Goal: Task Accomplishment & Management: Complete application form

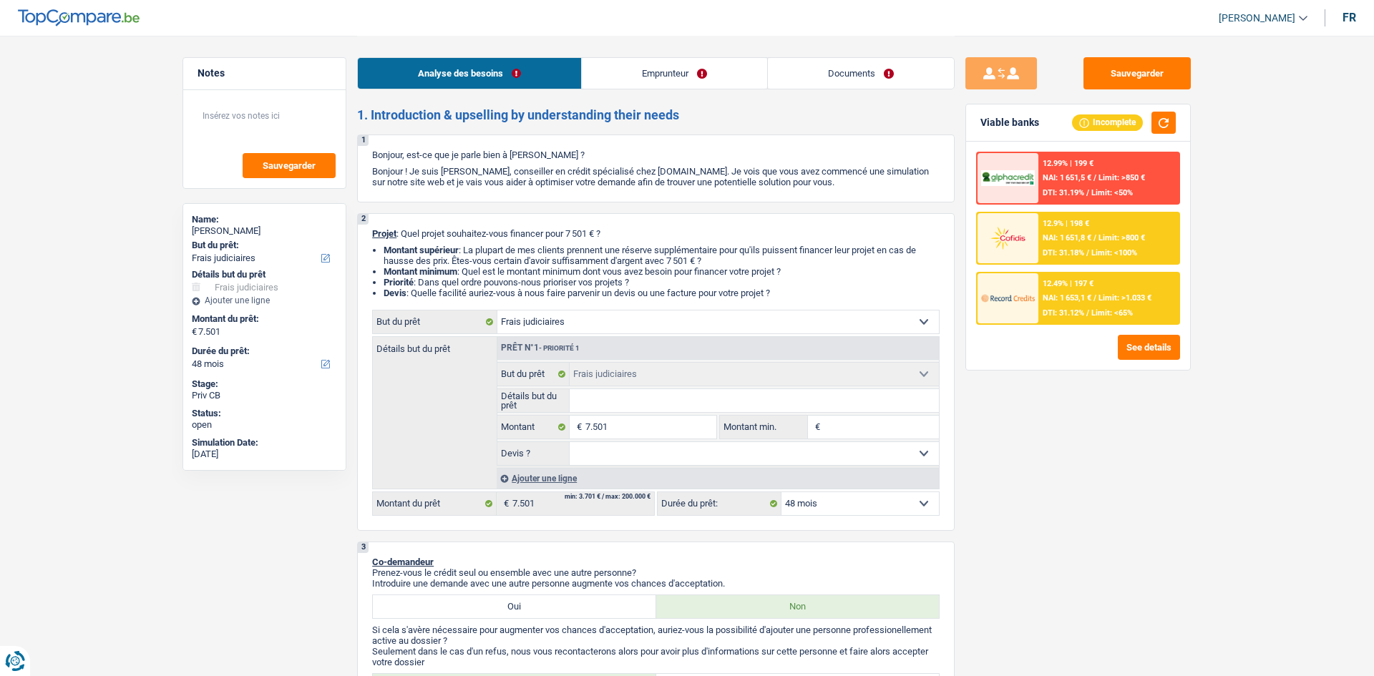
select select "judicial"
select select "48"
select select "judicial"
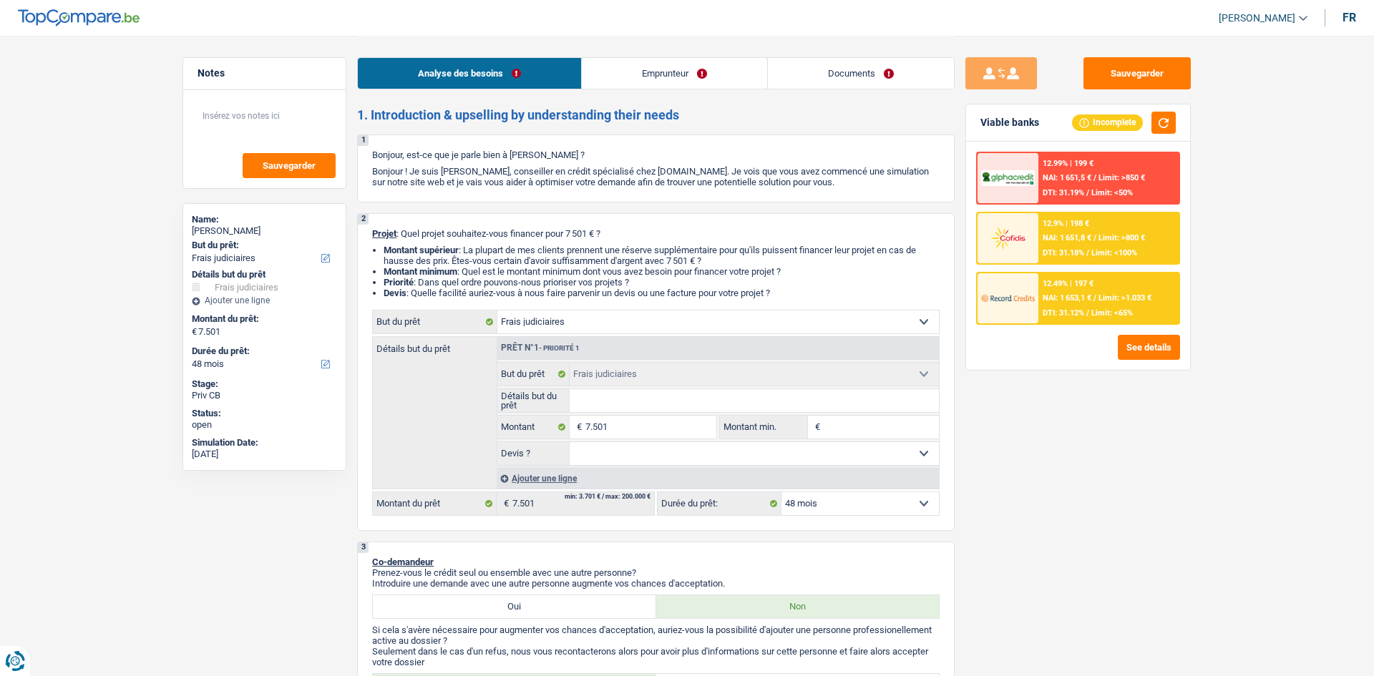
select select "48"
select select "worker"
select select "netSalary"
select select "rents"
select select "judicial"
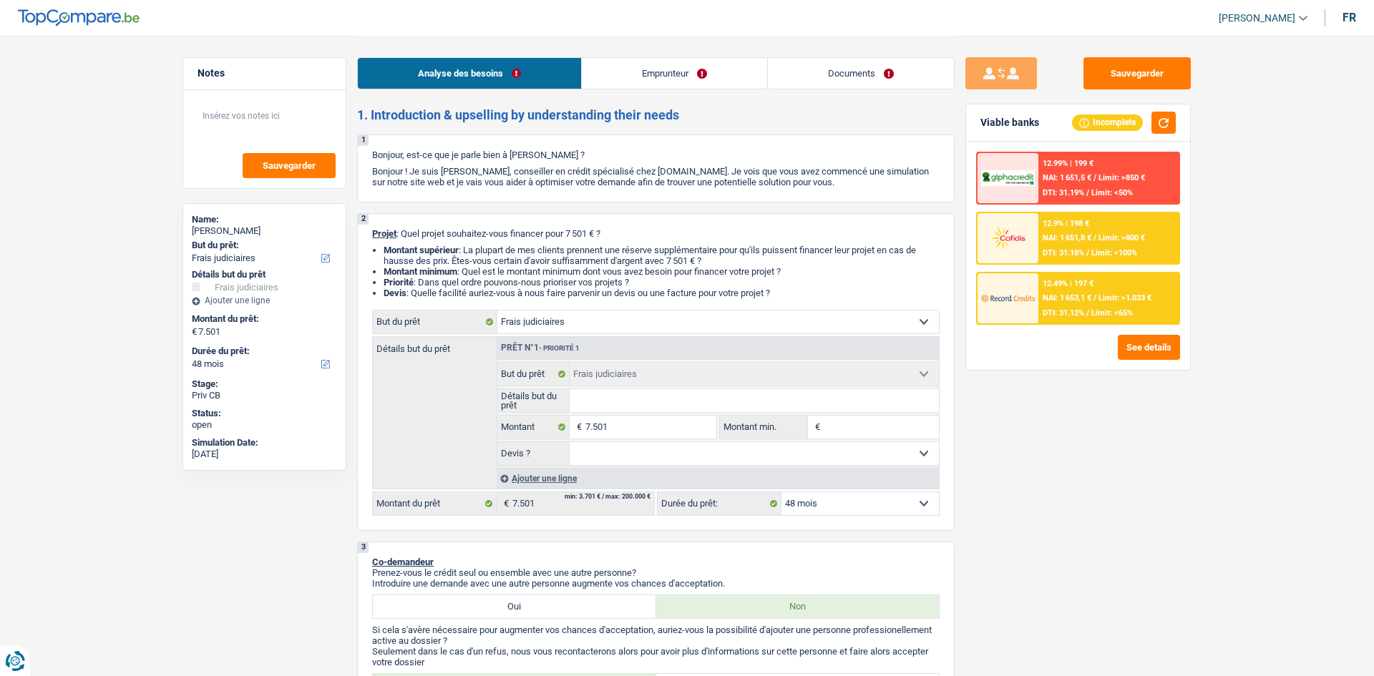
select select "judicial"
select select "48"
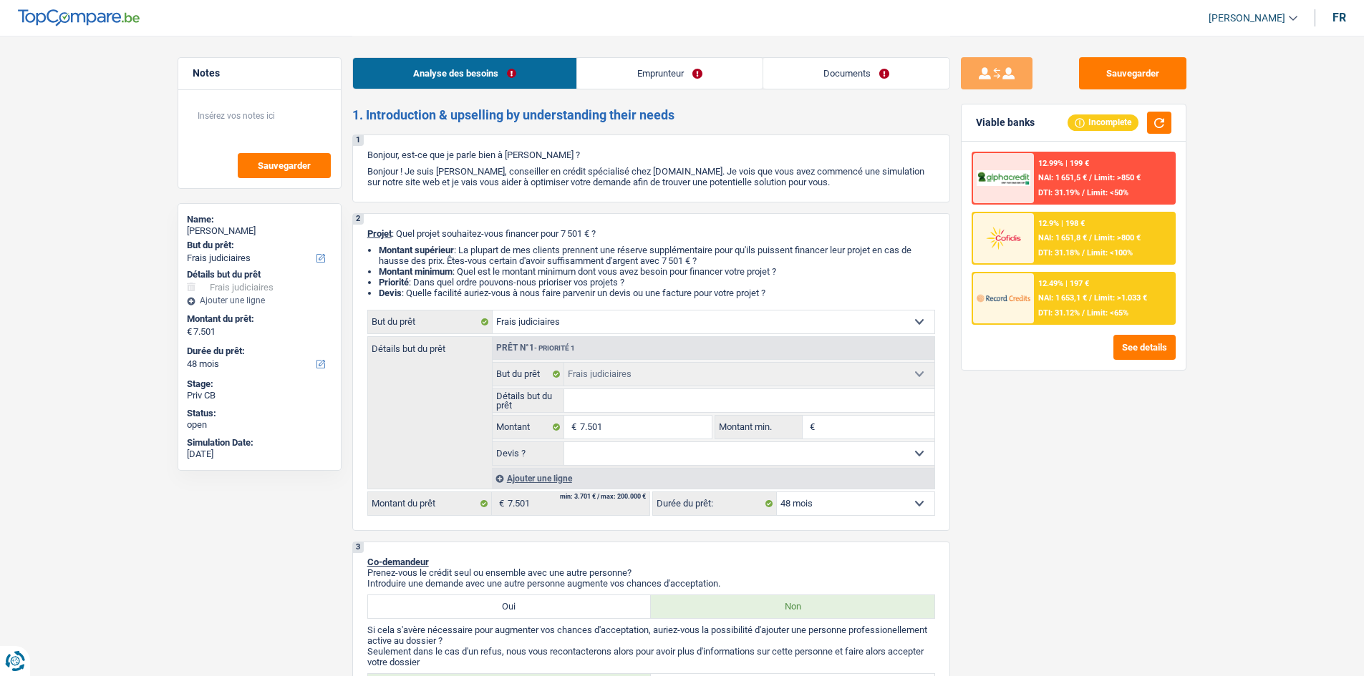
click at [367, 155] on div "1 Bonjour, est-ce que je parle bien à Fadi Ajram ? Bonjour ! Je suis Yanis Dubo…" at bounding box center [651, 169] width 598 height 68
click at [367, 155] on p "Bonjour, est-ce que je parle bien à Fadi Ajram ?" at bounding box center [651, 155] width 568 height 11
drag, startPoint x: 367, startPoint y: 153, endPoint x: 833, endPoint y: 178, distance: 466.7
click at [833, 178] on div "1 Bonjour, est-ce que je parle bien à Fadi Ajram ? Bonjour ! Je suis Yanis Dubo…" at bounding box center [651, 169] width 598 height 68
click at [833, 178] on p "Bonjour ! Je suis [PERSON_NAME], conseiller en crédit spécialisé chez [DOMAIN_N…" at bounding box center [651, 176] width 568 height 21
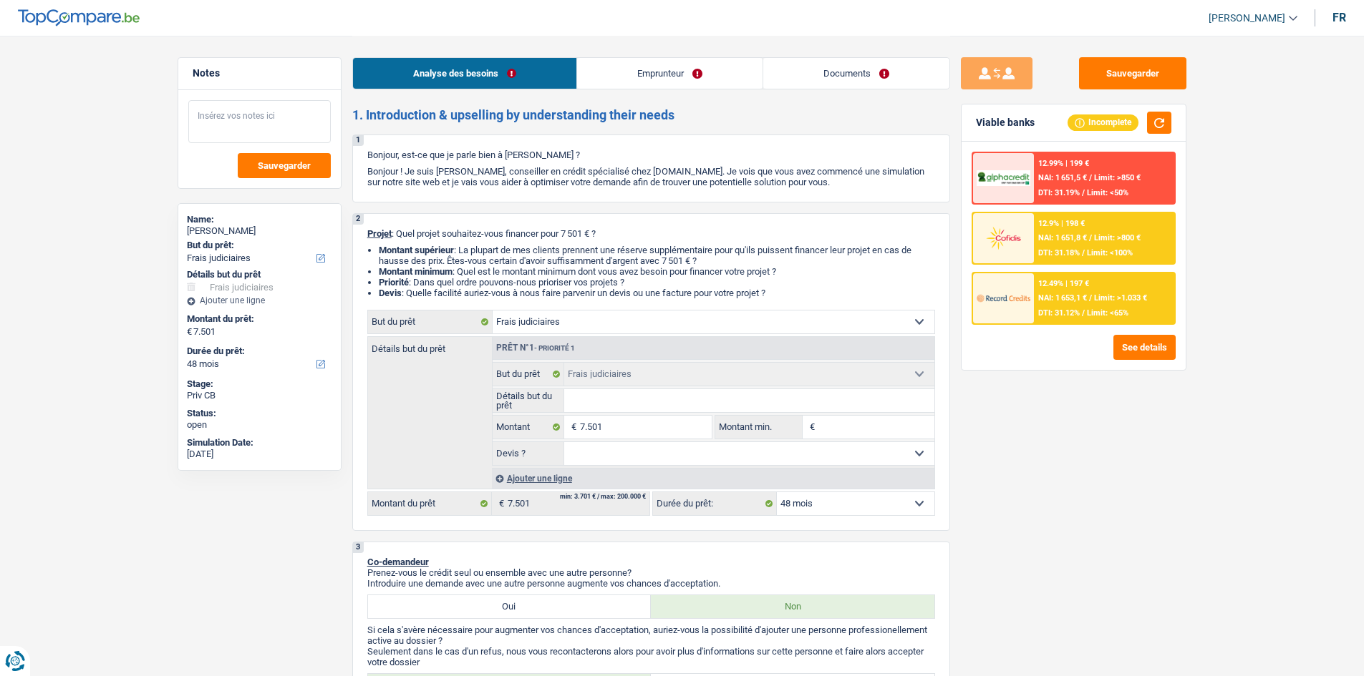
click at [246, 107] on textarea at bounding box center [259, 121] width 142 height 43
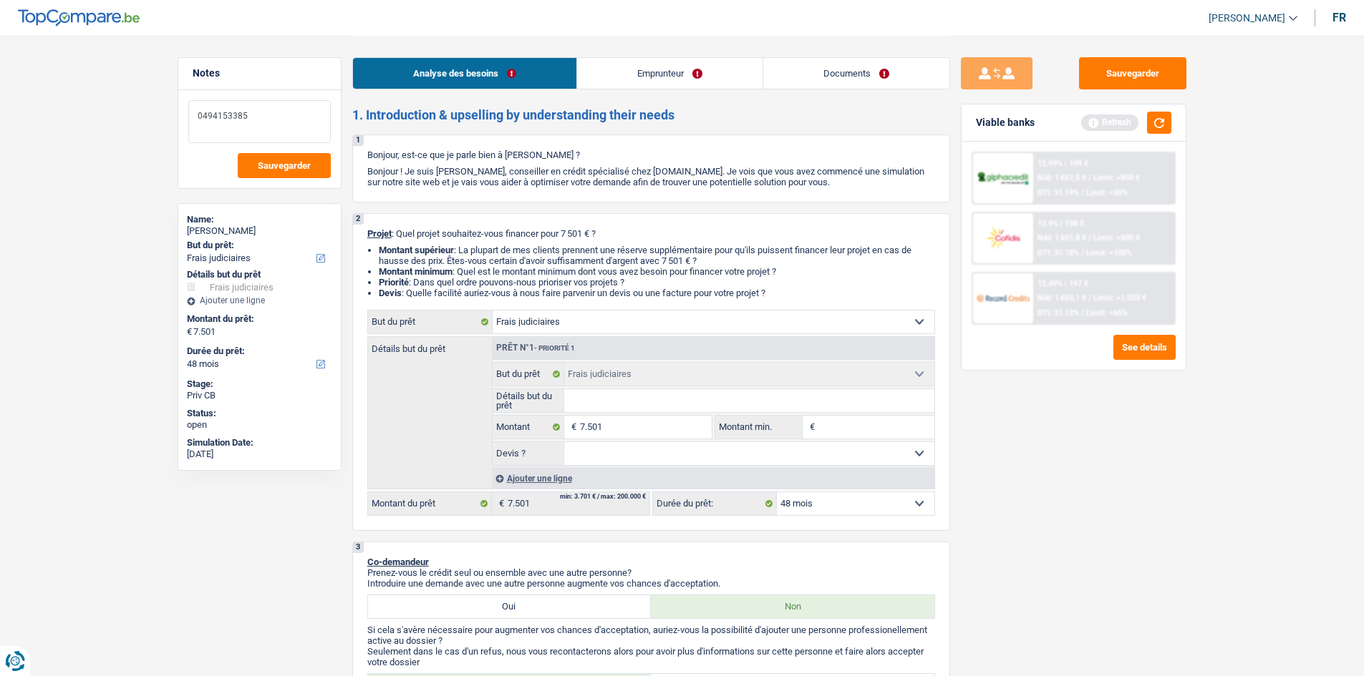
drag, startPoint x: 246, startPoint y: 119, endPoint x: 150, endPoint y: 120, distance: 95.9
click at [267, 116] on textarea "0494153385" at bounding box center [259, 121] width 142 height 43
drag, startPoint x: 246, startPoint y: 115, endPoint x: 169, endPoint y: 116, distance: 77.3
click at [169, 116] on div "Notes 0494153385 Sauvegarder Name: Fadi Ajram But du prêt: Confort maison: meub…" at bounding box center [259, 355] width 185 height 596
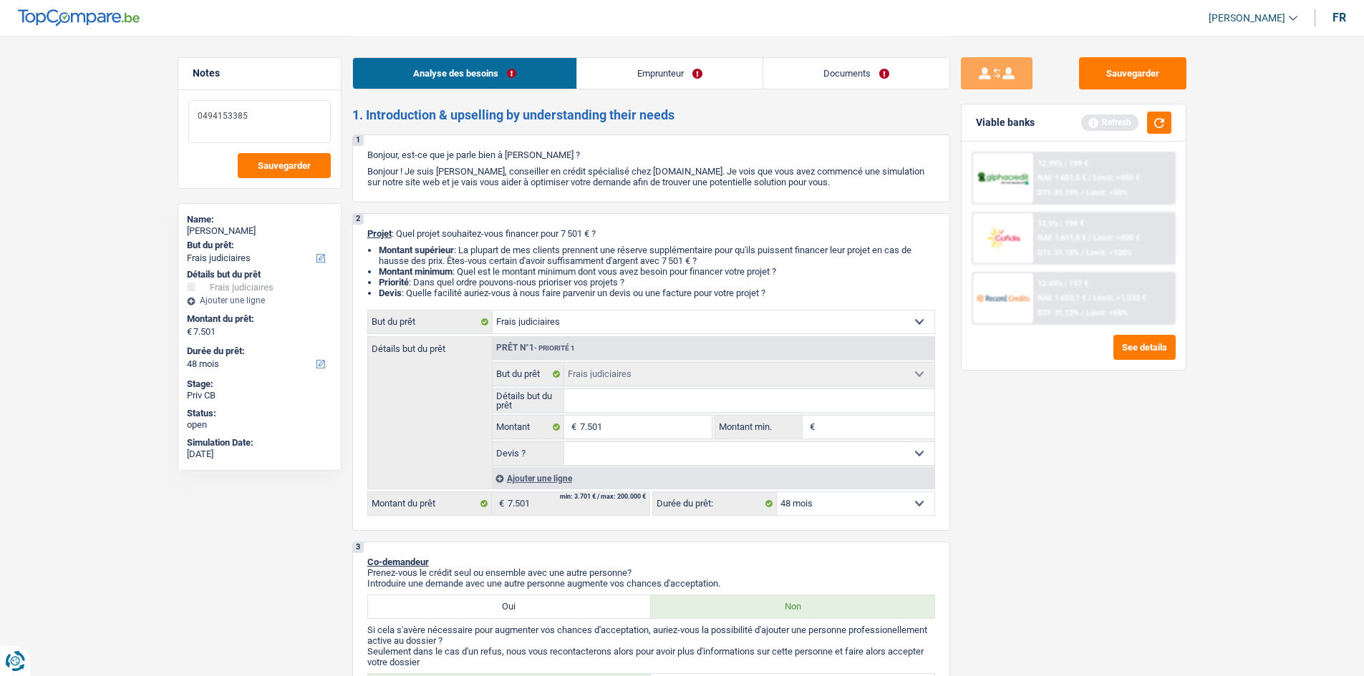
click at [291, 111] on textarea "0494153385" at bounding box center [259, 121] width 142 height 43
type textarea "0494153385"
click at [1167, 132] on button "button" at bounding box center [1159, 123] width 24 height 22
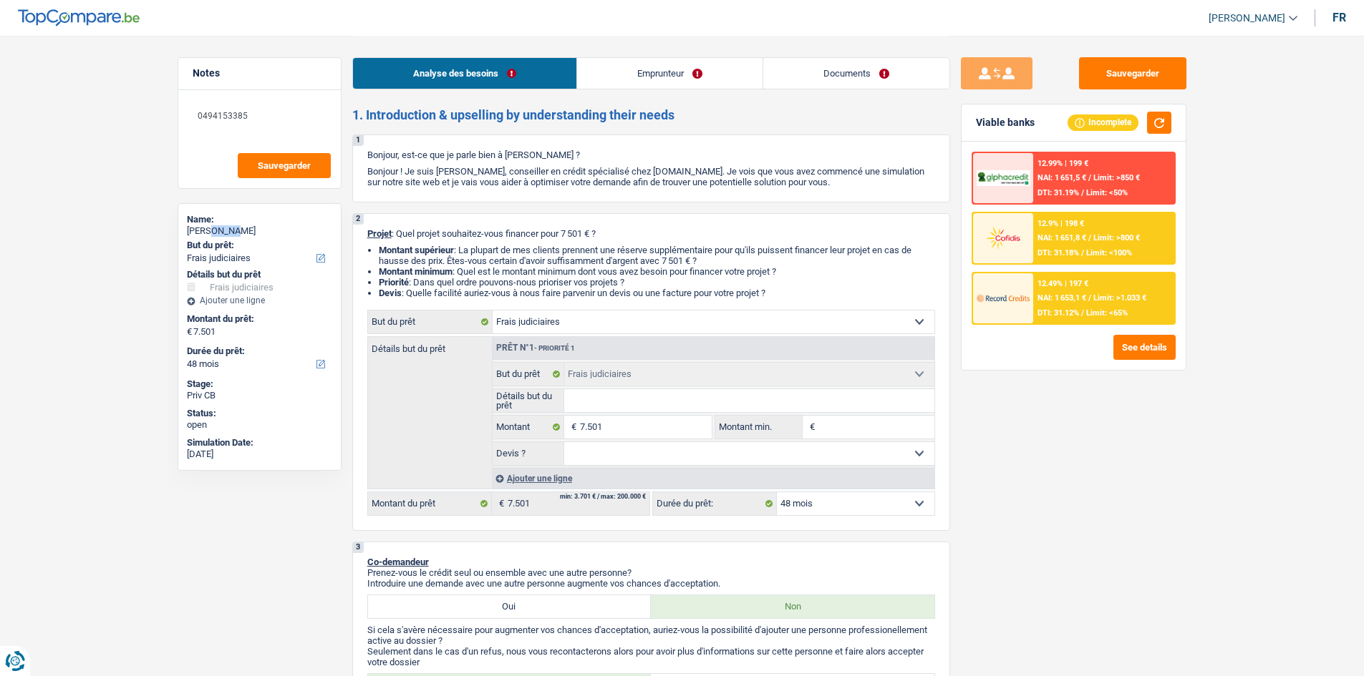
drag, startPoint x: 231, startPoint y: 228, endPoint x: 206, endPoint y: 233, distance: 24.8
click at [206, 233] on div "Fadi Ajram" at bounding box center [259, 230] width 145 height 11
click at [821, 427] on input "Montant min." at bounding box center [876, 427] width 116 height 23
type input "7"
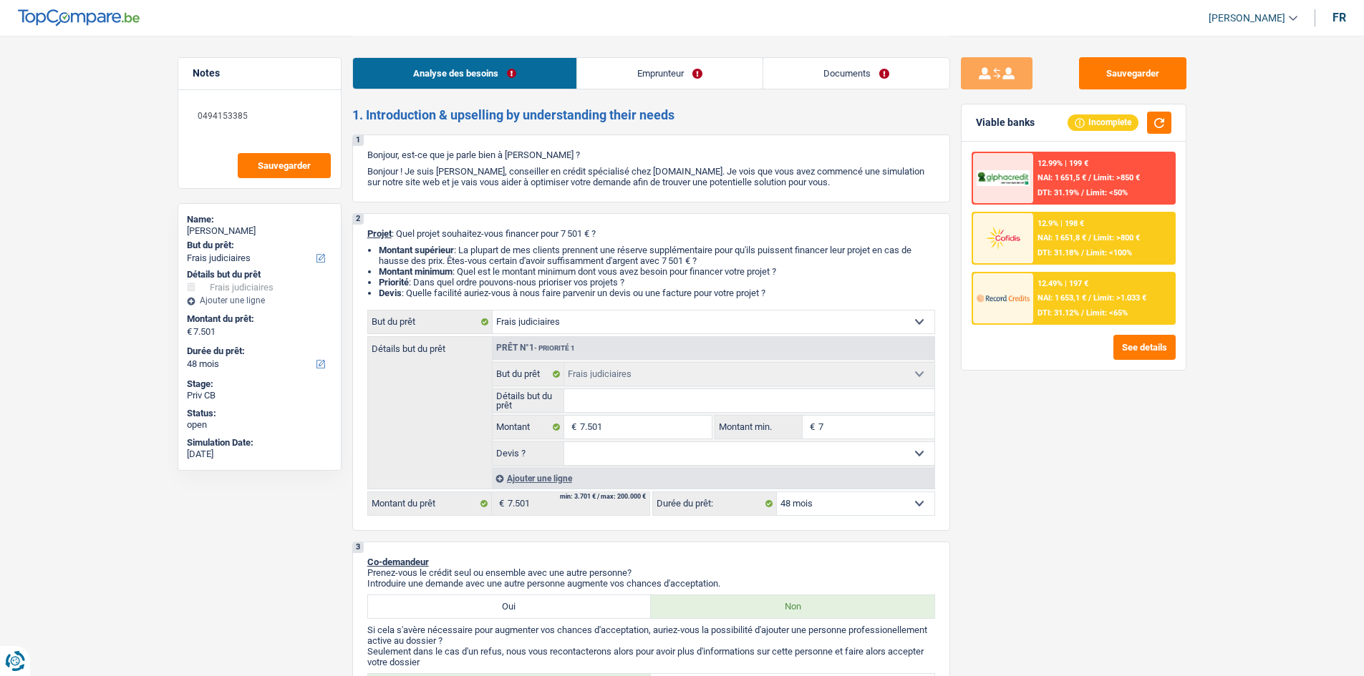
type input "75"
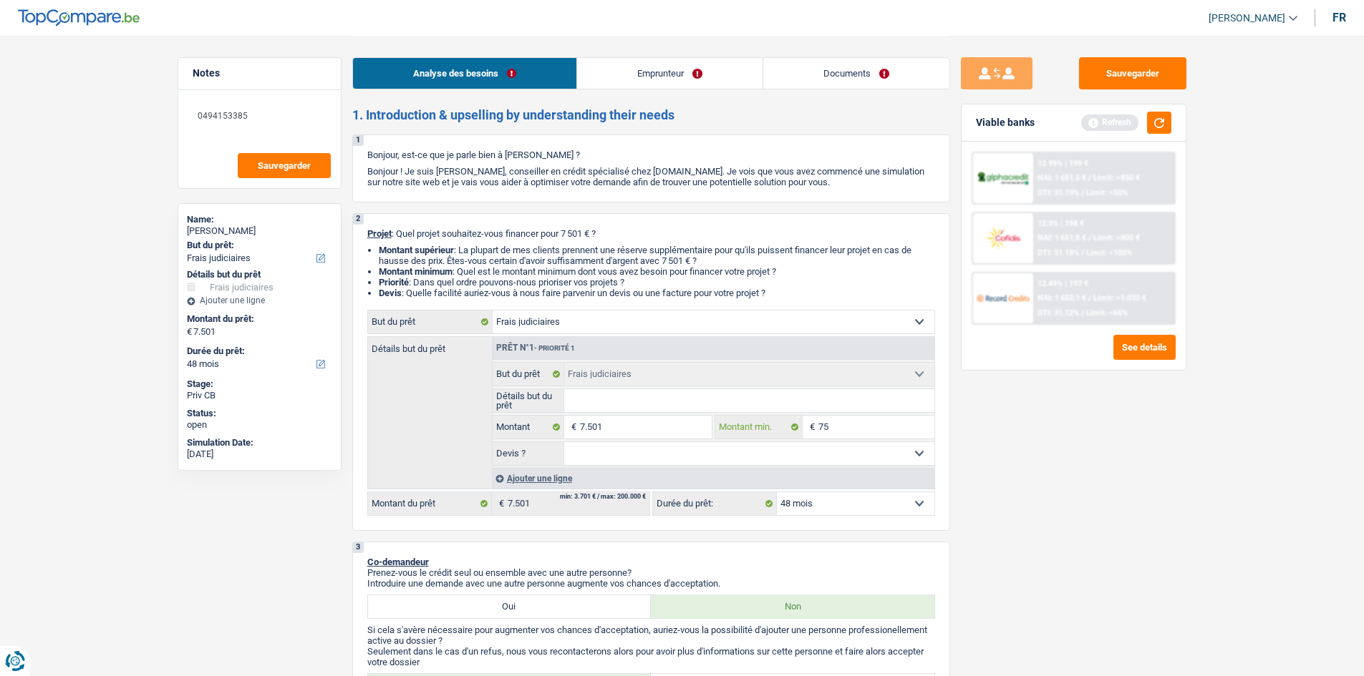
type input "750"
type input "7.500"
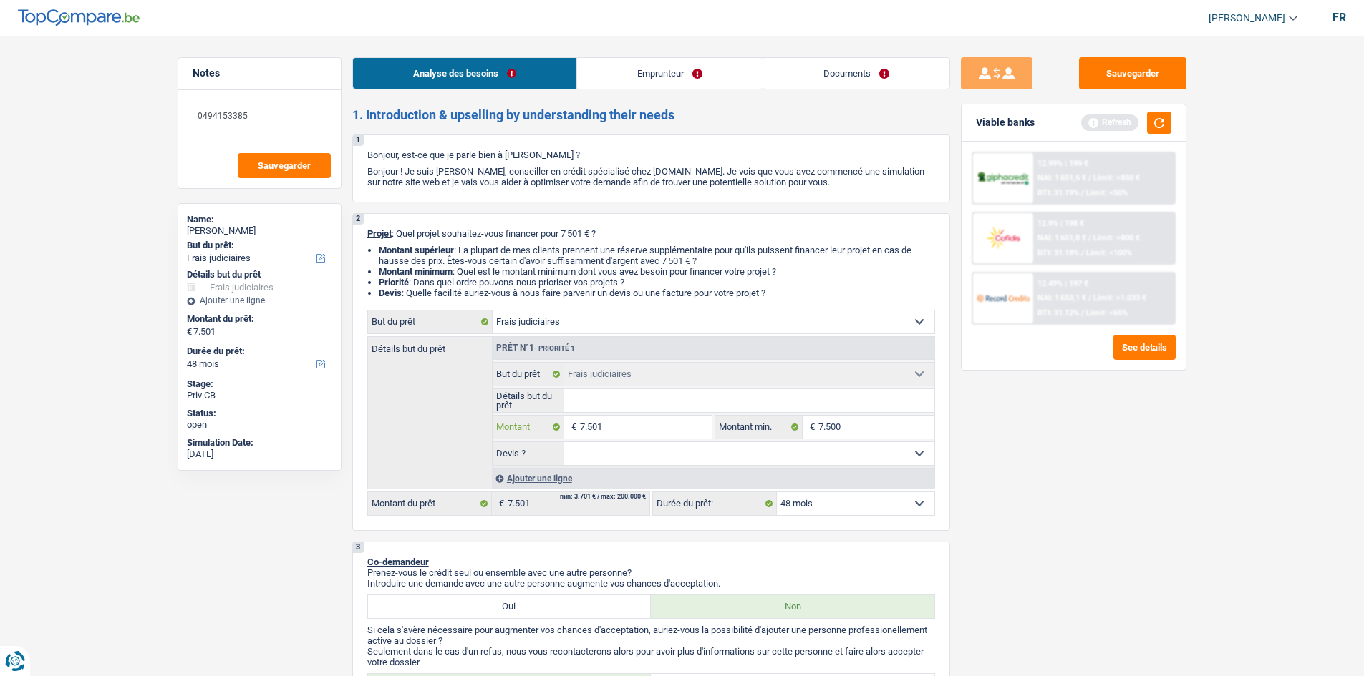
click at [661, 436] on input "7.501" at bounding box center [645, 427] width 131 height 23
type input "750"
type input "7.500"
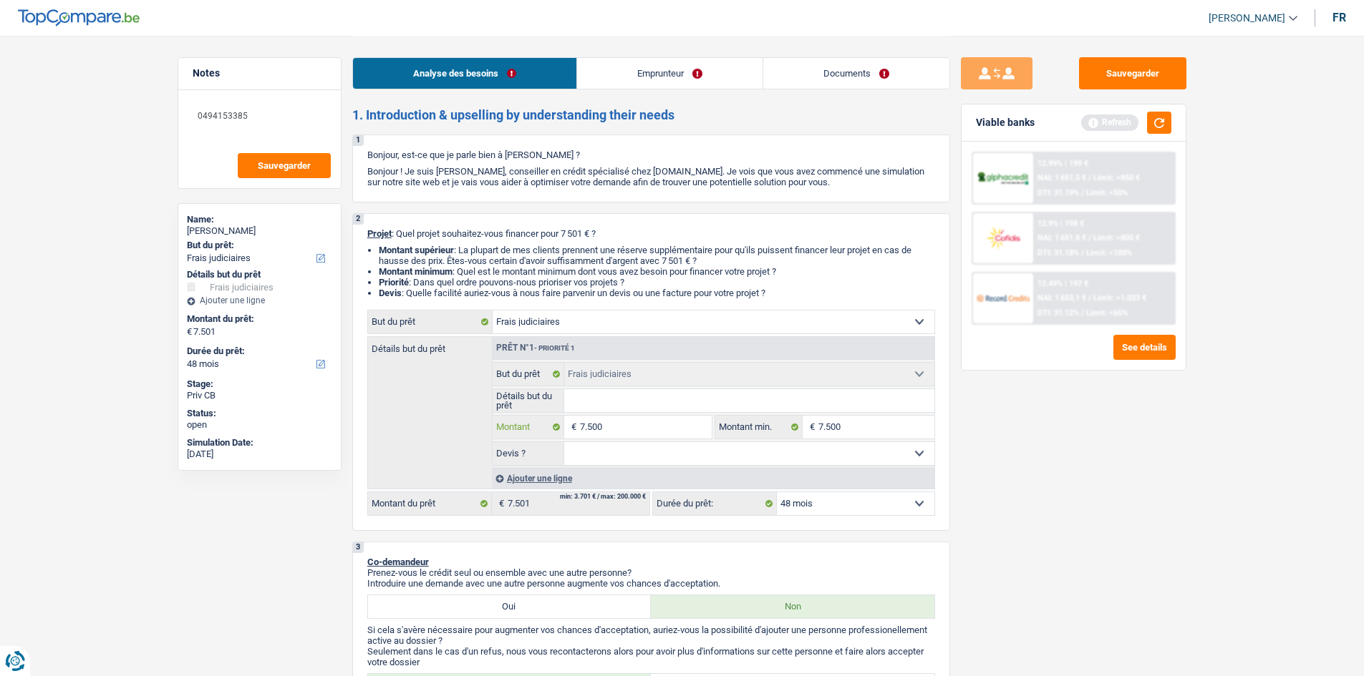
type input "7.500"
select select "42"
type input "7.500"
select select "42"
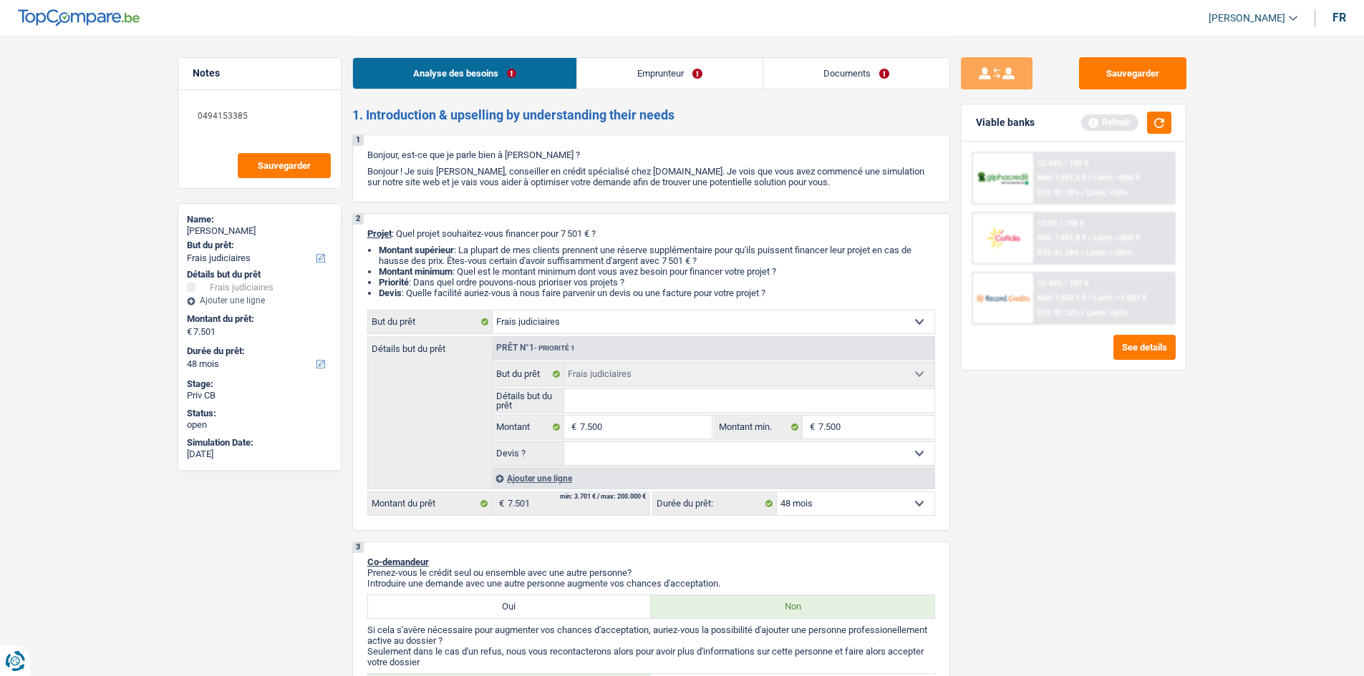
type input "7.500"
select select "42"
click at [1136, 524] on div "Sauvegarder Viable banks Refresh 12.99% | 199 € NAI: 1 651,5 € / Limit: >850 € …" at bounding box center [1073, 355] width 247 height 596
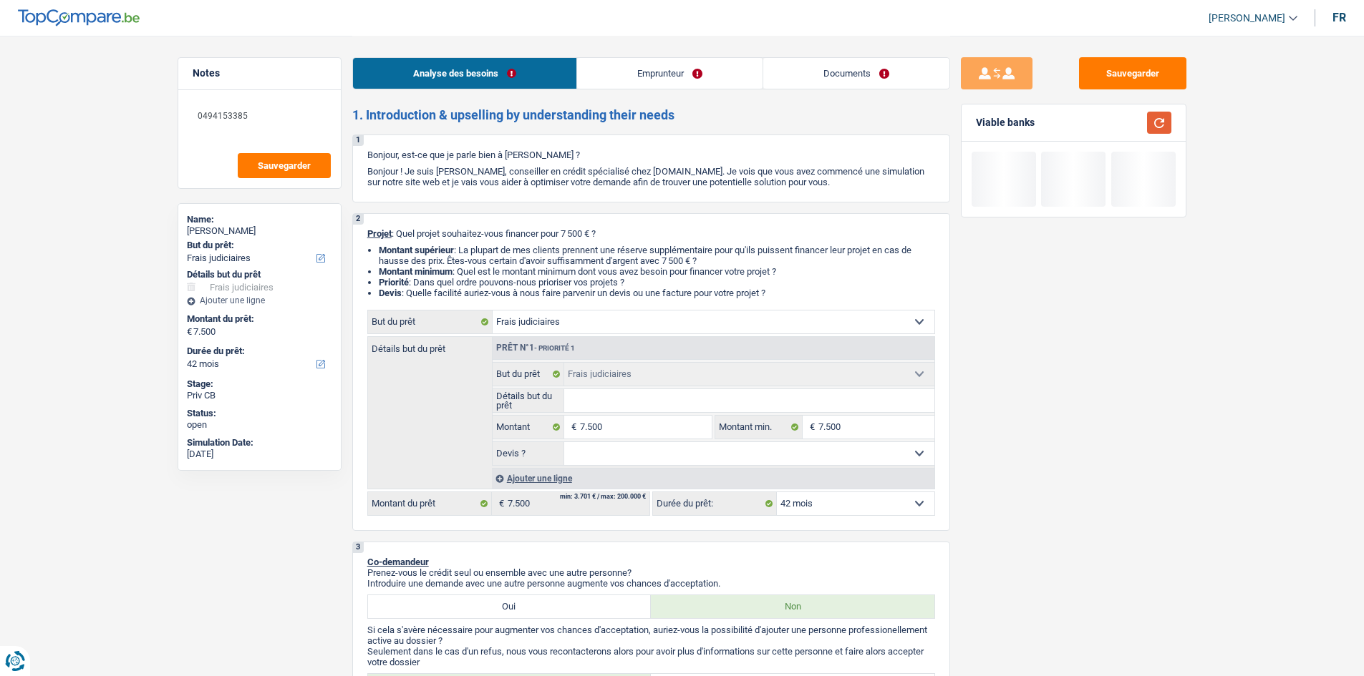
click at [1160, 120] on button "button" at bounding box center [1159, 123] width 24 height 22
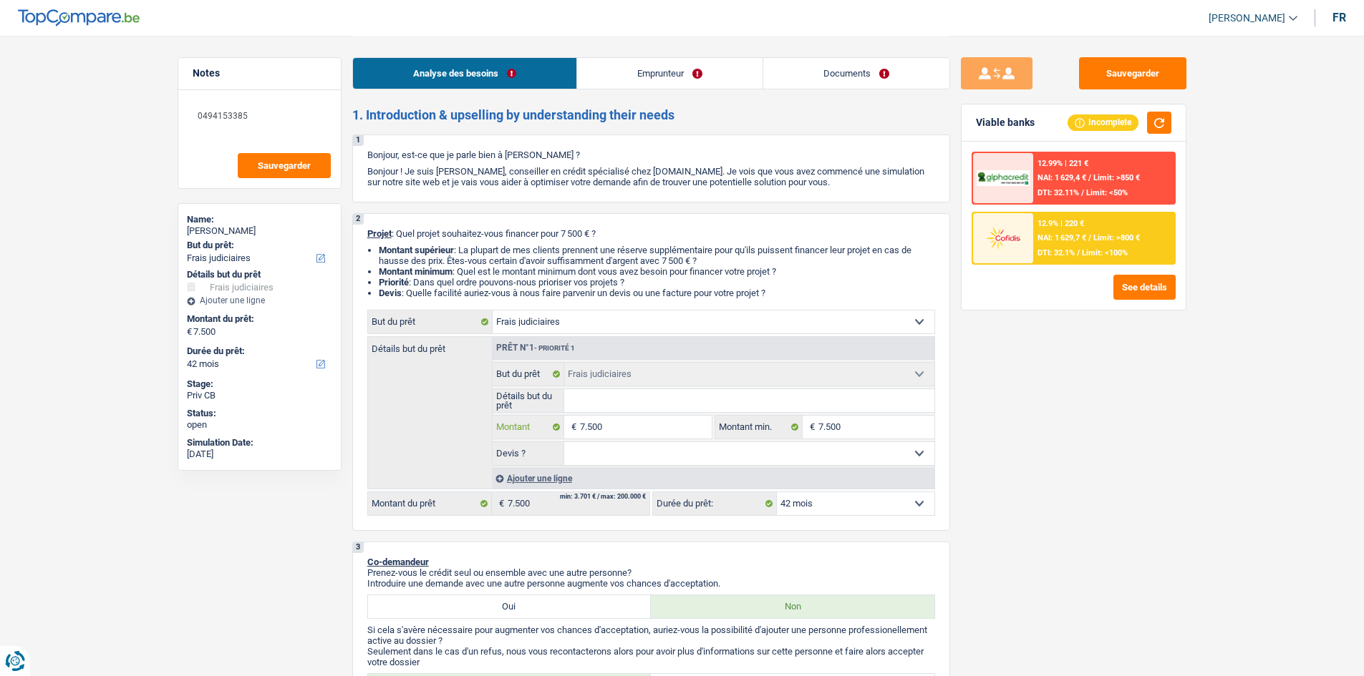
click at [633, 423] on input "7.500" at bounding box center [645, 427] width 131 height 23
type input "750"
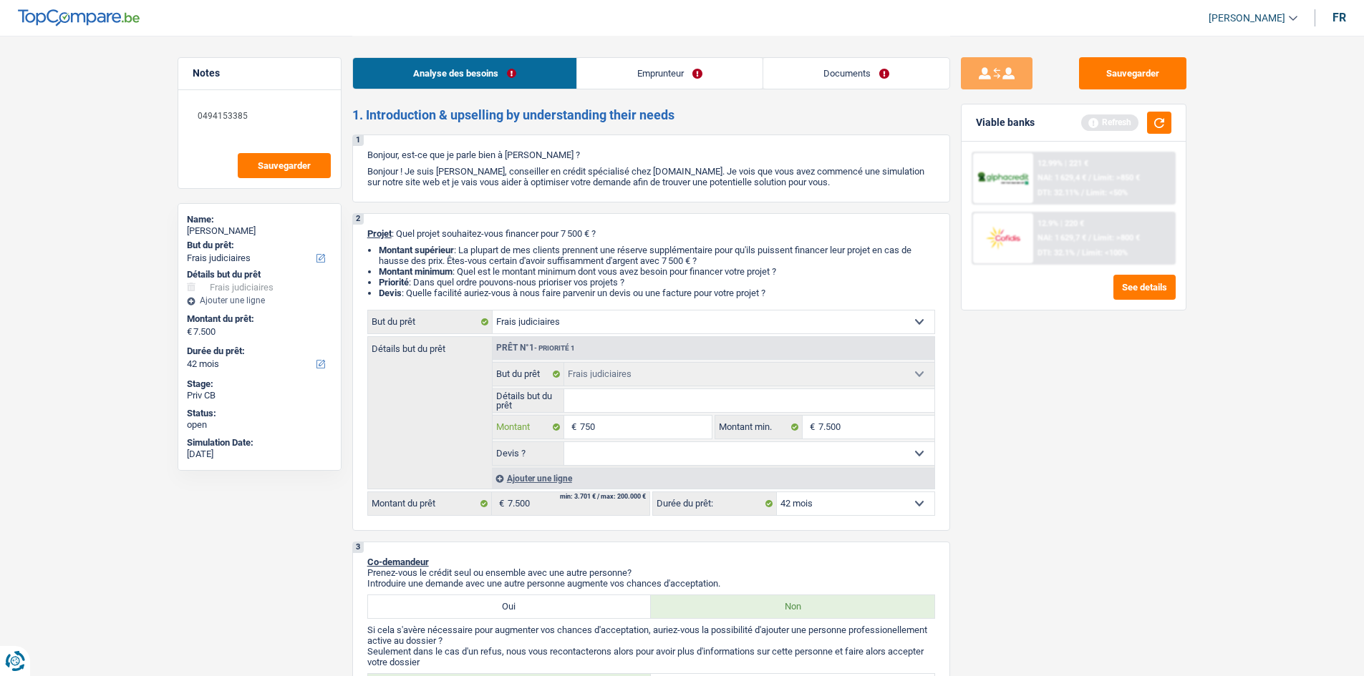
type input "7.501"
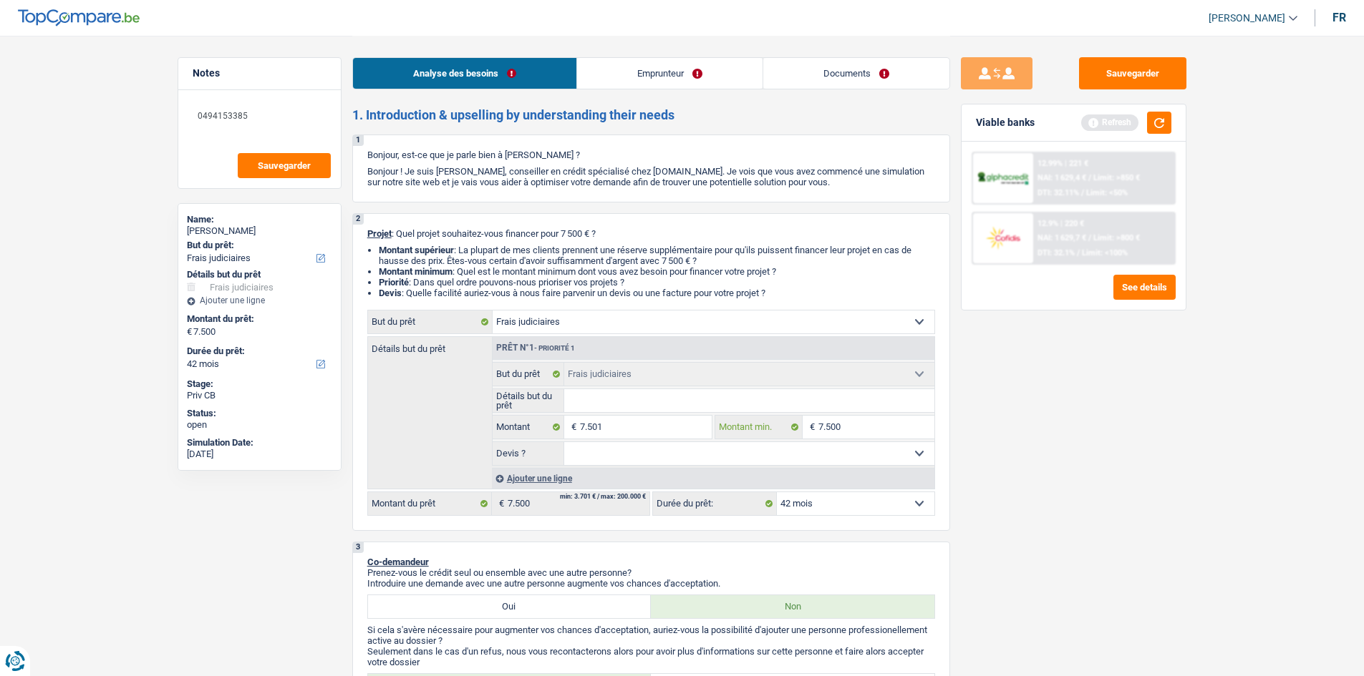
type input "7.501"
select select "48"
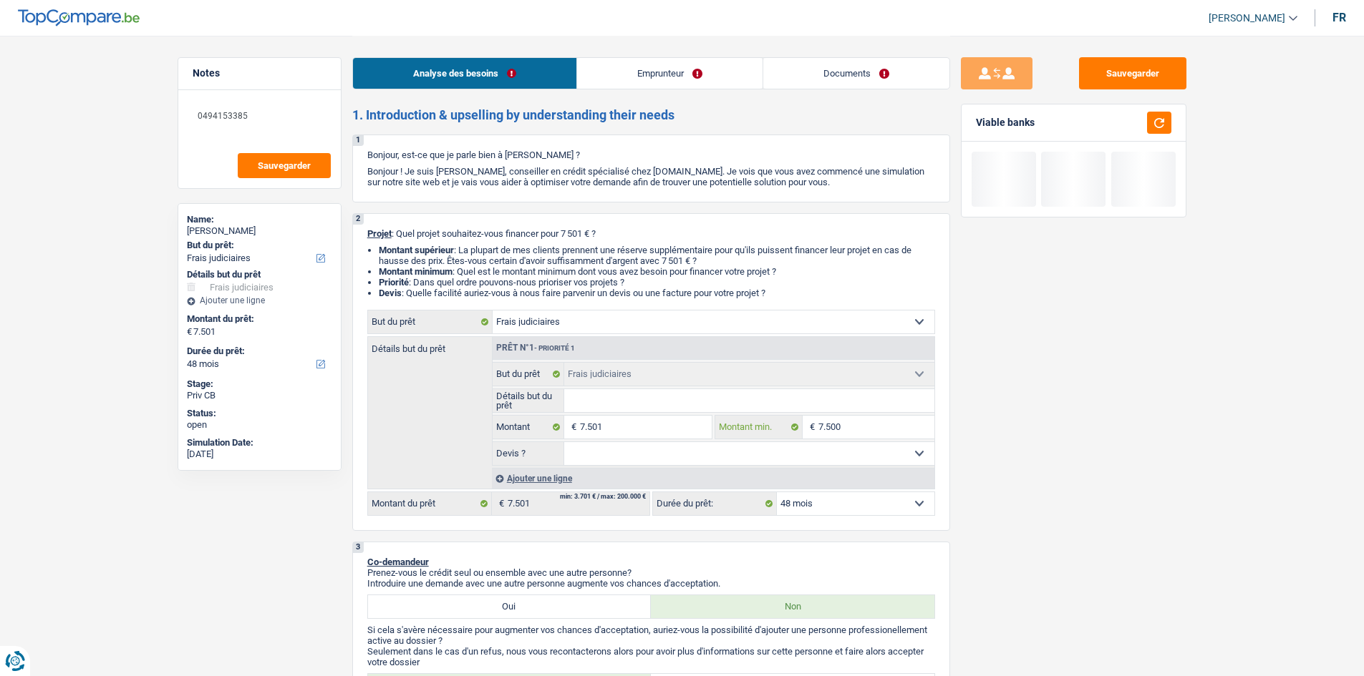
click at [843, 425] on input "7.500" at bounding box center [876, 427] width 116 height 23
type input "750"
type input "7.501"
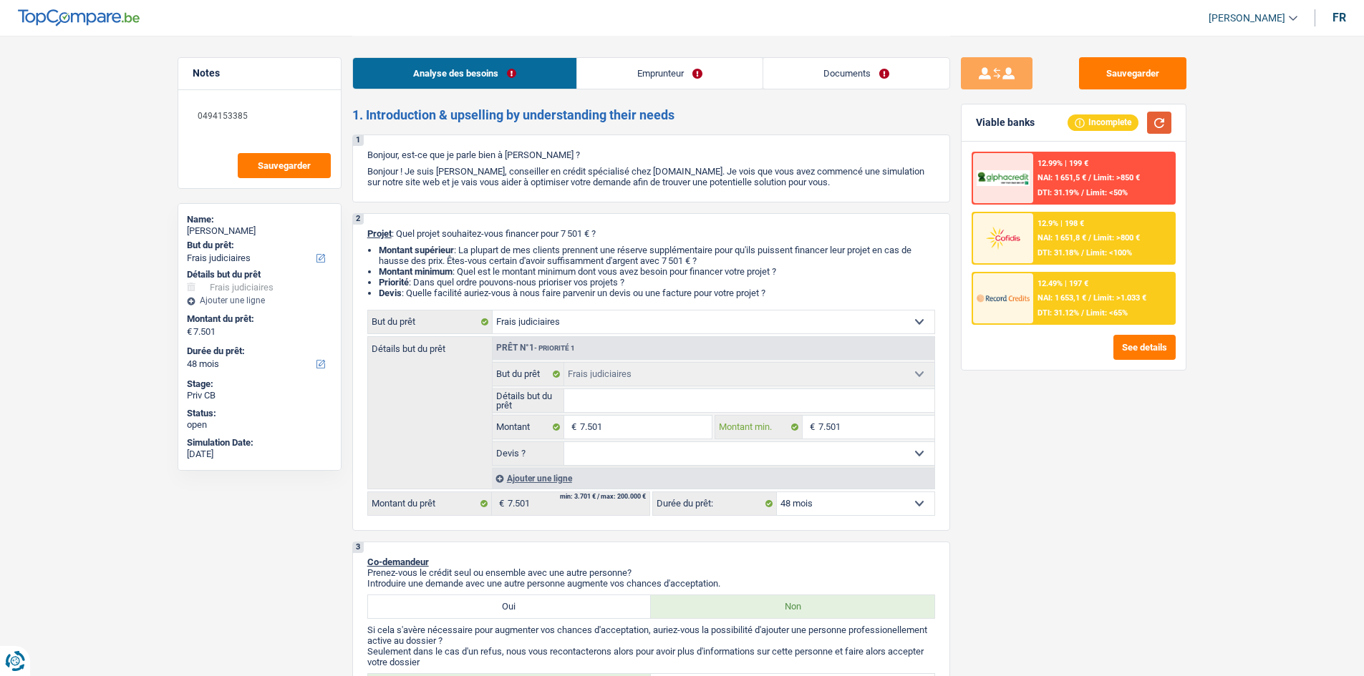
type input "7.501"
click at [1161, 123] on button "button" at bounding box center [1159, 123] width 24 height 22
drag, startPoint x: 759, startPoint y: 287, endPoint x: 362, endPoint y: 231, distance: 401.2
click at [362, 231] on div "2 Projet : Quel projet souhaitez-vous financer pour 7 501 € ? Montant supérieur…" at bounding box center [651, 372] width 598 height 318
click at [382, 239] on div "2 Projet : Quel projet souhaitez-vous financer pour 7 501 € ? Montant supérieur…" at bounding box center [651, 372] width 598 height 318
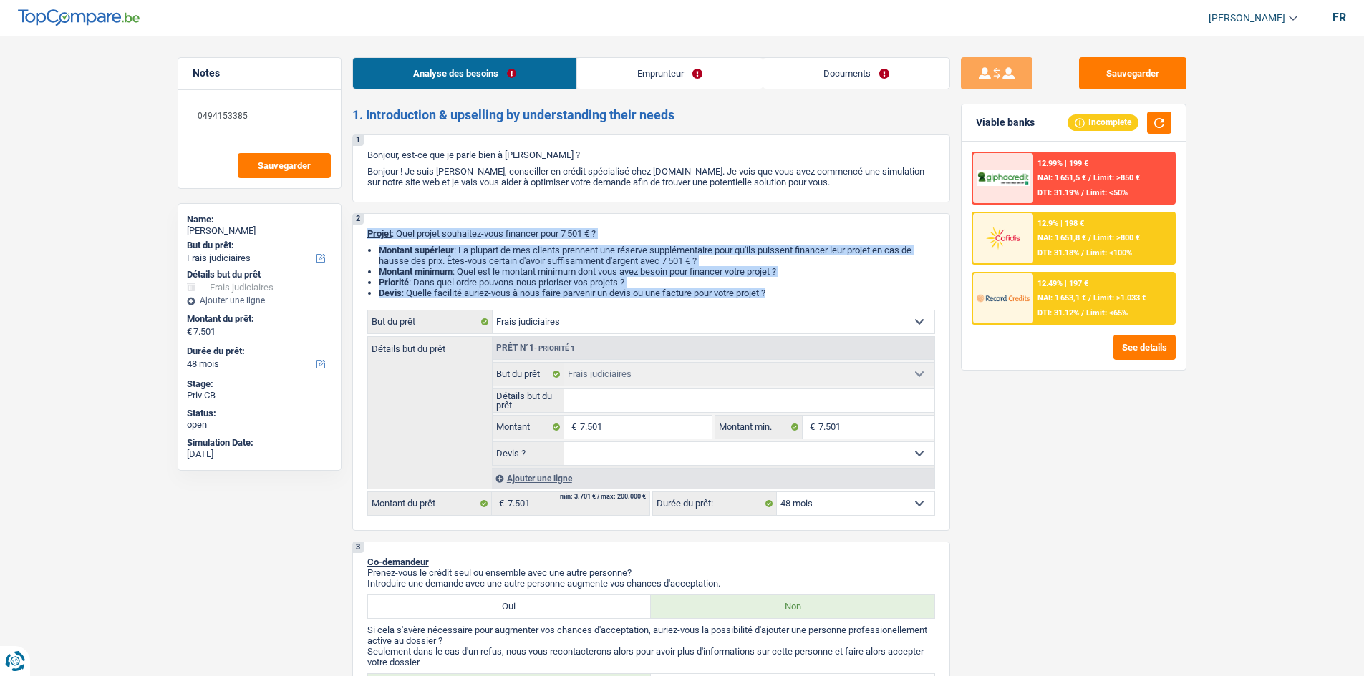
drag, startPoint x: 365, startPoint y: 231, endPoint x: 790, endPoint y: 286, distance: 428.2
click at [791, 293] on div "2 Projet : Quel projet souhaitez-vous financer pour 7 501 € ? Montant supérieur…" at bounding box center [651, 372] width 598 height 318
click at [790, 286] on ul "Montant supérieur : La plupart de mes clients prennent une réserve supplémentai…" at bounding box center [651, 272] width 568 height 54
click at [790, 286] on li "Priorité : Dans quel ordre pouvons-nous prioriser vos projets ?" at bounding box center [657, 282] width 556 height 11
click at [784, 292] on li "Devis : Quelle facilité auriez-vous à nous faire parvenir un devis ou une factu…" at bounding box center [657, 293] width 556 height 11
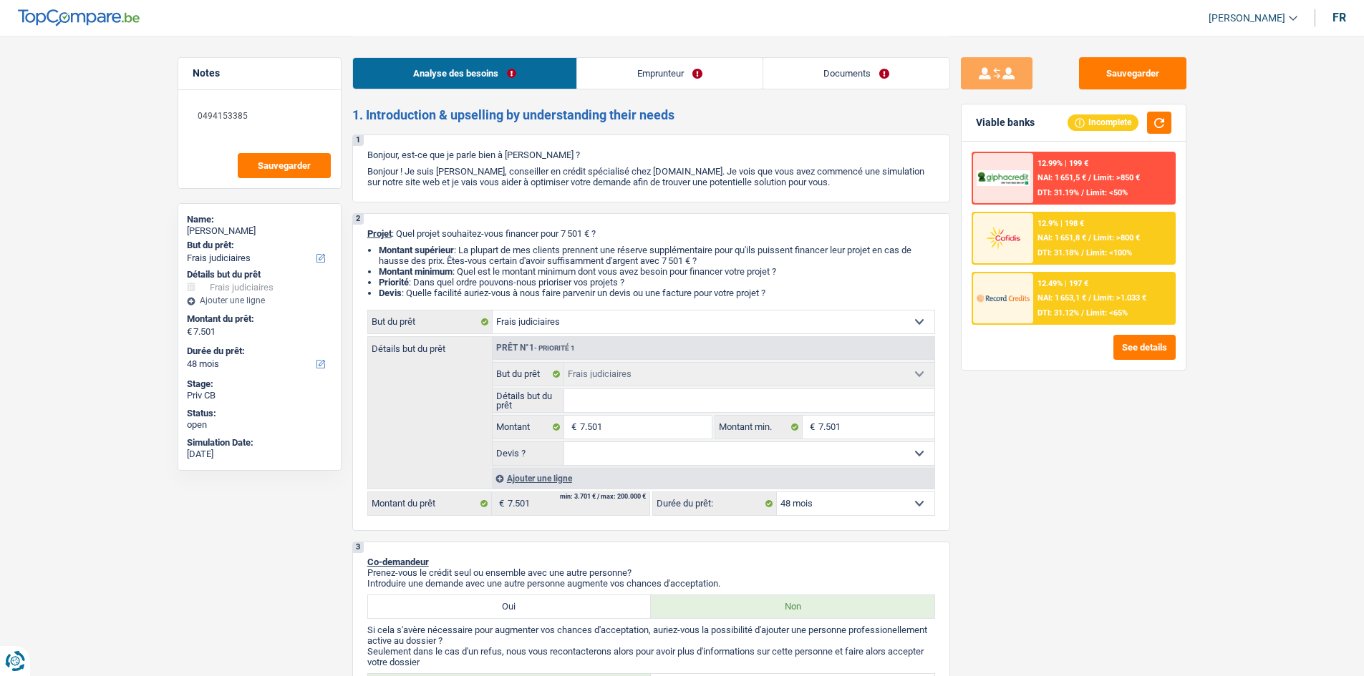
drag, startPoint x: 780, startPoint y: 292, endPoint x: 362, endPoint y: 233, distance: 422.2
click at [362, 233] on div "2 Projet : Quel projet souhaitez-vous financer pour 7 501 € ? Montant supérieur…" at bounding box center [651, 372] width 598 height 318
drag, startPoint x: 367, startPoint y: 234, endPoint x: 785, endPoint y: 296, distance: 422.7
click at [785, 296] on div "2 Projet : Quel projet souhaitez-vous financer pour 7 501 € ? Montant supérieur…" at bounding box center [651, 372] width 598 height 318
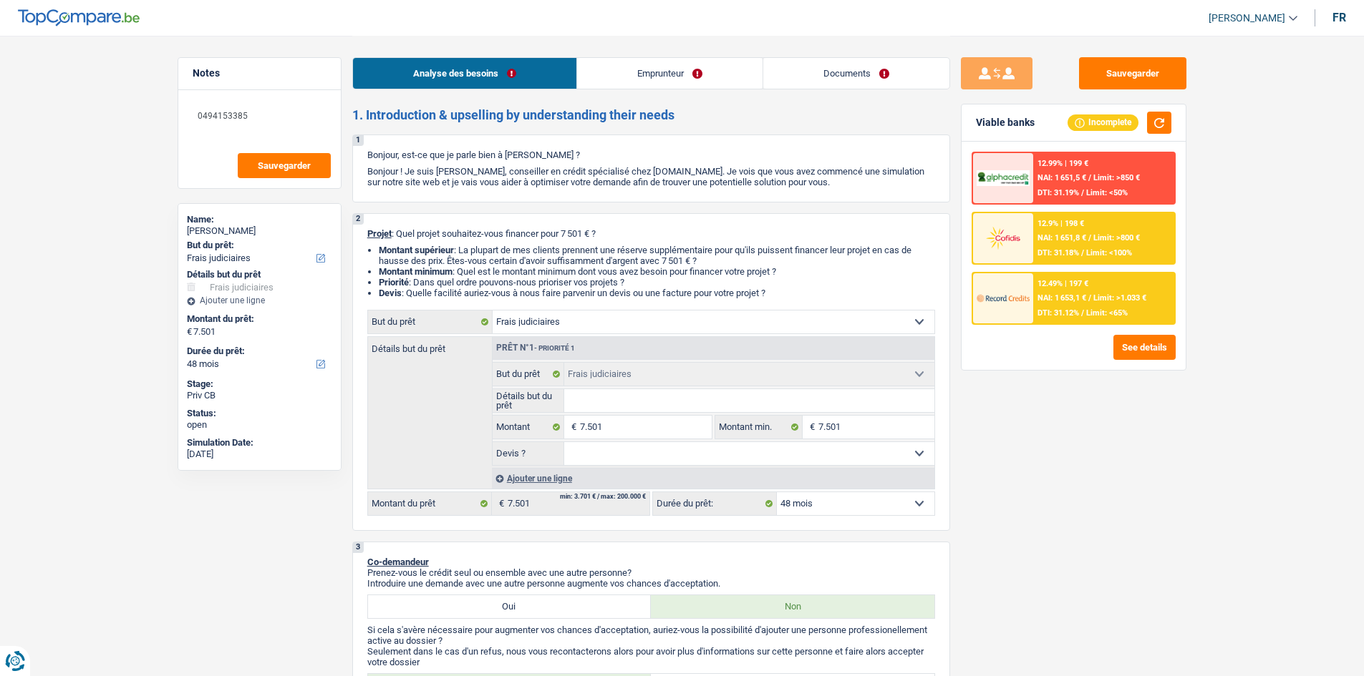
click at [782, 288] on li "Devis : Quelle facilité auriez-vous à nous faire parvenir un devis ou une factu…" at bounding box center [657, 293] width 556 height 11
drag, startPoint x: 762, startPoint y: 288, endPoint x: 370, endPoint y: 236, distance: 395.1
click at [370, 236] on div "2 Projet : Quel projet souhaitez-vous financer pour 7 501 € ? Montant supérieur…" at bounding box center [651, 372] width 598 height 318
click at [368, 238] on span "Projet" at bounding box center [379, 233] width 24 height 11
drag, startPoint x: 366, startPoint y: 234, endPoint x: 810, endPoint y: 273, distance: 446.3
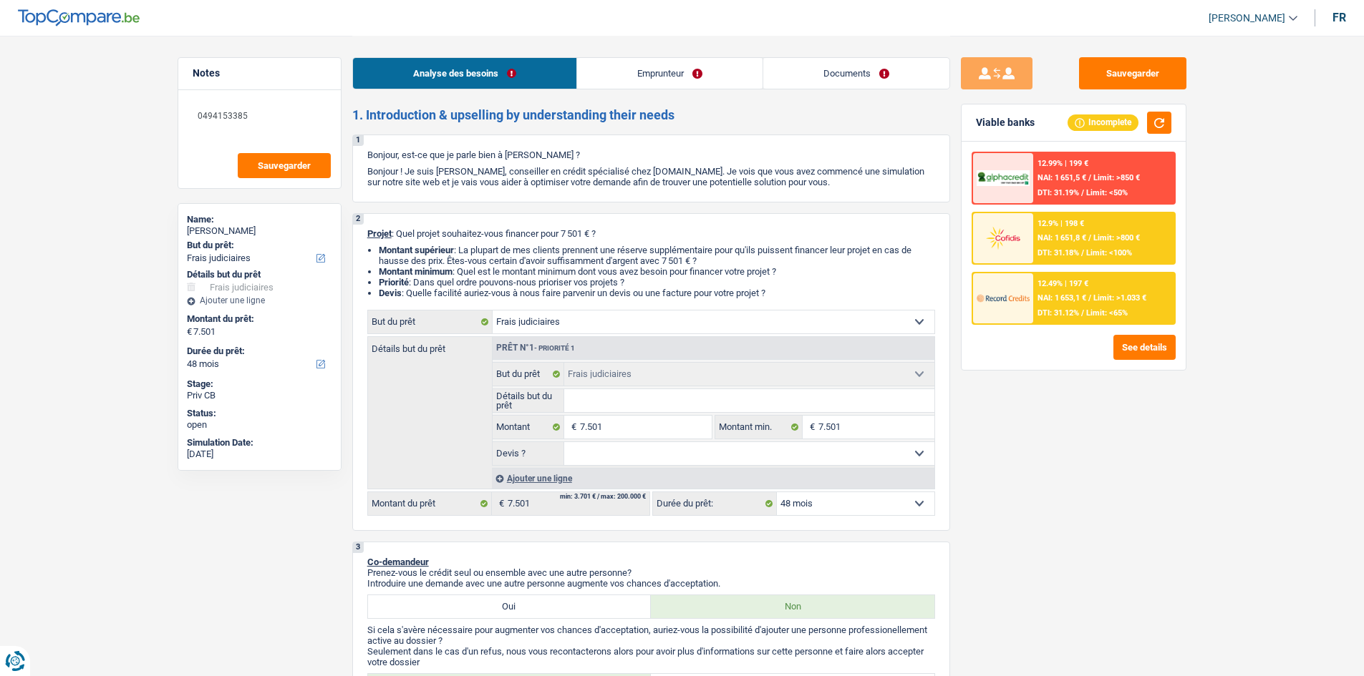
click at [812, 296] on div "2 Projet : Quel projet souhaitez-vous financer pour 7 501 € ? Montant supérieur…" at bounding box center [651, 372] width 598 height 318
click at [828, 87] on link "Documents" at bounding box center [856, 73] width 186 height 31
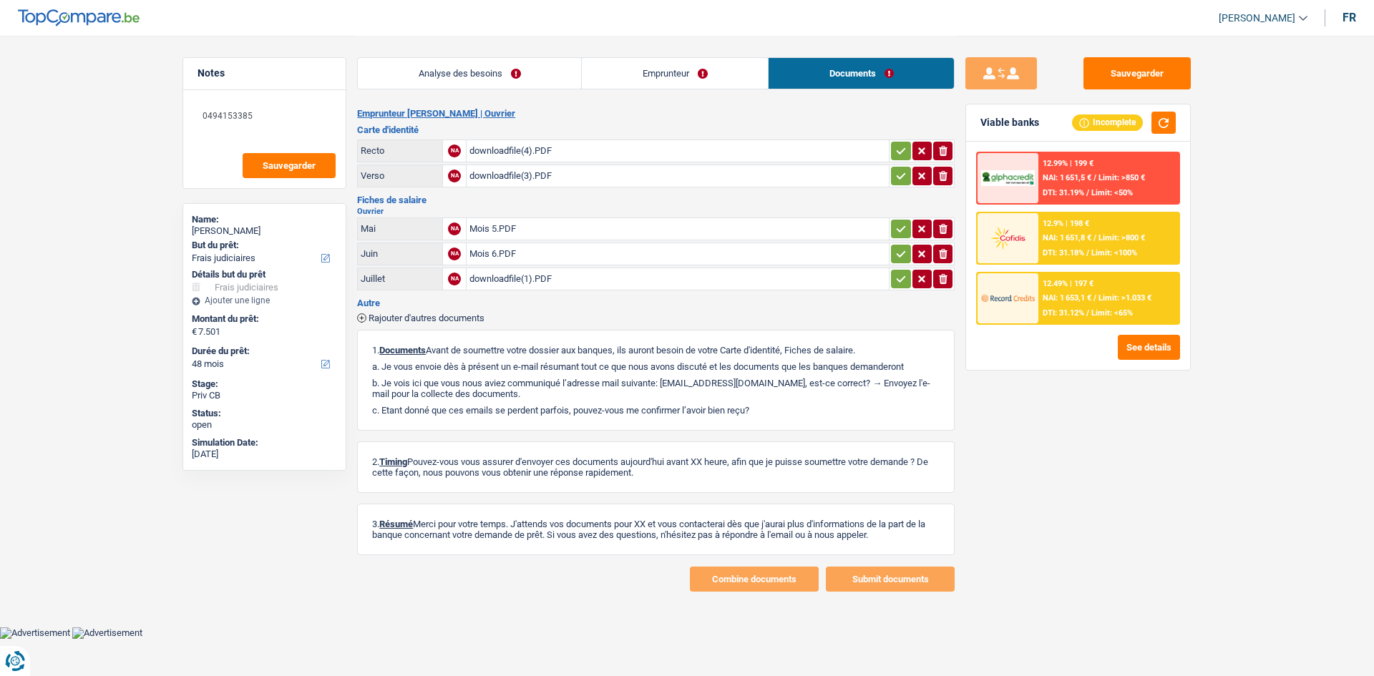
click at [618, 68] on link "Emprunteur" at bounding box center [675, 73] width 186 height 31
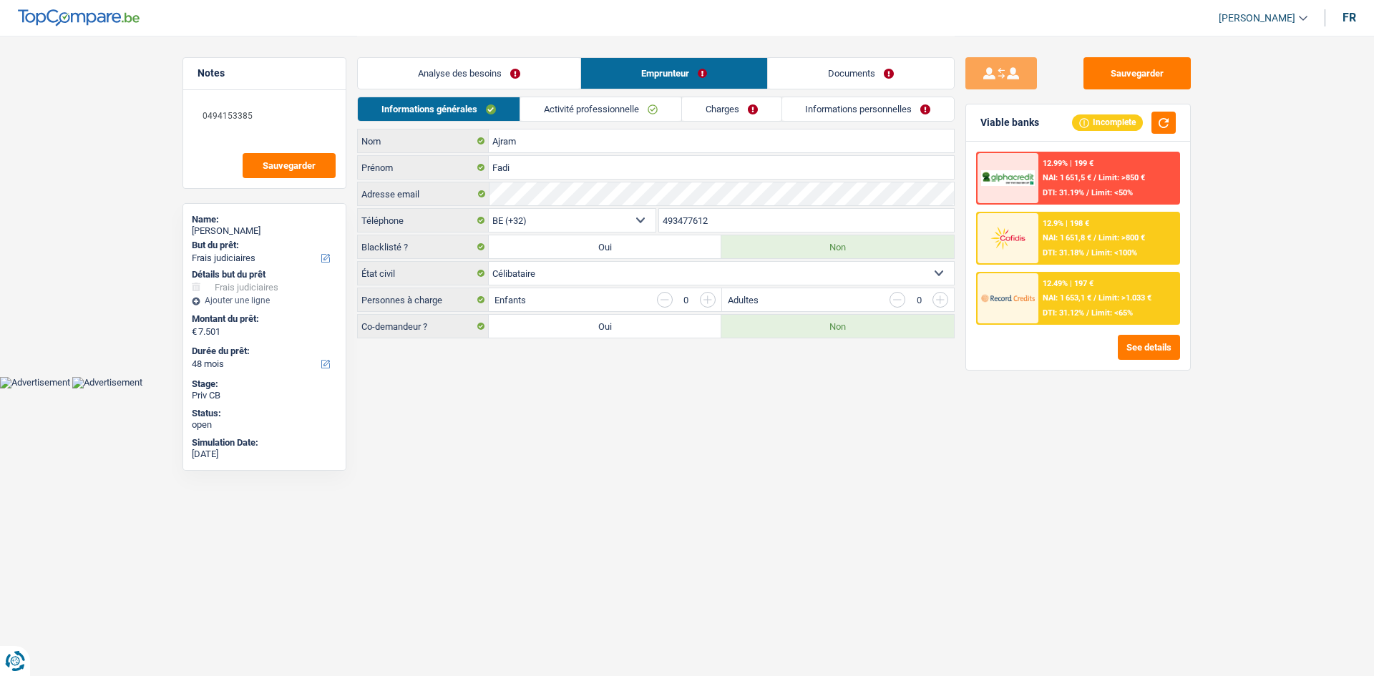
click at [830, 62] on link "Documents" at bounding box center [861, 73] width 186 height 31
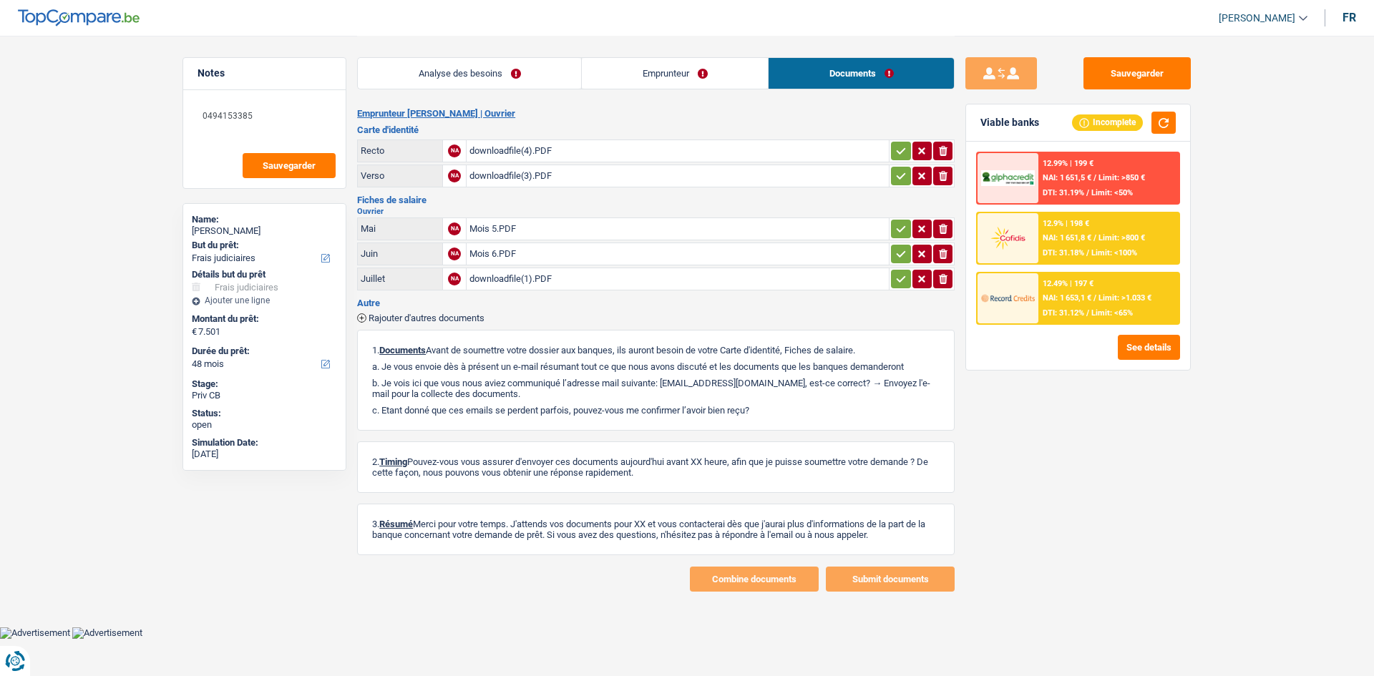
click at [505, 154] on div "downloadfile(4).PDF" at bounding box center [678, 150] width 417 height 21
drag, startPoint x: 450, startPoint y: 79, endPoint x: 483, endPoint y: 132, distance: 63.4
click at [450, 79] on link "Analyse des besoins" at bounding box center [469, 73] width 223 height 31
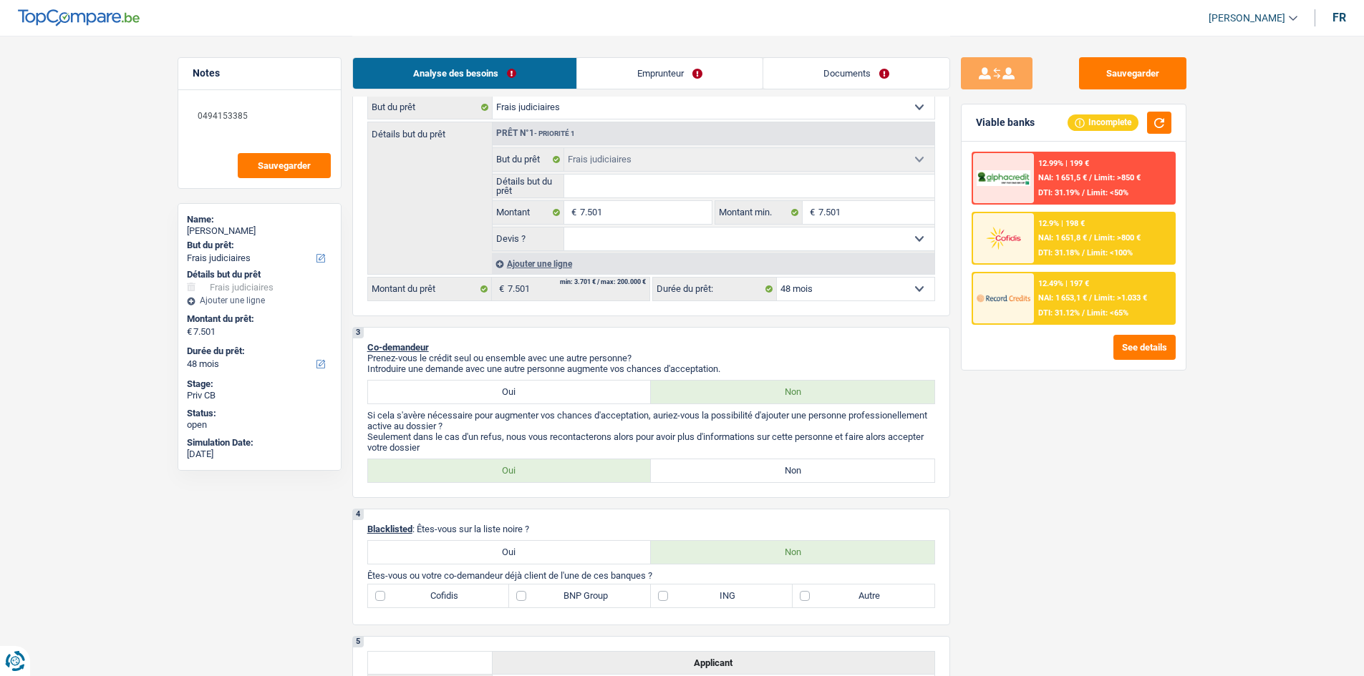
scroll to position [358, 0]
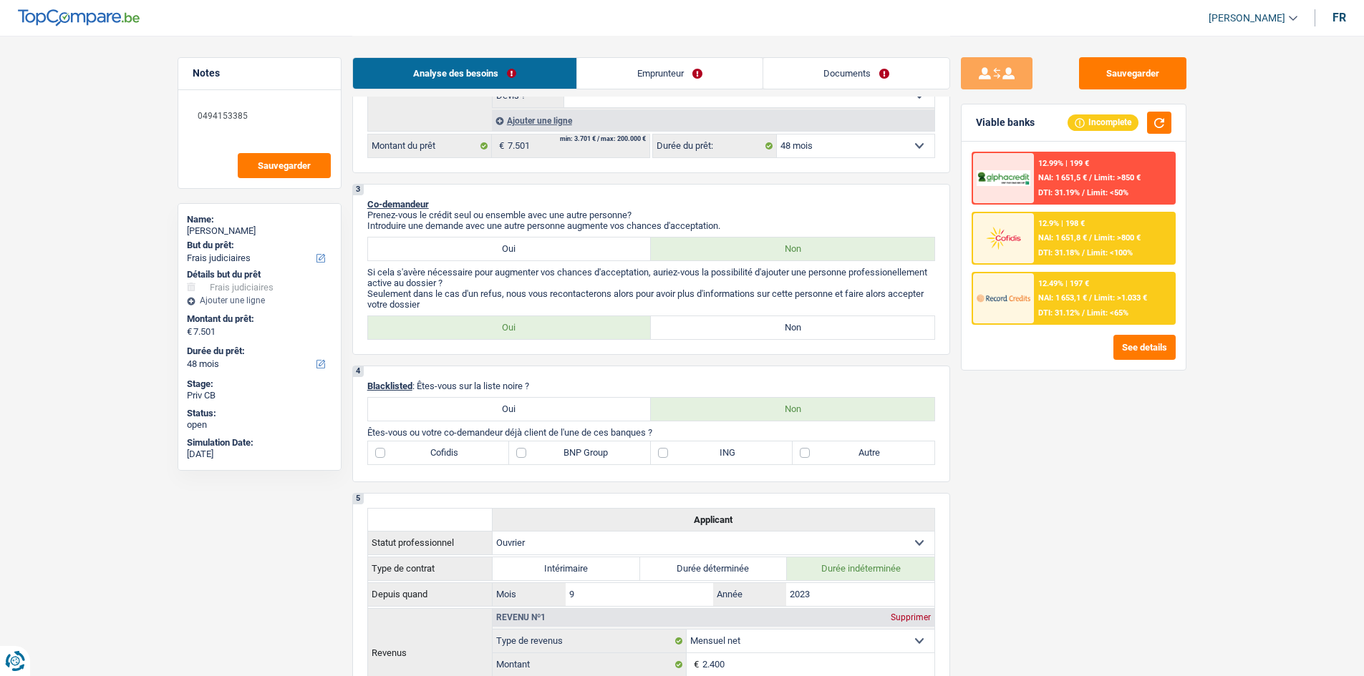
click at [753, 335] on label "Non" at bounding box center [792, 327] width 283 height 23
click at [753, 335] on input "Non" at bounding box center [792, 327] width 283 height 23
radio input "true"
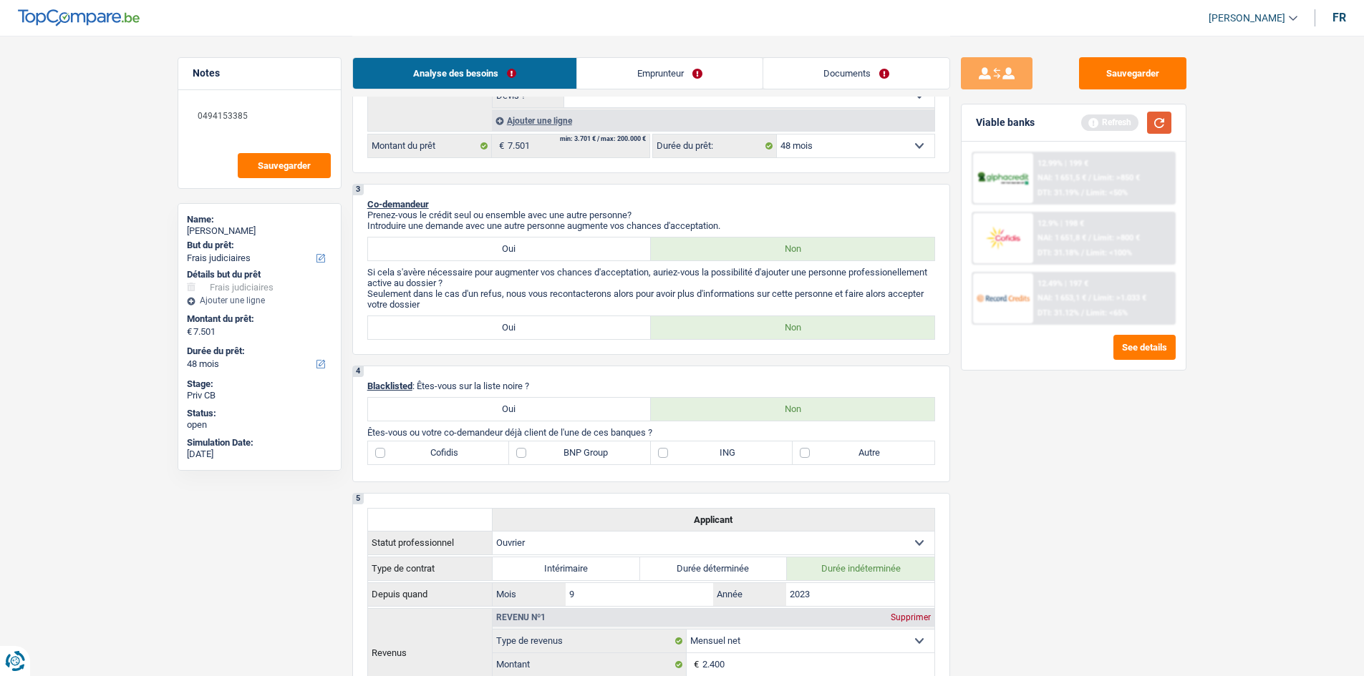
click at [1154, 121] on button "button" at bounding box center [1159, 123] width 24 height 22
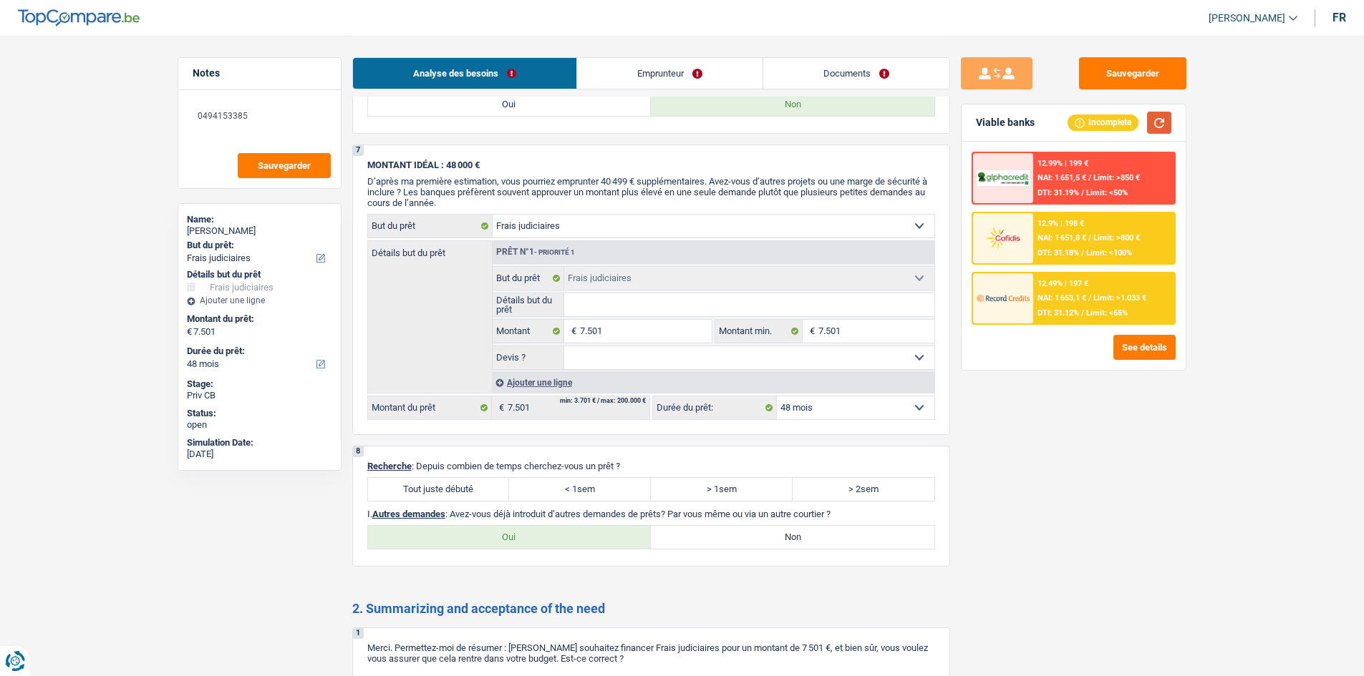
scroll to position [1289, 0]
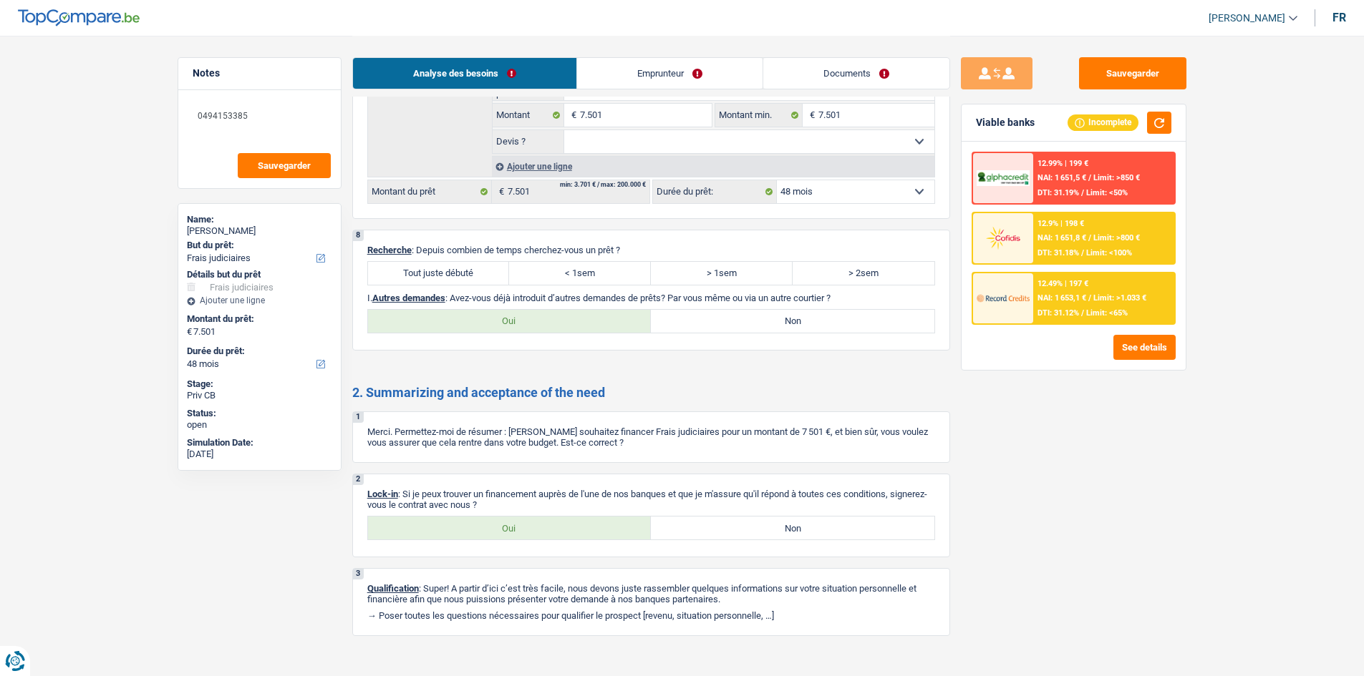
click at [431, 261] on div "Tout juste débuté < 1sem > 1sem > 2sem Tous les champs sont obligatoires. Veuil…" at bounding box center [651, 273] width 568 height 24
click at [461, 277] on label "Tout juste débuté" at bounding box center [439, 273] width 142 height 23
click at [461, 277] on input "Tout juste débuté" at bounding box center [439, 273] width 142 height 23
radio input "true"
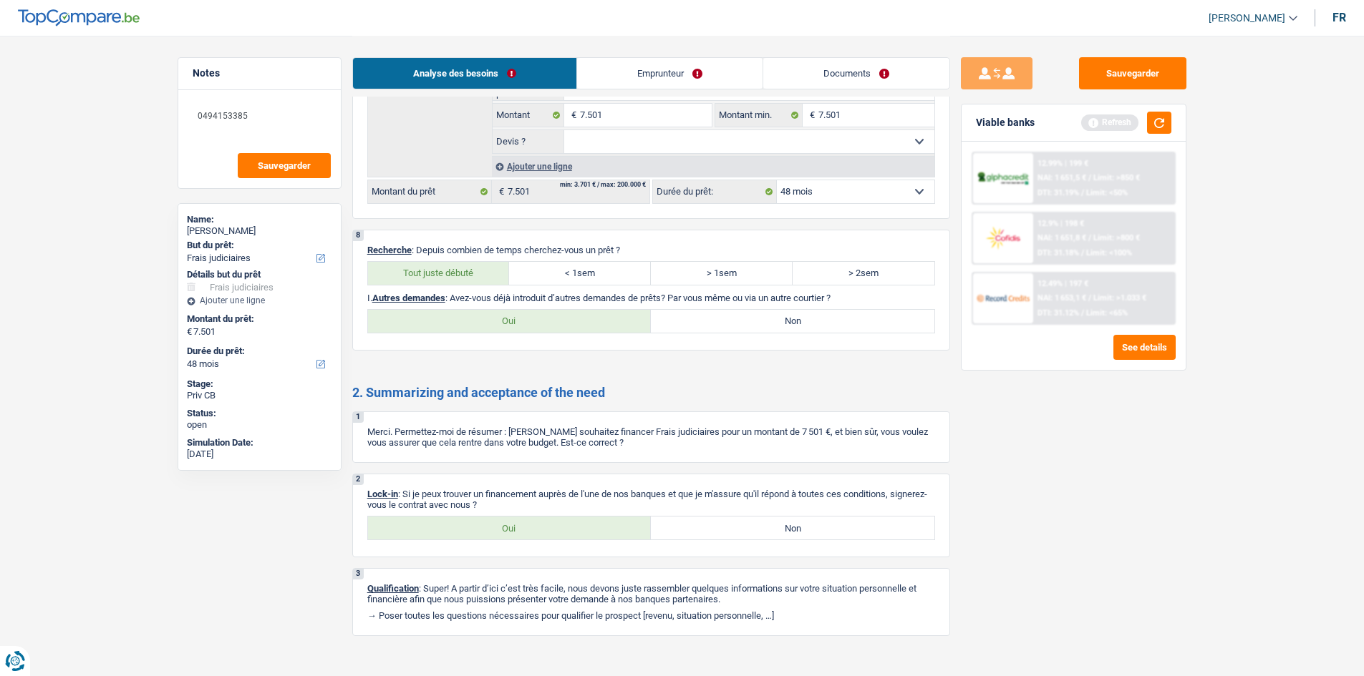
click at [795, 330] on label "Non" at bounding box center [792, 321] width 283 height 23
click at [795, 330] on input "Non" at bounding box center [792, 321] width 283 height 23
radio input "true"
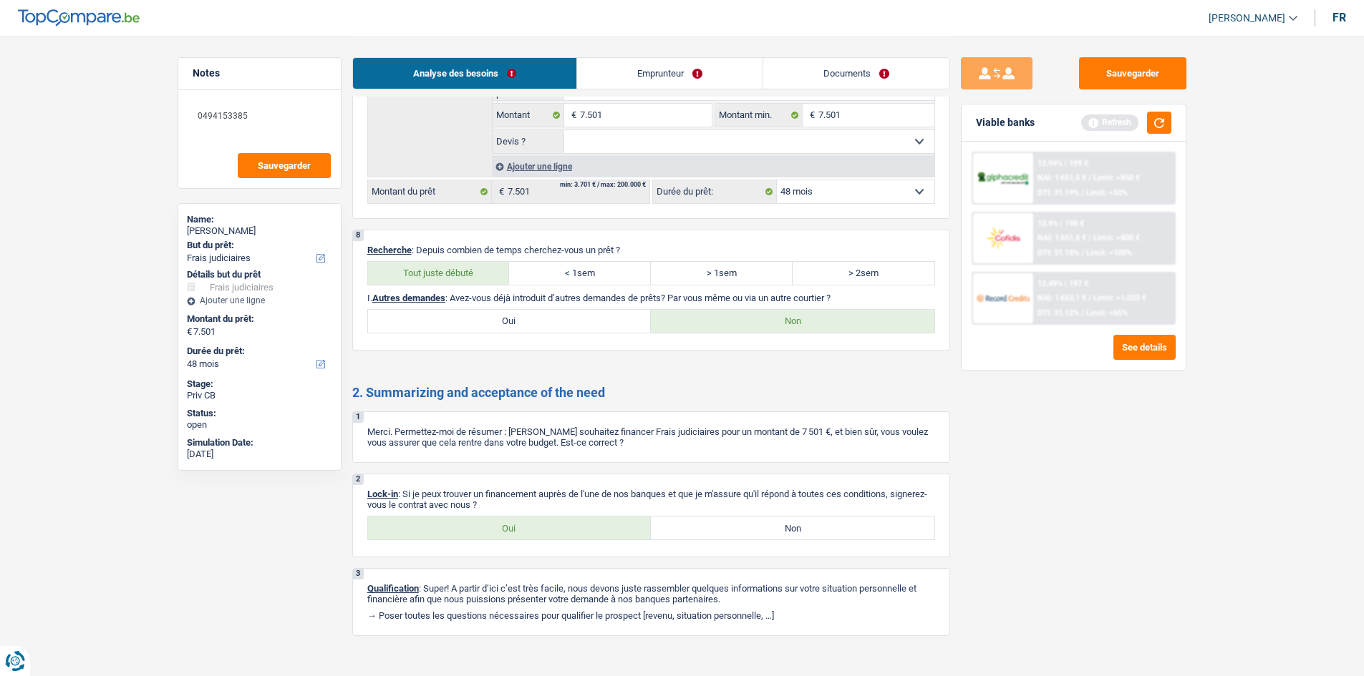
click at [492, 523] on label "Oui" at bounding box center [509, 528] width 283 height 23
click at [492, 523] on input "Oui" at bounding box center [509, 528] width 283 height 23
radio input "true"
drag, startPoint x: 653, startPoint y: 56, endPoint x: 650, endPoint y: 72, distance: 16.0
click at [653, 56] on div "Analyse des besoins Emprunteur Documents" at bounding box center [651, 66] width 598 height 61
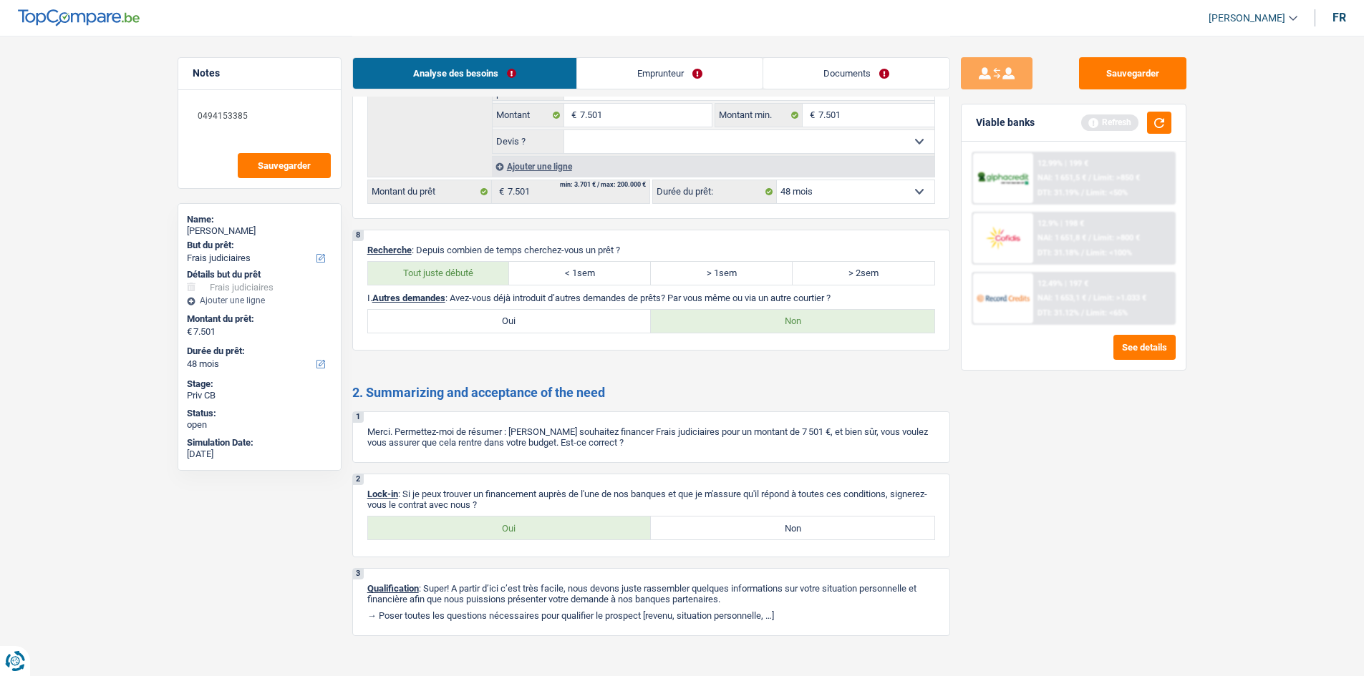
click at [649, 74] on link "Emprunteur" at bounding box center [669, 73] width 185 height 31
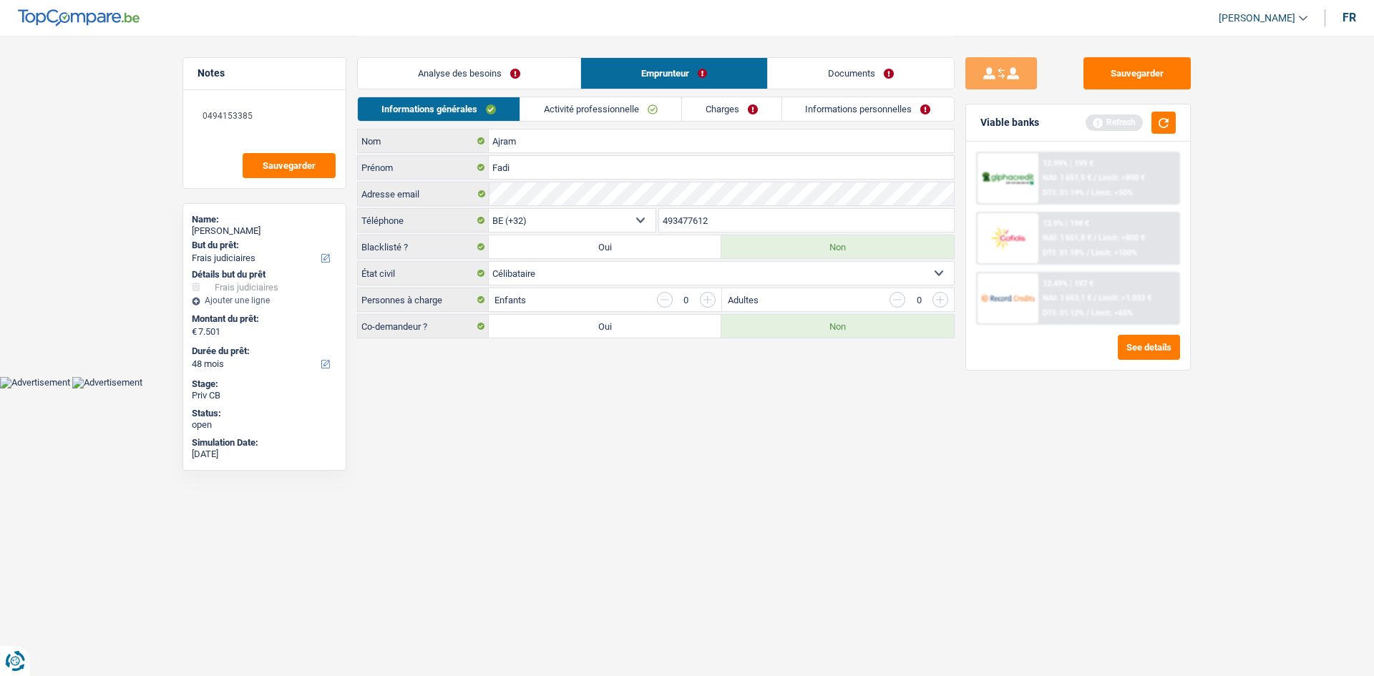
click at [452, 115] on link "Informations générales" at bounding box center [439, 109] width 162 height 24
click at [565, 368] on main "Notes 0494153385 Sauvegarder Name: Fadi Ajram But du prêt: Confort maison: meub…" at bounding box center [687, 188] width 1374 height 377
click at [1169, 120] on button "button" at bounding box center [1164, 123] width 24 height 22
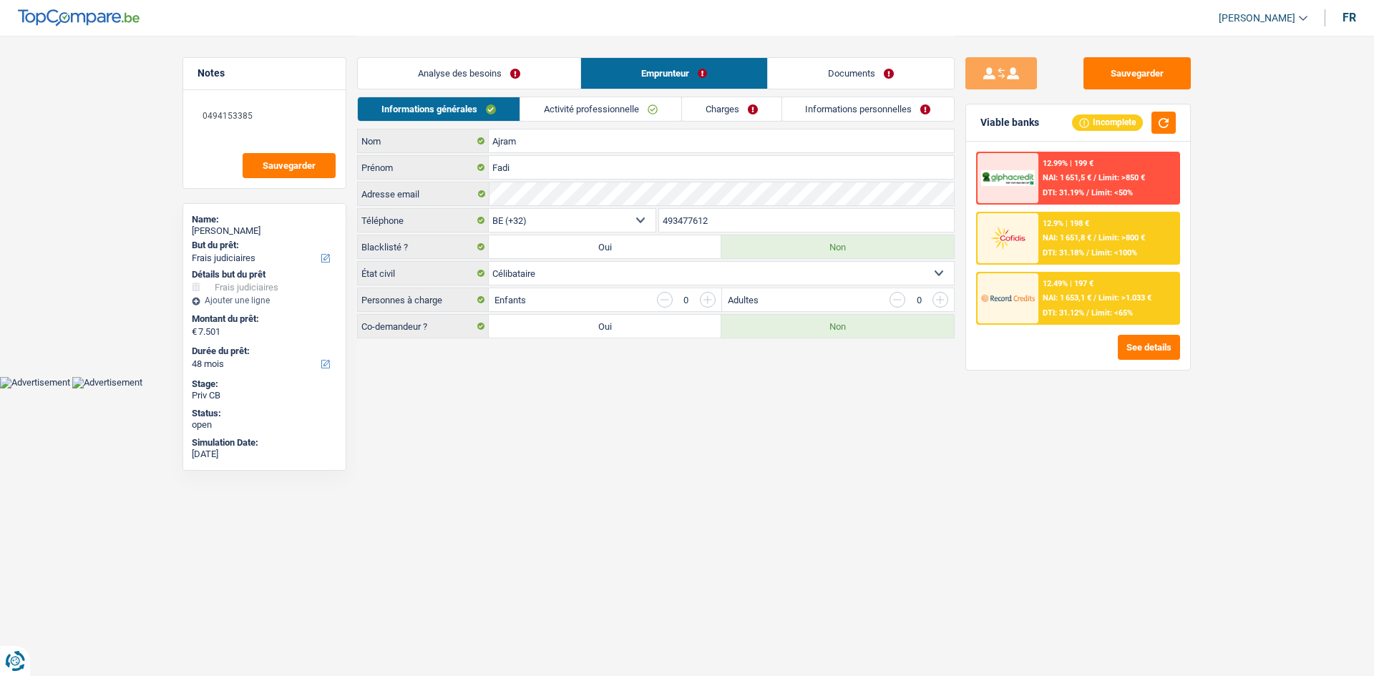
click at [646, 111] on link "Activité professionnelle" at bounding box center [600, 109] width 161 height 24
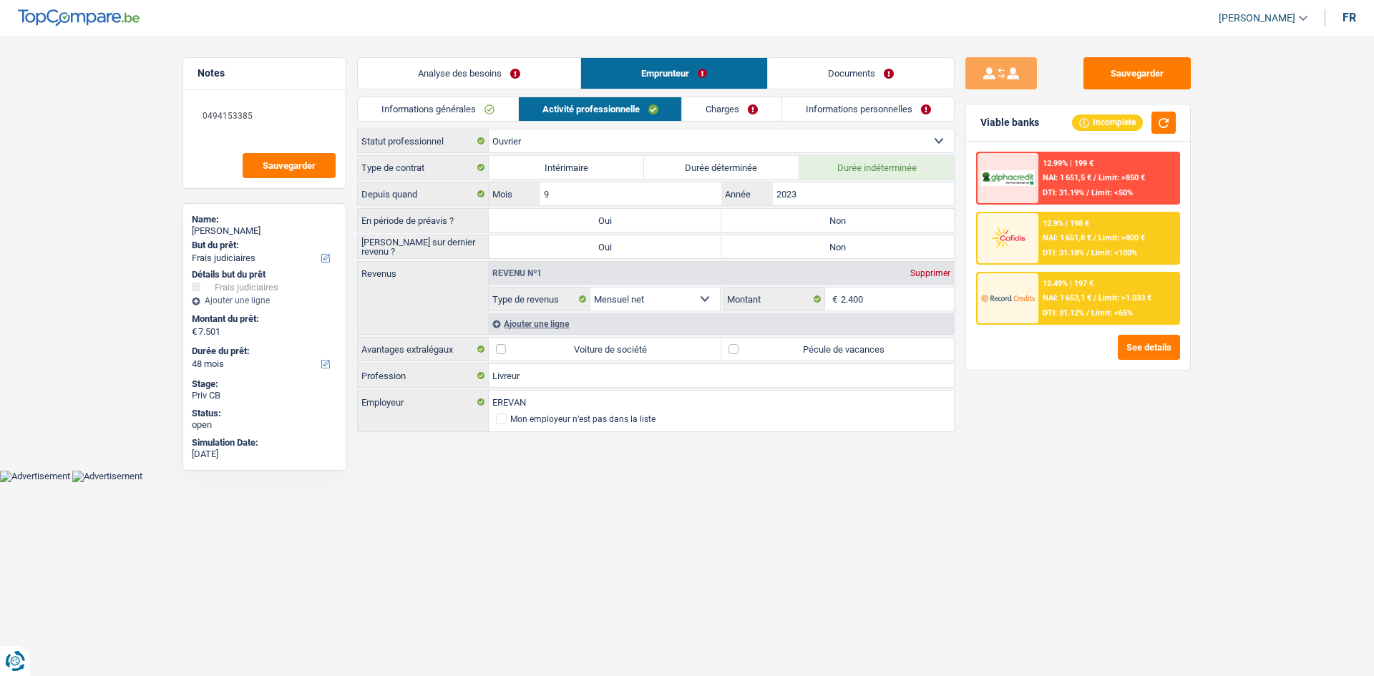
drag, startPoint x: 359, startPoint y: 143, endPoint x: 448, endPoint y: 142, distance: 89.5
click at [448, 142] on label "Statut professionnel" at bounding box center [423, 141] width 131 height 23
click at [487, 482] on html "Vous avez le contrôle de vos données Nous utilisons des cookies, tout comme nos…" at bounding box center [687, 241] width 1374 height 482
click at [853, 482] on html "Vous avez le contrôle de vos données Nous utilisons des cookies, tout comme nos…" at bounding box center [687, 241] width 1374 height 482
click at [849, 347] on label "Pécule de vacances" at bounding box center [838, 349] width 233 height 23
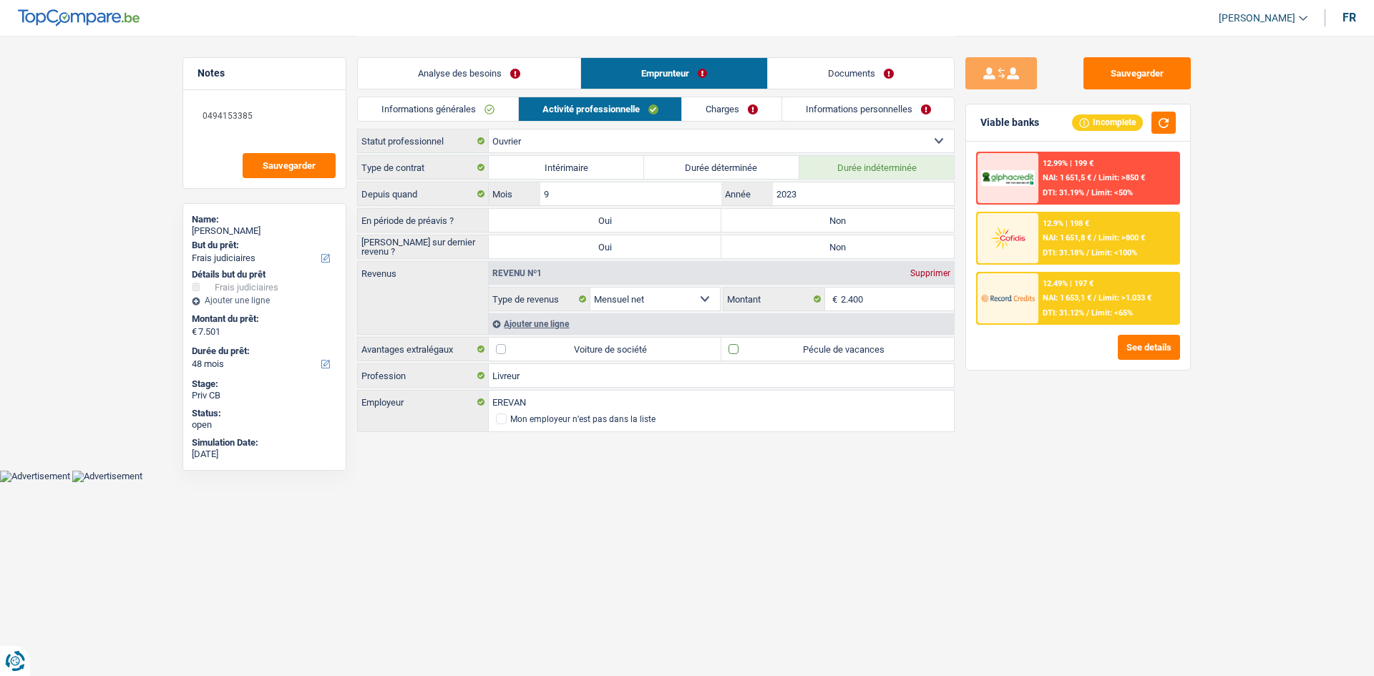
click at [849, 347] on input "Pécule de vacances" at bounding box center [838, 349] width 233 height 23
checkbox input "true"
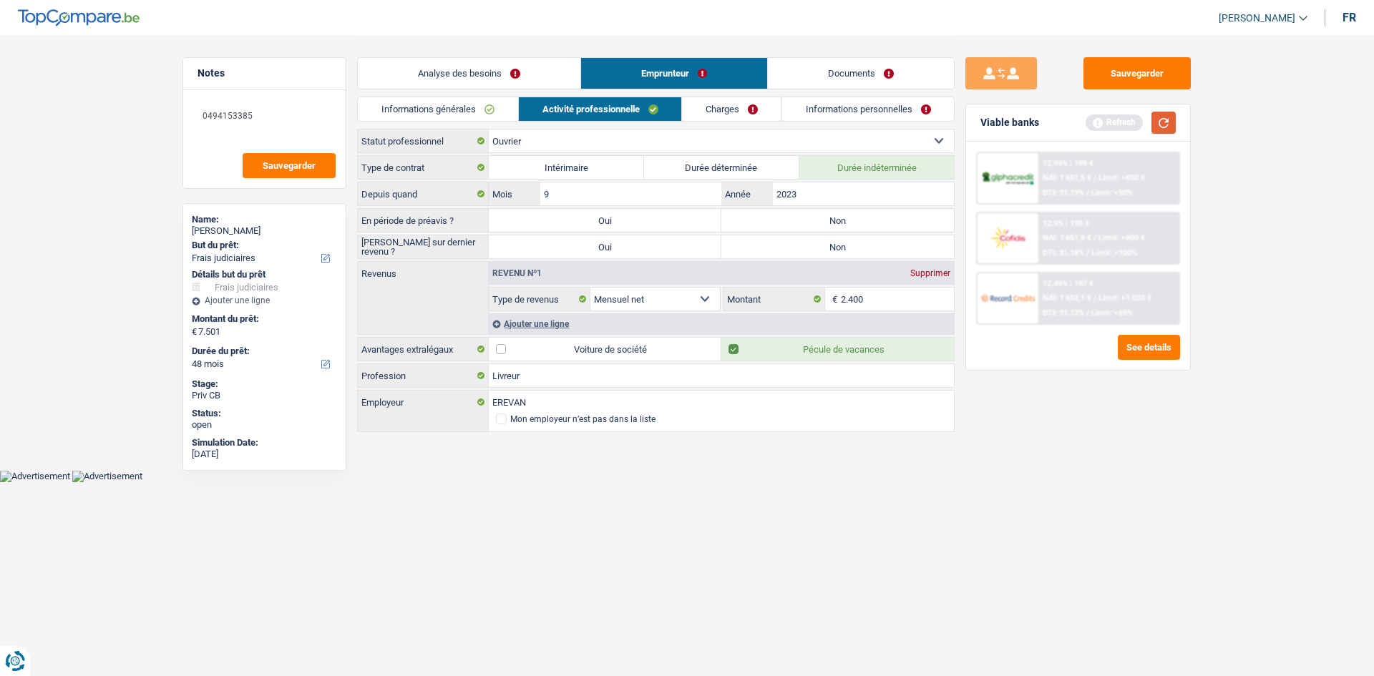
click at [1160, 118] on button "button" at bounding box center [1164, 123] width 24 height 22
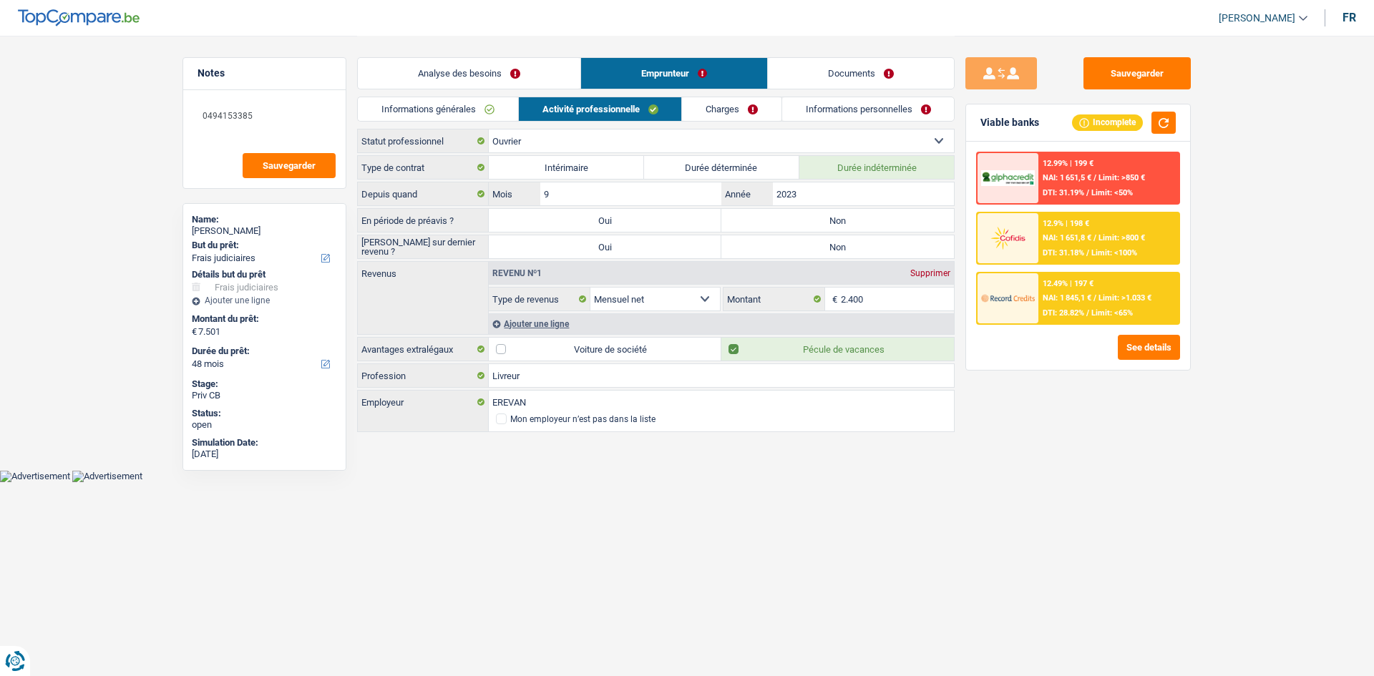
click at [962, 246] on div "Sauvegarder Viable banks Incomplete 12.99% | 199 € NAI: 1 651,5 € / Limit: >850…" at bounding box center [1078, 355] width 247 height 596
click at [899, 226] on label "Non" at bounding box center [838, 220] width 233 height 23
click at [899, 226] on input "Non" at bounding box center [838, 220] width 233 height 23
radio input "true"
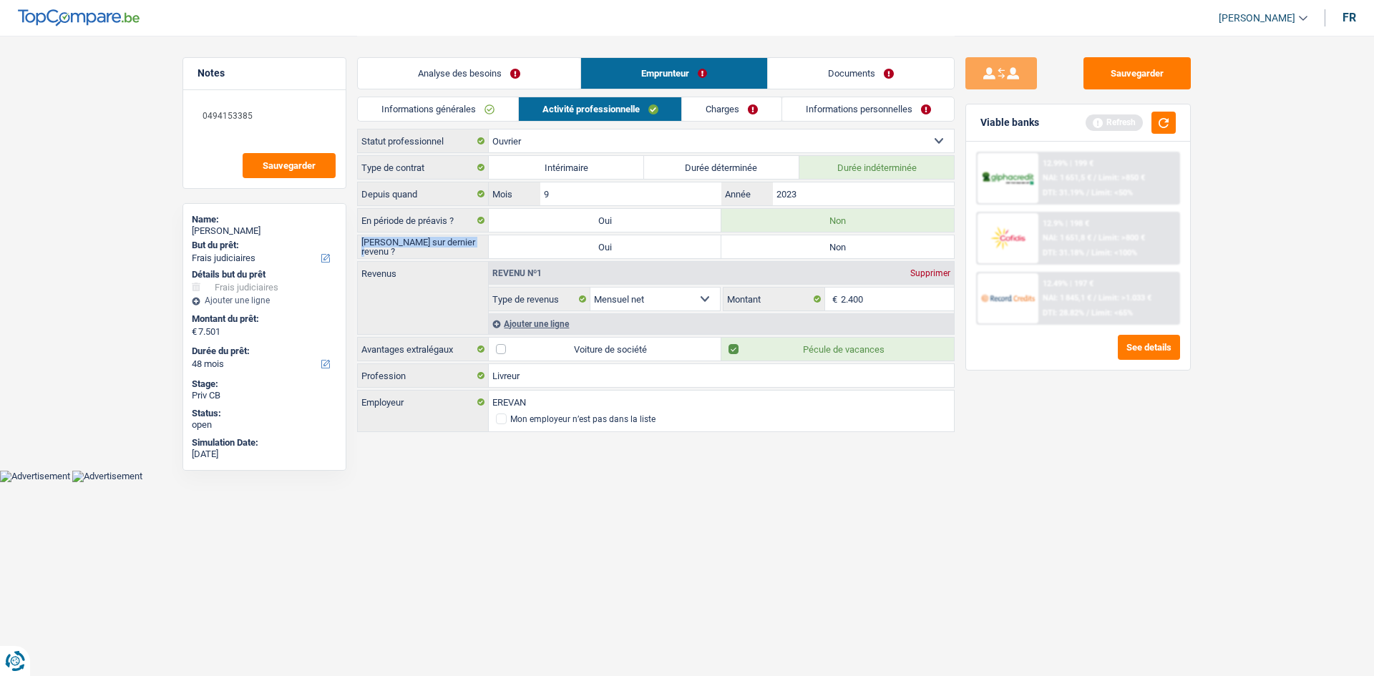
drag, startPoint x: 467, startPoint y: 248, endPoint x: 363, endPoint y: 244, distance: 104.6
click at [363, 244] on label "[PERSON_NAME] sur dernier revenu ?" at bounding box center [423, 247] width 131 height 23
click at [479, 482] on html "Vous avez le contrôle de vos données Nous utilisons des cookies, tout comme nos…" at bounding box center [687, 241] width 1374 height 482
click at [743, 116] on link "Charges" at bounding box center [732, 109] width 100 height 24
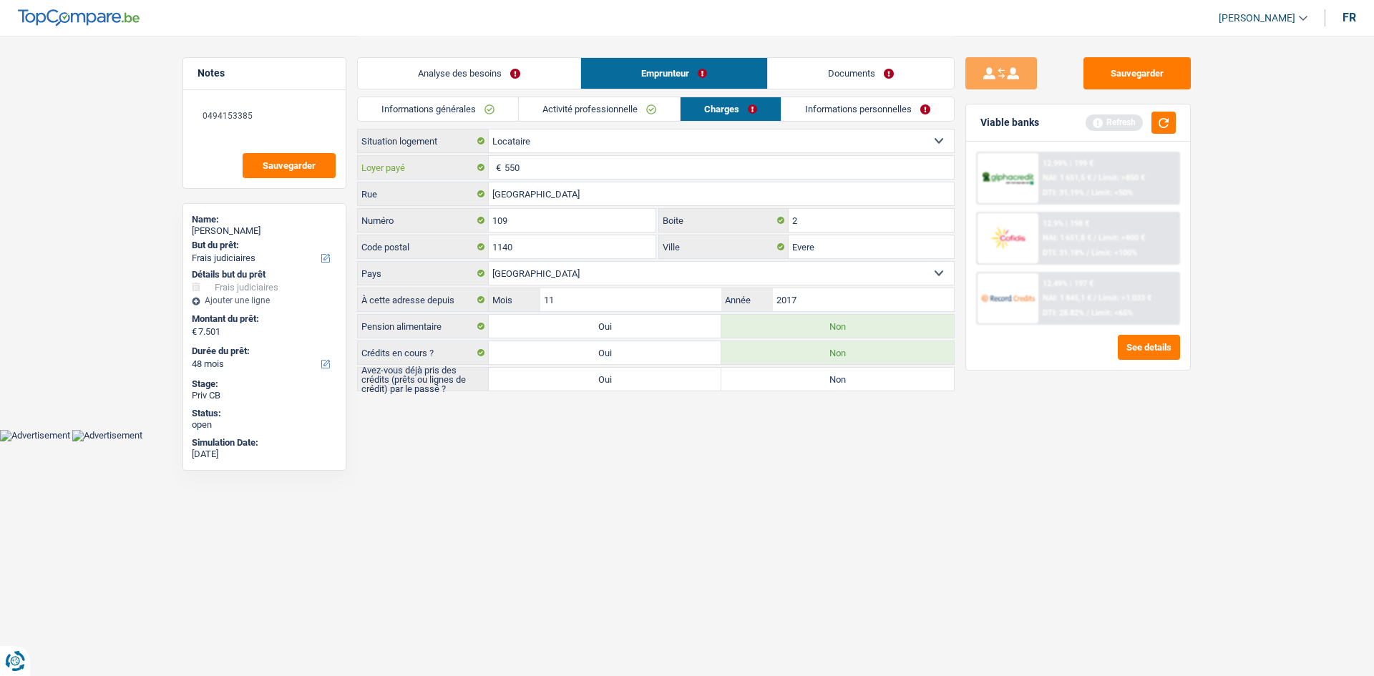
click at [563, 171] on input "550" at bounding box center [730, 167] width 450 height 23
click at [1160, 133] on button "button" at bounding box center [1164, 123] width 24 height 22
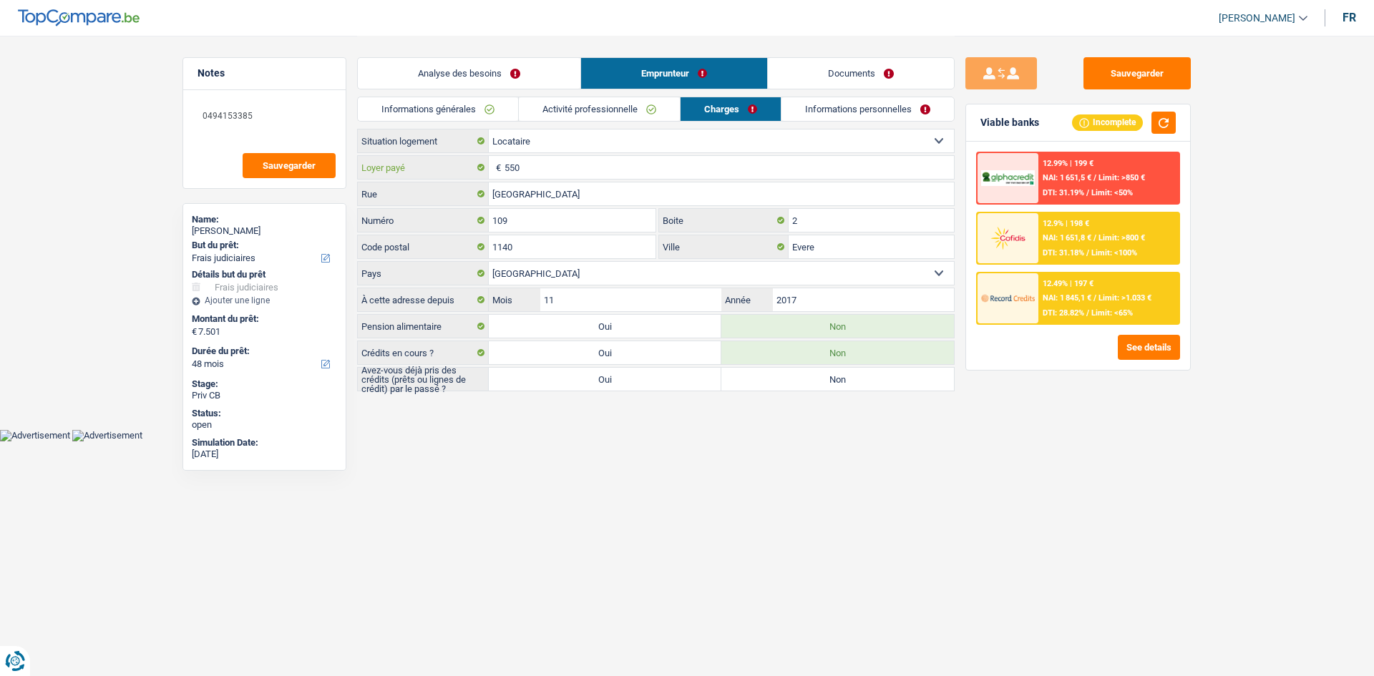
click at [527, 161] on input "550" at bounding box center [730, 167] width 450 height 23
type input "5"
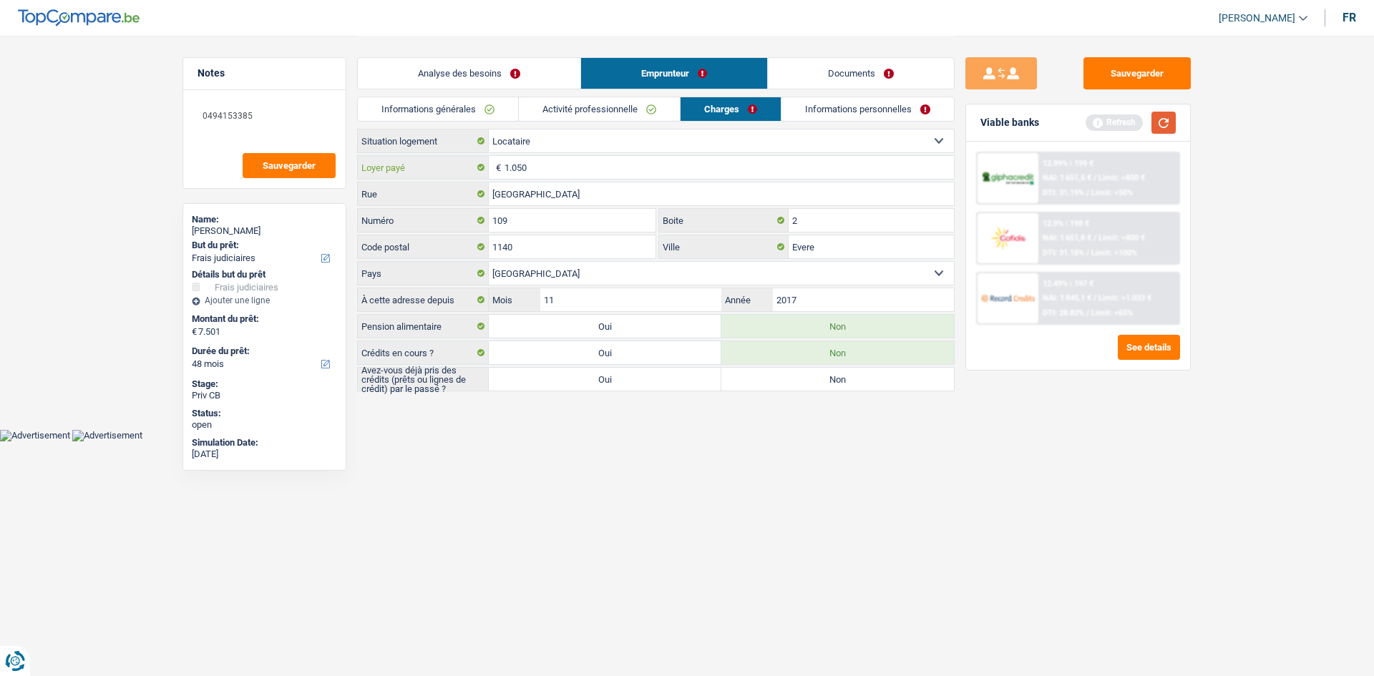
type input "1.050"
click at [1170, 129] on button "button" at bounding box center [1164, 123] width 24 height 22
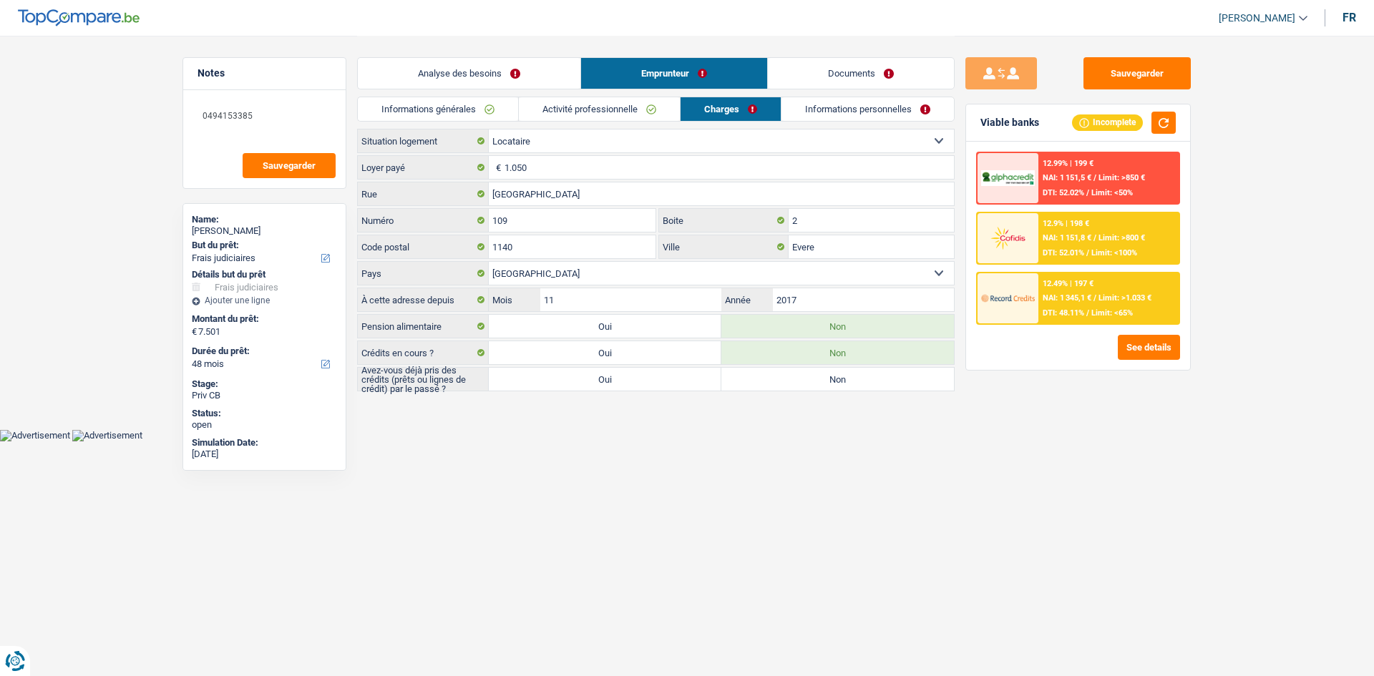
click at [553, 442] on html "Vous avez le contrôle de vos données Nous utilisons des cookies, tout comme nos…" at bounding box center [687, 221] width 1374 height 442
drag, startPoint x: 451, startPoint y: 389, endPoint x: 361, endPoint y: 365, distance: 93.4
click at [361, 365] on div "Locataire Propriétaire avec prêt hypothécaire Propriétaire sans prêt hypothécai…" at bounding box center [656, 260] width 598 height 263
click at [395, 430] on body "Vous avez le contrôle de vos données Nous utilisons des cookies, tout comme nos…" at bounding box center [687, 221] width 1374 height 442
click at [1035, 440] on div "Sauvegarder Viable banks Incomplete 12.99% | 199 € NAI: 1 151,5 € / Limit: >850…" at bounding box center [1078, 355] width 247 height 596
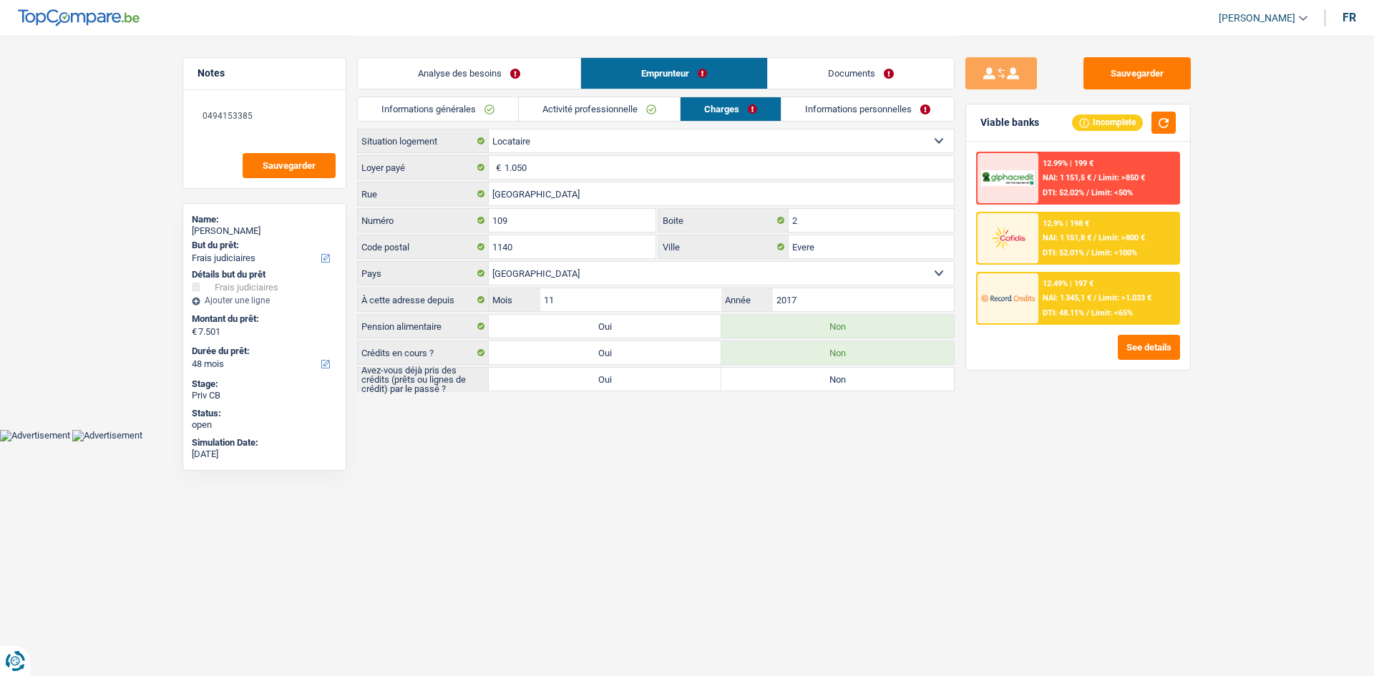
click at [815, 388] on label "Non" at bounding box center [838, 379] width 233 height 23
click at [815, 388] on input "Non" at bounding box center [838, 379] width 233 height 23
radio input "true"
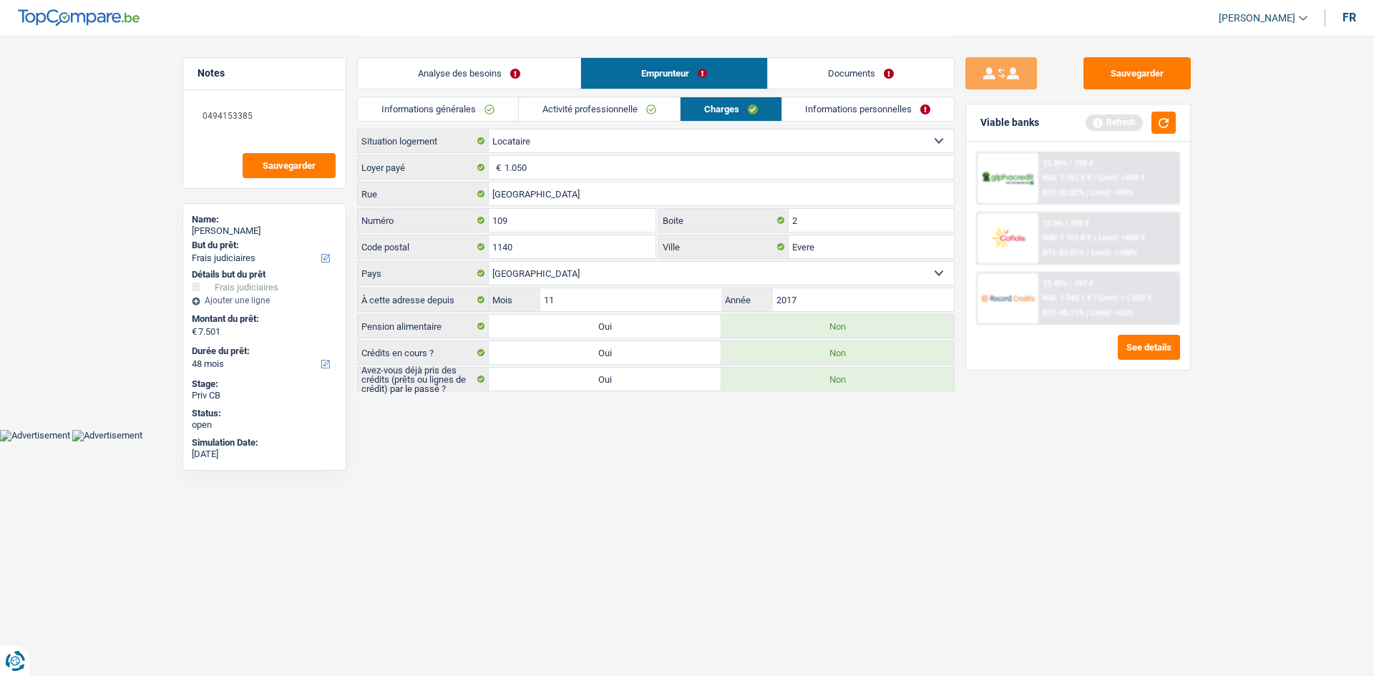
click at [815, 120] on link "Informations personnelles" at bounding box center [868, 109] width 173 height 24
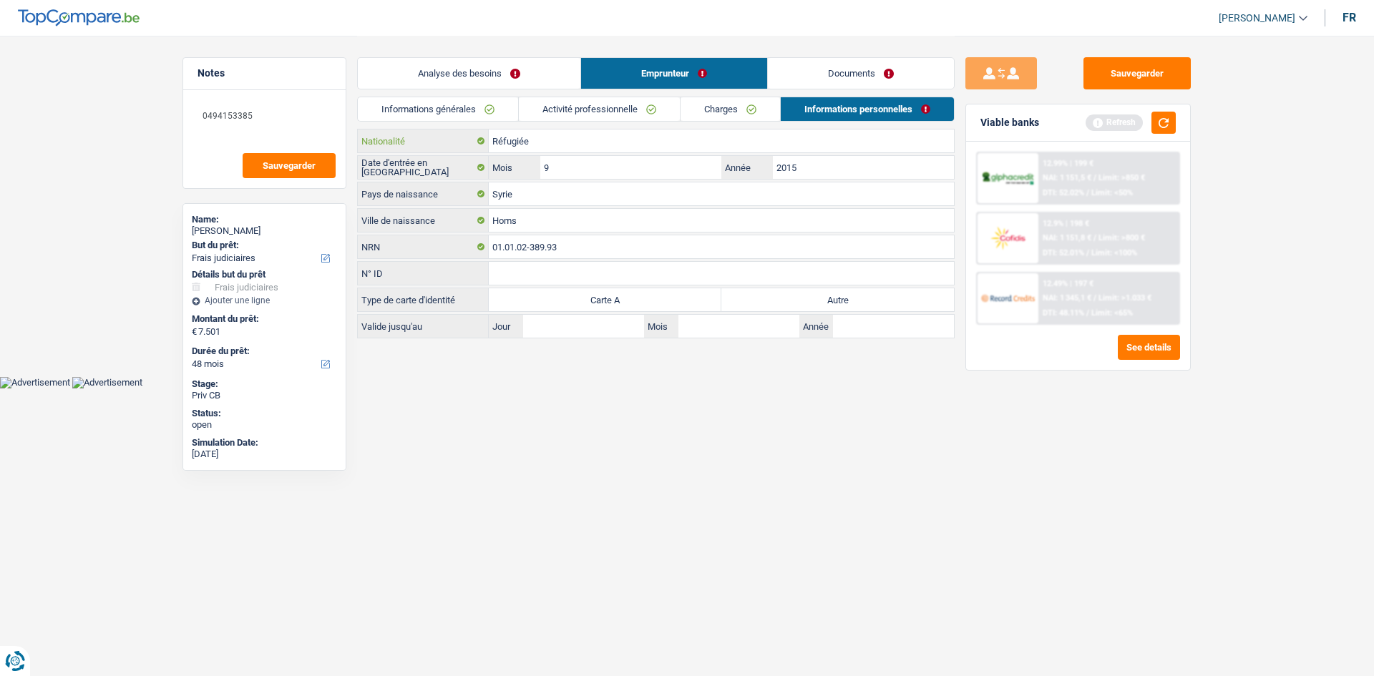
click at [549, 138] on input "Réfugiée" at bounding box center [721, 141] width 465 height 23
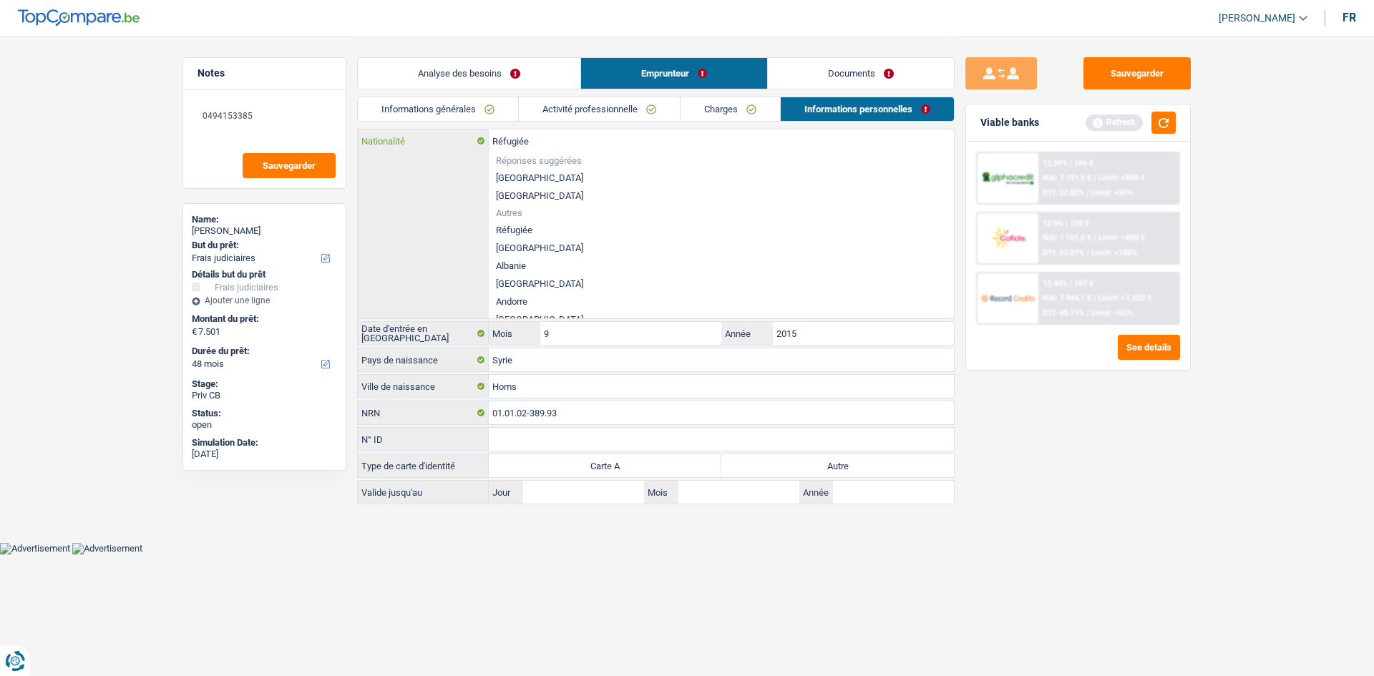
click at [549, 138] on input "Réfugiée" at bounding box center [721, 141] width 465 height 23
drag, startPoint x: 549, startPoint y: 138, endPoint x: 422, endPoint y: 137, distance: 127.4
click at [422, 137] on div "Réfugiée Nationalité" at bounding box center [656, 141] width 596 height 23
type input "s"
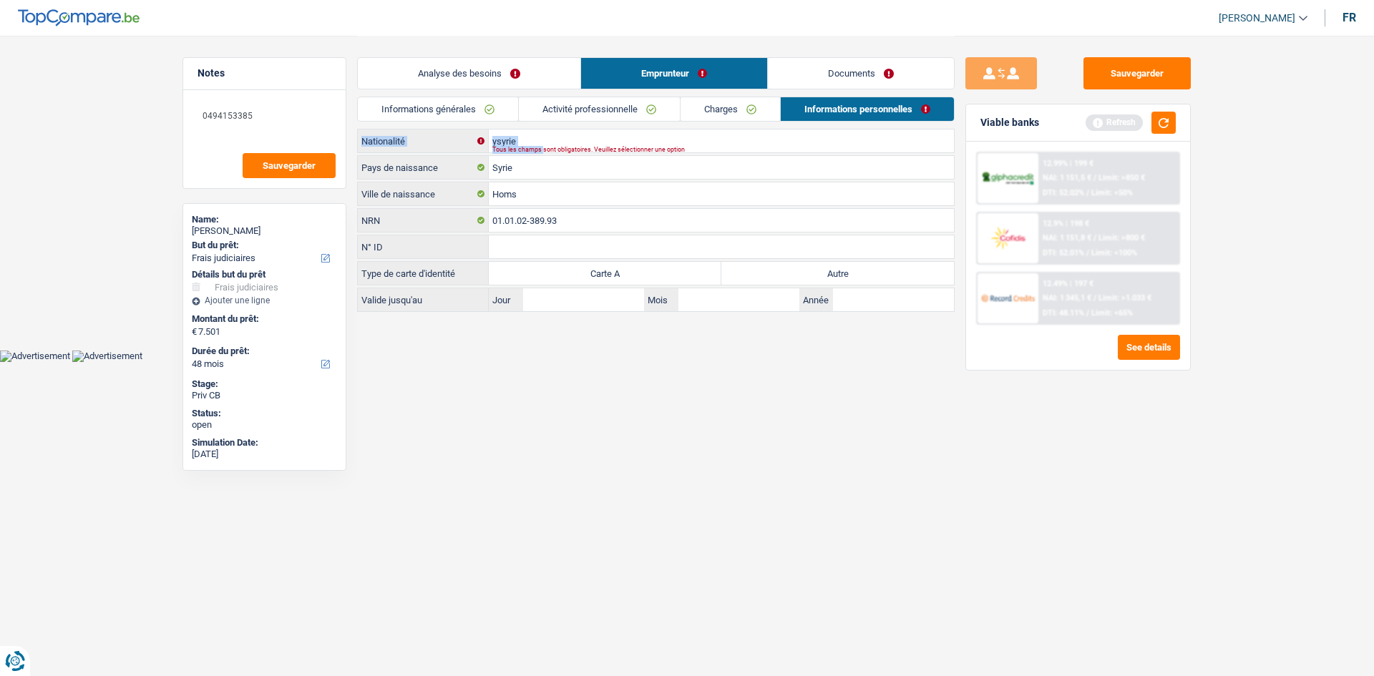
drag, startPoint x: 544, startPoint y: 150, endPoint x: 495, endPoint y: 139, distance: 50.5
click at [495, 139] on div "ysyrie Nationalité Tous les champs sont obligatoires. Veuillez sélectionner une…" at bounding box center [656, 141] width 596 height 23
click at [528, 147] on div "Tous les champs sont obligatoires. Veuillez sélectionner une option" at bounding box center [700, 150] width 414 height 6
click at [528, 137] on input "ysyrie" at bounding box center [721, 141] width 465 height 23
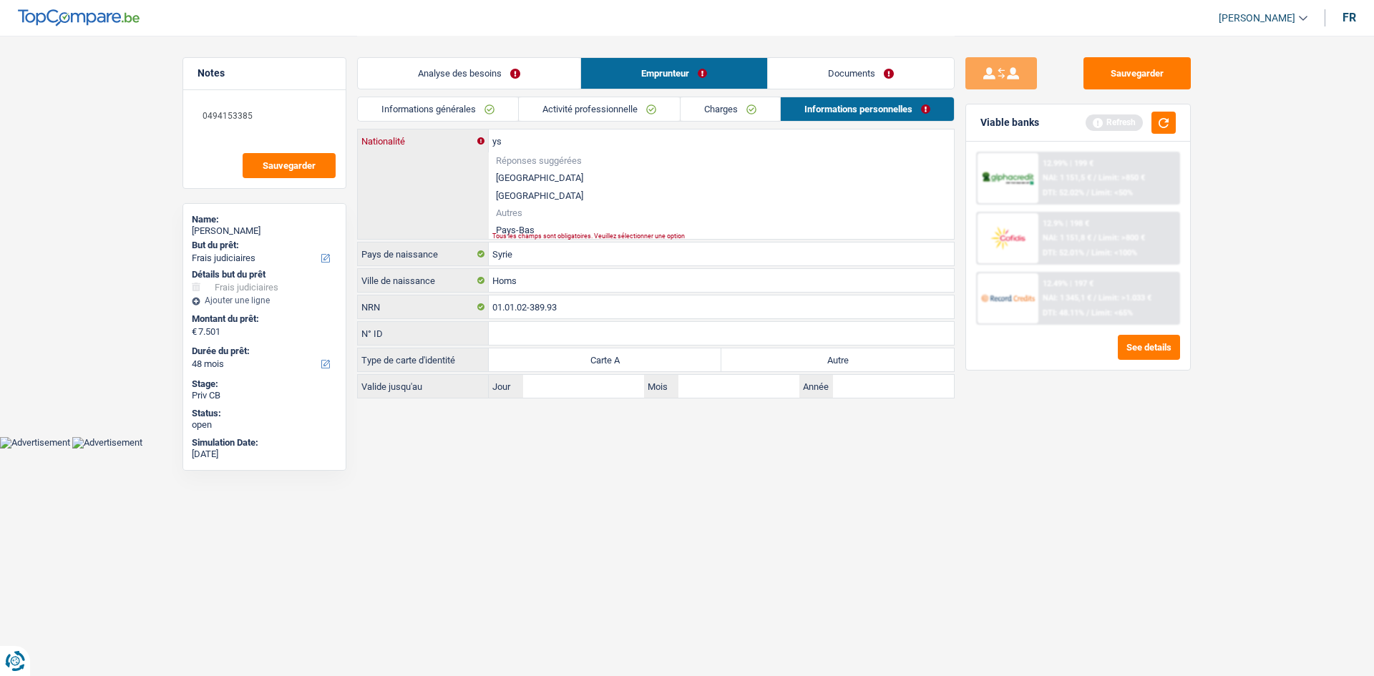
type input "y"
click at [499, 230] on li "Syrie" at bounding box center [721, 230] width 465 height 18
type input "Syrie"
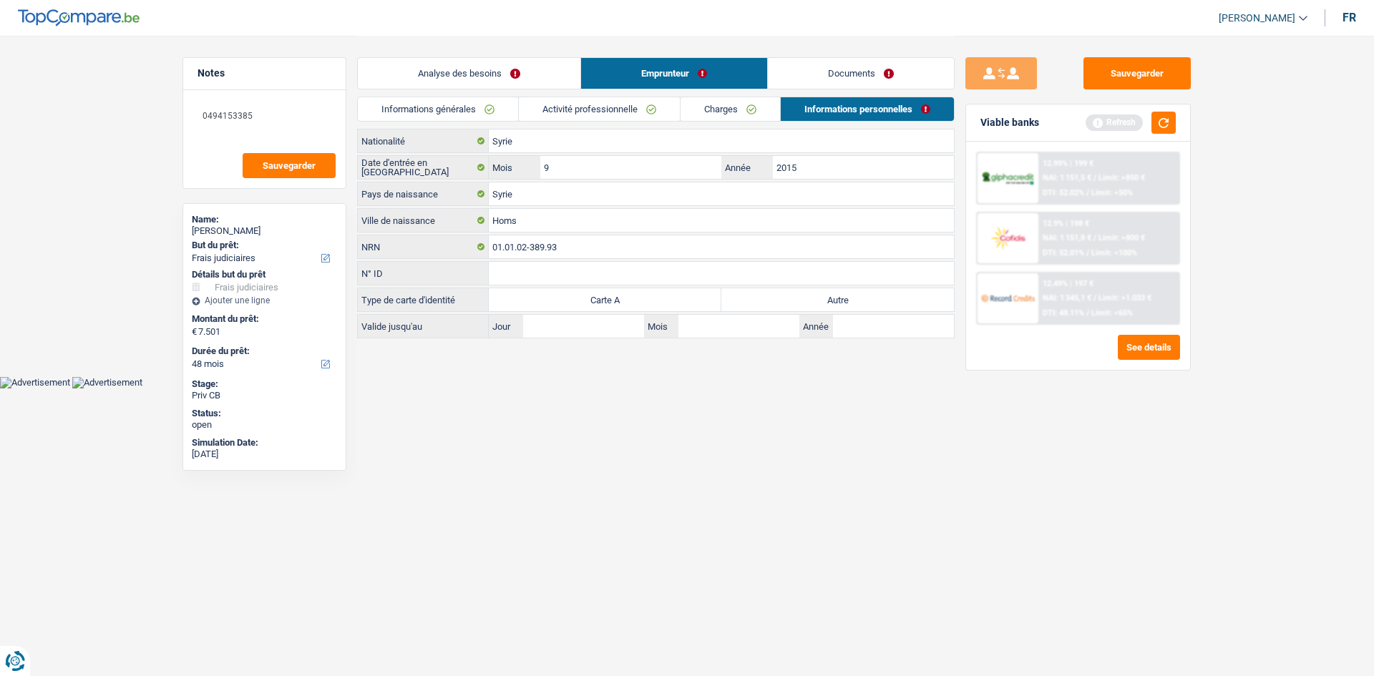
click at [786, 304] on label "Autre" at bounding box center [838, 299] width 233 height 23
click at [786, 304] on input "Autre" at bounding box center [838, 299] width 233 height 23
radio input "true"
click at [834, 76] on link "Documents" at bounding box center [861, 73] width 186 height 31
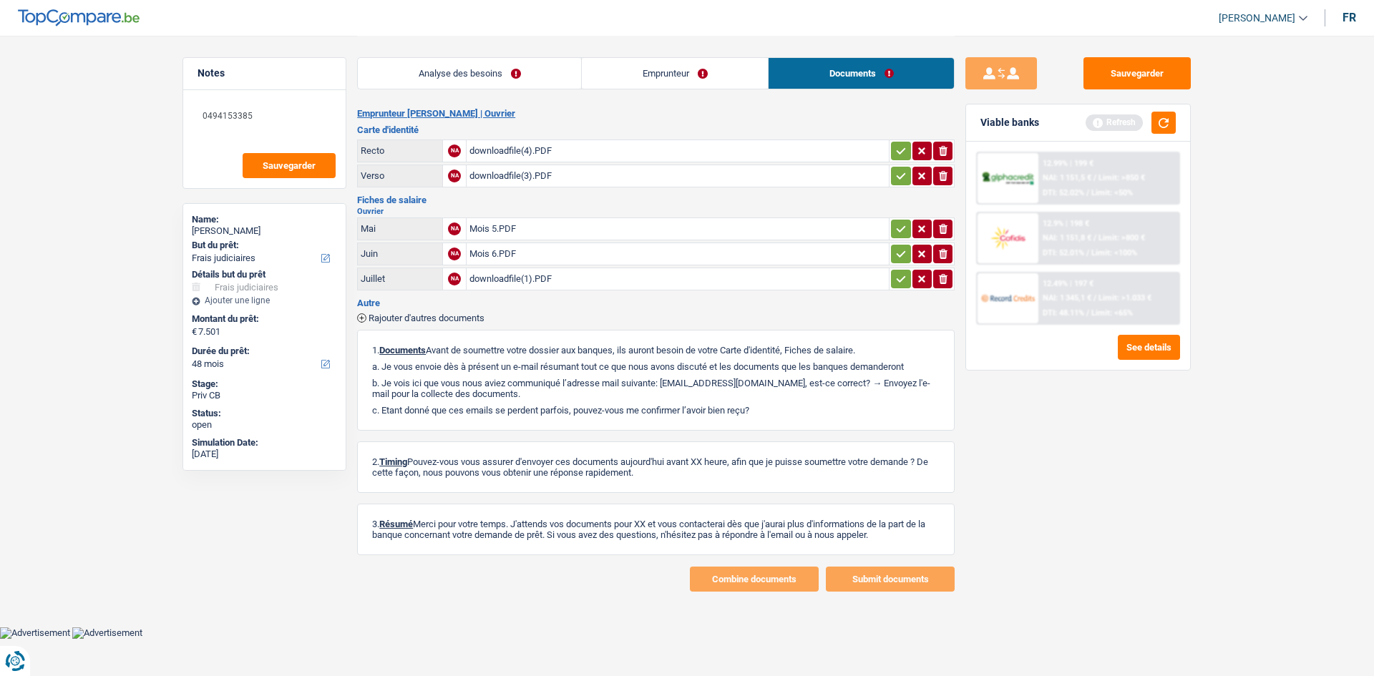
click at [467, 67] on link "Analyse des besoins" at bounding box center [469, 73] width 223 height 31
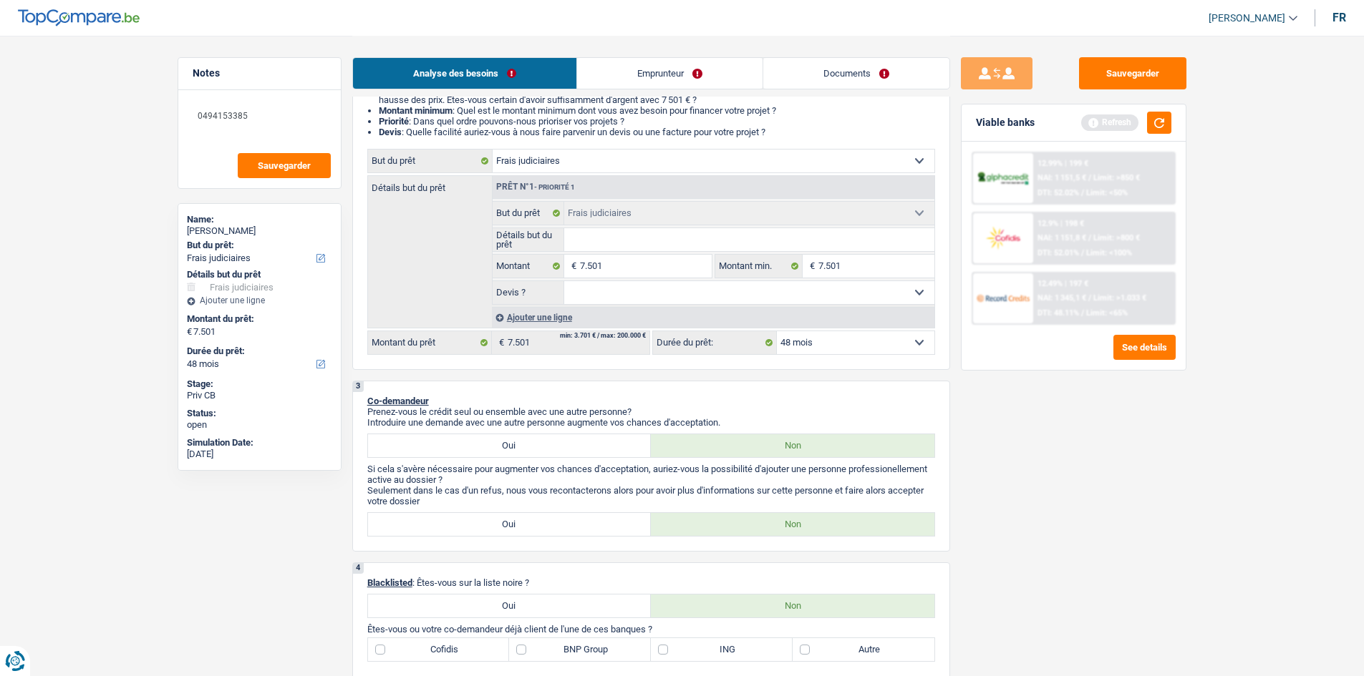
scroll to position [358, 0]
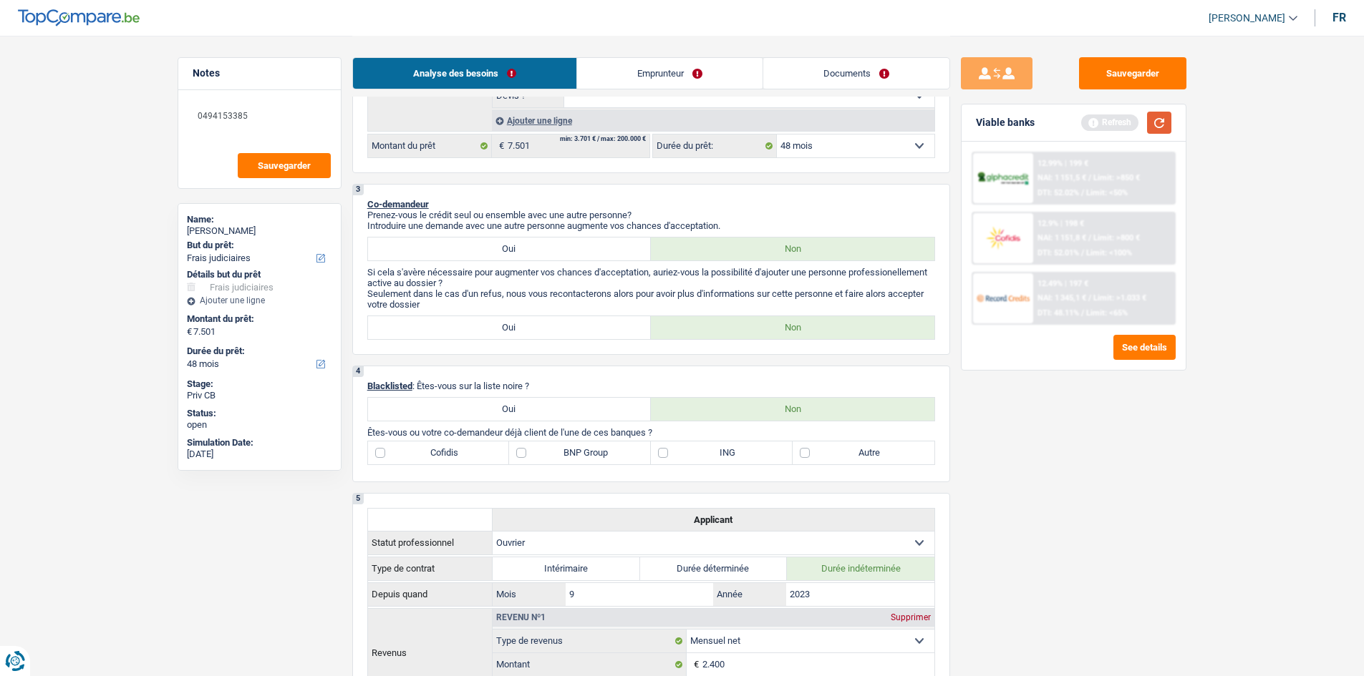
click at [1161, 118] on button "button" at bounding box center [1159, 123] width 24 height 22
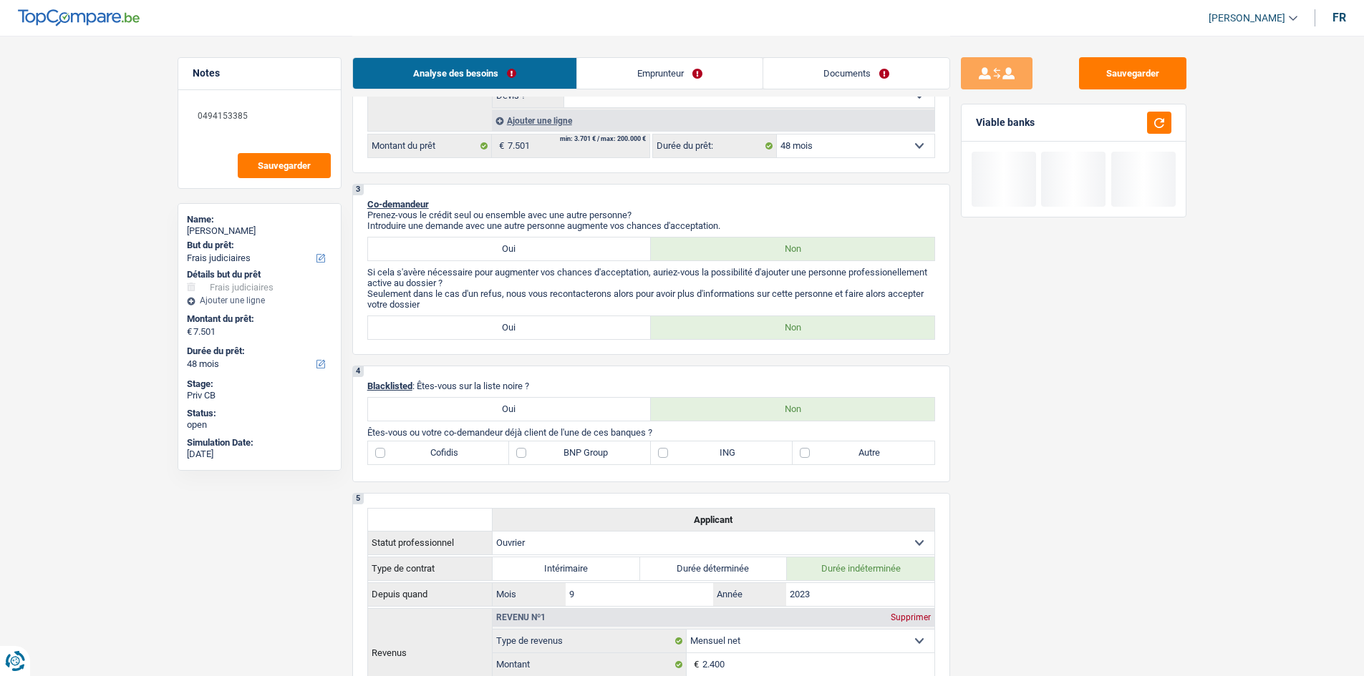
click at [567, 446] on label "BNP Group" at bounding box center [580, 453] width 142 height 23
click at [567, 446] on input "BNP Group" at bounding box center [580, 453] width 142 height 23
checkbox input "true"
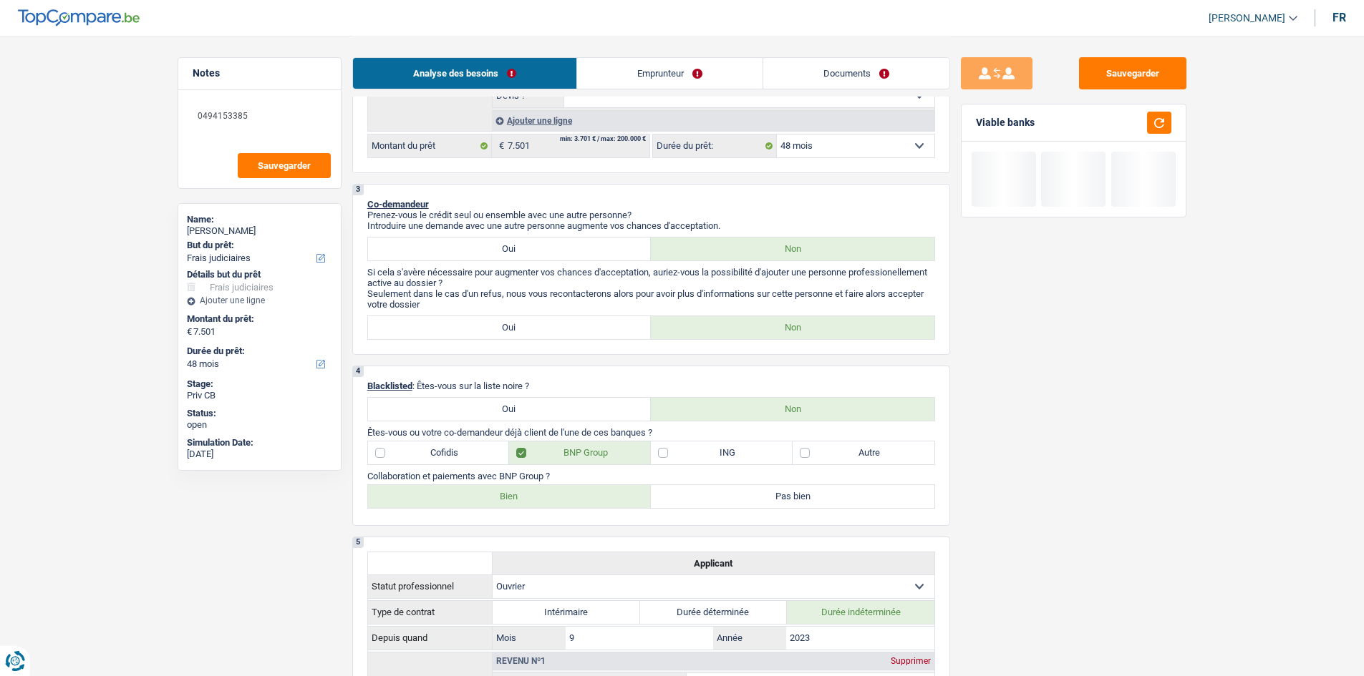
click at [490, 507] on label "Bien" at bounding box center [509, 496] width 283 height 23
click at [490, 507] on input "Bien" at bounding box center [509, 496] width 283 height 23
radio input "true"
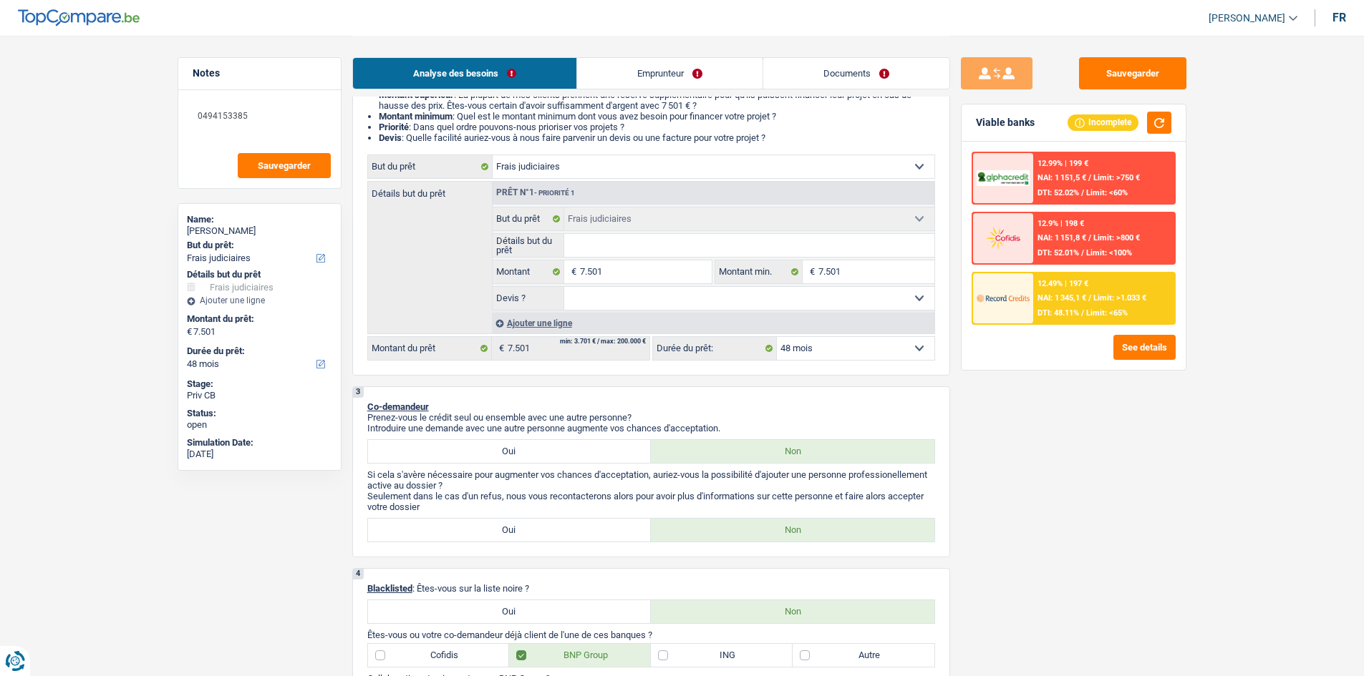
scroll to position [0, 0]
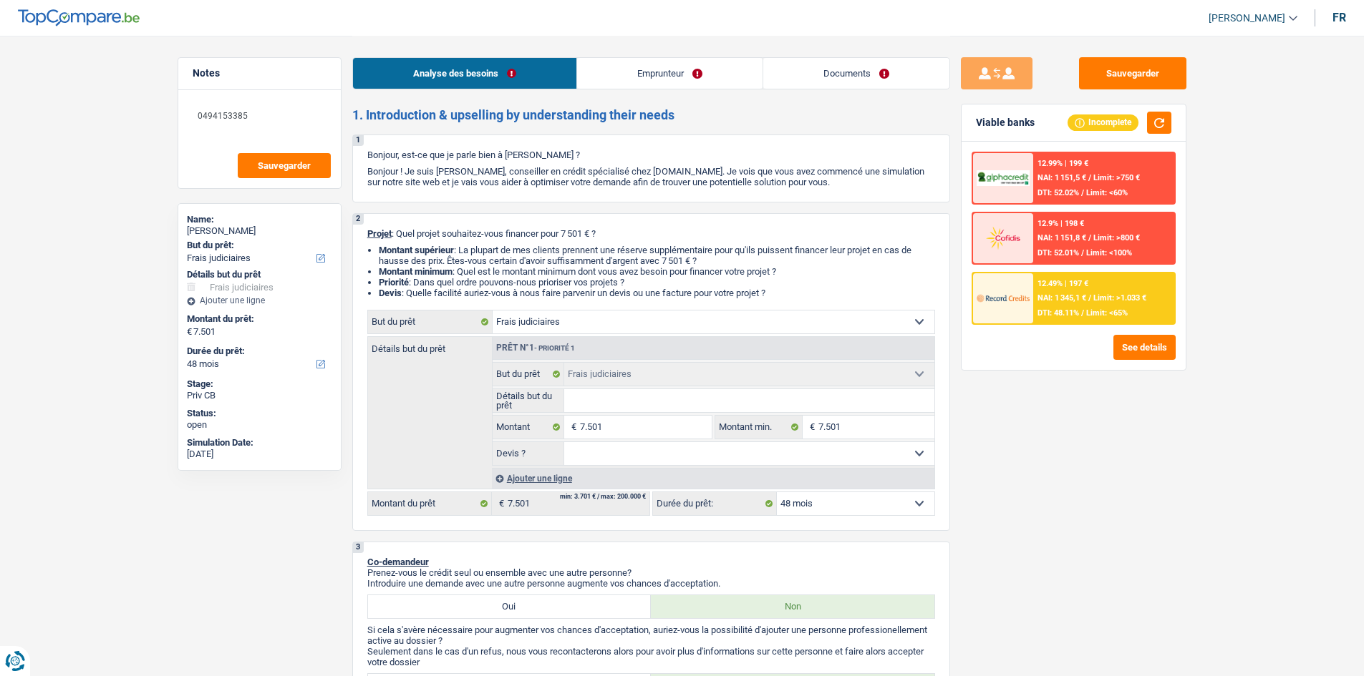
click at [801, 89] on li "Documents" at bounding box center [856, 73] width 188 height 32
click at [799, 84] on link "Documents" at bounding box center [856, 73] width 186 height 31
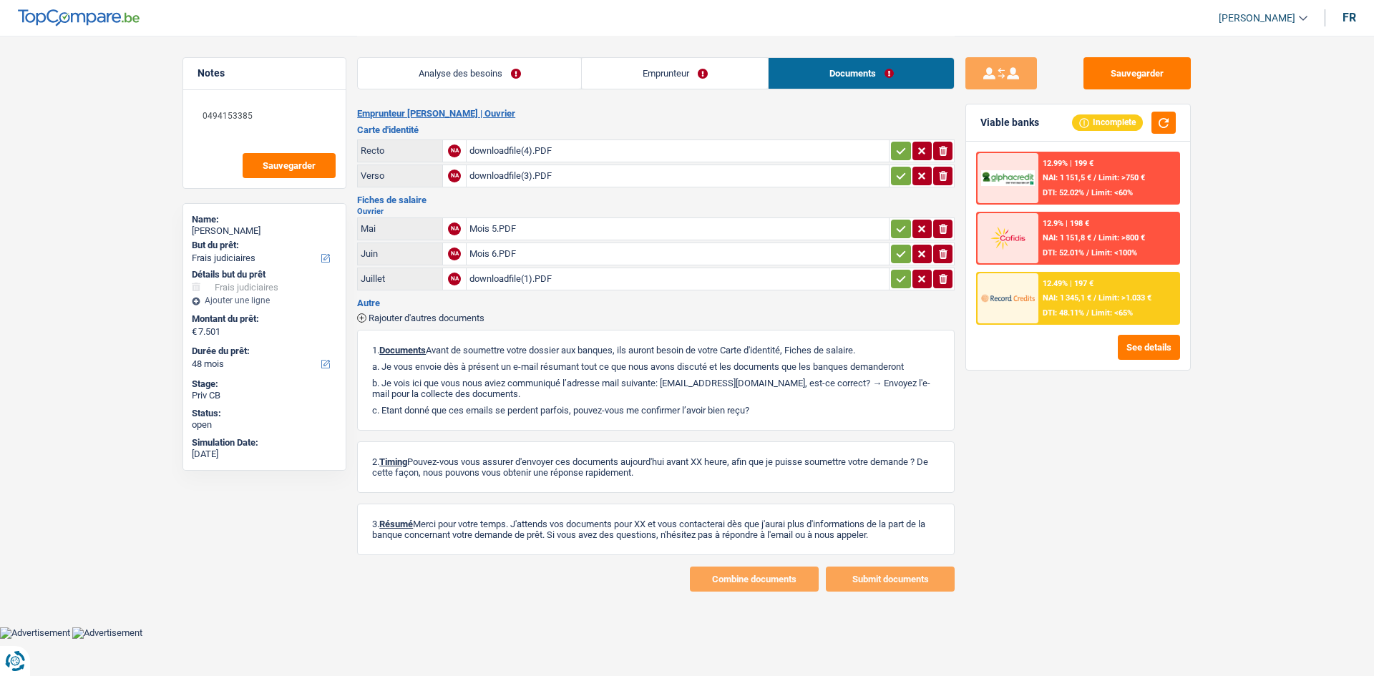
click at [523, 148] on div "downloadfile(4).PDF" at bounding box center [678, 150] width 417 height 21
click at [520, 175] on div "downloadfile(3).PDF" at bounding box center [678, 175] width 417 height 21
click at [508, 151] on div "downloadfile(4).PDF" at bounding box center [678, 150] width 417 height 21
click at [501, 232] on div "Mois 5.PDF" at bounding box center [678, 228] width 417 height 21
click at [497, 255] on div "Mois 6.PDF" at bounding box center [678, 253] width 417 height 21
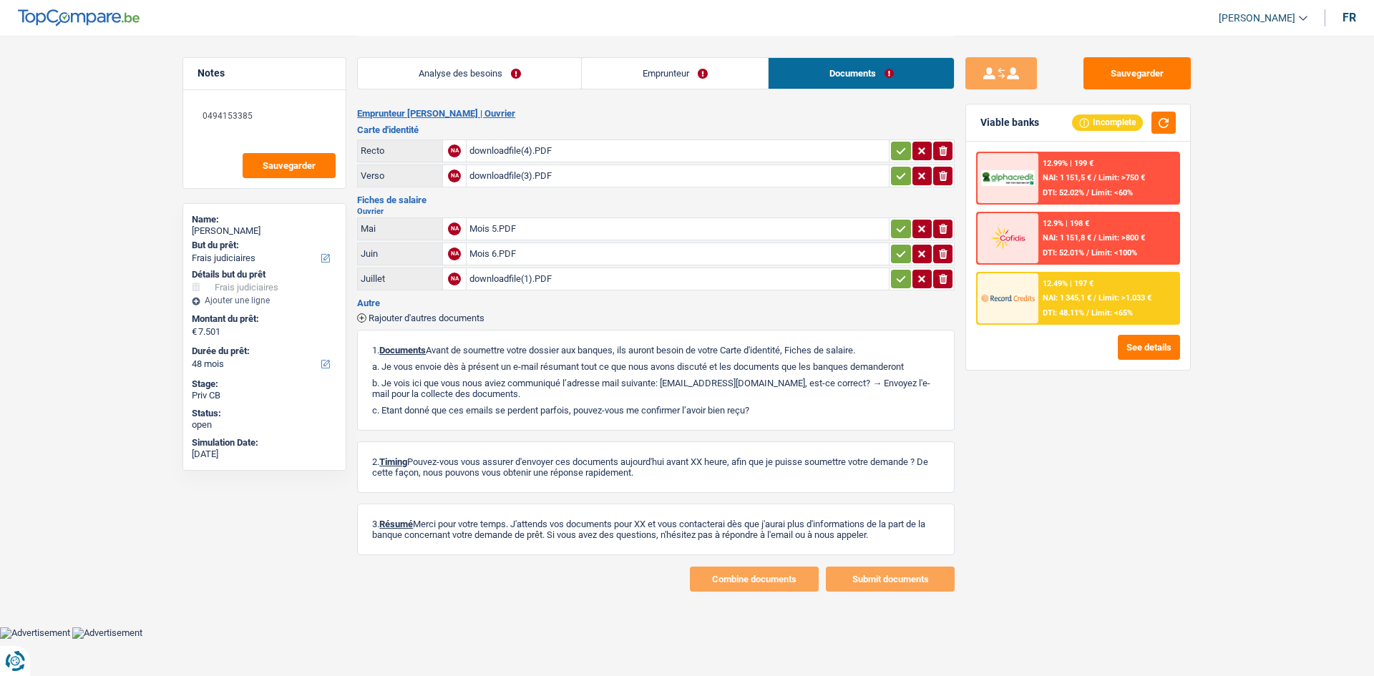
click at [517, 278] on div "downloadfile(1).PDF" at bounding box center [678, 278] width 417 height 21
click at [605, 69] on link "Emprunteur" at bounding box center [675, 73] width 186 height 31
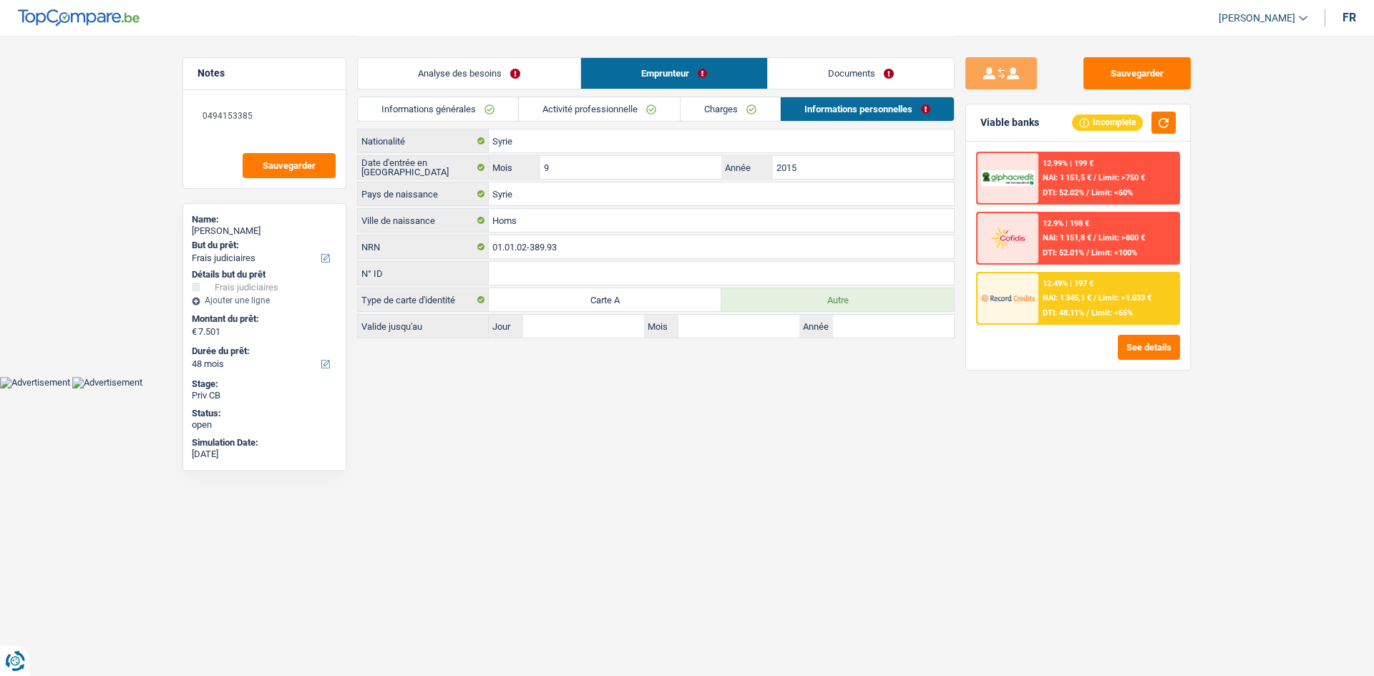
click at [505, 69] on link "Analyse des besoins" at bounding box center [469, 73] width 223 height 31
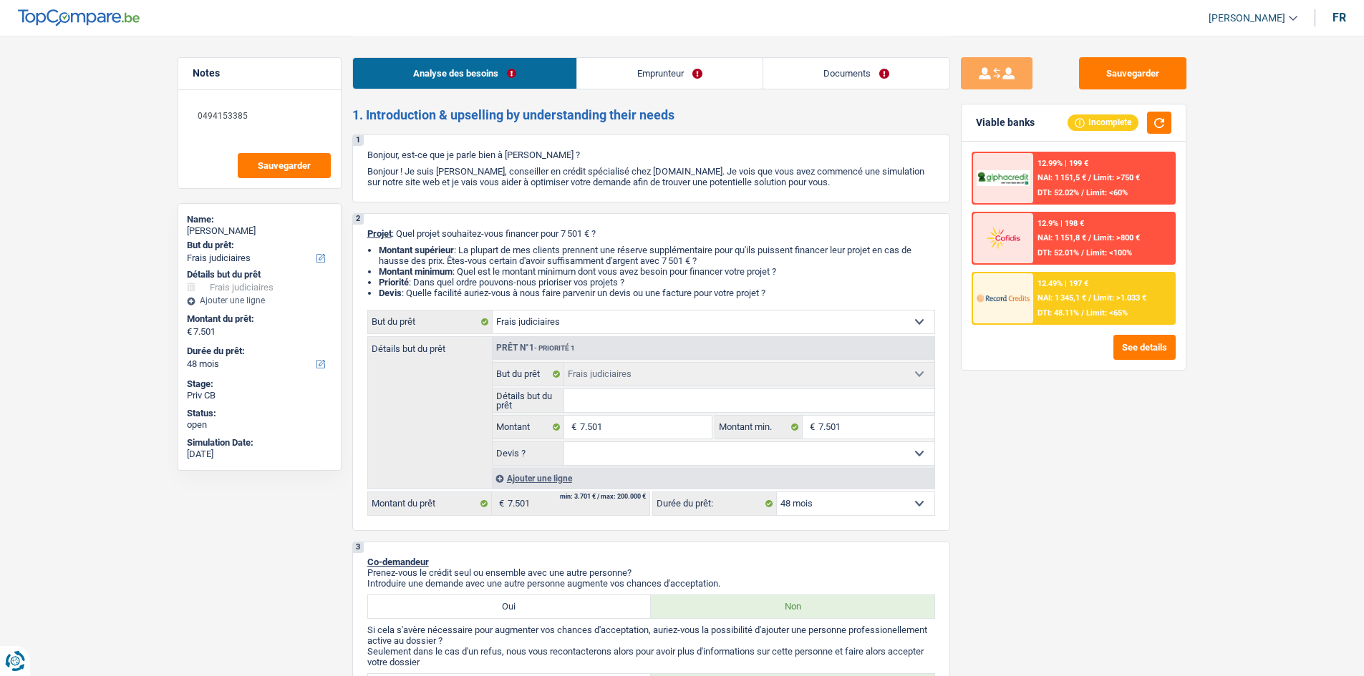
click at [1041, 304] on div "12.49% | 197 € NAI: 1 345,1 € / Limit: >1.033 € DTI: 48.11% / Limit: <65%" at bounding box center [1103, 298] width 141 height 50
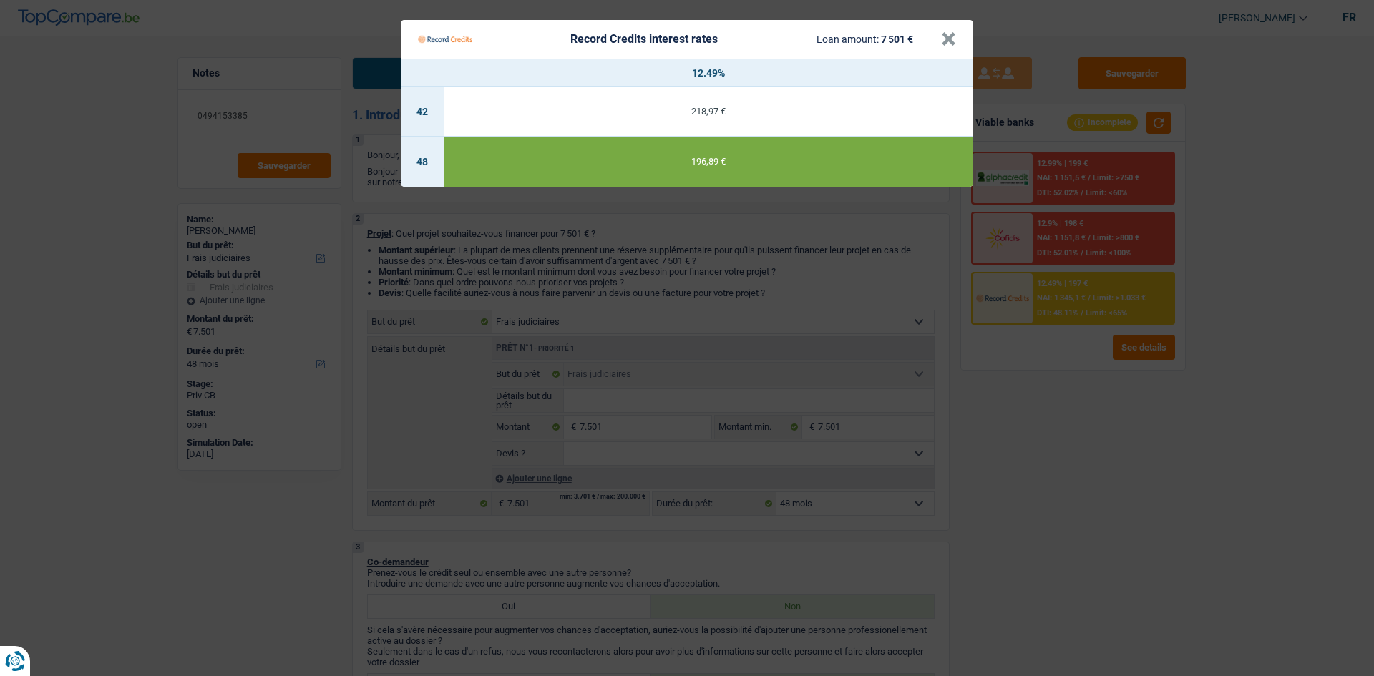
click at [1024, 501] on Credits "Record Credits interest rates Loan amount: 7 501 € × 12.49% 42 218,97 € 48 196,…" at bounding box center [687, 338] width 1374 height 676
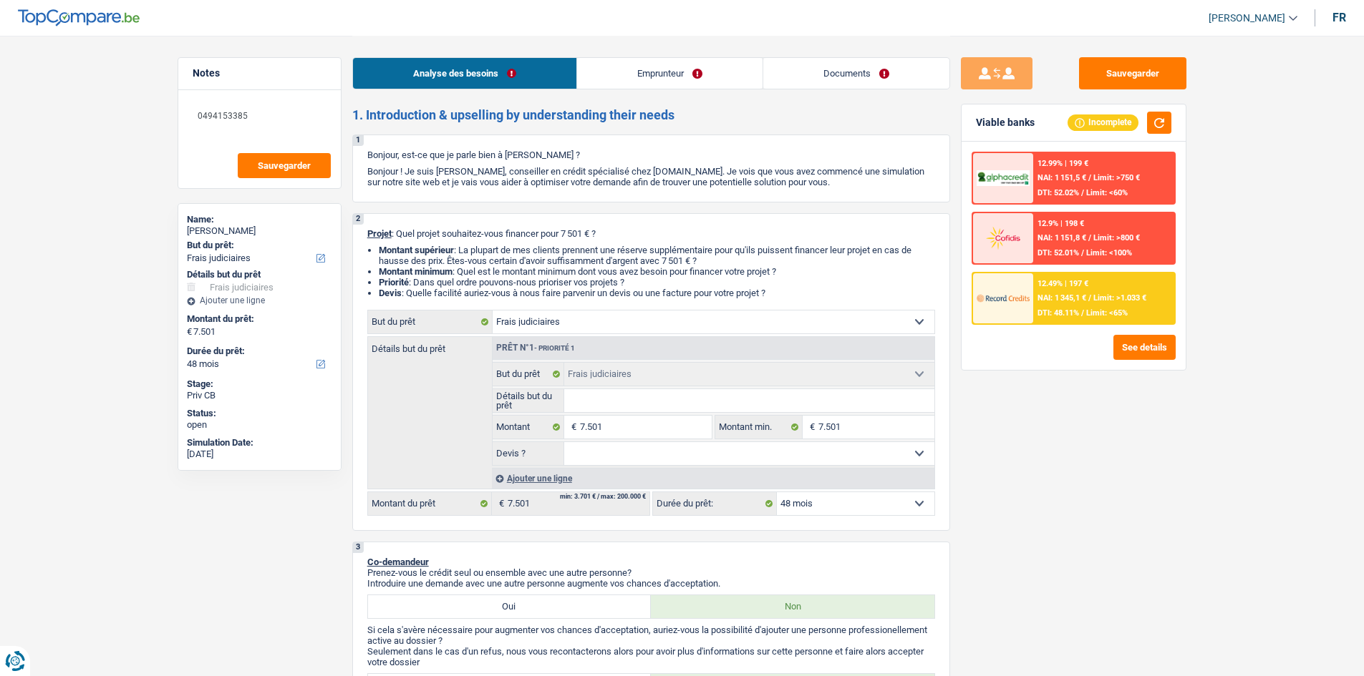
drag, startPoint x: 758, startPoint y: 289, endPoint x: 361, endPoint y: 229, distance: 401.8
click at [361, 229] on div "2 Projet : Quel projet souhaitez-vous financer pour 7 501 € ? Montant supérieur…" at bounding box center [651, 372] width 598 height 318
click at [379, 253] on li "Montant supérieur : La plupart de mes clients prennent une réserve supplémentai…" at bounding box center [657, 255] width 556 height 21
drag, startPoint x: 368, startPoint y: 231, endPoint x: 805, endPoint y: 289, distance: 441.3
click at [805, 289] on div "2 Projet : Quel projet souhaitez-vous financer pour 7 501 € ? Montant supérieur…" at bounding box center [651, 372] width 598 height 318
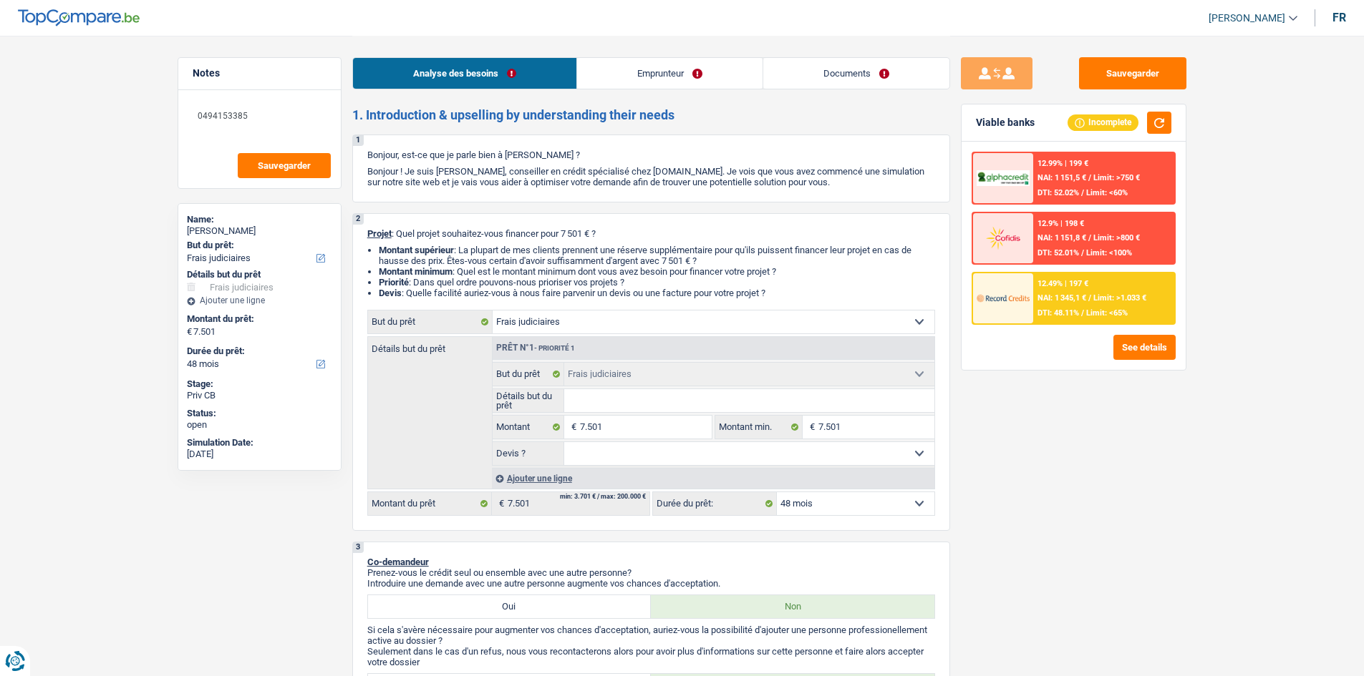
click at [742, 319] on select "Confort maison: meubles, textile, peinture, électroménager, outillage non-profe…" at bounding box center [714, 322] width 442 height 23
select select "household"
click at [493, 311] on select "Confort maison: meubles, textile, peinture, électroménager, outillage non-profe…" at bounding box center [714, 322] width 442 height 23
select select "household"
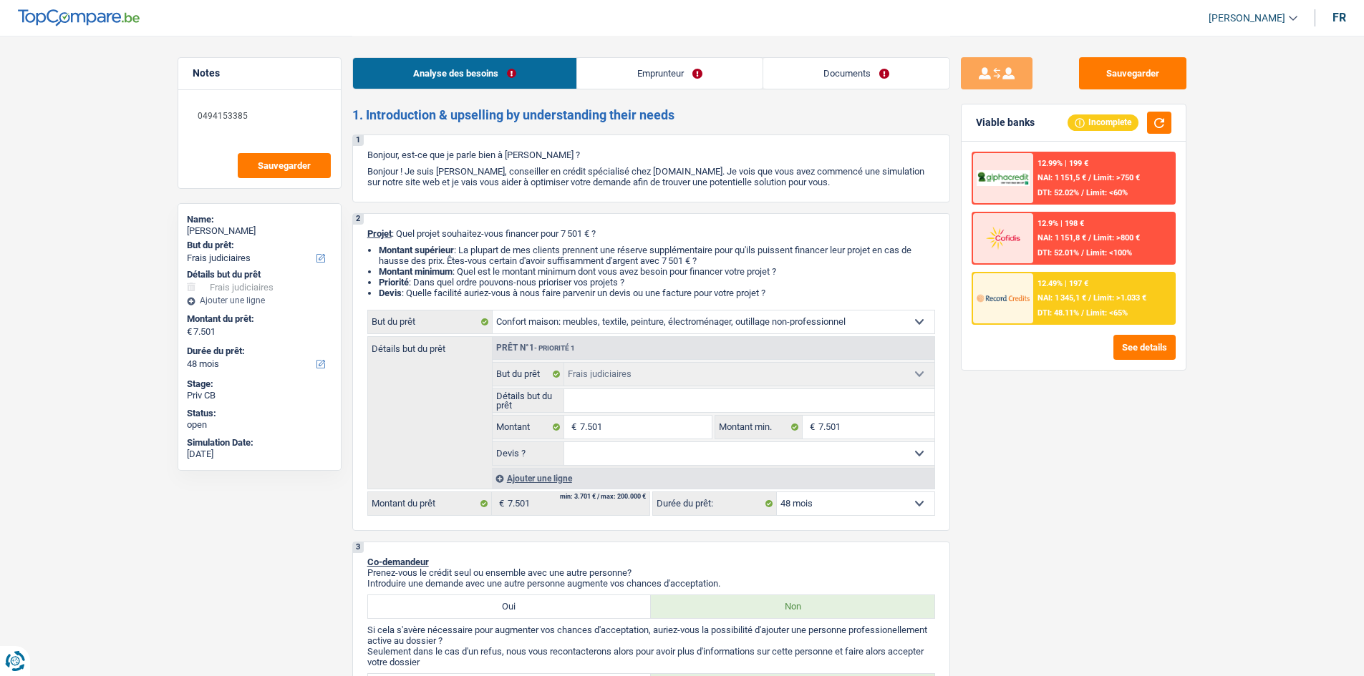
select select "household"
select select "judicial"
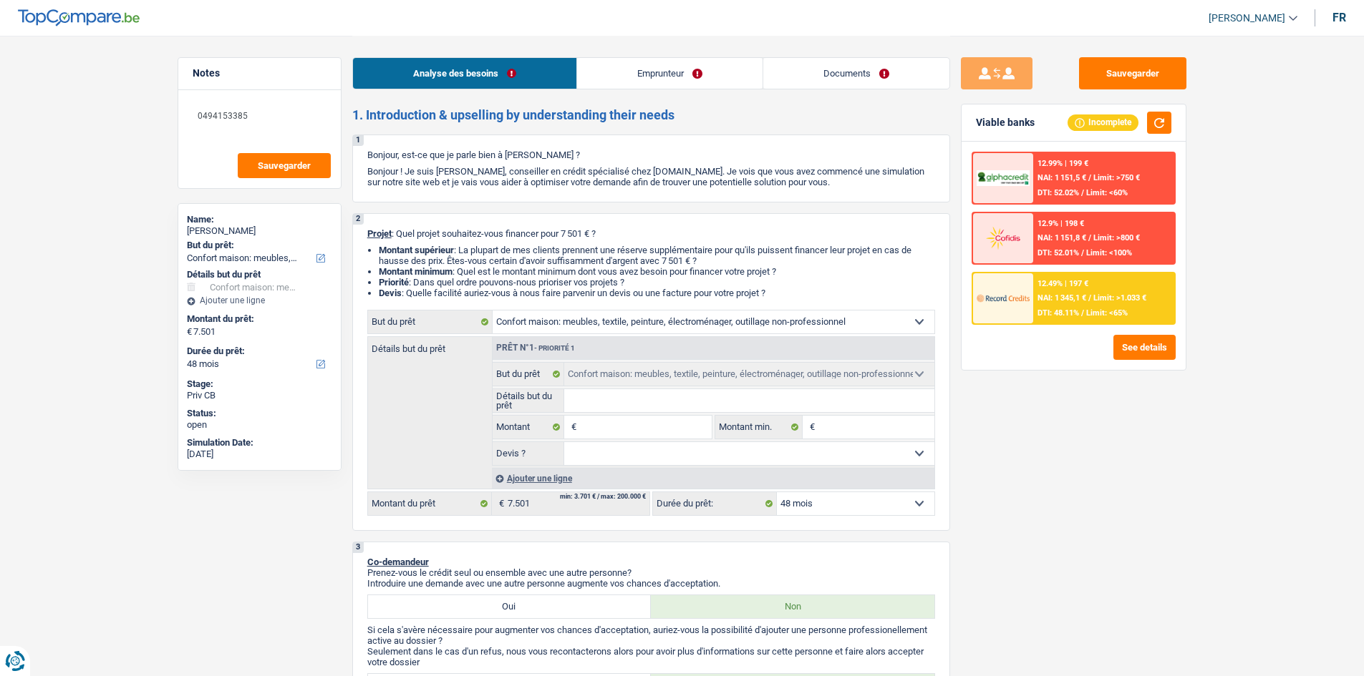
select select "judicial"
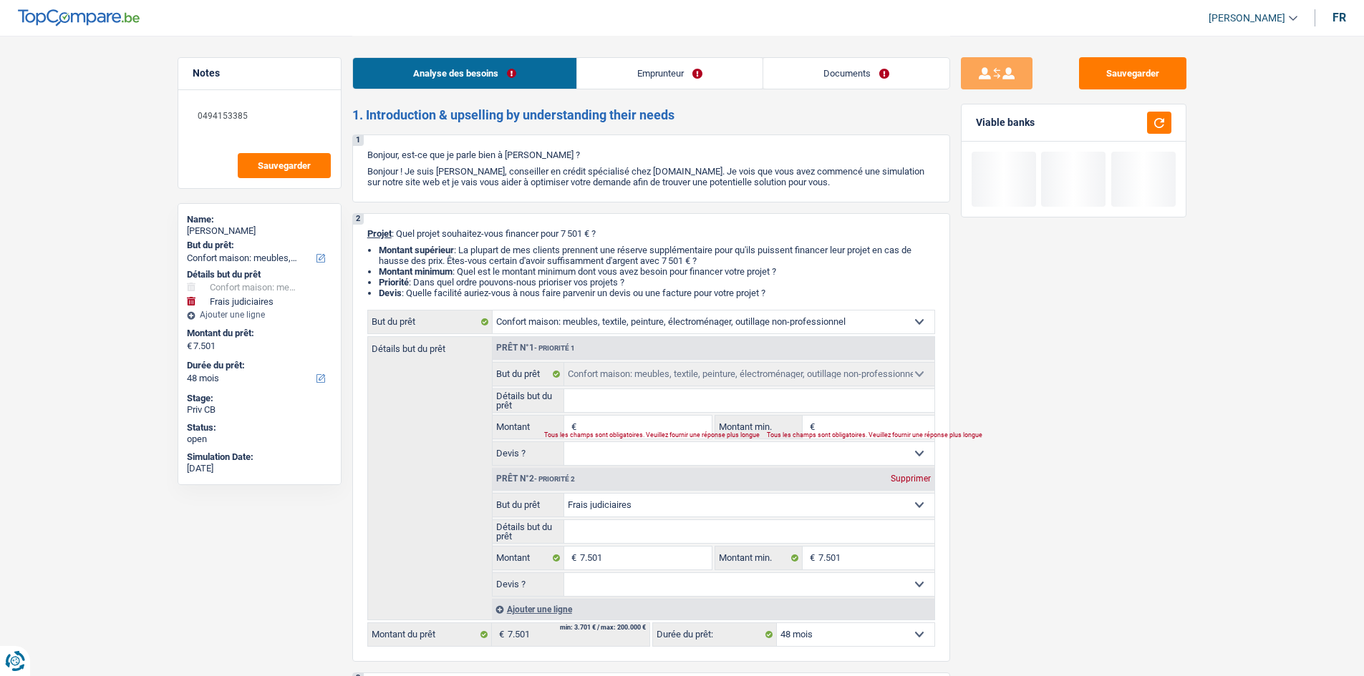
select select "judicial"
type input "7.501"
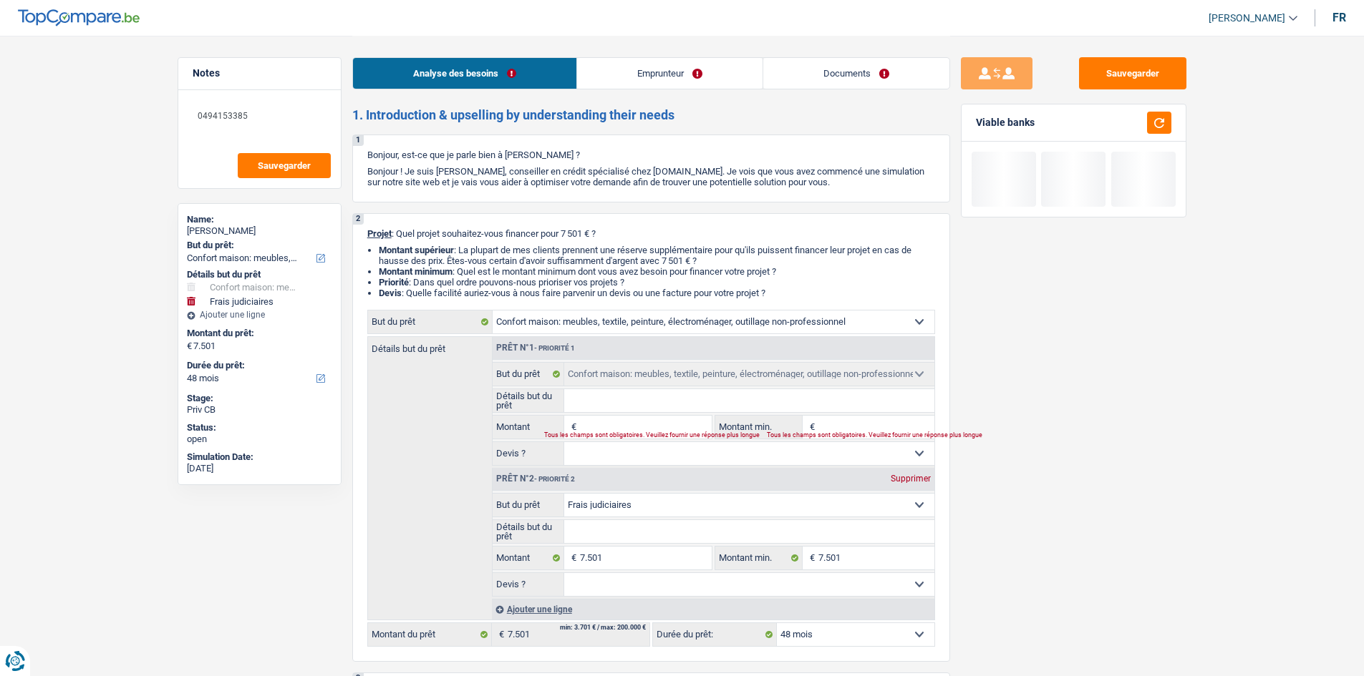
type input "7.501"
select select "judicial"
type input "7.501"
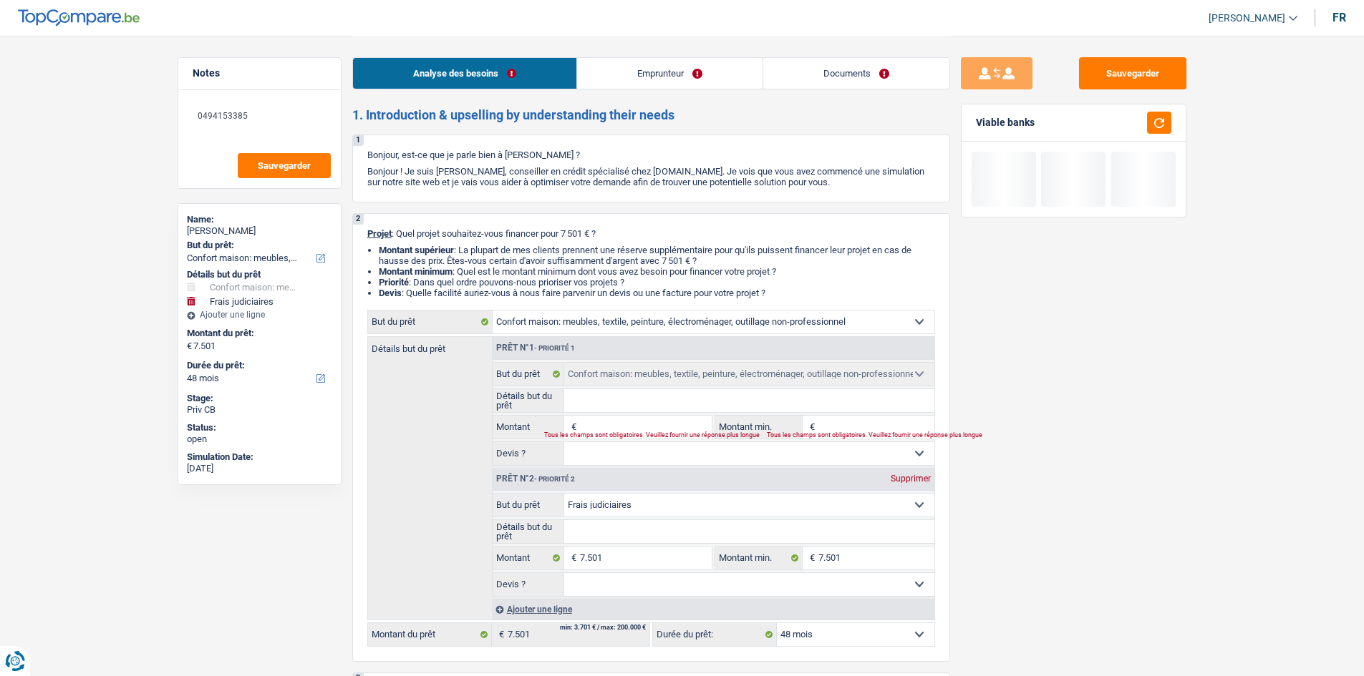
select select "household"
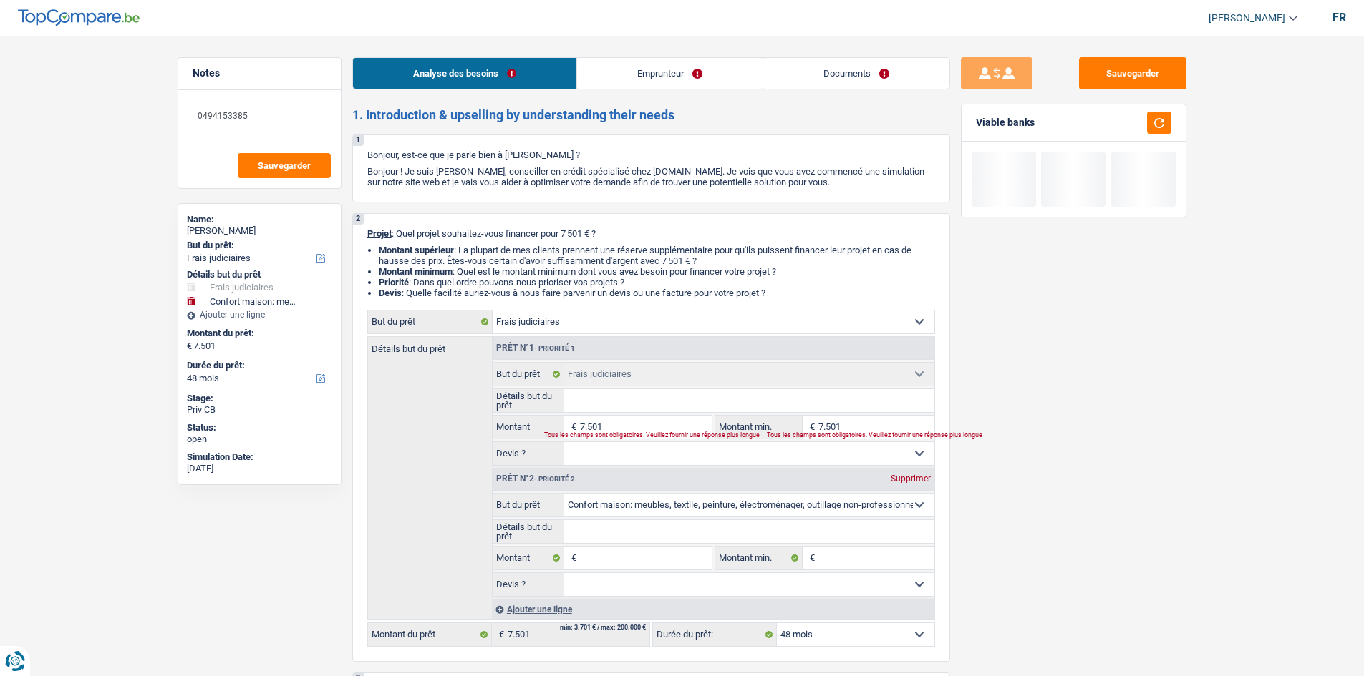
select select "household"
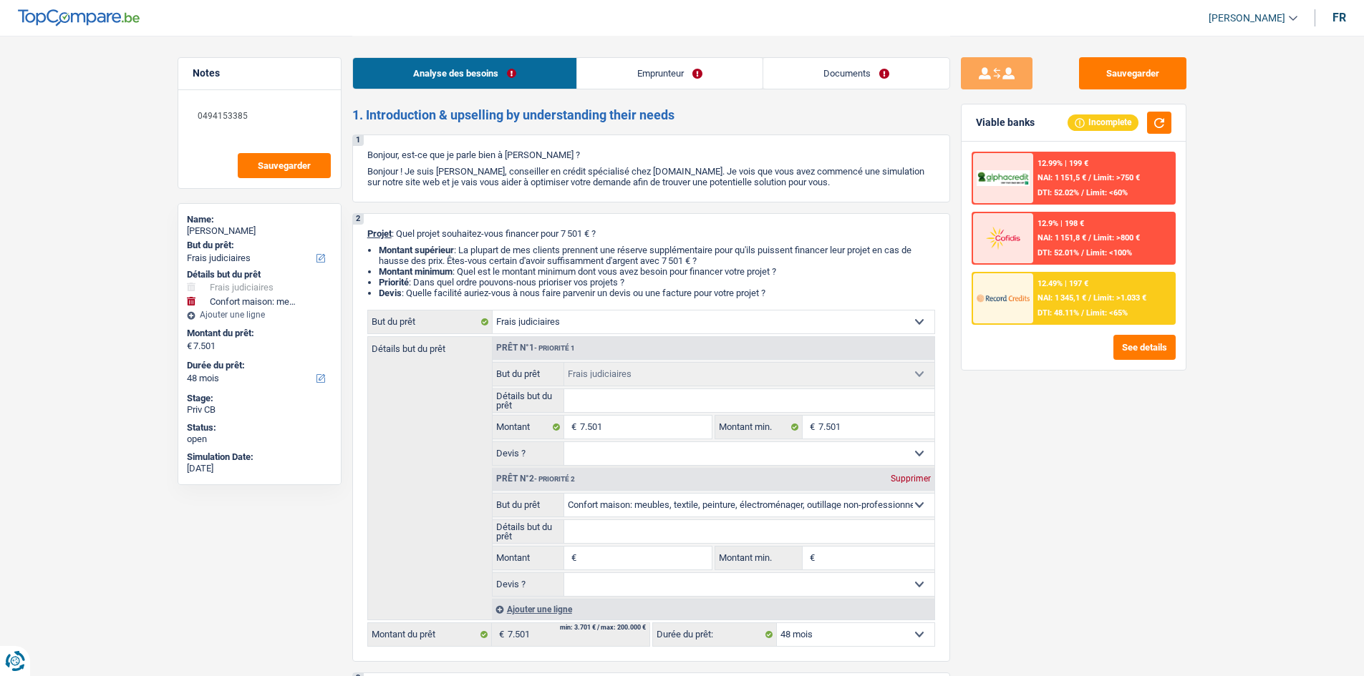
select select "household"
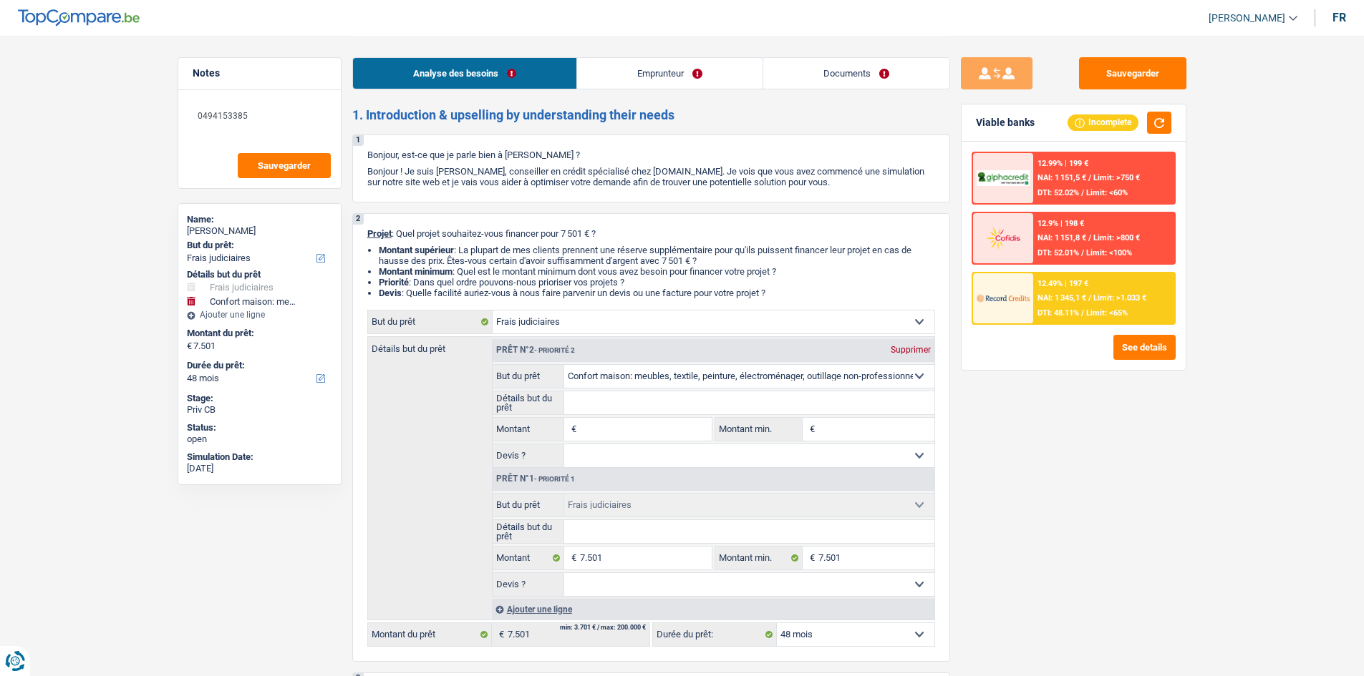
select select "household"
select select "judicial"
type input "7.501"
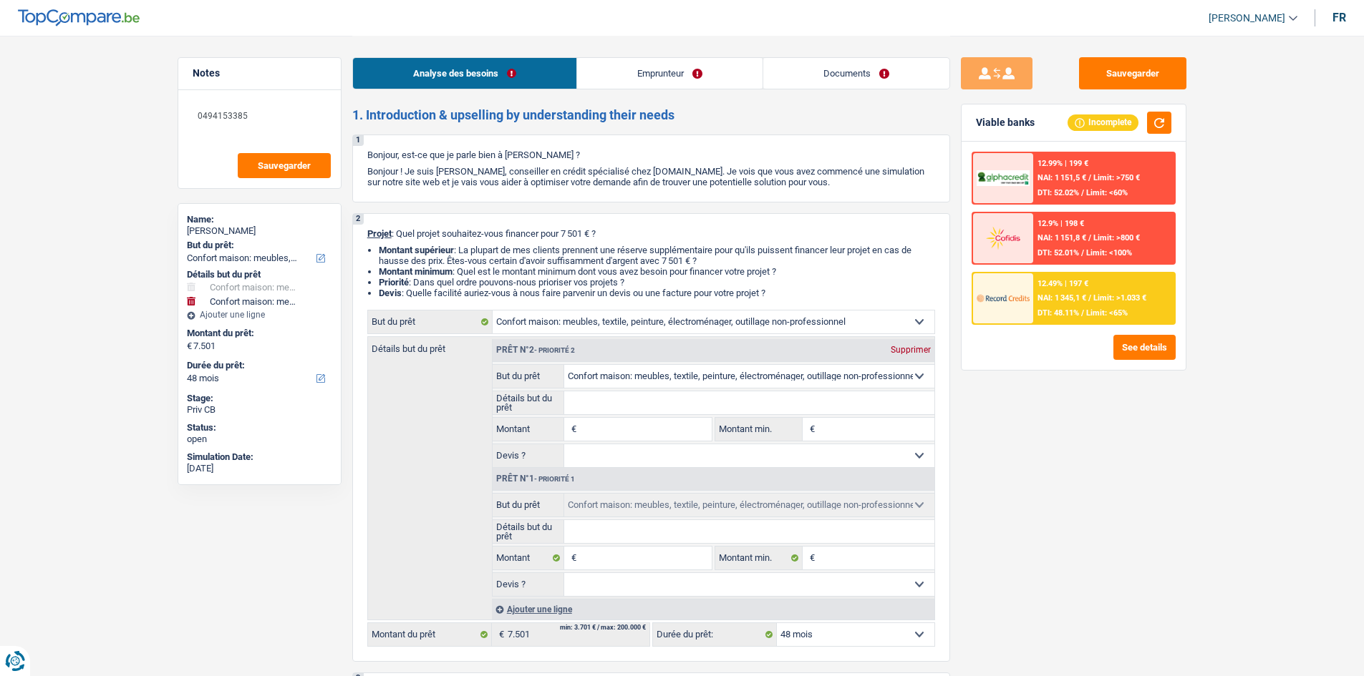
type input "7.501"
select select "judicial"
type input "7.501"
select select "judicial"
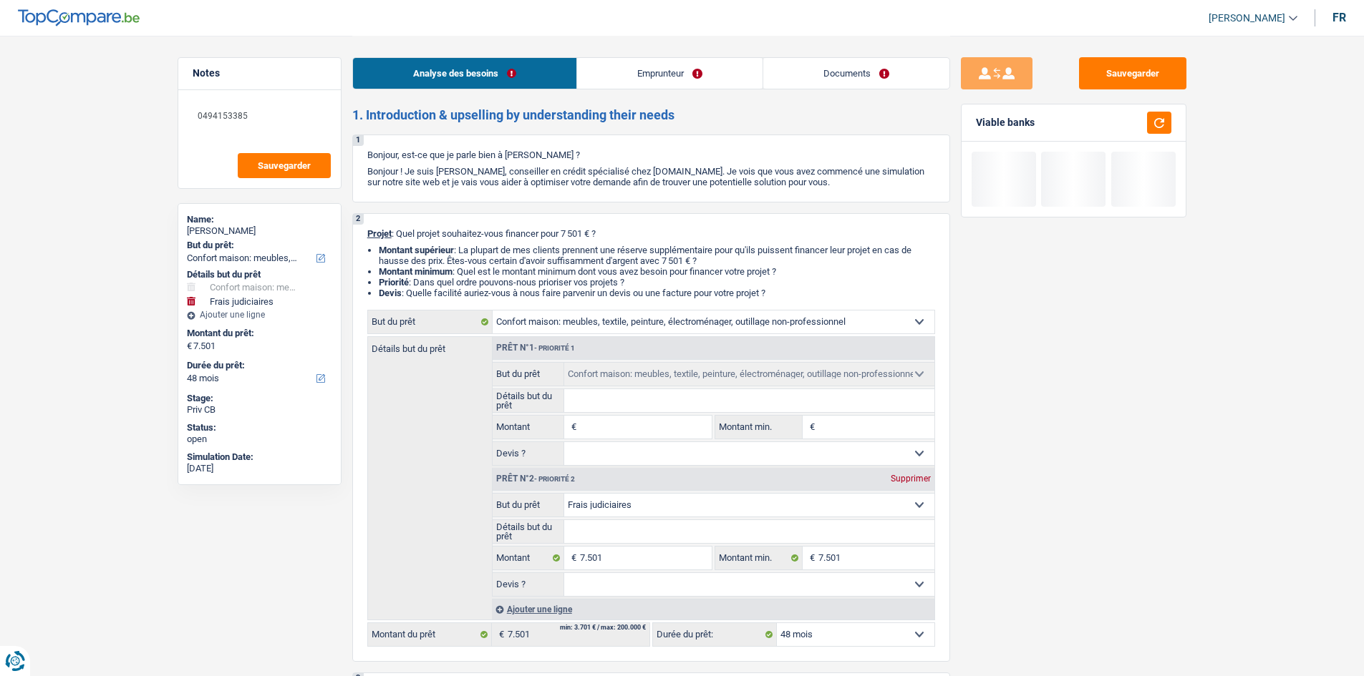
click at [903, 477] on div "Supprimer" at bounding box center [910, 479] width 47 height 9
type input "0"
select select
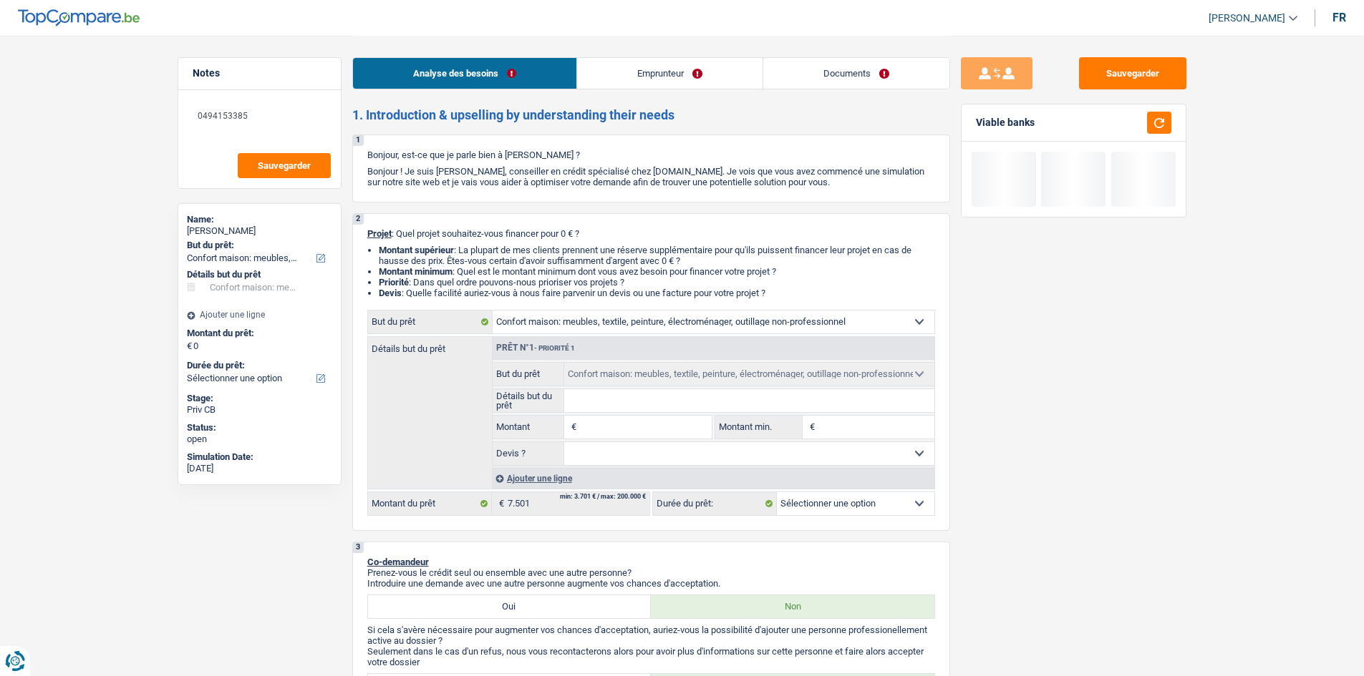
click at [679, 422] on input "Montant" at bounding box center [645, 427] width 131 height 23
type input "7"
type input "75"
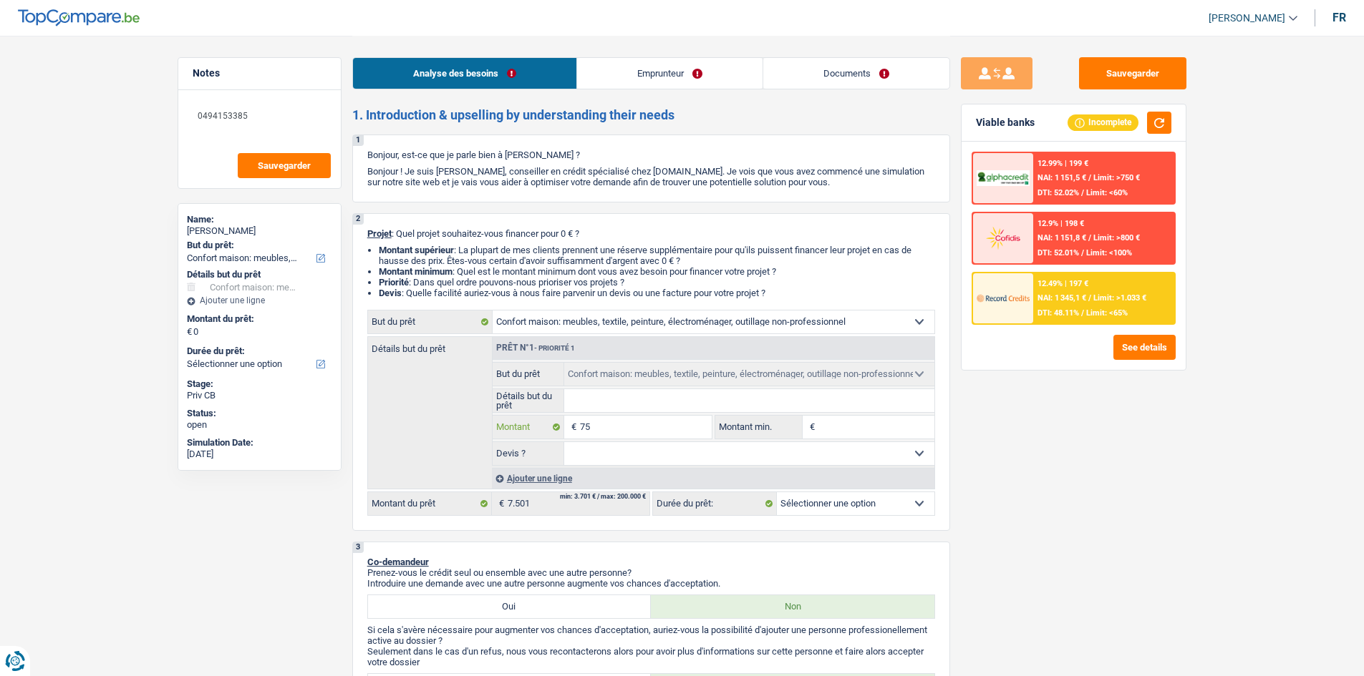
type input "750"
type input "7.501"
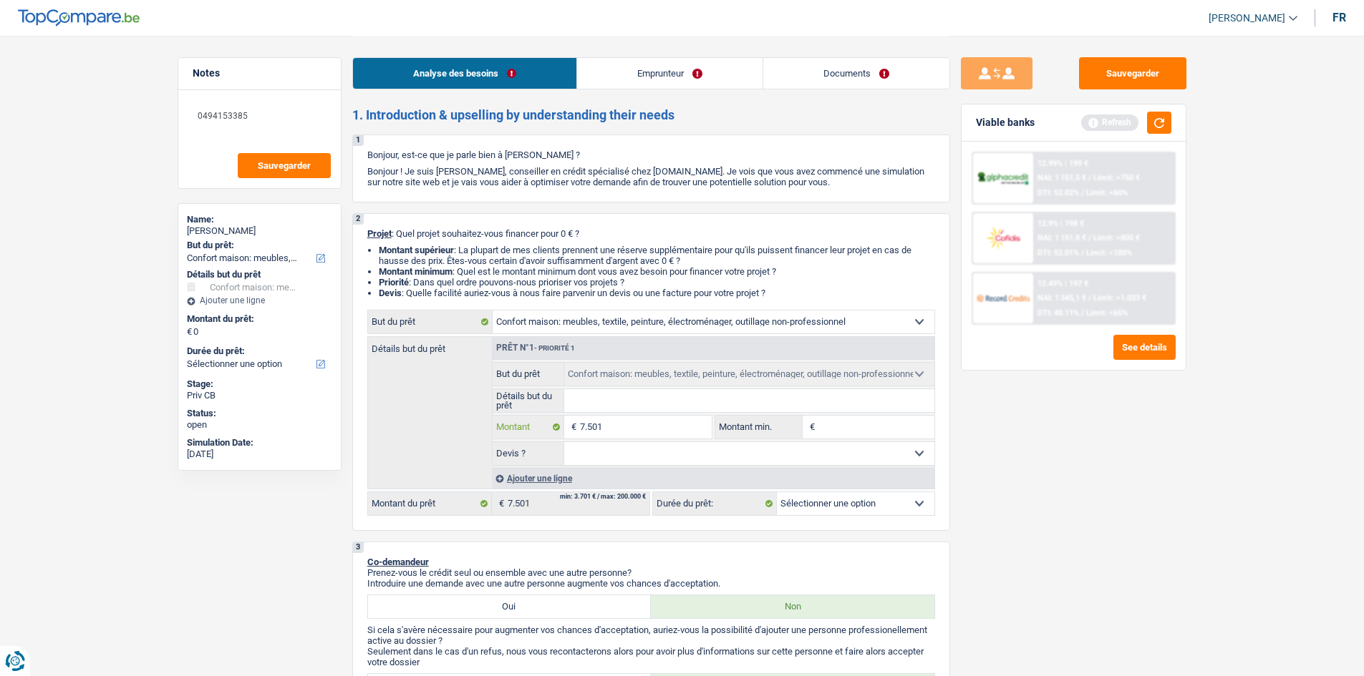
type input "7.501"
click at [845, 421] on input "Montant min." at bounding box center [876, 427] width 116 height 23
select select "48"
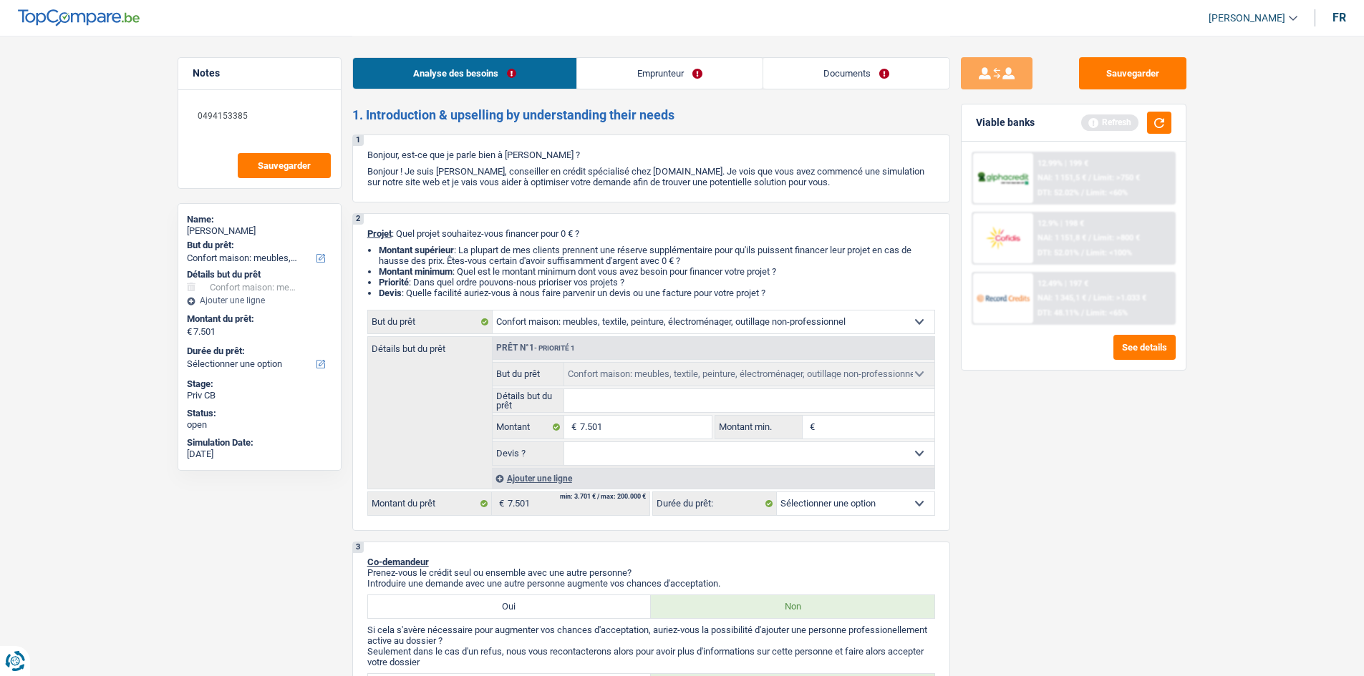
select select "48"
type input "5"
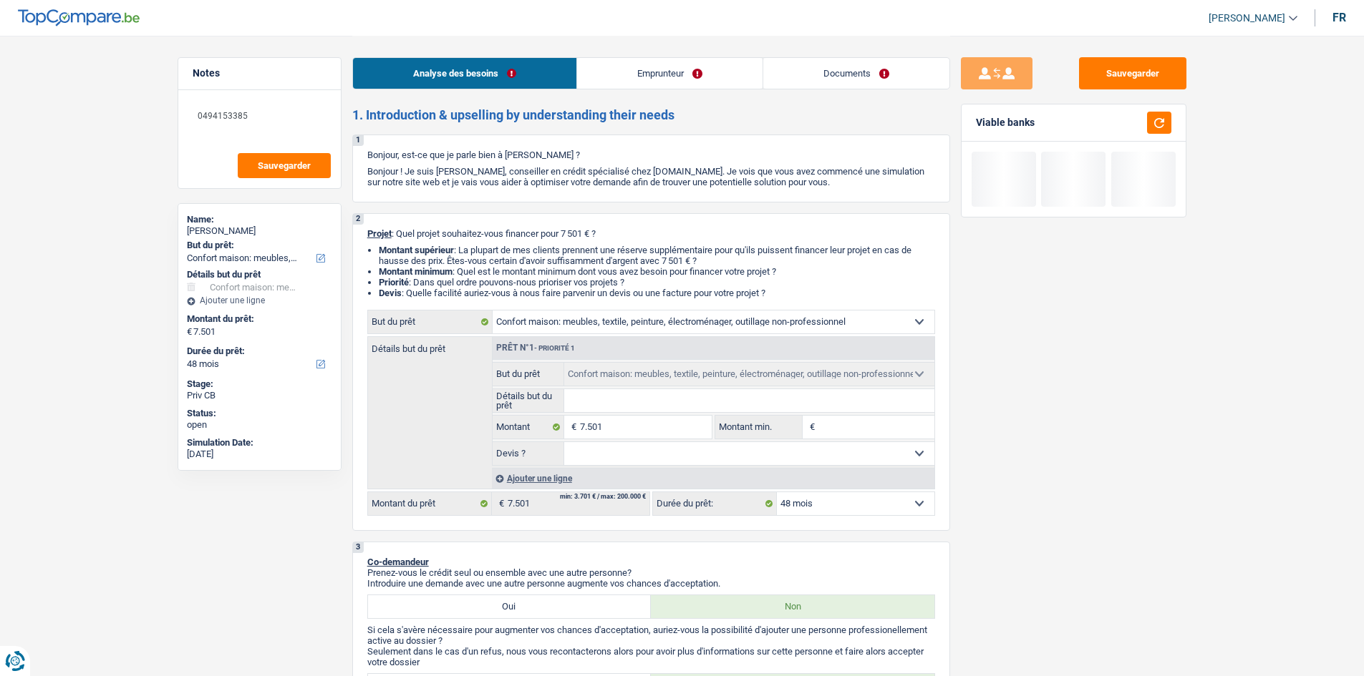
type input "7"
type input "75"
type input "750"
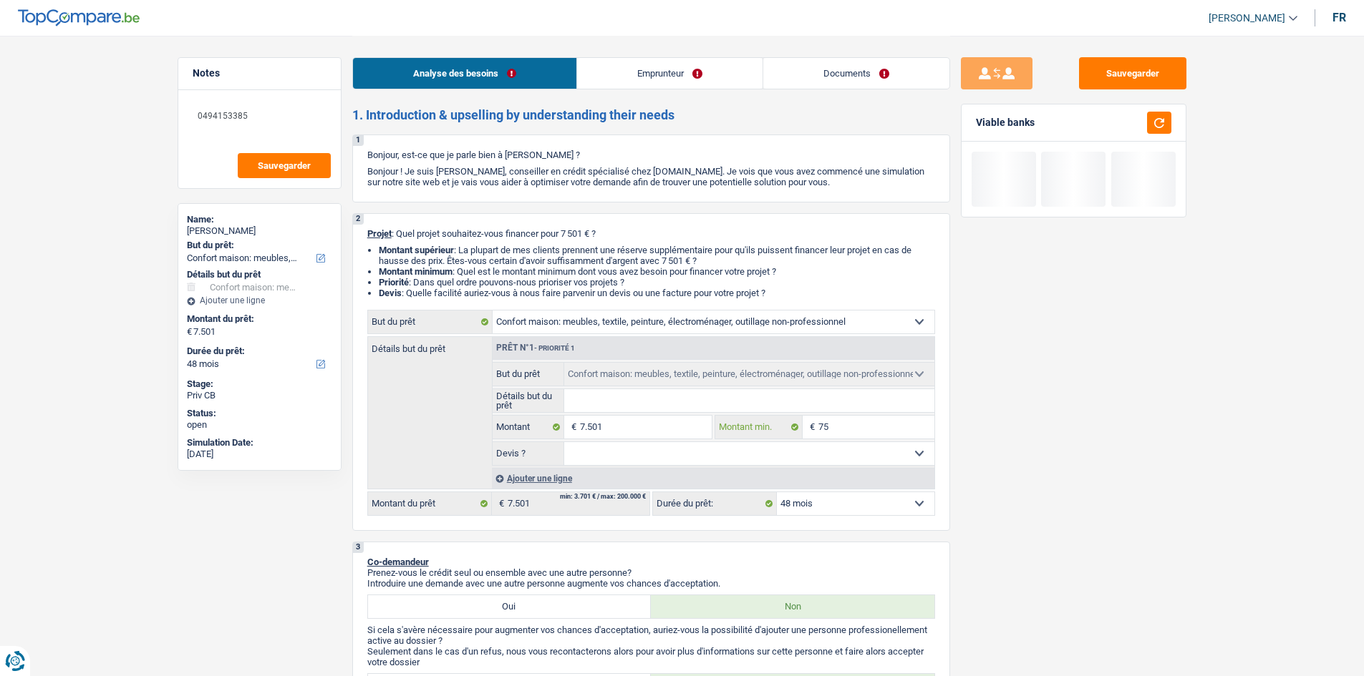
type input "750"
type input "7.501"
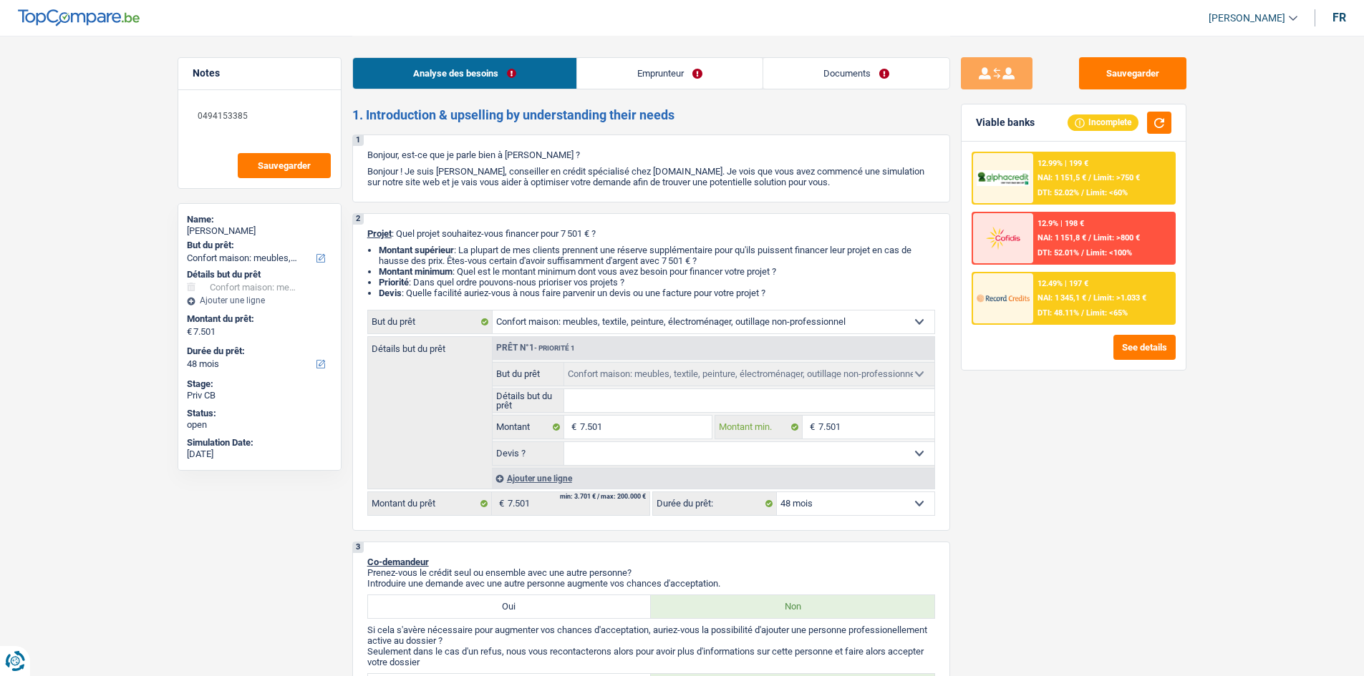
type input "7.501"
click at [984, 487] on div "Sauvegarder Viable banks Incomplete 12.99% | 199 € NAI: 1 151,5 € / Limit: >750…" at bounding box center [1073, 355] width 247 height 596
click at [1097, 494] on div "Sauvegarder Viable banks Incomplete 12.99% | 199 € NAI: 1 151,5 € / Limit: >750…" at bounding box center [1073, 355] width 247 height 596
click at [834, 503] on select "12 mois 18 mois 24 mois 30 mois 36 mois 42 mois 48 mois Sélectionner une option" at bounding box center [855, 504] width 157 height 23
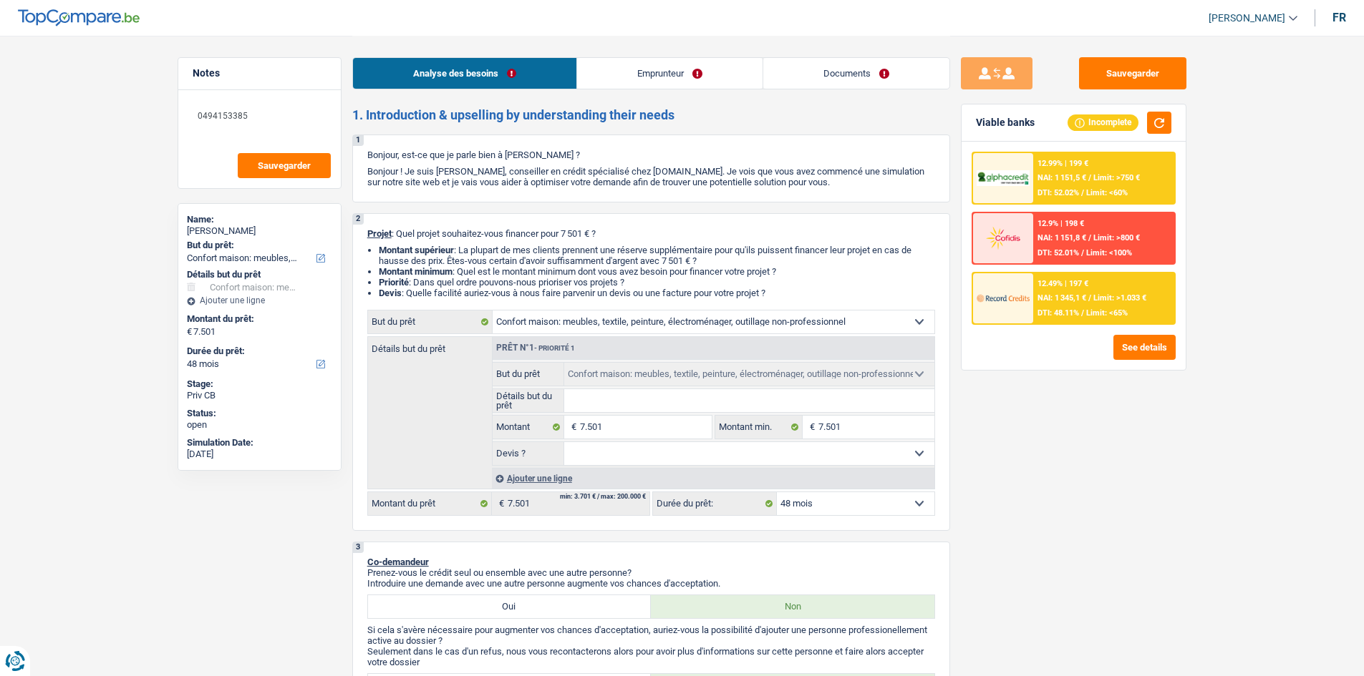
drag, startPoint x: 777, startPoint y: 293, endPoint x: 367, endPoint y: 236, distance: 413.5
click at [367, 236] on div "2 Projet : Quel projet souhaitez-vous financer pour 7 501 € ? Montant supérieur…" at bounding box center [651, 372] width 598 height 318
click at [1027, 302] on img at bounding box center [1002, 298] width 53 height 26
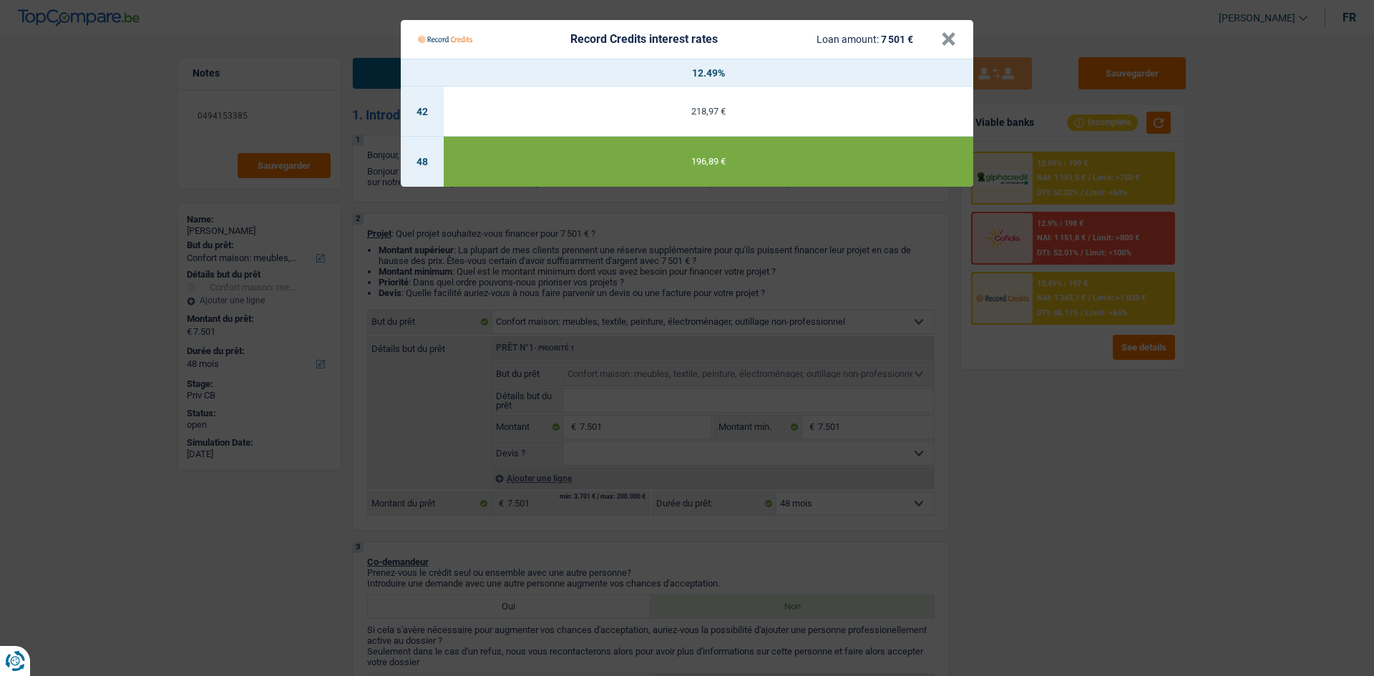
drag, startPoint x: 1044, startPoint y: 386, endPoint x: 1037, endPoint y: 195, distance: 191.3
click at [1044, 384] on Credits "Record Credits interest rates Loan amount: 7 501 € × 12.49% 42 218,97 € 48 196,…" at bounding box center [687, 338] width 1374 height 676
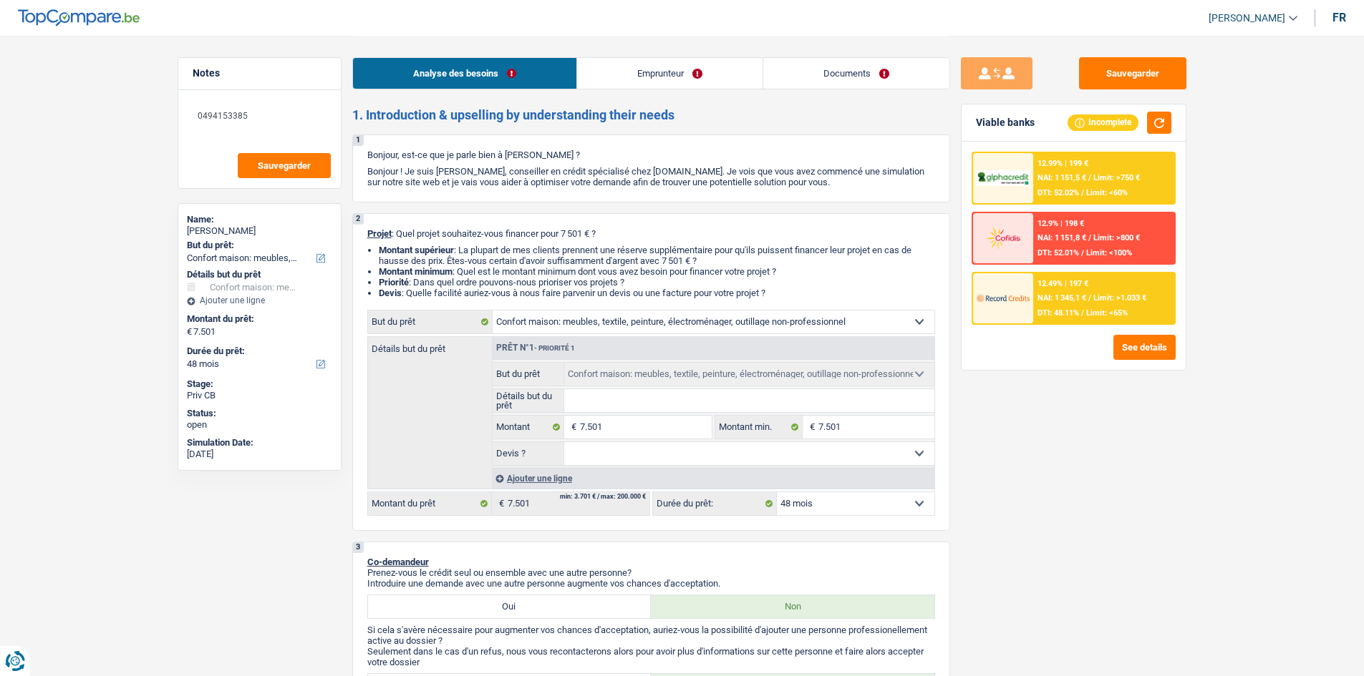
click at [1032, 170] on div at bounding box center [1003, 178] width 60 height 50
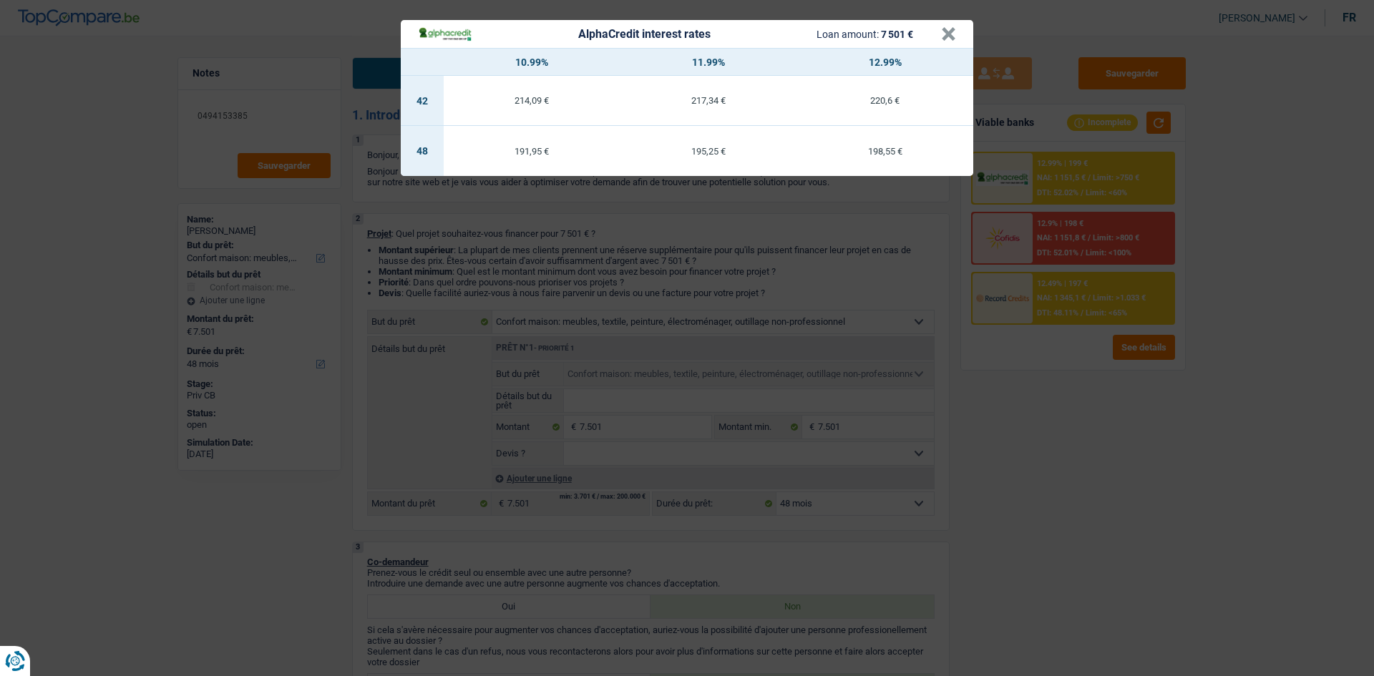
click at [1078, 392] on div "AlphaCredit interest rates Loan amount: 7 501 € × 10.99% 11.99% 12.99% 42 214,0…" at bounding box center [687, 338] width 1374 height 676
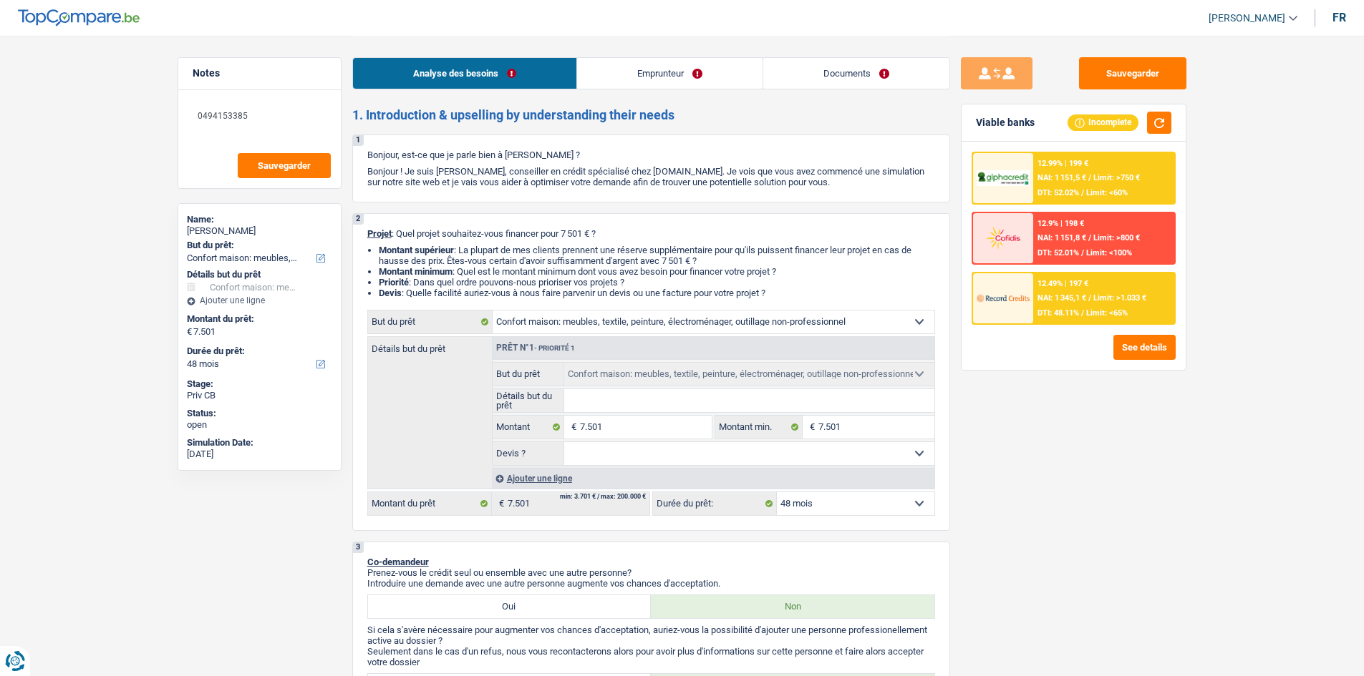
click at [1005, 184] on img at bounding box center [1002, 178] width 53 height 16
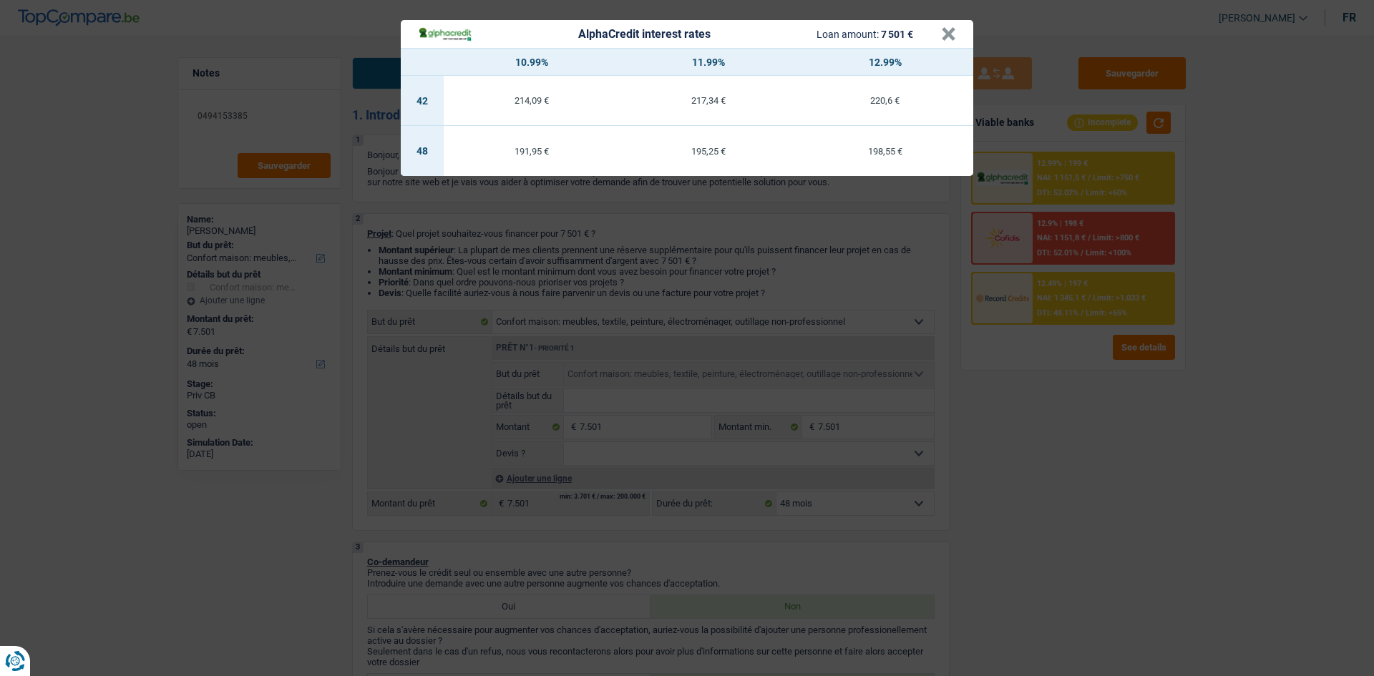
click at [1022, 296] on div "AlphaCredit interest rates Loan amount: 7 501 € × 10.99% 11.99% 12.99% 42 214,0…" at bounding box center [687, 338] width 1374 height 676
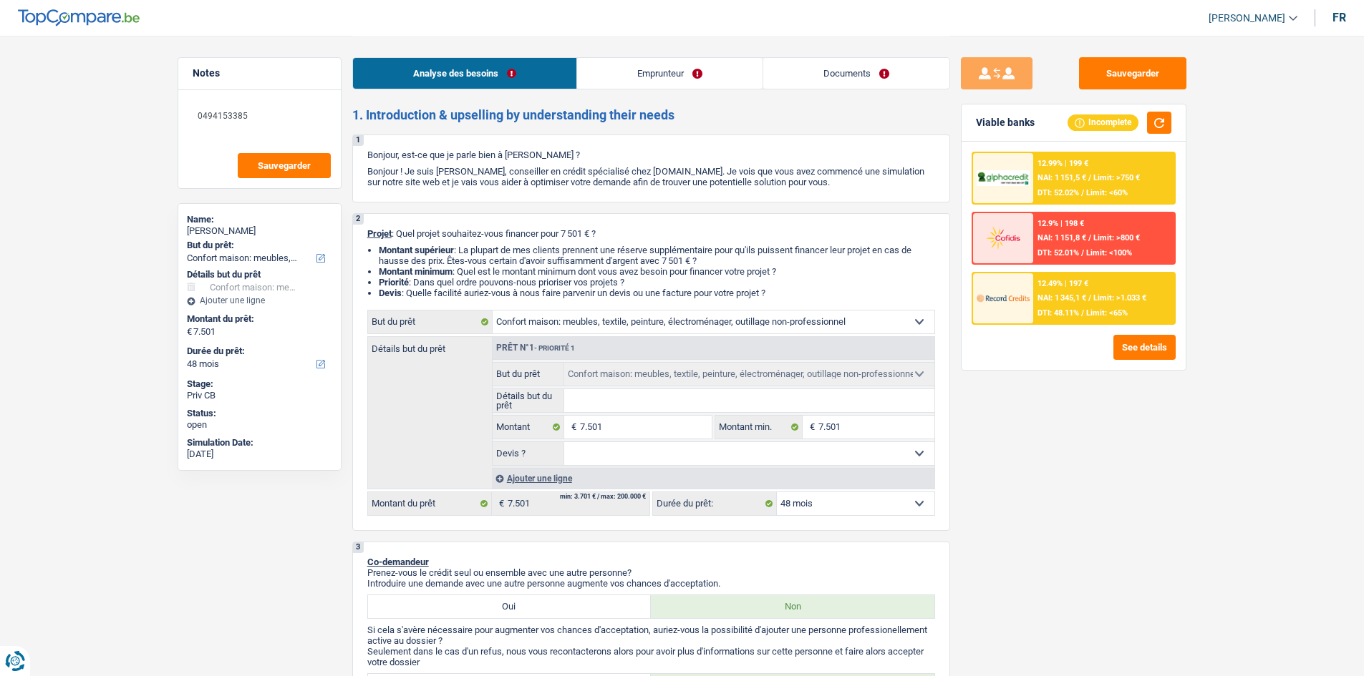
click at [1017, 301] on img at bounding box center [1002, 298] width 53 height 26
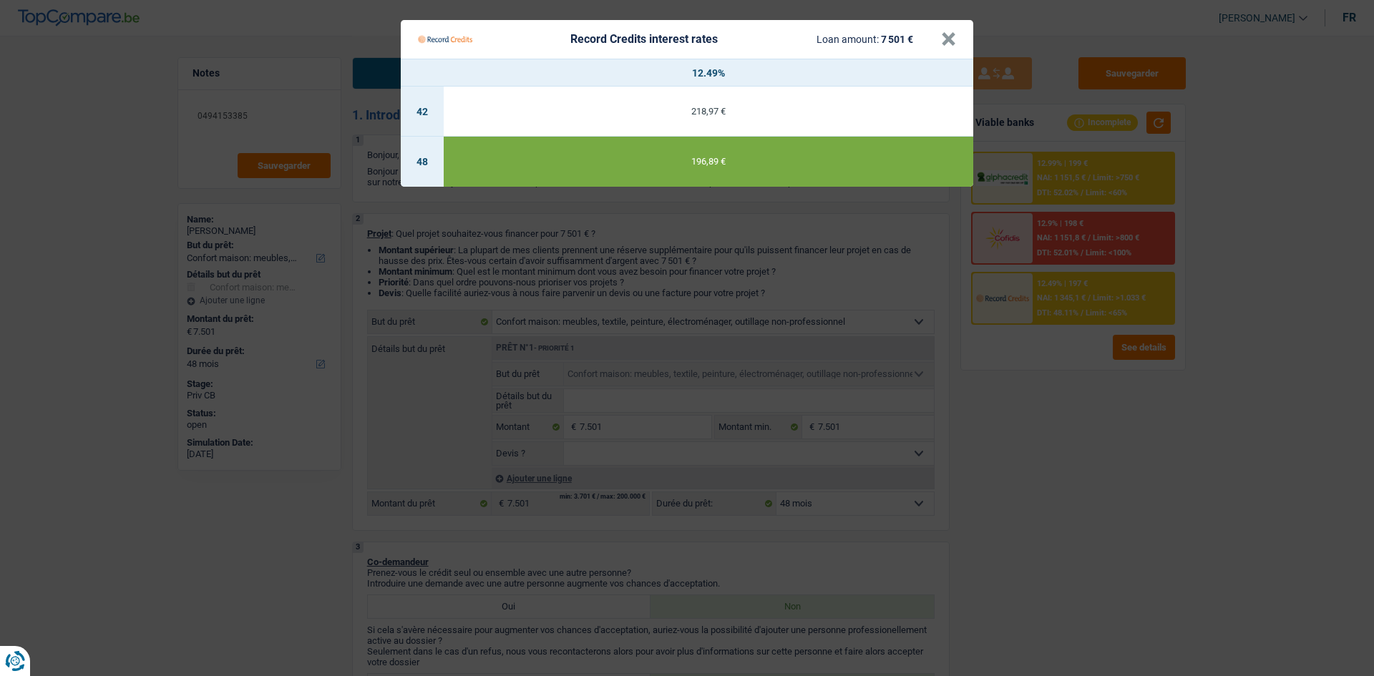
click at [1031, 382] on Credits "Record Credits interest rates Loan amount: 7 501 € × 12.49% 42 218,97 € 48 196,…" at bounding box center [687, 338] width 1374 height 676
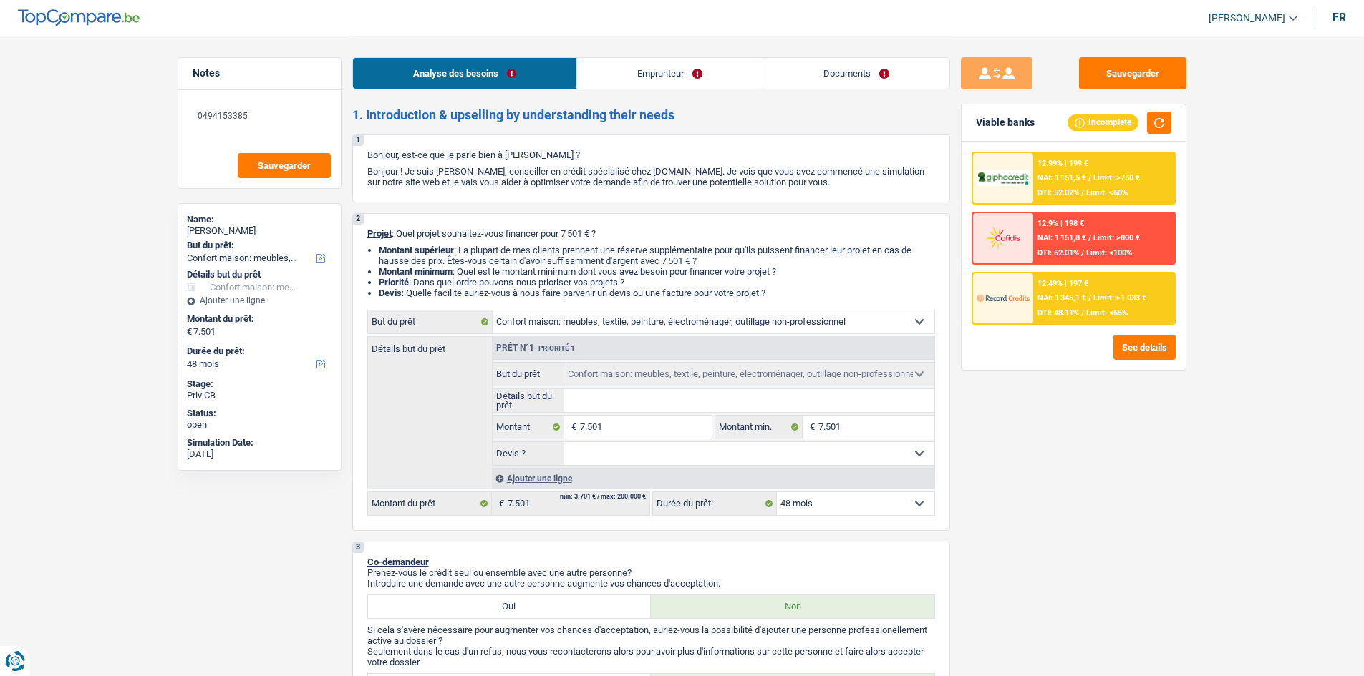
click at [1078, 309] on span "DTI: 48.11%" at bounding box center [1058, 313] width 42 height 9
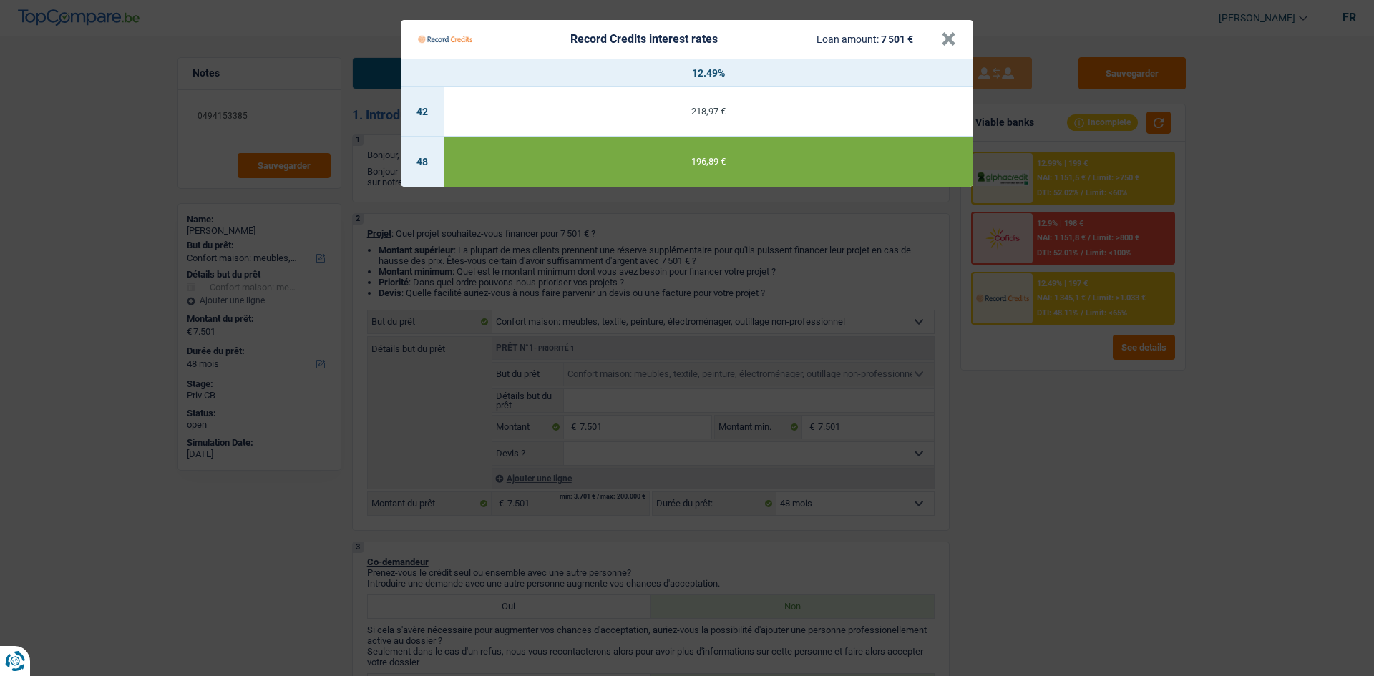
click at [726, 161] on div "196,89 €" at bounding box center [709, 161] width 530 height 9
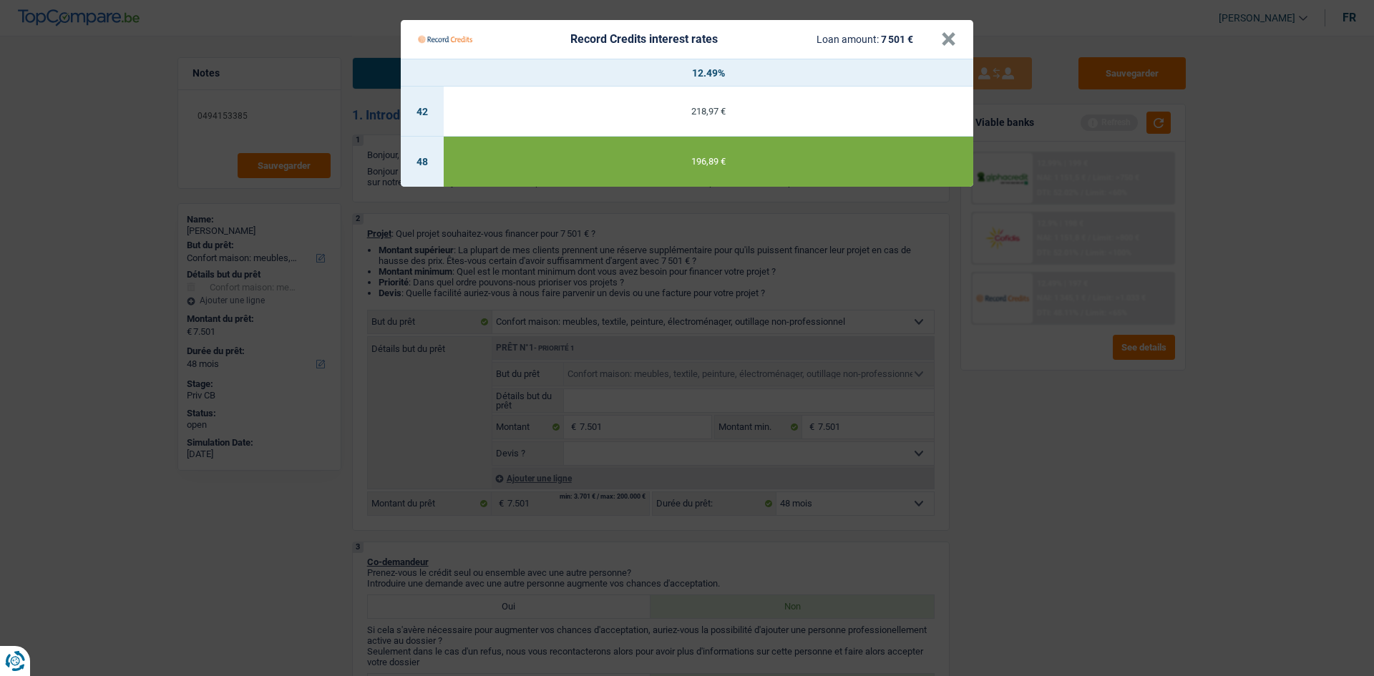
click at [936, 53] on Credits___BV_modal_header_ "Record Credits interest rates Loan amount: 7 501 € ×" at bounding box center [687, 39] width 573 height 39
click at [938, 39] on div "Record Credits interest rates Loan amount: 7 501 €" at bounding box center [679, 39] width 523 height 27
click at [946, 33] on button "×" at bounding box center [948, 39] width 15 height 14
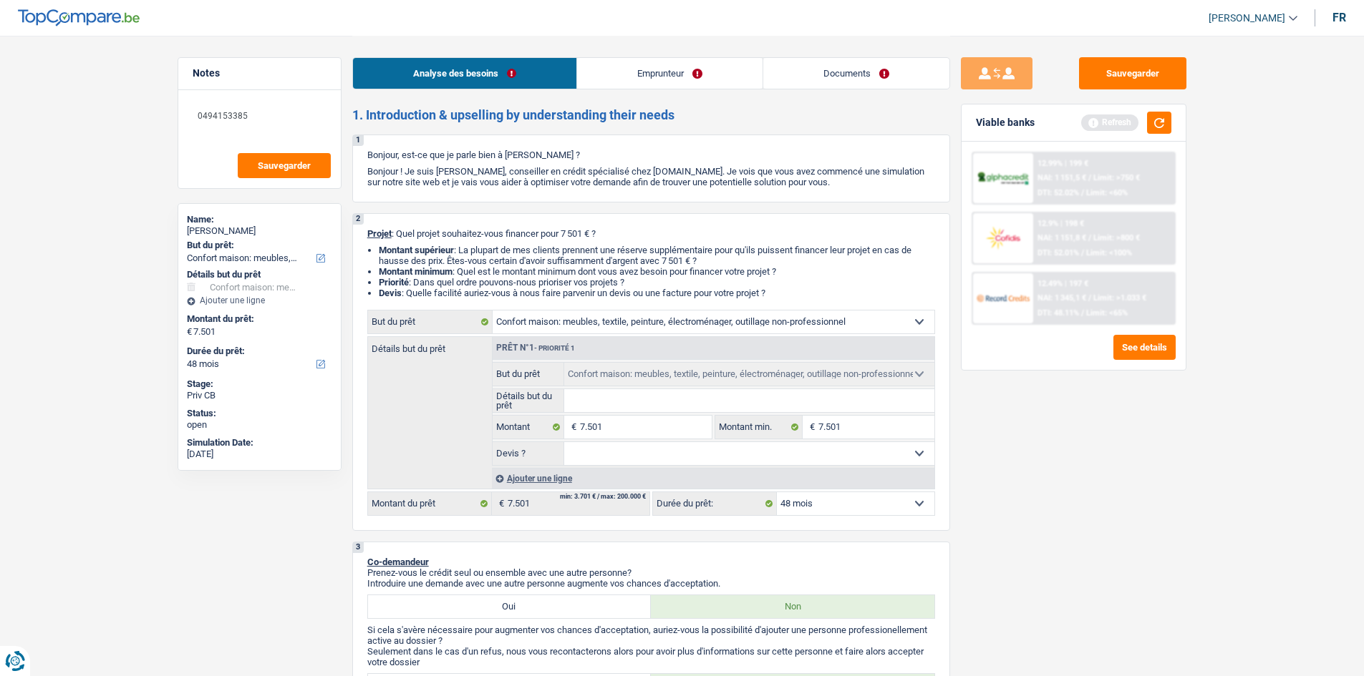
click at [845, 506] on select "12 mois 18 mois 24 mois 30 mois 36 mois 42 mois 48 mois Sélectionner une option" at bounding box center [855, 504] width 157 height 23
click at [986, 588] on div "Sauvegarder Viable banks Refresh 12.99% | 199 € NAI: 1 151,5 € / Limit: >750 € …" at bounding box center [1073, 355] width 247 height 596
click at [1150, 114] on button "button" at bounding box center [1159, 123] width 24 height 22
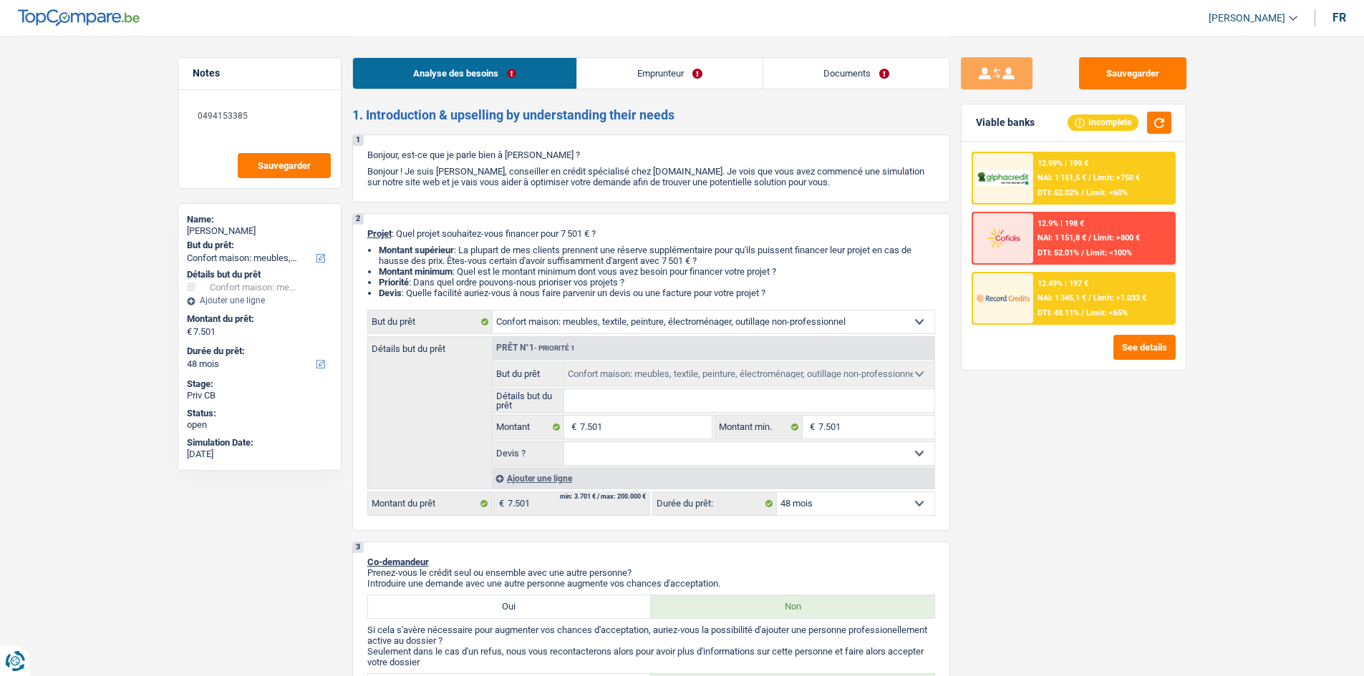
drag, startPoint x: 853, startPoint y: 69, endPoint x: 853, endPoint y: 79, distance: 9.3
click at [853, 69] on link "Documents" at bounding box center [856, 73] width 186 height 31
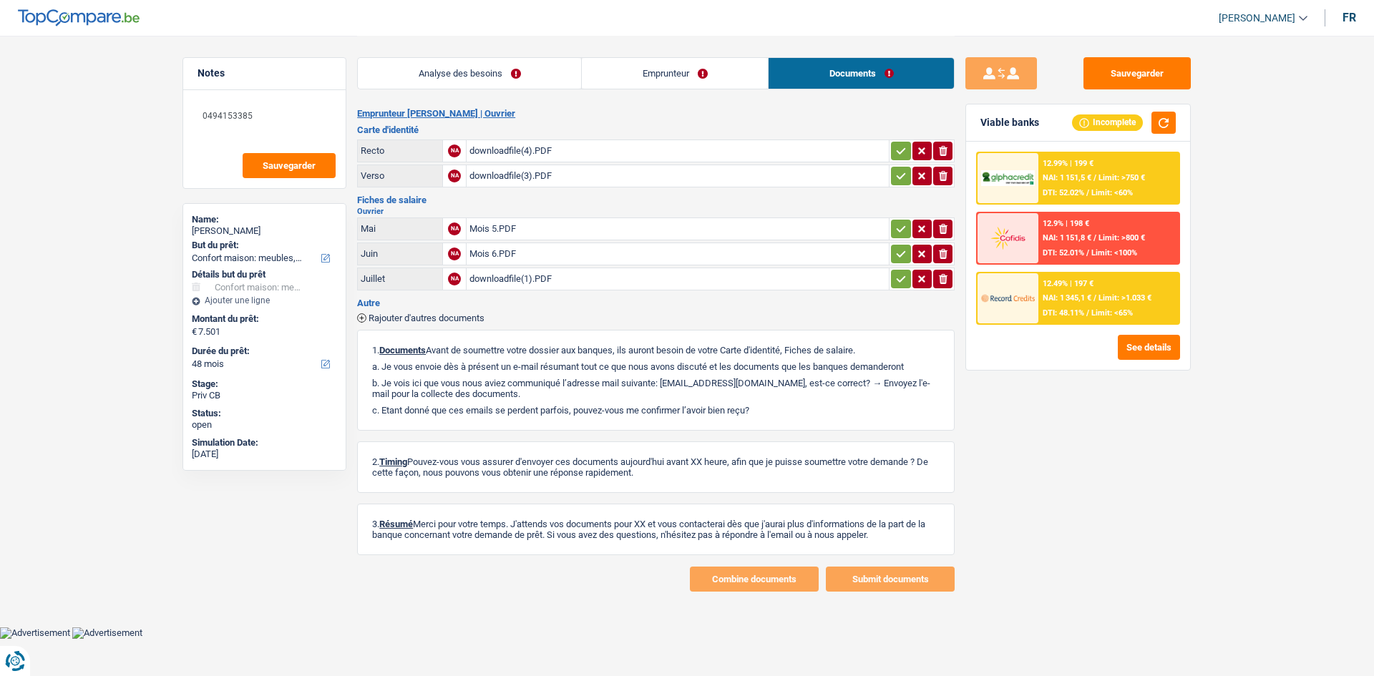
click at [584, 210] on h2 "Ouvrier" at bounding box center [656, 212] width 598 height 8
click at [481, 77] on link "Analyse des besoins" at bounding box center [469, 73] width 223 height 31
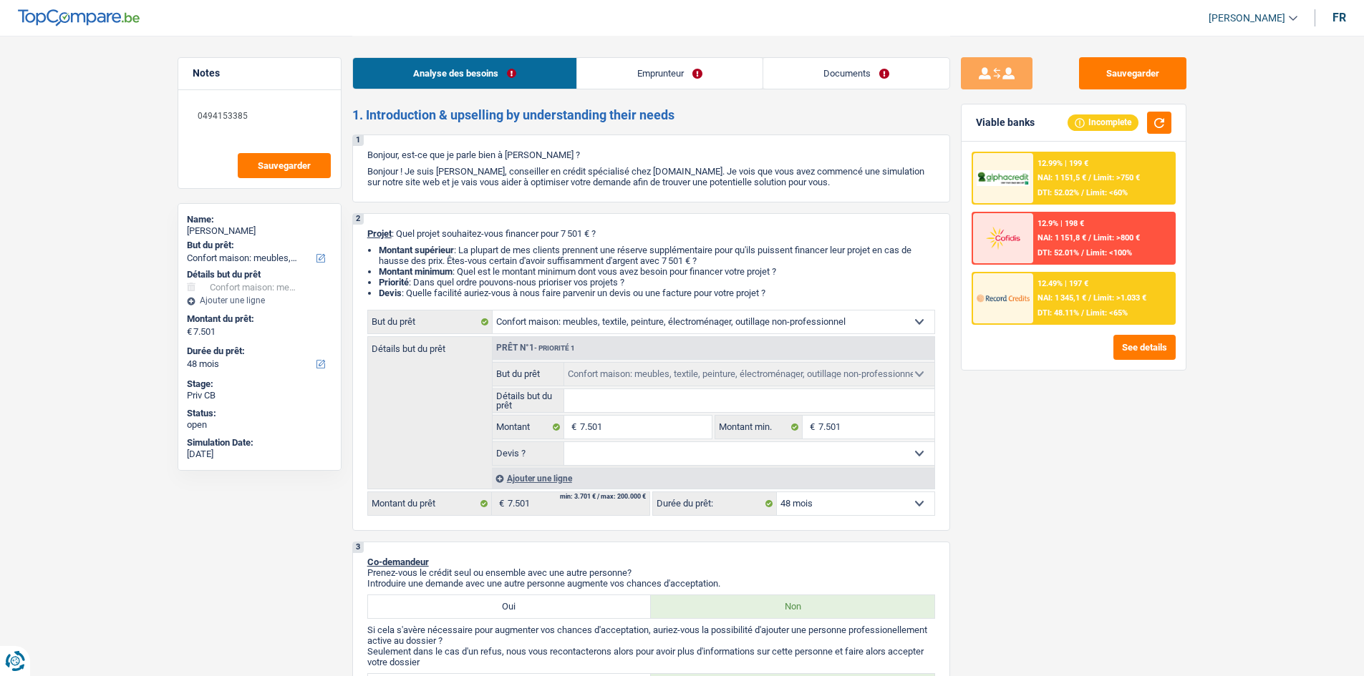
click at [690, 452] on select "Oui Non Non répondu Sélectionner une option" at bounding box center [749, 453] width 370 height 23
click at [788, 281] on li "Priorité : Dans quel ordre pouvons-nous prioriser vos projets ?" at bounding box center [657, 282] width 556 height 11
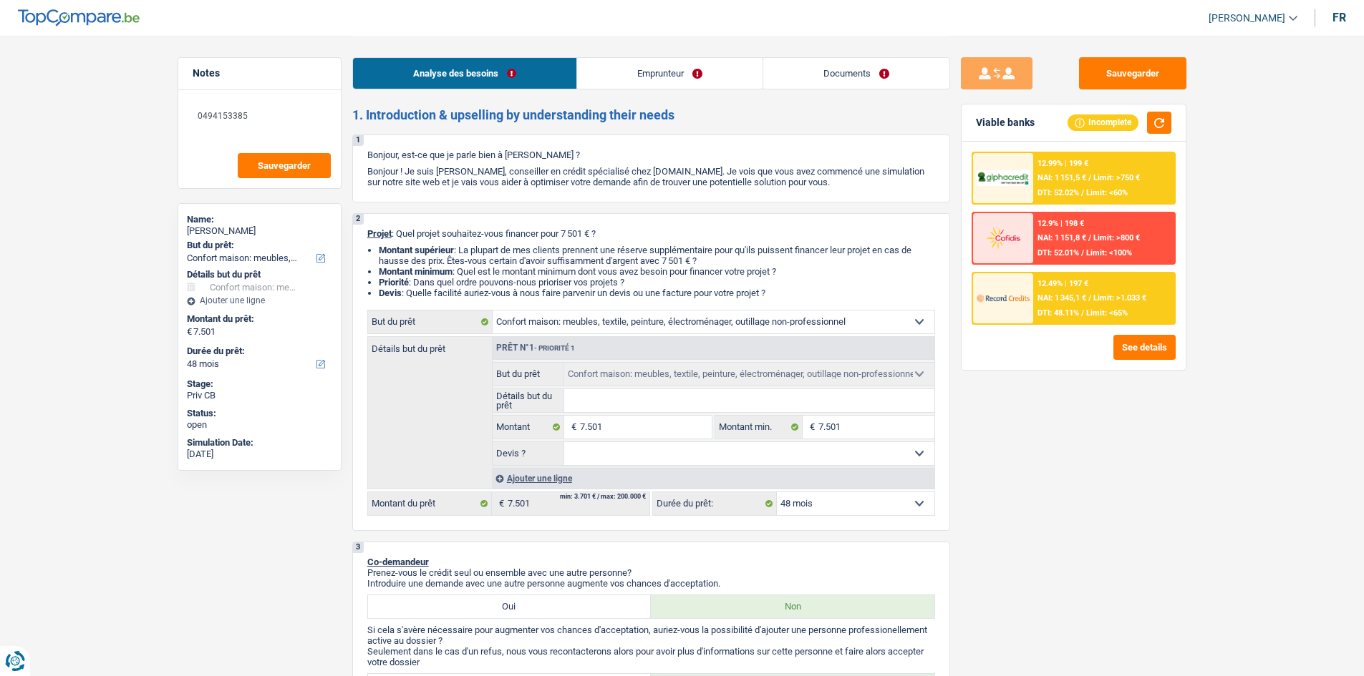
drag, startPoint x: 782, startPoint y: 293, endPoint x: 359, endPoint y: 232, distance: 427.4
click at [359, 232] on div "2 Projet : Quel projet souhaitez-vous financer pour 7 501 € ? Montant supérieur…" at bounding box center [651, 372] width 598 height 318
click at [369, 236] on span "Projet" at bounding box center [379, 233] width 24 height 11
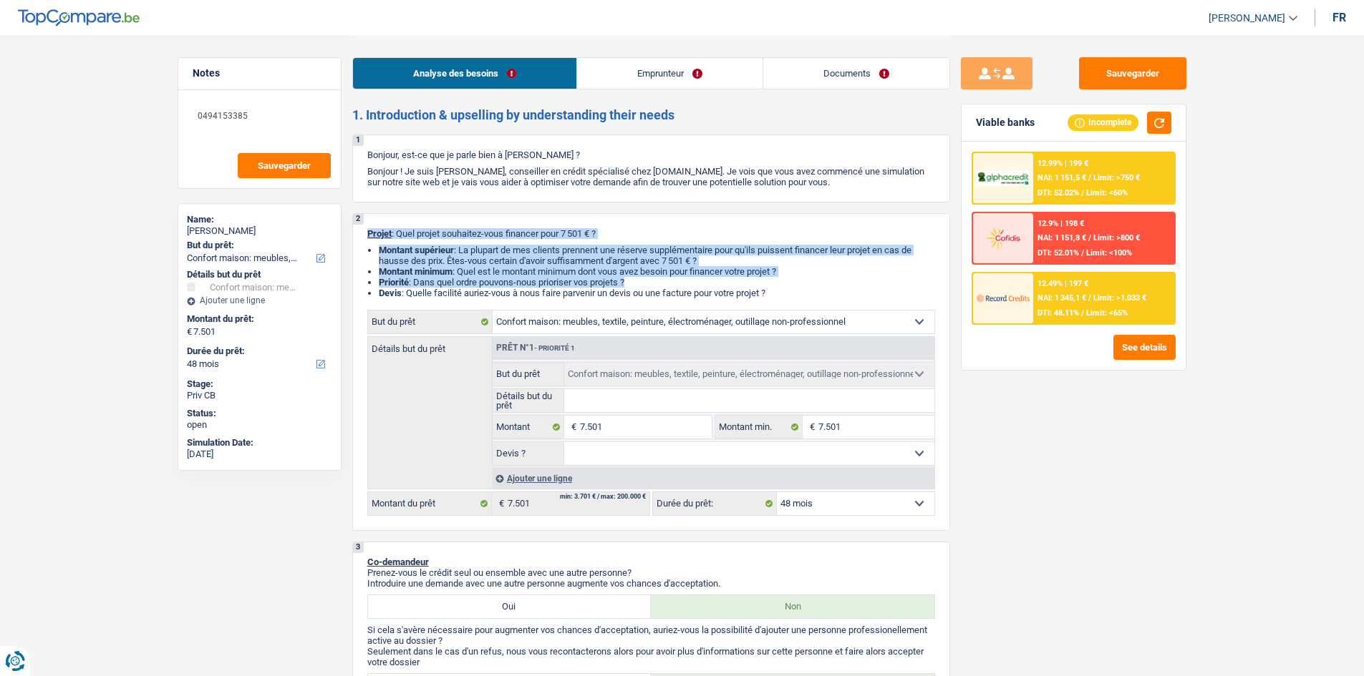
drag, startPoint x: 367, startPoint y: 234, endPoint x: 807, endPoint y: 278, distance: 441.8
click at [807, 278] on div "2 Projet : Quel projet souhaitez-vous financer pour 7 501 € ? Montant supérieur…" at bounding box center [651, 372] width 598 height 318
drag, startPoint x: 785, startPoint y: 297, endPoint x: 363, endPoint y: 231, distance: 426.8
click at [363, 231] on div "2 Projet : Quel projet souhaitez-vous financer pour 7 501 € ? Montant supérieur…" at bounding box center [651, 372] width 598 height 318
click at [385, 279] on strong "Priorité" at bounding box center [394, 282] width 30 height 11
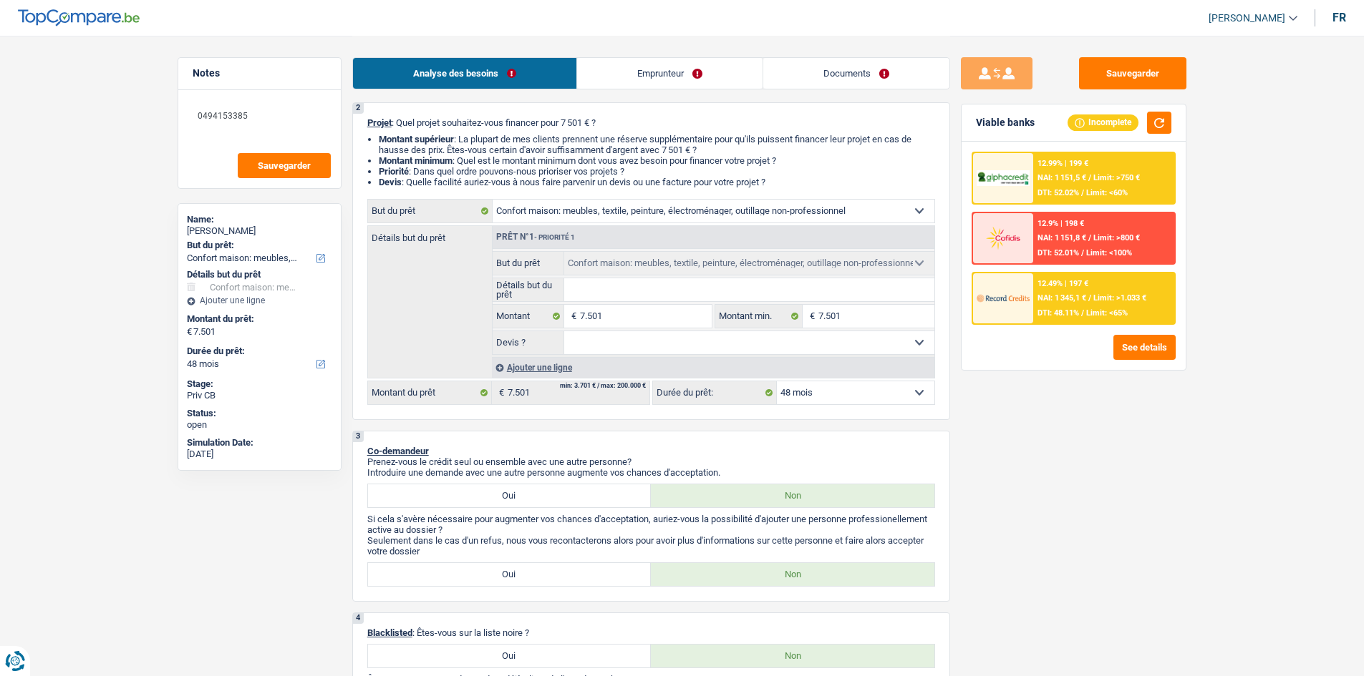
scroll to position [143, 0]
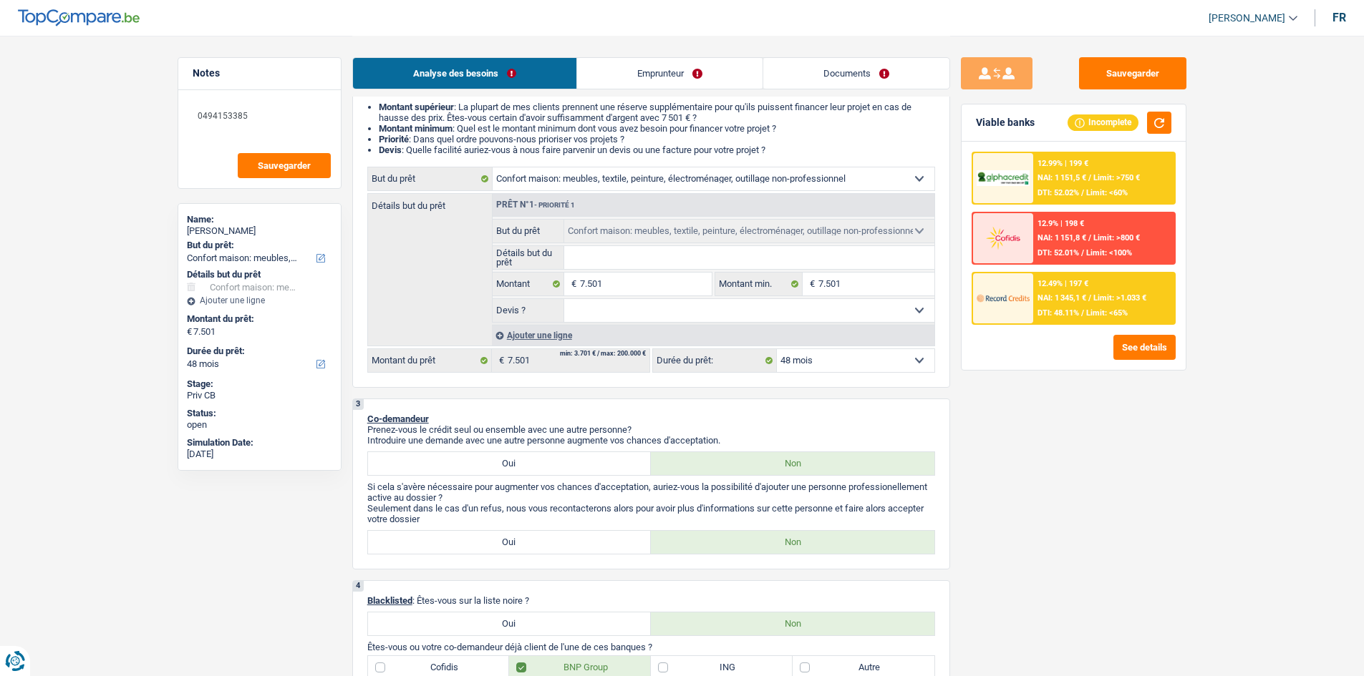
click at [629, 268] on input "Détails but du prêt" at bounding box center [749, 257] width 370 height 23
type input "a"
type input "am"
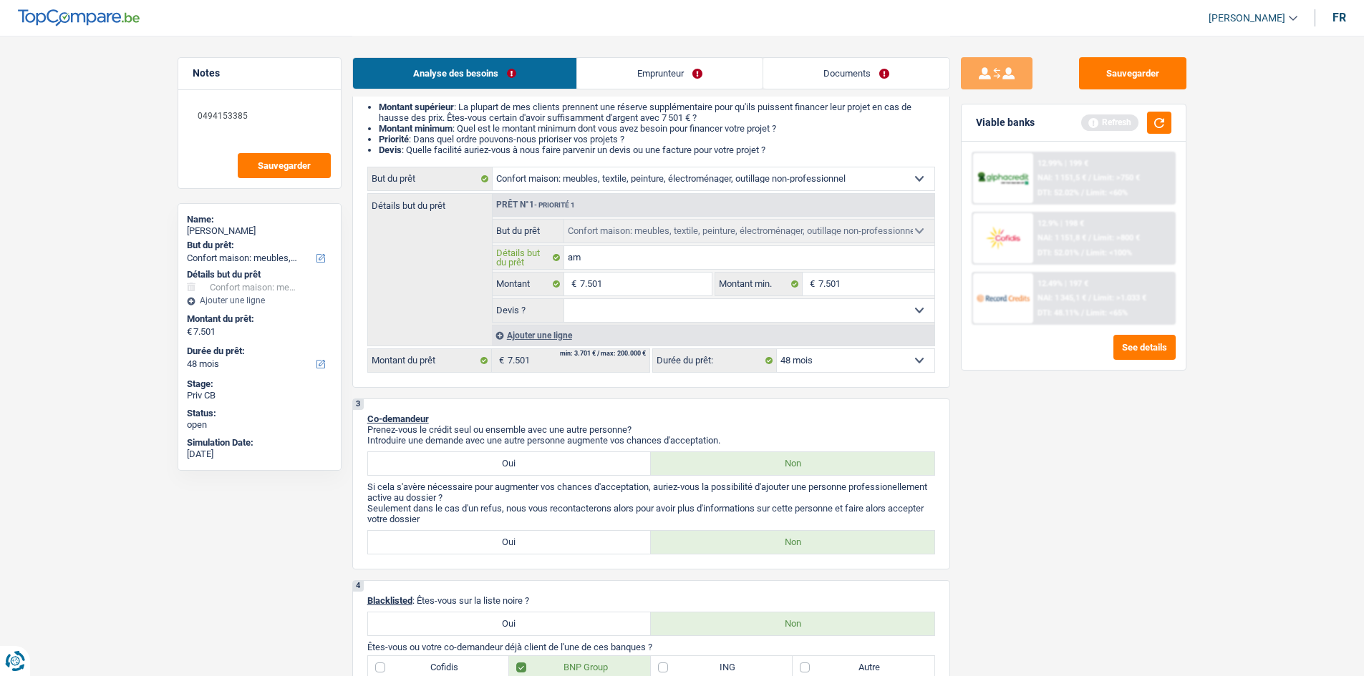
type input "ame"
type input "ameu"
type input "ameub"
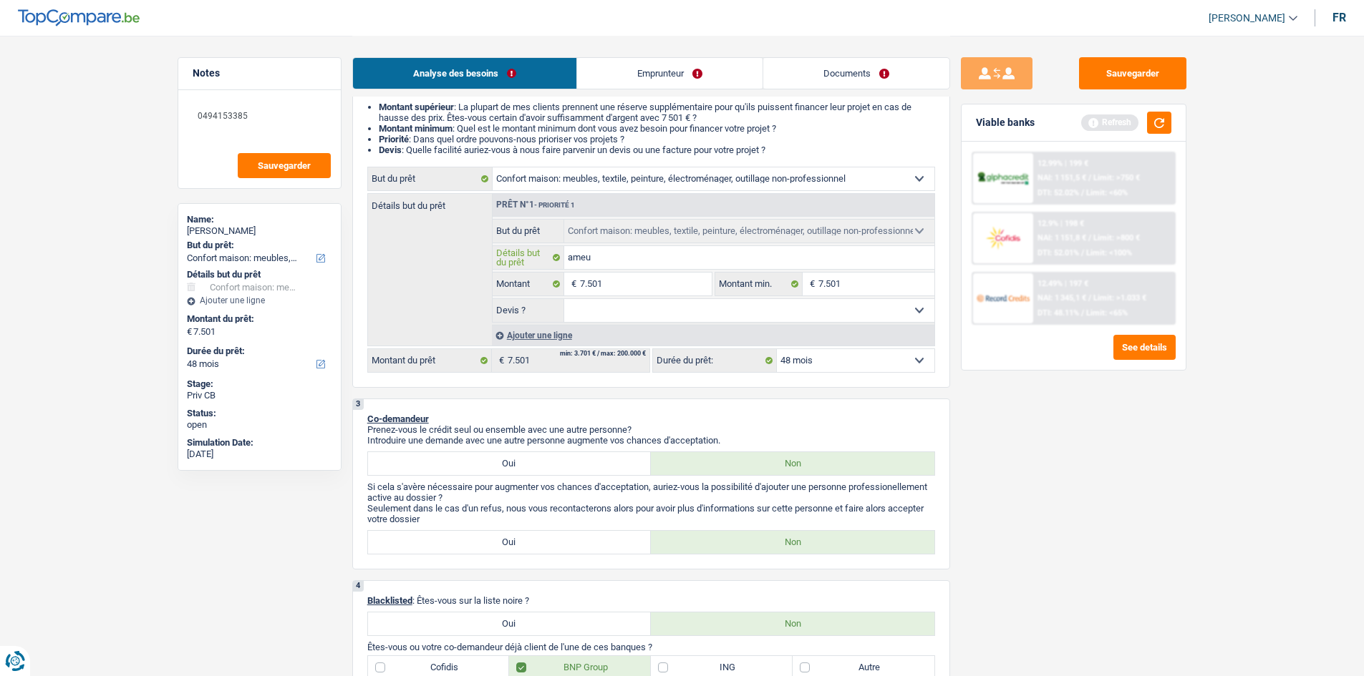
type input "ameub"
type input "ameubl"
type input "ameuble"
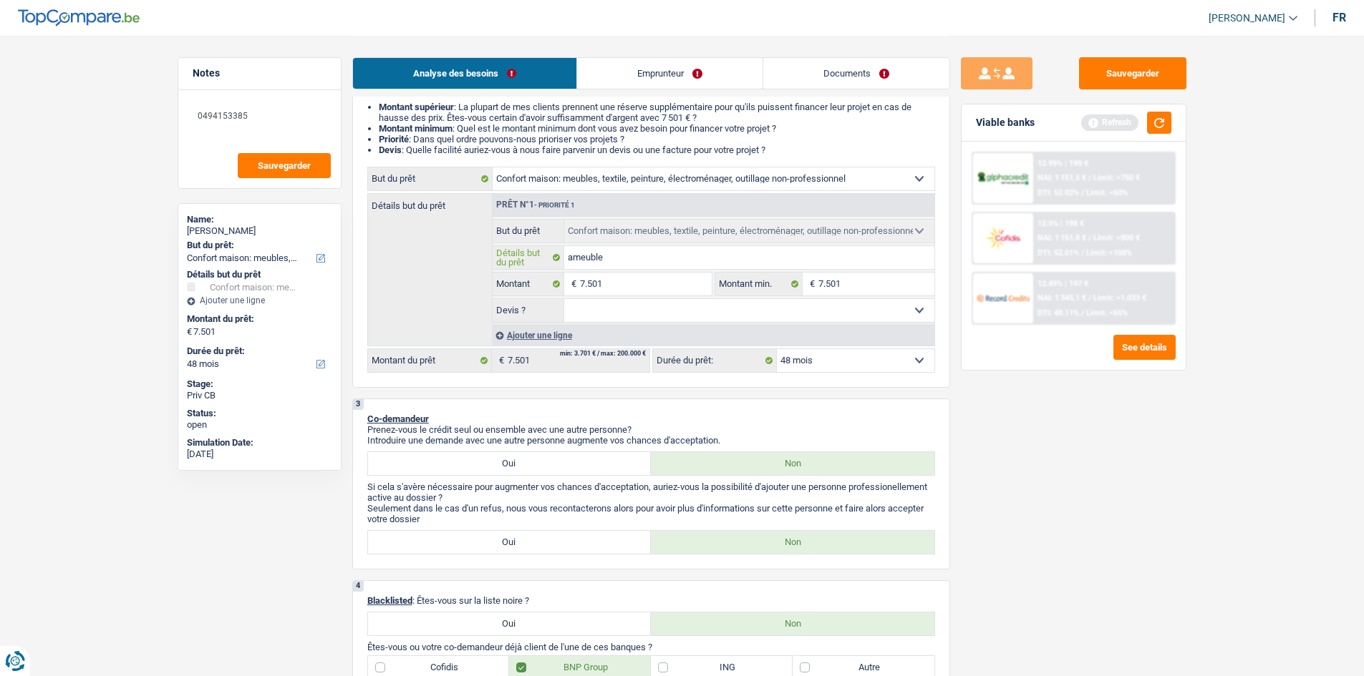
type input "ameublem"
type input "ameubleme"
type input "ameublemen"
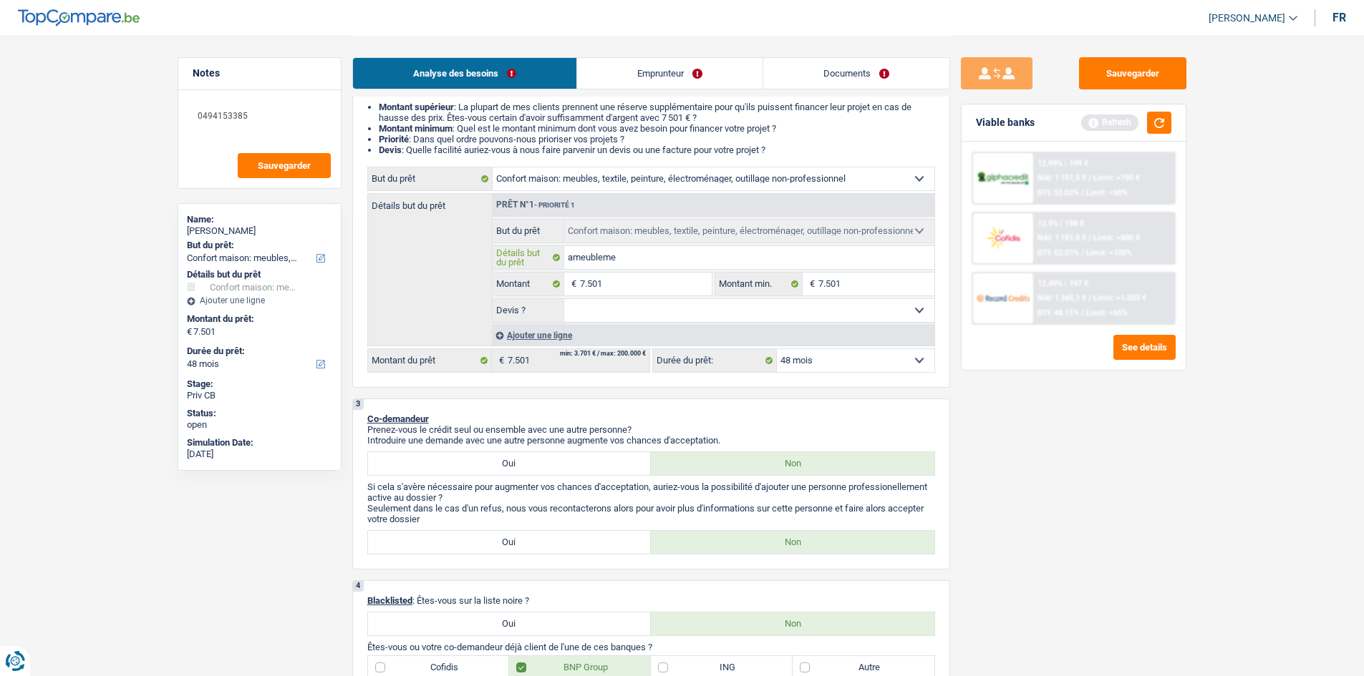
type input "ameublemen"
type input "ameublement"
click at [592, 325] on div "Ajouter une ligne" at bounding box center [713, 335] width 442 height 21
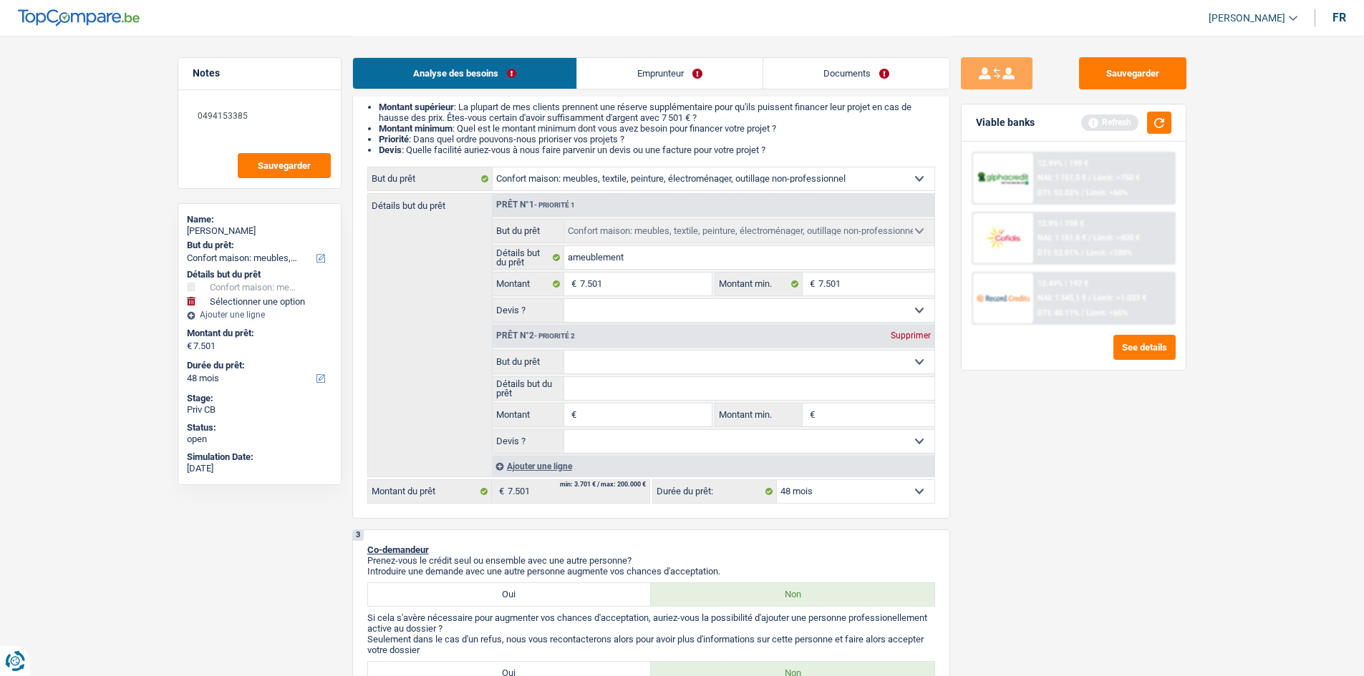
click at [588, 317] on select "Oui Non Non répondu Sélectionner une option" at bounding box center [749, 310] width 370 height 23
click at [977, 412] on div "Sauvegarder Viable banks Refresh 12.99% | 199 € NAI: 1 151,5 € / Limit: >750 € …" at bounding box center [1073, 355] width 247 height 596
click at [909, 340] on div "Supprimer" at bounding box center [910, 335] width 47 height 9
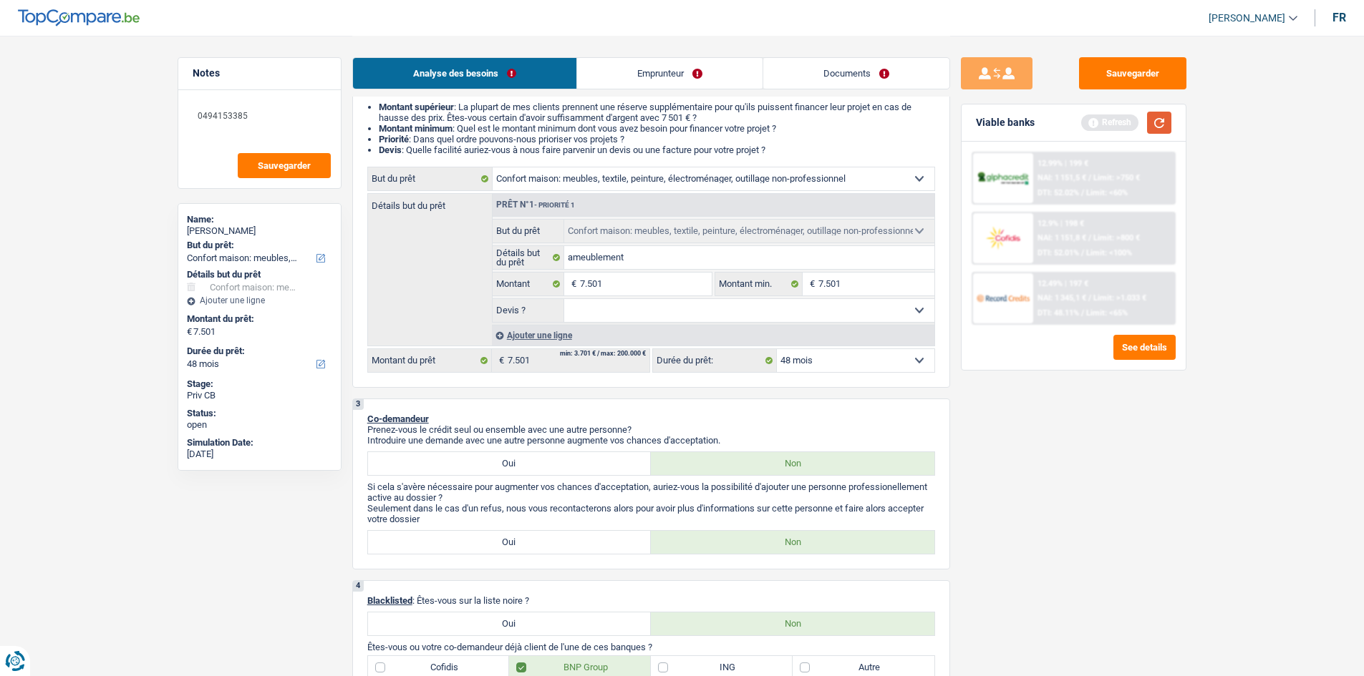
click at [1153, 120] on button "button" at bounding box center [1159, 123] width 24 height 22
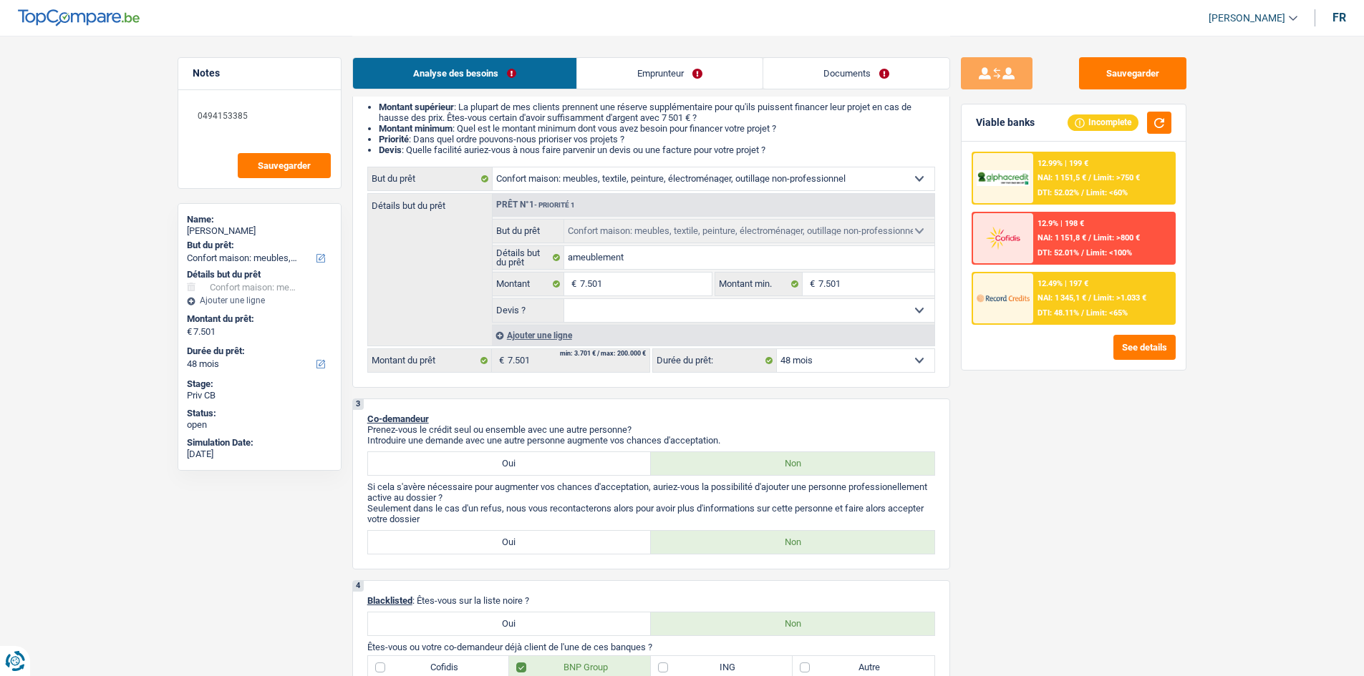
drag, startPoint x: 777, startPoint y: 147, endPoint x: 369, endPoint y: 107, distance: 410.0
click at [369, 107] on ul "Montant supérieur : La plupart de mes clients prennent une réserve supplémentai…" at bounding box center [651, 129] width 568 height 54
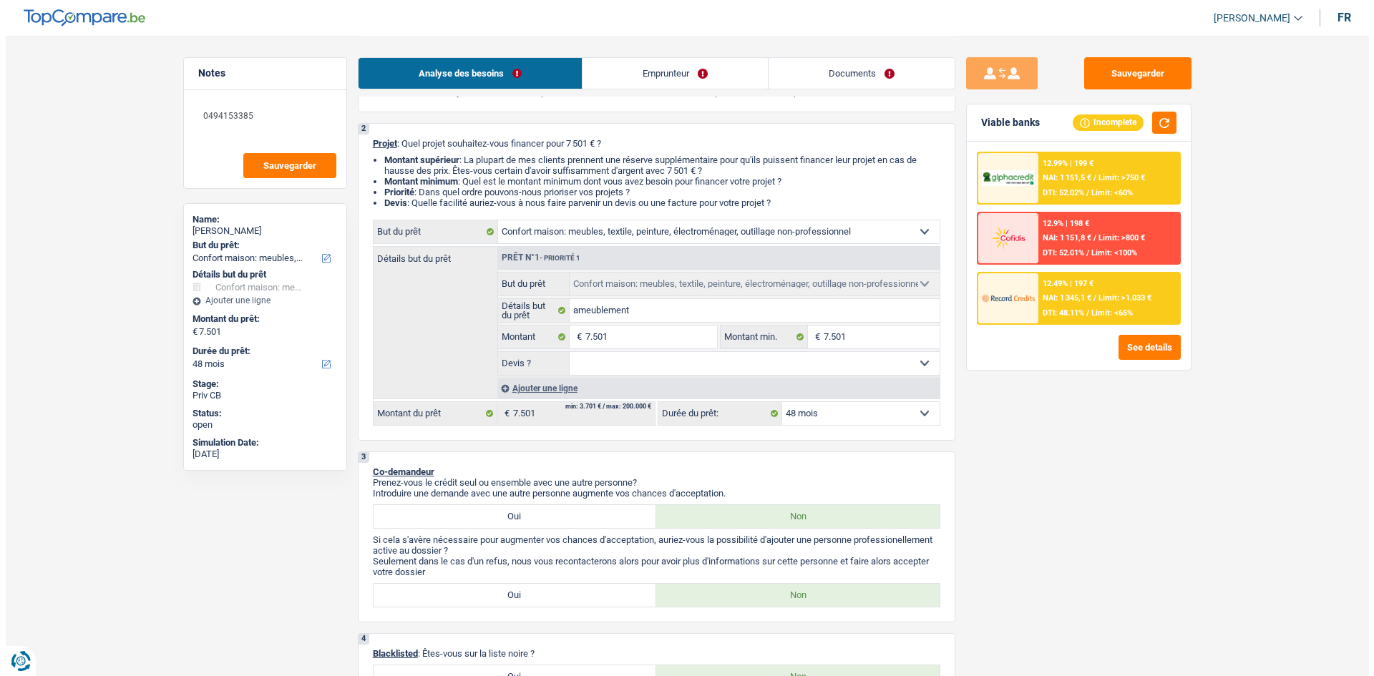
scroll to position [0, 0]
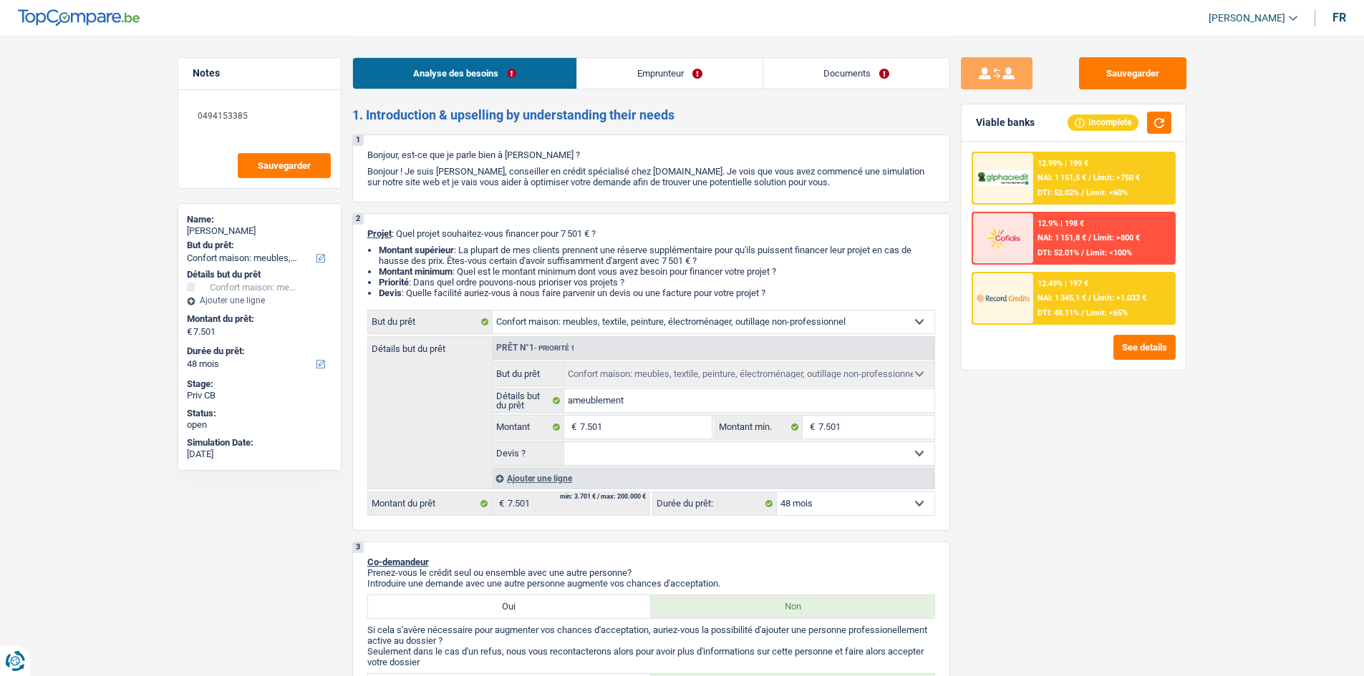
click at [388, 261] on li "Montant supérieur : La plupart de mes clients prennent une réserve supplémentai…" at bounding box center [657, 255] width 556 height 21
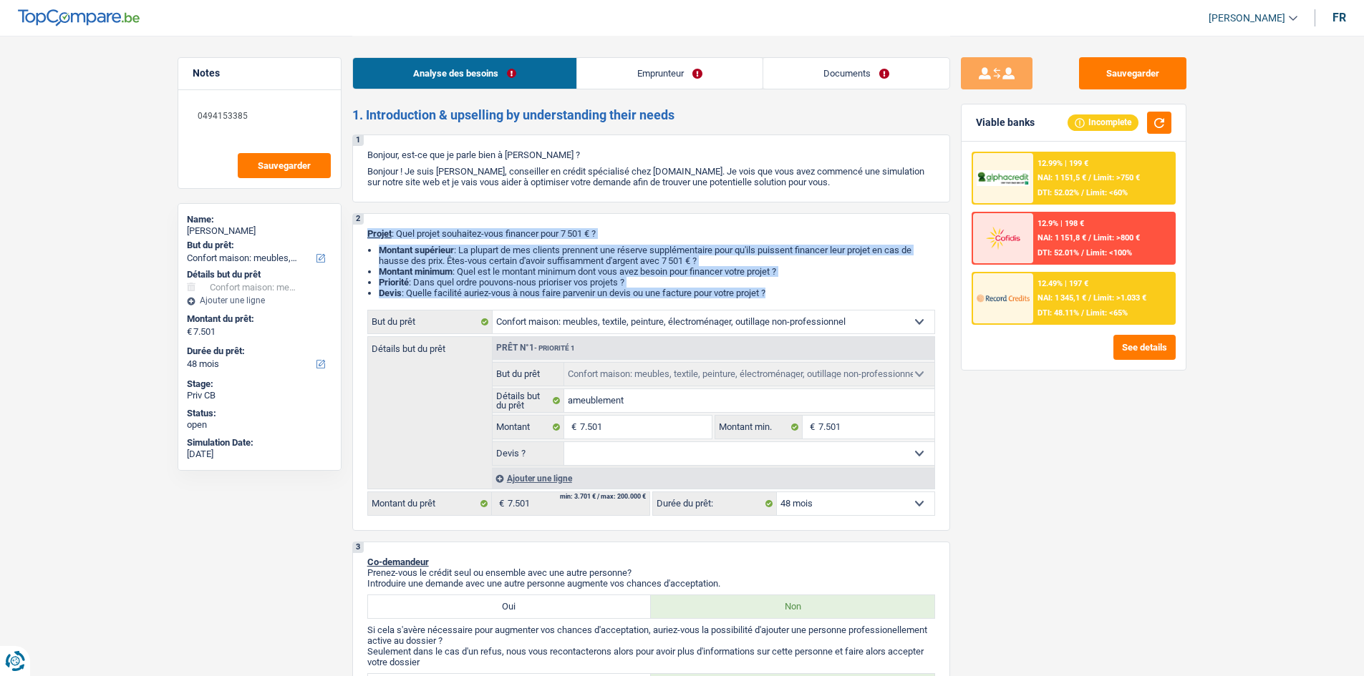
drag, startPoint x: 365, startPoint y: 225, endPoint x: 782, endPoint y: 293, distance: 422.1
click at [771, 291] on div "2 Projet : Quel projet souhaitez-vous financer pour 7 501 € ? Montant supérieur…" at bounding box center [651, 372] width 598 height 318
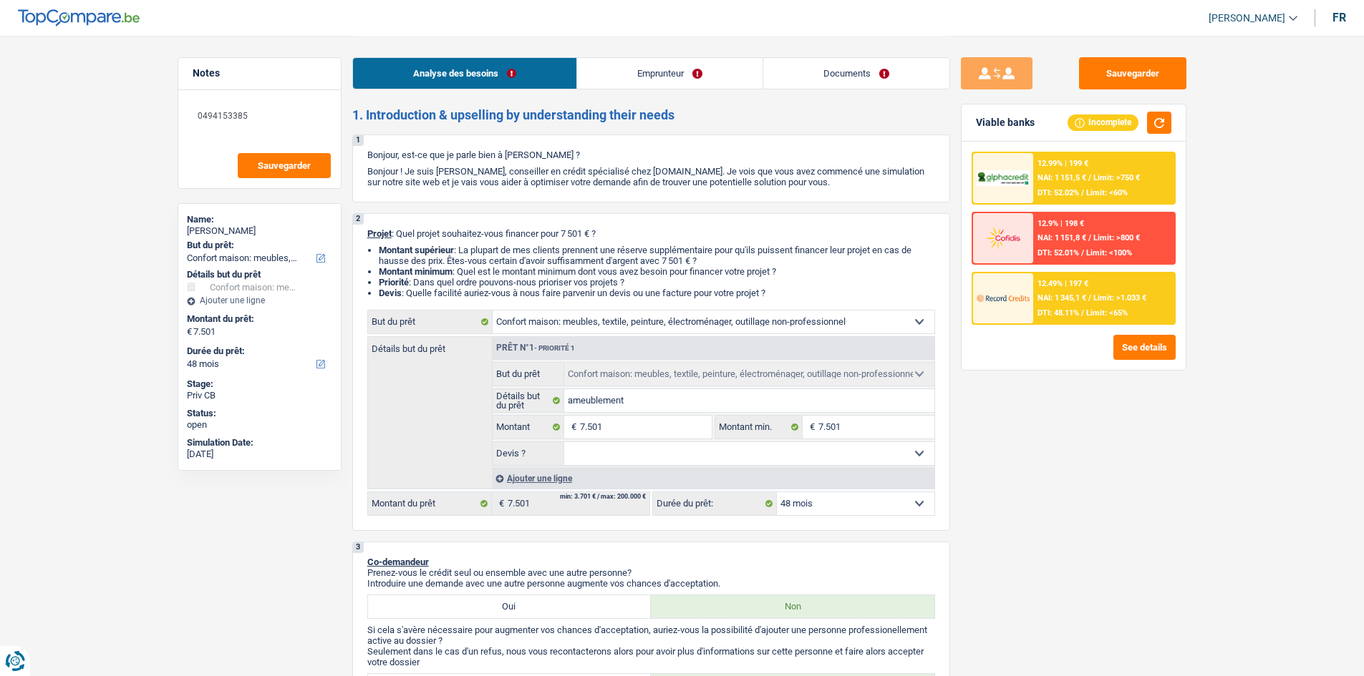
click at [782, 293] on li "Devis : Quelle facilité auriez-vous à nous faire parvenir un devis ou une factu…" at bounding box center [657, 293] width 556 height 11
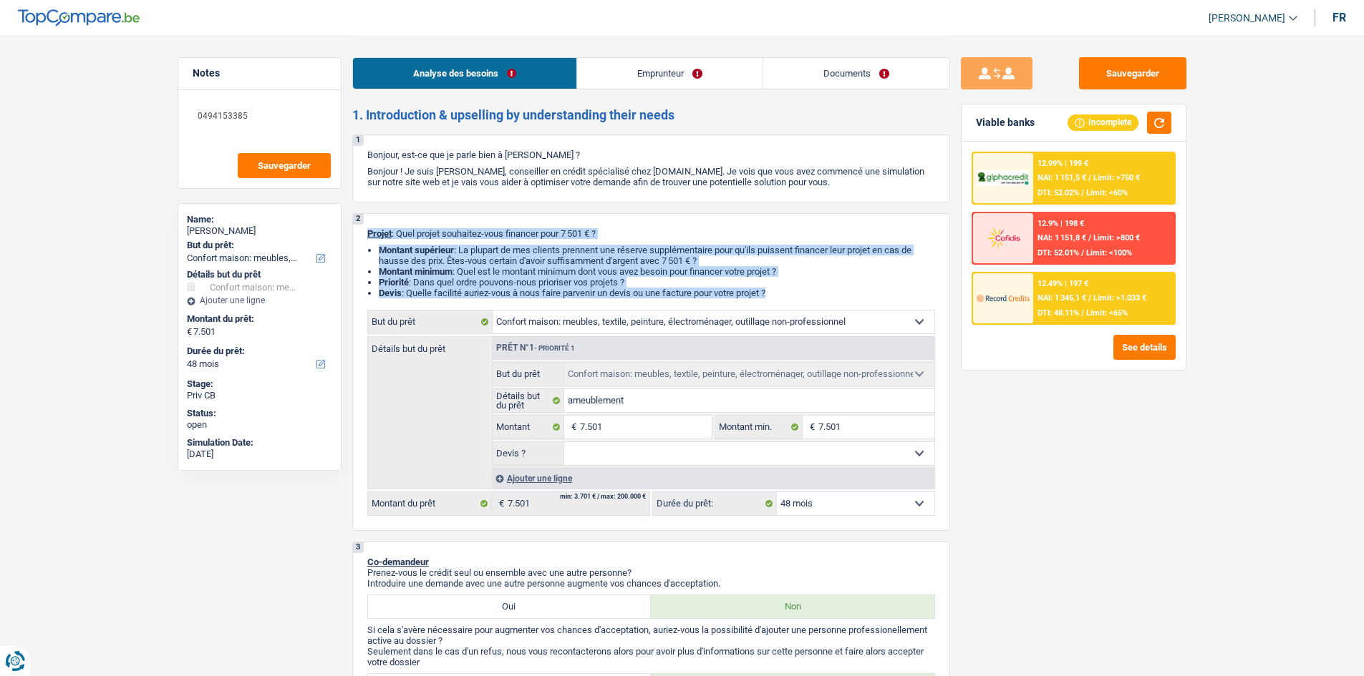
drag, startPoint x: 782, startPoint y: 293, endPoint x: 362, endPoint y: 232, distance: 424.0
click at [362, 232] on div "2 Projet : Quel projet souhaitez-vous financer pour 7 501 € ? Montant supérieur…" at bounding box center [651, 372] width 598 height 318
click at [379, 249] on li "Montant supérieur : La plupart de mes clients prennent une réserve supplémentai…" at bounding box center [657, 255] width 556 height 21
drag, startPoint x: 364, startPoint y: 230, endPoint x: 797, endPoint y: 291, distance: 436.7
click at [797, 291] on div "2 Projet : Quel projet souhaitez-vous financer pour 7 501 € ? Montant supérieur…" at bounding box center [651, 372] width 598 height 318
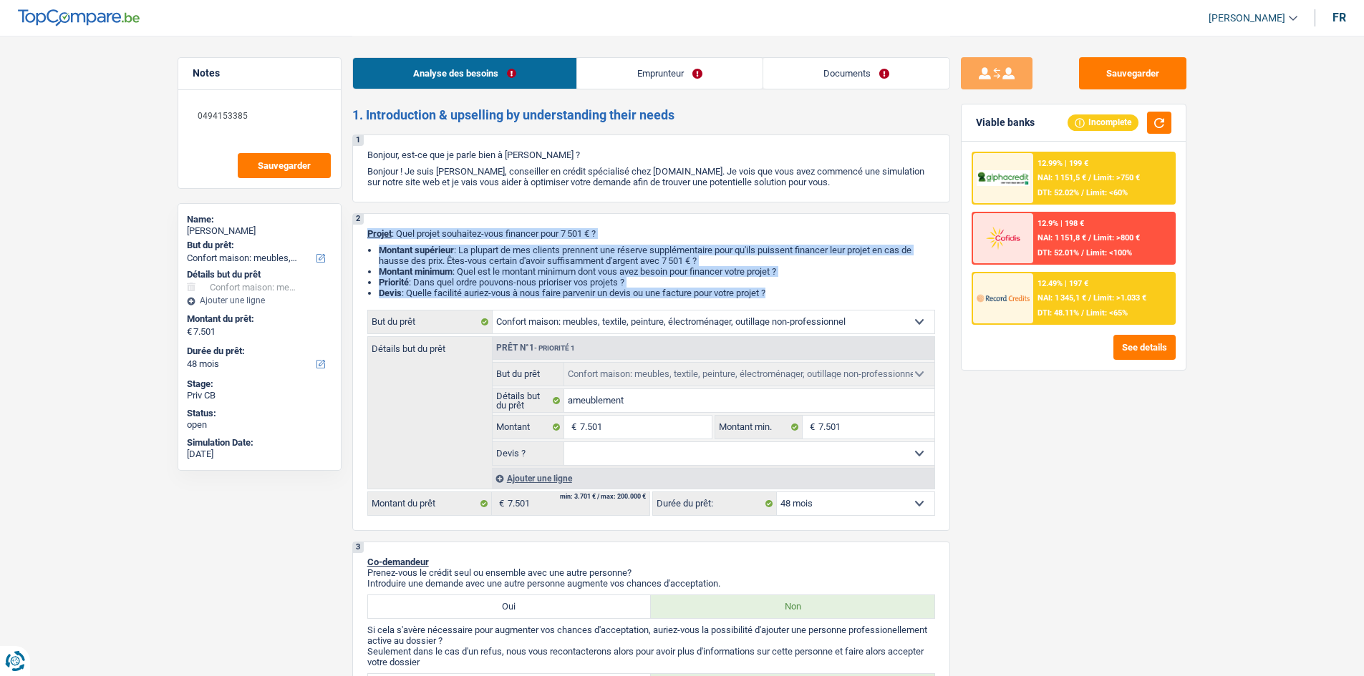
click at [797, 291] on li "Devis : Quelle facilité auriez-vous à nous faire parvenir un devis ou une factu…" at bounding box center [657, 293] width 556 height 11
drag, startPoint x: 780, startPoint y: 293, endPoint x: 372, endPoint y: 241, distance: 410.8
click at [372, 241] on div "2 Projet : Quel projet souhaitez-vous financer pour 7 501 € ? Montant supérieur…" at bounding box center [651, 372] width 598 height 318
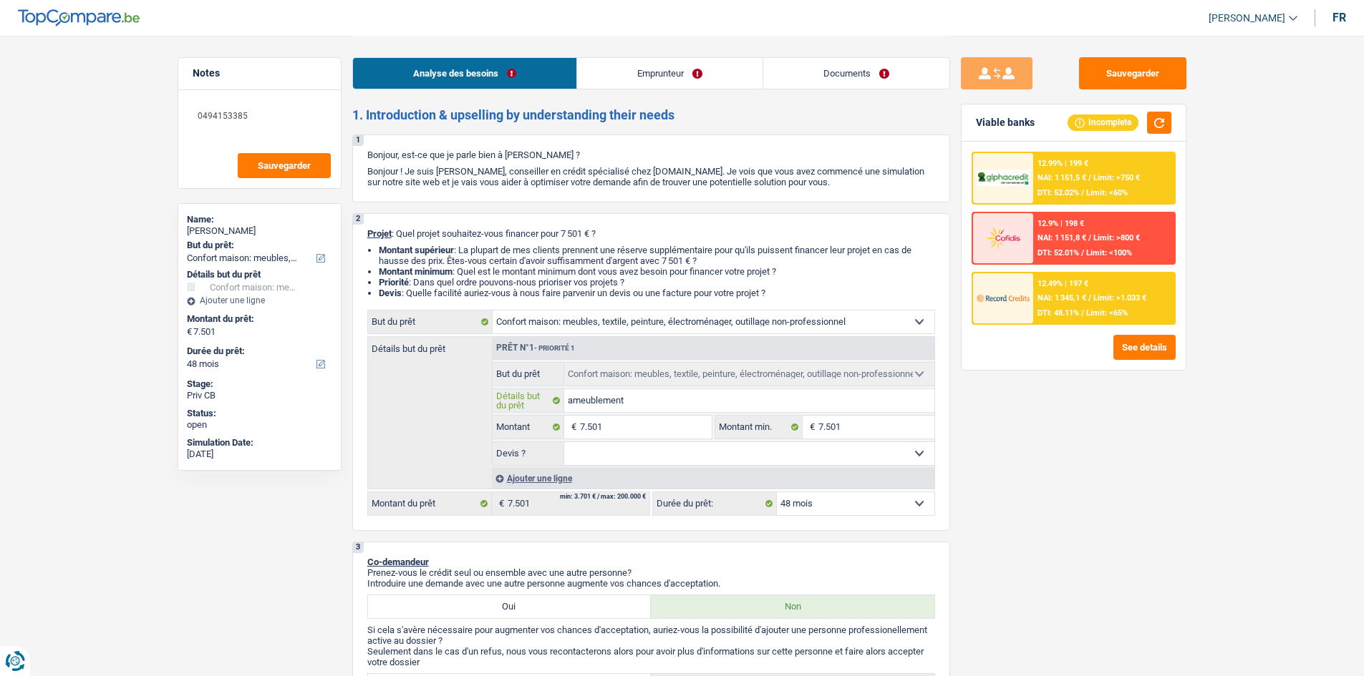
click at [654, 394] on input "ameublement" at bounding box center [749, 400] width 370 height 23
type input "ameublement,"
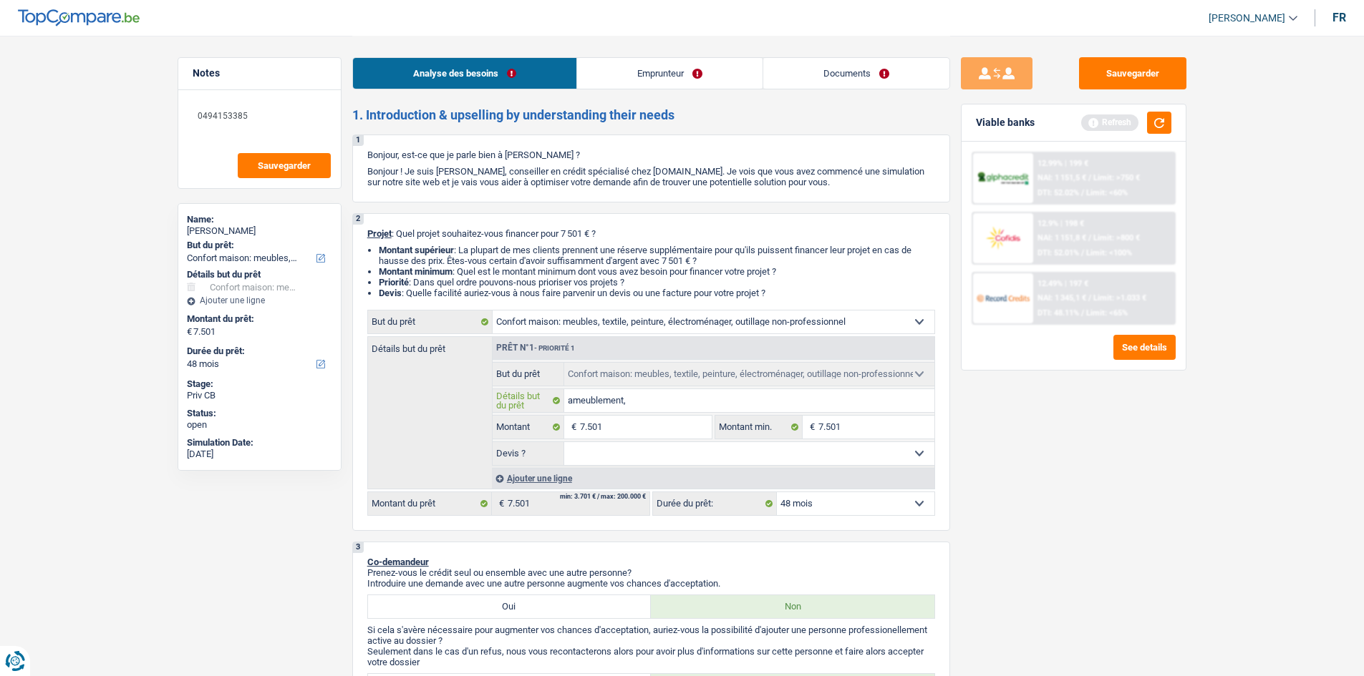
type input "ameublement,"
type input "ameublement, e"
type input "ameublement, el"
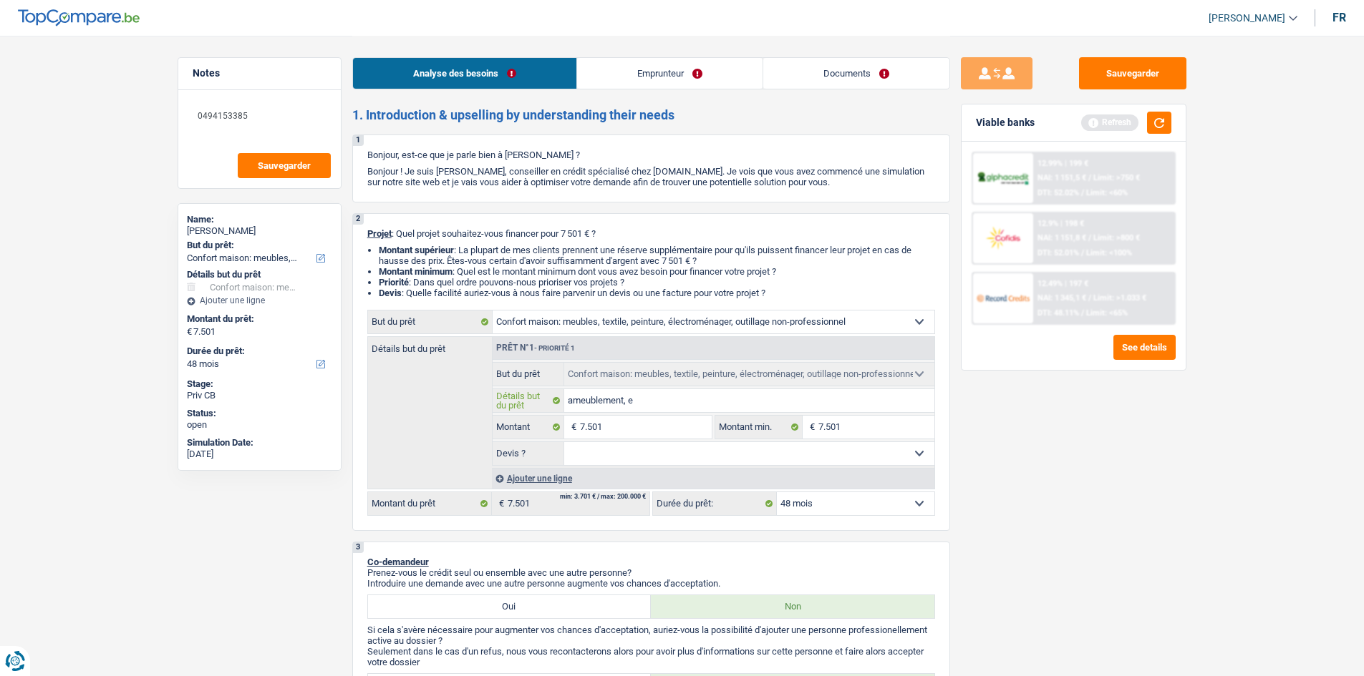
type input "ameublement, el"
type input "ameublement, ele"
type input "ameublement, elec"
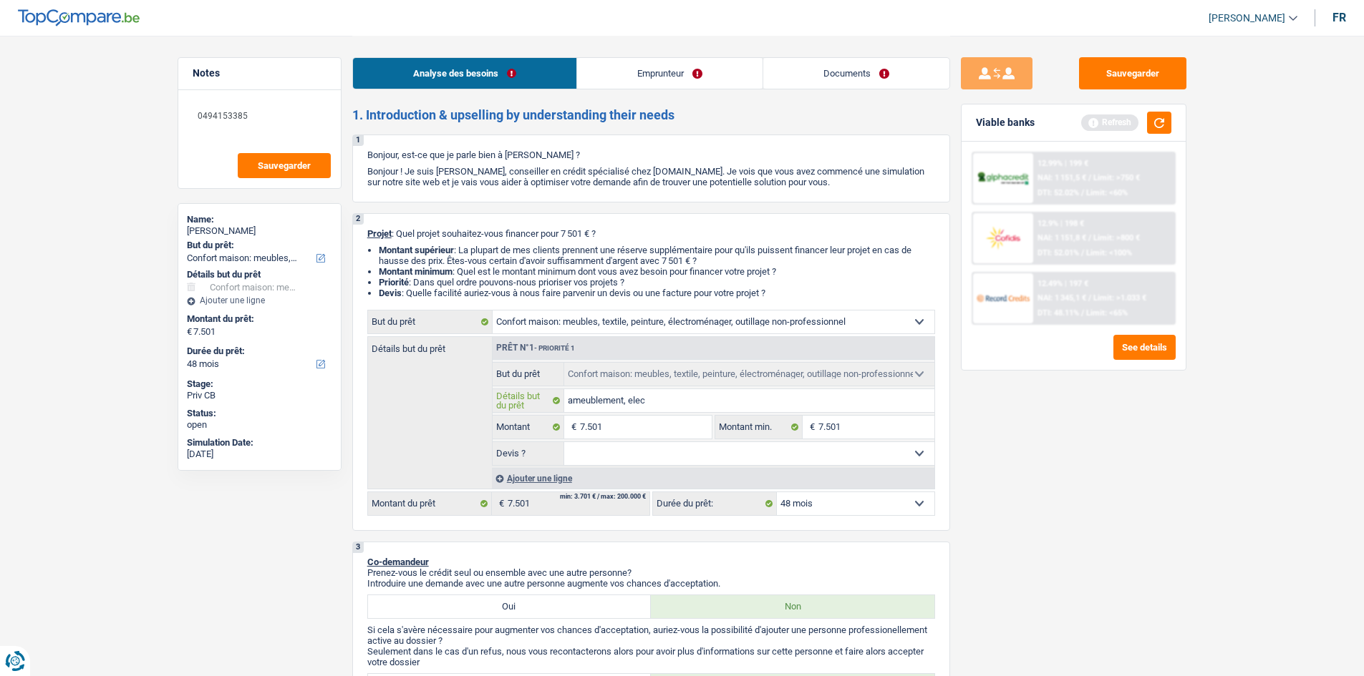
type input "ameublement, elect"
type input "ameublement, electr"
type input "ameublement, electro"
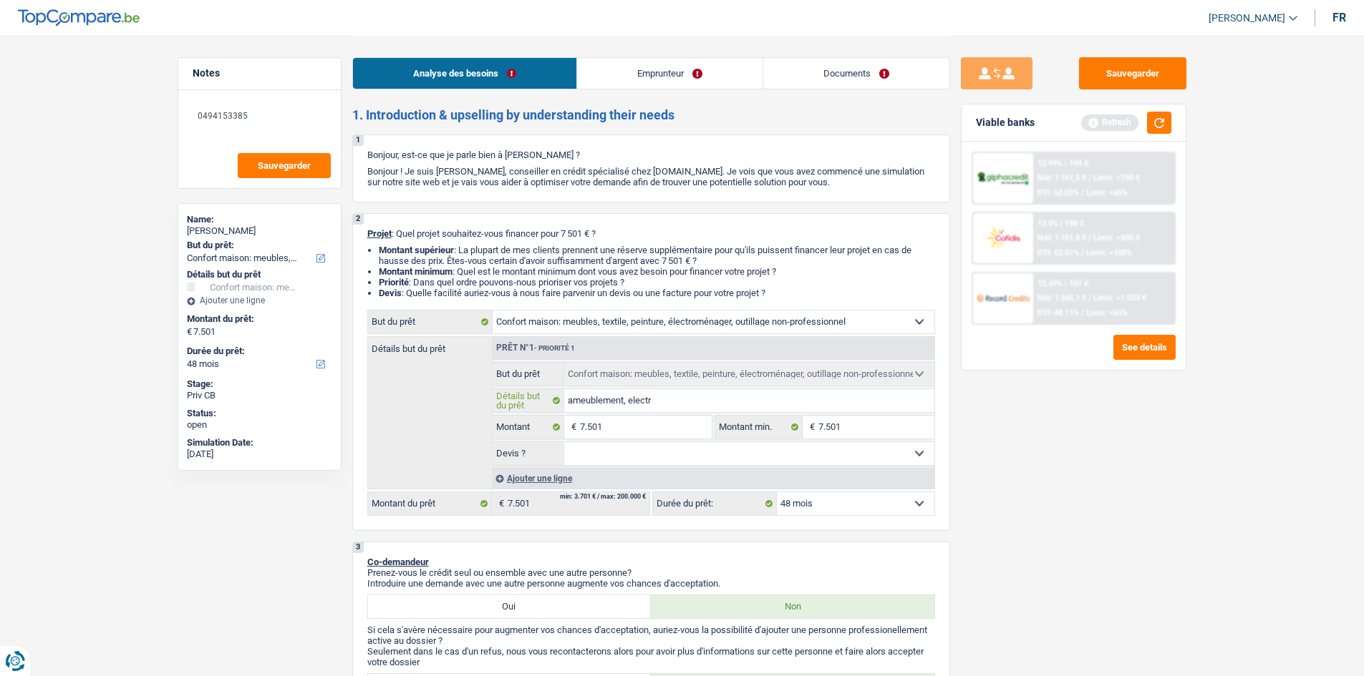
type input "ameublement, electro"
type input "ameublement, electrom"
type input "ameublement, electromé"
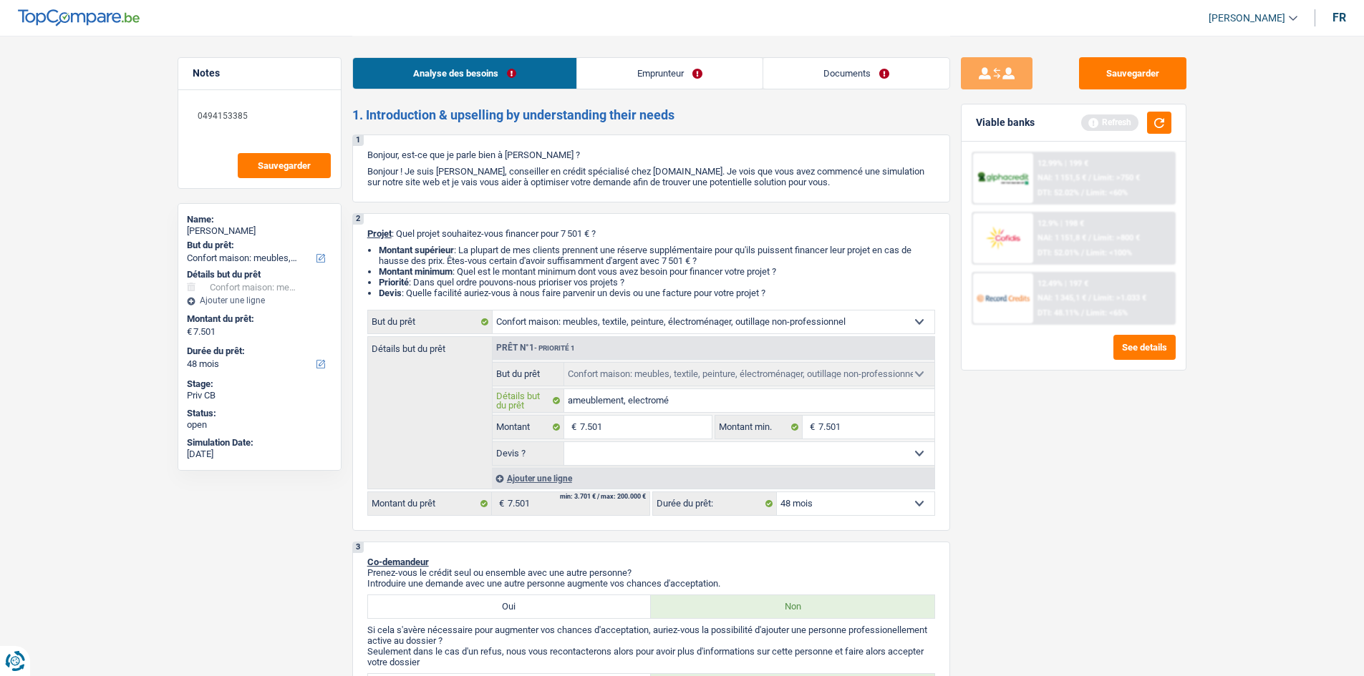
type input "ameublement, electromén"
type input "ameublement, electroména"
type input "ameublement, electroménag"
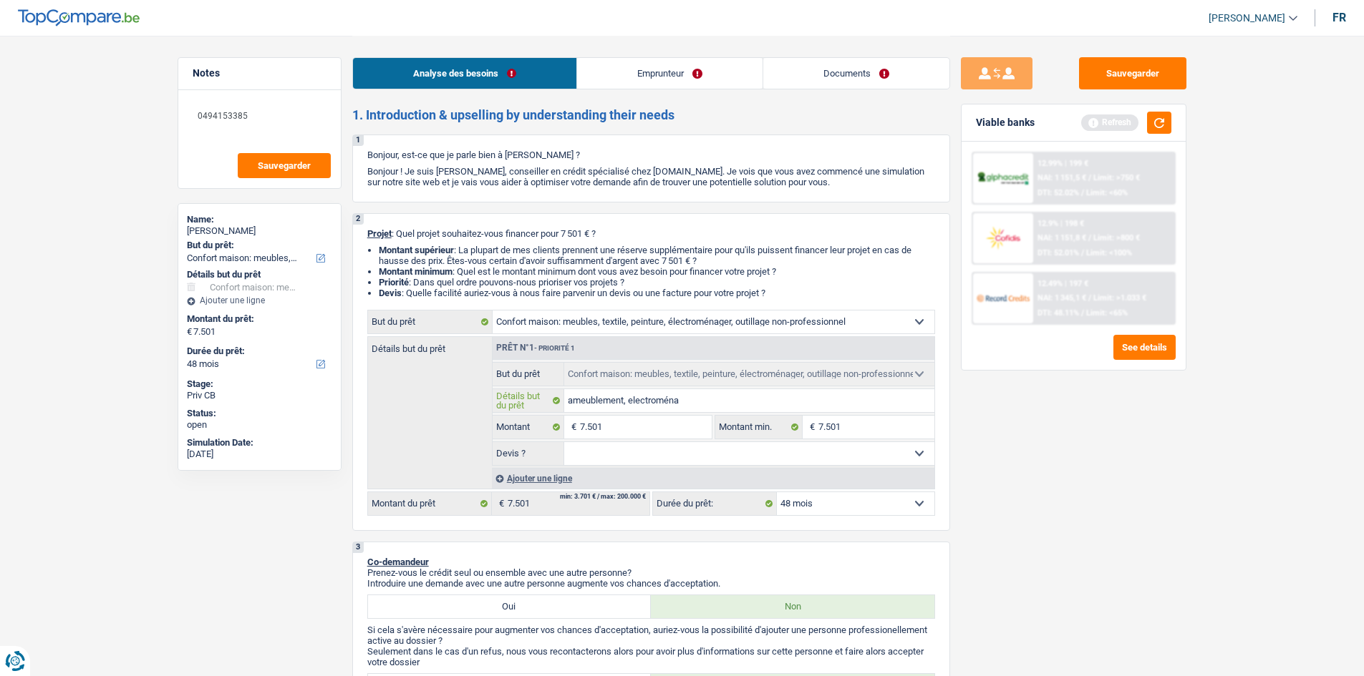
type input "ameublement, electroménag"
type input "ameublement, electroménage"
type input "ameublement, electroménager"
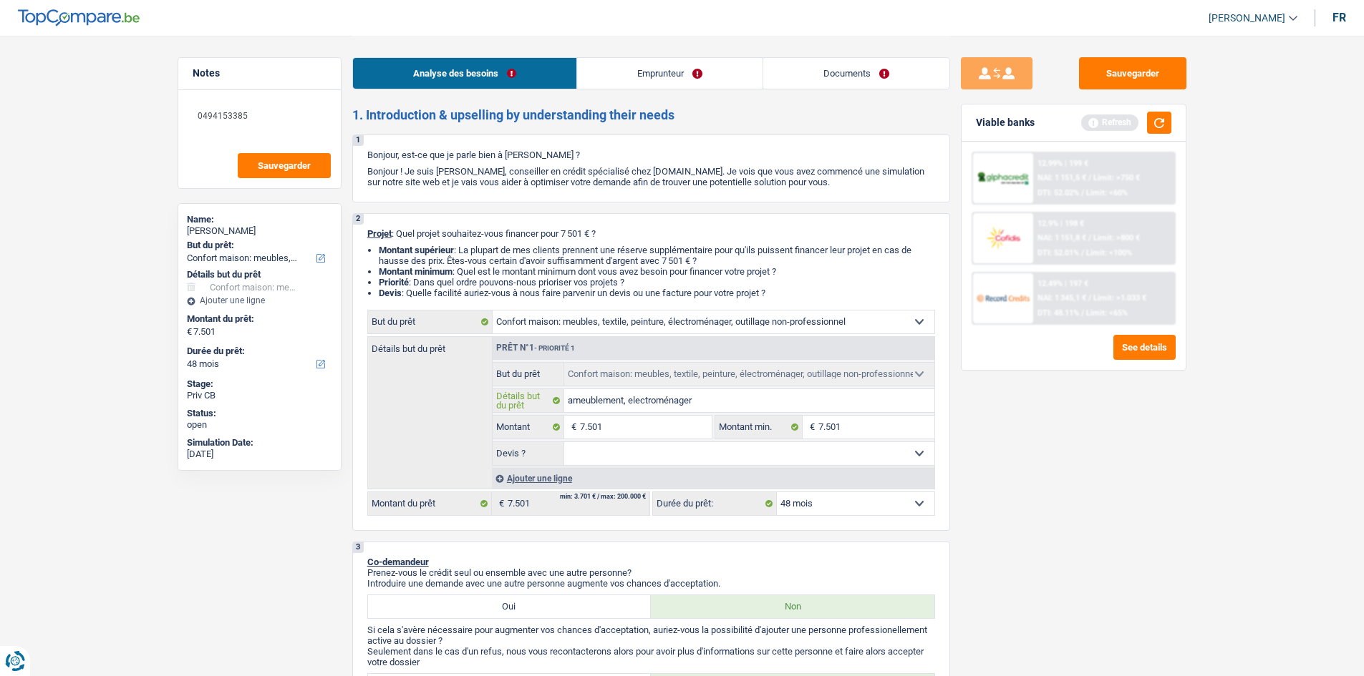
type input "ameublement, electroménager"
click at [1029, 461] on div "Sauvegarder Viable banks Refresh 12.99% | 199 € NAI: 1 151,5 € / Limit: >750 € …" at bounding box center [1073, 355] width 247 height 596
click at [1161, 122] on button "button" at bounding box center [1159, 123] width 24 height 22
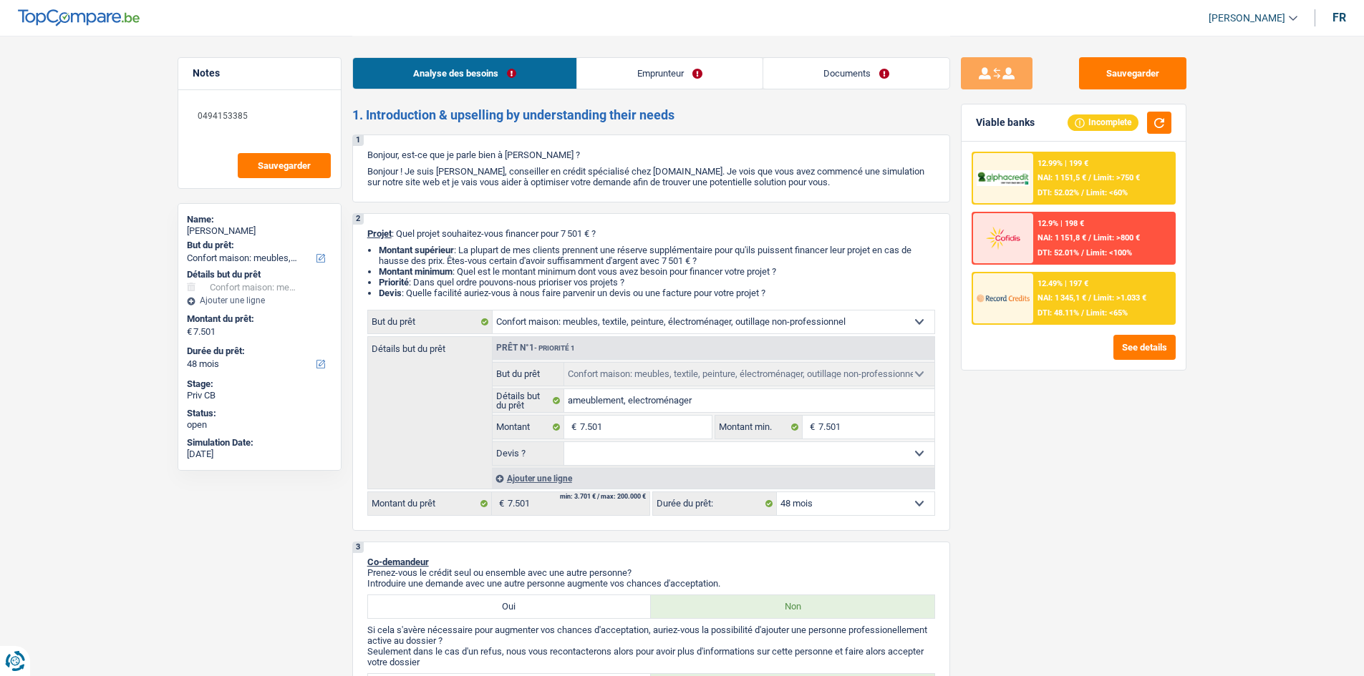
drag, startPoint x: 781, startPoint y: 293, endPoint x: 374, endPoint y: 251, distance: 408.8
click at [374, 251] on ul "Montant supérieur : La plupart de mes clients prennent une réserve supplémentai…" at bounding box center [651, 272] width 568 height 54
drag, startPoint x: 379, startPoint y: 249, endPoint x: 782, endPoint y: 291, distance: 405.2
click at [782, 291] on ul "Montant supérieur : La plupart de mes clients prennent une réserve supplémentai…" at bounding box center [651, 272] width 568 height 54
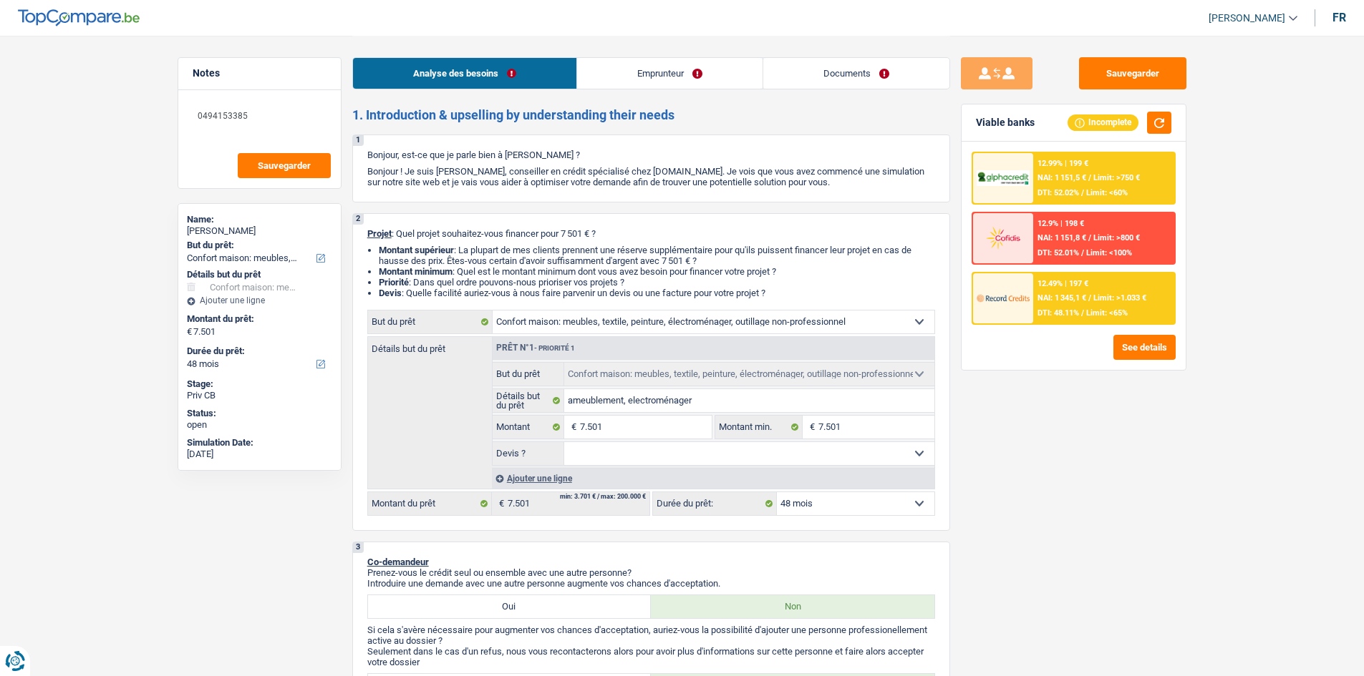
click at [782, 291] on li "Devis : Quelle facilité auriez-vous à nous faire parvenir un devis ou une factu…" at bounding box center [657, 293] width 556 height 11
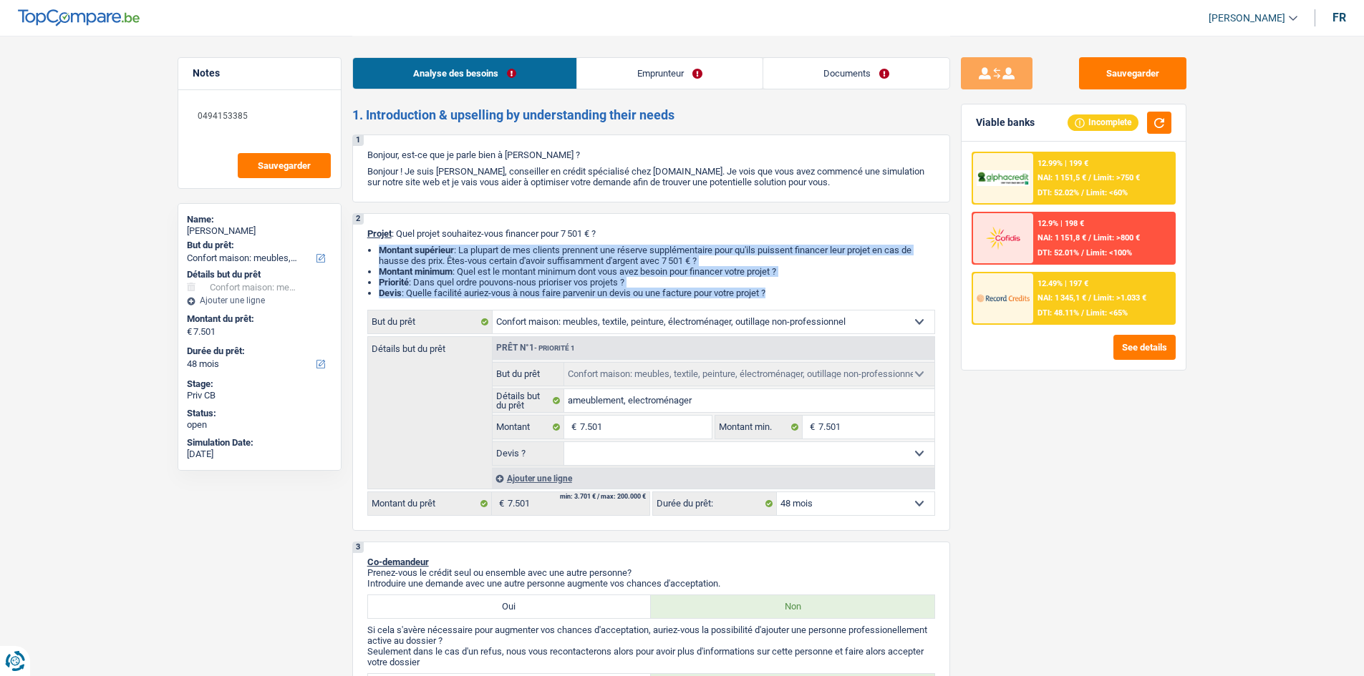
drag, startPoint x: 782, startPoint y: 291, endPoint x: 385, endPoint y: 249, distance: 399.5
click at [385, 249] on ul "Montant supérieur : La plupart de mes clients prennent une réserve supplémentai…" at bounding box center [651, 272] width 568 height 54
click at [384, 249] on strong "Montant supérieur" at bounding box center [416, 250] width 75 height 11
click at [380, 249] on strong "Montant supérieur" at bounding box center [416, 250] width 75 height 11
drag, startPoint x: 377, startPoint y: 250, endPoint x: 790, endPoint y: 288, distance: 414.1
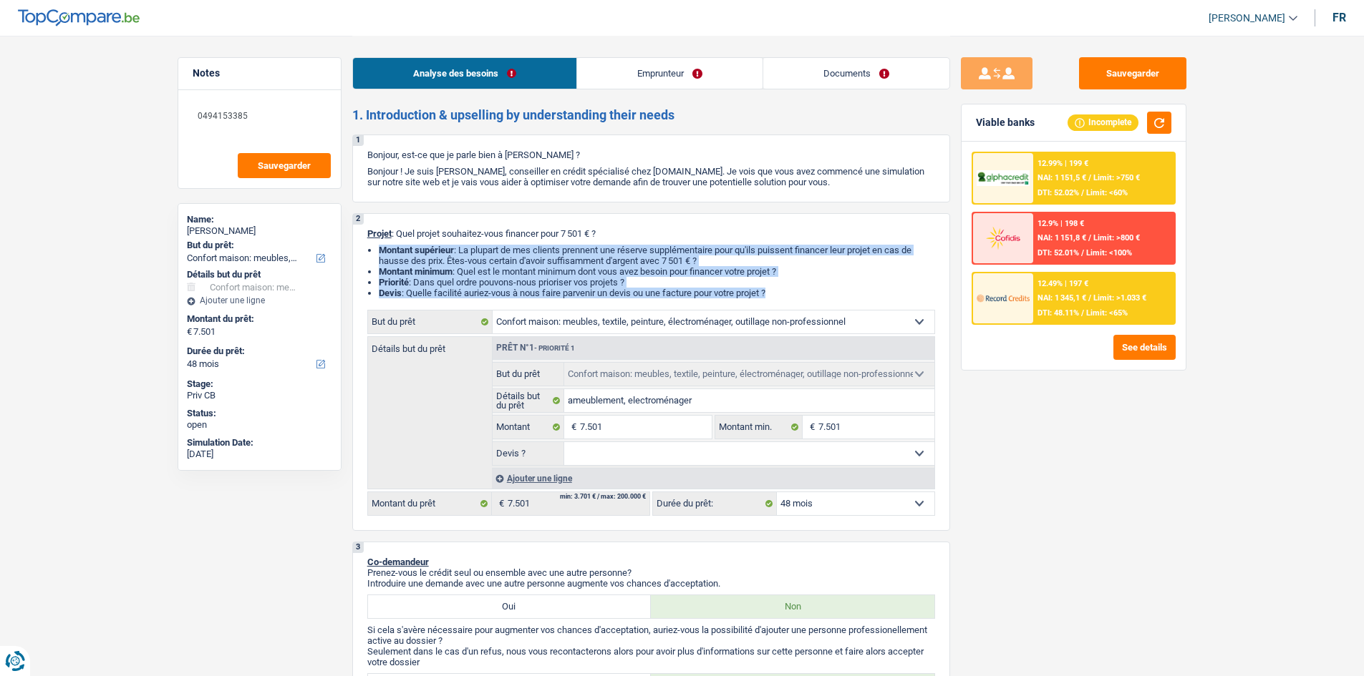
click at [790, 288] on ul "Montant supérieur : La plupart de mes clients prennent une réserve supplémentai…" at bounding box center [651, 272] width 568 height 54
click at [790, 288] on li "Devis : Quelle facilité auriez-vous à nous faire parvenir un devis ou une factu…" at bounding box center [657, 293] width 556 height 11
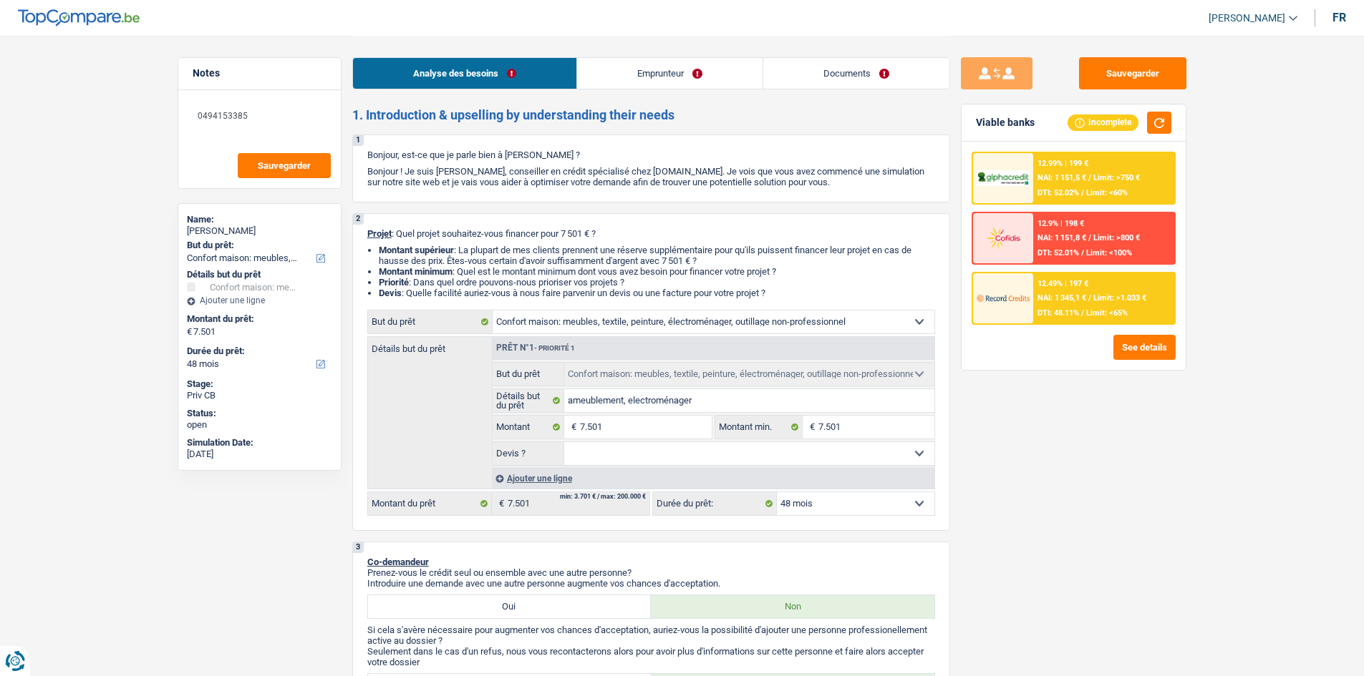
click at [999, 488] on div "Sauvegarder Viable banks Incomplete 12.99% | 199 € NAI: 1 151,5 € / Limit: >750…" at bounding box center [1073, 355] width 247 height 596
drag, startPoint x: 776, startPoint y: 294, endPoint x: 370, endPoint y: 246, distance: 408.7
click at [370, 246] on ul "Montant supérieur : La plupart de mes clients prennent une réserve supplémentai…" at bounding box center [651, 272] width 568 height 54
click at [728, 228] on p "Projet : Quel projet souhaitez-vous financer pour 7 501 € ?" at bounding box center [651, 233] width 568 height 11
click at [681, 453] on select "Oui Non Non répondu Sélectionner une option" at bounding box center [749, 453] width 370 height 23
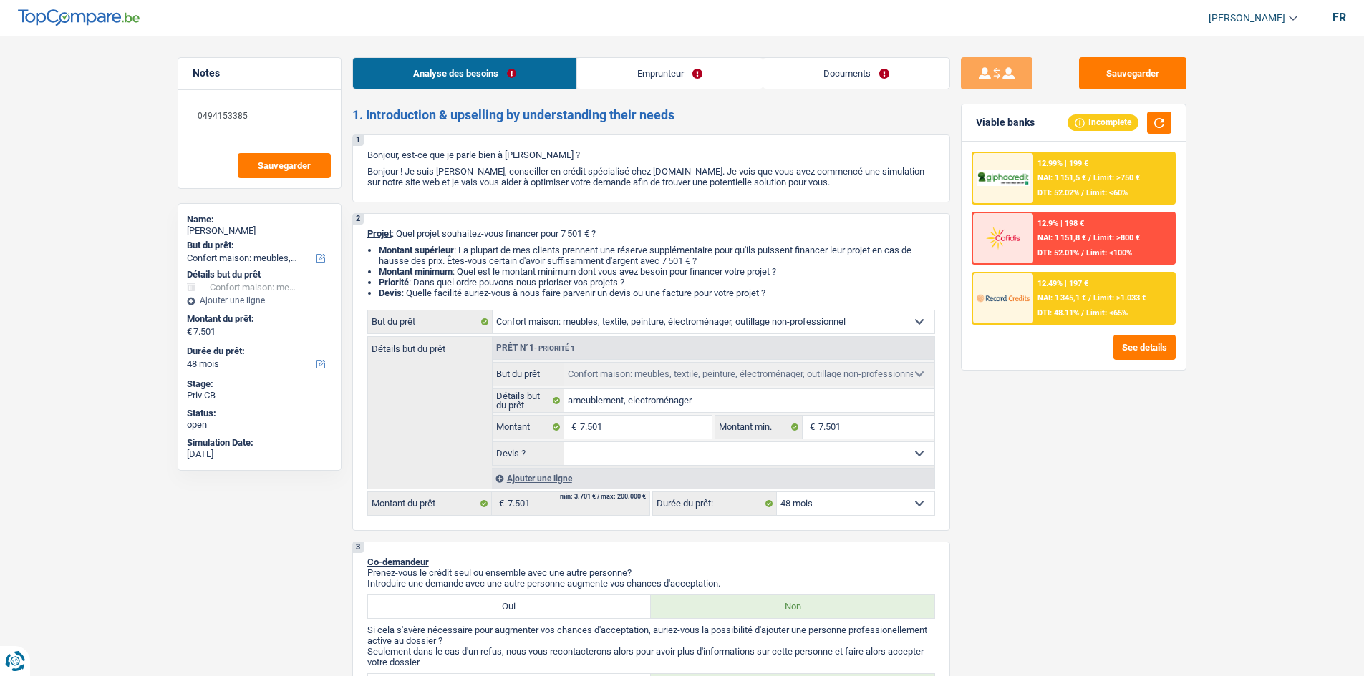
click at [1016, 469] on div "Sauvegarder Viable banks Incomplete 12.99% | 199 € NAI: 1 151,5 € / Limit: >750…" at bounding box center [1073, 355] width 247 height 596
drag, startPoint x: 782, startPoint y: 292, endPoint x: 374, endPoint y: 242, distance: 411.1
click at [374, 242] on div "2 Projet : Quel projet souhaitez-vous financer pour 7 501 € ? Montant supérieur…" at bounding box center [651, 372] width 598 height 318
drag, startPoint x: 376, startPoint y: 249, endPoint x: 795, endPoint y: 293, distance: 421.8
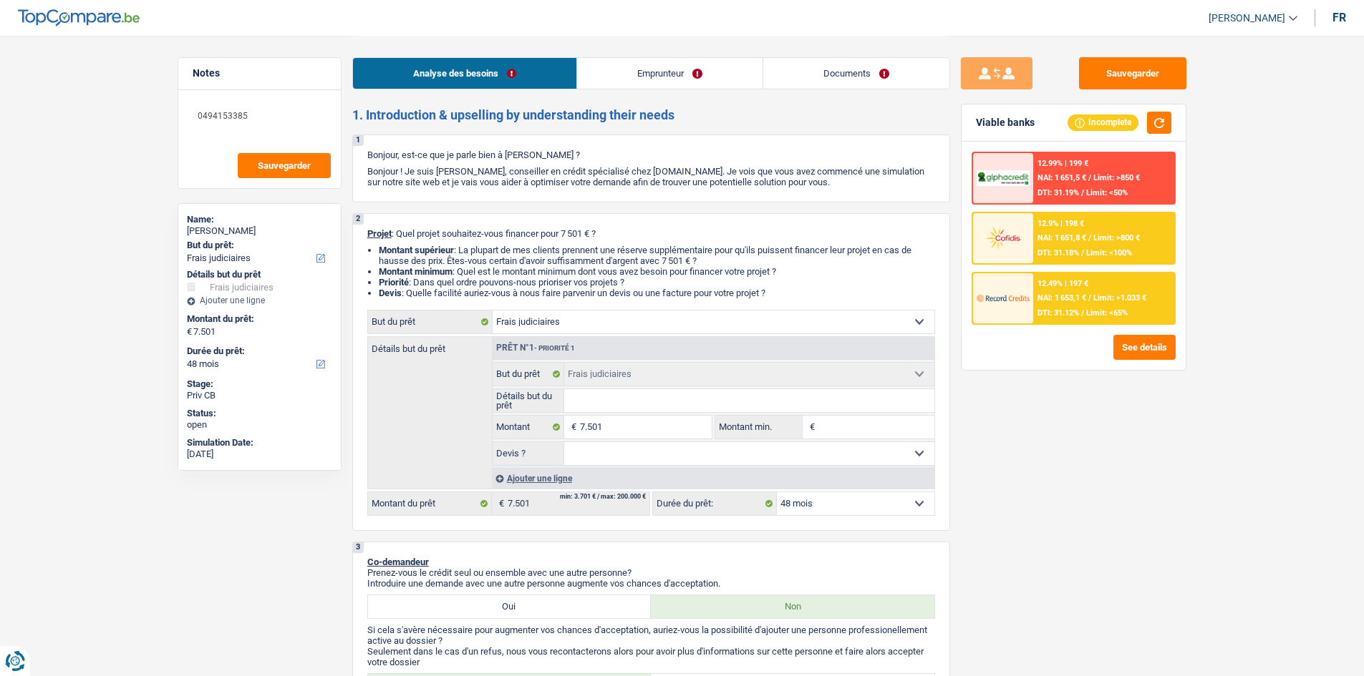
select select "judicial"
select select "48"
select select "judicial"
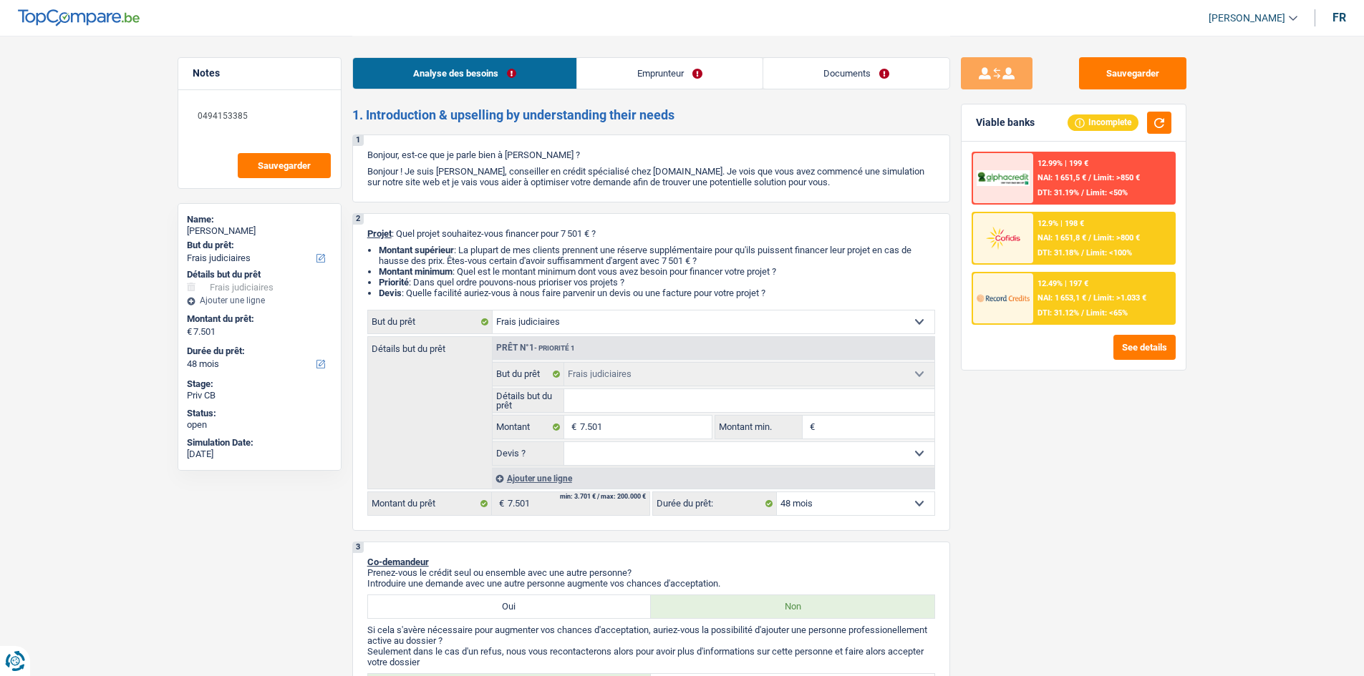
select select "48"
select select "worker"
select select "netSalary"
select select "rents"
select select "judicial"
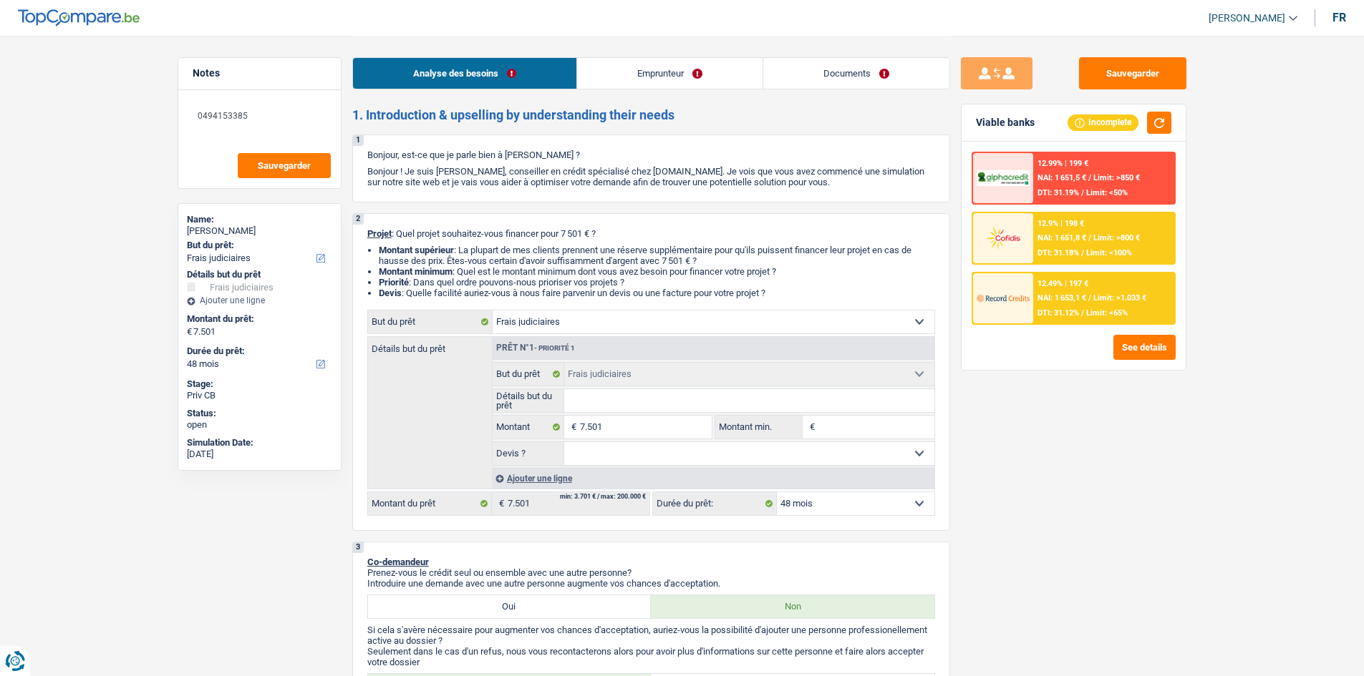
select select "judicial"
select select "48"
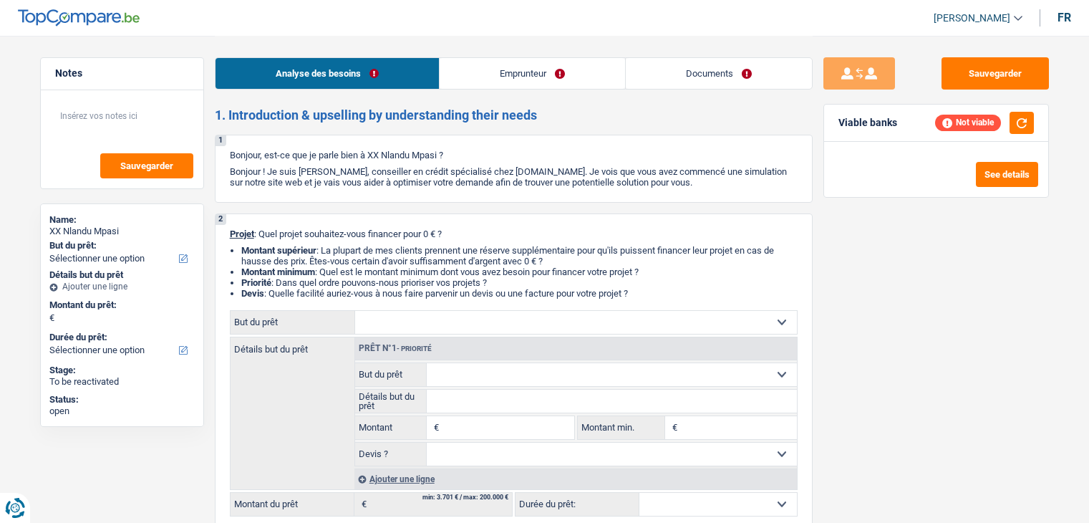
select select "privateEmployee"
select select "familyAllowances"
select select "netSalary"
select select "mealVouchers"
select select "ownerWithMortgage"
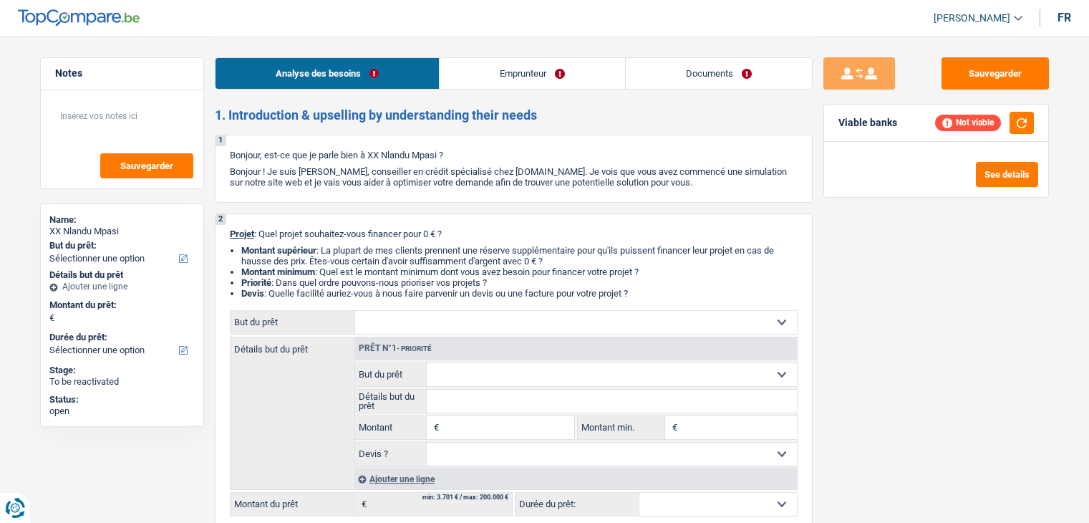
select select "mortgage"
select select "300"
click at [601, 138] on div "1 Bonjour, est-ce que je parle bien à XX Nlandu Mpasi ? Bonjour ! Je suis Yanis…" at bounding box center [514, 169] width 598 height 68
drag, startPoint x: 546, startPoint y: 116, endPoint x: 299, endPoint y: 97, distance: 247.7
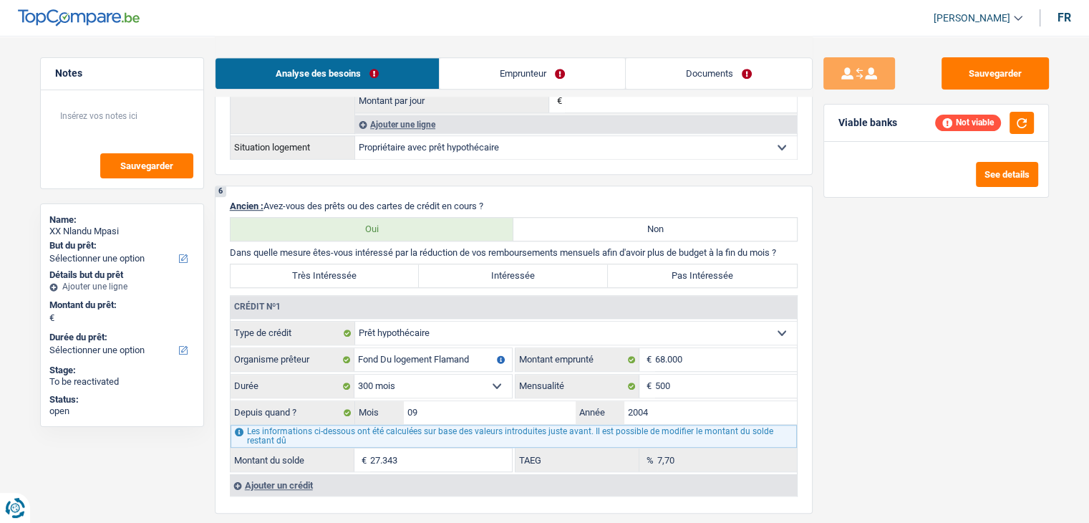
scroll to position [1145, 0]
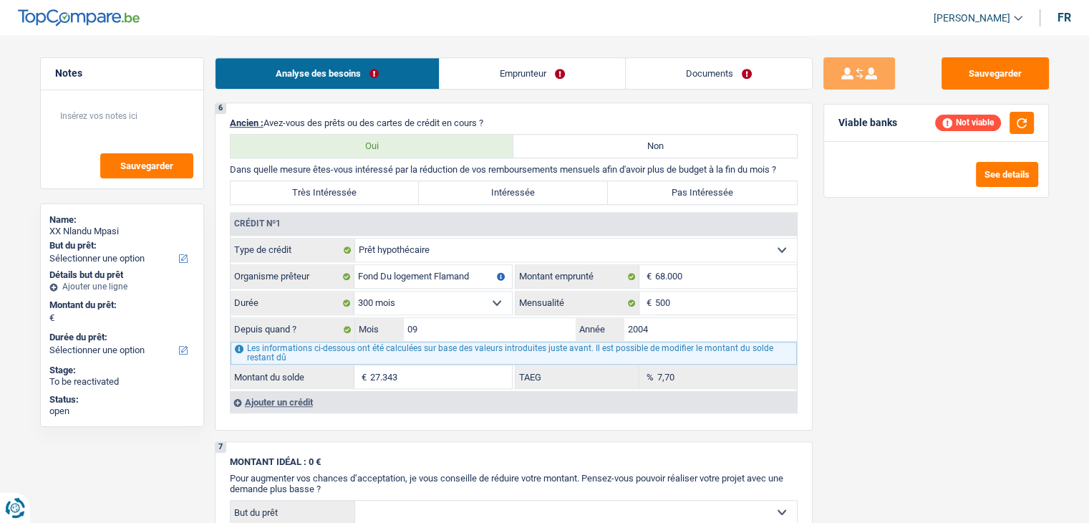
click at [837, 365] on div "Sauvegarder Viable banks Not viable See details" at bounding box center [935, 278] width 247 height 442
click at [587, 137] on label "Non" at bounding box center [654, 146] width 283 height 23
click at [587, 137] on input "Non" at bounding box center [654, 146] width 283 height 23
radio input "true"
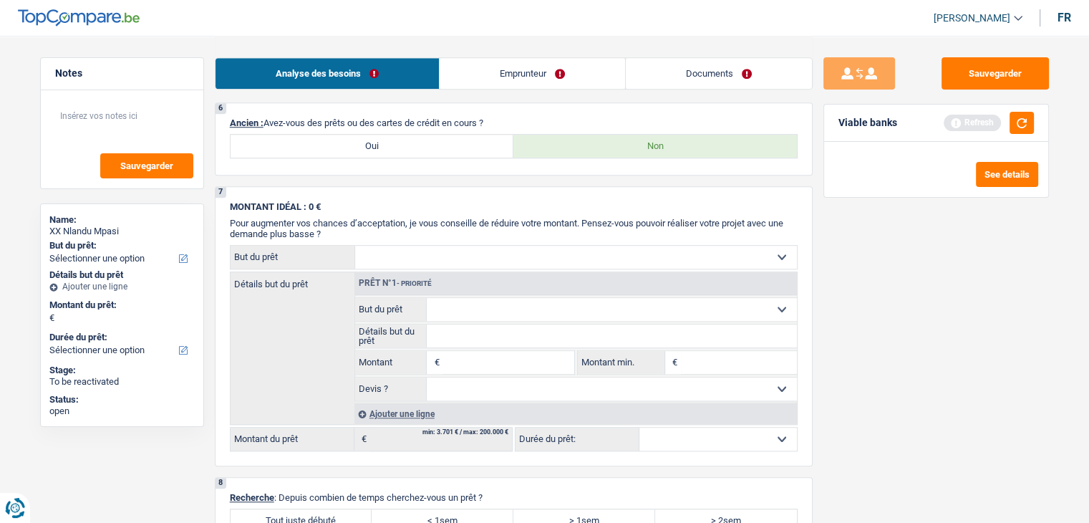
click at [459, 147] on label "Oui" at bounding box center [372, 146] width 283 height 23
click at [459, 147] on input "Oui" at bounding box center [372, 146] width 283 height 23
radio input "true"
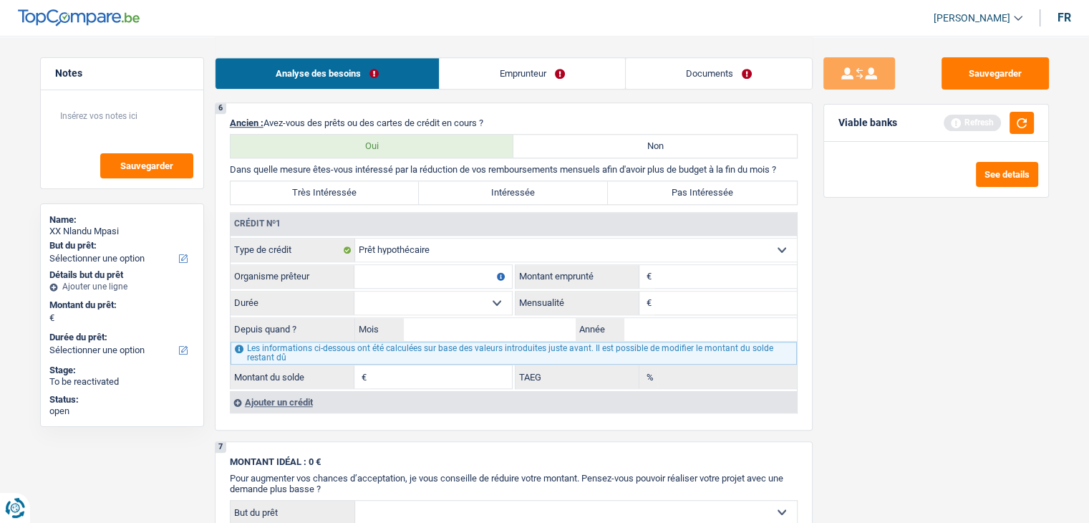
drag, startPoint x: 760, startPoint y: 250, endPoint x: 751, endPoint y: 247, distance: 9.1
click at [760, 250] on select "Carte ou ouverture de crédit Prêt hypothécaire Vente à tempérament Prêt à tempé…" at bounding box center [576, 249] width 442 height 23
click at [485, 248] on select "Carte ou ouverture de crédit Prêt hypothécaire Vente à tempérament Prêt à tempé…" at bounding box center [576, 249] width 442 height 23
select select "personalLoan"
type input "0"
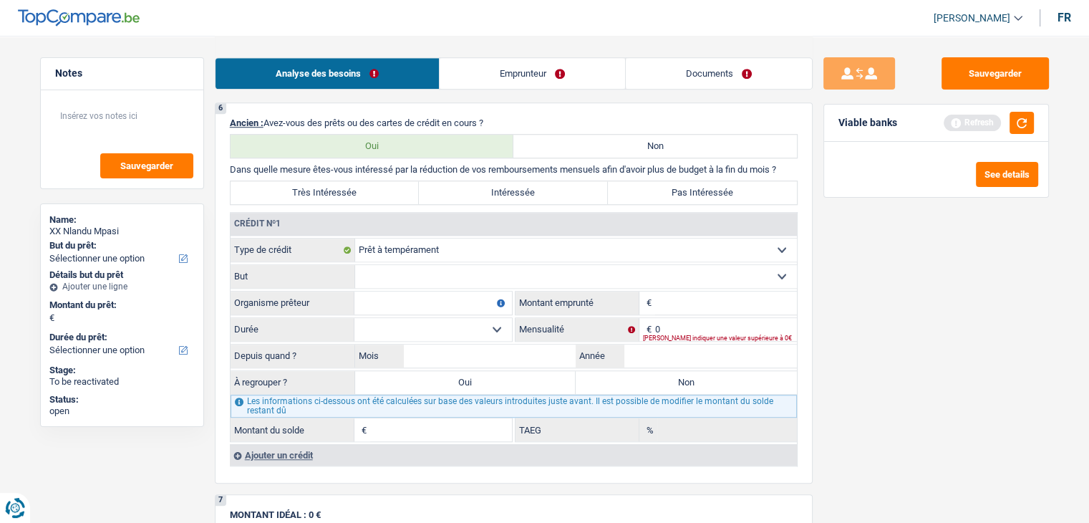
click at [859, 281] on div "Sauvegarder Viable banks Refresh See details" at bounding box center [935, 278] width 247 height 442
drag, startPoint x: 785, startPoint y: 166, endPoint x: 220, endPoint y: 165, distance: 564.1
click at [220, 165] on div "6 Ancien : Avez-vous des prêts ou des cartes de crédit en cours ? Oui Non Dans …" at bounding box center [514, 292] width 598 height 381
drag, startPoint x: 231, startPoint y: 115, endPoint x: 523, endPoint y: 107, distance: 292.9
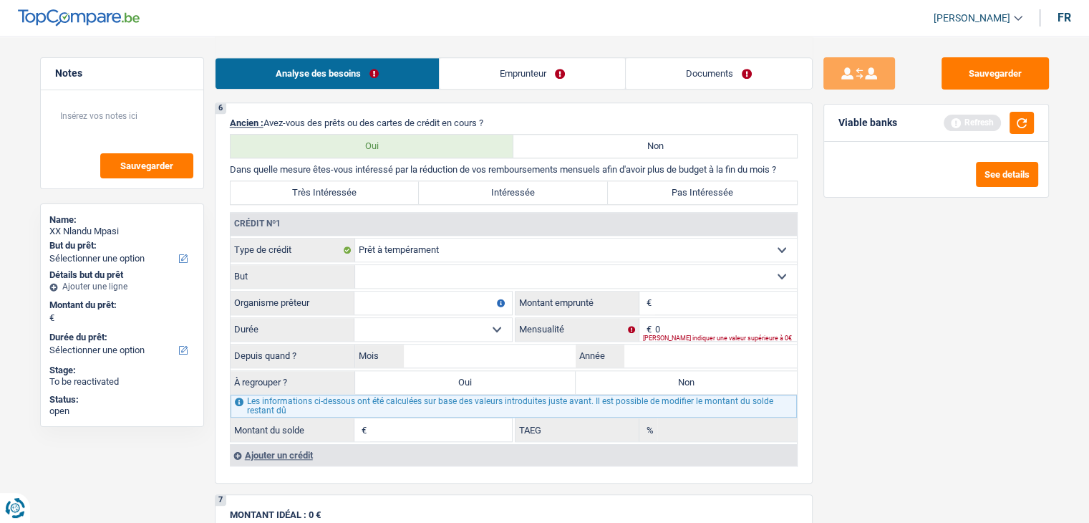
click at [523, 107] on div "6 Ancien : Avez-vous des prêts ou des cartes de crédit en cours ? Oui Non Dans …" at bounding box center [514, 292] width 598 height 381
click at [524, 112] on div "6 Ancien : Avez-vous des prêts ou des cartes de crédit en cours ? Oui Non Dans …" at bounding box center [514, 292] width 598 height 381
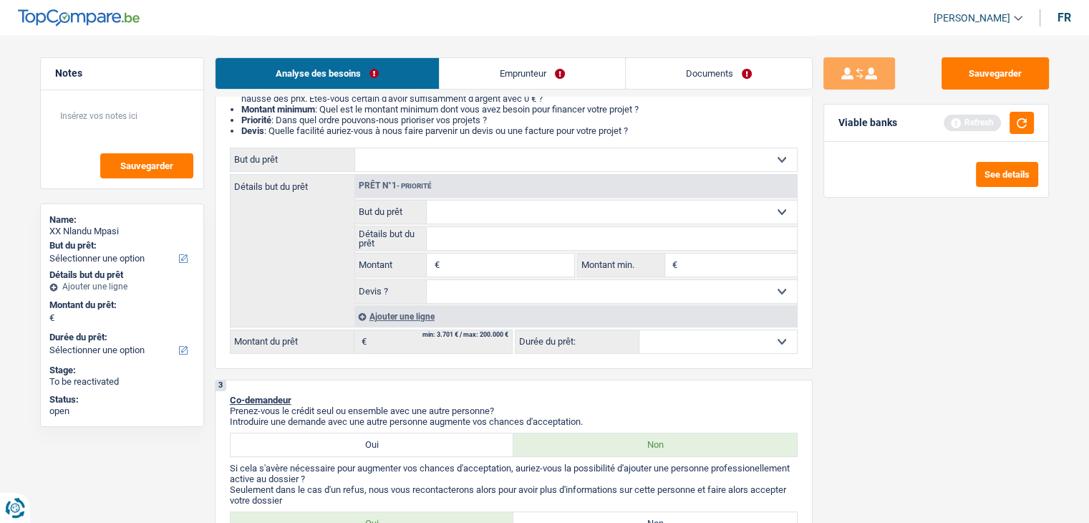
scroll to position [0, 0]
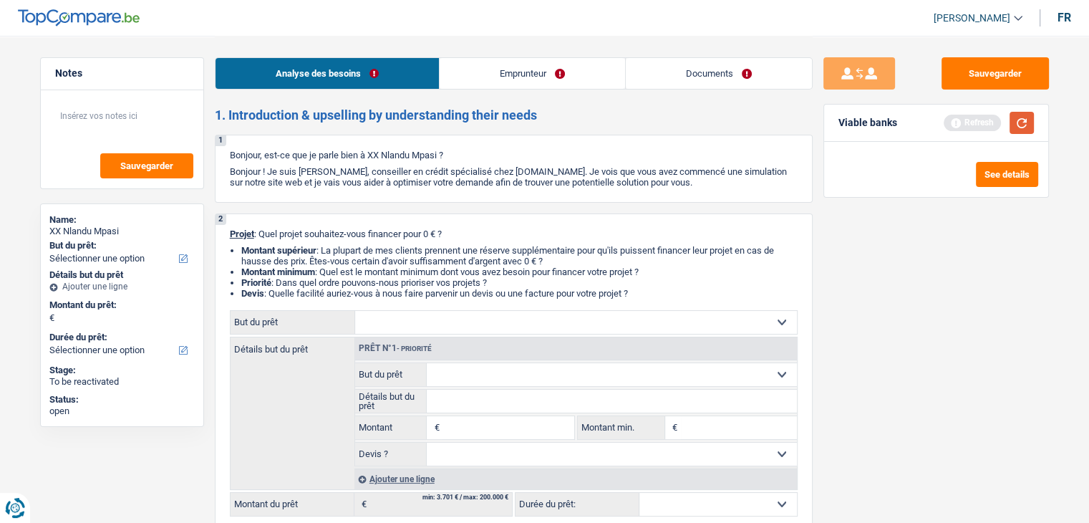
click at [1015, 127] on button "button" at bounding box center [1021, 123] width 24 height 22
drag, startPoint x: 651, startPoint y: 290, endPoint x: 226, endPoint y: 231, distance: 429.2
click at [226, 231] on div "2 Projet : Quel projet souhaitez-vous financer pour 0 € ? Montant supérieur : L…" at bounding box center [514, 372] width 598 height 318
drag, startPoint x: 230, startPoint y: 231, endPoint x: 673, endPoint y: 297, distance: 448.0
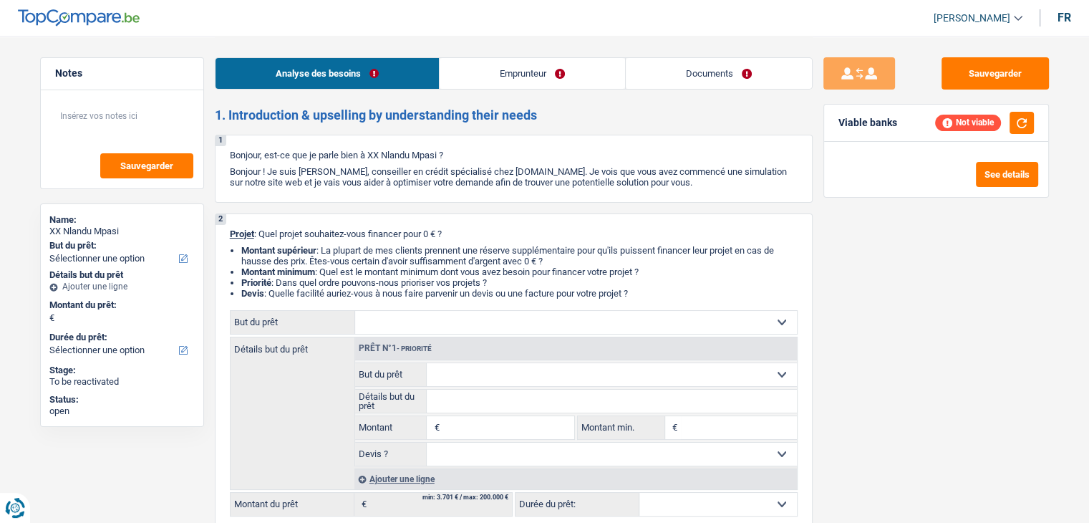
click at [673, 296] on div "2 Projet : Quel projet souhaitez-vous financer pour 0 € ? Montant supérieur : L…" at bounding box center [514, 372] width 598 height 318
click at [672, 298] on li "Devis : Quelle facilité auriez-vous à nous faire parvenir un devis ou une factu…" at bounding box center [519, 293] width 556 height 11
drag, startPoint x: 646, startPoint y: 297, endPoint x: 266, endPoint y: 248, distance: 384.0
click at [282, 249] on ul "Montant supérieur : La plupart de mes clients prennent une réserve supplémentai…" at bounding box center [514, 272] width 568 height 54
click at [230, 233] on span "Projet" at bounding box center [242, 233] width 24 height 11
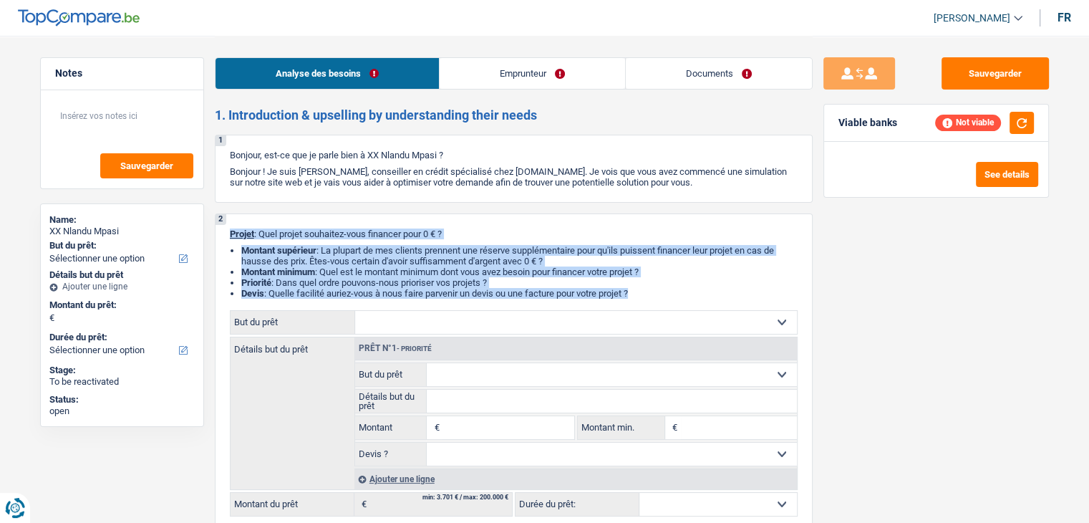
drag, startPoint x: 308, startPoint y: 233, endPoint x: 656, endPoint y: 291, distance: 352.8
click at [656, 291] on div "2 Projet : Quel projet souhaitez-vous financer pour 0 € ? Montant supérieur : L…" at bounding box center [514, 372] width 598 height 318
click at [656, 291] on li "Devis : Quelle facilité auriez-vous à nous faire parvenir un devis ou une factu…" at bounding box center [519, 293] width 556 height 11
drag, startPoint x: 649, startPoint y: 291, endPoint x: 316, endPoint y: 244, distance: 336.9
click at [316, 244] on div "2 Projet : Quel projet souhaitez-vous financer pour 0 € ? Montant supérieur : L…" at bounding box center [514, 372] width 598 height 318
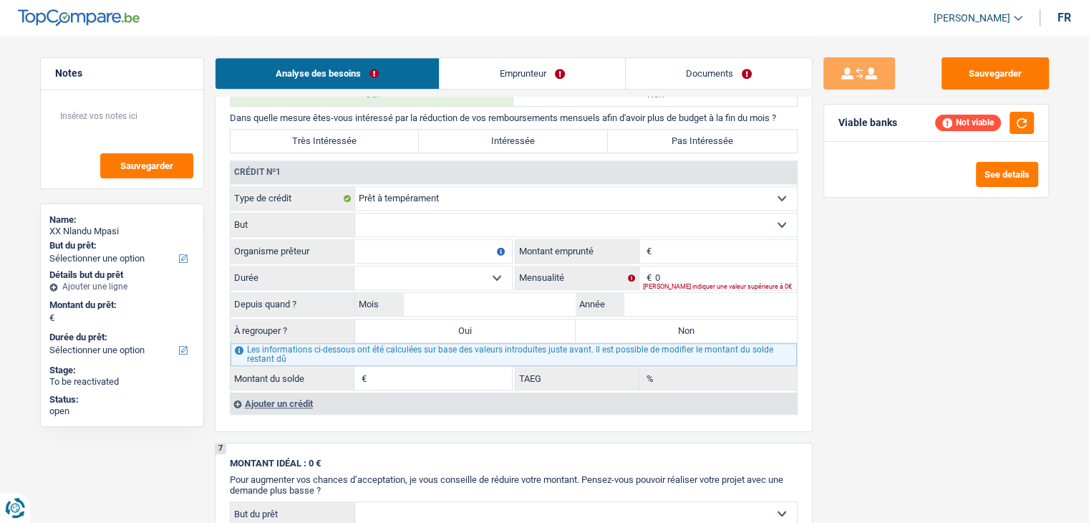
scroll to position [1217, 0]
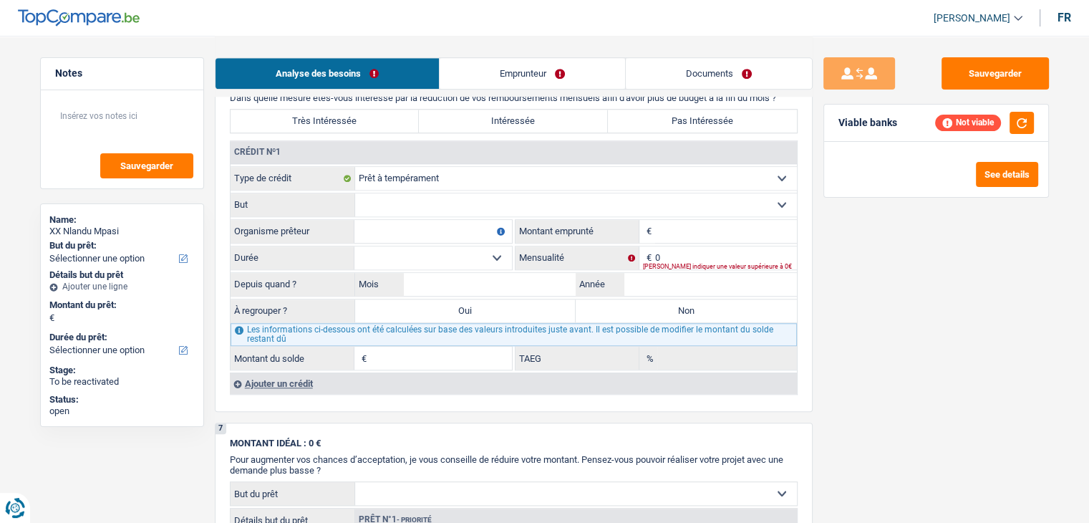
click at [855, 316] on div "Sauvegarder Viable banks Not viable See details" at bounding box center [935, 278] width 247 height 442
click at [412, 231] on input "Organisme prêteur" at bounding box center [432, 231] width 157 height 23
type input "elantis"
click at [687, 223] on input "Montant" at bounding box center [726, 231] width 142 height 23
type input "30.000"
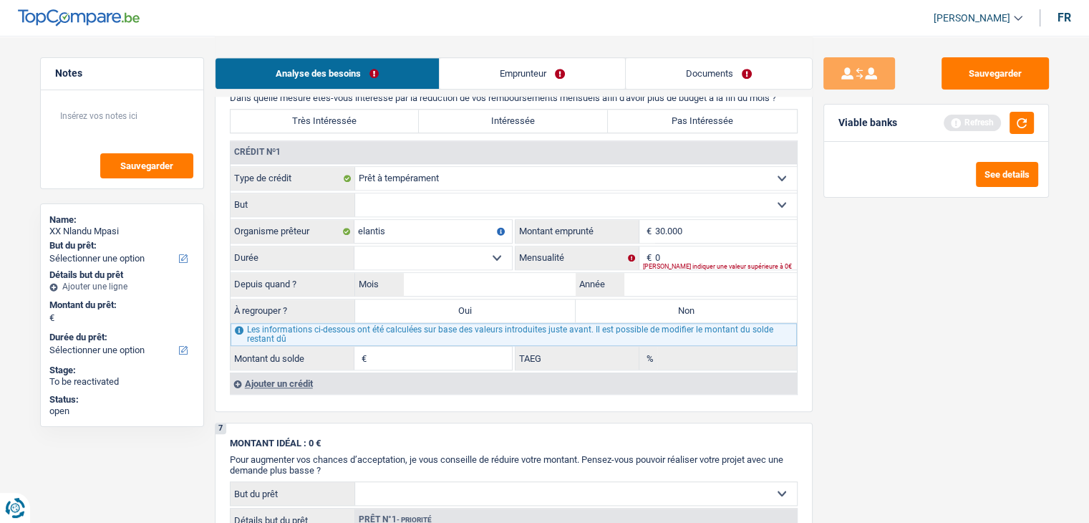
click at [692, 263] on div "Veuillez indiquer une valeur supérieure à 0€" at bounding box center [720, 266] width 154 height 6
click at [688, 251] on input "0" at bounding box center [726, 257] width 142 height 23
type input "4"
type input "500"
click at [1020, 116] on button "button" at bounding box center [1021, 123] width 24 height 22
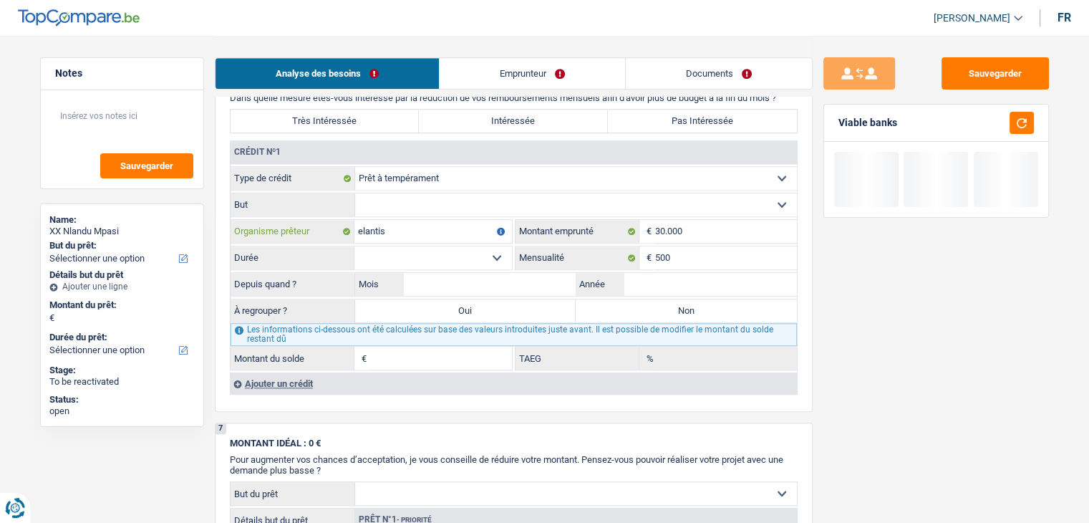
click at [435, 233] on input "elantis" at bounding box center [432, 231] width 157 height 23
click at [439, 246] on select "12 mois 18 mois 24 mois 30 mois 36 mois 42 mois 48 mois 60 mois 72 mois 84 mois…" at bounding box center [432, 257] width 157 height 23
click at [435, 278] on input "Mois" at bounding box center [490, 284] width 173 height 23
type input "02"
type input "2024"
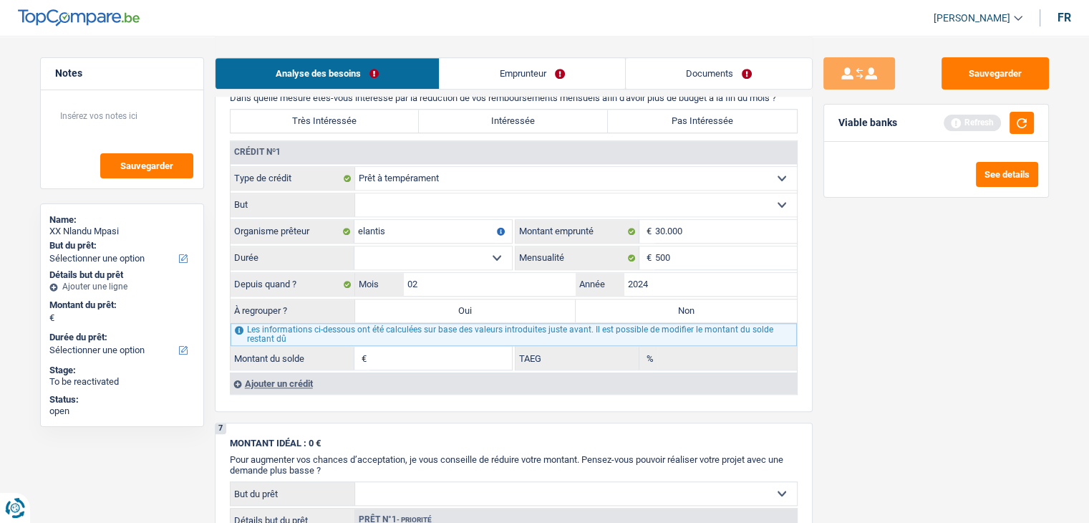
click at [443, 253] on select "12 mois 18 mois 24 mois 30 mois 36 mois 42 mois 48 mois 60 mois 72 mois 84 mois…" at bounding box center [432, 257] width 157 height 23
select select "120"
click at [354, 246] on select "12 mois 18 mois 24 mois 30 mois 36 mois 42 mois 48 mois 60 mois 72 mois 84 mois…" at bounding box center [432, 257] width 157 height 23
type input "27.784"
type input "17,07"
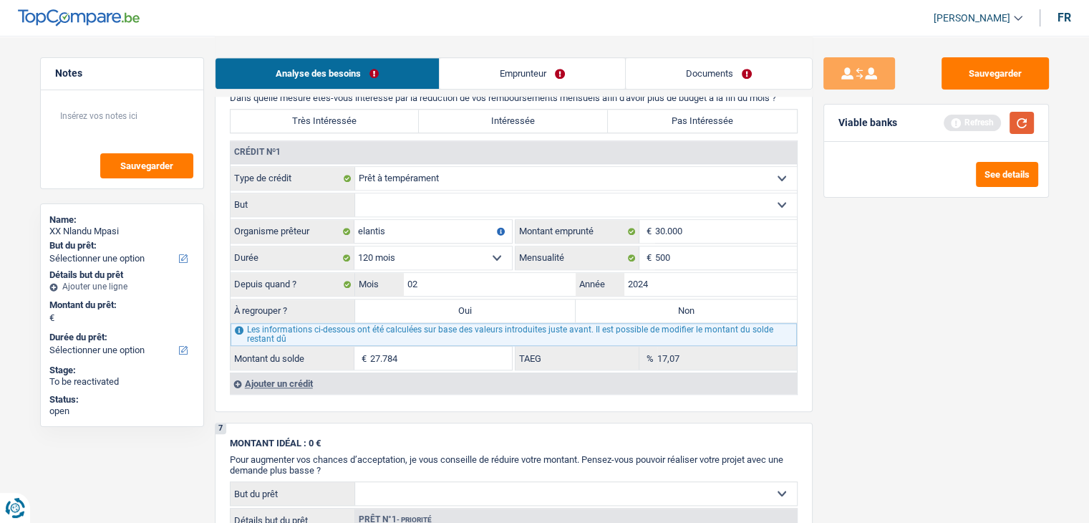
click at [1020, 122] on button "button" at bounding box center [1021, 123] width 24 height 22
click at [404, 255] on select "12 mois 18 mois 24 mois 30 mois 36 mois 42 mois 48 mois 60 mois 72 mois 84 mois…" at bounding box center [432, 257] width 157 height 23
select select "84"
click at [354, 246] on select "12 mois 18 mois 24 mois 30 mois 36 mois 42 mois 48 mois 60 mois 72 mois 84 mois…" at bounding box center [432, 257] width 157 height 23
type input "24.937"
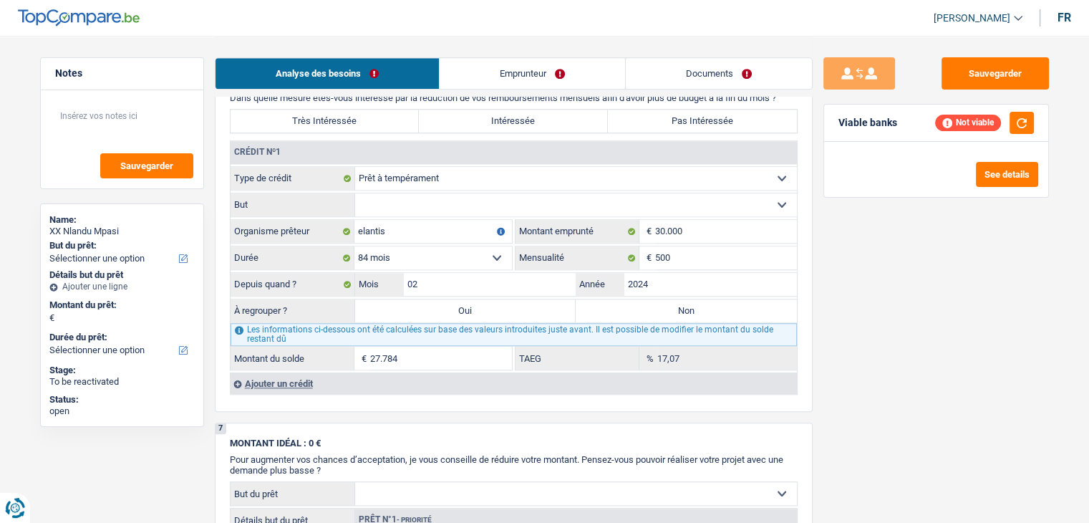
type input "10,61"
click at [442, 252] on select "12 mois 18 mois 24 mois 30 mois 36 mois 42 mois 48 mois 60 mois 72 mois 84 mois…" at bounding box center [432, 257] width 157 height 23
select select "120"
click at [354, 246] on select "12 mois 18 mois 24 mois 30 mois 36 mois 42 mois 48 mois 60 mois 72 mois 84 mois…" at bounding box center [432, 257] width 157 height 23
type input "27.784"
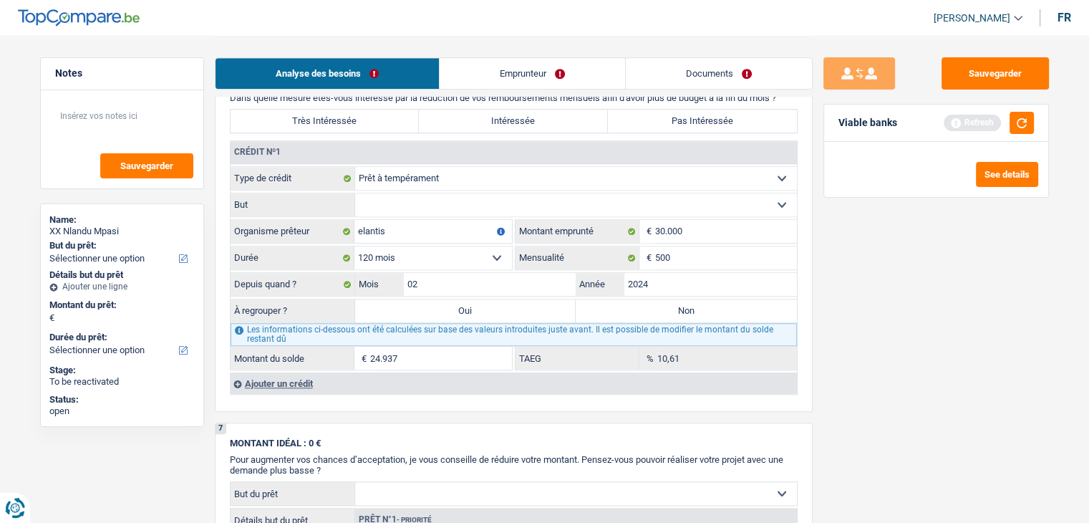
type input "17,07"
click at [1017, 105] on div "Viable banks Refresh" at bounding box center [936, 123] width 224 height 37
click at [1017, 128] on button "button" at bounding box center [1021, 123] width 24 height 22
drag, startPoint x: 938, startPoint y: 318, endPoint x: 918, endPoint y: 307, distance: 23.4
click at [939, 318] on div "Sauvegarder Viable banks Not viable See details" at bounding box center [935, 278] width 247 height 442
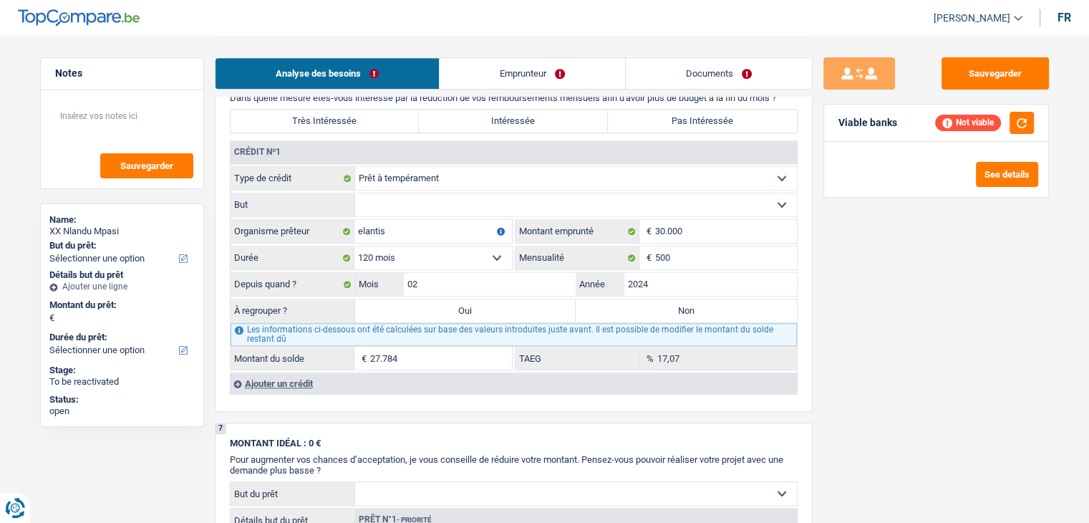
drag, startPoint x: 497, startPoint y: 203, endPoint x: 487, endPoint y: 203, distance: 10.0
click at [496, 203] on select "Confort maison: meubles, textile, peinture, électroménager, outillage non-profe…" at bounding box center [576, 204] width 442 height 23
select select "homeFurnishingOrRelocation"
click at [355, 193] on select "Confort maison: meubles, textile, peinture, électroménager, outillage non-profe…" at bounding box center [576, 204] width 442 height 23
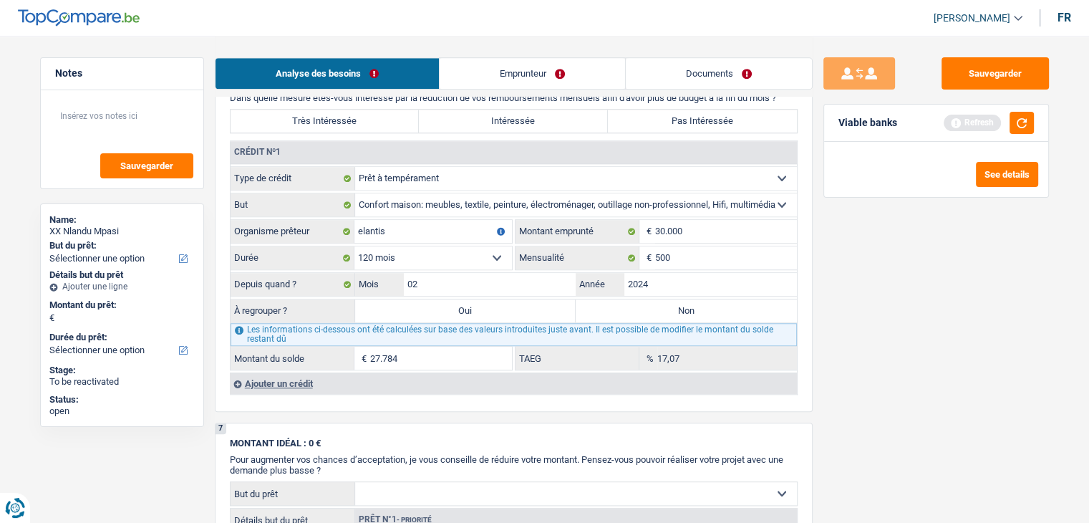
click at [433, 247] on select "12 mois 18 mois 24 mois 30 mois 36 mois 42 mois 48 mois 60 mois 72 mois 84 mois…" at bounding box center [432, 257] width 157 height 23
click at [354, 246] on select "12 mois 18 mois 24 mois 30 mois 36 mois 42 mois 48 mois 60 mois 72 mois 84 mois…" at bounding box center [432, 257] width 157 height 23
click at [704, 256] on input "500" at bounding box center [726, 257] width 142 height 23
type input "5"
type input "363"
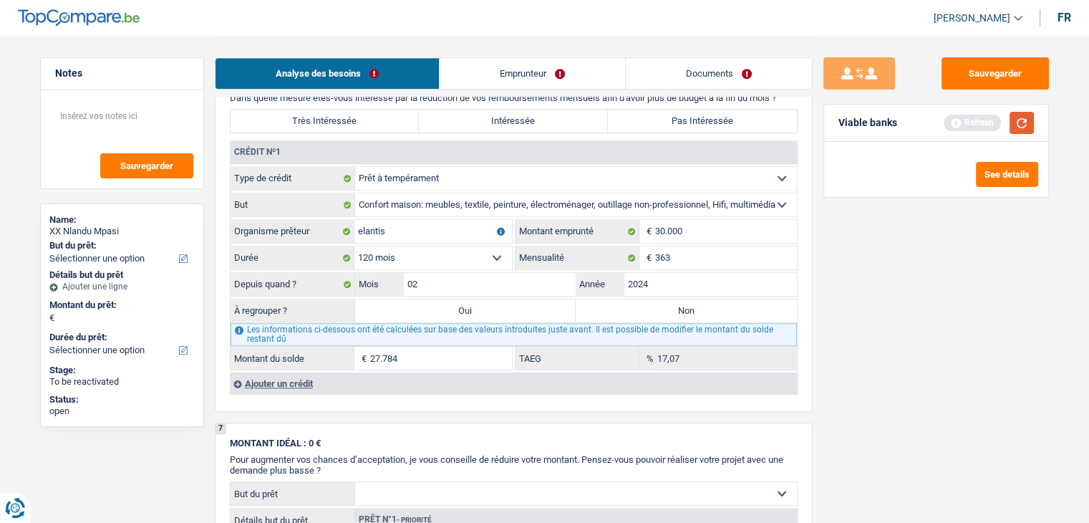
type input "26.681"
type input "8,23"
click at [1014, 125] on button "button" at bounding box center [1021, 123] width 24 height 22
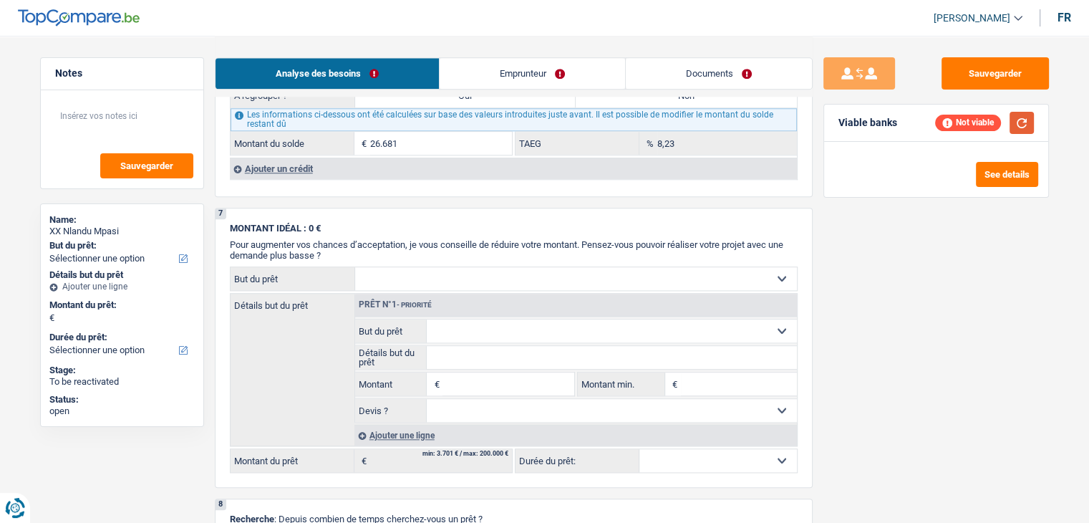
scroll to position [1646, 0]
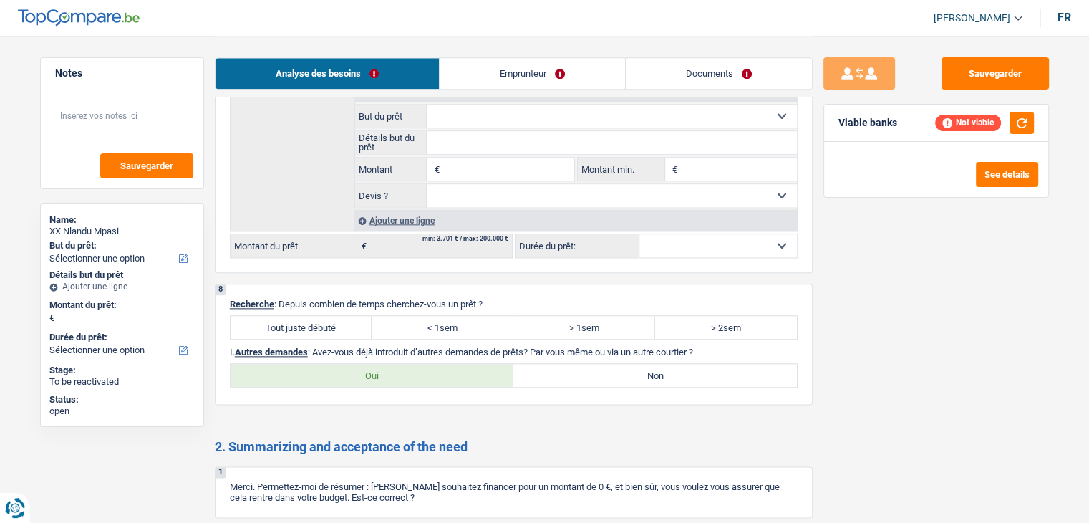
click at [322, 326] on label "Tout juste débuté" at bounding box center [302, 327] width 142 height 23
click at [322, 326] on input "Tout juste débuté" at bounding box center [302, 327] width 142 height 23
radio input "true"
click at [593, 367] on label "Non" at bounding box center [654, 375] width 283 height 23
click at [593, 367] on input "Non" at bounding box center [654, 375] width 283 height 23
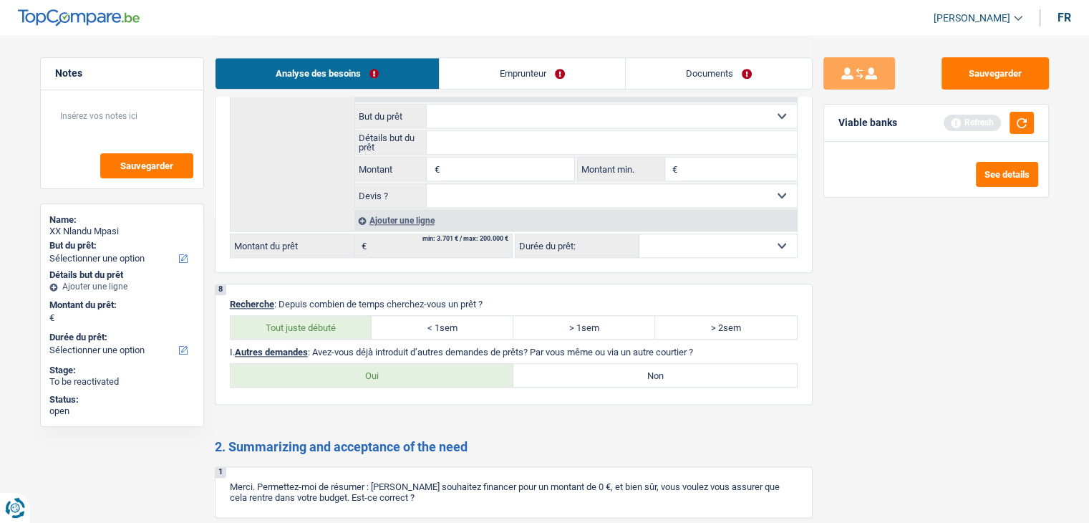
radio input "true"
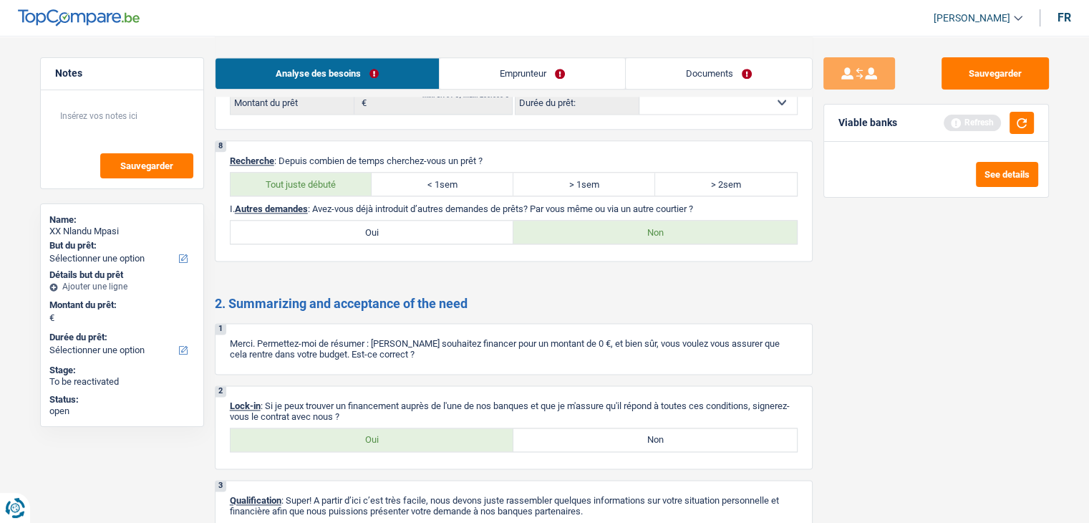
click at [360, 428] on label "Oui" at bounding box center [372, 439] width 283 height 23
click at [360, 428] on input "Oui" at bounding box center [372, 439] width 283 height 23
radio input "true"
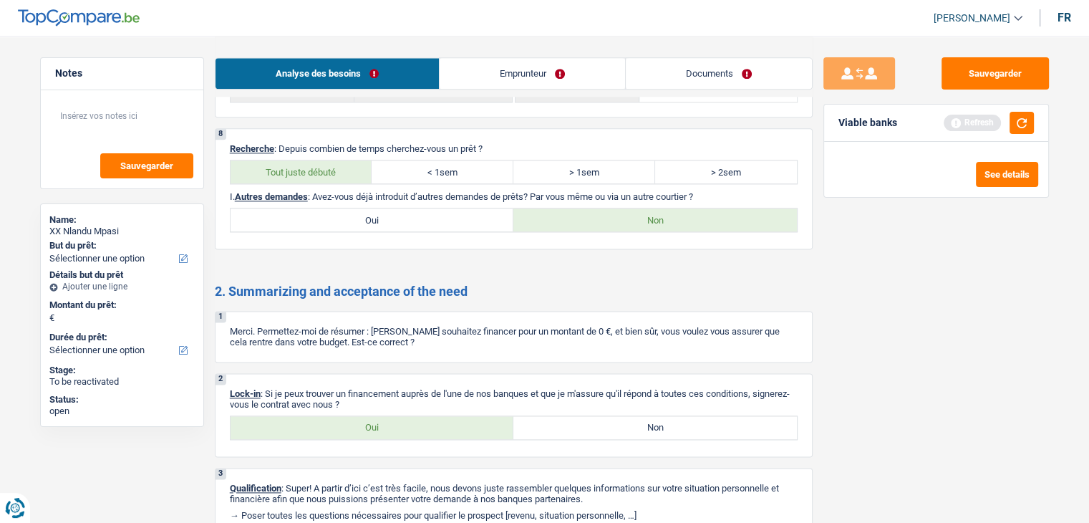
scroll to position [1718, 0]
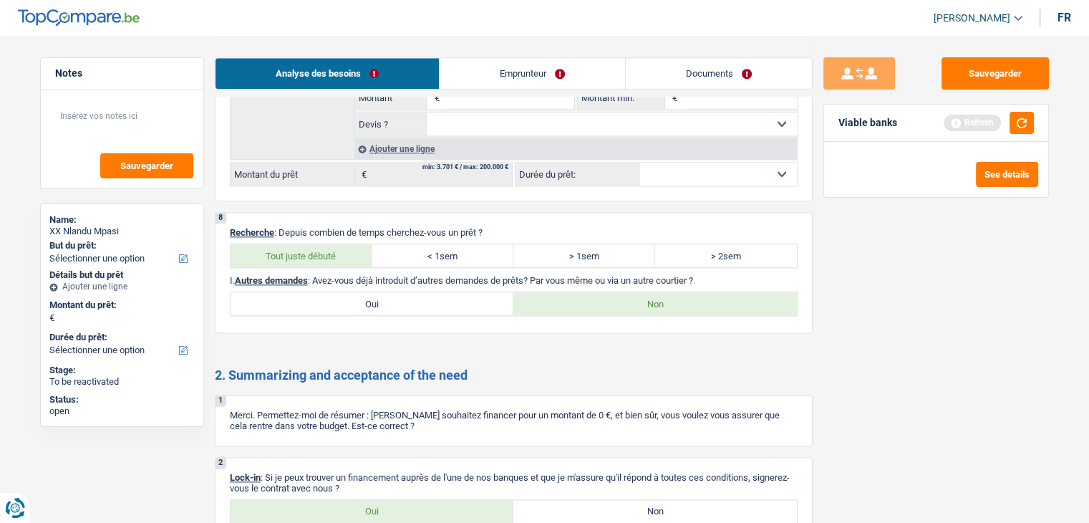
click at [487, 55] on div "Analyse des besoins Emprunteur Documents" at bounding box center [514, 66] width 598 height 61
click at [489, 69] on link "Emprunteur" at bounding box center [532, 73] width 185 height 31
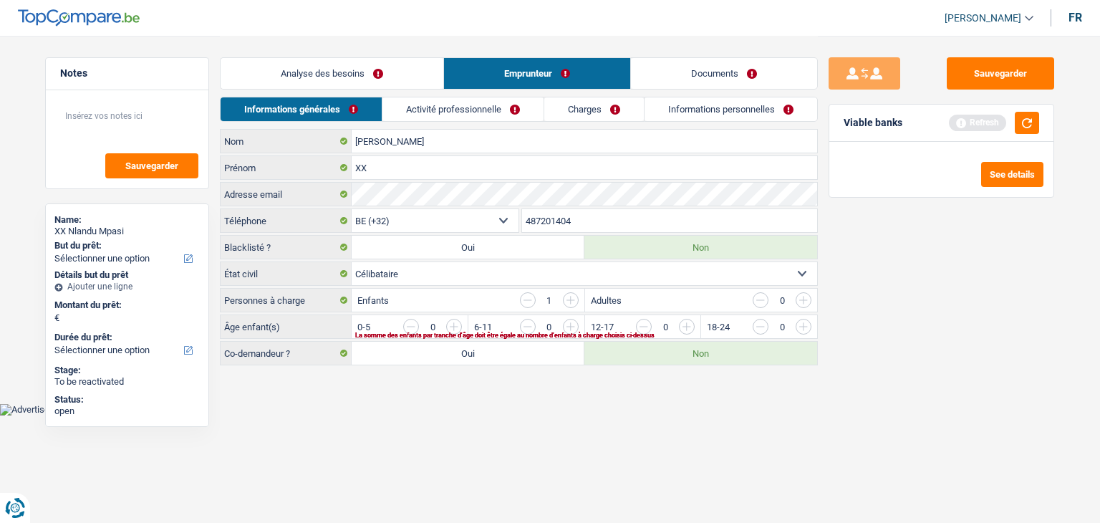
click at [347, 109] on link "Informations générales" at bounding box center [300, 109] width 161 height 24
click at [1040, 107] on div "Viable banks Refresh" at bounding box center [941, 123] width 224 height 37
drag, startPoint x: 1031, startPoint y: 127, endPoint x: 1014, endPoint y: 132, distance: 18.1
click at [1030, 127] on button "button" at bounding box center [1026, 123] width 24 height 22
drag, startPoint x: 840, startPoint y: 119, endPoint x: 908, endPoint y: 121, distance: 68.0
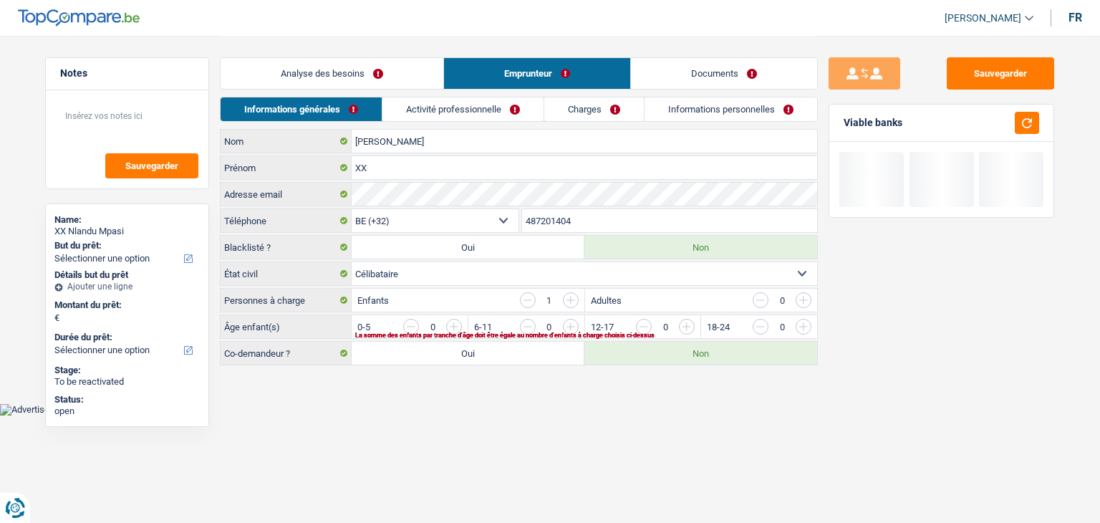
click at [908, 121] on div "Viable banks" at bounding box center [941, 123] width 224 height 37
click at [347, 410] on body "Vous avez le contrôle de vos données Nous utilisons des cookies, tout comme nos…" at bounding box center [550, 207] width 1100 height 415
drag, startPoint x: 260, startPoint y: 272, endPoint x: 226, endPoint y: 273, distance: 33.7
click at [226, 273] on label "État civil" at bounding box center [285, 273] width 131 height 23
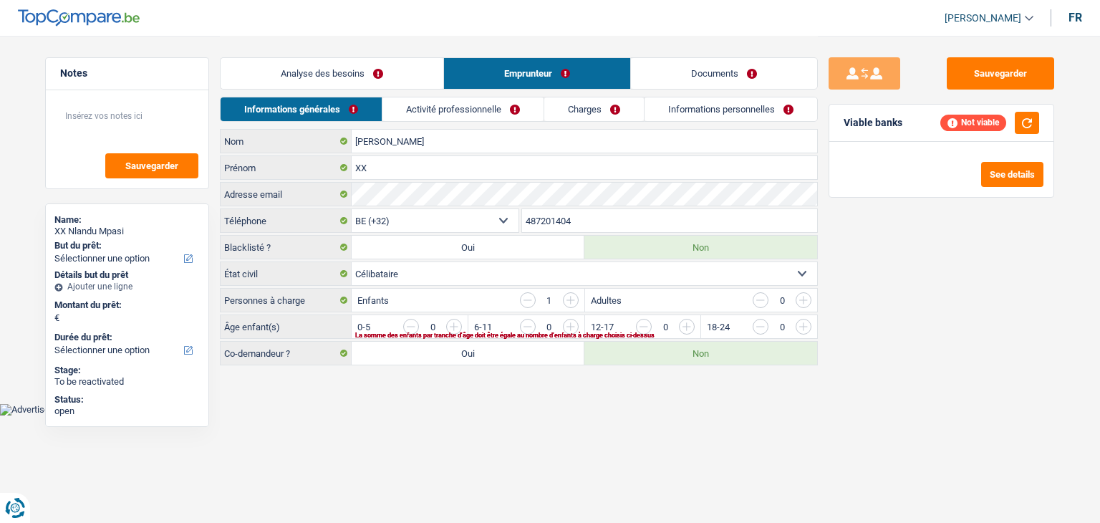
click at [243, 374] on main "Notes Sauvegarder Name: XX Nlandu Mpasi But du prêt: Confort maison: meubles, t…" at bounding box center [550, 201] width 1100 height 403
click at [386, 299] on div "Enfants 1" at bounding box center [467, 299] width 232 height 23
click at [361, 393] on main "Notes Sauvegarder Name: XX Nlandu Mpasi But du prêt: Confort maison: meubles, t…" at bounding box center [550, 201] width 1100 height 403
click at [575, 326] on input "button" at bounding box center [861, 330] width 596 height 23
click at [423, 415] on html "Vous avez le contrôle de vos données Nous utilisons des cookies, tout comme nos…" at bounding box center [550, 207] width 1100 height 415
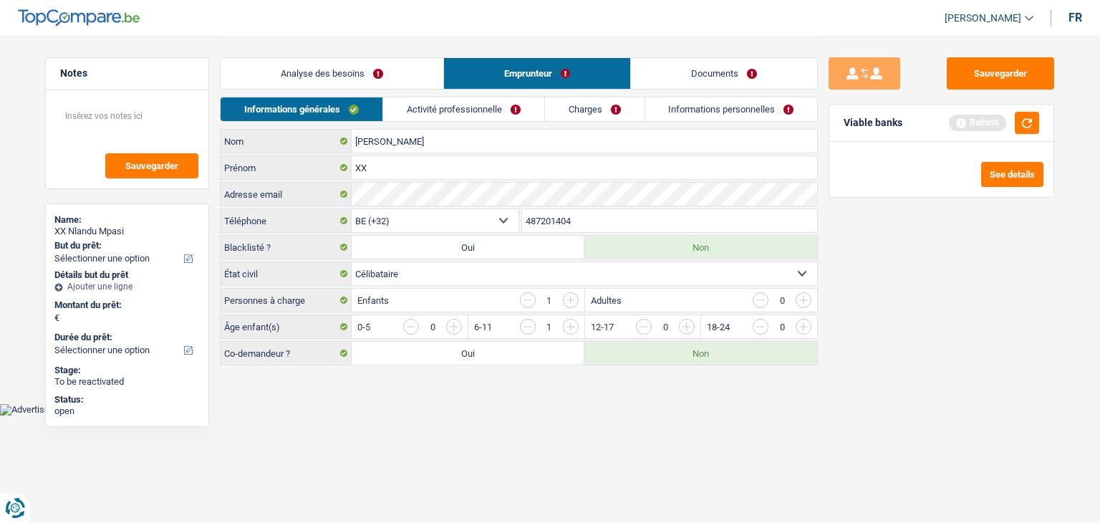
click at [424, 105] on link "Activité professionnelle" at bounding box center [463, 109] width 161 height 24
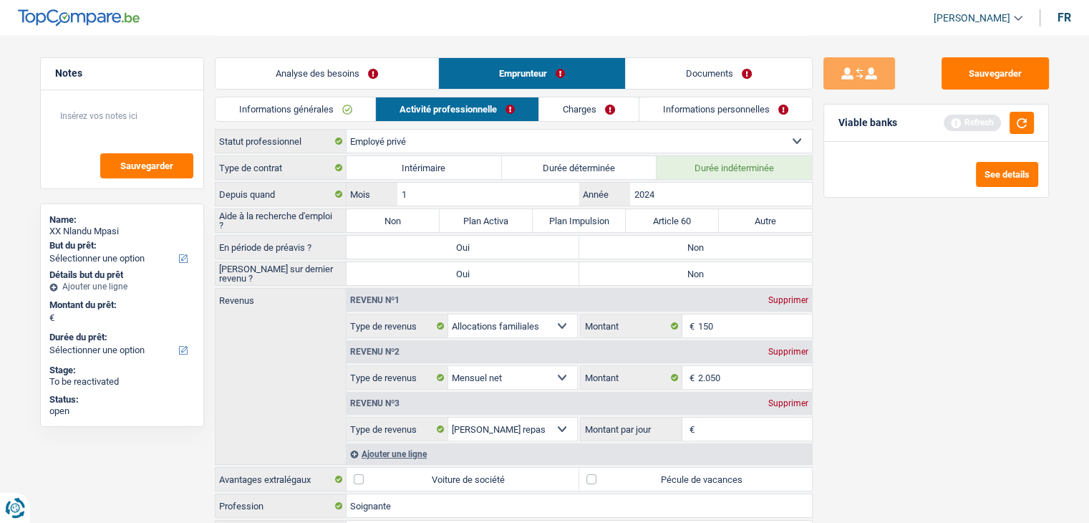
click at [1034, 121] on div "Viable banks Refresh" at bounding box center [936, 123] width 224 height 37
click at [1027, 120] on button "button" at bounding box center [1021, 123] width 24 height 22
click at [1019, 125] on button "button" at bounding box center [1021, 123] width 24 height 22
click at [727, 366] on input "2.050" at bounding box center [755, 377] width 114 height 23
type input "2.200"
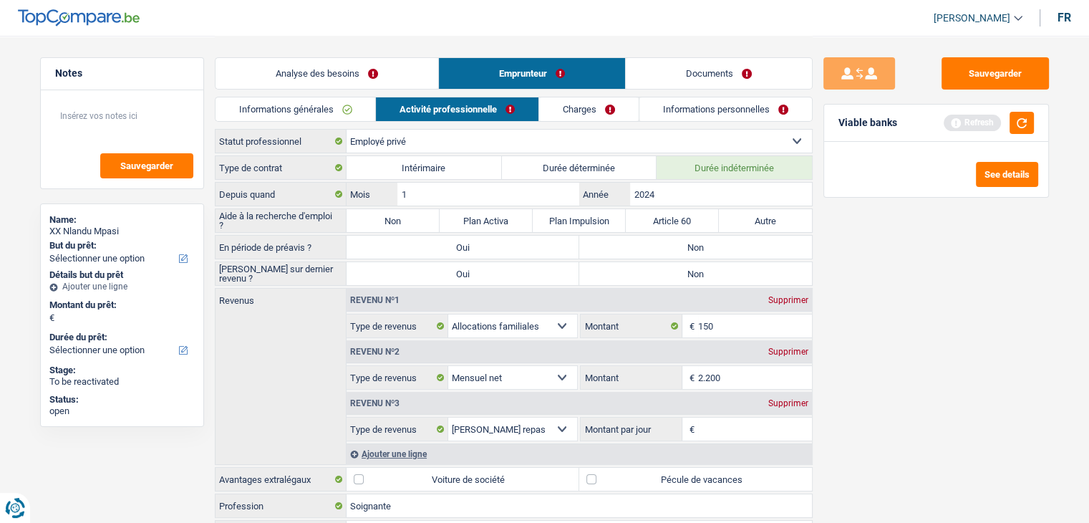
drag, startPoint x: 991, startPoint y: 392, endPoint x: 991, endPoint y: 305, distance: 87.3
click at [991, 387] on div "Sauvegarder Viable banks Refresh See details" at bounding box center [935, 278] width 247 height 442
click at [1031, 110] on div "Viable banks Refresh" at bounding box center [936, 123] width 224 height 37
drag, startPoint x: 1028, startPoint y: 118, endPoint x: 842, endPoint y: 263, distance: 236.1
click at [1028, 118] on button "button" at bounding box center [1021, 123] width 24 height 22
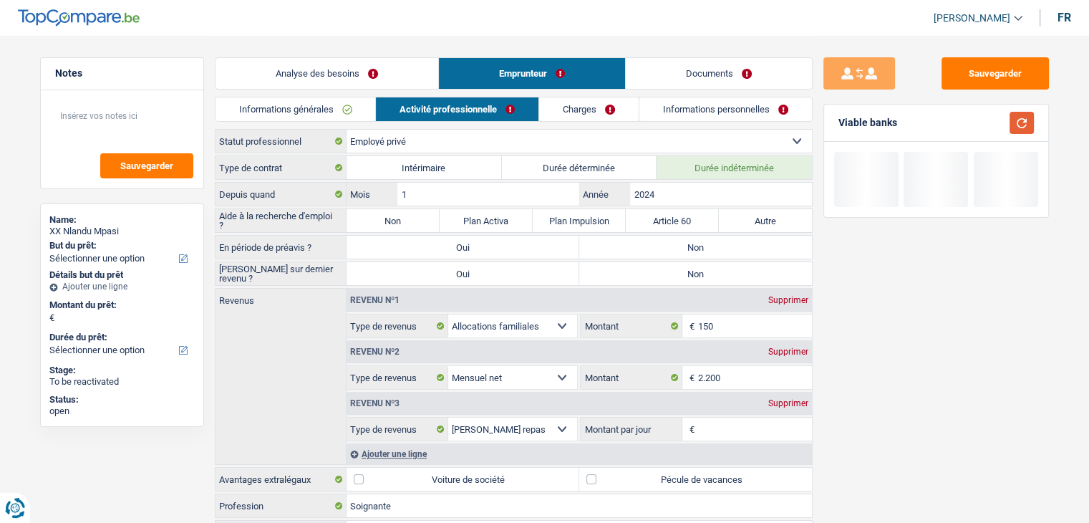
scroll to position [198, 0]
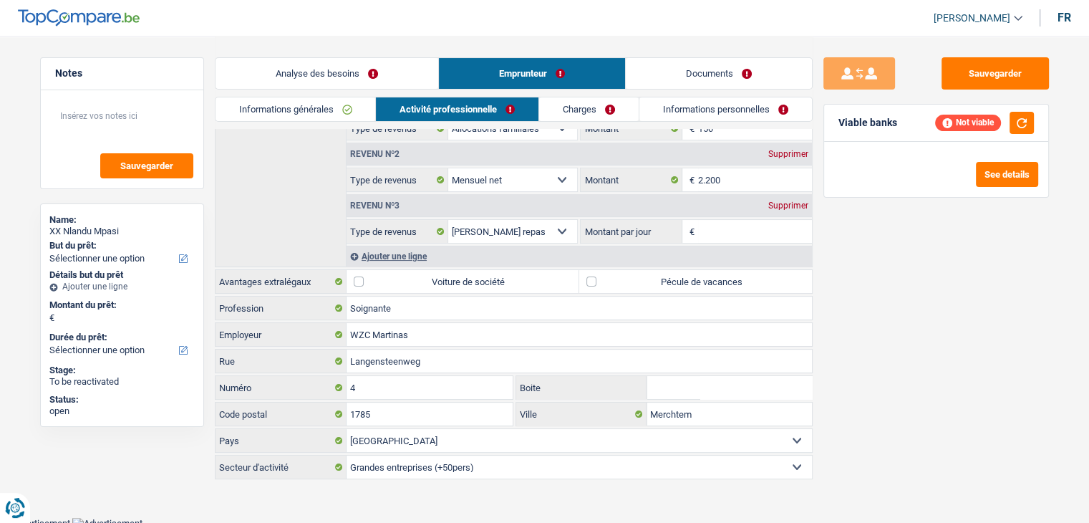
click at [745, 234] on input "Montant par jour" at bounding box center [755, 231] width 114 height 23
type input "8,0"
click at [1032, 125] on button "button" at bounding box center [1021, 123] width 24 height 22
click at [863, 319] on div "Sauvegarder Viable banks Not viable See details" at bounding box center [935, 278] width 247 height 442
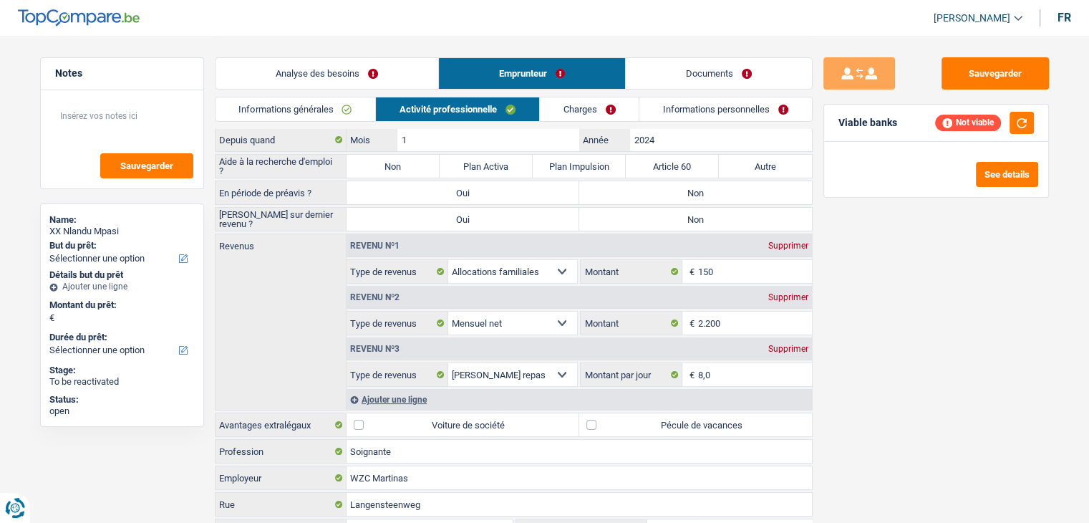
scroll to position [54, 0]
click at [838, 284] on div "Sauvegarder Viable banks Not viable See details" at bounding box center [935, 278] width 247 height 442
drag, startPoint x: 898, startPoint y: 125, endPoint x: 830, endPoint y: 114, distance: 68.8
click at [830, 114] on div "Viable banks Not viable" at bounding box center [936, 123] width 224 height 37
click at [837, 106] on div "Viable banks Not viable" at bounding box center [936, 123] width 224 height 37
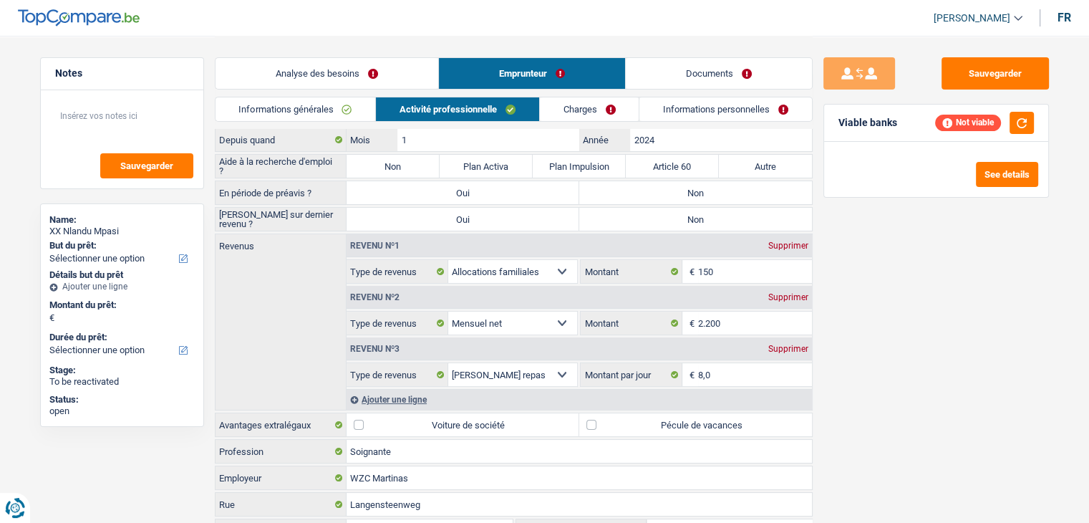
drag, startPoint x: 840, startPoint y: 119, endPoint x: 895, endPoint y: 124, distance: 55.3
click at [895, 124] on div "Viable banks" at bounding box center [867, 123] width 59 height 12
drag, startPoint x: 895, startPoint y: 124, endPoint x: 815, endPoint y: 143, distance: 82.5
click at [886, 128] on div "Viable banks" at bounding box center [867, 123] width 59 height 12
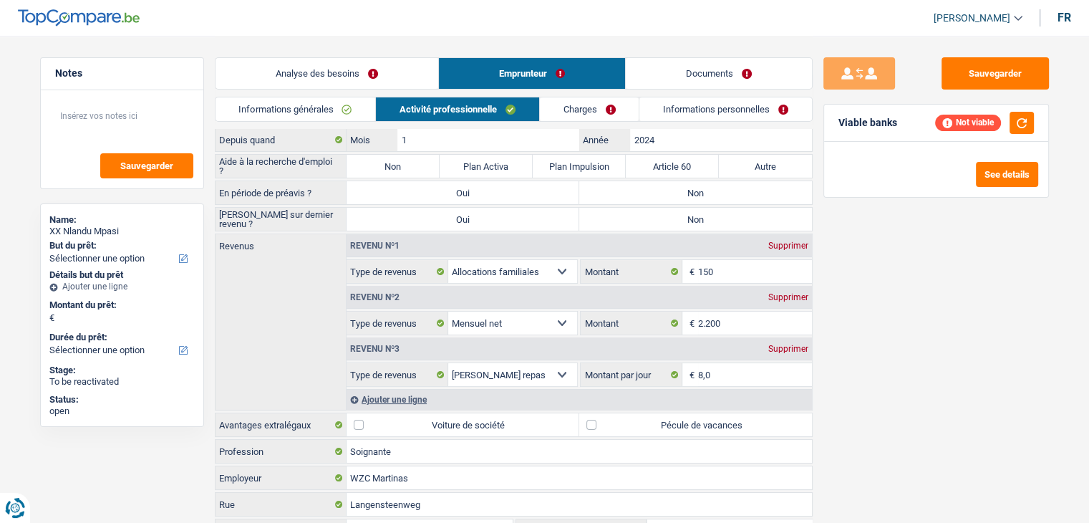
click at [943, 304] on div "Sauvegarder Viable banks Not viable See details" at bounding box center [935, 278] width 247 height 442
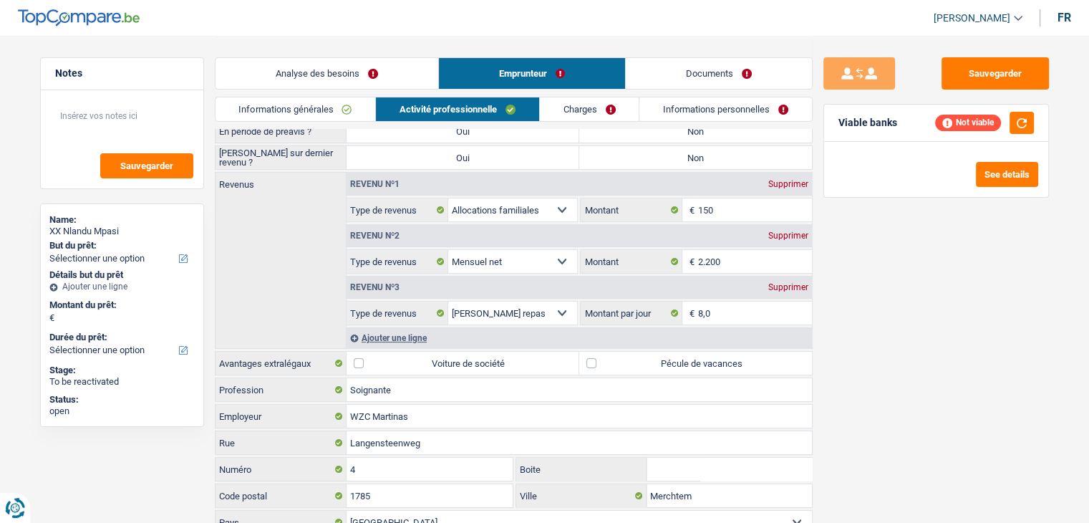
scroll to position [198, 0]
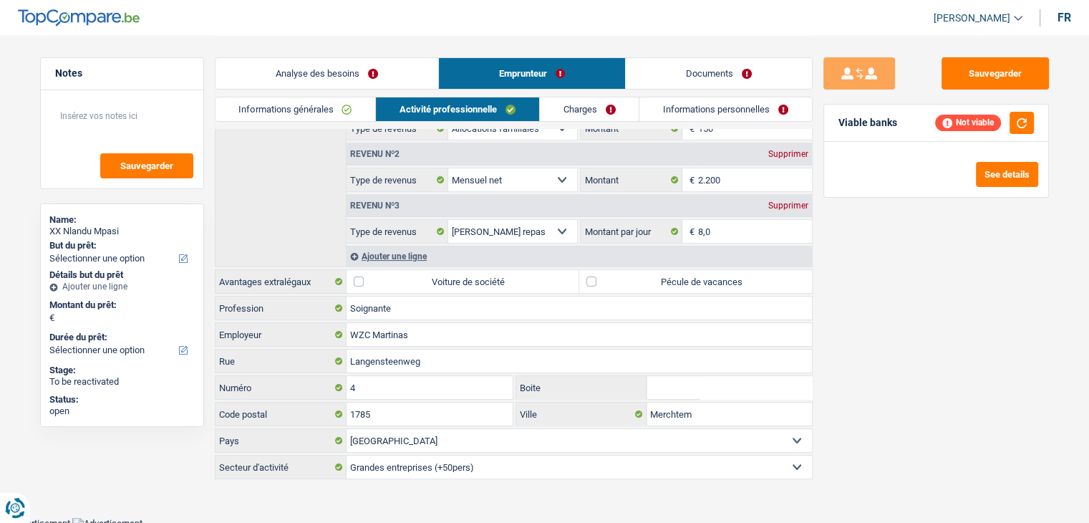
click at [722, 278] on label "Pécule de vacances" at bounding box center [695, 281] width 233 height 23
click at [722, 278] on input "Pécule de vacances" at bounding box center [695, 281] width 233 height 23
checkbox input "true"
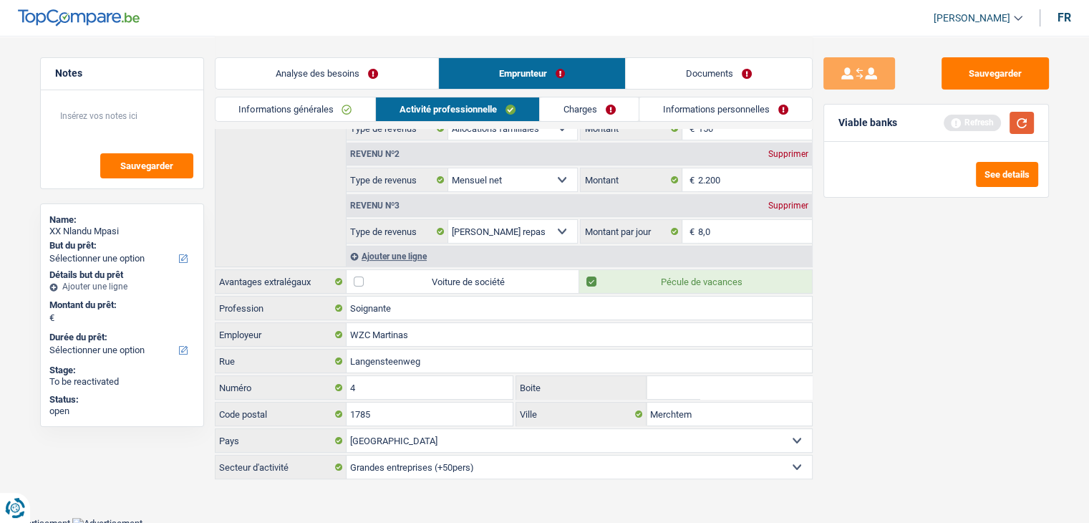
click at [1019, 124] on button "button" at bounding box center [1021, 123] width 24 height 22
click at [577, 116] on link "Charges" at bounding box center [590, 109] width 100 height 24
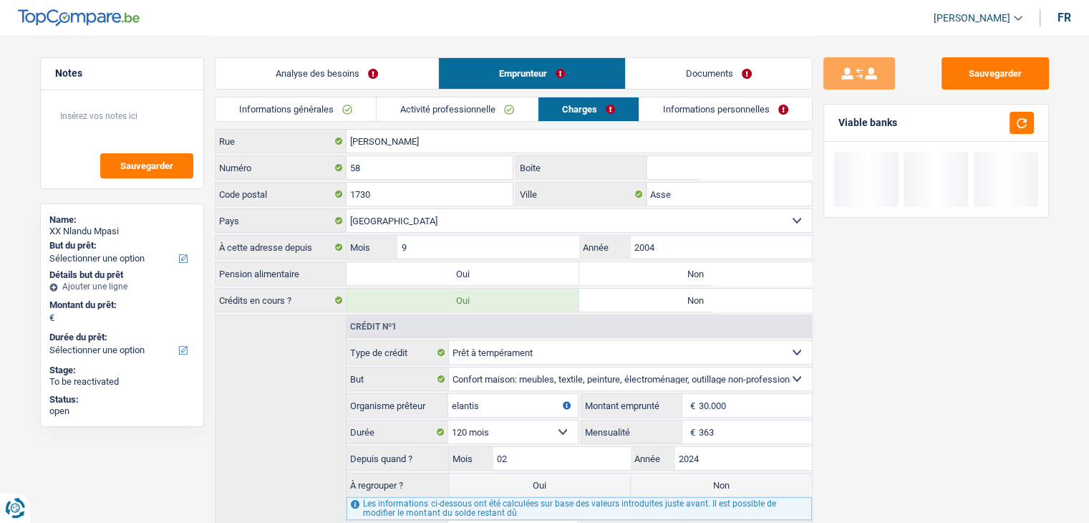
scroll to position [0, 0]
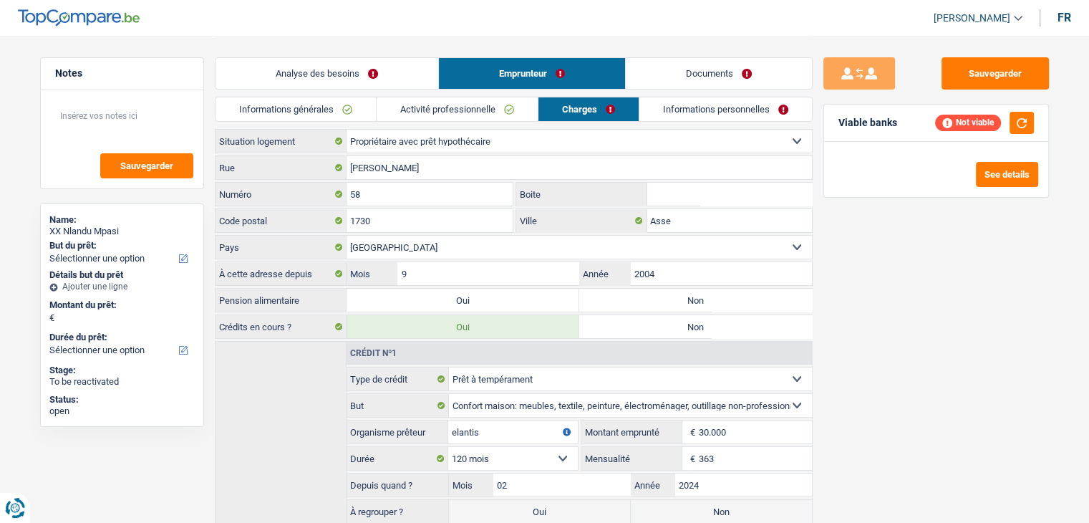
click at [678, 142] on select "Locataire Propriétaire avec prêt hypothécaire Propriétaire sans prêt hypothécai…" at bounding box center [578, 141] width 465 height 23
click at [407, 141] on select "Locataire Propriétaire avec prêt hypothécaire Propriétaire sans prêt hypothécai…" at bounding box center [578, 141] width 465 height 23
select select "ownerWithoutMortgage"
click at [346, 130] on select "Locataire Propriétaire avec prêt hypothécaire Propriétaire sans prêt hypothécai…" at bounding box center [578, 141] width 465 height 23
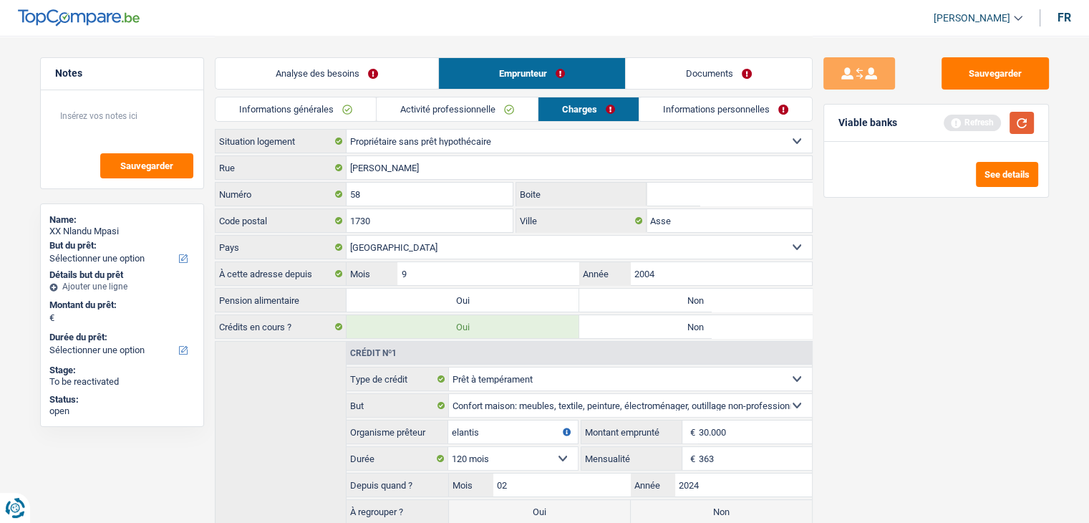
click at [1020, 129] on button "button" at bounding box center [1021, 123] width 24 height 22
click at [908, 320] on div "Sauvegarder Viable banks Not viable See details" at bounding box center [935, 278] width 247 height 442
click at [909, 321] on div "Sauvegarder Viable banks Not viable See details" at bounding box center [935, 278] width 247 height 442
click at [1027, 125] on button "button" at bounding box center [1021, 123] width 24 height 22
click at [644, 293] on label "Non" at bounding box center [695, 299] width 233 height 23
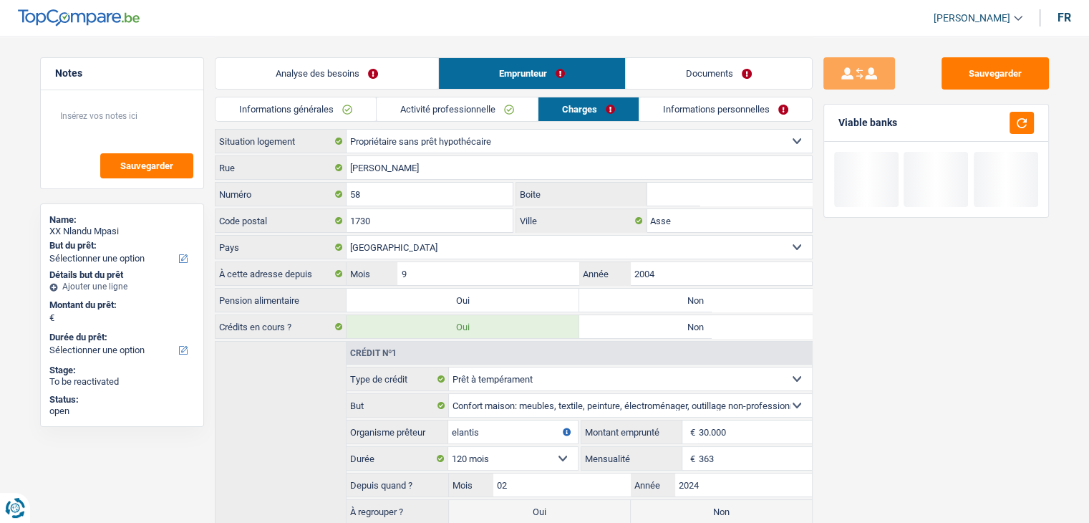
click at [644, 293] on input "Non" at bounding box center [695, 299] width 233 height 23
radio input "true"
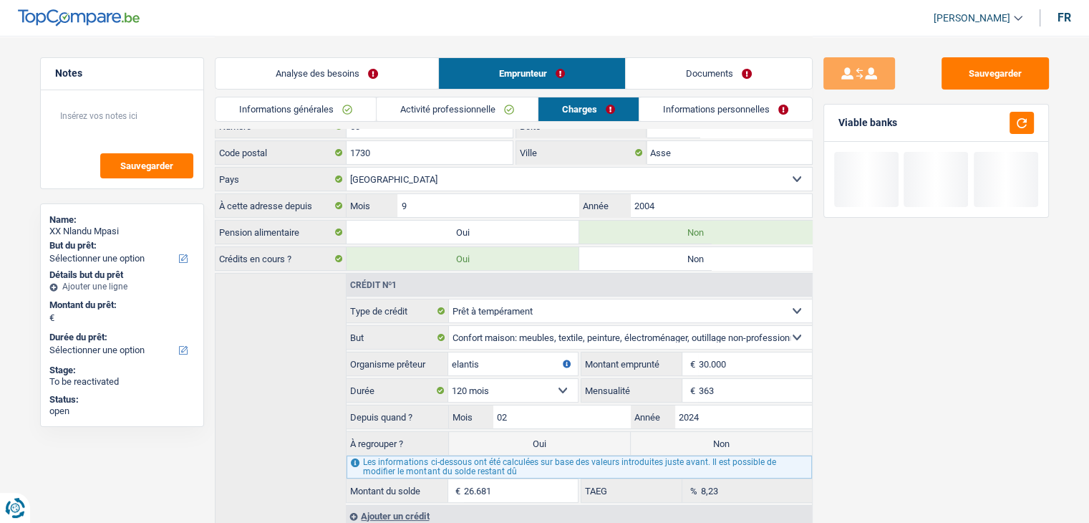
scroll to position [117, 0]
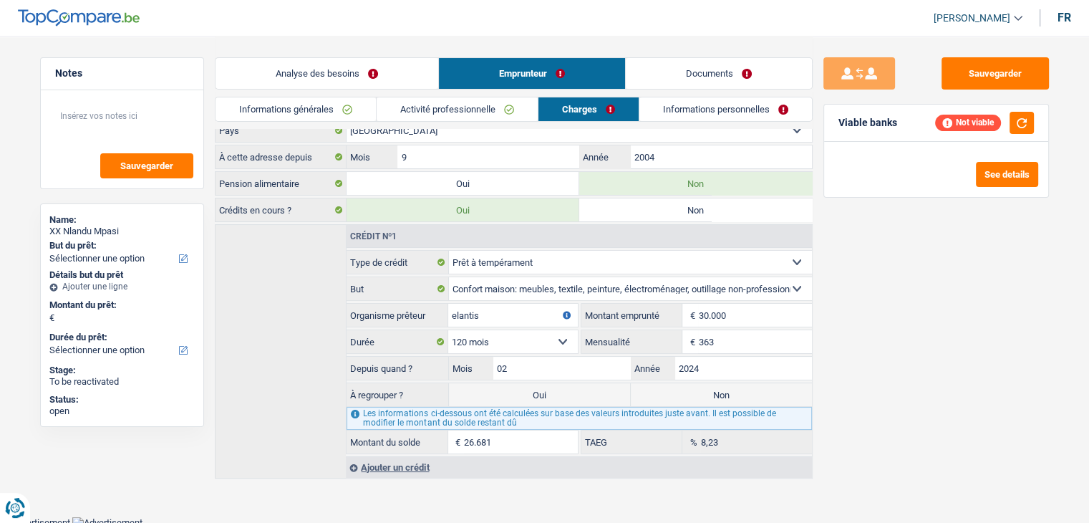
click at [655, 107] on link "Informations personnelles" at bounding box center [725, 109] width 173 height 24
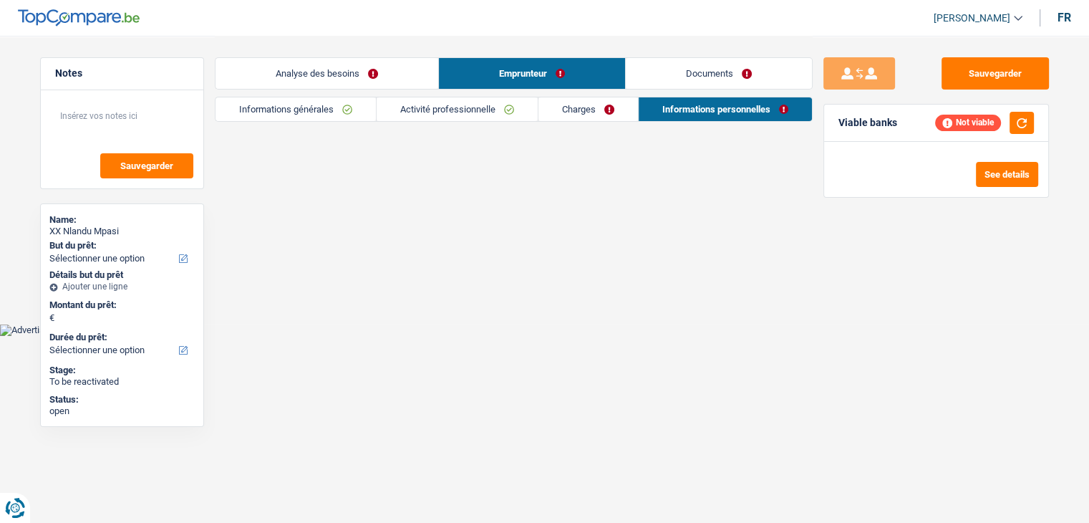
scroll to position [0, 0]
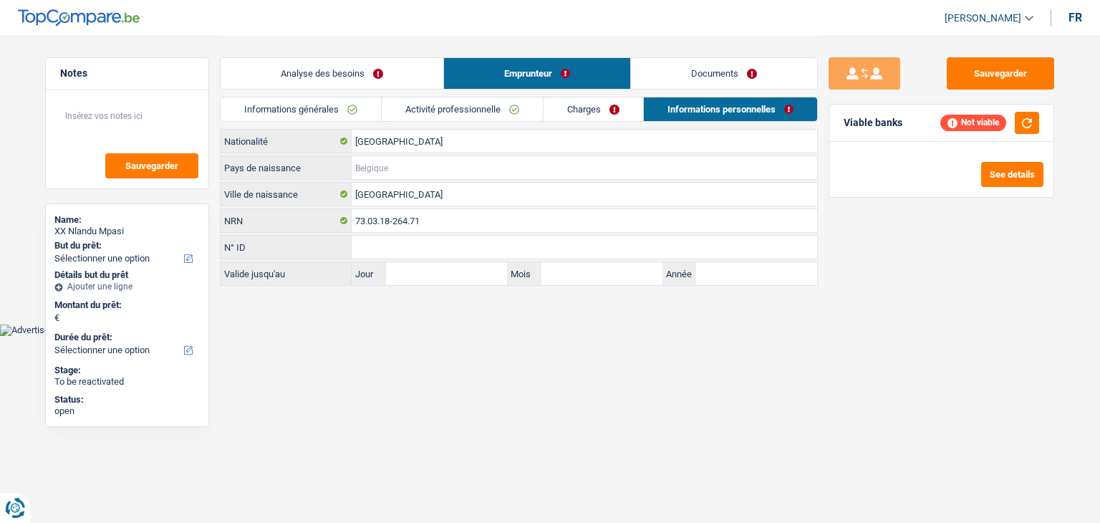
click at [374, 166] on input "Pays de naissance" at bounding box center [583, 167] width 465 height 23
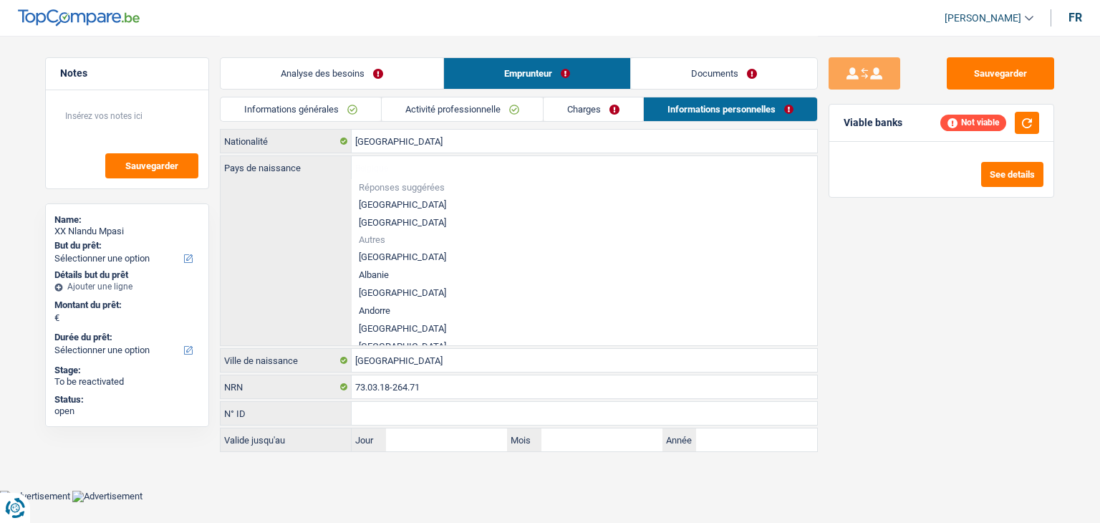
click at [959, 275] on div "Sauvegarder Viable banks Not viable See details" at bounding box center [941, 278] width 247 height 442
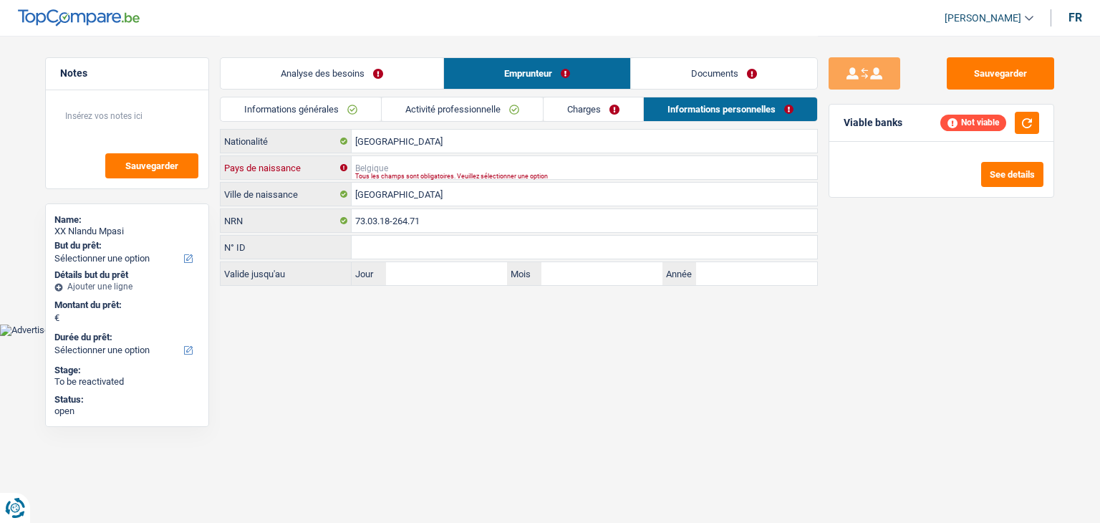
click at [386, 165] on input "Pays de naissance" at bounding box center [583, 167] width 465 height 23
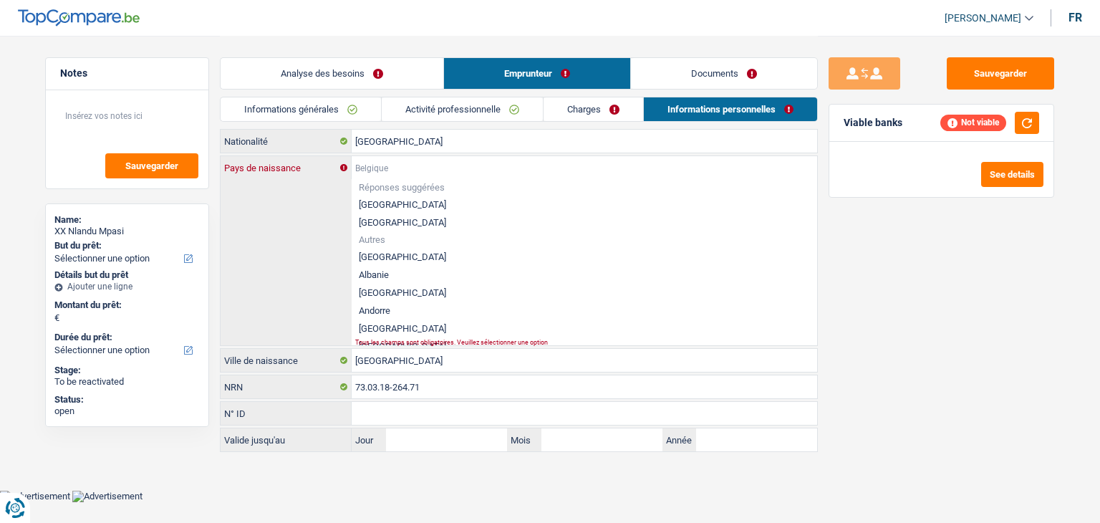
type input "R"
type input "e"
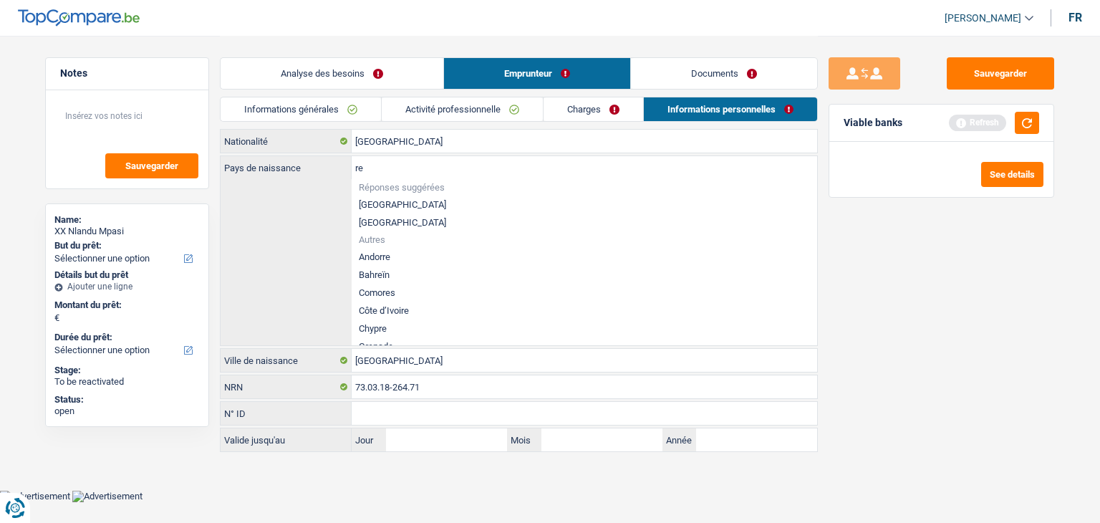
type input "r"
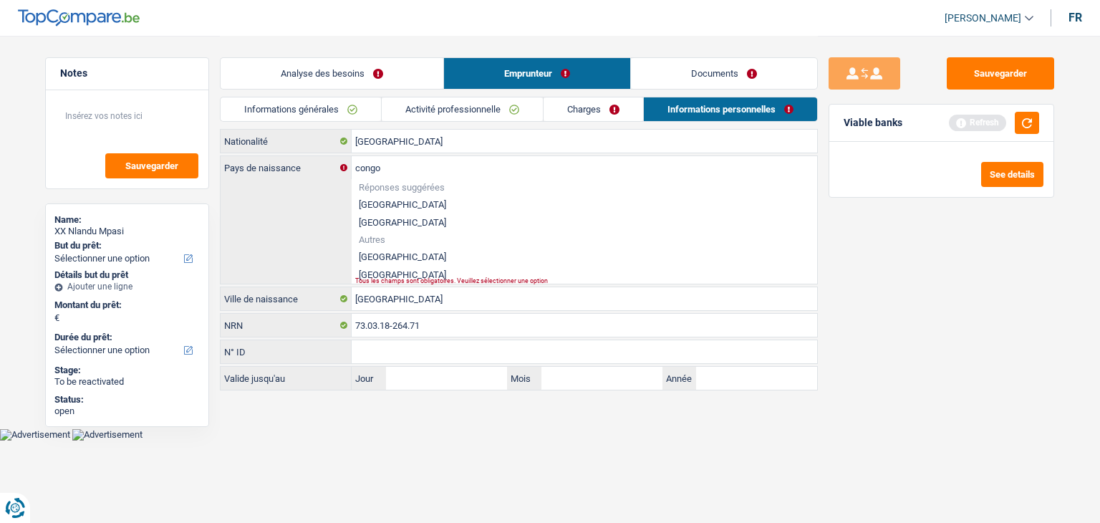
click at [427, 258] on li "République démocratique du Congo" at bounding box center [583, 257] width 465 height 18
type input "République démocratique du Congo"
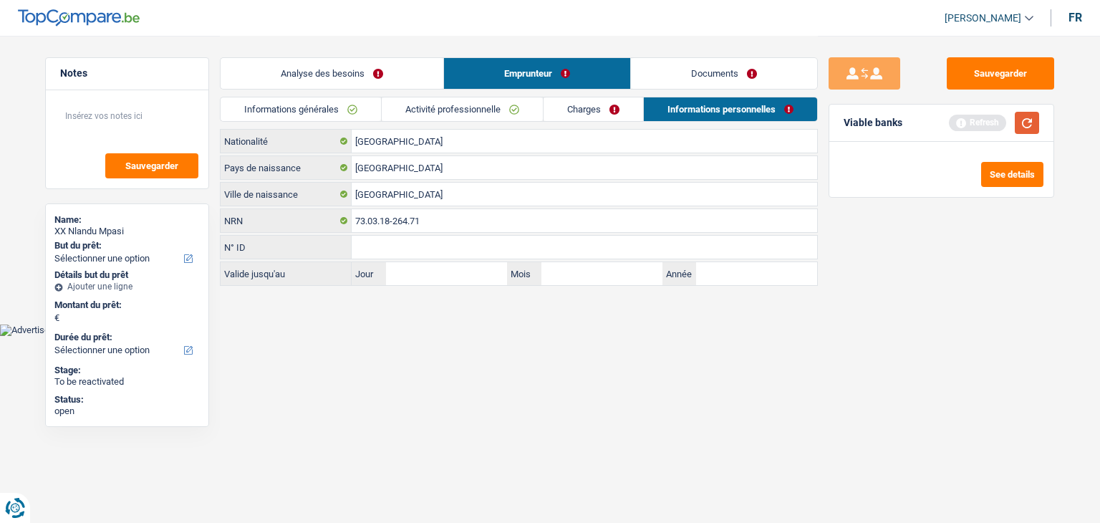
drag, startPoint x: 1032, startPoint y: 124, endPoint x: 746, endPoint y: 124, distance: 286.3
click at [1032, 124] on button "button" at bounding box center [1026, 123] width 24 height 22
click at [572, 113] on link "Charges" at bounding box center [593, 109] width 100 height 24
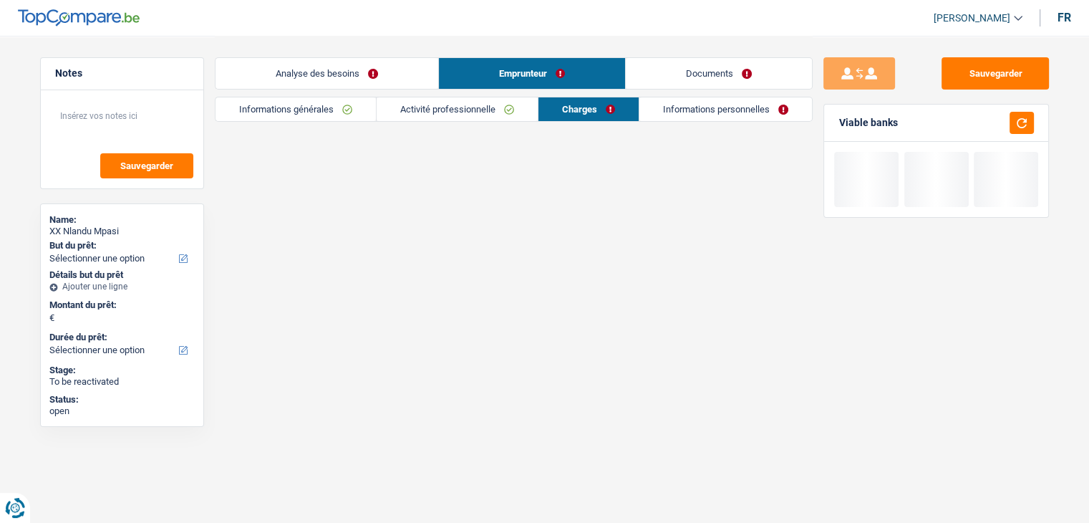
click at [482, 110] on link "Activité professionnelle" at bounding box center [457, 109] width 161 height 24
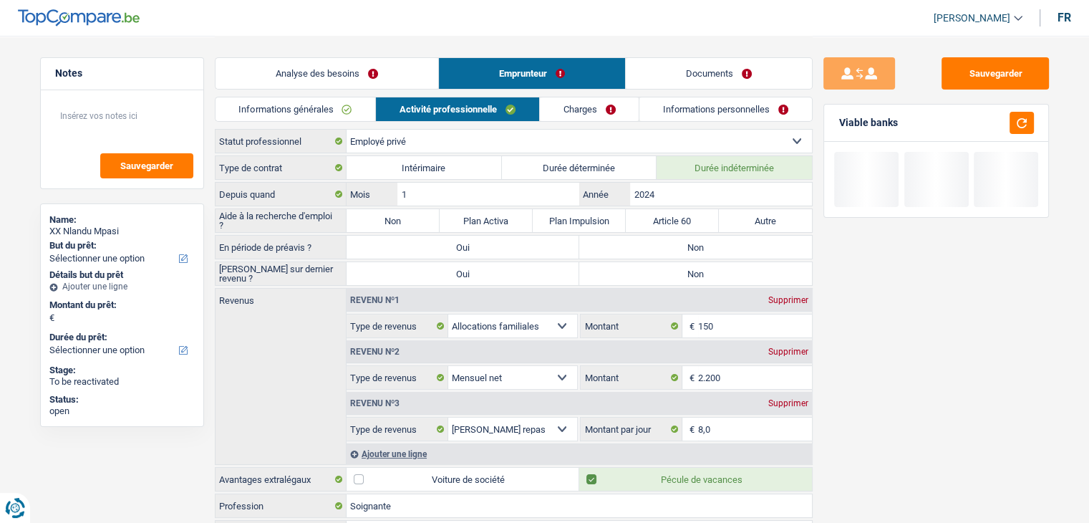
click at [268, 111] on link "Informations générales" at bounding box center [295, 109] width 160 height 24
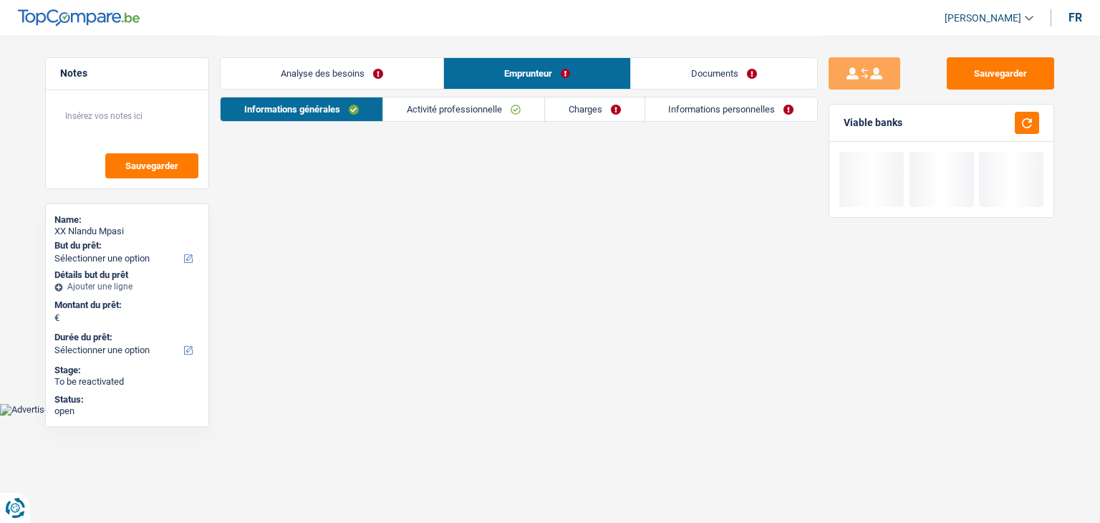
click at [291, 69] on link "Analyse des besoins" at bounding box center [331, 73] width 223 height 31
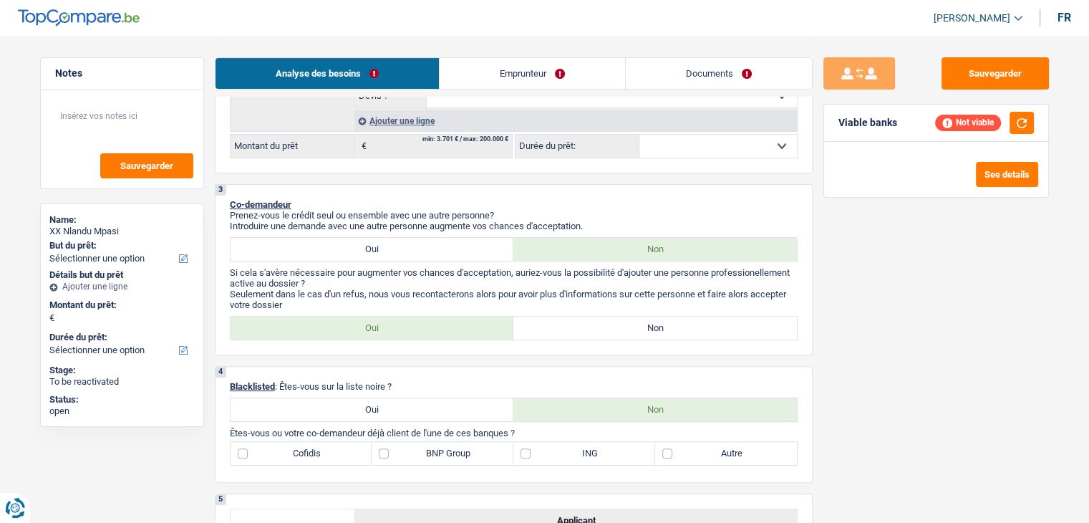
click at [604, 327] on label "Non" at bounding box center [654, 327] width 283 height 23
click at [604, 327] on input "Non" at bounding box center [654, 327] width 283 height 23
radio input "true"
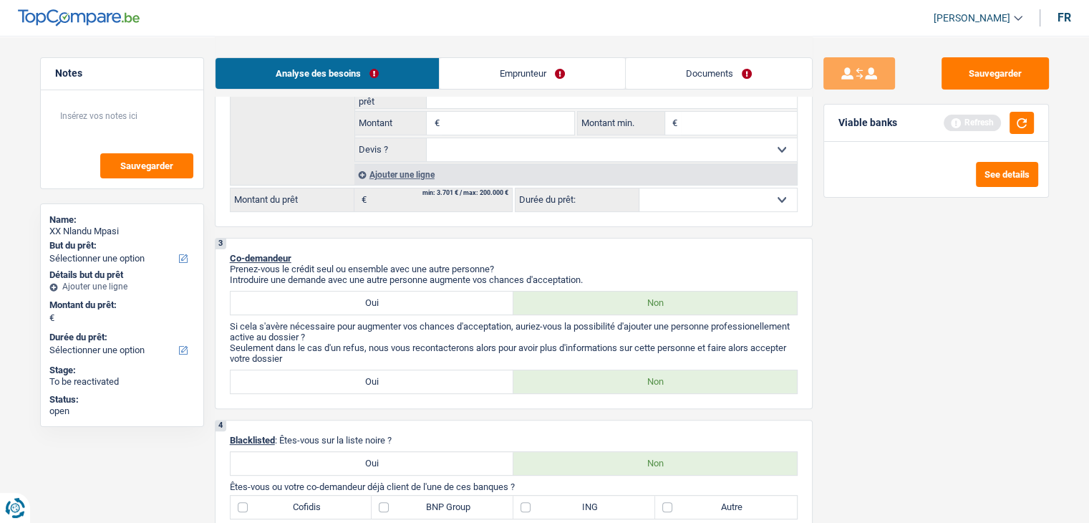
scroll to position [430, 0]
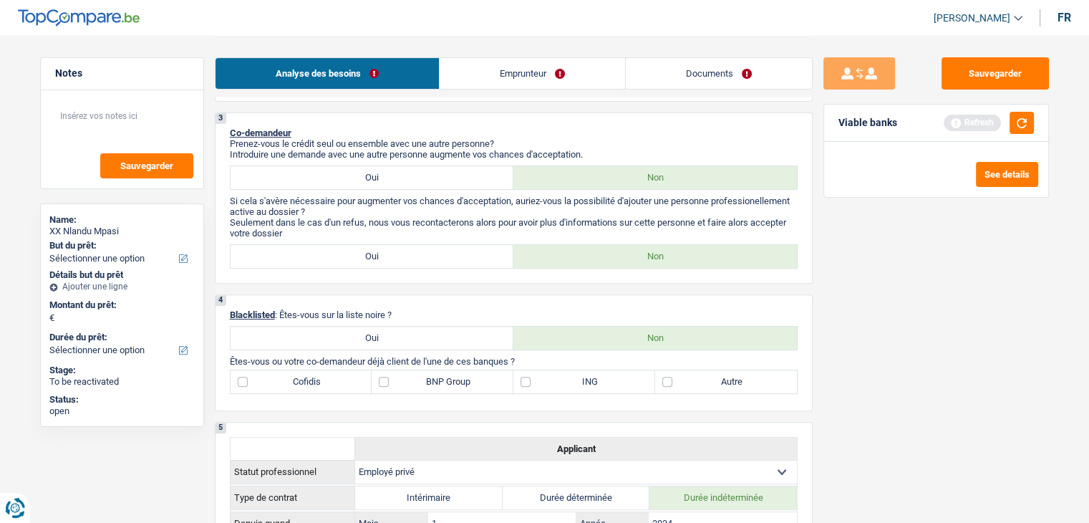
click at [704, 374] on label "Autre" at bounding box center [726, 381] width 142 height 23
click at [704, 374] on input "Autre" at bounding box center [726, 381] width 142 height 23
checkbox input "true"
click at [451, 379] on label "BNP Group" at bounding box center [443, 381] width 142 height 23
click at [451, 379] on input "BNP Group" at bounding box center [443, 381] width 142 height 23
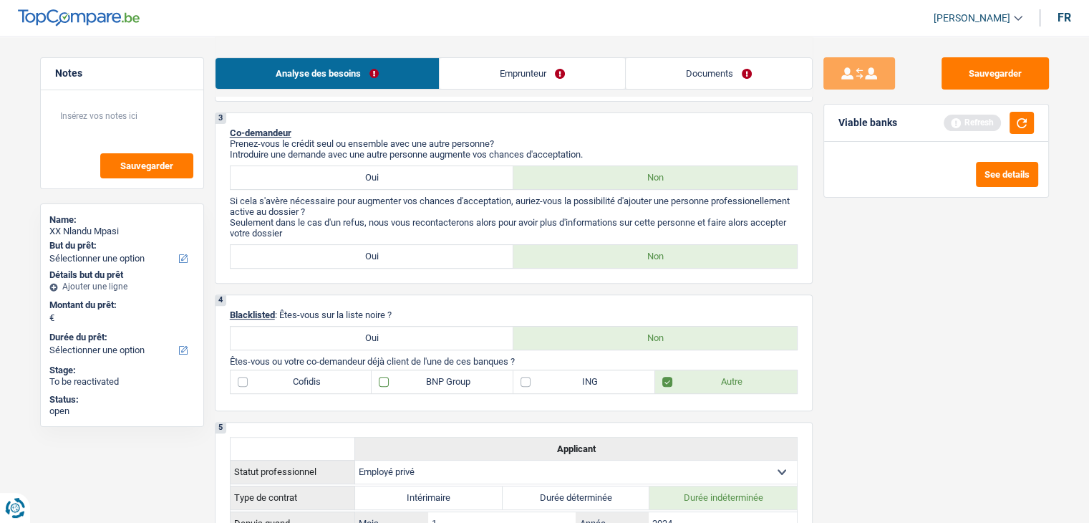
checkbox input "true"
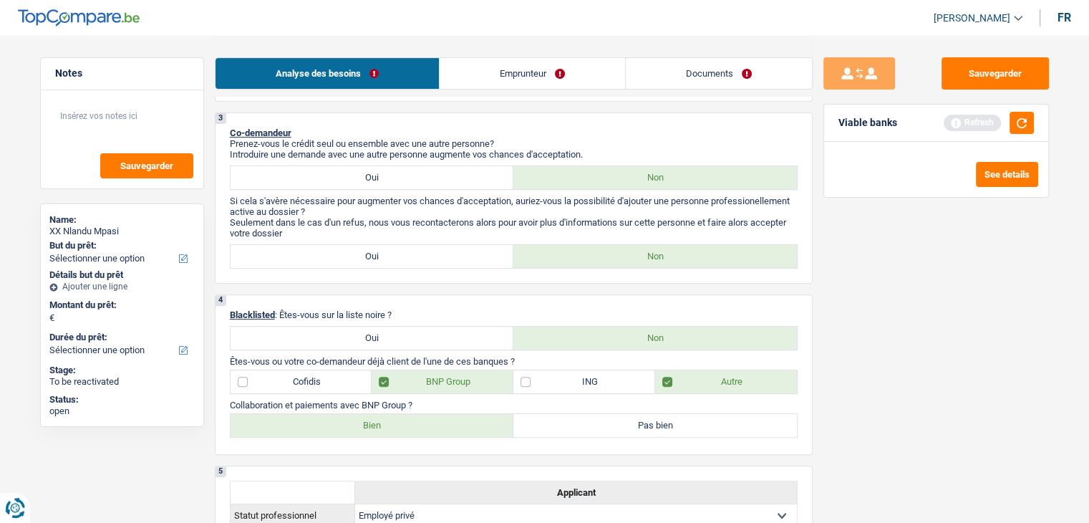
click at [395, 430] on label "Bien" at bounding box center [372, 425] width 283 height 23
click at [395, 430] on input "Bien" at bounding box center [372, 425] width 283 height 23
radio input "true"
click at [885, 281] on div "Sauvegarder Viable banks Refresh See details" at bounding box center [935, 278] width 247 height 442
click at [1024, 113] on button "button" at bounding box center [1021, 123] width 24 height 22
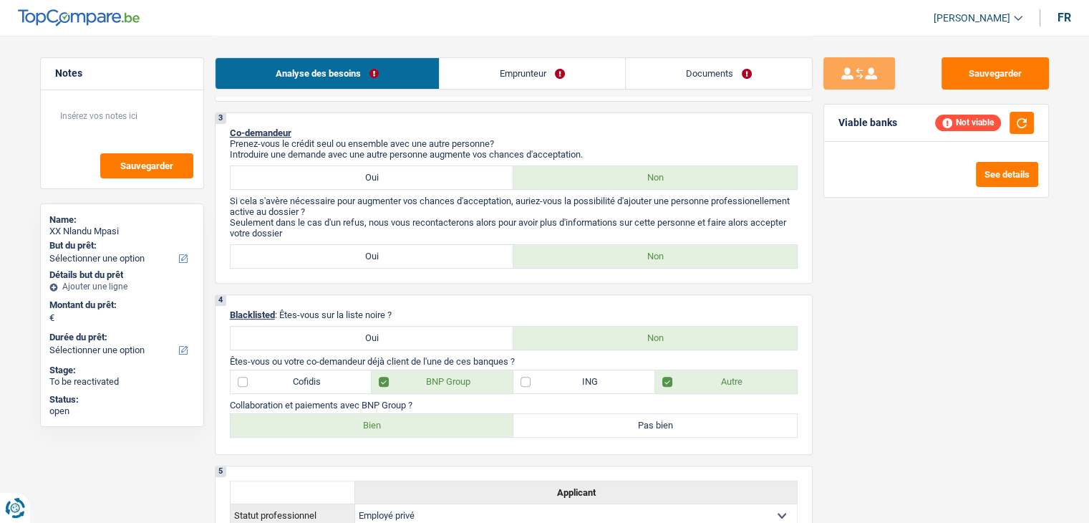
drag, startPoint x: 397, startPoint y: 311, endPoint x: 243, endPoint y: 310, distance: 153.9
click at [243, 310] on p "Blacklisted : Êtes-vous sur la liste noire ?" at bounding box center [514, 314] width 568 height 11
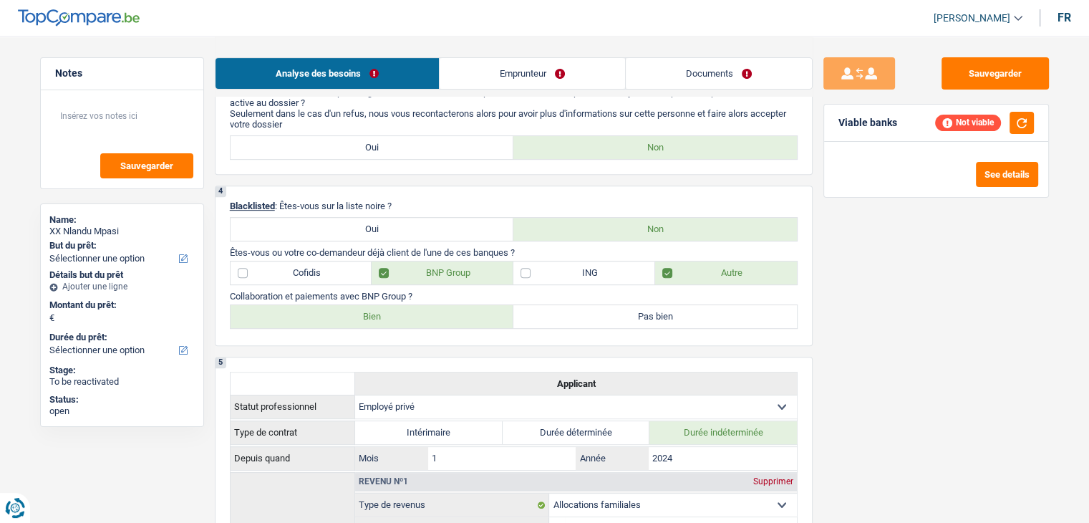
scroll to position [644, 0]
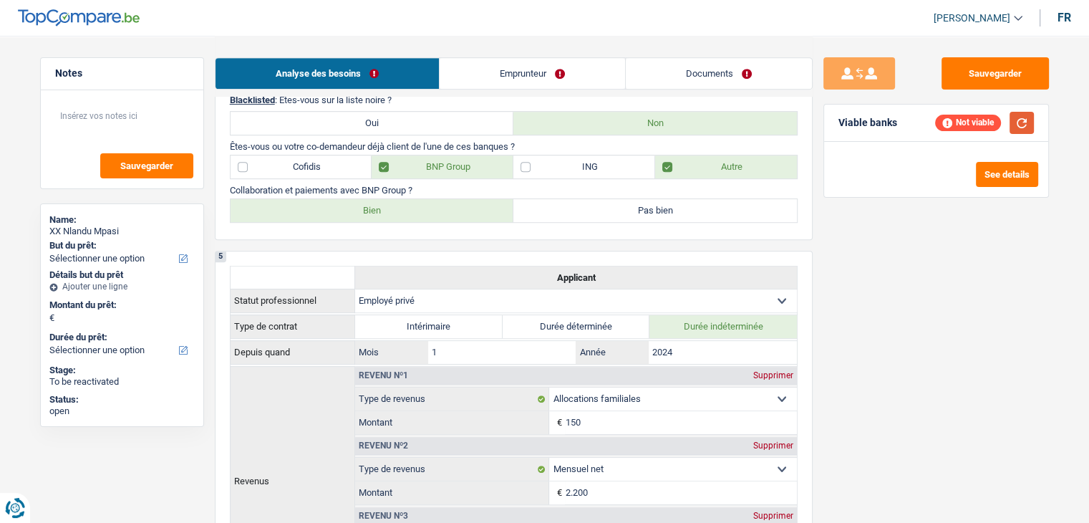
click at [1012, 120] on button "button" at bounding box center [1021, 123] width 24 height 22
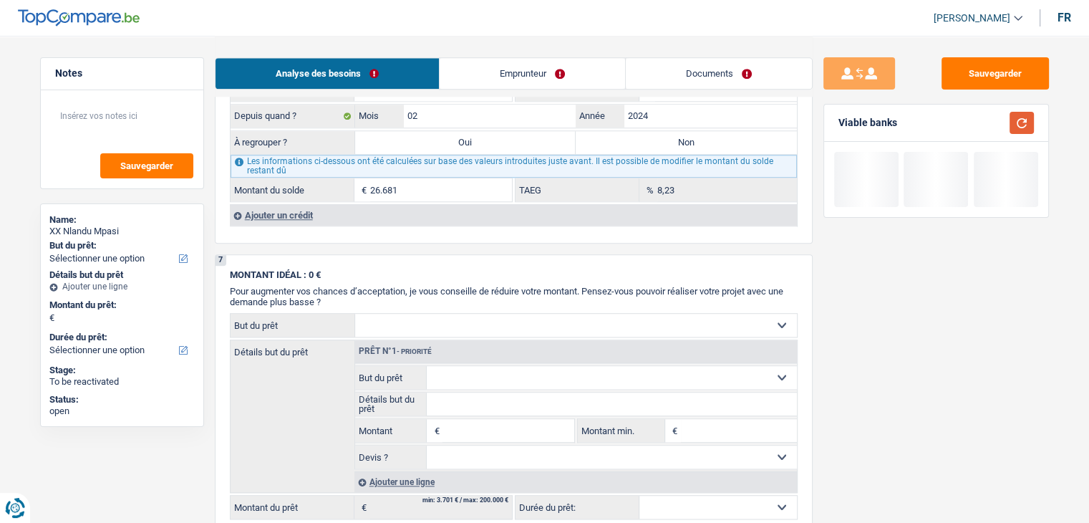
scroll to position [1432, 0]
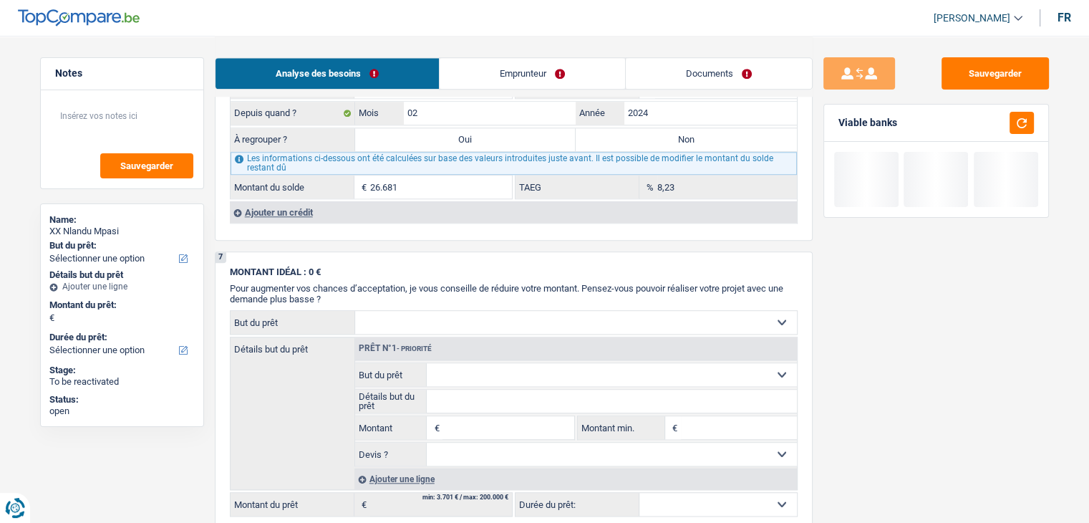
click at [502, 128] on label "Oui" at bounding box center [465, 139] width 221 height 23
click at [502, 128] on input "Oui" at bounding box center [465, 139] width 221 height 23
radio input "true"
type input "26.681"
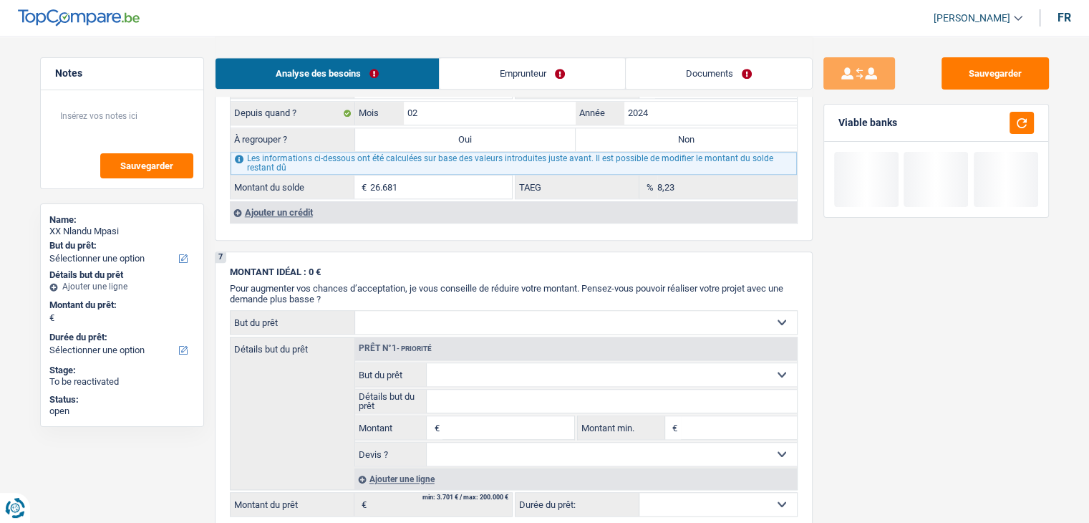
type input "26.681"
select select "refinancing"
select select "120"
select select "refinancing"
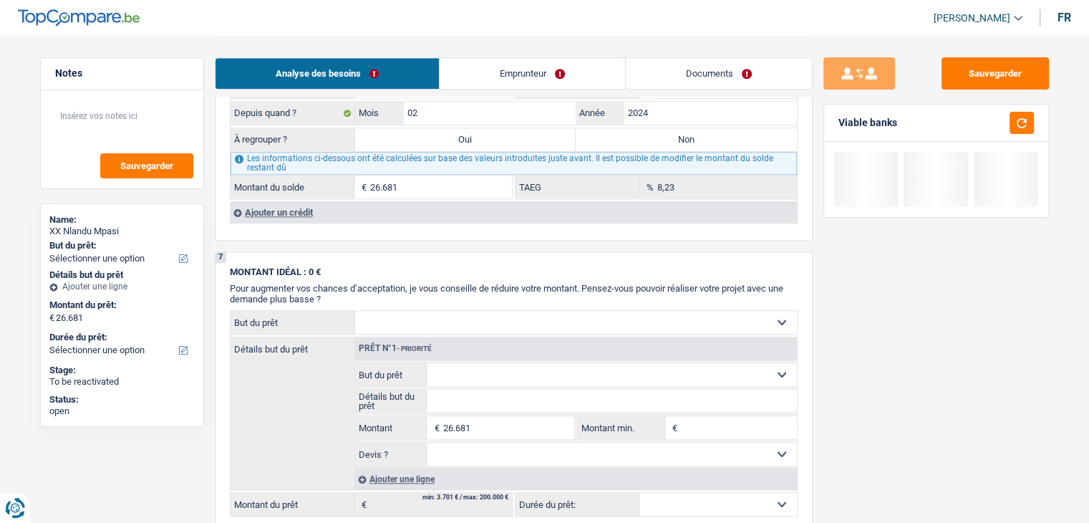
select select "120"
select select "refinancing"
select select "120"
select select "refinancing"
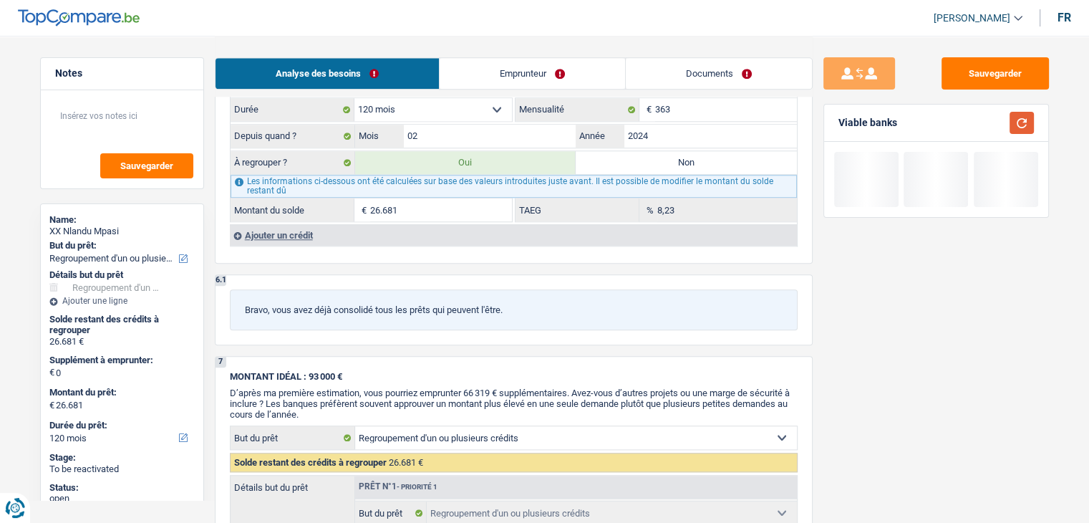
click at [1013, 125] on button "button" at bounding box center [1021, 123] width 24 height 22
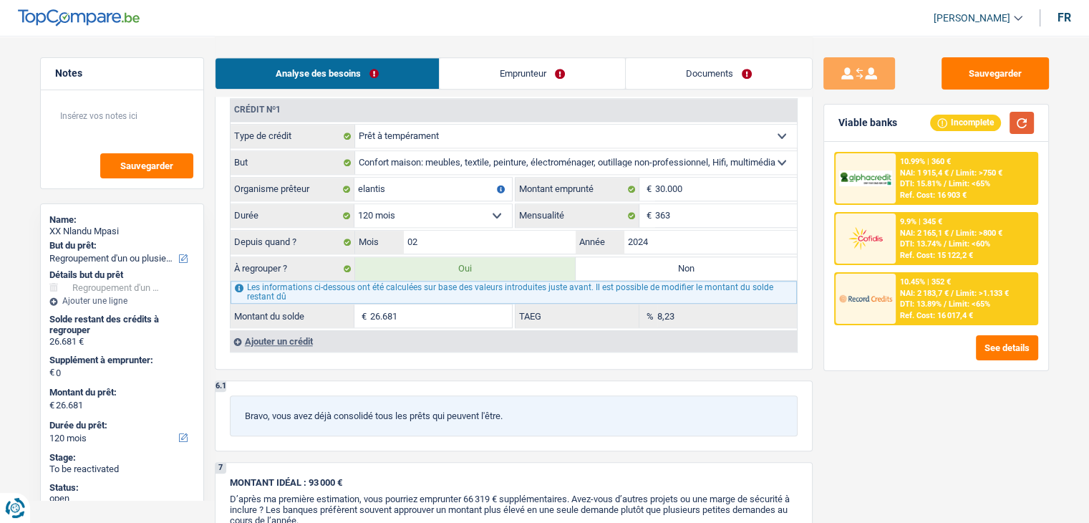
scroll to position [1217, 0]
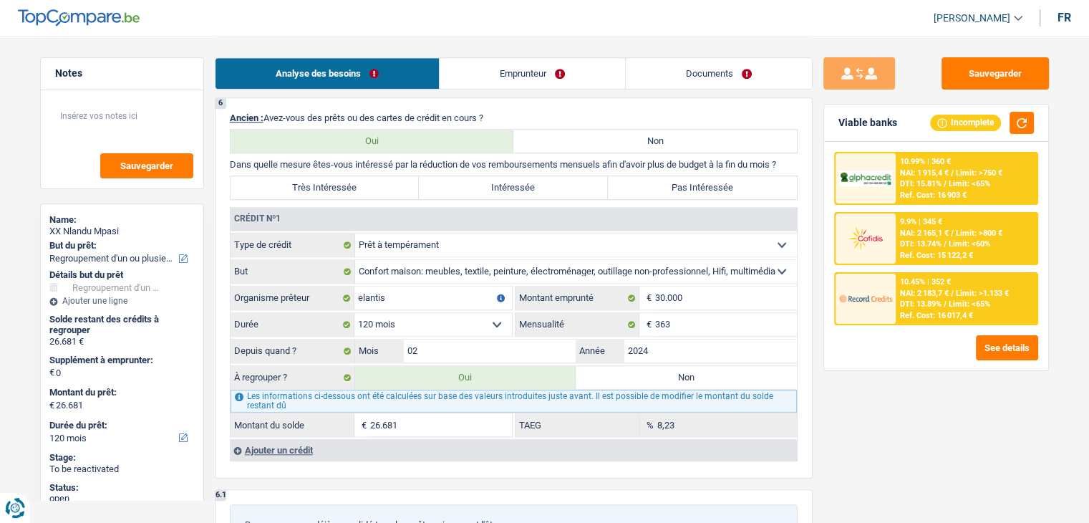
click at [898, 419] on div "Sauvegarder Viable banks Incomplete 10.99% | 360 € NAI: 1 915,4 € / Limit: >750…" at bounding box center [935, 278] width 247 height 442
click at [913, 304] on span "DTI: 13.89%" at bounding box center [921, 303] width 42 height 9
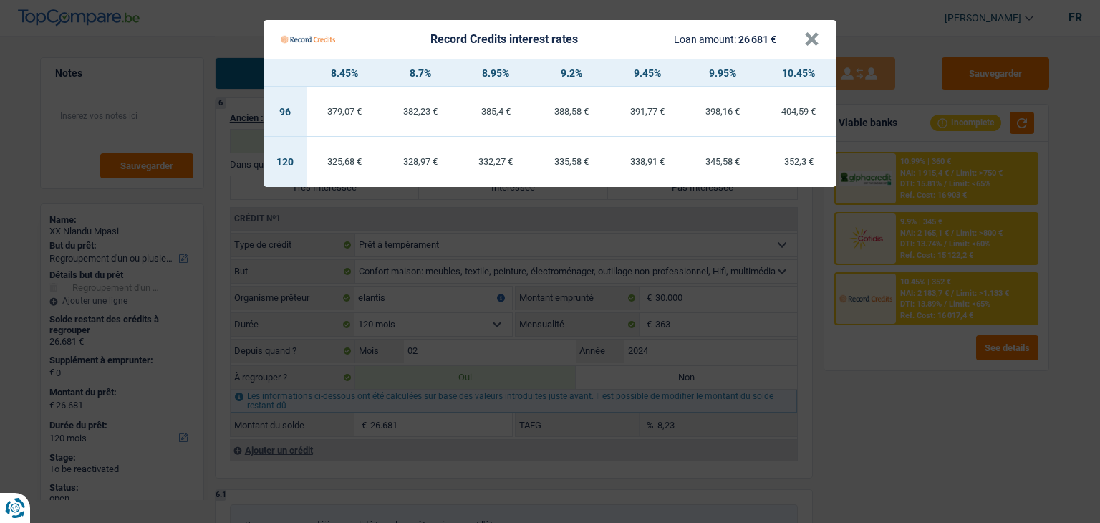
click at [853, 389] on Credits "Record Credits interest rates Loan amount: 26 681 € × 8.45% 8.7% 8.95% 9.2% 9.4…" at bounding box center [550, 261] width 1100 height 523
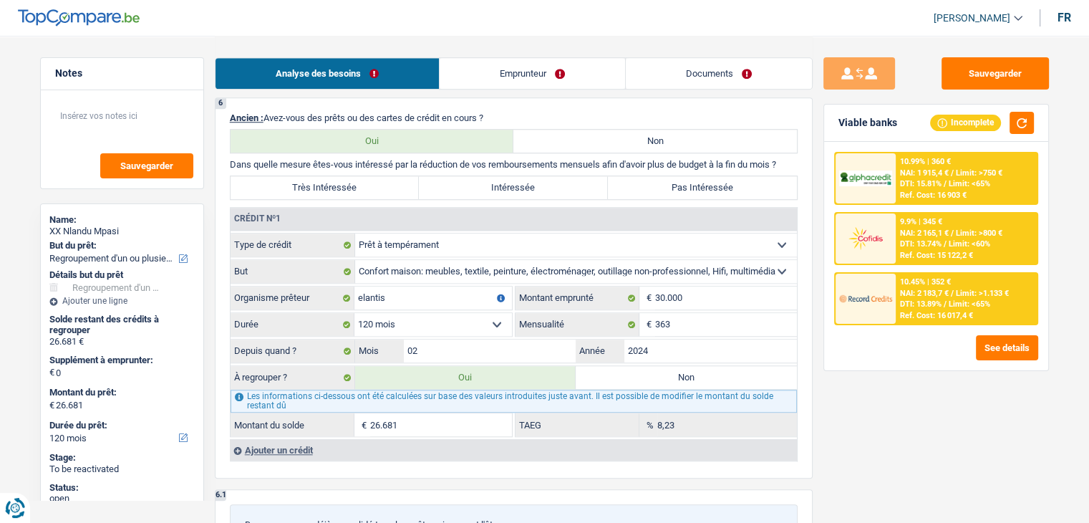
click at [876, 415] on div "Sauvegarder Viable banks Incomplete 10.99% | 360 € NAI: 1 915,4 € / Limit: >750…" at bounding box center [935, 278] width 247 height 442
click at [888, 309] on img at bounding box center [865, 298] width 53 height 26
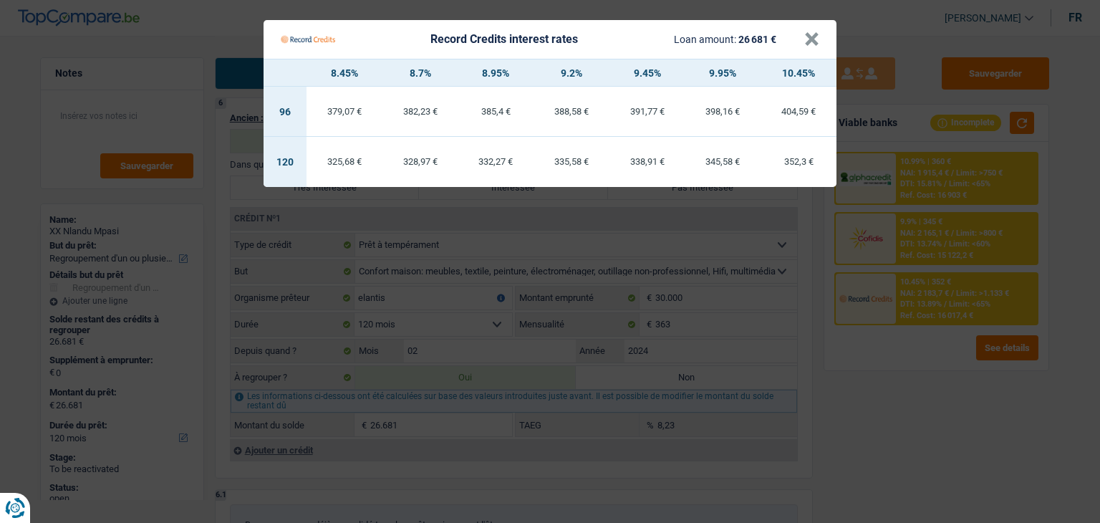
click at [888, 391] on Credits "Record Credits interest rates Loan amount: 26 681 € × 8.45% 8.7% 8.95% 9.2% 9.4…" at bounding box center [550, 261] width 1100 height 523
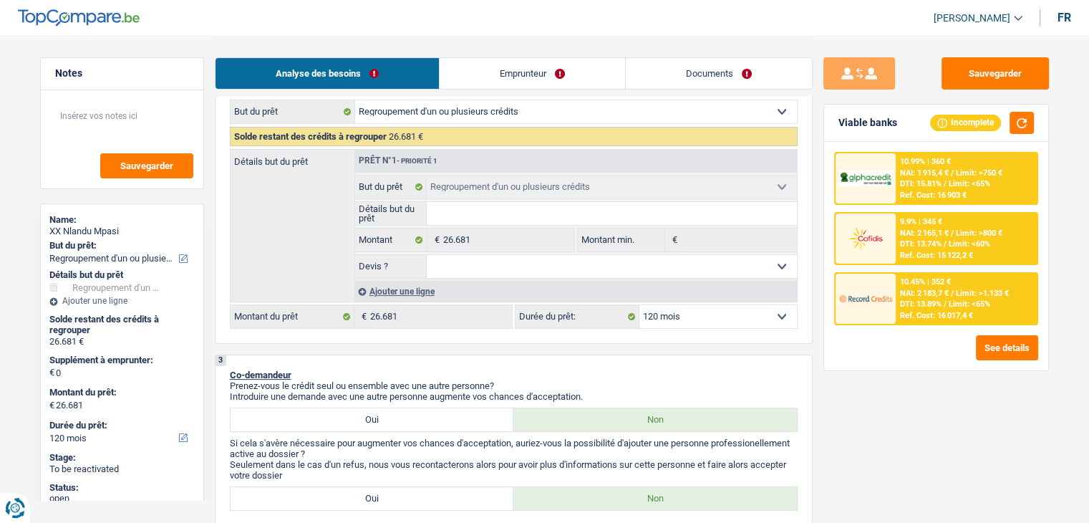
scroll to position [215, 0]
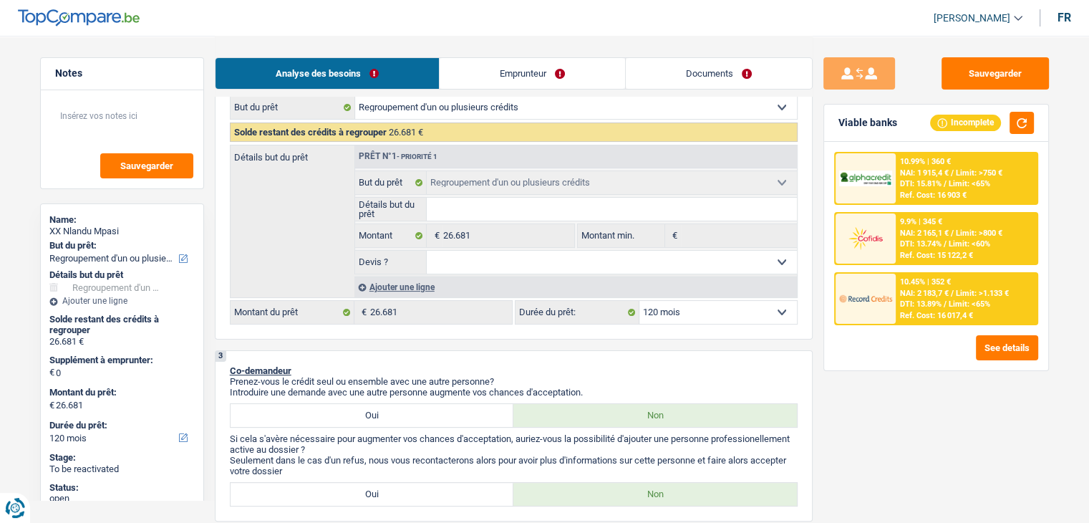
click at [702, 310] on select "12 mois 18 mois 24 mois 30 mois 36 mois 42 mois 48 mois 60 mois 72 mois 84 mois…" at bounding box center [717, 312] width 157 height 23
select select "48"
click at [639, 301] on select "12 mois 18 mois 24 mois 30 mois 36 mois 42 mois 48 mois 60 mois 72 mois 84 mois…" at bounding box center [717, 312] width 157 height 23
select select "48"
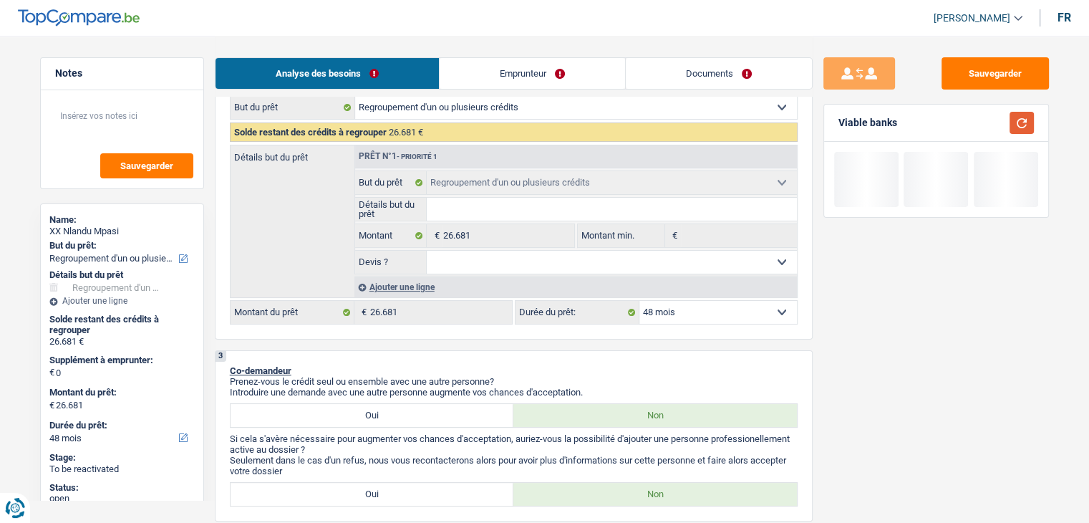
click at [1020, 122] on button "button" at bounding box center [1021, 123] width 24 height 22
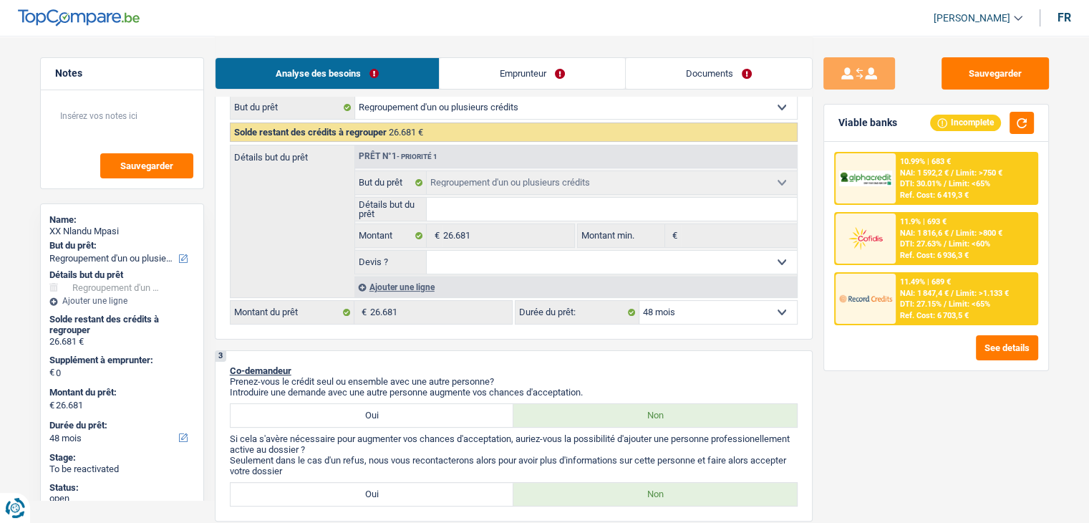
click at [670, 311] on select "12 mois 18 mois 24 mois 30 mois 36 mois 42 mois 48 mois 60 mois 72 mois 84 mois…" at bounding box center [717, 312] width 157 height 23
select select "30"
click at [639, 301] on select "12 mois 18 mois 24 mois 30 mois 36 mois 42 mois 48 mois 60 mois 72 mois 84 mois…" at bounding box center [717, 312] width 157 height 23
select select "30"
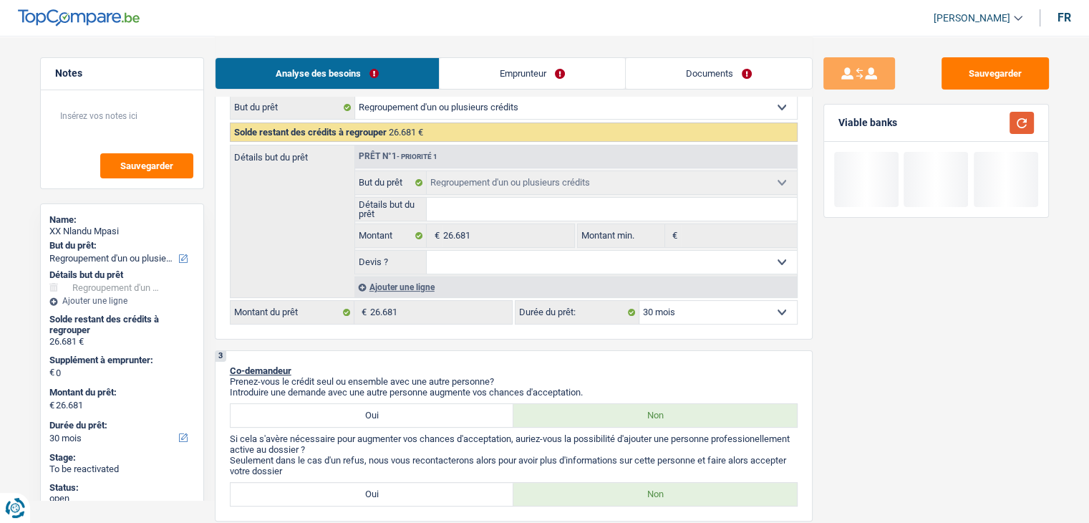
click at [1033, 116] on button "button" at bounding box center [1021, 123] width 24 height 22
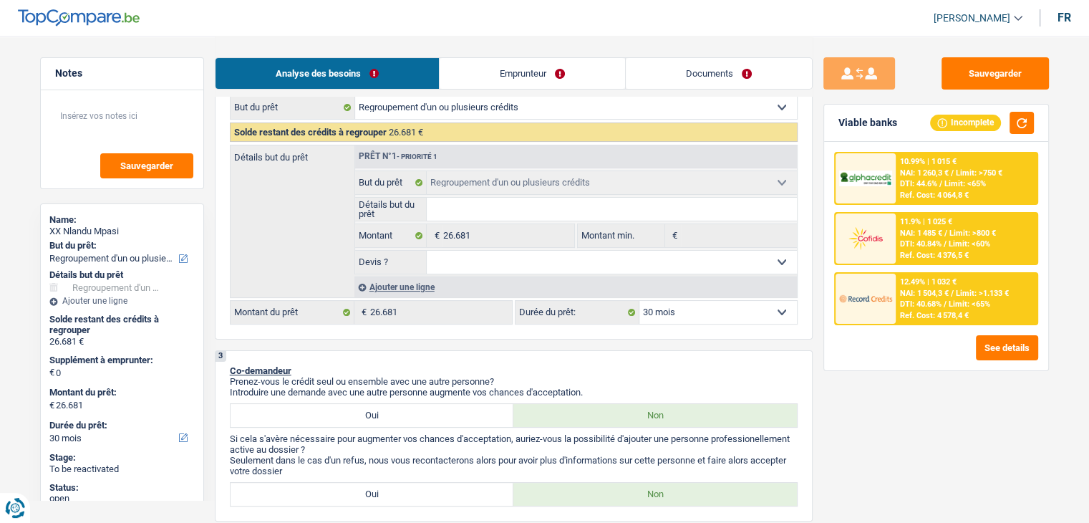
click at [880, 307] on img at bounding box center [865, 298] width 53 height 26
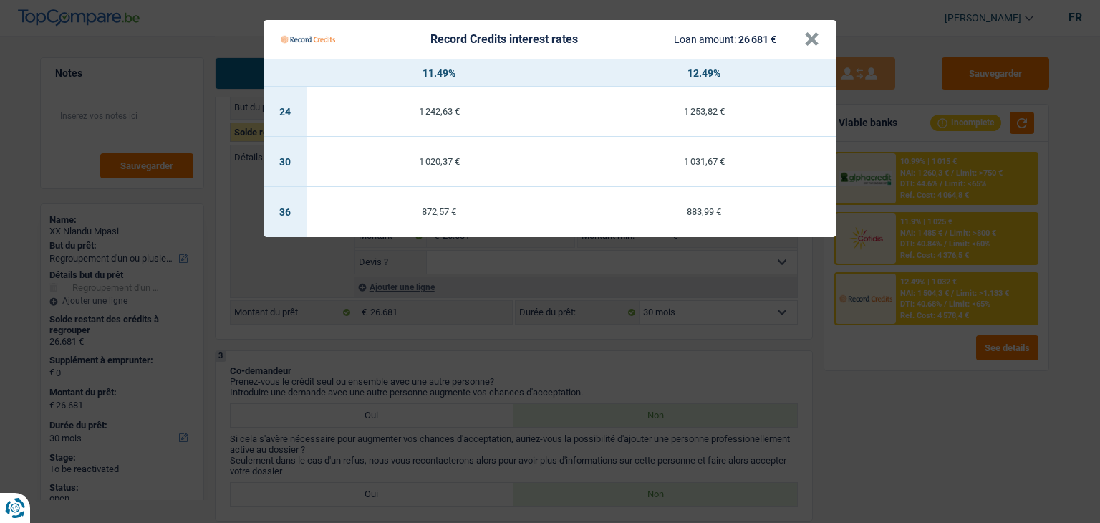
click at [905, 370] on Credits "Record Credits interest rates Loan amount: 26 681 € × 11.49% 12.49% 24 1 242,63…" at bounding box center [550, 261] width 1100 height 523
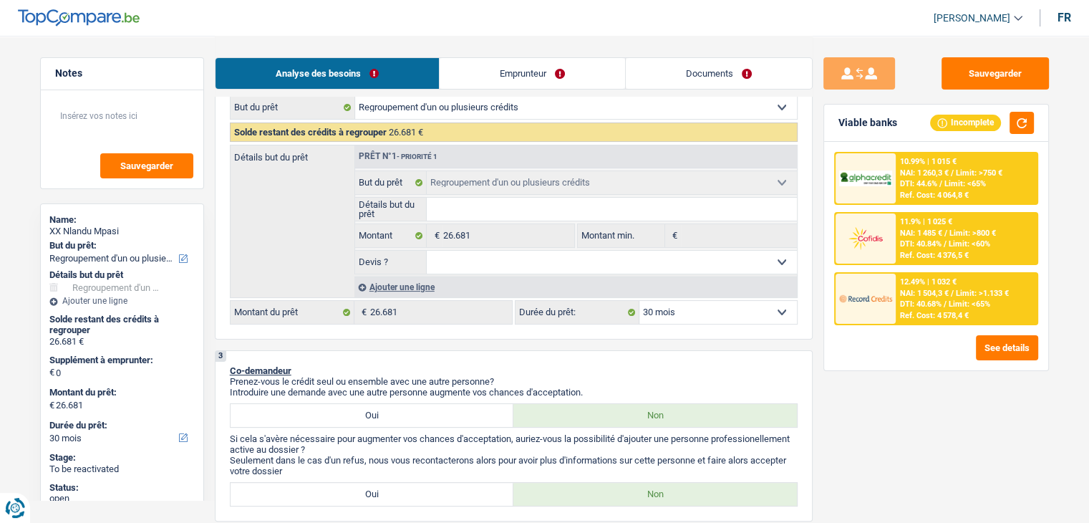
click at [709, 304] on select "12 mois 18 mois 24 mois 30 mois 36 mois 42 mois 48 mois 60 mois 72 mois 84 mois…" at bounding box center [717, 312] width 157 height 23
select select "36"
click at [639, 301] on select "12 mois 18 mois 24 mois 30 mois 36 mois 42 mois 48 mois 60 mois 72 mois 84 mois…" at bounding box center [717, 312] width 157 height 23
select select "36"
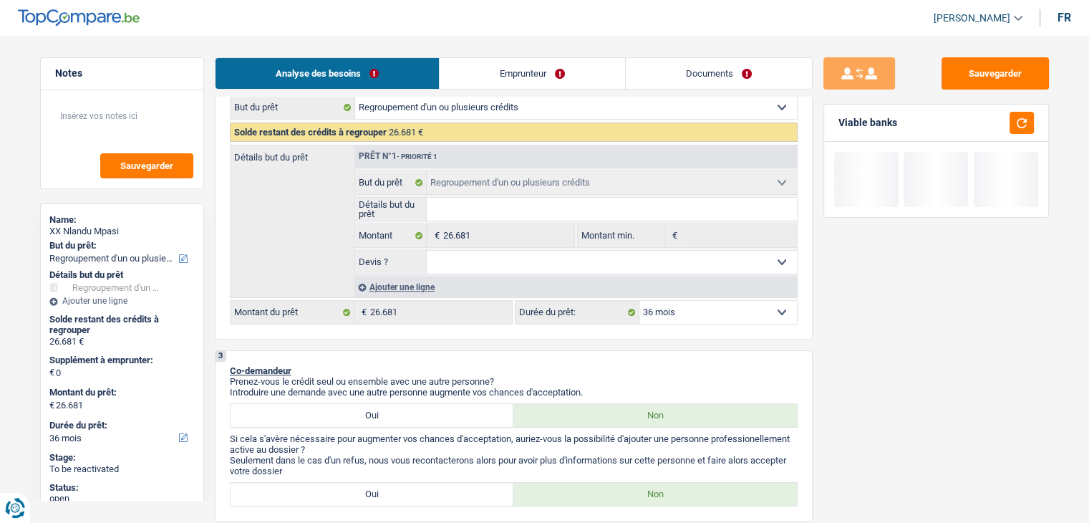
click at [1050, 117] on div "Sauvegarder Viable banks" at bounding box center [935, 278] width 247 height 442
click at [1034, 120] on div "Viable banks" at bounding box center [936, 123] width 224 height 37
click at [1026, 120] on button "button" at bounding box center [1021, 123] width 24 height 22
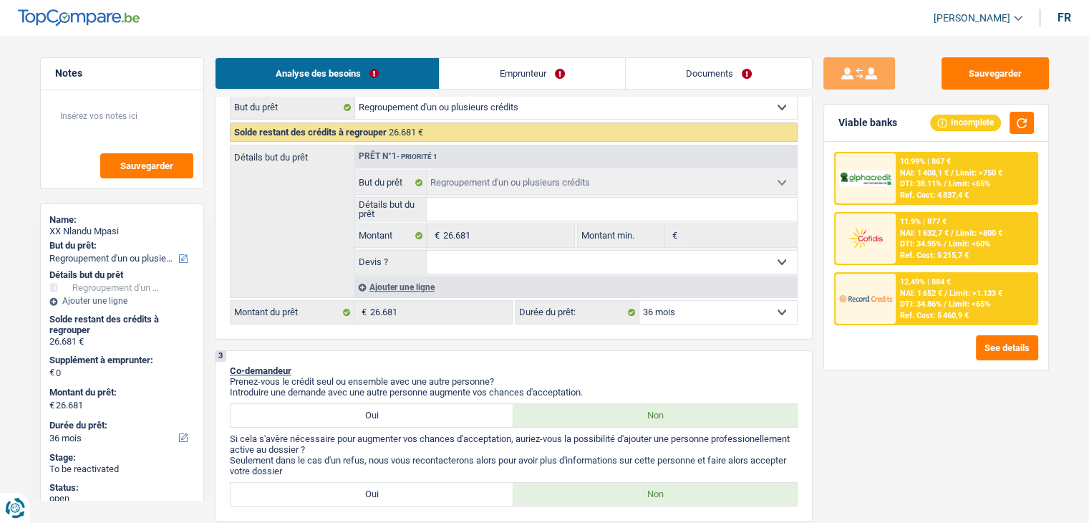
click at [656, 317] on select "12 mois 18 mois 24 mois 30 mois 36 mois 42 mois 48 mois 60 mois 72 mois 84 mois…" at bounding box center [717, 312] width 157 height 23
click at [747, 350] on div "3 Co-demandeur Prenez-vous le crédit seul ou ensemble avec une autre personne? …" at bounding box center [514, 435] width 598 height 171
click at [917, 312] on div "Ref. Cost: 5 460,9 €" at bounding box center [934, 315] width 69 height 9
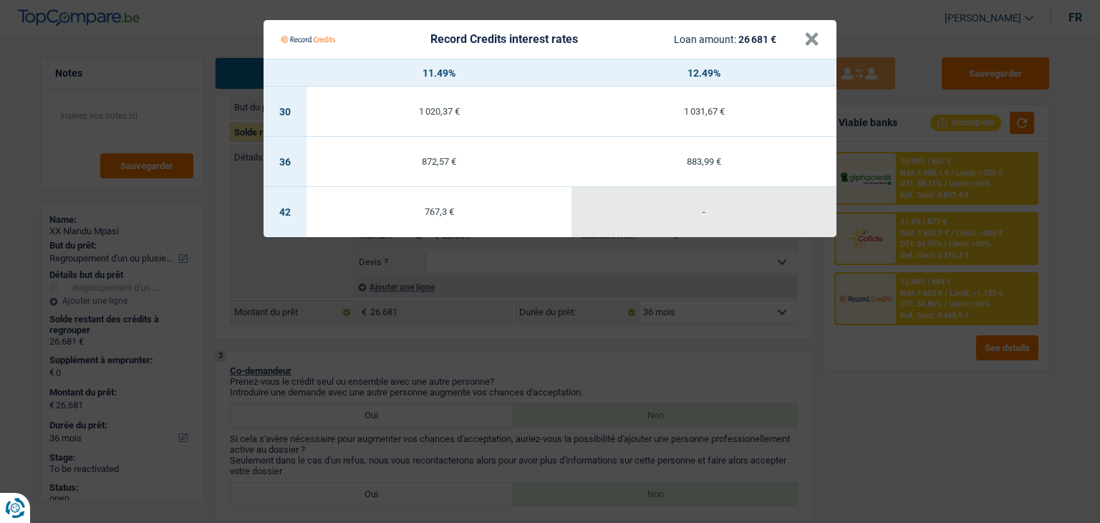
drag, startPoint x: 902, startPoint y: 367, endPoint x: 722, endPoint y: 310, distance: 189.1
click at [901, 367] on Credits "Record Credits interest rates Loan amount: 26 681 € × 11.49% 12.49% 30 1 020,37…" at bounding box center [550, 261] width 1100 height 523
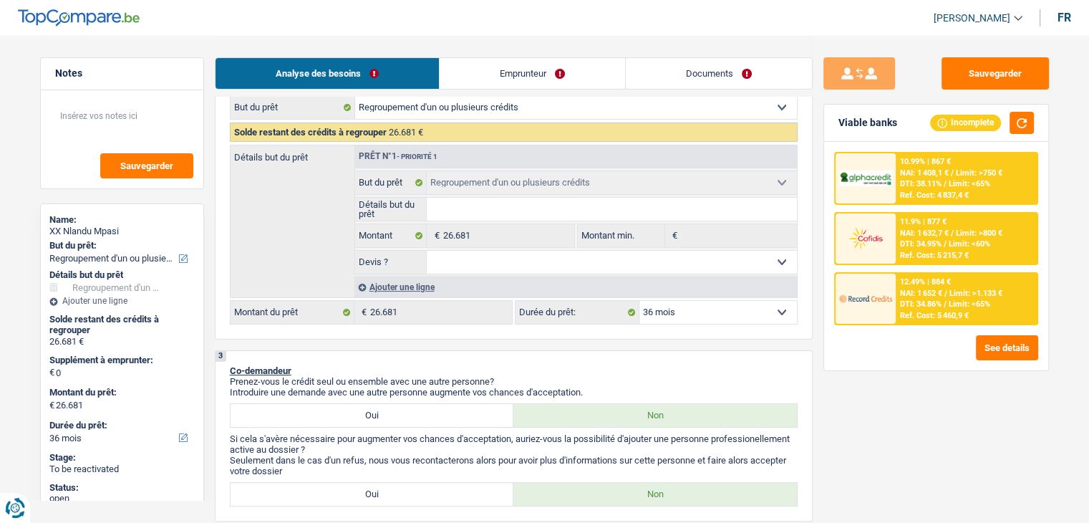
click at [722, 310] on select "12 mois 18 mois 24 mois 30 mois 36 mois 42 mois 48 mois 60 mois 72 mois 84 mois…" at bounding box center [717, 312] width 157 height 23
select select "42"
click at [639, 301] on select "12 mois 18 mois 24 mois 30 mois 36 mois 42 mois 48 mois 60 mois 72 mois 84 mois…" at bounding box center [717, 312] width 157 height 23
select select "42"
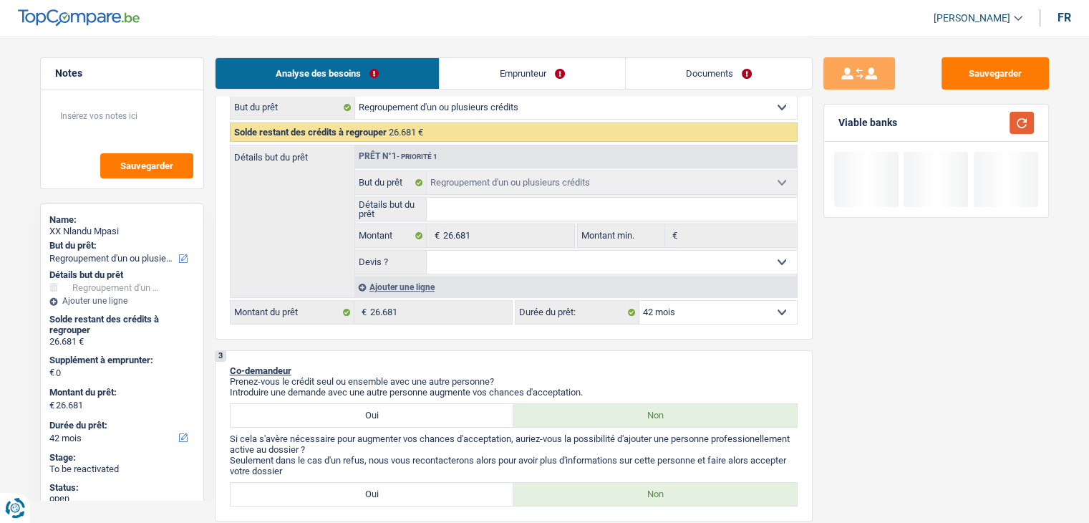
click at [1025, 119] on button "button" at bounding box center [1021, 123] width 24 height 22
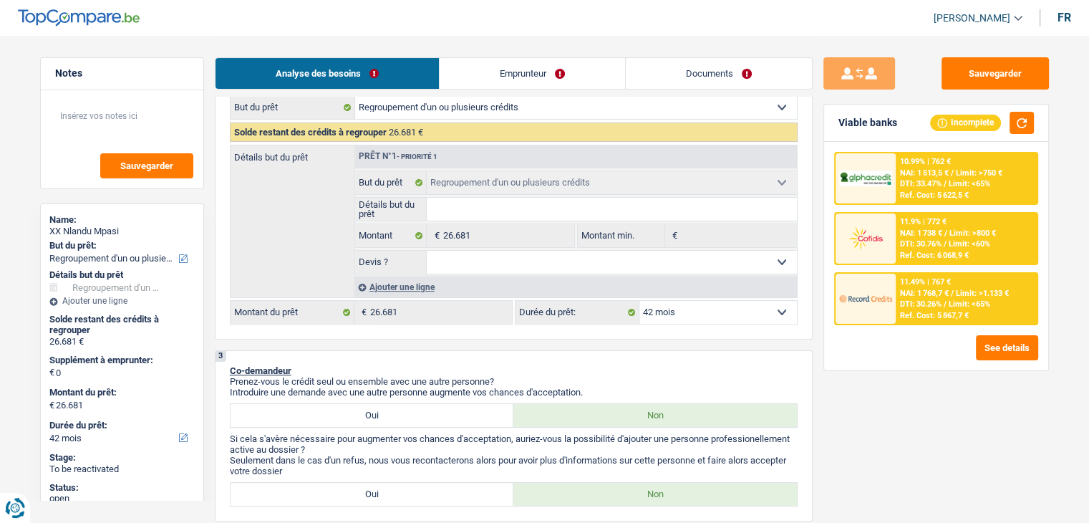
click at [881, 301] on img at bounding box center [865, 298] width 53 height 26
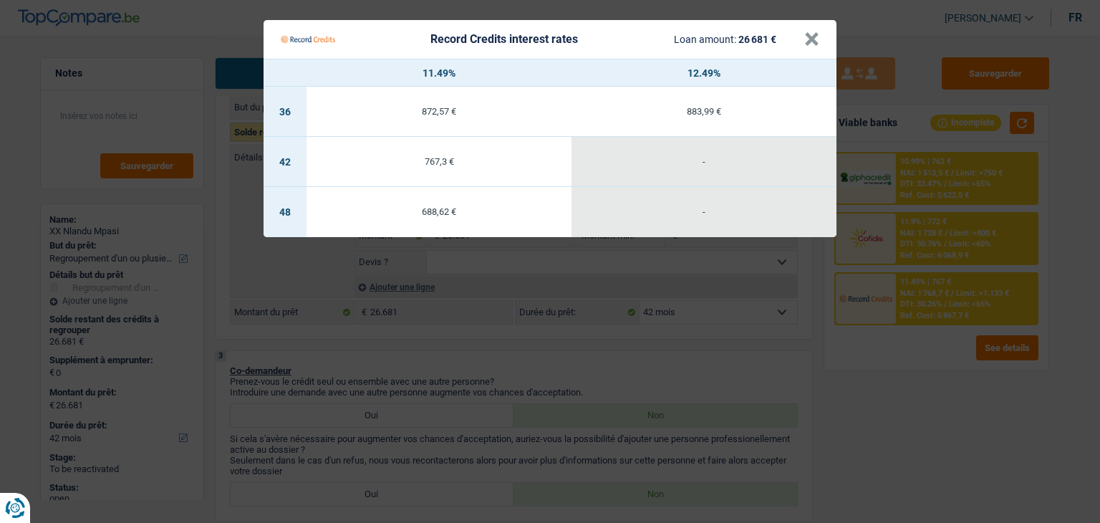
click at [855, 403] on Credits "Record Credits interest rates Loan amount: 26 681 € × 11.49% 12.49% 36 872,57 €…" at bounding box center [550, 261] width 1100 height 523
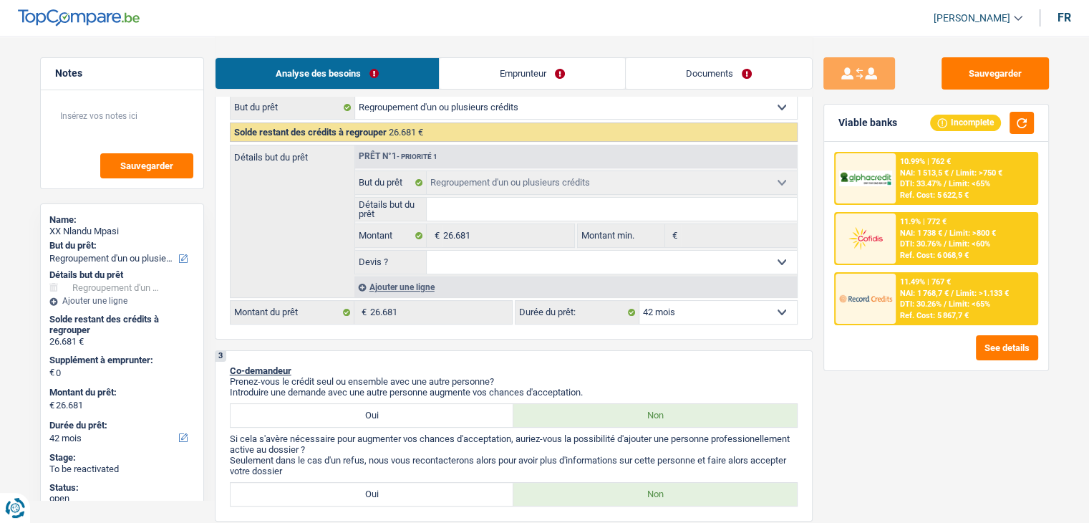
click at [689, 314] on select "12 mois 18 mois 24 mois 30 mois 36 mois 42 mois 48 mois 60 mois 72 mois 84 mois…" at bounding box center [717, 312] width 157 height 23
click at [873, 341] on div "See details" at bounding box center [936, 347] width 204 height 25
click at [923, 304] on span "DTI: 30.26%" at bounding box center [921, 303] width 42 height 9
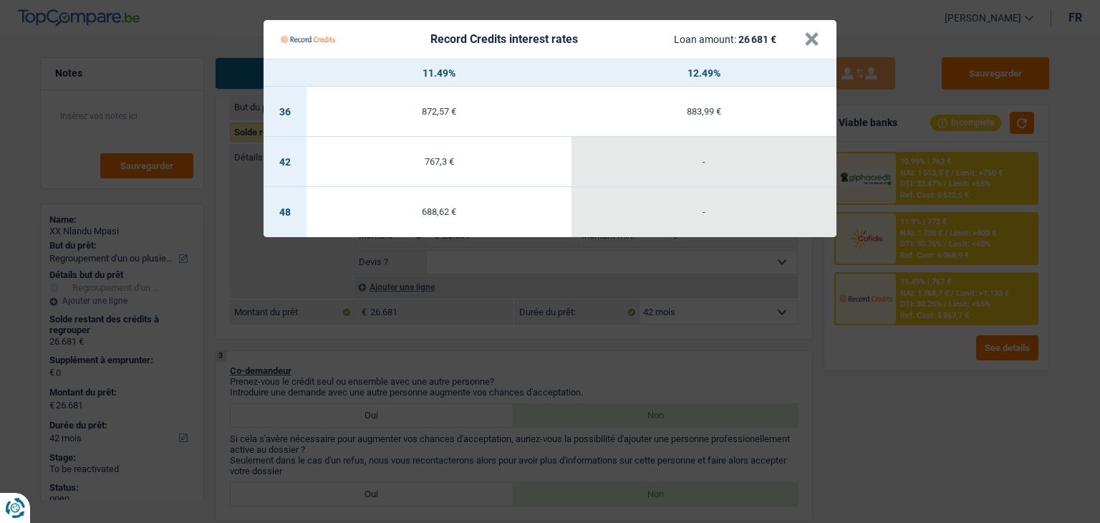
click at [904, 389] on Credits "Record Credits interest rates Loan amount: 26 681 € × 11.49% 12.49% 36 872,57 €…" at bounding box center [550, 261] width 1100 height 523
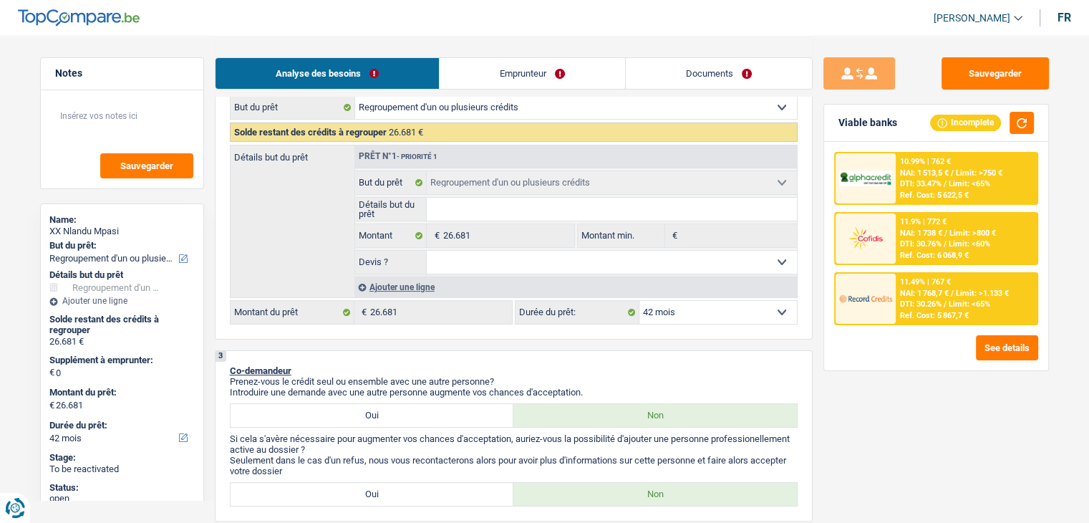
click at [679, 304] on select "12 mois 18 mois 24 mois 30 mois 36 mois 42 mois 48 mois 60 mois 72 mois 84 mois…" at bounding box center [717, 312] width 157 height 23
click at [855, 352] on div "See details" at bounding box center [936, 347] width 204 height 25
click at [903, 284] on div "11.49% | 767 €" at bounding box center [925, 281] width 51 height 9
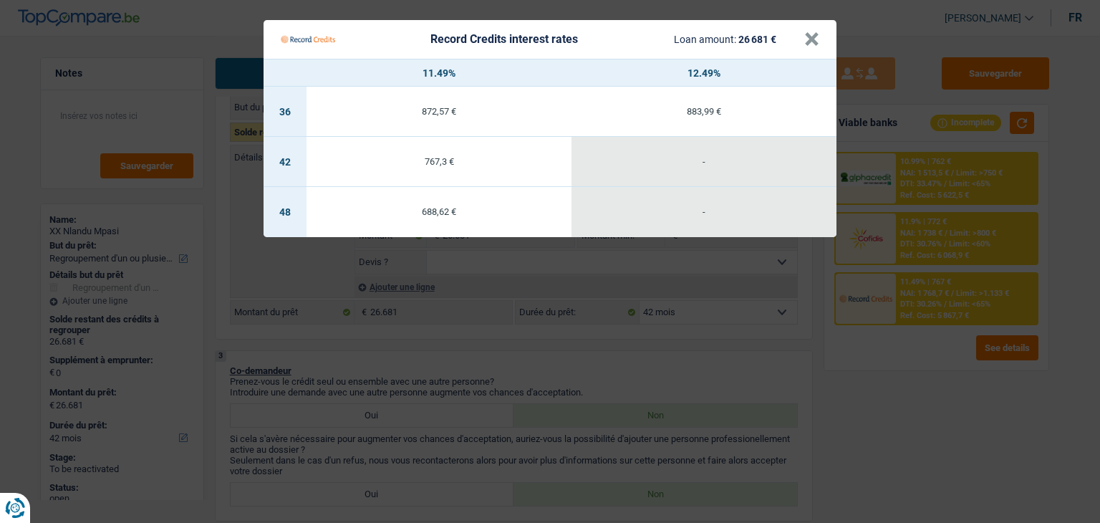
click at [893, 389] on Credits "Record Credits interest rates Loan amount: 26 681 € × 11.49% 12.49% 36 872,57 €…" at bounding box center [550, 261] width 1100 height 523
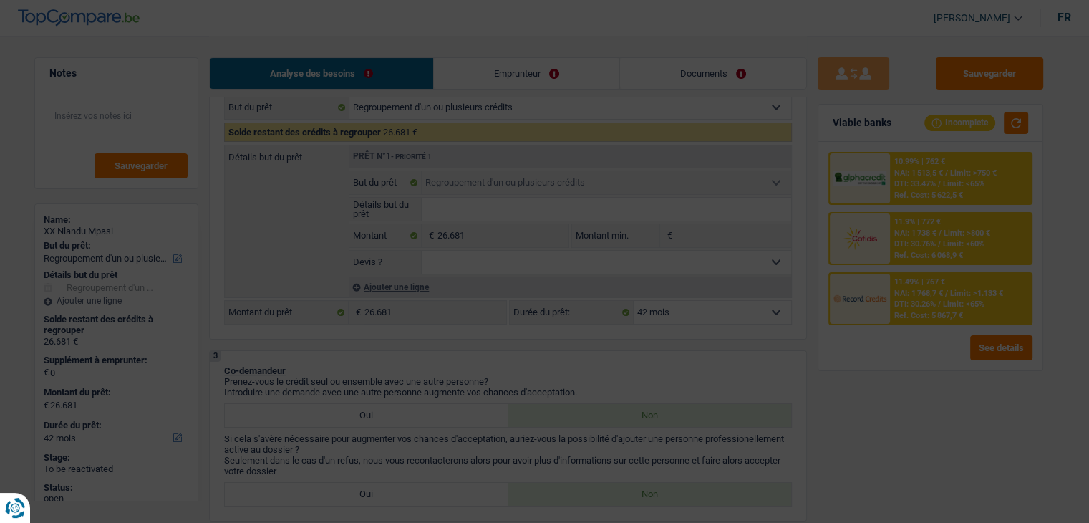
click at [929, 255] on div "Ref. Cost: 6 068,9 €" at bounding box center [929, 255] width 69 height 9
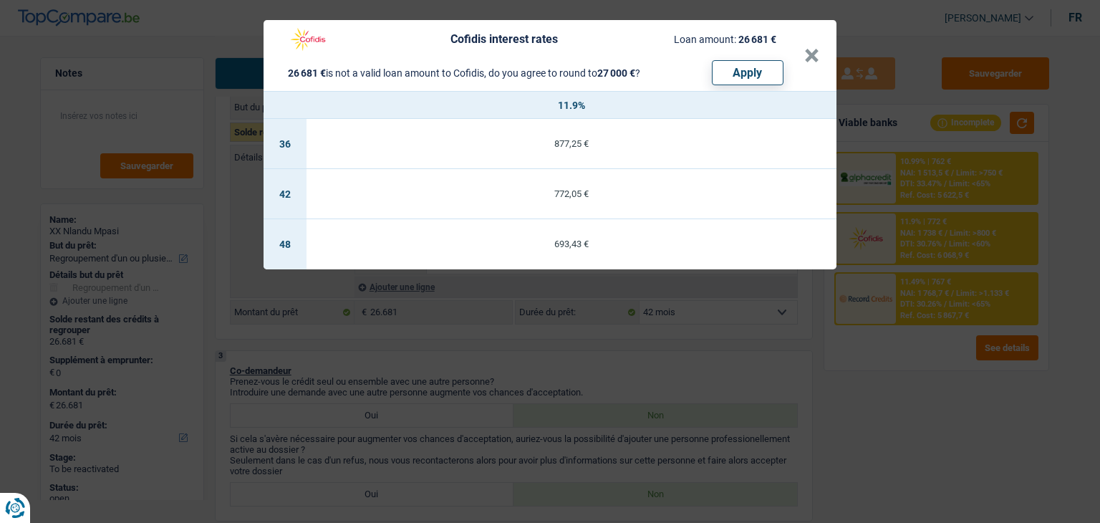
click at [905, 449] on div "Cofidis interest rates Loan amount: 26 681 € 26 681 € is not a valid loan amoun…" at bounding box center [550, 261] width 1100 height 523
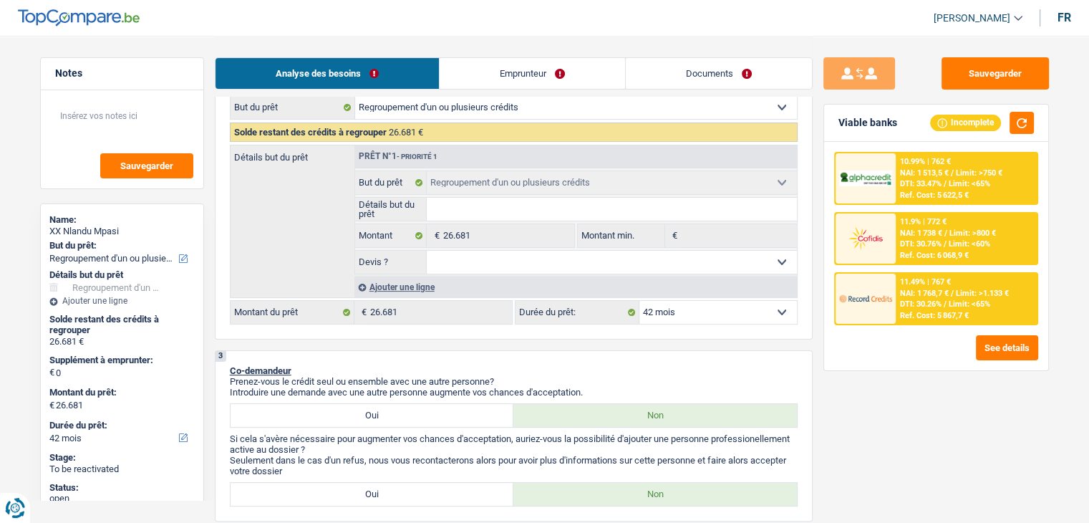
click at [690, 311] on select "12 mois 18 mois 24 mois 30 mois 36 mois 42 mois 48 mois 60 mois 72 mois 84 mois…" at bounding box center [717, 312] width 157 height 23
select select "48"
click at [639, 301] on select "12 mois 18 mois 24 mois 30 mois 36 mois 42 mois 48 mois 60 mois 72 mois 84 mois…" at bounding box center [717, 312] width 157 height 23
select select "48"
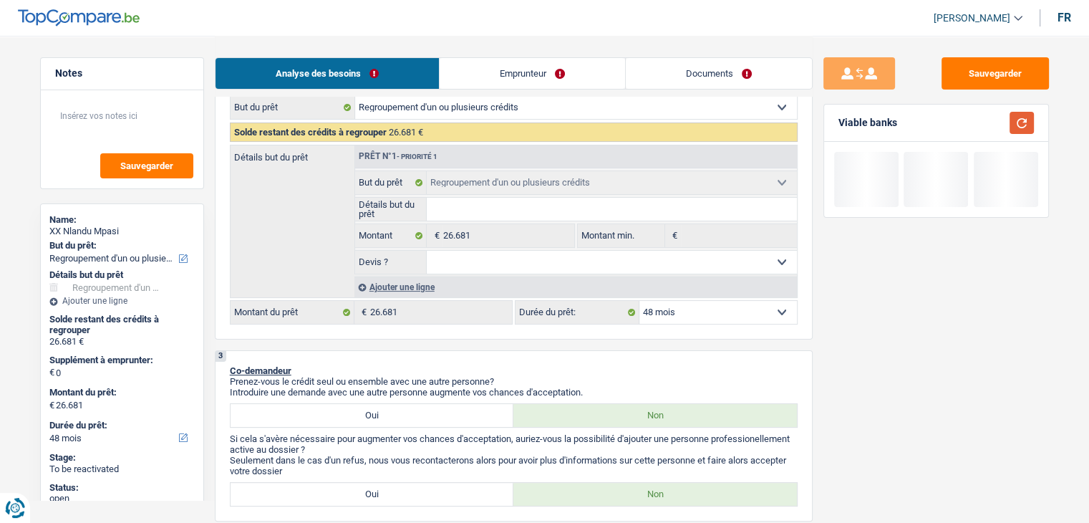
click at [1017, 125] on button "button" at bounding box center [1021, 123] width 24 height 22
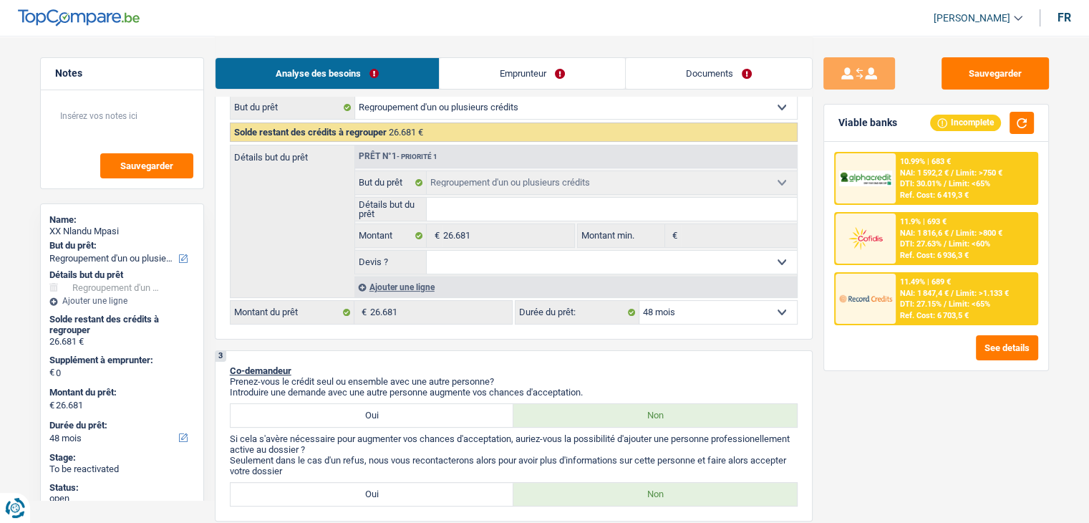
click at [896, 319] on div "11.49% | 689 € NAI: 1 847,4 € / Limit: >1.133 € DTI: 27.15% / Limit: <65% Ref. …" at bounding box center [966, 298] width 141 height 50
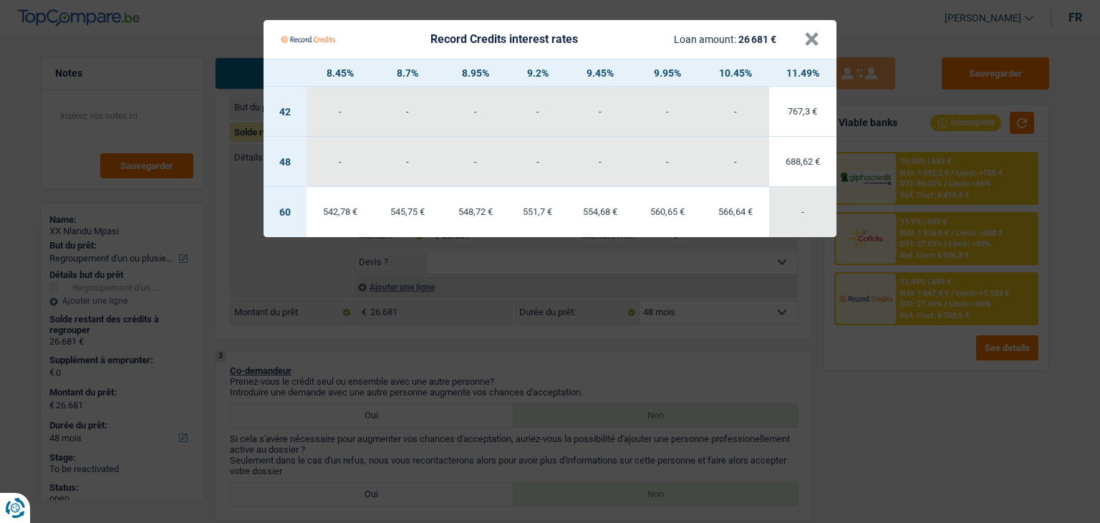
click at [868, 382] on Credits "Record Credits interest rates Loan amount: 26 681 € × 8.45% 8.7% 8.95% 9.2% 9.4…" at bounding box center [550, 261] width 1100 height 523
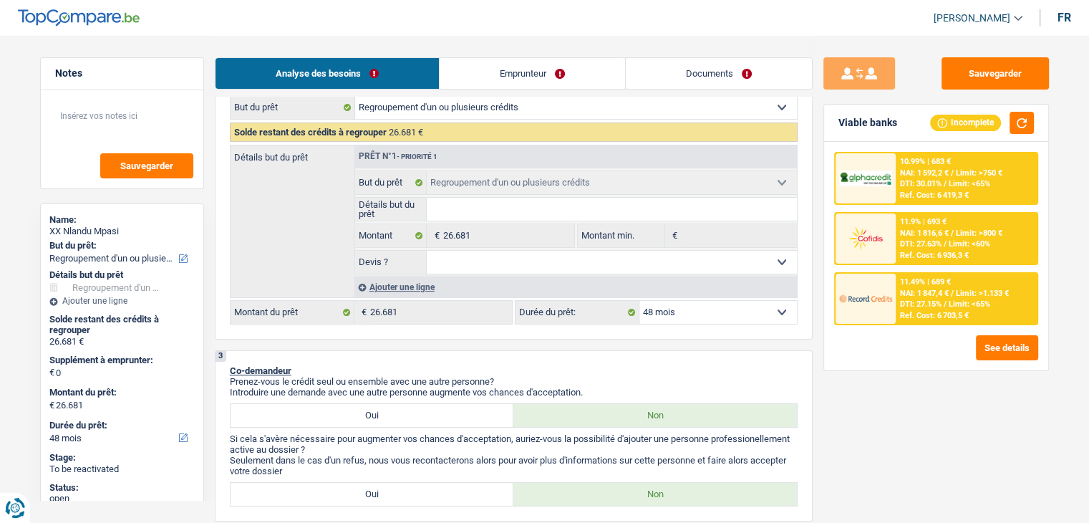
click at [886, 301] on img at bounding box center [865, 298] width 53 height 26
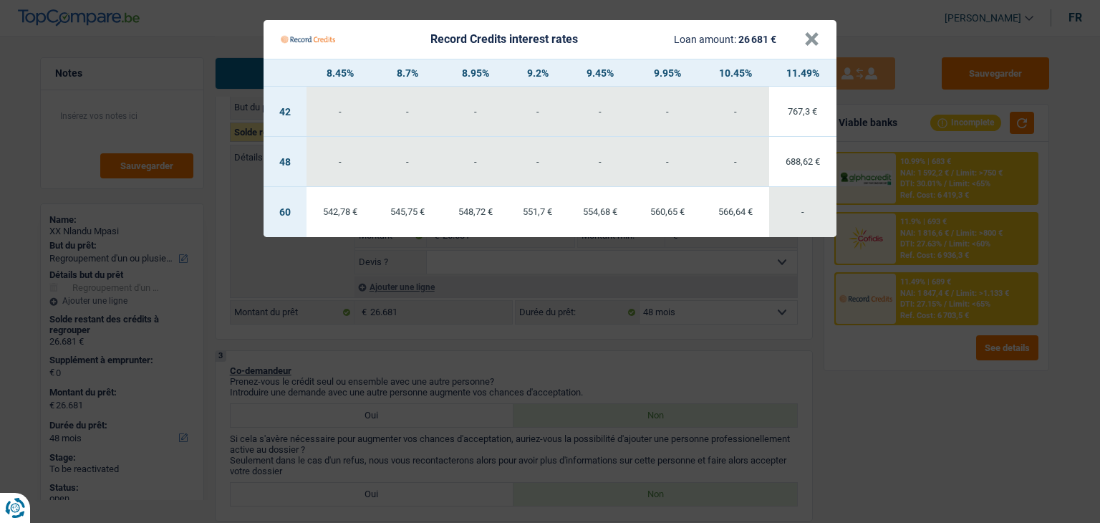
click at [826, 372] on Credits "Record Credits interest rates Loan amount: 26 681 € × 8.45% 8.7% 8.95% 9.2% 9.4…" at bounding box center [550, 261] width 1100 height 523
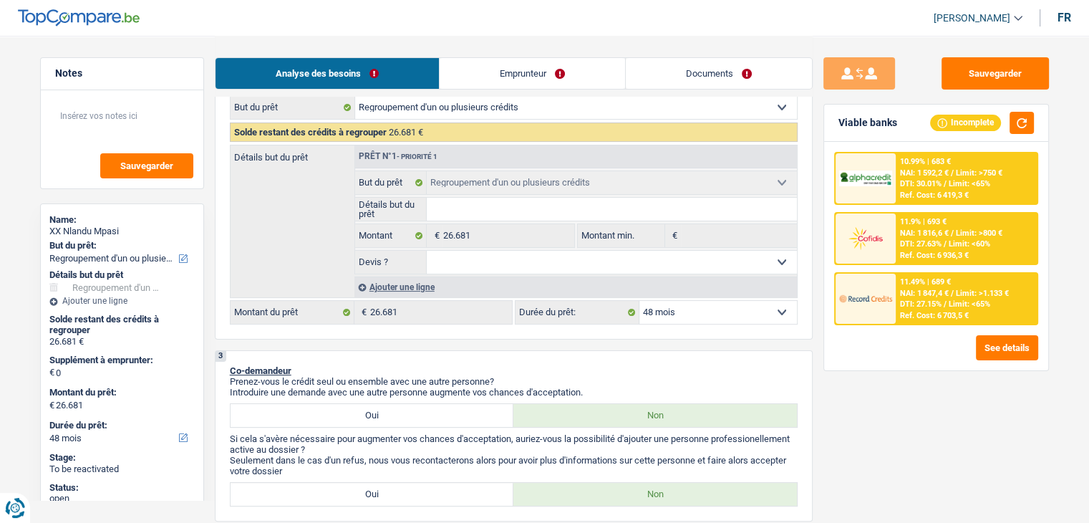
click at [720, 314] on select "12 mois 18 mois 24 mois 30 mois 36 mois 42 mois 48 mois 60 mois 72 mois 84 mois…" at bounding box center [717, 312] width 157 height 23
drag, startPoint x: 855, startPoint y: 346, endPoint x: 906, endPoint y: 281, distance: 82.6
click at [857, 346] on div "See details" at bounding box center [936, 347] width 204 height 25
click at [907, 281] on div "11.49% | 689 €" at bounding box center [925, 281] width 51 height 9
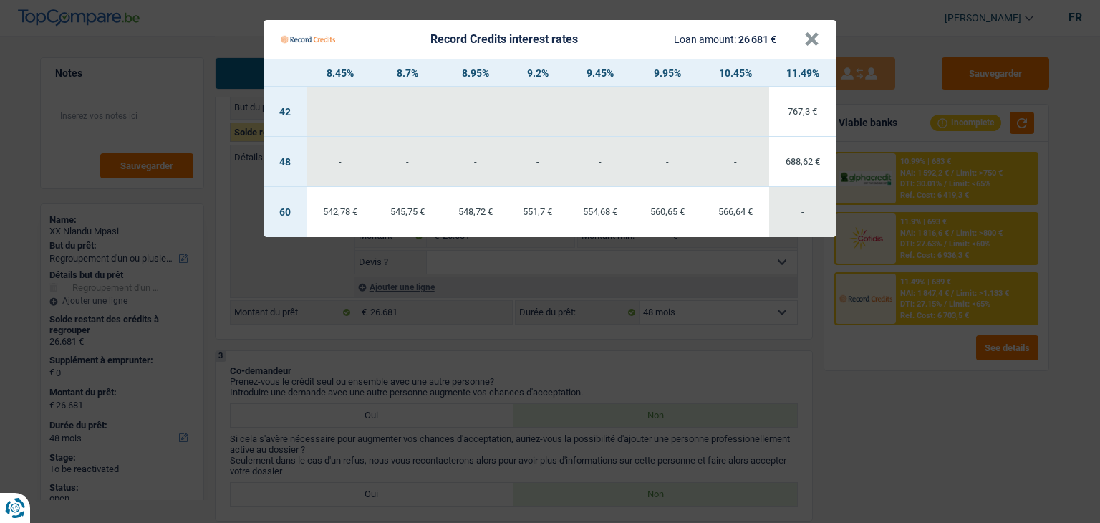
click at [886, 367] on Credits "Record Credits interest rates Loan amount: 26 681 € × 8.45% 8.7% 8.95% 9.2% 9.4…" at bounding box center [550, 261] width 1100 height 523
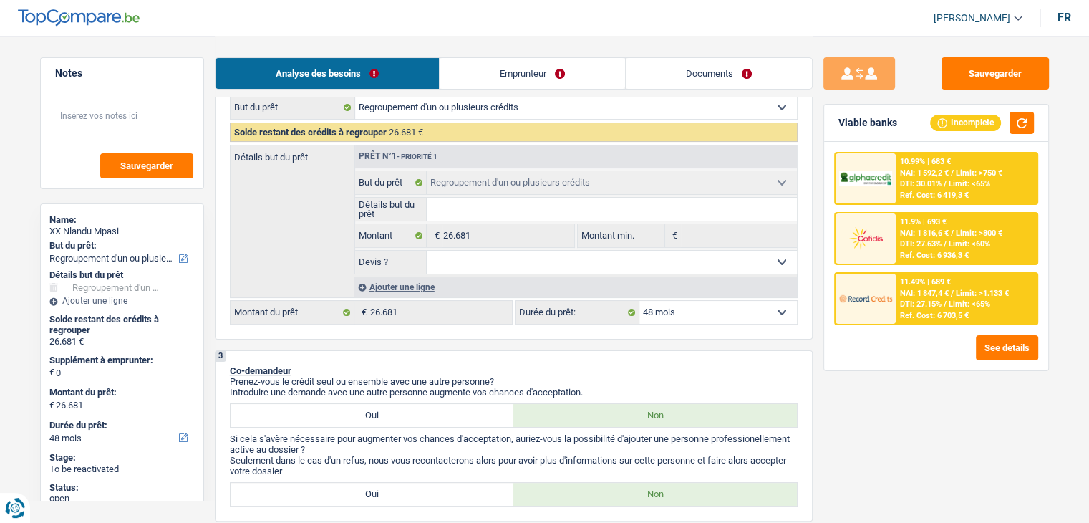
click at [739, 313] on select "12 mois 18 mois 24 mois 30 mois 36 mois 42 mois 48 mois 60 mois 72 mois 84 mois…" at bounding box center [717, 312] width 157 height 23
select select "60"
click at [639, 301] on select "12 mois 18 mois 24 mois 30 mois 36 mois 42 mois 48 mois 60 mois 72 mois 84 mois…" at bounding box center [717, 312] width 157 height 23
select select "60"
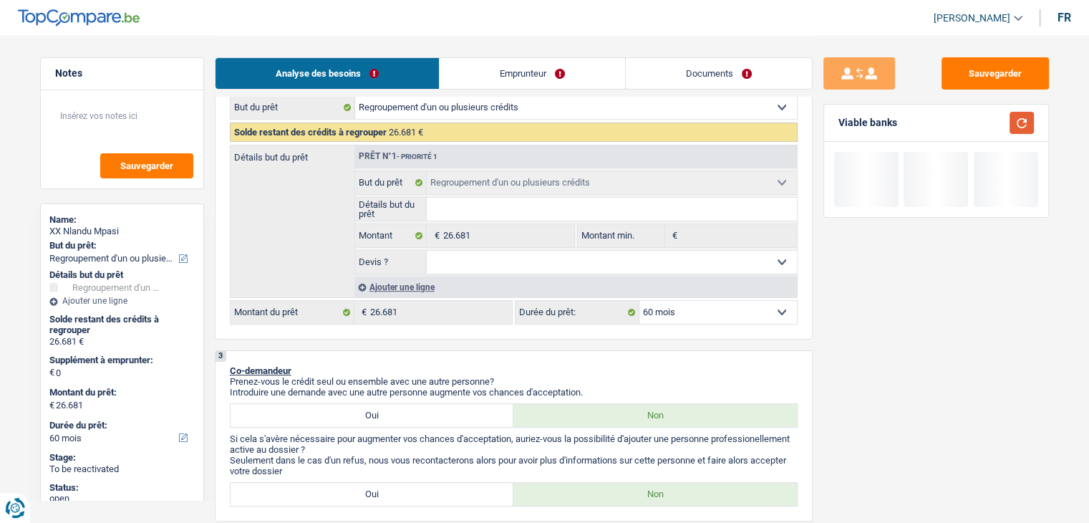
click at [1022, 123] on button "button" at bounding box center [1021, 123] width 24 height 22
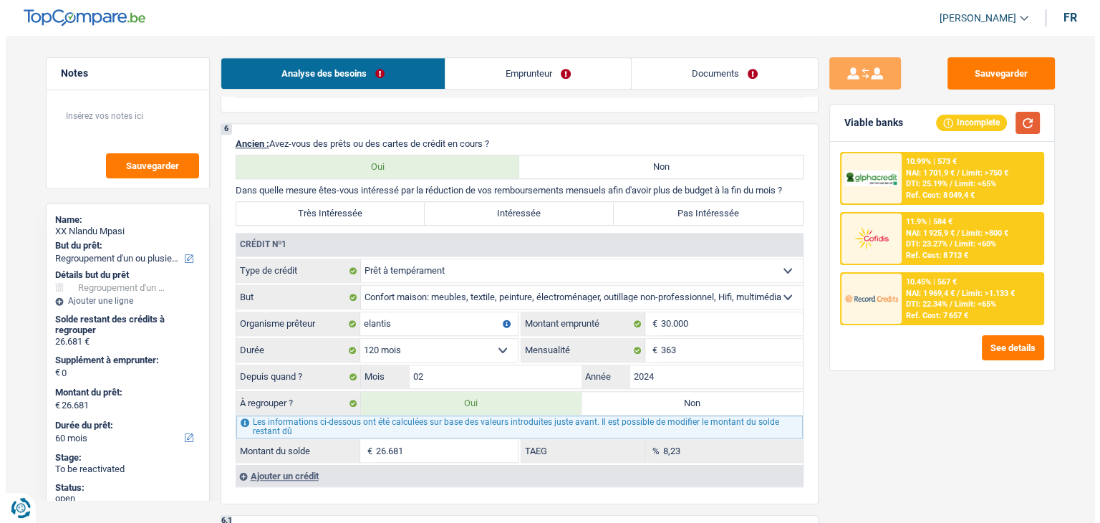
scroll to position [1289, 0]
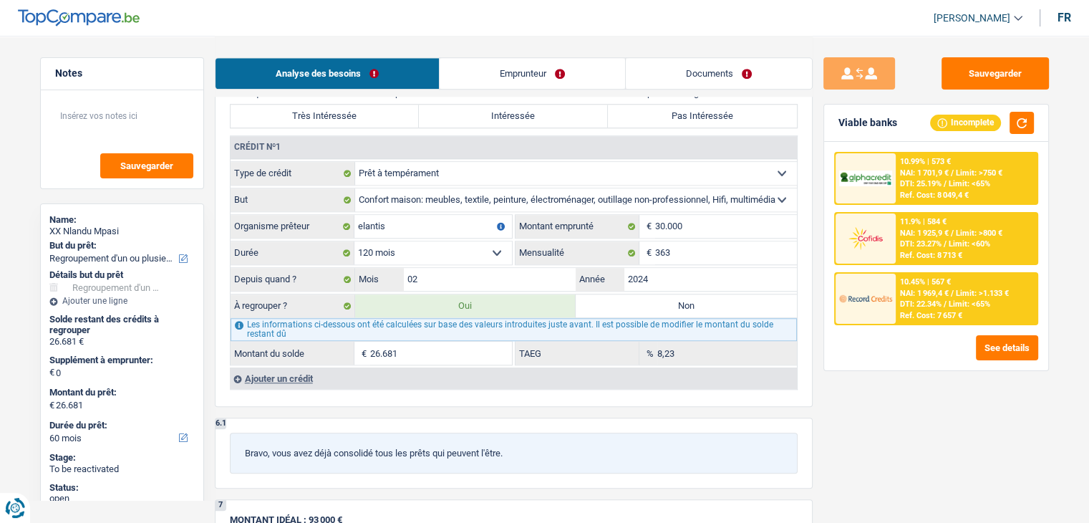
click at [940, 319] on div "10.45% | 567 € NAI: 1 969,4 € / Limit: >1.133 € DTI: 22.34% / Limit: <65% Ref. …" at bounding box center [966, 298] width 141 height 50
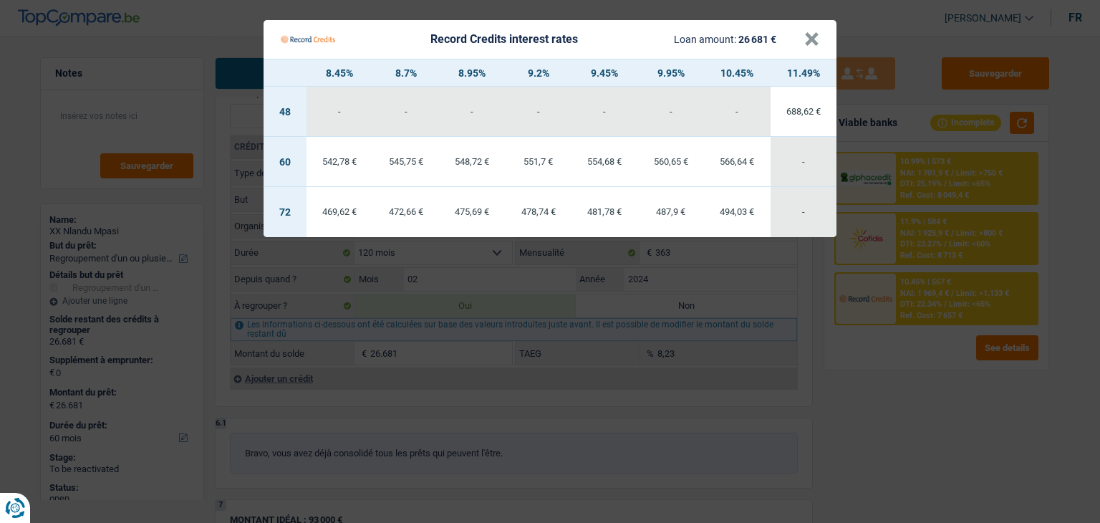
click at [871, 351] on Credits "Record Credits interest rates Loan amount: 26 681 € × 8.45% 8.7% 8.95% 9.2% 9.4…" at bounding box center [550, 261] width 1100 height 523
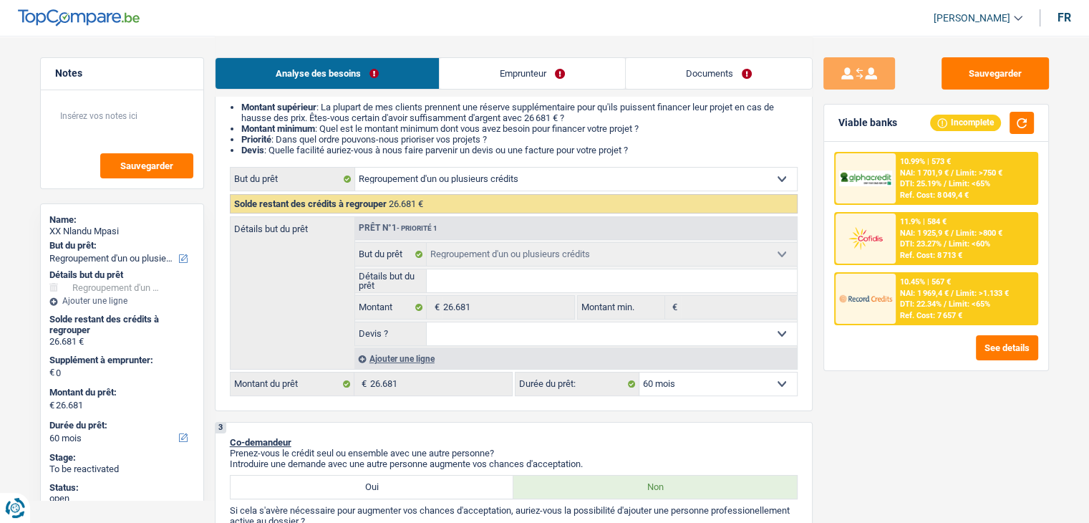
scroll to position [286, 0]
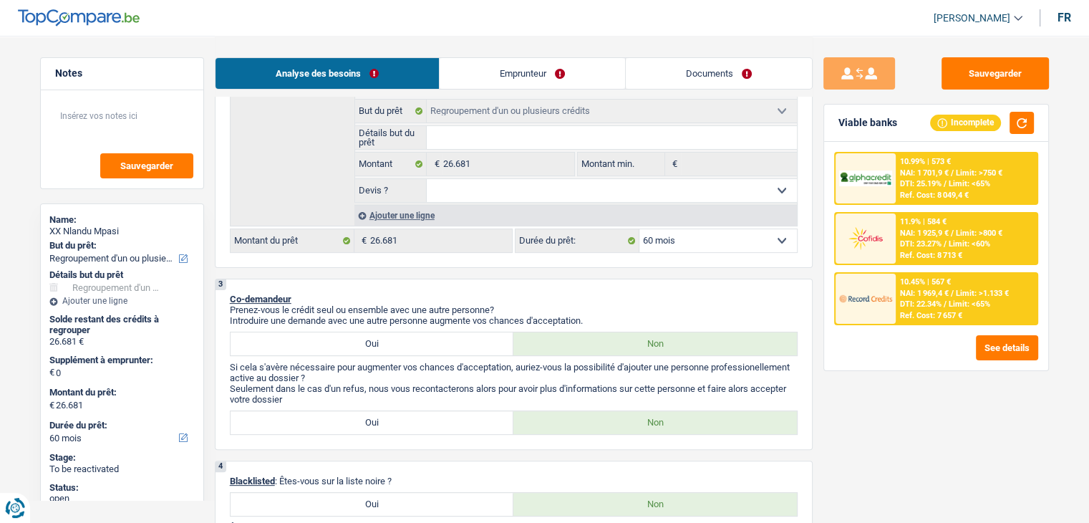
click at [906, 325] on div "10.99% | 573 € NAI: 1 701,9 € / Limit: >750 € DTI: 25.19% / Limit: <65% Ref. Co…" at bounding box center [936, 256] width 224 height 228
click at [899, 299] on div "10.45% | 567 € NAI: 1 969,4 € / Limit: >1.133 € DTI: 22.34% / Limit: <65% Ref. …" at bounding box center [966, 298] width 141 height 50
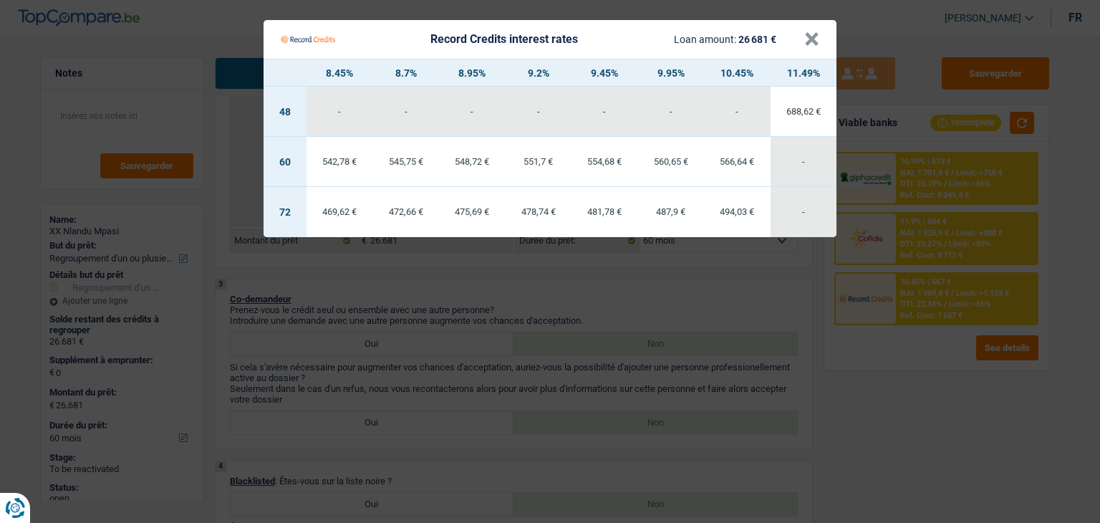
click at [649, 301] on Credits "Record Credits interest rates Loan amount: 26 681 € × 8.45% 8.7% 8.95% 9.2% 9.4…" at bounding box center [550, 261] width 1100 height 523
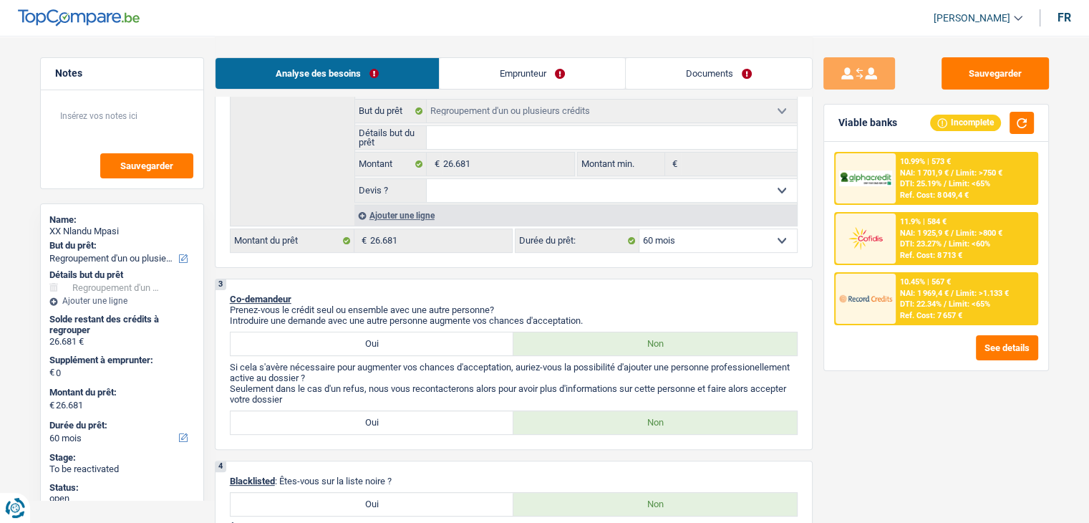
click at [701, 238] on select "12 mois 18 mois 24 mois 30 mois 36 mois 42 mois 48 mois 60 mois 72 mois 84 mois…" at bounding box center [717, 240] width 157 height 23
select select "24"
click at [639, 229] on select "12 mois 18 mois 24 mois 30 mois 36 mois 42 mois 48 mois 60 mois 72 mois 84 mois…" at bounding box center [717, 240] width 157 height 23
select select "24"
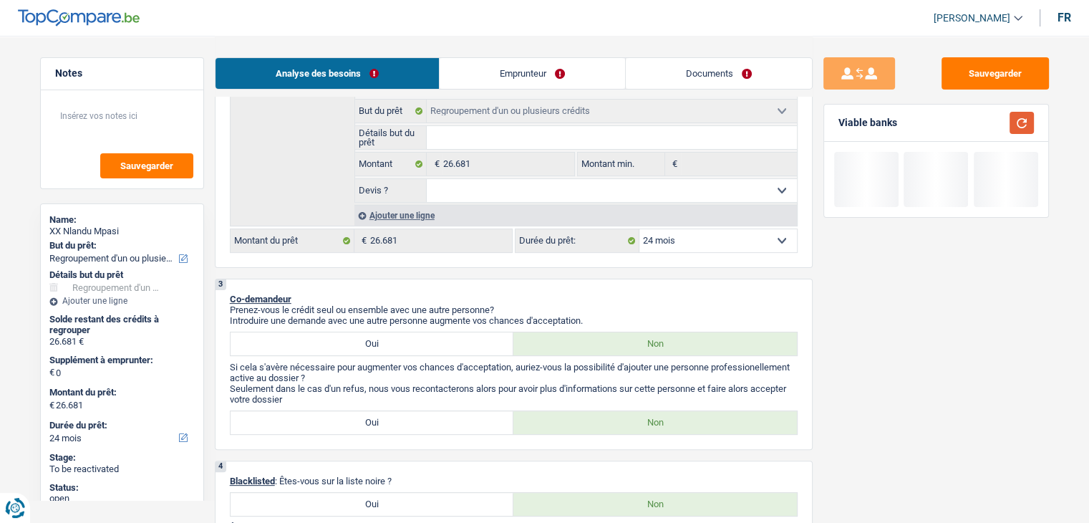
click at [1014, 120] on button "button" at bounding box center [1021, 123] width 24 height 22
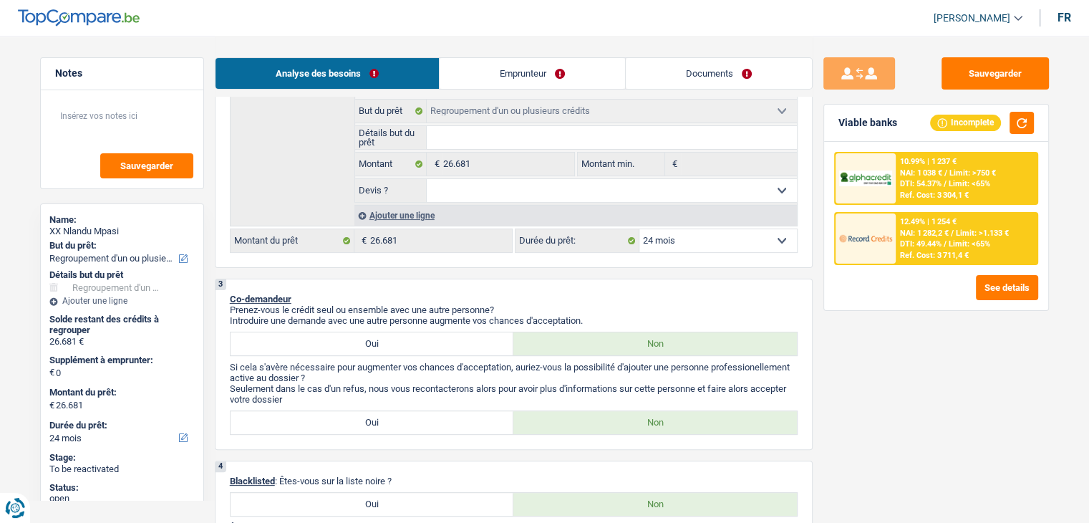
click at [929, 236] on span "NAI: 1 282,2 €" at bounding box center [924, 232] width 49 height 9
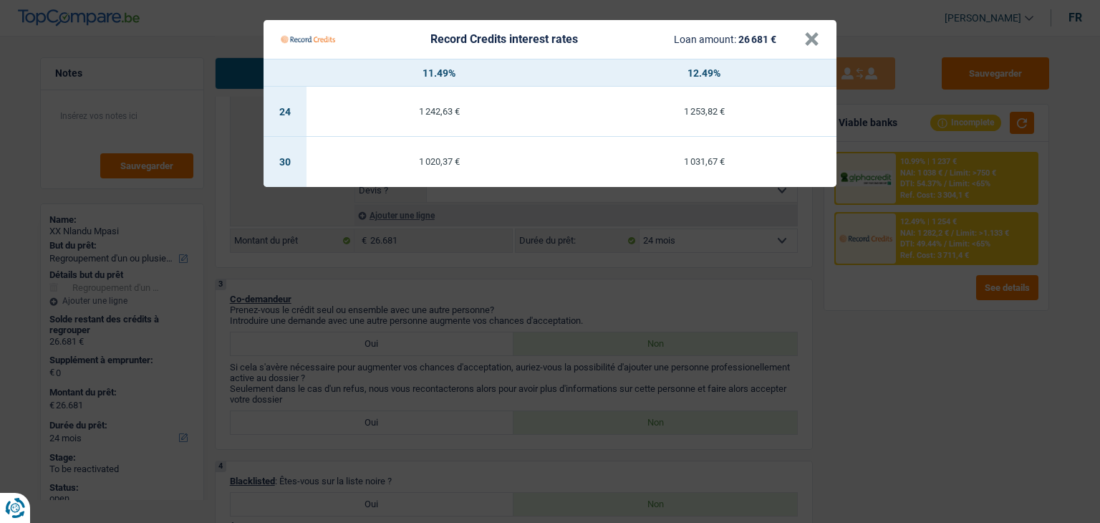
click at [905, 310] on Credits "Record Credits interest rates Loan amount: 26 681 € × 11.49% 12.49% 24 1 242,63…" at bounding box center [550, 261] width 1100 height 523
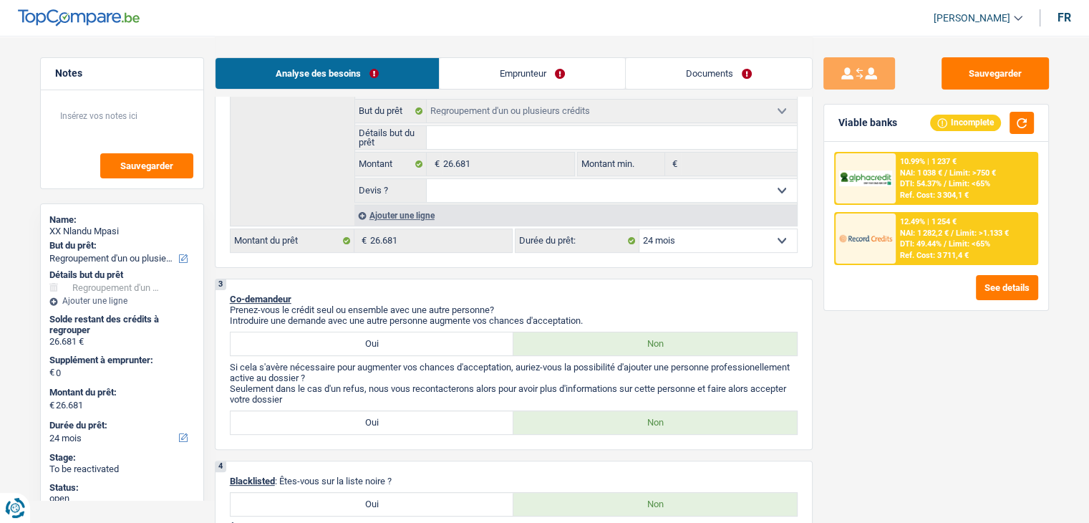
click at [656, 244] on select "12 mois 18 mois 24 mois 30 mois 36 mois 42 mois 48 mois 60 mois 72 mois 84 mois…" at bounding box center [717, 240] width 157 height 23
select select "18"
click at [639, 229] on select "12 mois 18 mois 24 mois 30 mois 36 mois 42 mois 48 mois 60 mois 72 mois 84 mois…" at bounding box center [717, 240] width 157 height 23
select select "18"
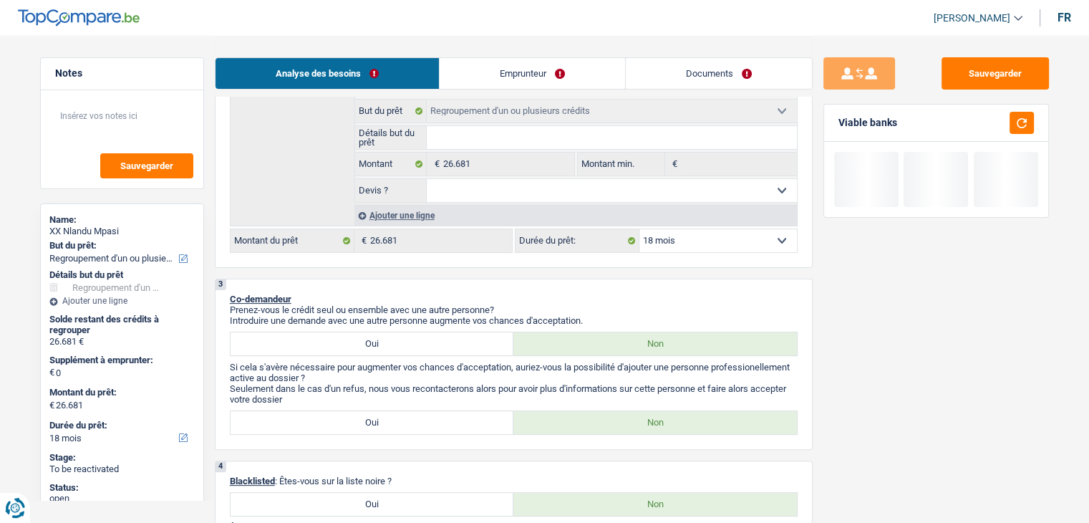
click at [1008, 122] on div at bounding box center [1017, 123] width 33 height 22
click at [1024, 130] on button "button" at bounding box center [1021, 123] width 24 height 22
click at [687, 243] on select "12 mois 18 mois 24 mois 30 mois 36 mois 42 mois 48 mois 60 mois 72 mois 84 mois…" at bounding box center [717, 240] width 157 height 23
select select "24"
click at [639, 229] on select "12 mois 18 mois 24 mois 30 mois 36 mois 42 mois 48 mois 60 mois 72 mois 84 mois…" at bounding box center [717, 240] width 157 height 23
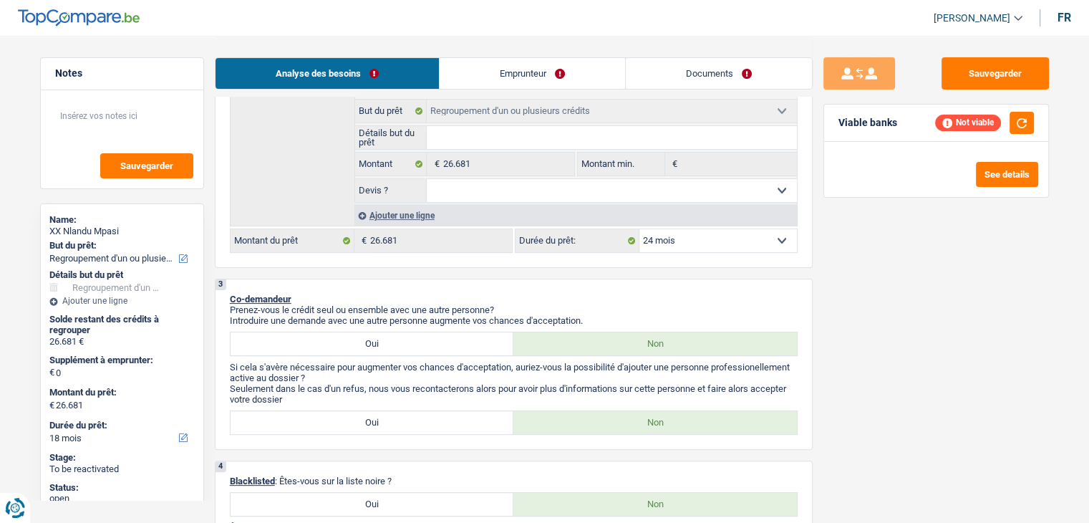
select select "24"
click at [1029, 121] on button "button" at bounding box center [1021, 123] width 24 height 22
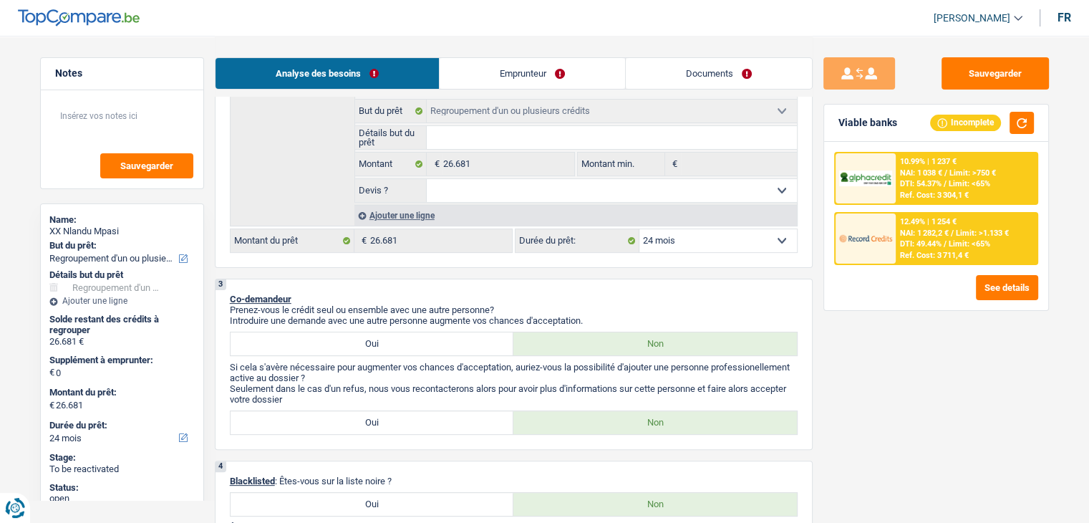
click at [916, 258] on div "Ref. Cost: 3 711,4 €" at bounding box center [934, 255] width 69 height 9
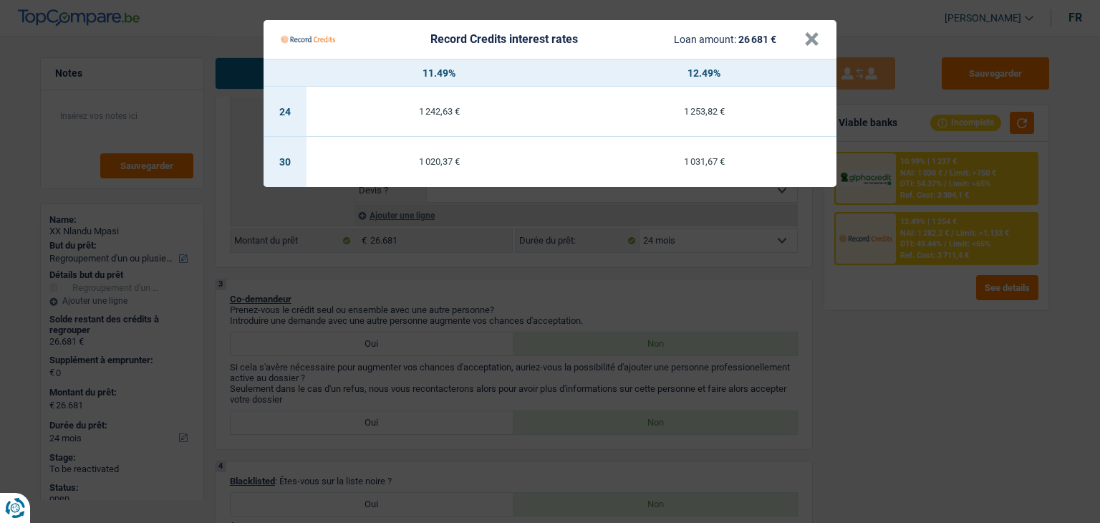
click at [893, 311] on Credits "Record Credits interest rates Loan amount: 26 681 € × 11.49% 12.49% 24 1 242,63…" at bounding box center [550, 261] width 1100 height 523
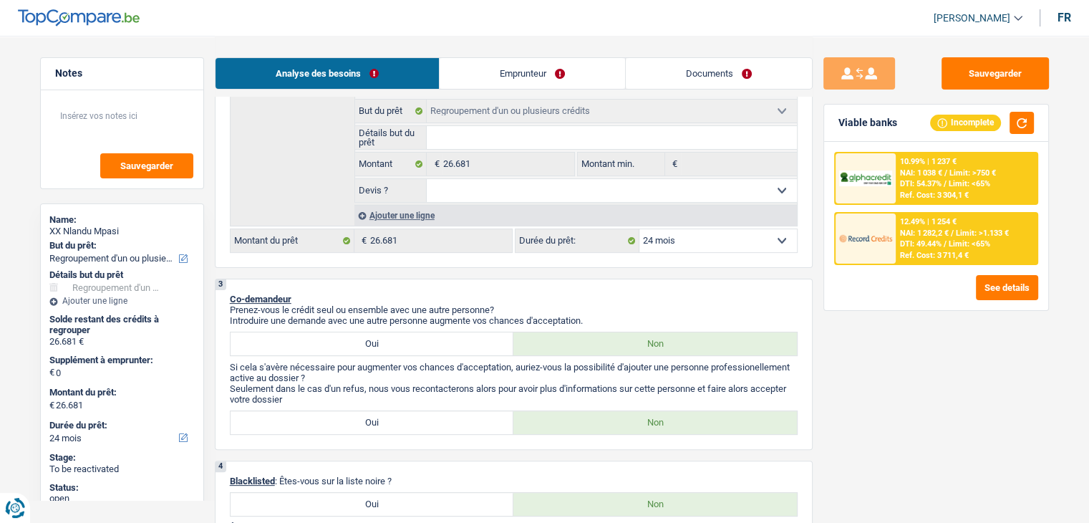
click at [787, 237] on select "12 mois 18 mois 24 mois 30 mois 36 mois 42 mois 48 mois 60 mois 72 mois 84 mois…" at bounding box center [717, 240] width 157 height 23
click at [581, 307] on p "Prenez-vous le crédit seul ou ensemble avec une autre personne?" at bounding box center [514, 309] width 568 height 11
click at [687, 251] on div "2 Projet : Quel projet souhaitez-vous financer pour 26 681 € ? Montant supérieu…" at bounding box center [514, 97] width 598 height 341
drag, startPoint x: 687, startPoint y: 238, endPoint x: 689, endPoint y: 247, distance: 9.4
click at [687, 237] on select "12 mois 18 mois 24 mois 30 mois 36 mois 42 mois 48 mois 60 mois 72 mois 84 mois…" at bounding box center [717, 240] width 157 height 23
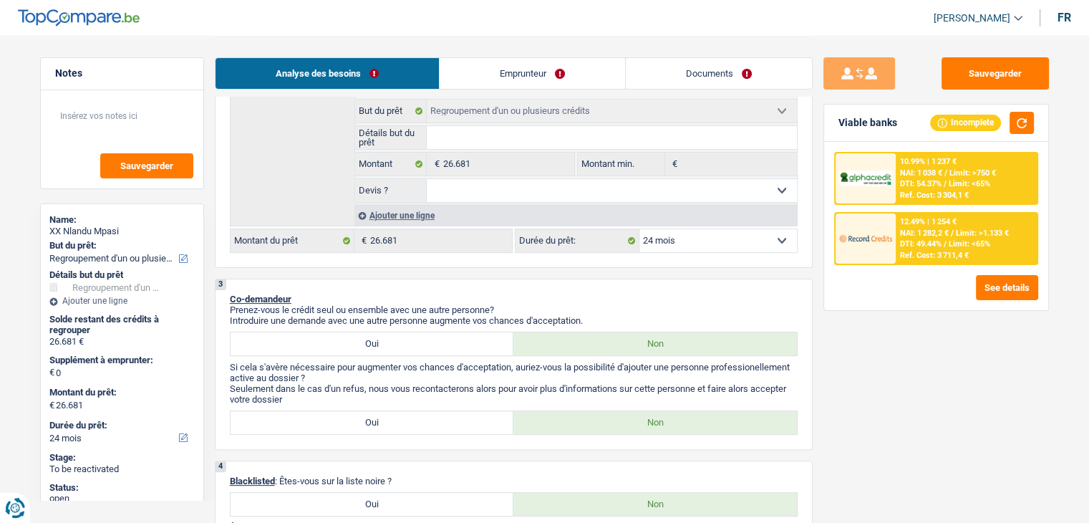
click at [616, 307] on p "Prenez-vous le crédit seul ou ensemble avec une autre personne?" at bounding box center [514, 309] width 568 height 11
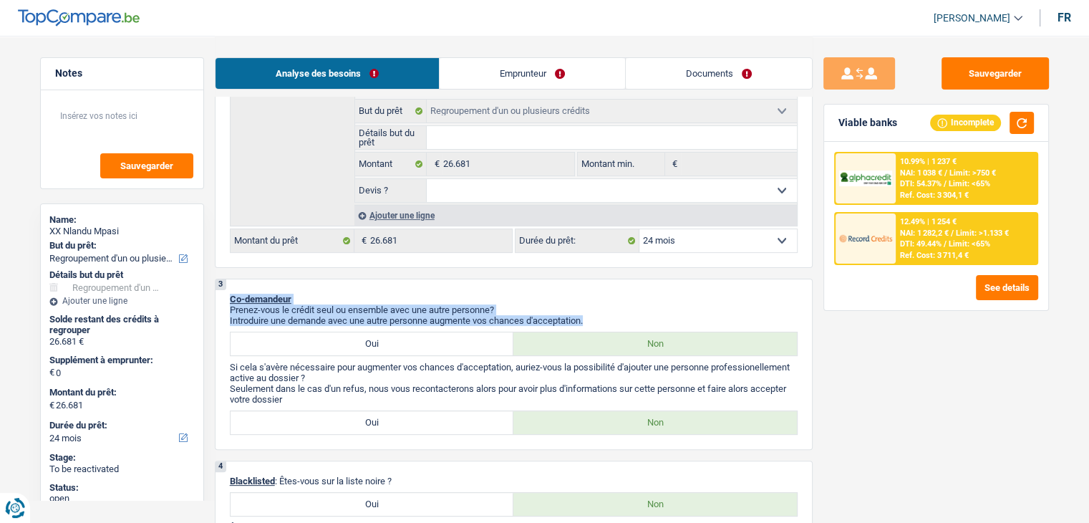
drag, startPoint x: 601, startPoint y: 321, endPoint x: 223, endPoint y: 293, distance: 378.3
click at [223, 293] on div "3 Co-demandeur Prenez-vous le crédit seul ou ensemble avec une autre personne? …" at bounding box center [514, 363] width 598 height 171
click at [478, 278] on div "3 Co-demandeur Prenez-vous le crédit seul ou ensemble avec une autre personne? …" at bounding box center [514, 363] width 598 height 171
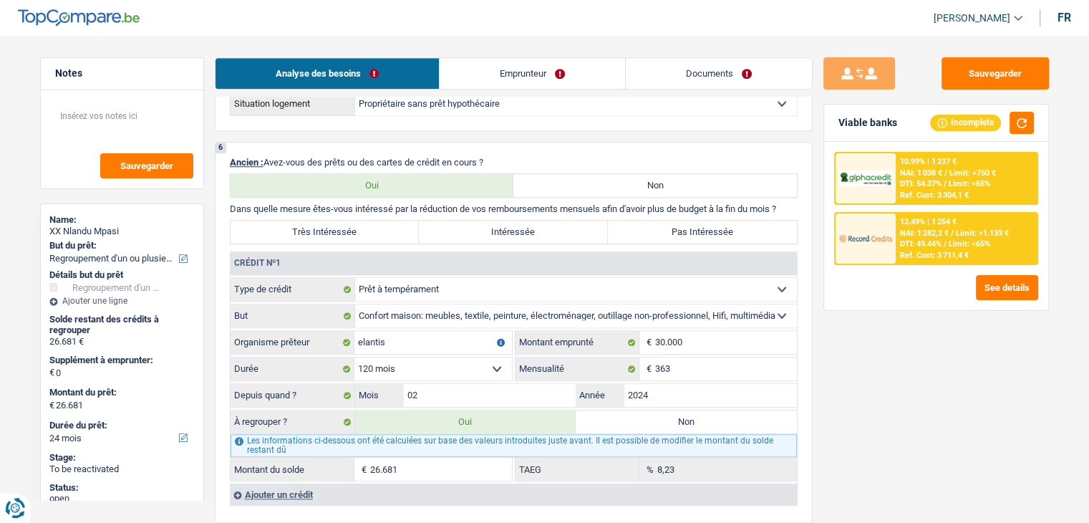
scroll to position [1289, 0]
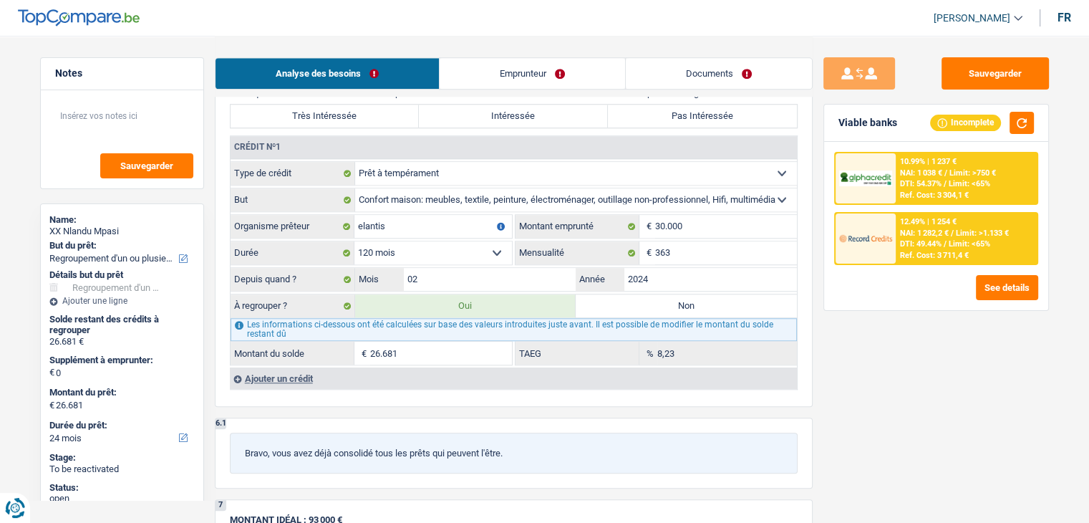
click at [823, 371] on div "Sauvegarder Viable banks Incomplete 10.99% | 1 237 € NAI: 1 038 € / Limit: >750…" at bounding box center [935, 278] width 247 height 442
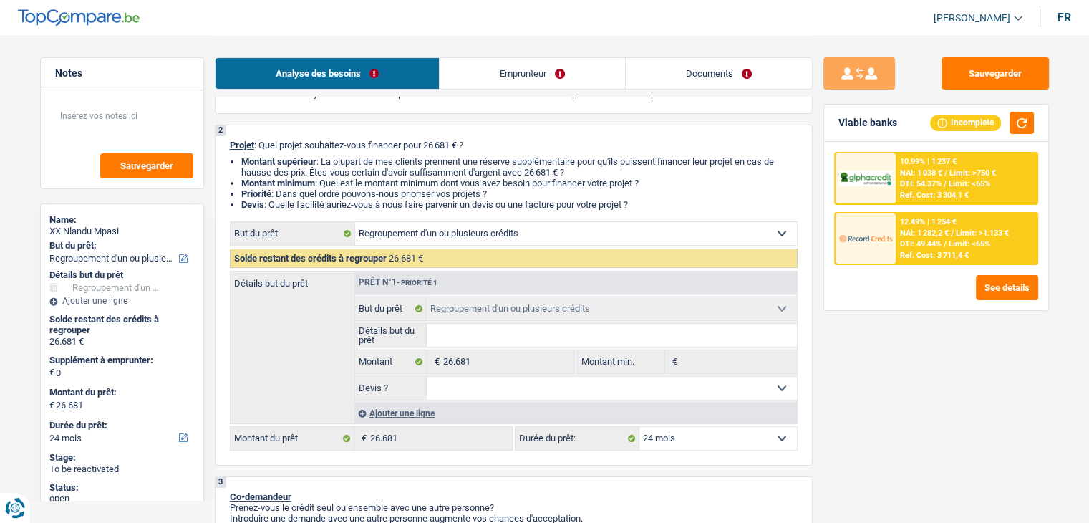
scroll to position [0, 0]
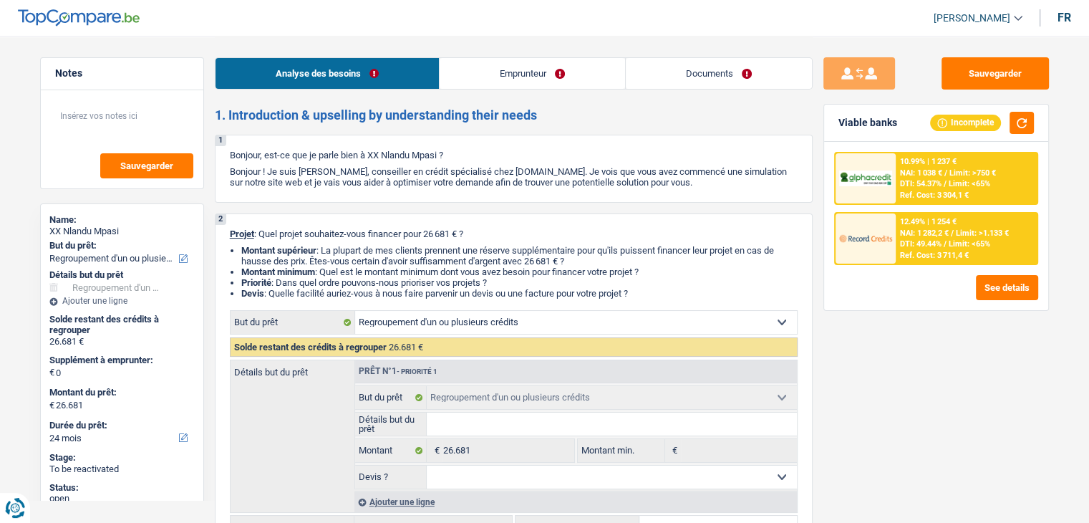
drag, startPoint x: 636, startPoint y: 293, endPoint x: 237, endPoint y: 243, distance: 401.8
click at [237, 243] on div "2 Projet : Quel projet souhaitez-vous financer pour 26 681 € ? Montant supérieu…" at bounding box center [514, 383] width 598 height 341
click at [676, 293] on li "Devis : Quelle facilité auriez-vous à nous faire parvenir un devis ou une factu…" at bounding box center [519, 293] width 556 height 11
drag, startPoint x: 639, startPoint y: 292, endPoint x: 270, endPoint y: 247, distance: 371.4
click at [271, 247] on ul "Montant supérieur : La plupart de mes clients prennent une réserve supplémentai…" at bounding box center [514, 272] width 568 height 54
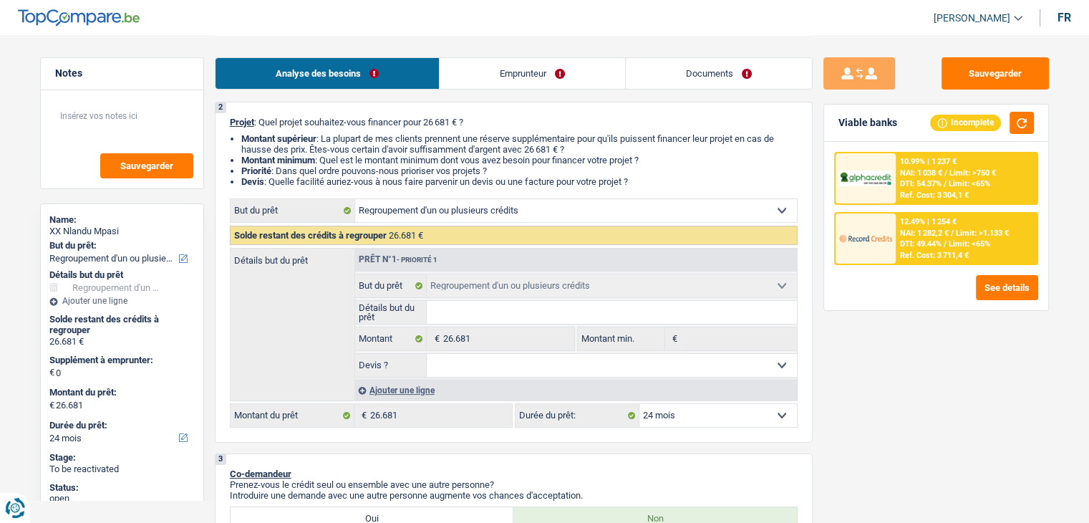
scroll to position [215, 0]
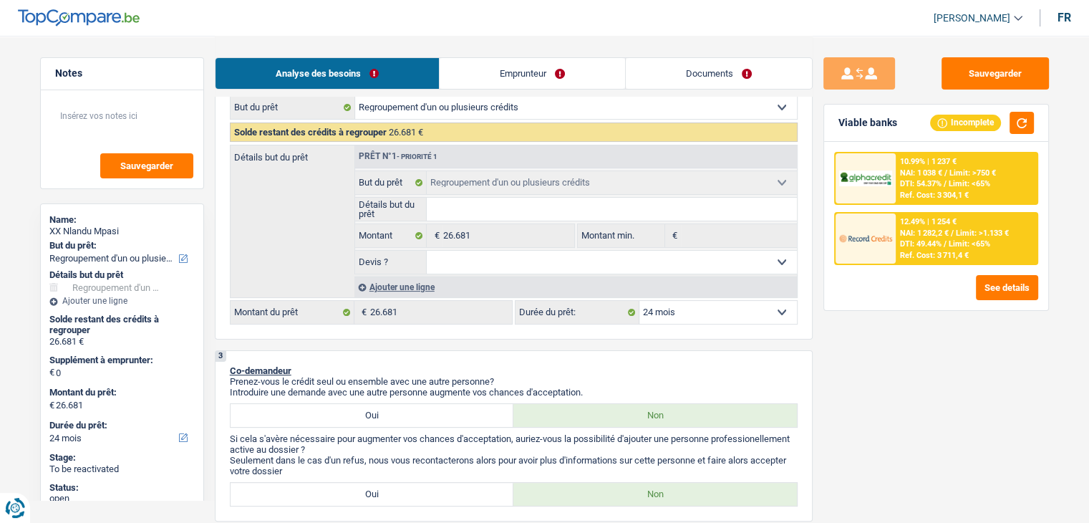
click at [376, 286] on div "Ajouter une ligne" at bounding box center [575, 286] width 442 height 21
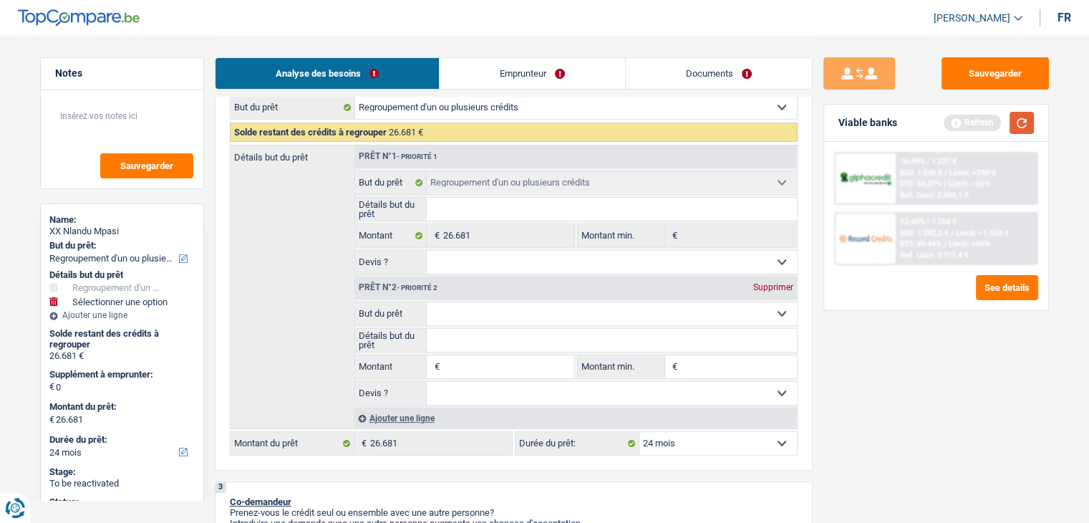
click at [1027, 125] on button "button" at bounding box center [1021, 123] width 24 height 22
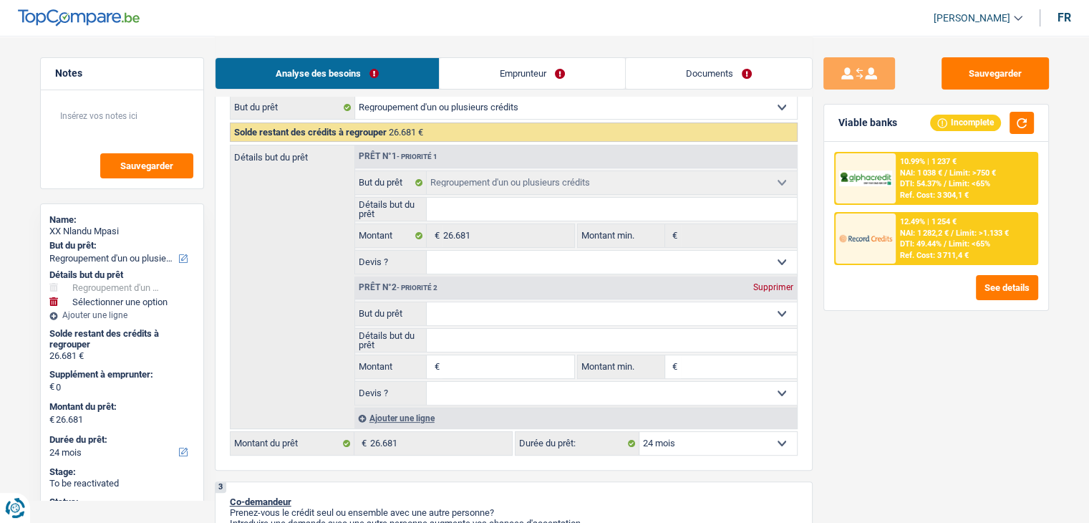
click at [890, 339] on div "Sauvegarder Viable banks Incomplete 10.99% | 1 237 € NAI: 1 038 € / Limit: >750…" at bounding box center [935, 278] width 247 height 442
click at [777, 291] on div "Prêt n°2 - Priorité 2 Supprimer" at bounding box center [576, 287] width 442 height 23
click at [776, 283] on div "Supprimer" at bounding box center [772, 287] width 47 height 9
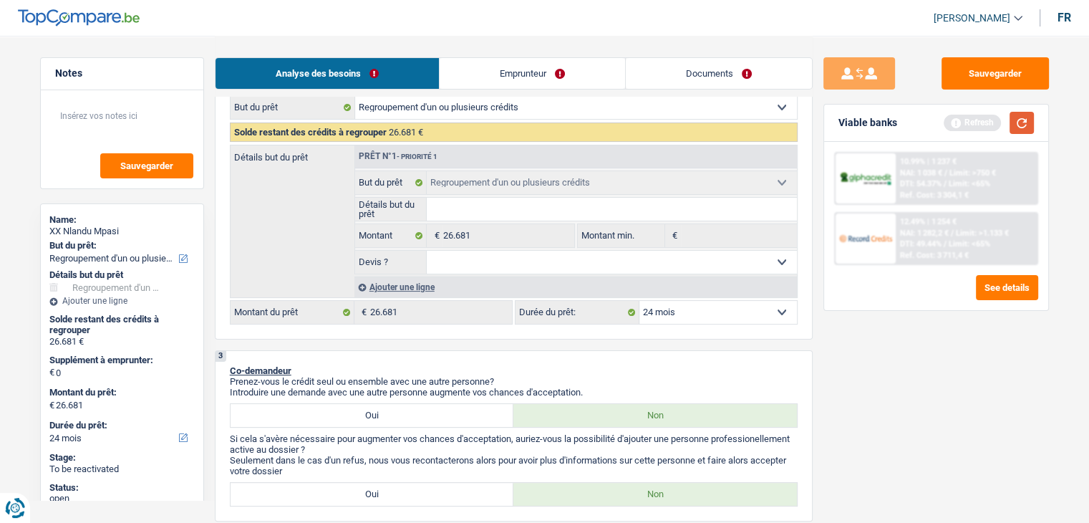
click at [1022, 119] on button "button" at bounding box center [1021, 123] width 24 height 22
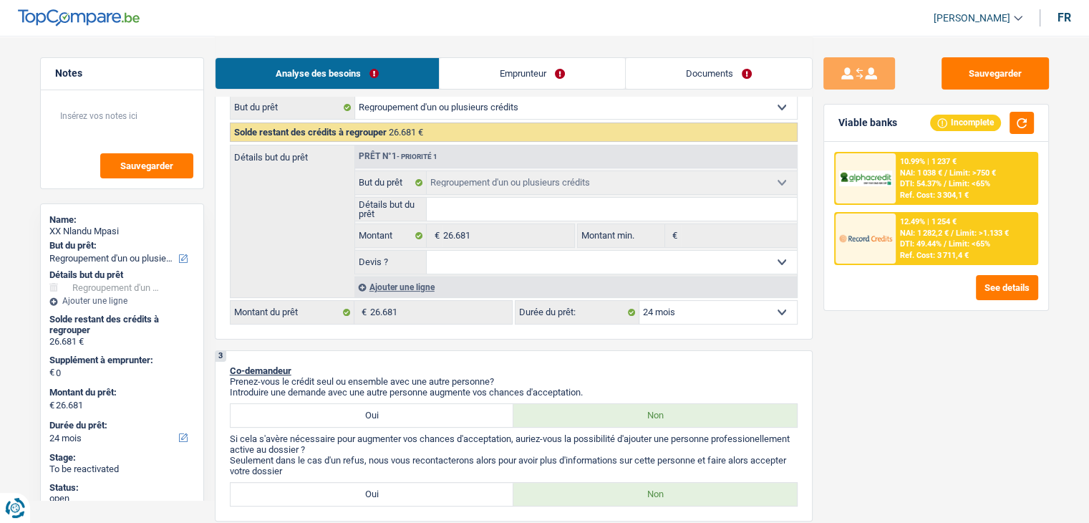
click at [711, 316] on select "12 mois 18 mois 24 mois 30 mois 36 mois 42 mois 48 mois 60 mois 72 mois 84 mois…" at bounding box center [717, 312] width 157 height 23
drag, startPoint x: 588, startPoint y: 388, endPoint x: 249, endPoint y: 364, distance: 340.2
click at [249, 364] on div "3 Co-demandeur Prenez-vous le crédit seul ou ensemble avec une autre personne? …" at bounding box center [514, 435] width 598 height 171
click at [318, 353] on div "3 Co-demandeur Prenez-vous le crédit seul ou ensemble avec une autre personne? …" at bounding box center [514, 435] width 598 height 171
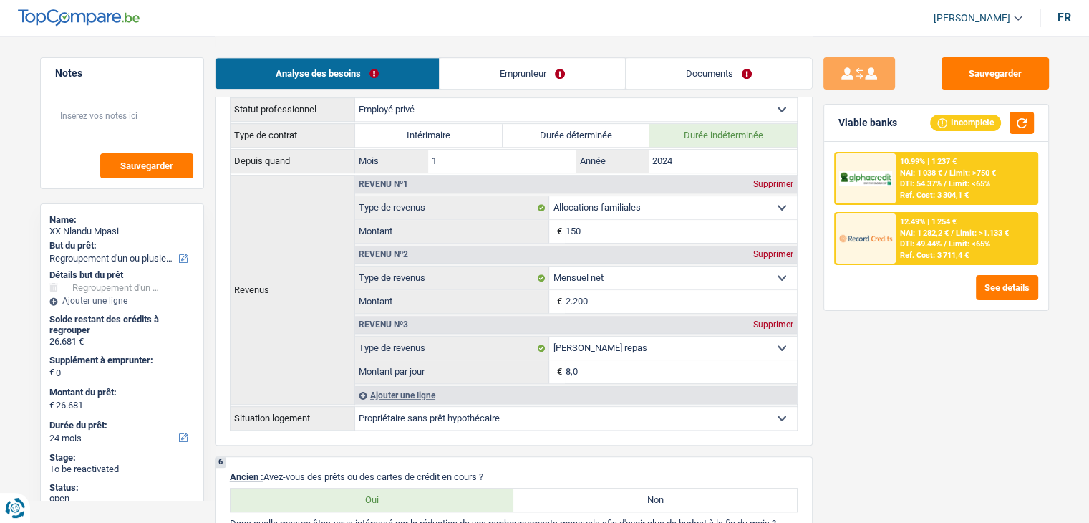
scroll to position [859, 0]
click at [861, 362] on div "Sauvegarder Viable banks Incomplete 10.99% | 1 237 € NAI: 1 038 € / Limit: >750…" at bounding box center [935, 278] width 247 height 442
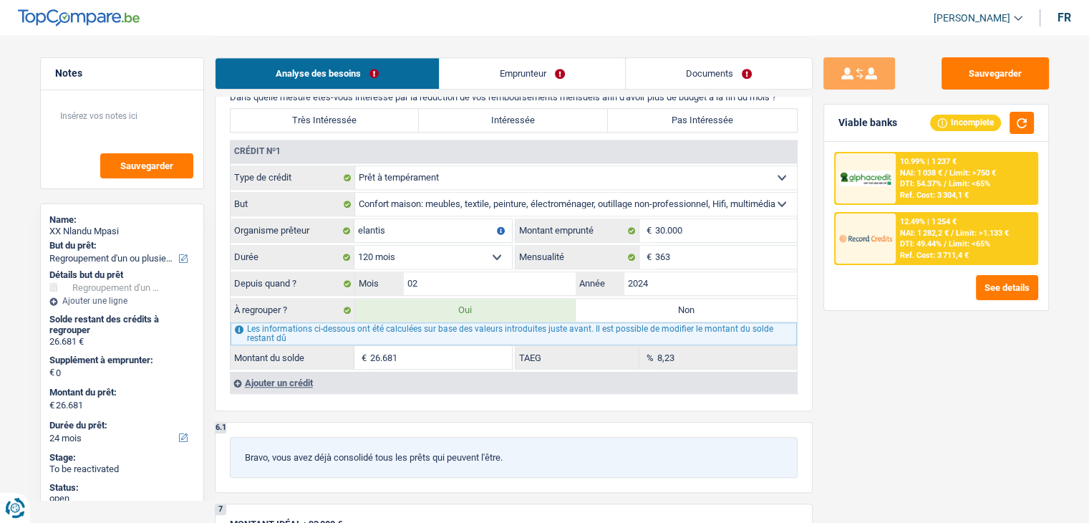
scroll to position [1289, 0]
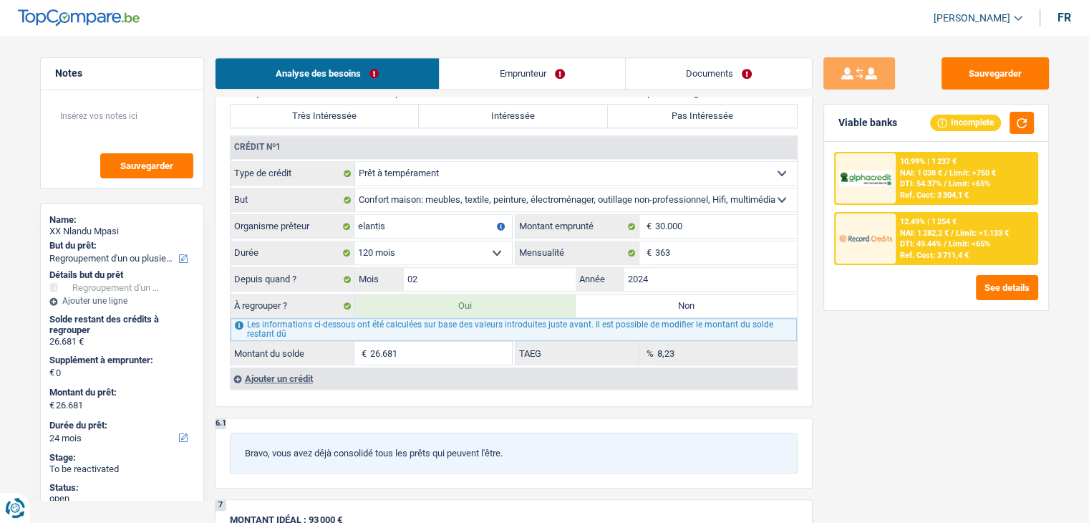
click at [819, 314] on div "Sauvegarder Viable banks Incomplete 10.99% | 1 237 € NAI: 1 038 € / Limit: >750…" at bounding box center [935, 278] width 247 height 442
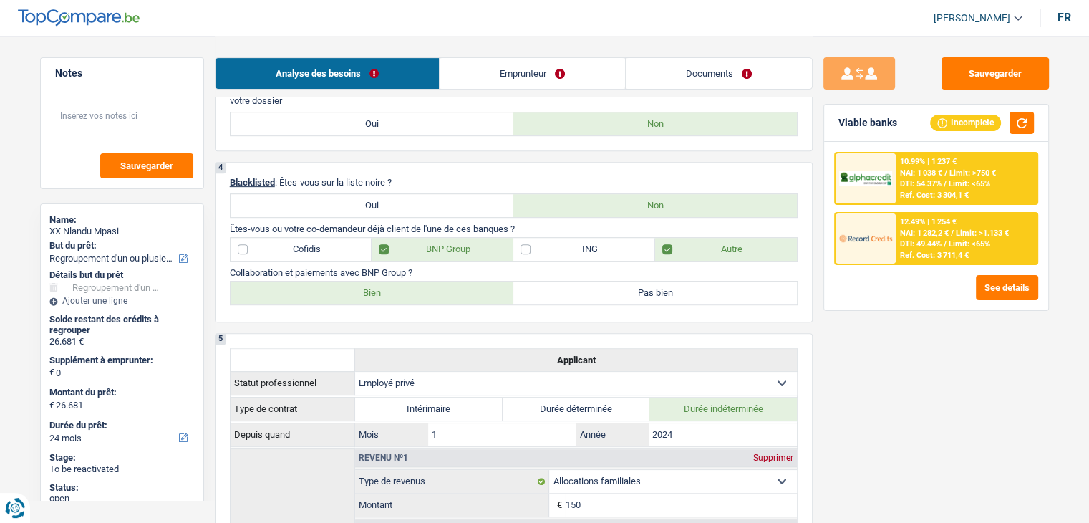
scroll to position [215, 0]
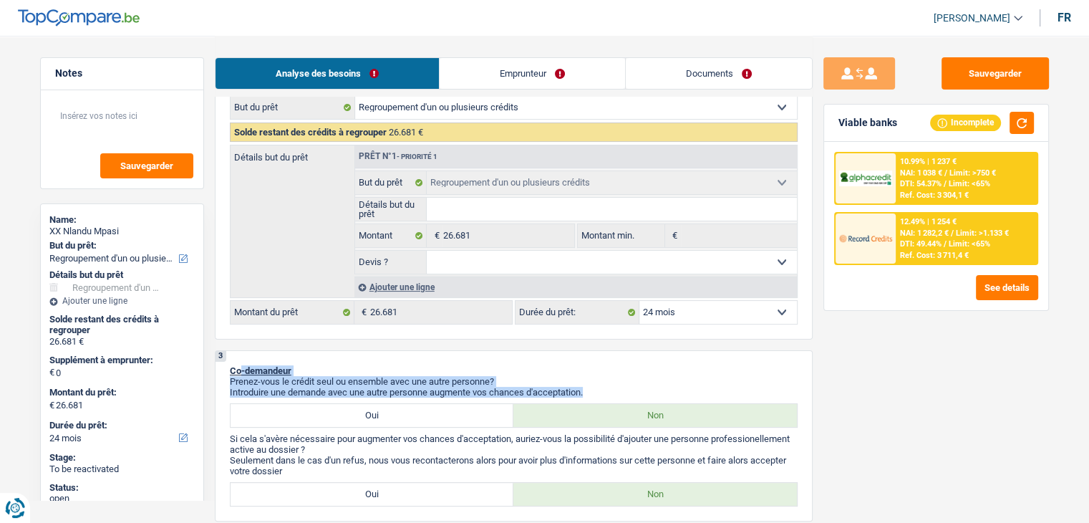
drag, startPoint x: 598, startPoint y: 387, endPoint x: 241, endPoint y: 367, distance: 357.8
click at [241, 367] on div "3 Co-demandeur Prenez-vous le crédit seul ou ensemble avec une autre personne? …" at bounding box center [514, 435] width 598 height 171
click at [828, 355] on div "Sauvegarder Viable banks Incomplete 10.99% | 1 237 € NAI: 1 038 € / Limit: >750…" at bounding box center [935, 278] width 247 height 442
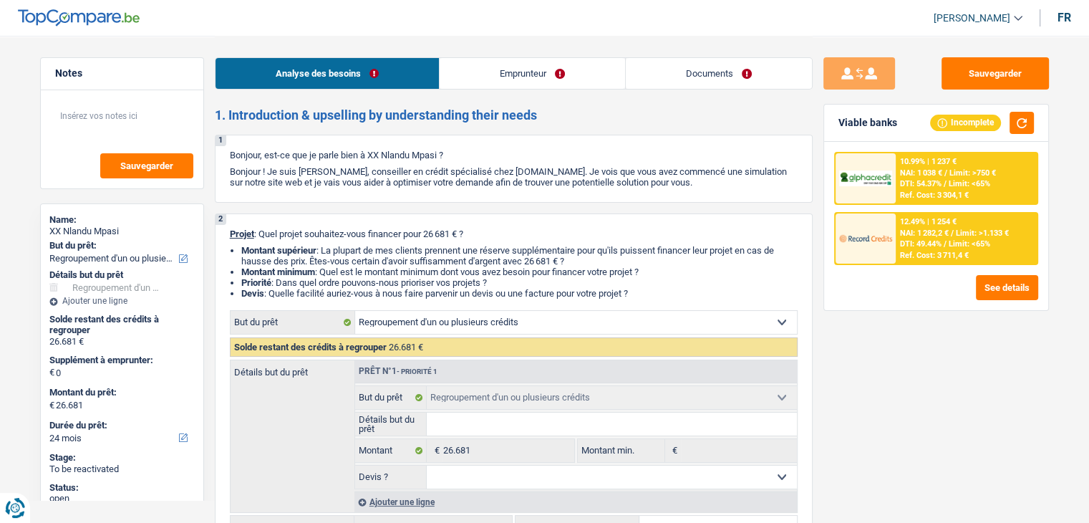
click at [639, 296] on li "Devis : Quelle facilité auriez-vous à nous faire parvenir un devis ou une factu…" at bounding box center [519, 293] width 556 height 11
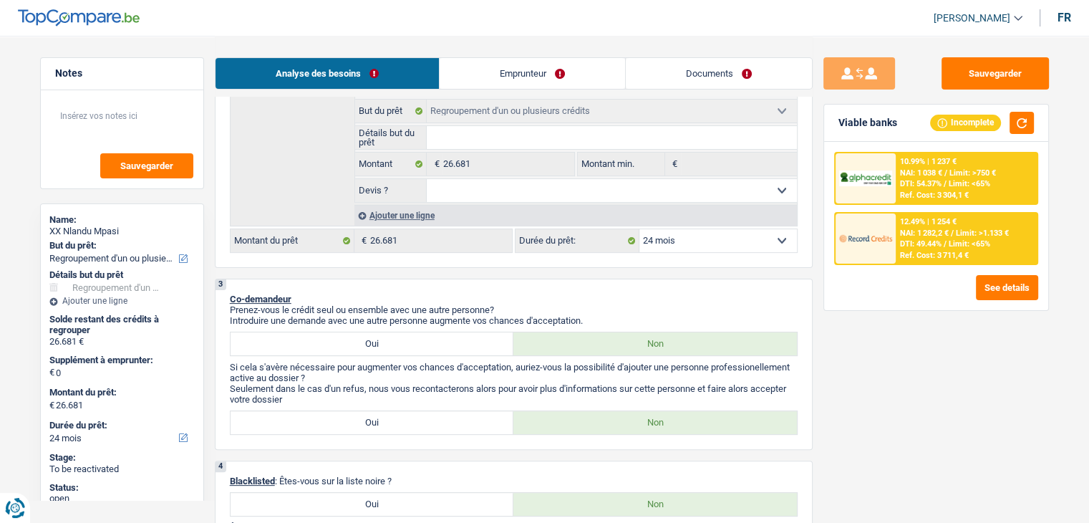
scroll to position [286, 0]
click at [687, 242] on select "12 mois 18 mois 24 mois 30 mois 36 mois 42 mois 48 mois 60 mois 72 mois 84 mois…" at bounding box center [717, 240] width 157 height 23
click at [588, 283] on div "3 Co-demandeur Prenez-vous le crédit seul ou ensemble avec une autre personne? …" at bounding box center [514, 363] width 598 height 171
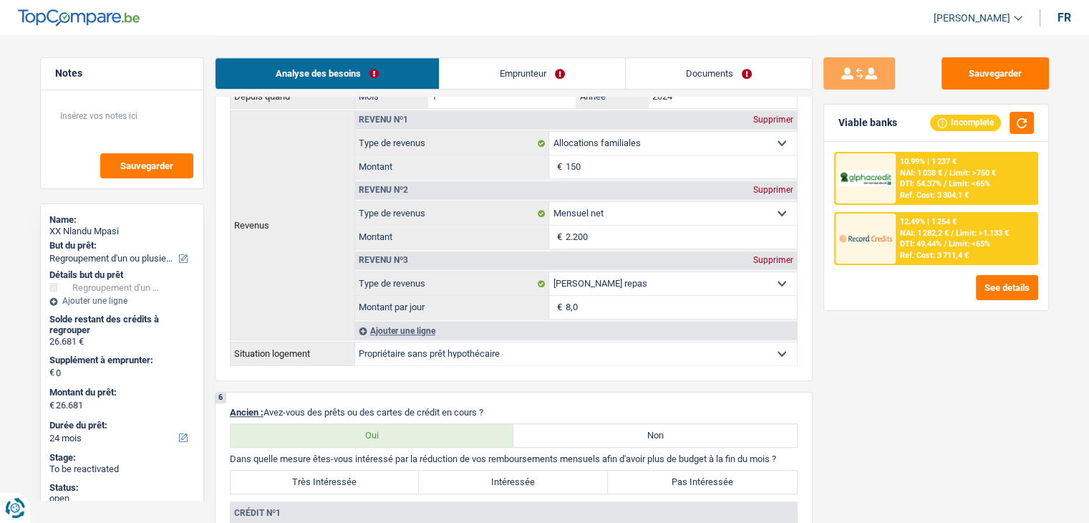
scroll to position [1145, 0]
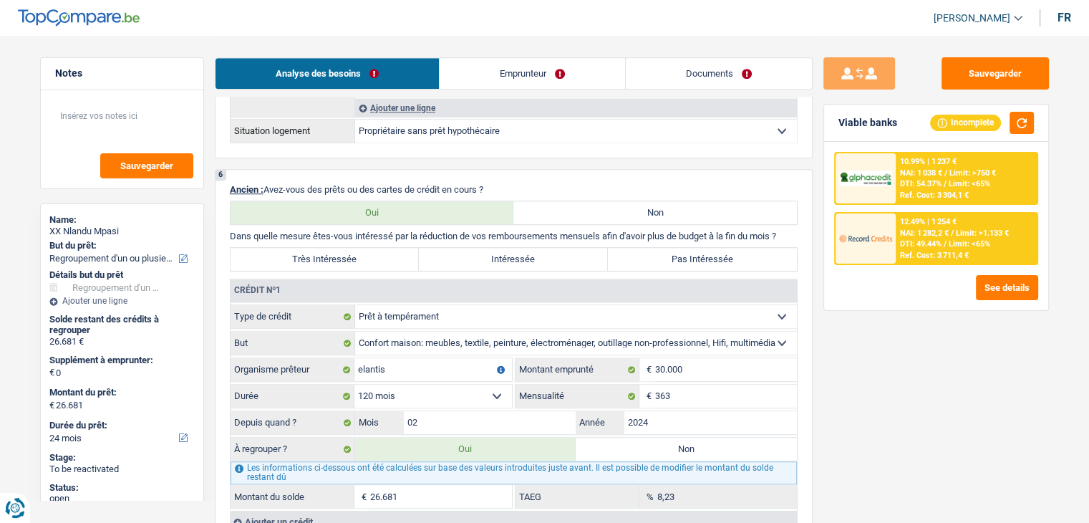
drag, startPoint x: 792, startPoint y: 232, endPoint x: 229, endPoint y: 230, distance: 563.4
click at [230, 231] on p "Dans quelle mesure êtes-vous intéressé par la réduction de vos remboursements m…" at bounding box center [514, 236] width 568 height 11
click at [371, 235] on p "Dans quelle mesure êtes-vous intéressé par la réduction de vos remboursements m…" at bounding box center [514, 236] width 568 height 11
click at [1021, 77] on button "Sauvegarder" at bounding box center [994, 73] width 107 height 32
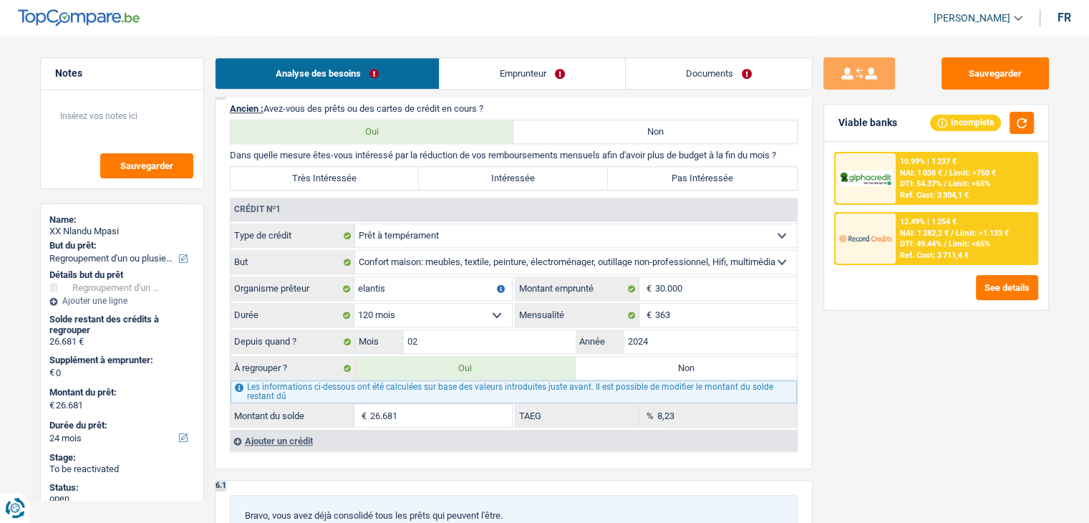
scroll to position [1289, 0]
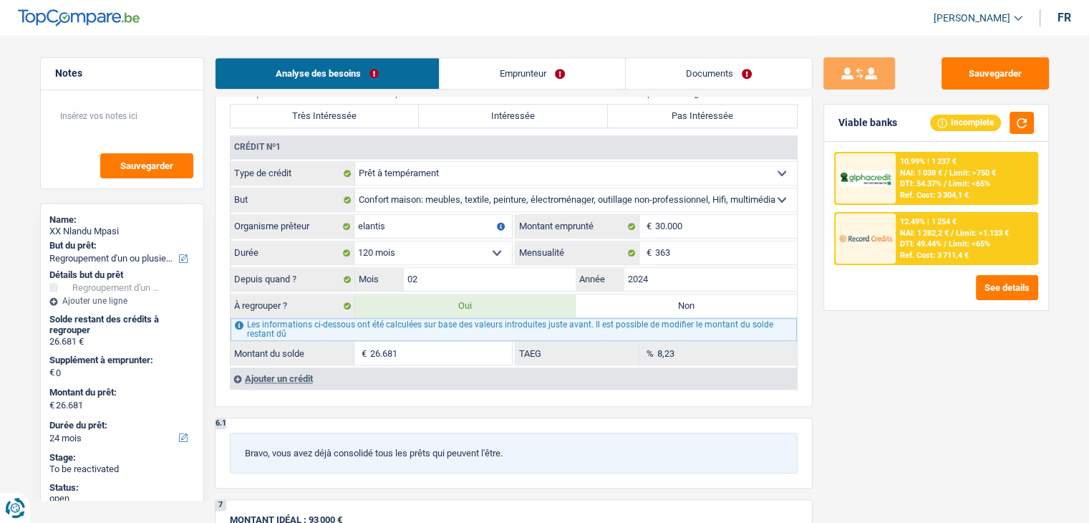
click at [537, 107] on label "Intéressée" at bounding box center [513, 116] width 189 height 23
click at [537, 107] on input "Intéressée" at bounding box center [513, 116] width 189 height 23
radio input "true"
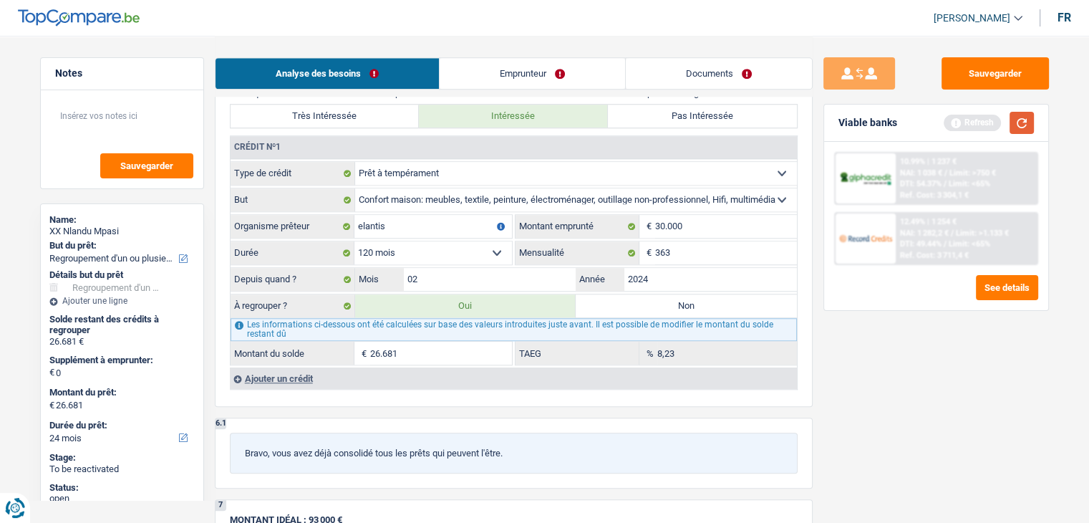
click at [1014, 122] on button "button" at bounding box center [1021, 123] width 24 height 22
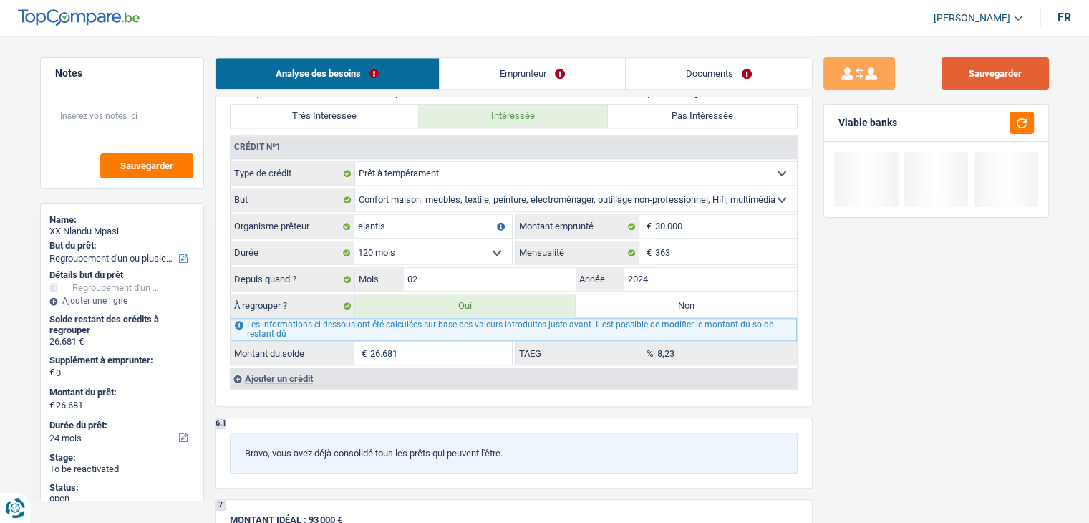
click at [991, 68] on button "Sauvegarder" at bounding box center [994, 73] width 107 height 32
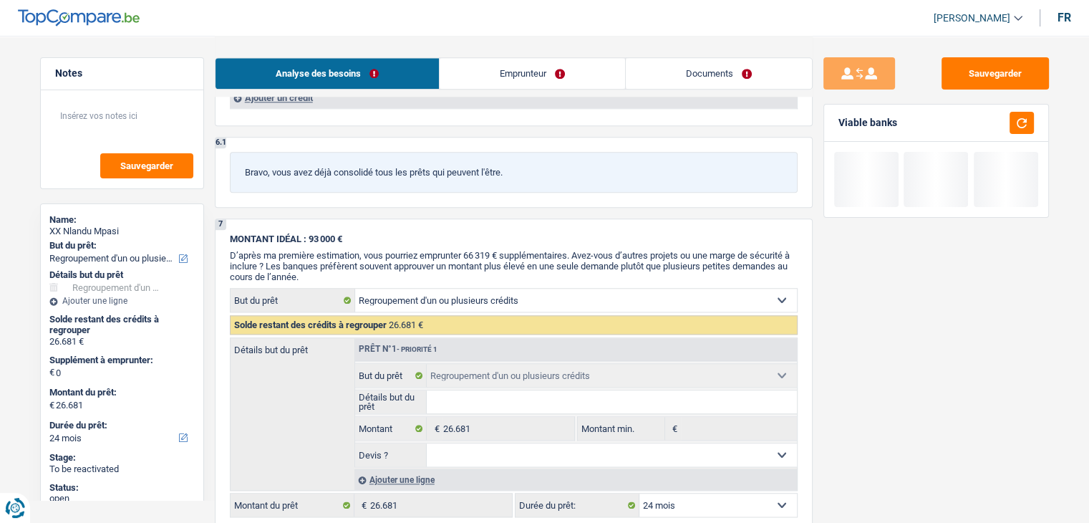
scroll to position [1718, 0]
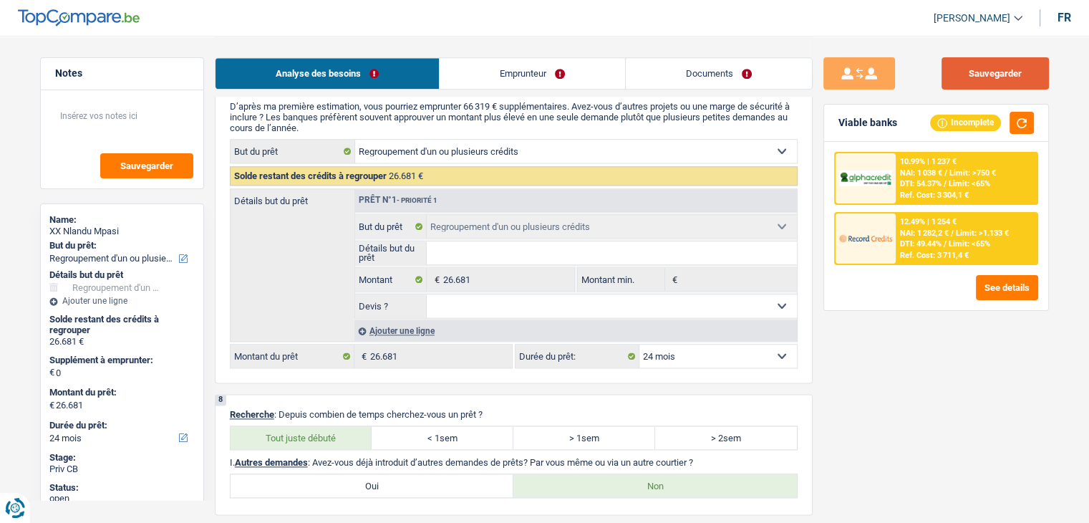
click at [989, 78] on button "Sauvegarder" at bounding box center [994, 73] width 107 height 32
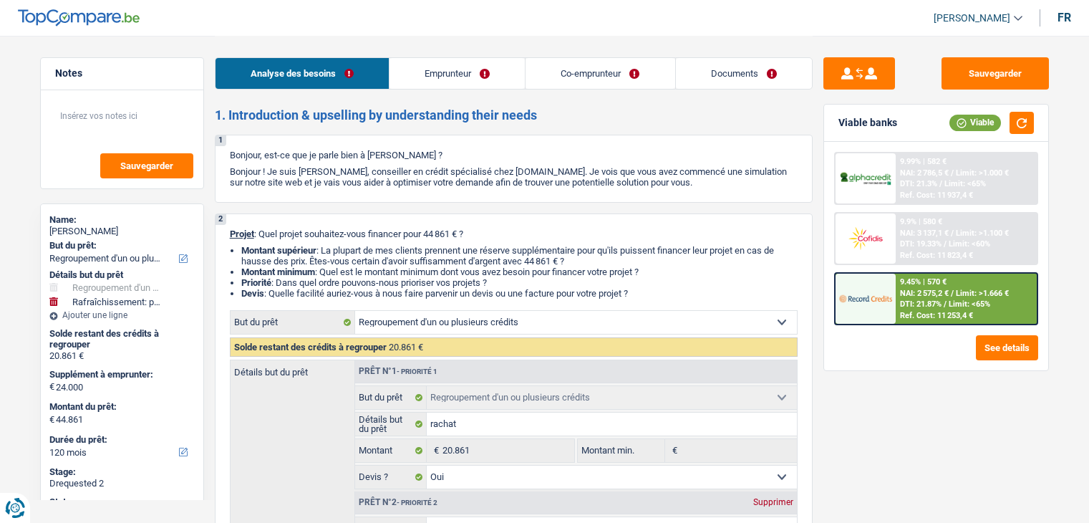
select select "refinancing"
select select "houseOrGarden"
select select "120"
select select "refinancing"
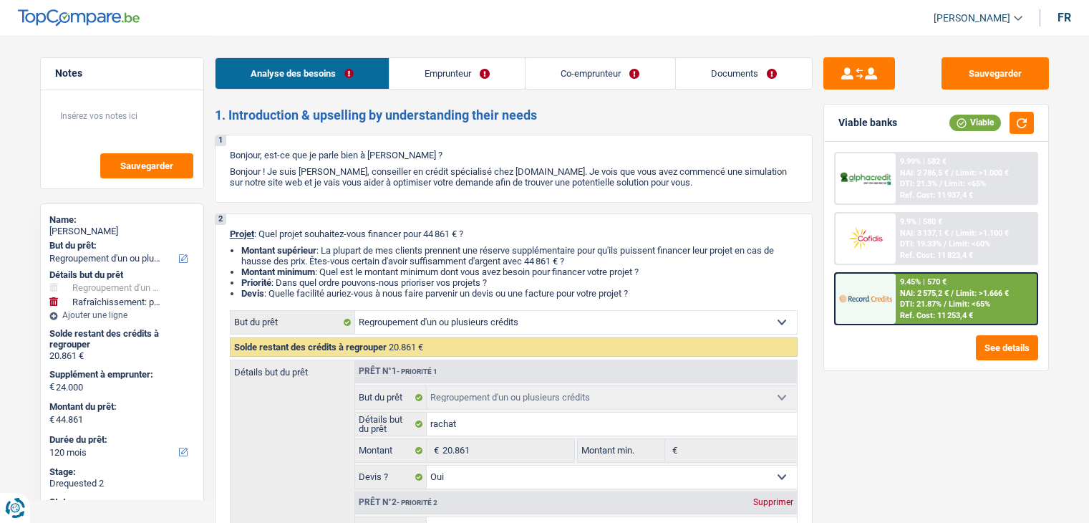
select select "refinancing"
select select "yes"
select select "houseOrGarden"
select select "yes"
select select "120"
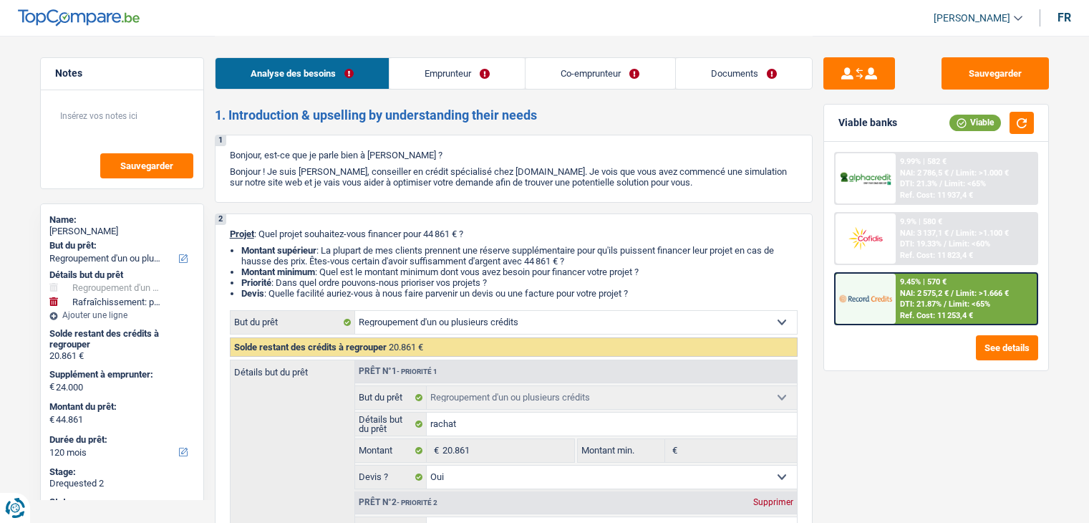
select select "invalid"
select select "disabilityPension"
select select "rentalIncome"
select select "familyAllowances"
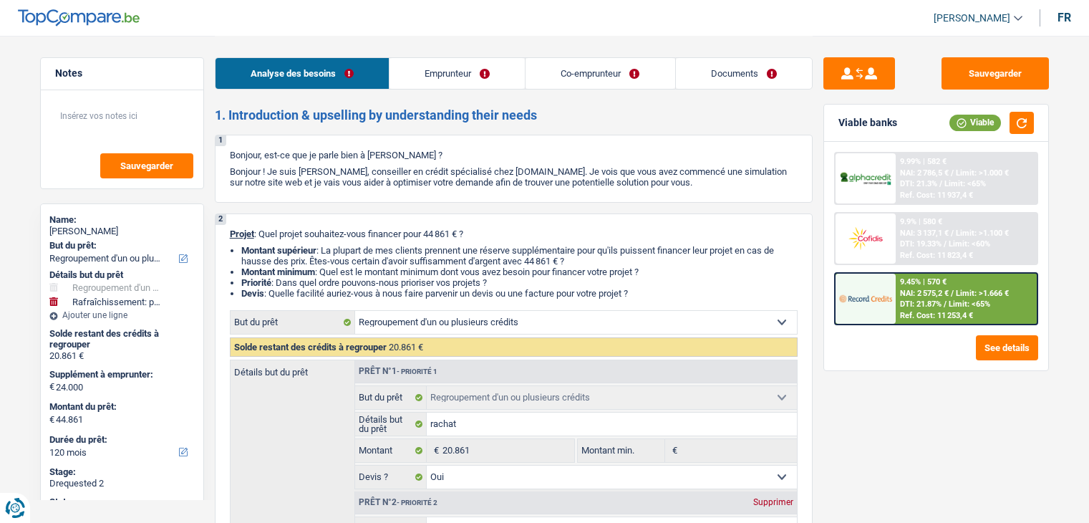
select select "disabilityPension"
select select "familyAllowances"
select select "ownerWithoutMortgage"
select select "personalLoan"
select select "smallWorks"
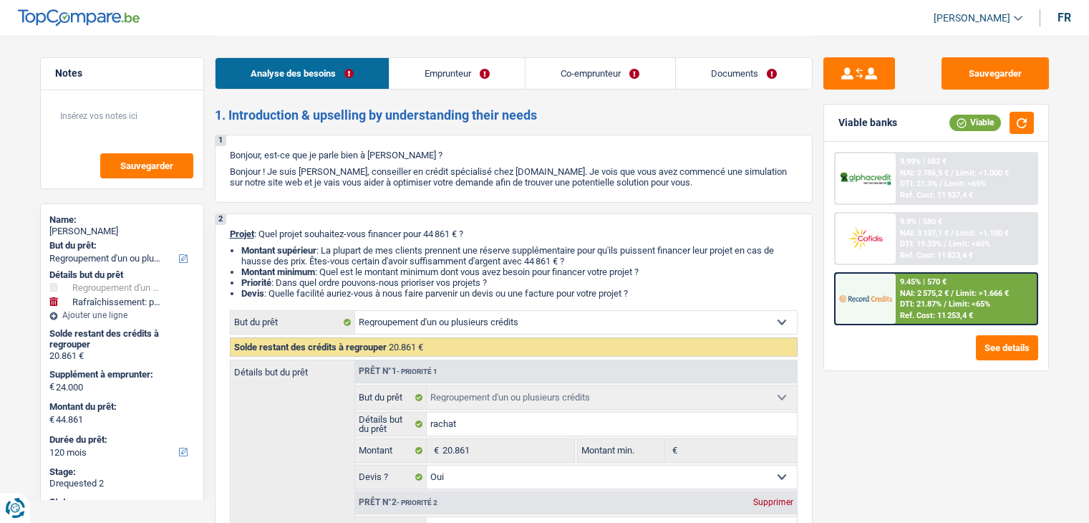
select select "120"
select select "personalLoan"
select select "familyEvent"
select select "42"
select select "refinancing"
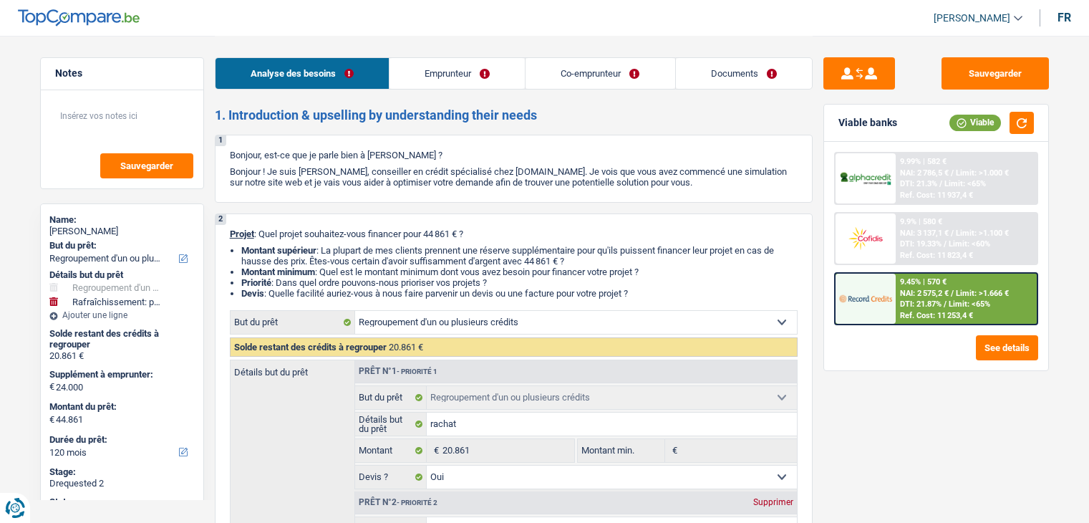
select select "refinancing"
select select "yes"
select select "houseOrGarden"
select select "yes"
select select "120"
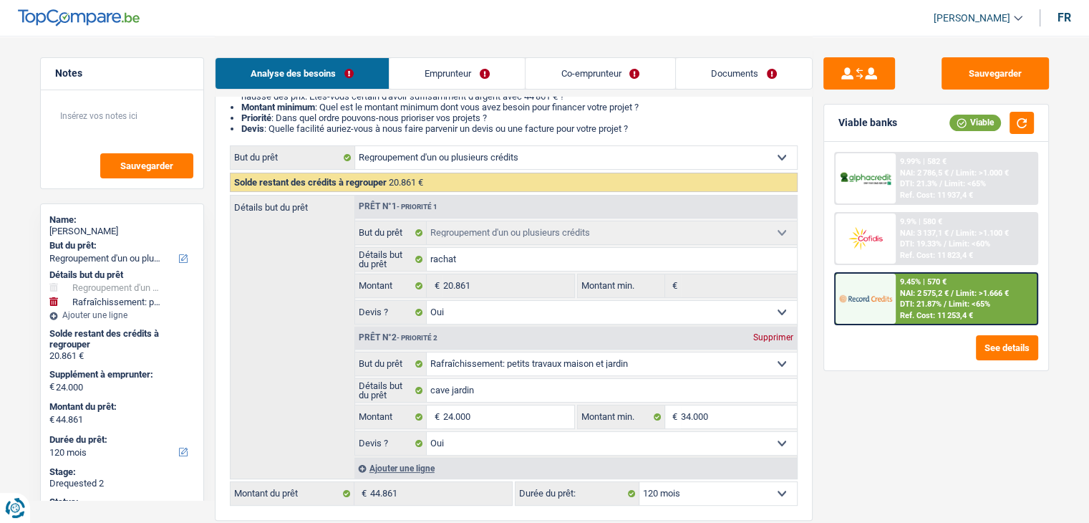
scroll to position [215, 0]
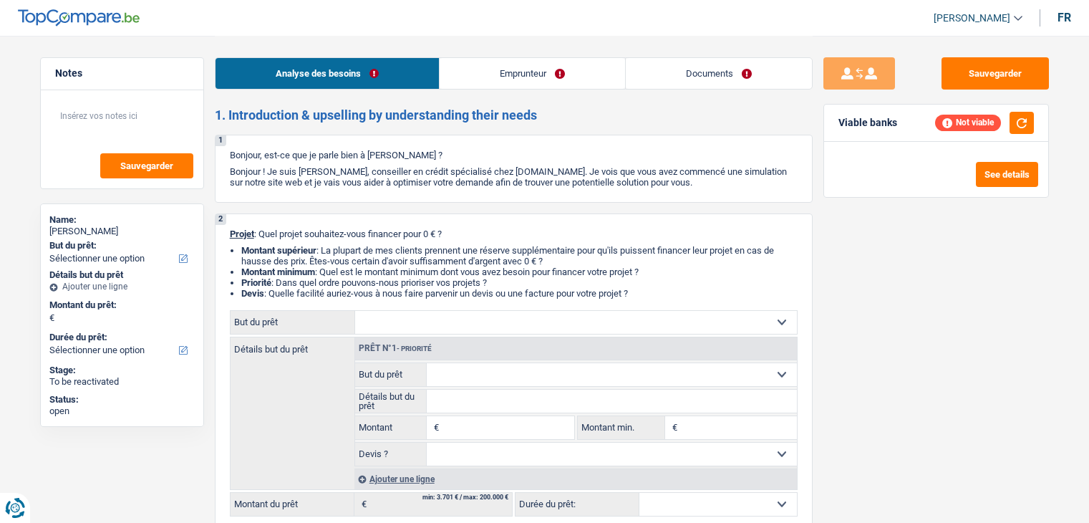
select select "privateEmployee"
select select "netSalary"
select select "mealVouchers"
select select "familyAllowances"
select select "rents"
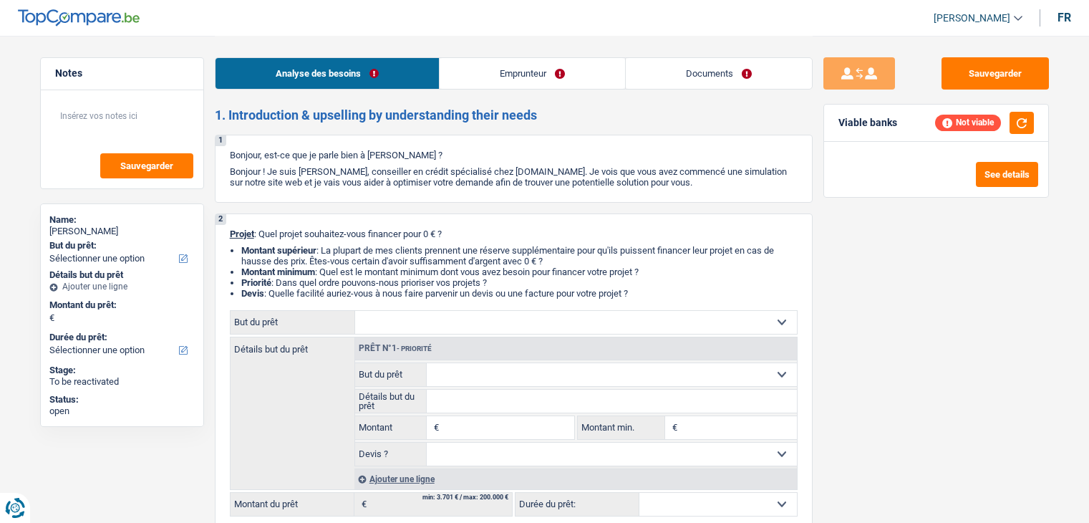
select select "cardOrCredit"
select select "privateEmployee"
select select "netSalary"
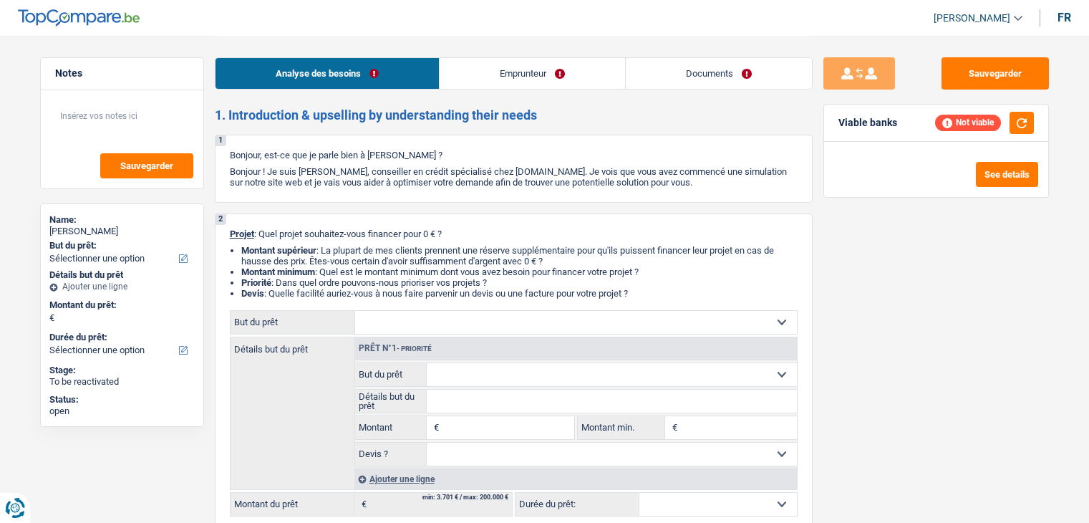
select select "mealVouchers"
select select "familyAllowances"
select select "BE"
select select "bigCompanies"
click at [545, 62] on link "Emprunteur" at bounding box center [532, 73] width 185 height 31
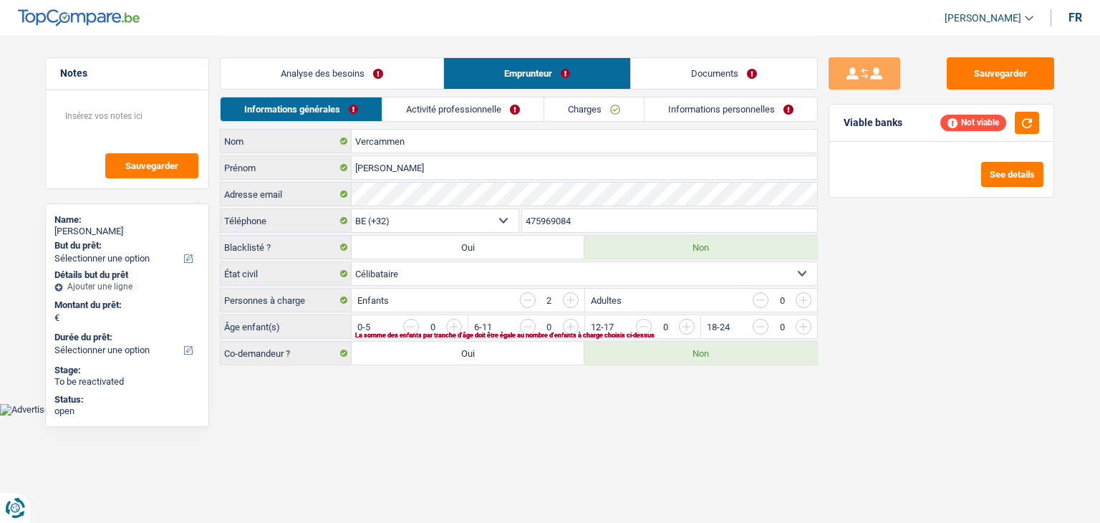
click at [480, 110] on link "Activité professionnelle" at bounding box center [462, 109] width 161 height 24
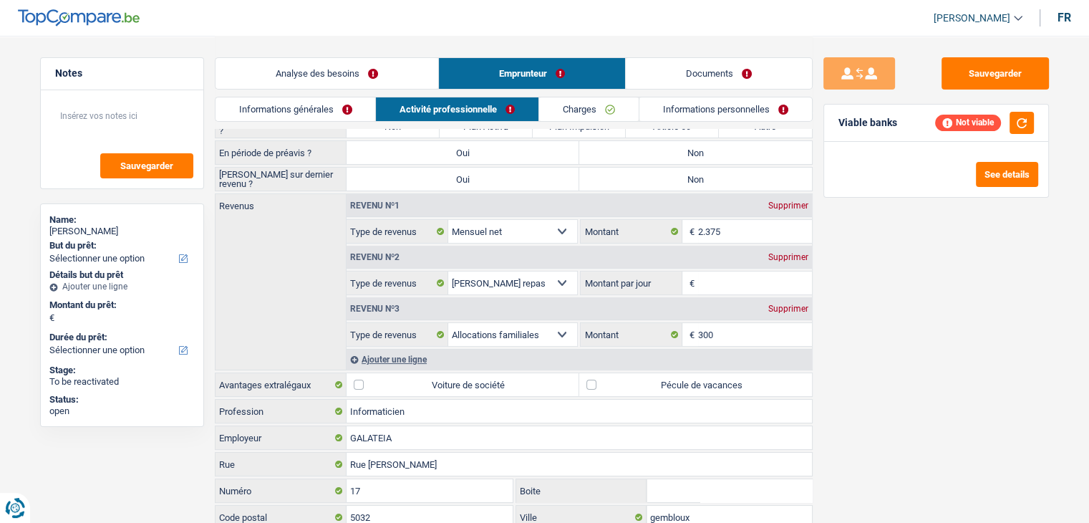
scroll to position [198, 0]
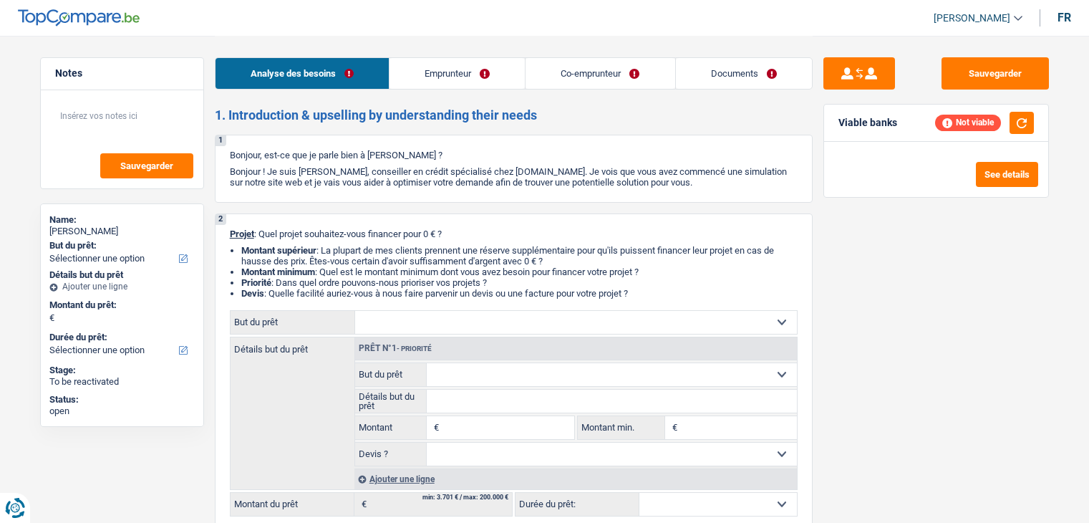
select select "retired"
select select "privateEmployee"
select select "pension"
select select "netSalary"
select select "mutualityIndemnity"
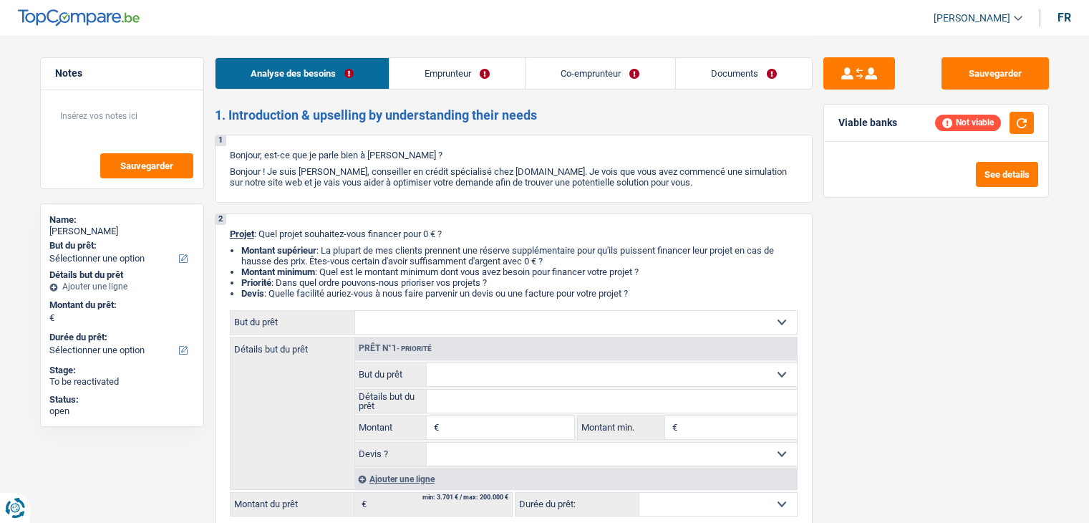
select select "mealVouchers"
select select "ownerWithMortgage"
select select "mortgage"
select select "240"
select select "cardOrCredit"
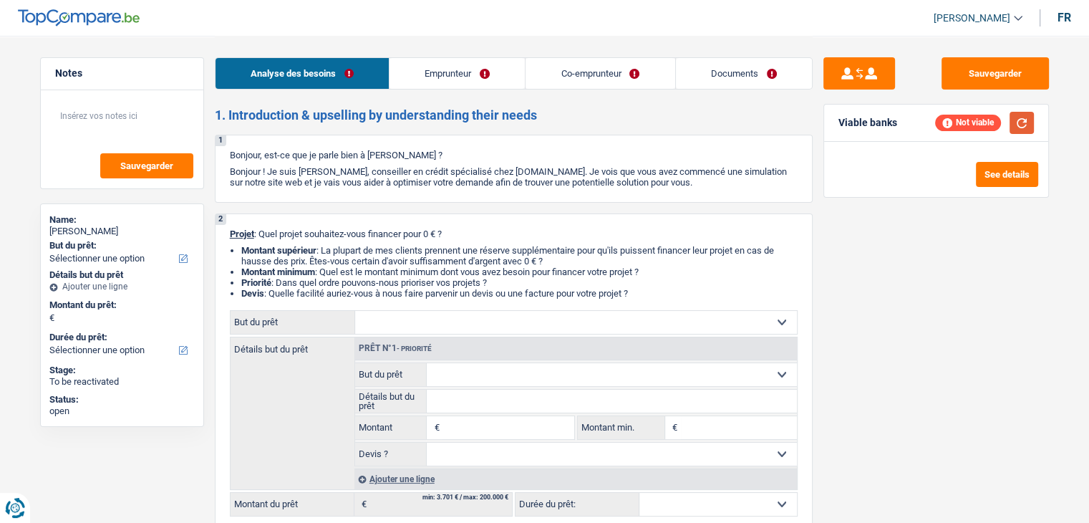
click at [1016, 122] on button "button" at bounding box center [1021, 123] width 24 height 22
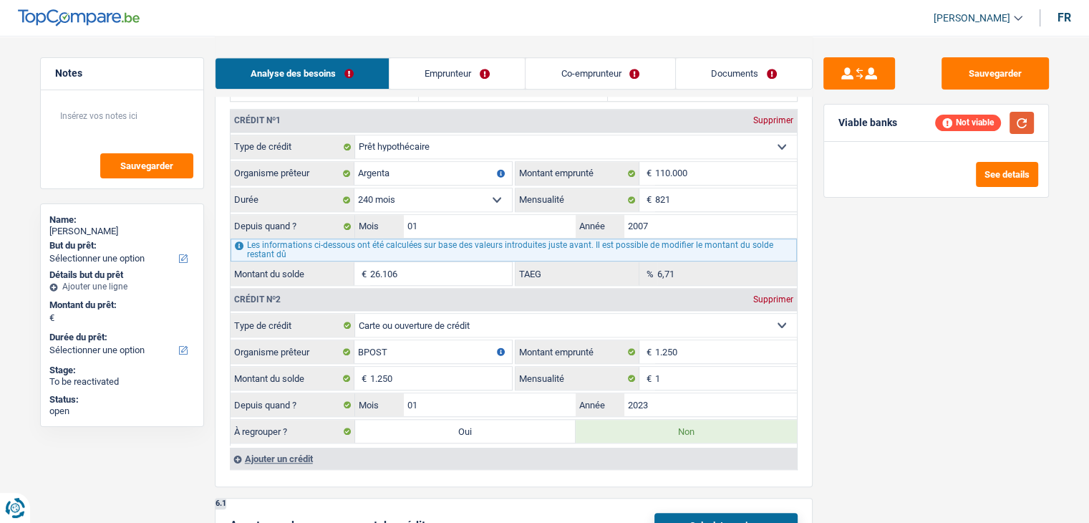
scroll to position [1289, 0]
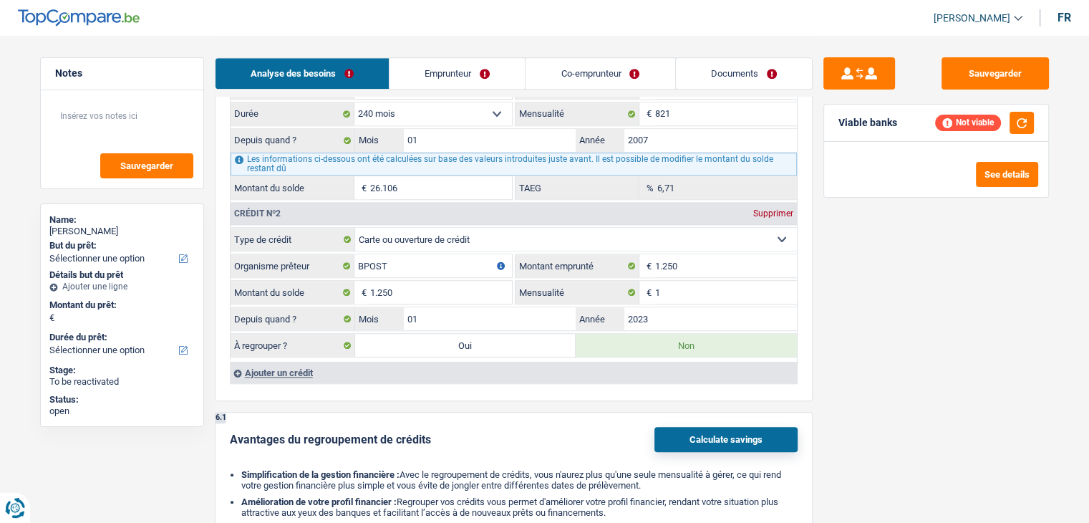
click at [848, 365] on div "Sauvegarder Viable banks Not viable See details" at bounding box center [935, 278] width 247 height 442
click at [833, 355] on div "Sauvegarder Viable banks Not viable See details" at bounding box center [935, 278] width 247 height 442
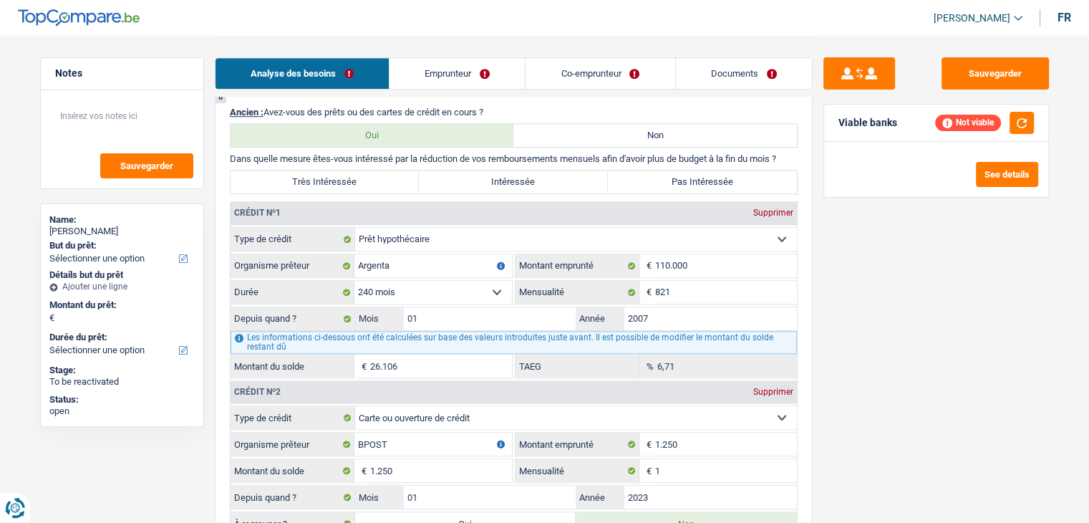
scroll to position [1145, 0]
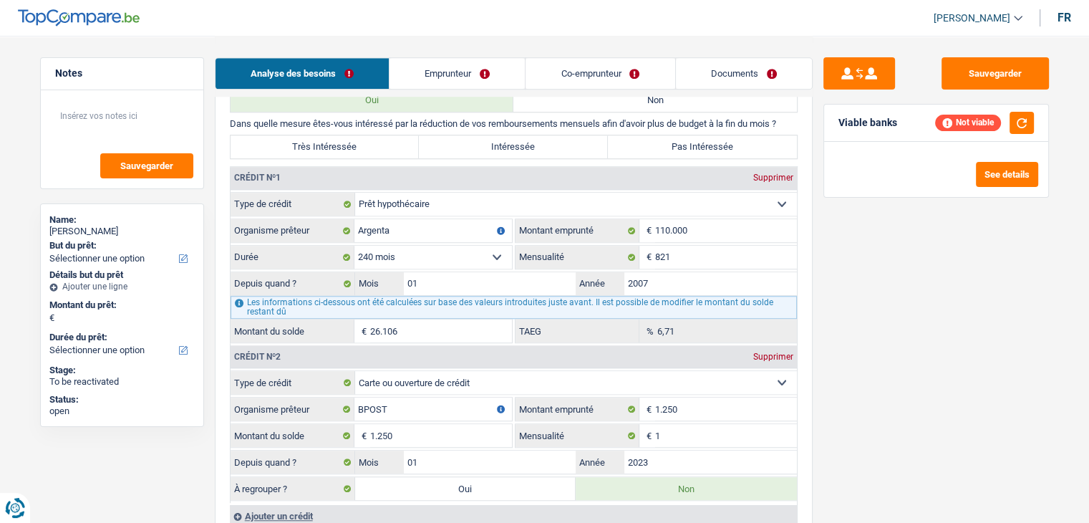
click at [770, 173] on div "Supprimer" at bounding box center [772, 177] width 47 height 9
select select "cardOrCredit"
type input "BPOST"
type input "1.250"
type input "1"
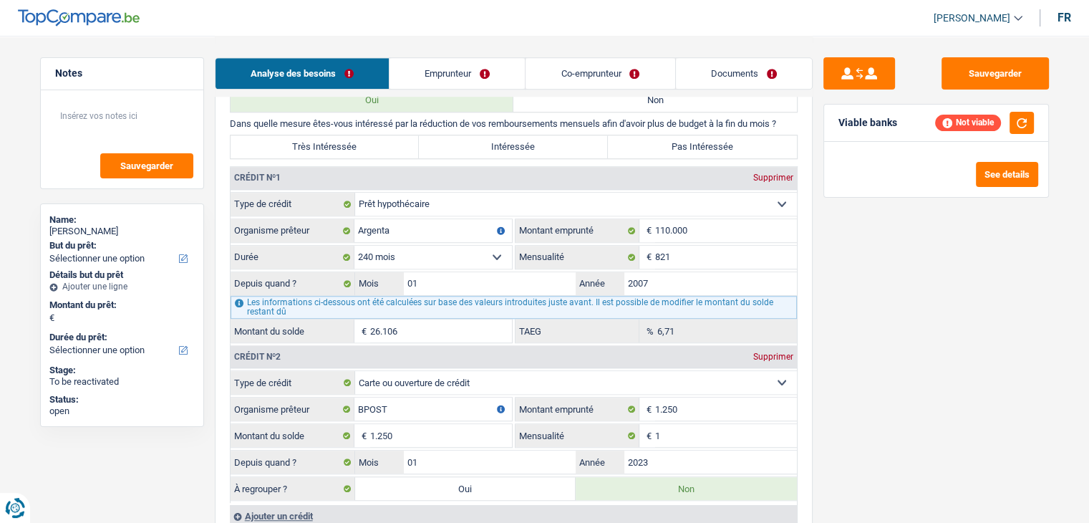
type input "2023"
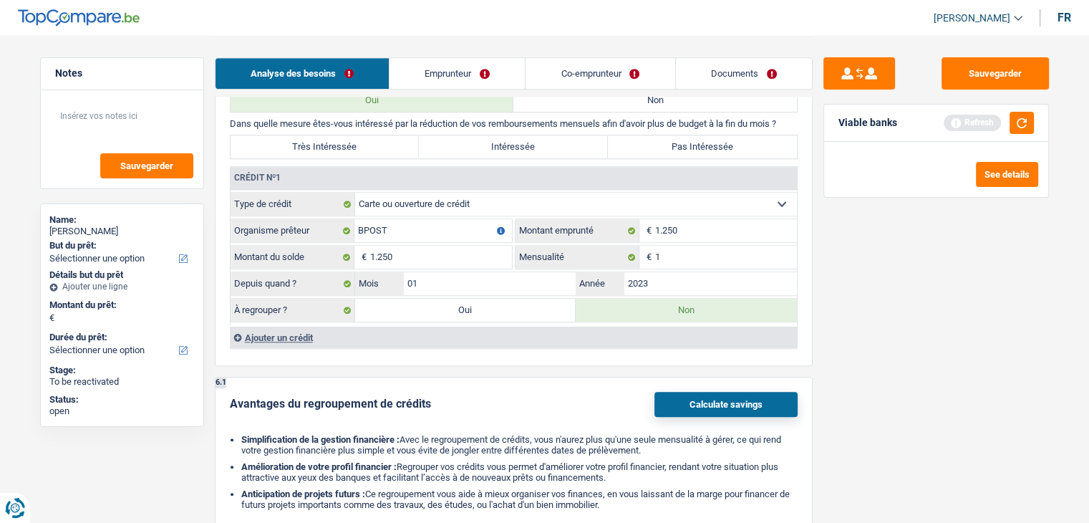
click at [848, 321] on div "Sauvegarder Viable banks Refresh See details" at bounding box center [935, 278] width 247 height 442
click at [1025, 127] on button "button" at bounding box center [1021, 123] width 24 height 22
click at [311, 329] on div "Ajouter un crédit" at bounding box center [513, 336] width 567 height 21
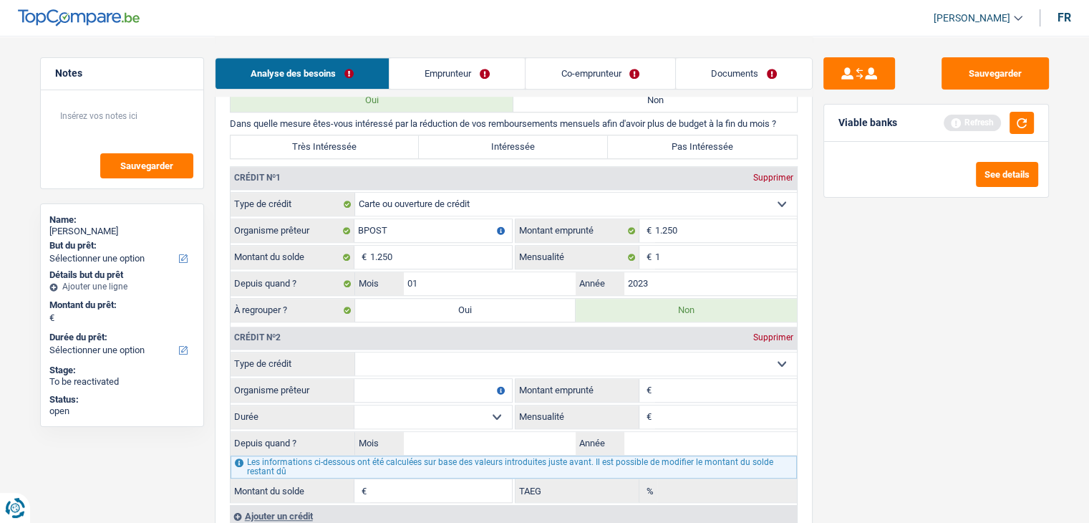
click at [520, 364] on select "Carte ou ouverture de crédit Prêt hypothécaire Vente à tempérament Prêt à tempé…" at bounding box center [576, 363] width 442 height 23
click at [504, 357] on select "Carte ou ouverture de crédit Prêt hypothécaire Vente à tempérament Prêt à tempé…" at bounding box center [576, 363] width 442 height 23
select select "personalLoan"
type input "0"
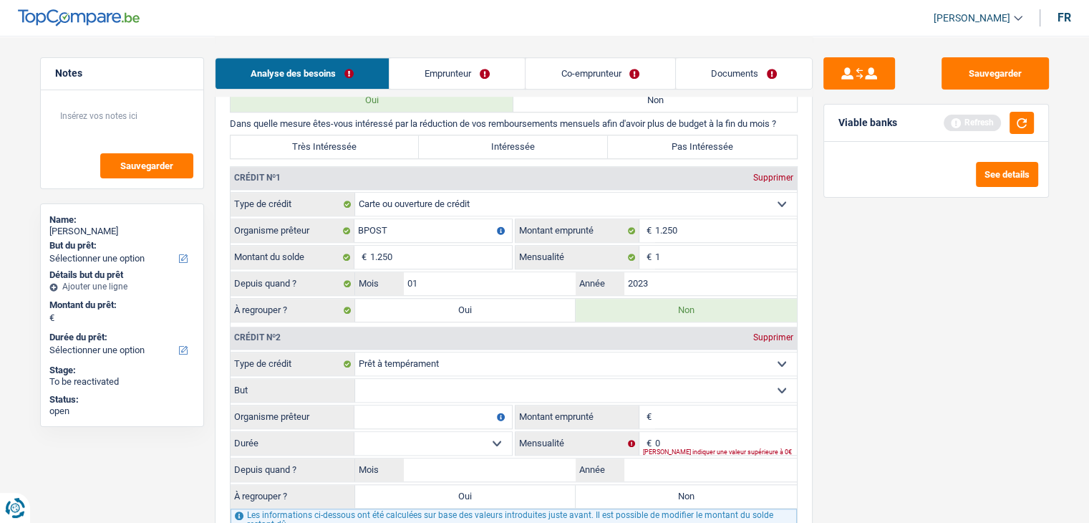
click at [414, 390] on select "Confort maison: meubles, textile, peinture, électroménager, outillage non-profe…" at bounding box center [576, 390] width 442 height 23
select select "homeFurnishingOrRelocation"
click at [355, 379] on select "Confort maison: meubles, textile, peinture, électroménager, outillage non-profe…" at bounding box center [576, 390] width 442 height 23
click at [687, 412] on input "Montant emprunté" at bounding box center [726, 416] width 142 height 23
type input "20.001"
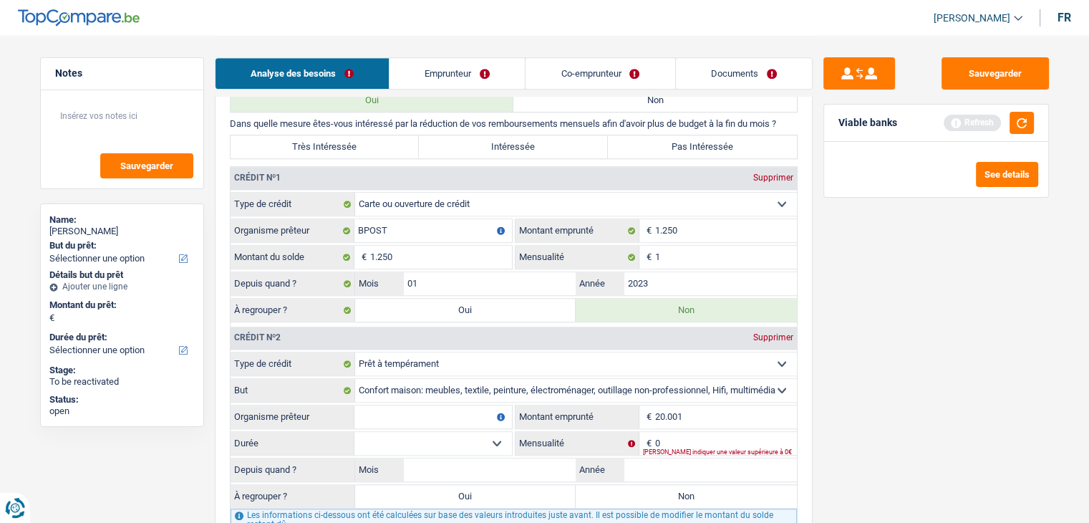
click at [388, 407] on input "Organisme prêteur" at bounding box center [432, 416] width 157 height 23
type input "elantis"
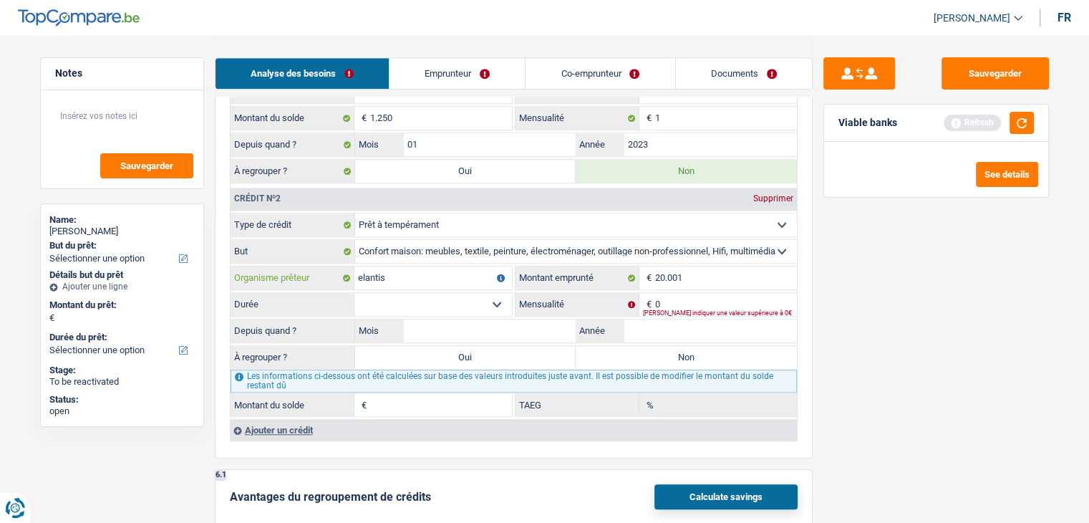
scroll to position [1289, 0]
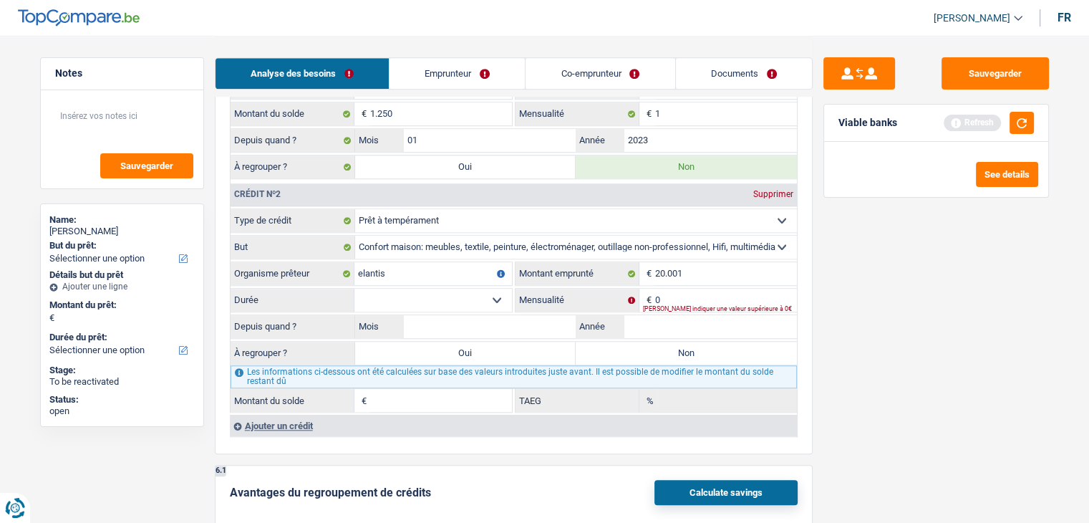
drag, startPoint x: 483, startPoint y: 293, endPoint x: 472, endPoint y: 300, distance: 13.5
click at [483, 293] on select "12 mois 18 mois 24 mois 30 mois 36 mois 42 mois 48 mois 60 mois 72 mois 84 mois…" at bounding box center [432, 299] width 157 height 23
select select "120"
click at [354, 288] on select "12 mois 18 mois 24 mois 30 mois 36 mois 42 mois 48 mois 60 mois 72 mois 84 mois…" at bounding box center [432, 299] width 157 height 23
click at [684, 306] on div "Veuillez indiquer une valeur supérieure à 0€" at bounding box center [720, 309] width 154 height 6
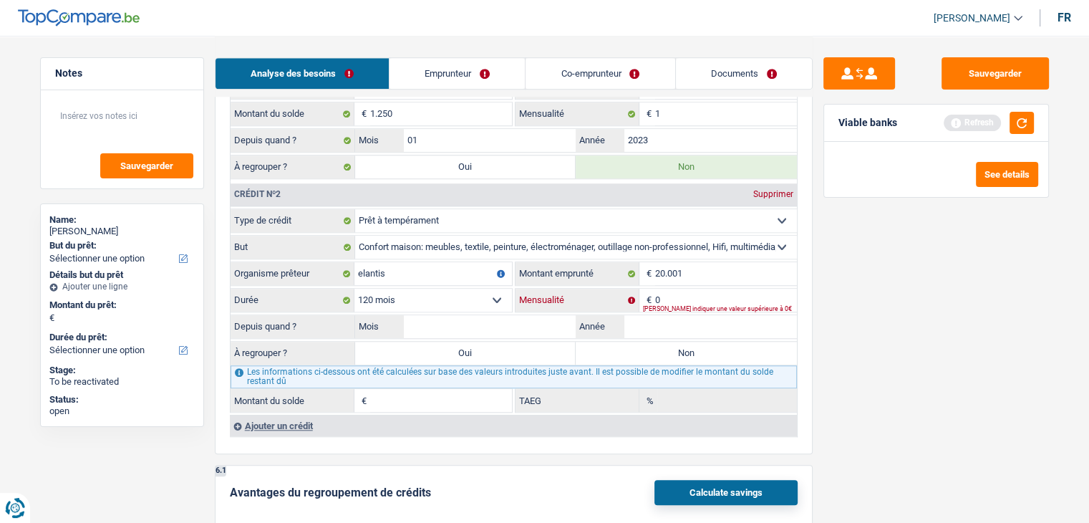
click at [681, 293] on input "0" at bounding box center [726, 299] width 142 height 23
type input "252"
click at [900, 350] on div "Sauvegarder Viable banks Refresh See details" at bounding box center [935, 278] width 247 height 442
click at [480, 321] on input "Mois" at bounding box center [490, 326] width 173 height 23
type input "02"
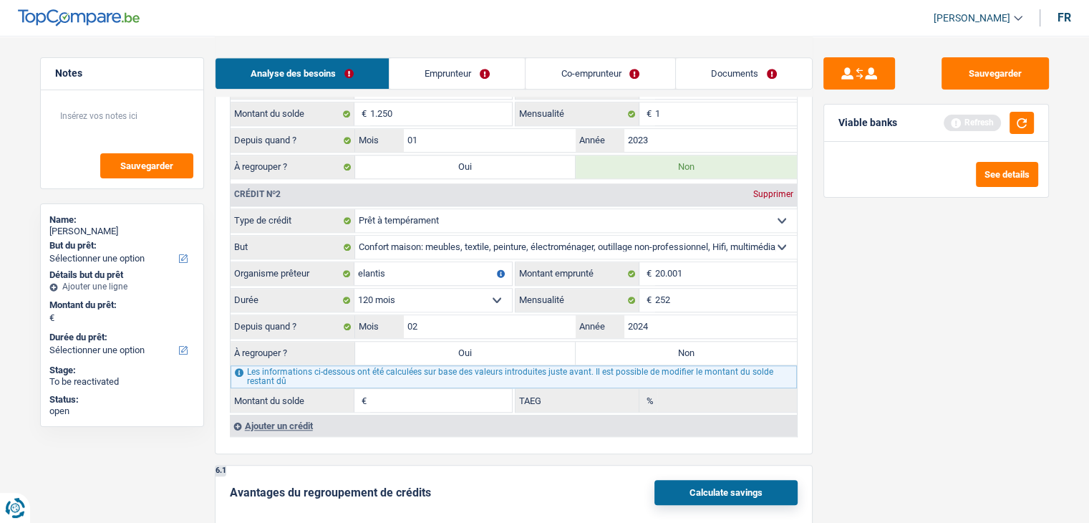
type input "2024"
type input "17.886"
type input "9,24"
drag, startPoint x: 916, startPoint y: 375, endPoint x: 965, endPoint y: 286, distance: 101.9
click at [916, 375] on div "Sauvegarder Viable banks Refresh See details" at bounding box center [935, 278] width 247 height 442
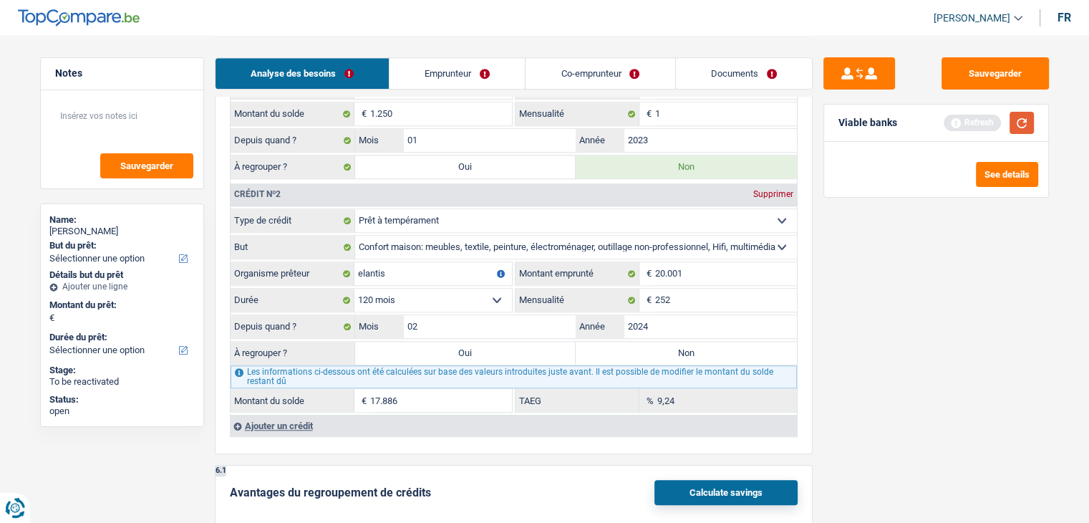
click at [1025, 125] on button "button" at bounding box center [1021, 123] width 24 height 22
click at [306, 422] on div "Ajouter un crédit" at bounding box center [513, 424] width 567 height 21
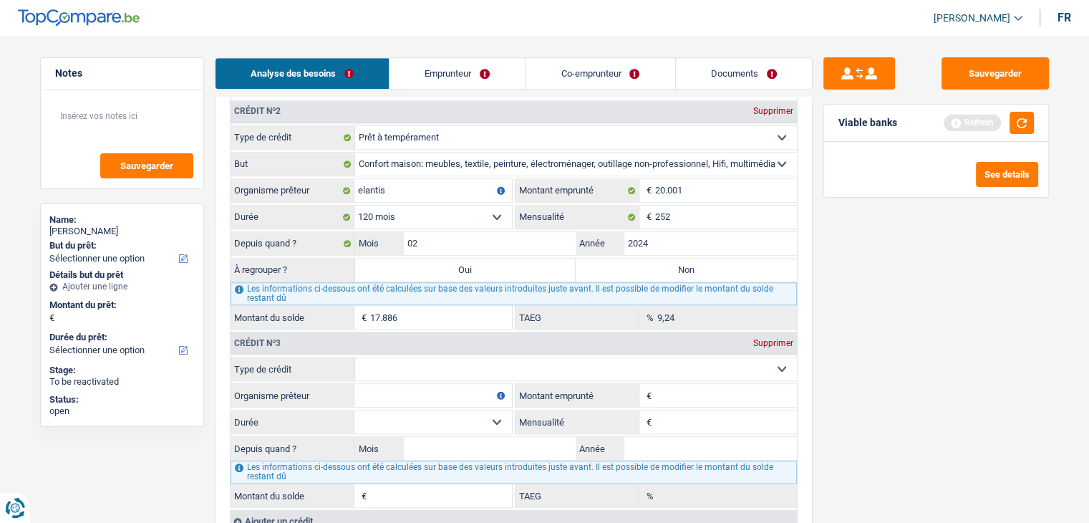
scroll to position [1503, 0]
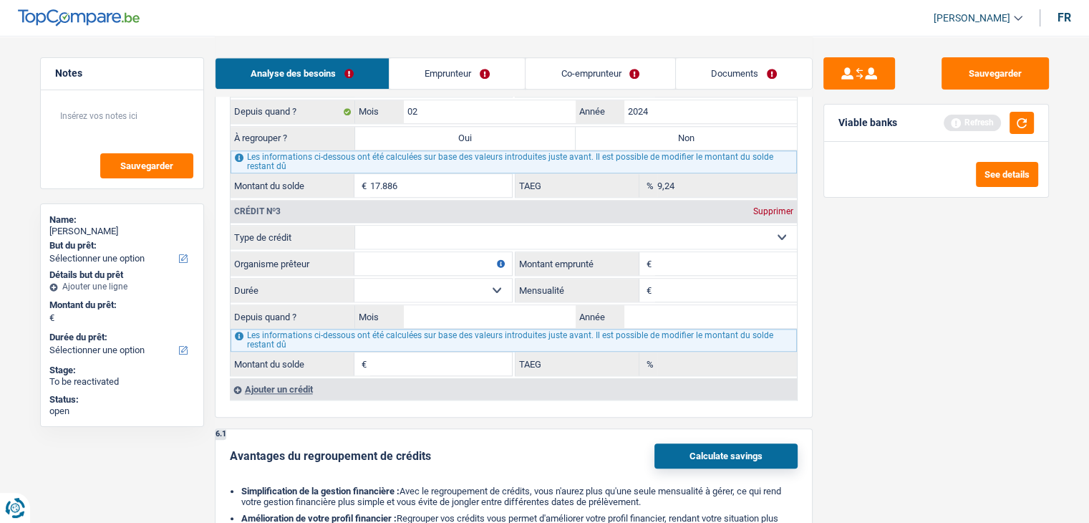
click at [419, 252] on input "Organisme prêteur" at bounding box center [432, 263] width 157 height 23
type input "elantis"
click at [441, 225] on select "Carte ou ouverture de crédit Prêt hypothécaire Vente à tempérament Prêt à tempé…" at bounding box center [576, 236] width 442 height 23
select select "carLoan"
type input "0"
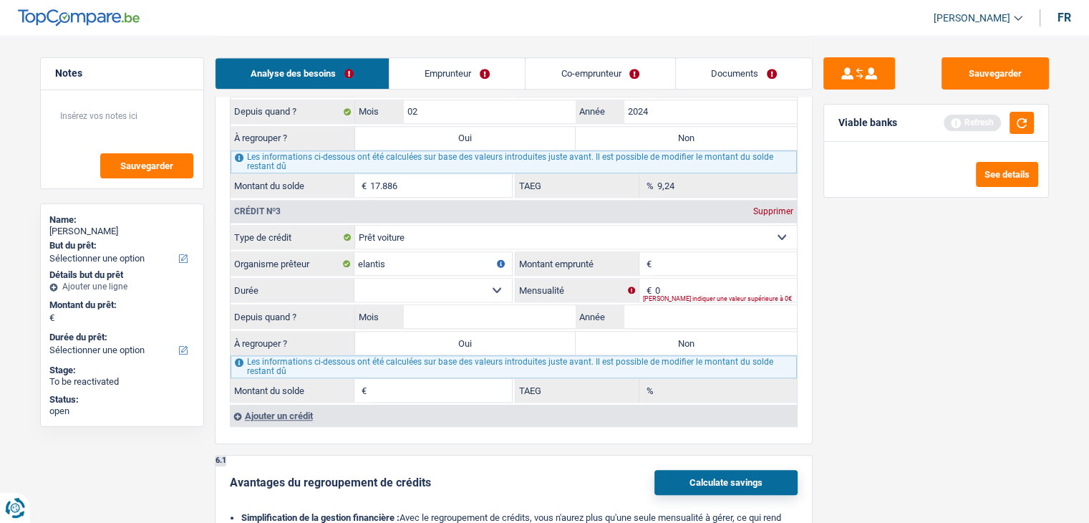
click at [695, 255] on input "Montant emprunté" at bounding box center [726, 263] width 142 height 23
drag, startPoint x: 896, startPoint y: 123, endPoint x: 830, endPoint y: 122, distance: 65.9
click at [830, 122] on div "Viable banks Refresh" at bounding box center [936, 123] width 224 height 37
click at [869, 245] on div "Sauvegarder Viable banks Refresh See details" at bounding box center [935, 278] width 247 height 442
click at [395, 228] on select "Carte ou ouverture de crédit Prêt hypothécaire Vente à tempérament Prêt à tempé…" at bounding box center [576, 236] width 442 height 23
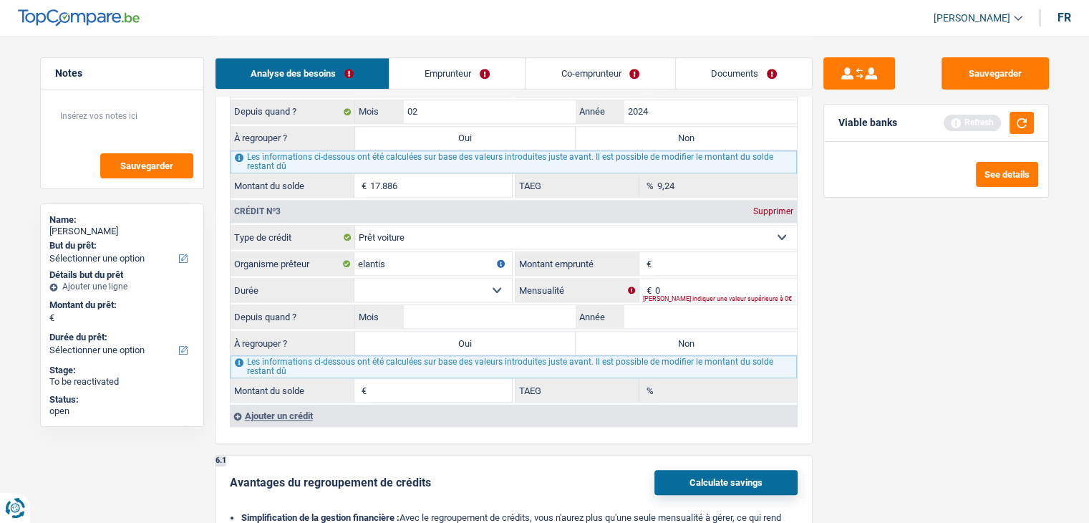
select select "personalLoan"
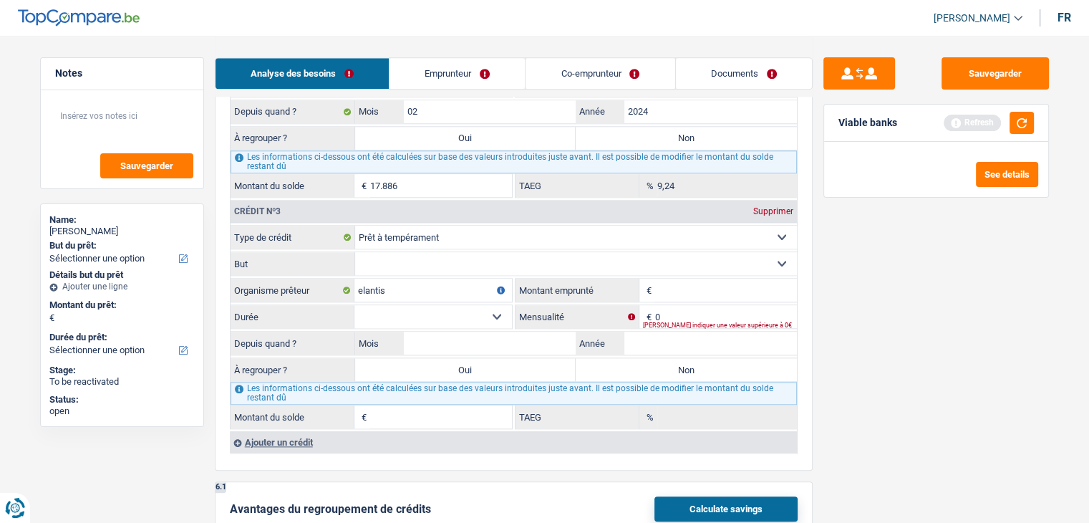
click at [414, 255] on select "Confort maison: meubles, textile, peinture, électroménager, outillage non-profe…" at bounding box center [576, 263] width 442 height 23
select select "smallWorks"
click at [355, 252] on select "Confort maison: meubles, textile, peinture, électroménager, outillage non-profe…" at bounding box center [576, 263] width 442 height 23
click at [732, 285] on input "Montant emprunté" at bounding box center [726, 289] width 142 height 23
click at [943, 299] on div "Sauvegarder Viable banks Refresh See details" at bounding box center [935, 278] width 247 height 442
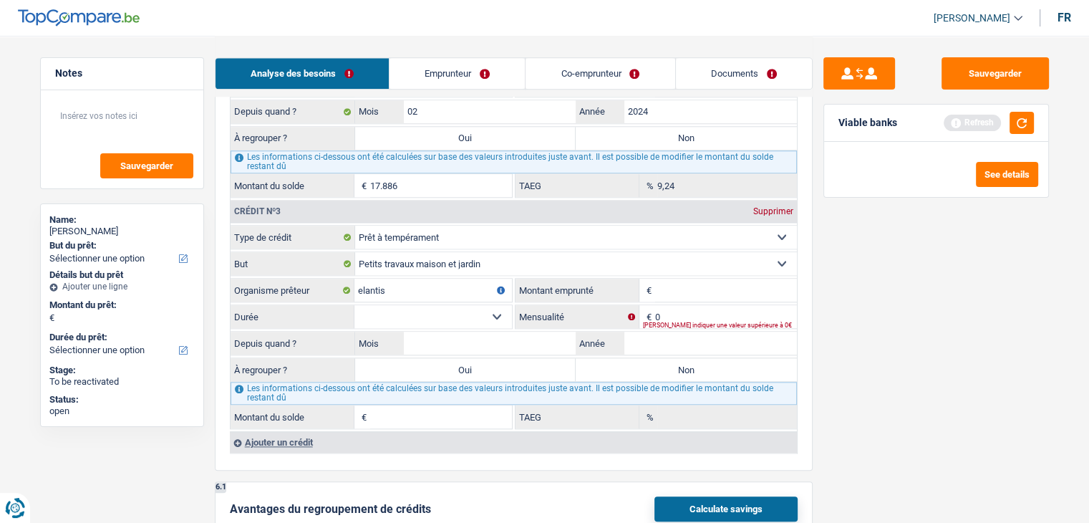
click at [1006, 128] on div "Refresh" at bounding box center [988, 123] width 90 height 22
click at [1017, 125] on button "button" at bounding box center [1021, 123] width 24 height 22
click at [462, 305] on select "12 mois 18 mois 24 mois Sélectionner une option" at bounding box center [432, 316] width 157 height 23
click at [685, 305] on input "0" at bounding box center [726, 316] width 142 height 23
click at [884, 331] on div "Sauvegarder Viable banks Refresh See details" at bounding box center [935, 278] width 247 height 442
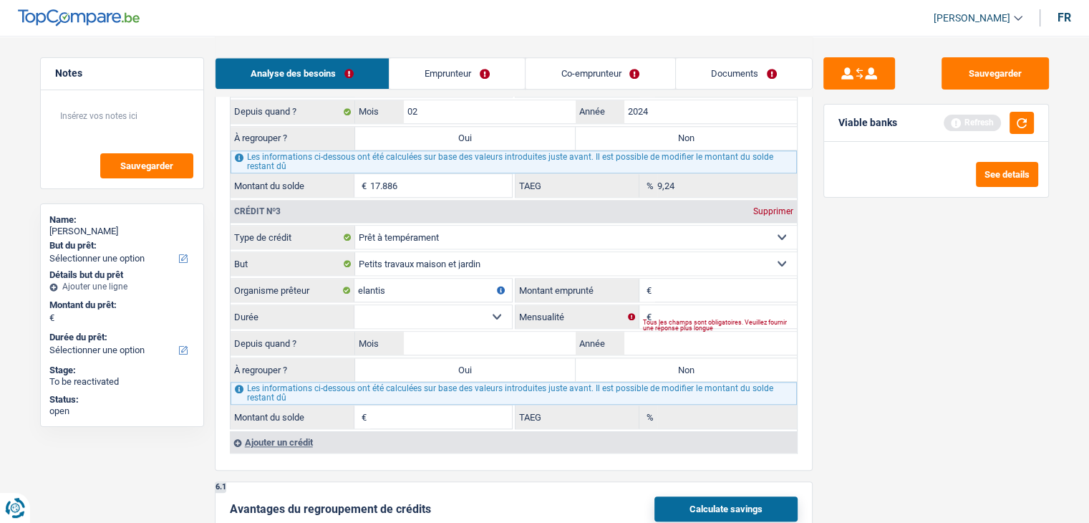
click at [879, 401] on div "Sauvegarder Viable banks Refresh See details" at bounding box center [935, 278] width 247 height 442
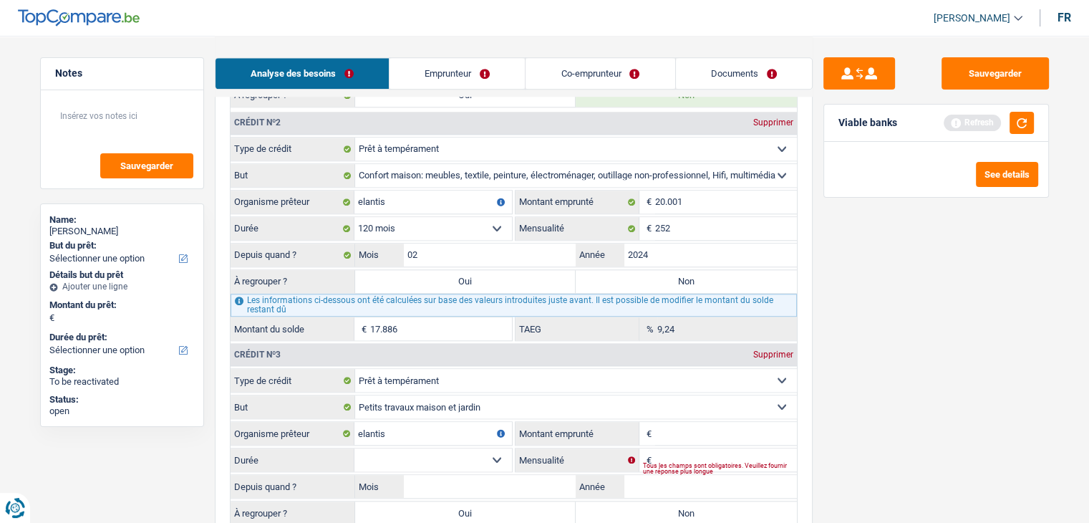
click at [836, 362] on div "Sauvegarder Viable banks Refresh See details" at bounding box center [935, 278] width 247 height 442
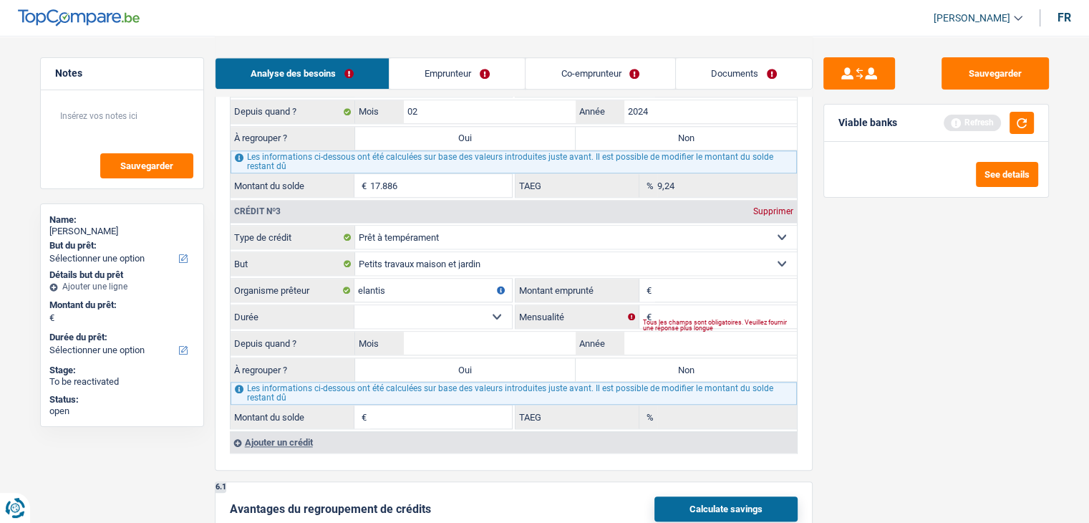
click at [689, 278] on input "Montant emprunté" at bounding box center [726, 289] width 142 height 23
click at [687, 305] on input "Mensualité" at bounding box center [726, 316] width 142 height 23
click at [727, 305] on input "Mensualité" at bounding box center [726, 316] width 142 height 23
click at [947, 368] on div "Sauvegarder Viable banks Refresh See details" at bounding box center [935, 278] width 247 height 442
click at [1015, 129] on button "button" at bounding box center [1021, 123] width 24 height 22
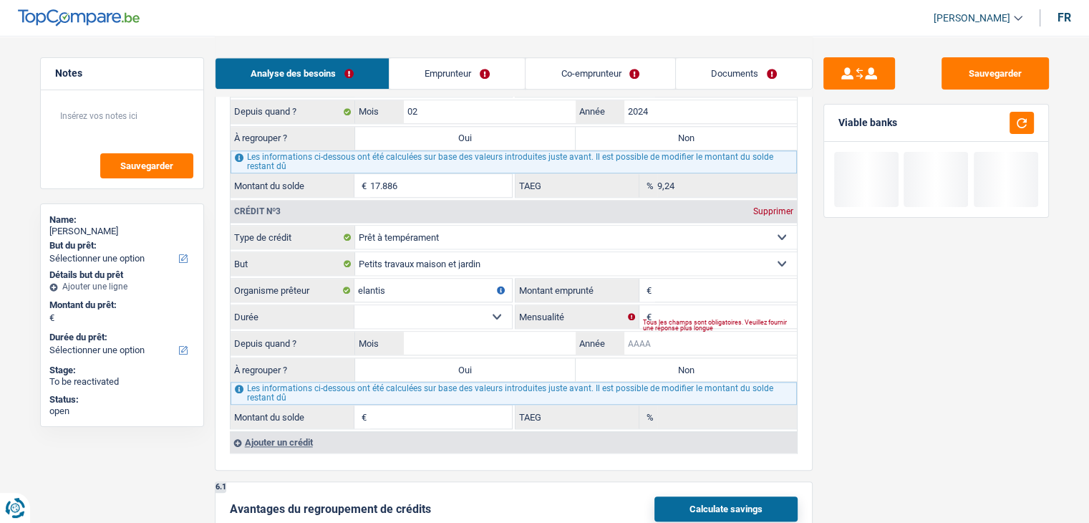
click at [748, 336] on input "Année" at bounding box center [710, 342] width 173 height 23
click at [1002, 380] on div "Sauvegarder Viable banks Not viable See details" at bounding box center [935, 278] width 247 height 442
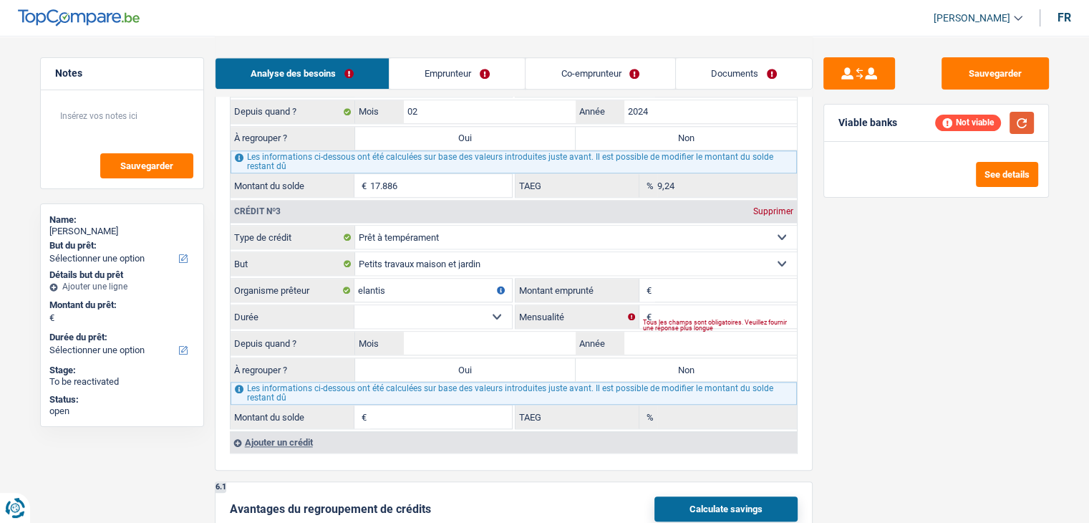
click at [1017, 120] on button "button" at bounding box center [1021, 123] width 24 height 22
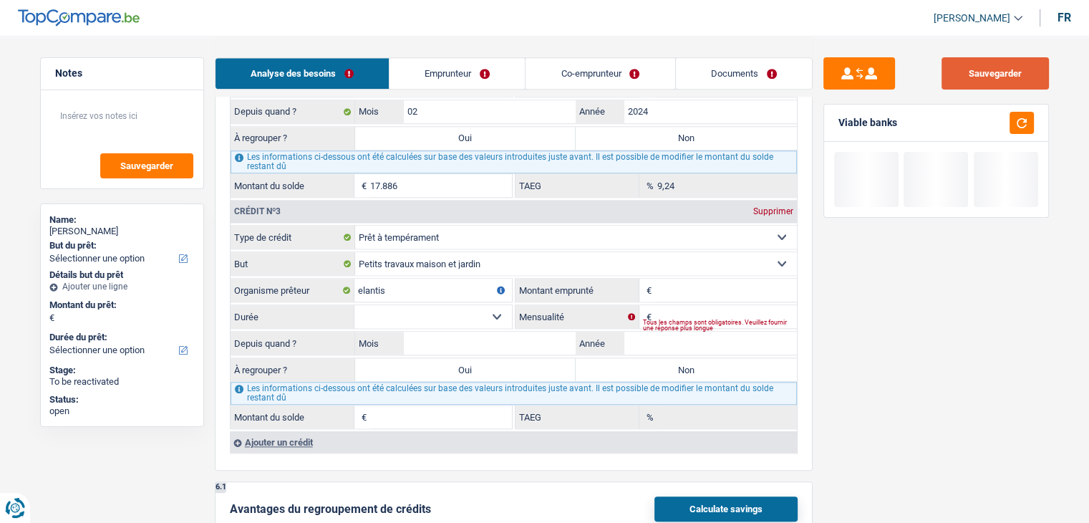
click at [984, 65] on button "Sauvegarder" at bounding box center [994, 73] width 107 height 32
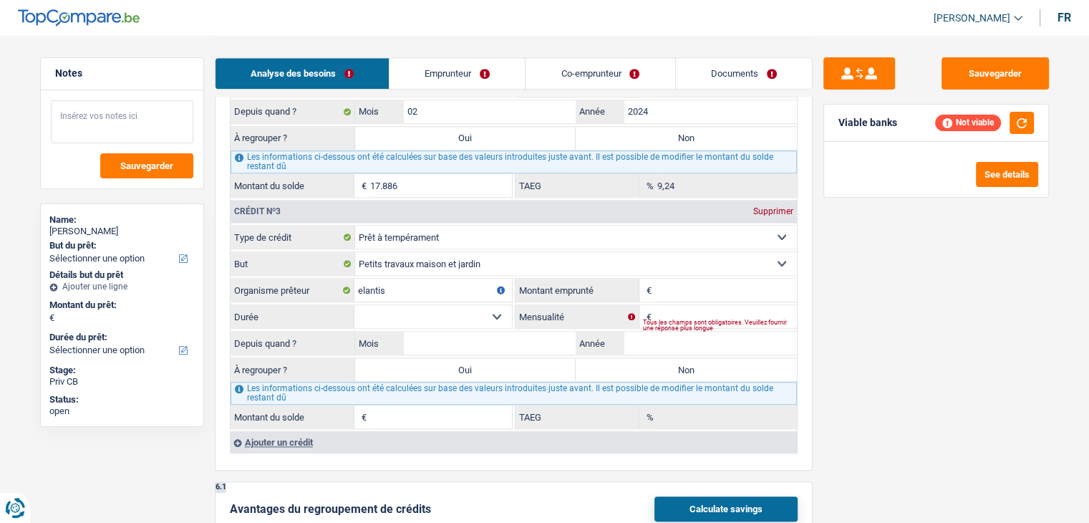
click at [141, 118] on textarea at bounding box center [122, 121] width 142 height 43
type textarea "voir les infos du second prêr elantis"
click at [123, 170] on span "Sauvegarder" at bounding box center [146, 165] width 53 height 9
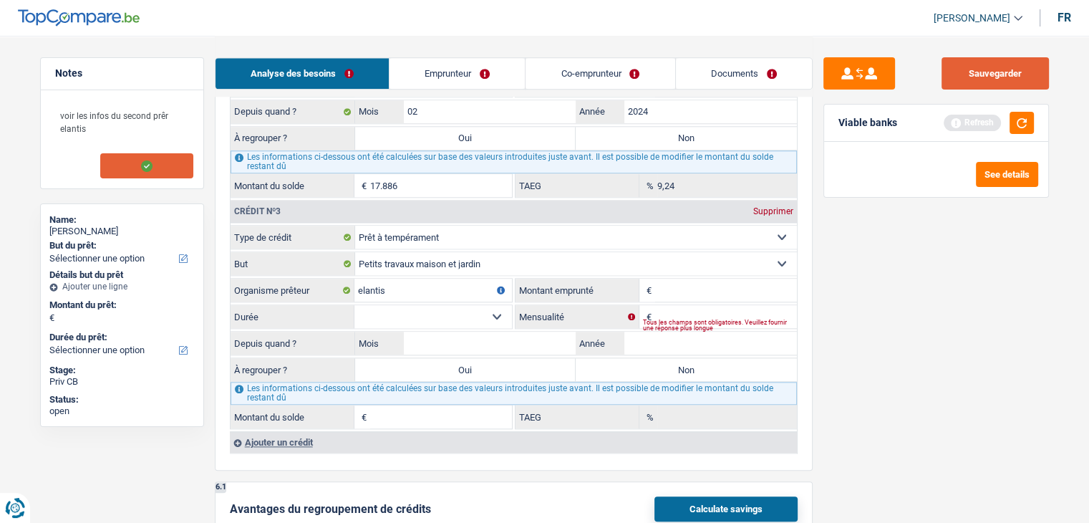
click at [968, 69] on button "Sauvegarder" at bounding box center [994, 73] width 107 height 32
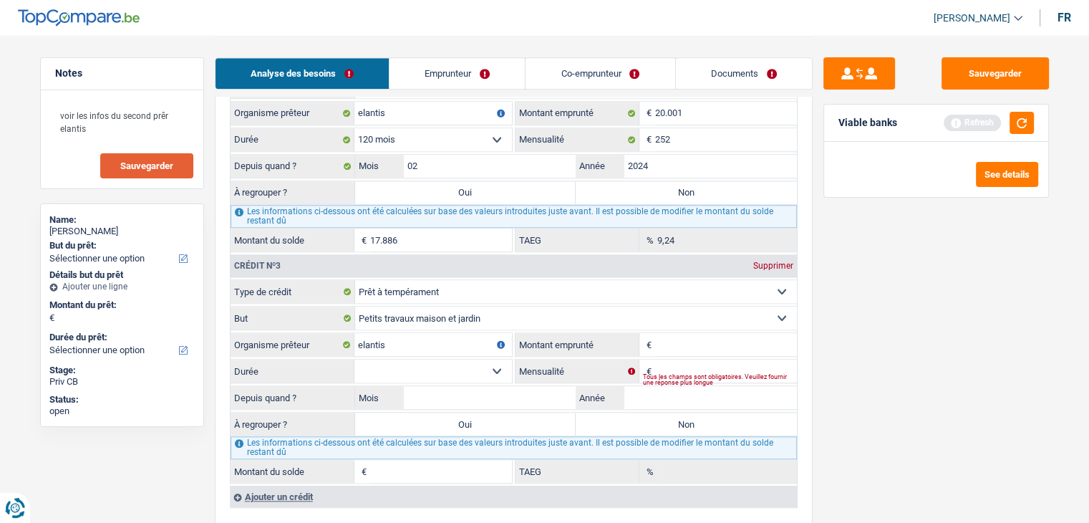
scroll to position [1360, 0]
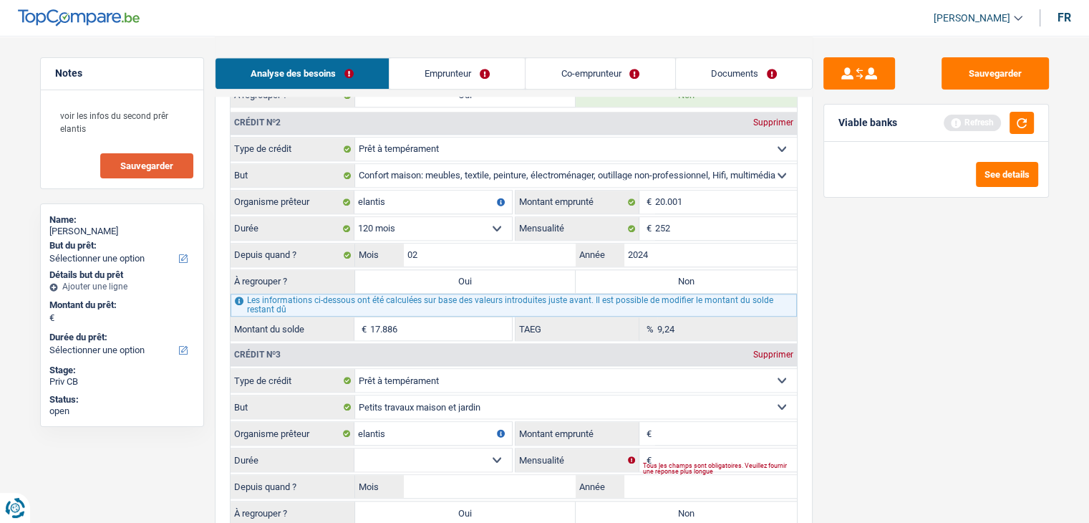
click at [500, 276] on label "Oui" at bounding box center [465, 281] width 221 height 23
click at [500, 276] on input "Oui" at bounding box center [465, 281] width 221 height 23
radio input "true"
type input "17.886"
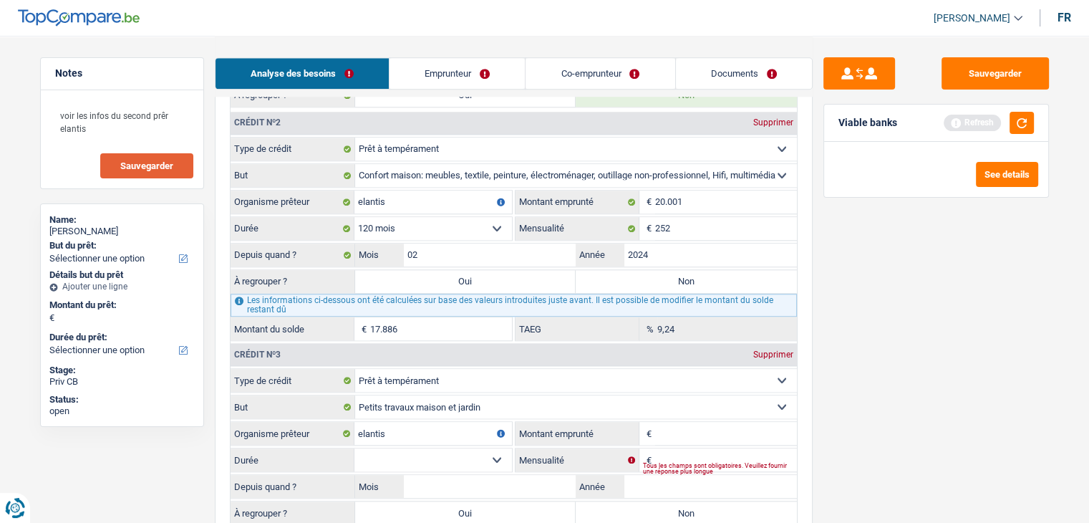
type input "17.886"
select select "refinancing"
select select "84"
select select "refinancing"
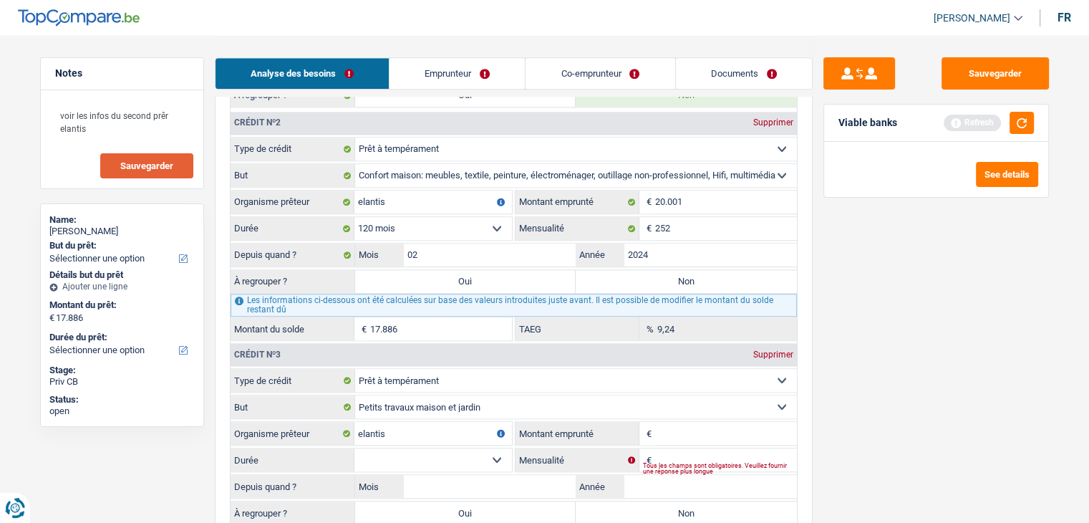
select select "84"
select select "refinancing"
select select "84"
select select "refinancing"
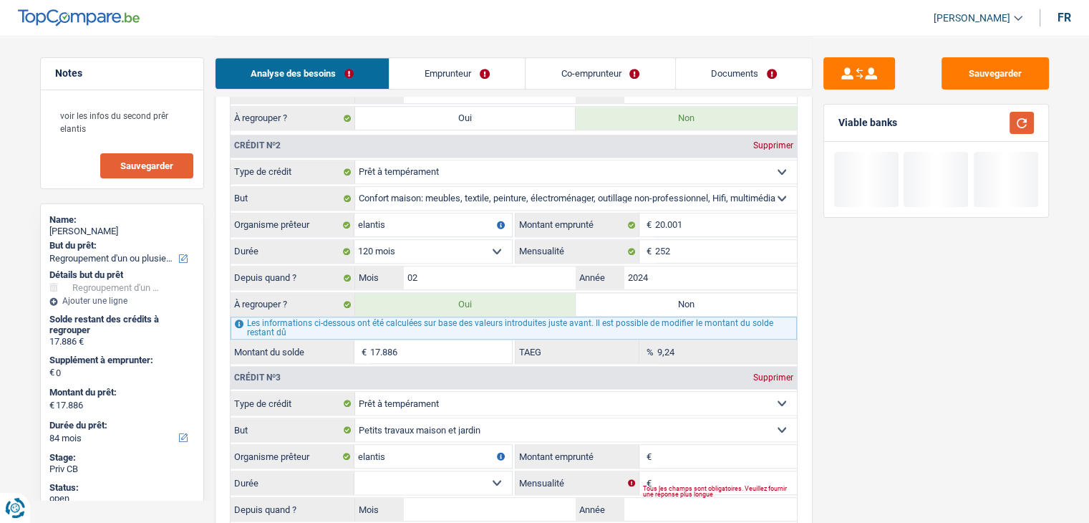
click at [1019, 123] on button "button" at bounding box center [1021, 123] width 24 height 22
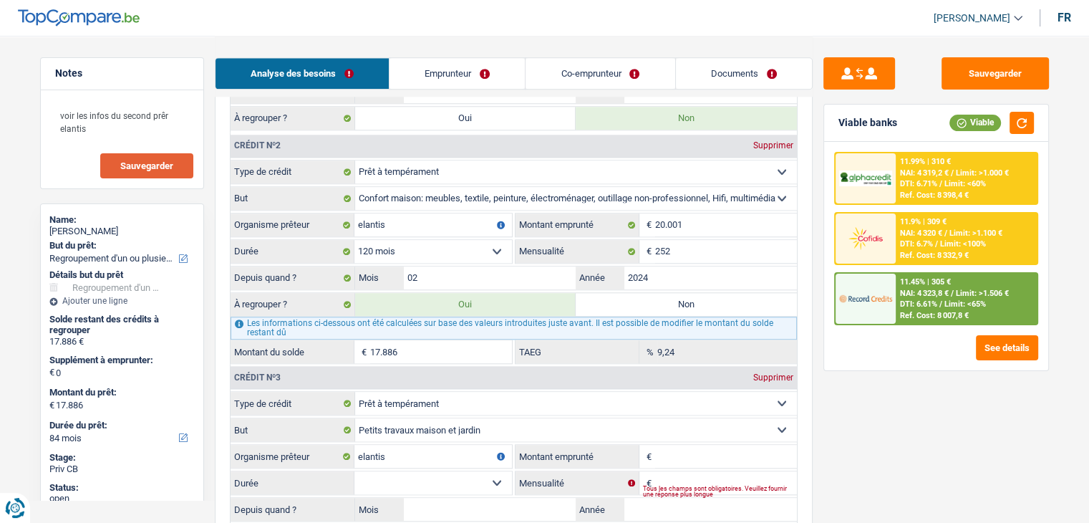
click at [715, 67] on link "Documents" at bounding box center [744, 73] width 136 height 31
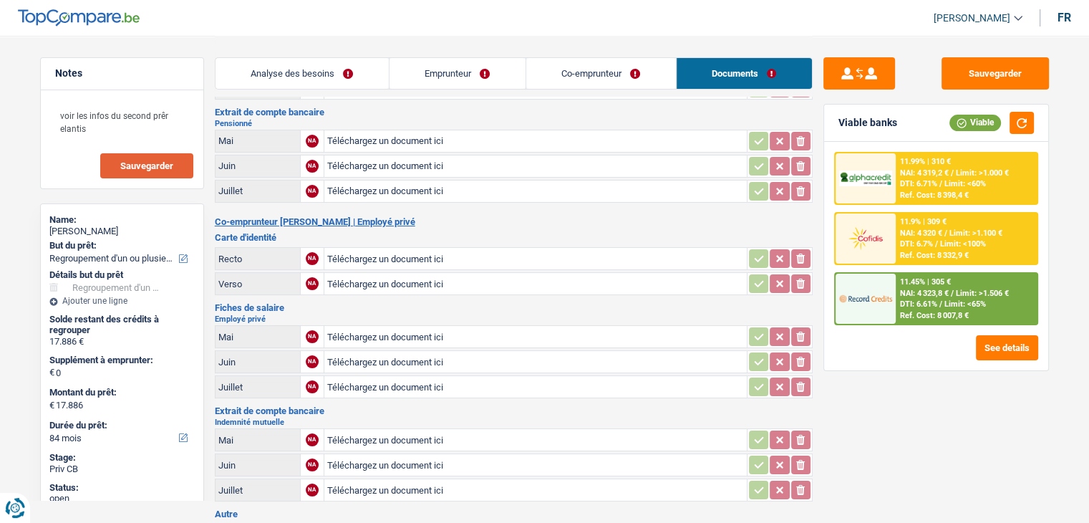
scroll to position [0, 0]
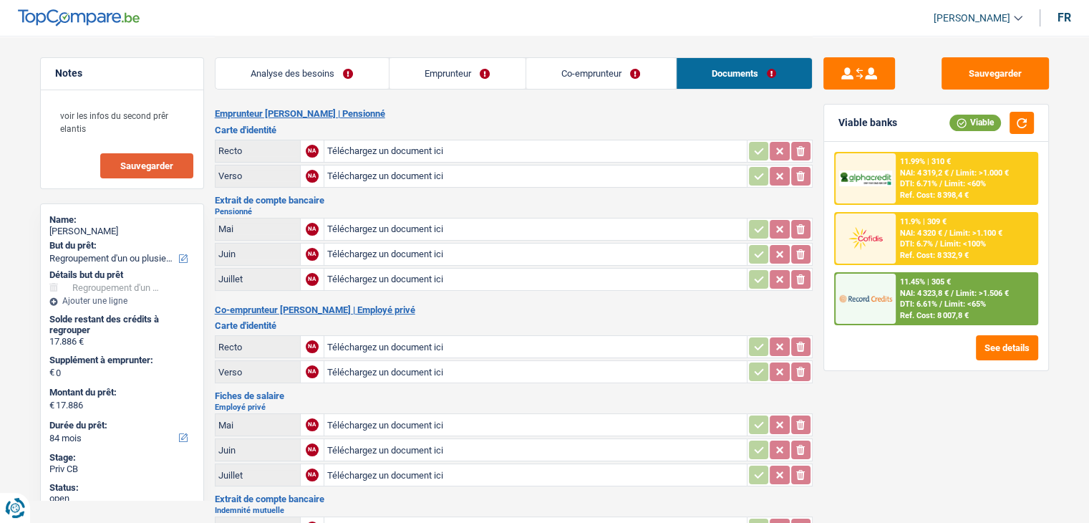
click at [447, 68] on link "Emprunteur" at bounding box center [457, 73] width 136 height 31
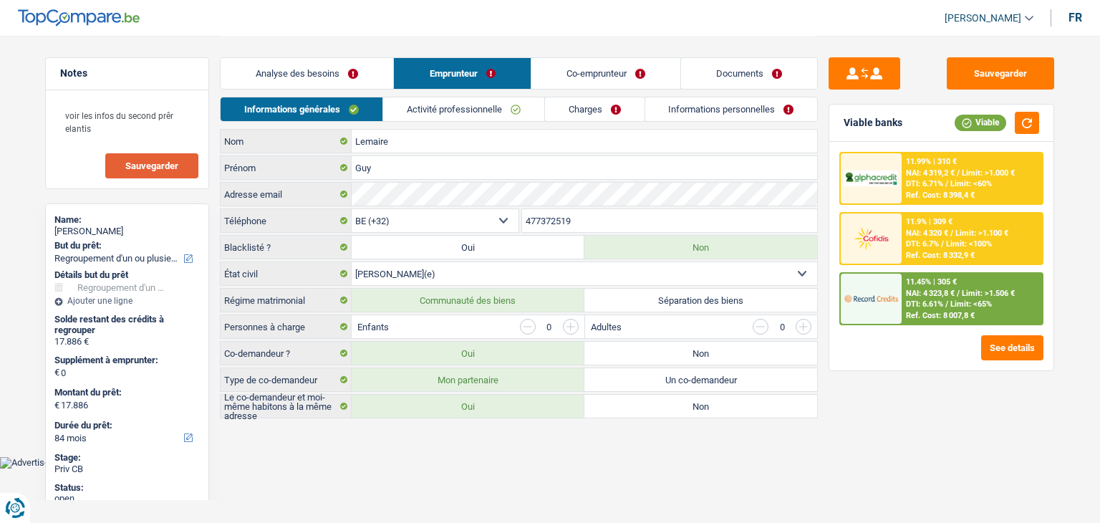
click at [716, 109] on link "Informations personnelles" at bounding box center [731, 109] width 173 height 24
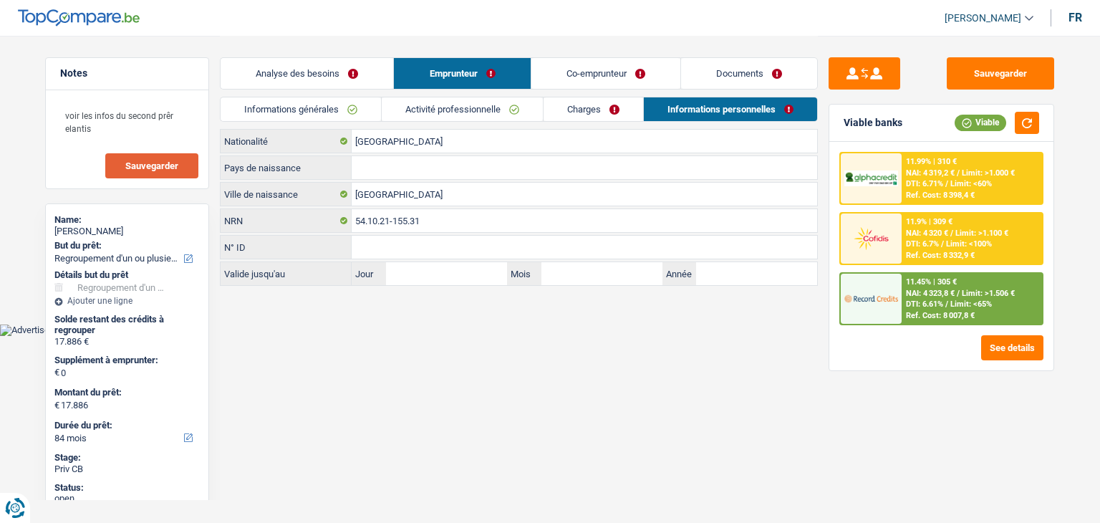
click at [590, 80] on link "Co-emprunteur" at bounding box center [605, 73] width 149 height 31
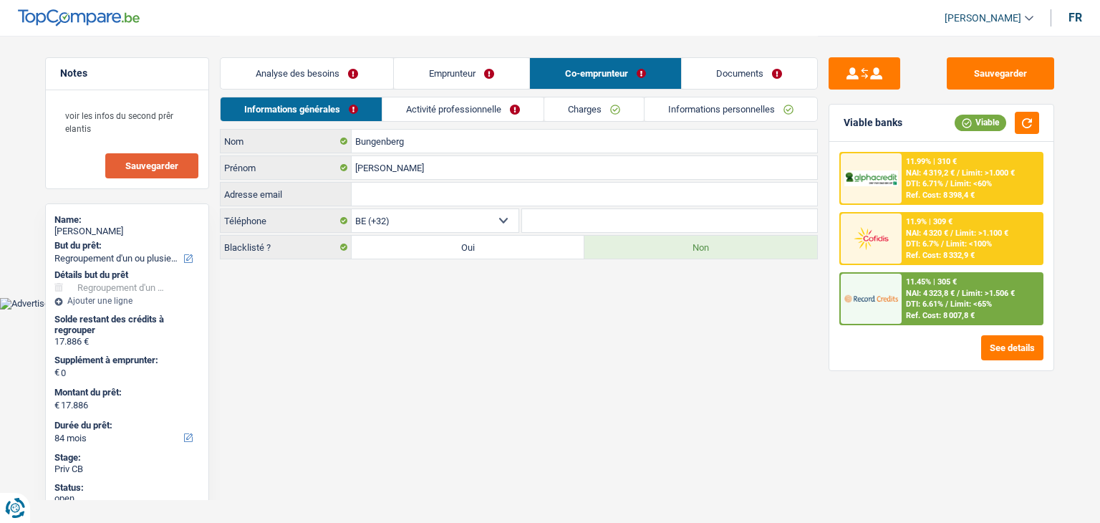
click at [490, 107] on link "Activité professionnelle" at bounding box center [462, 109] width 161 height 24
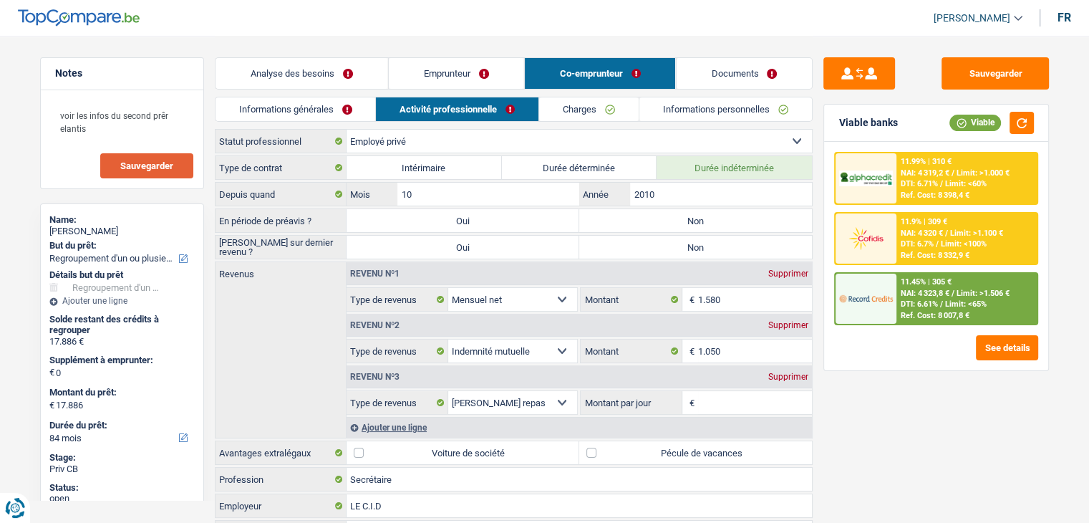
click at [732, 107] on link "Informations personnelles" at bounding box center [725, 109] width 173 height 24
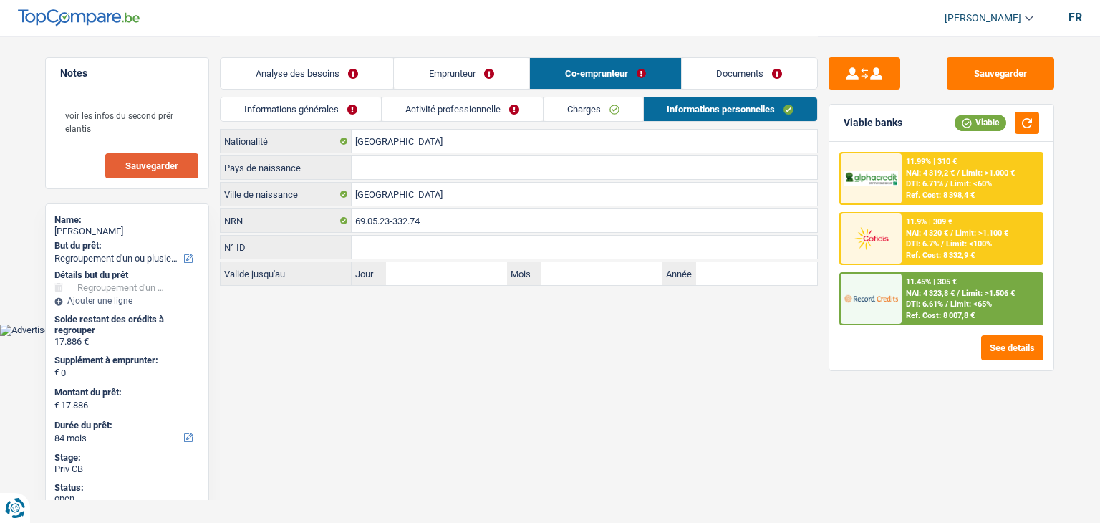
click at [326, 107] on link "Informations générales" at bounding box center [300, 109] width 160 height 24
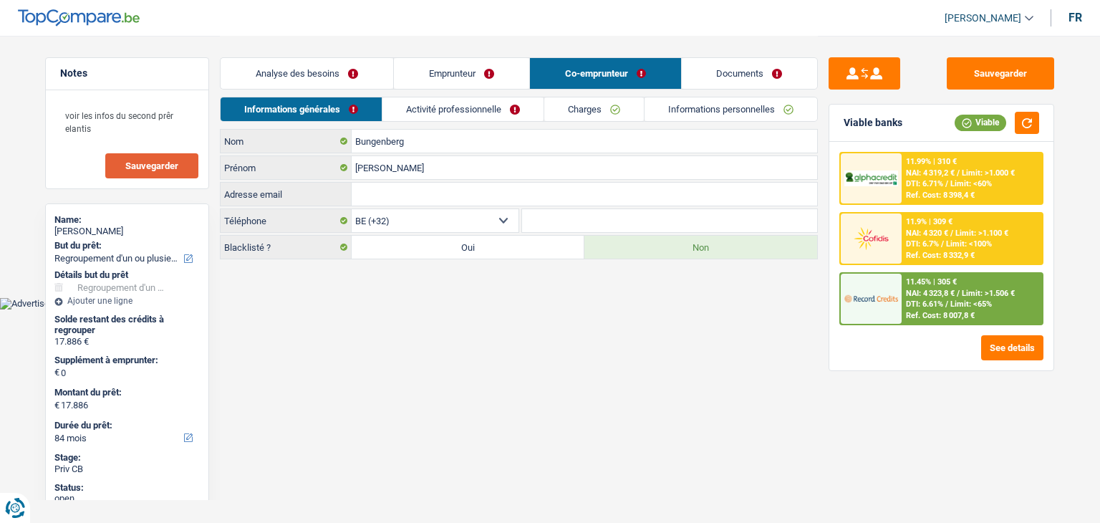
click at [316, 68] on link "Analyse des besoins" at bounding box center [306, 73] width 173 height 31
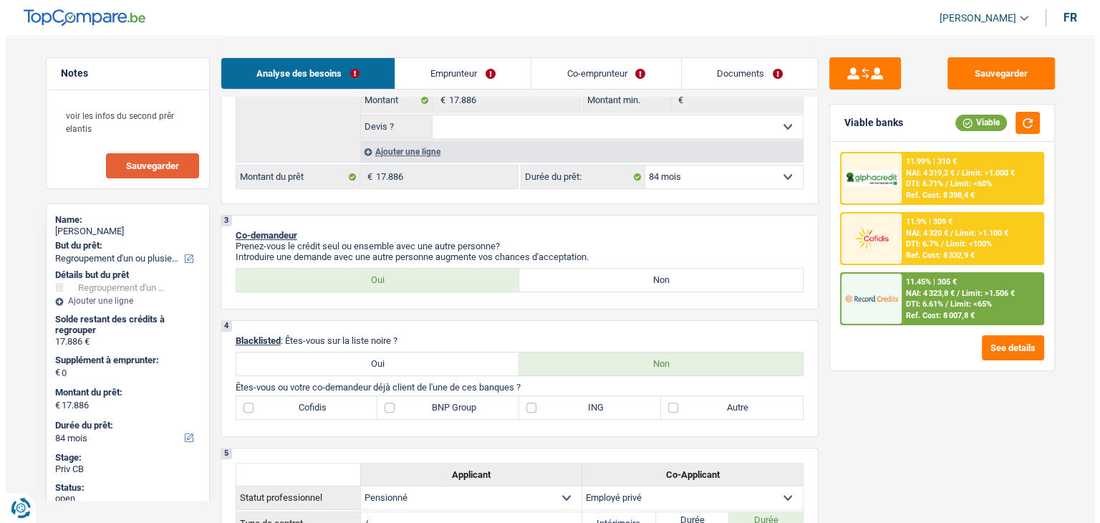
scroll to position [358, 0]
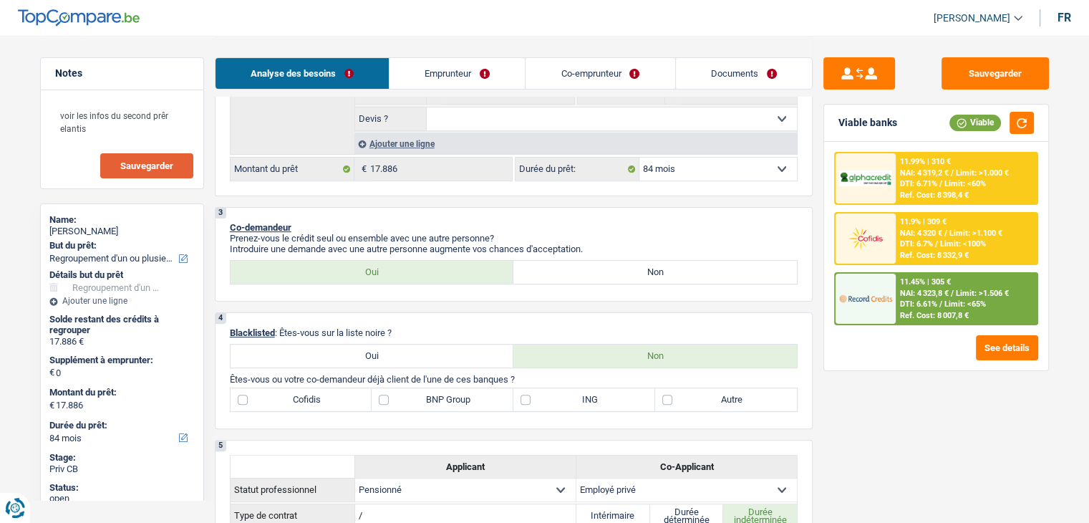
click at [916, 274] on div "11.45% | 305 € NAI: 4 323,8 € / Limit: >1.506 € DTI: 6.61% / Limit: <65% Ref. C…" at bounding box center [966, 298] width 141 height 50
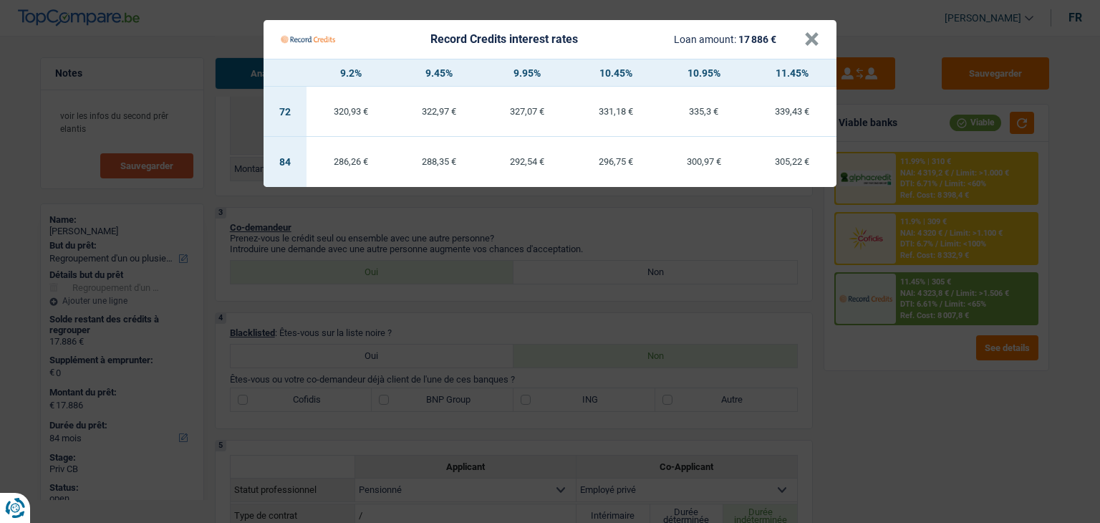
click at [902, 387] on Credits "Record Credits interest rates Loan amount: 17 886 € × 9.2% 9.45% 9.95% 10.45% 1…" at bounding box center [550, 261] width 1100 height 523
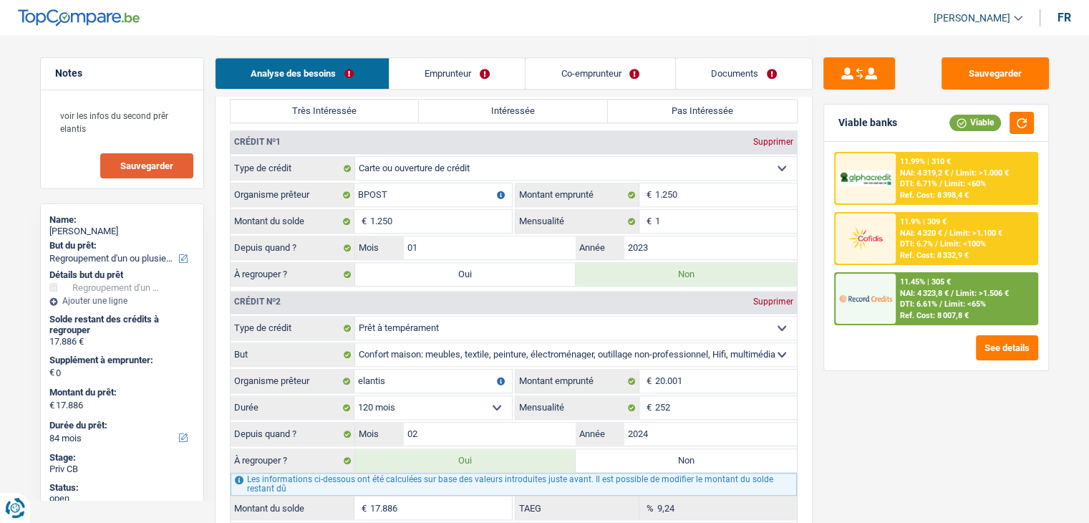
scroll to position [1289, 0]
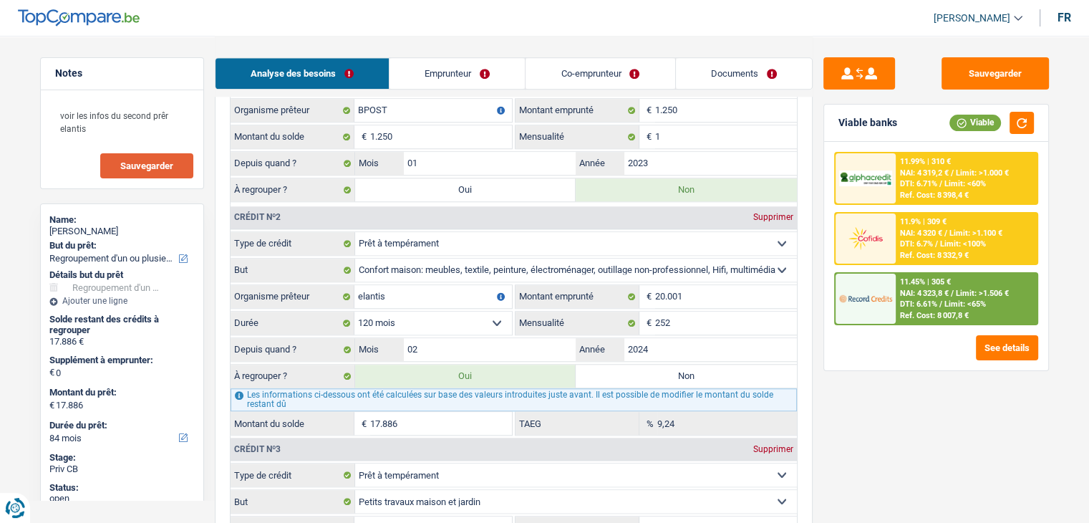
click at [873, 377] on div "Sauvegarder Viable banks Viable 11.99% | 310 € NAI: 4 319,2 € / Limit: >1.000 €…" at bounding box center [935, 278] width 247 height 442
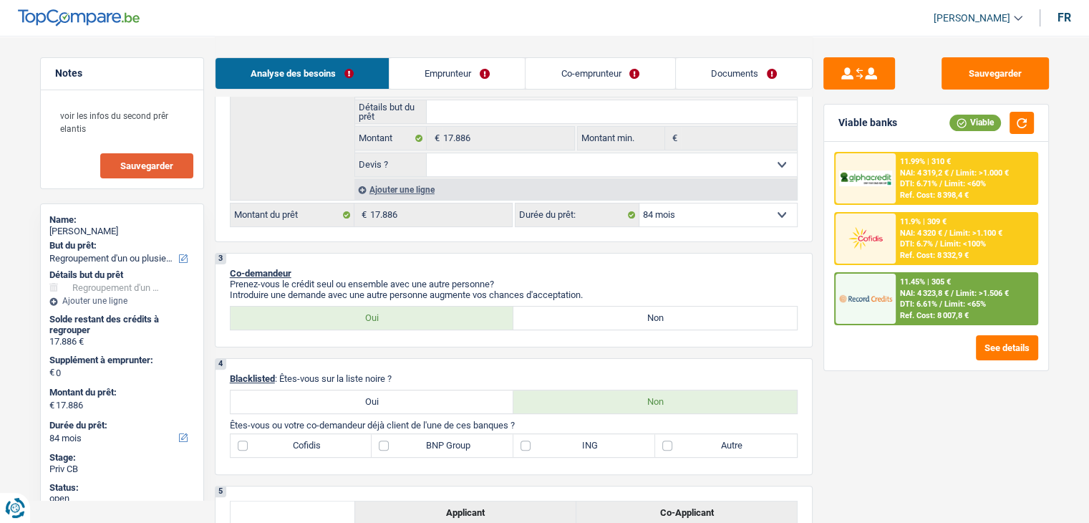
scroll to position [143, 0]
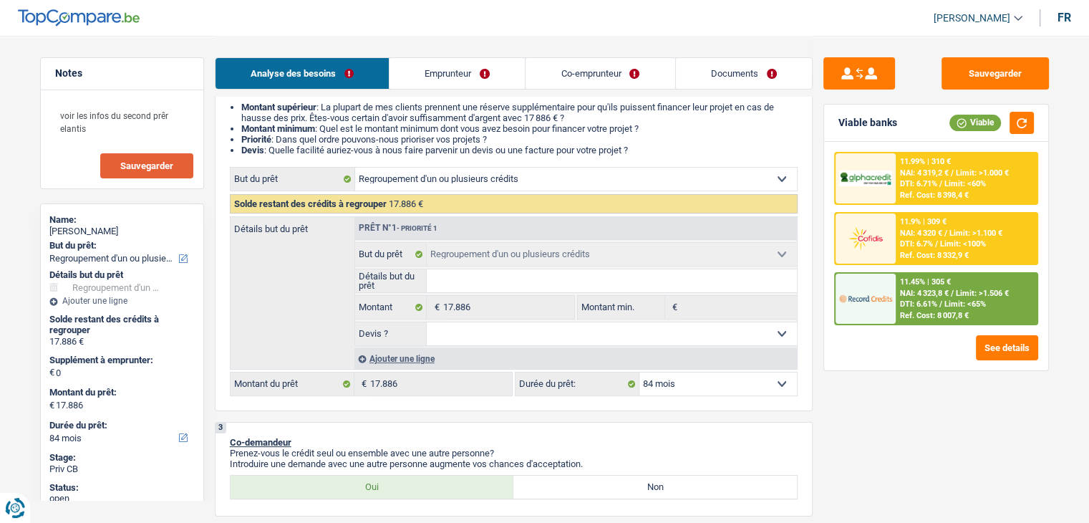
click at [735, 385] on select "12 mois 18 mois 24 mois 30 mois 36 mois 42 mois 48 mois 60 mois 72 mois 84 mois…" at bounding box center [717, 383] width 157 height 23
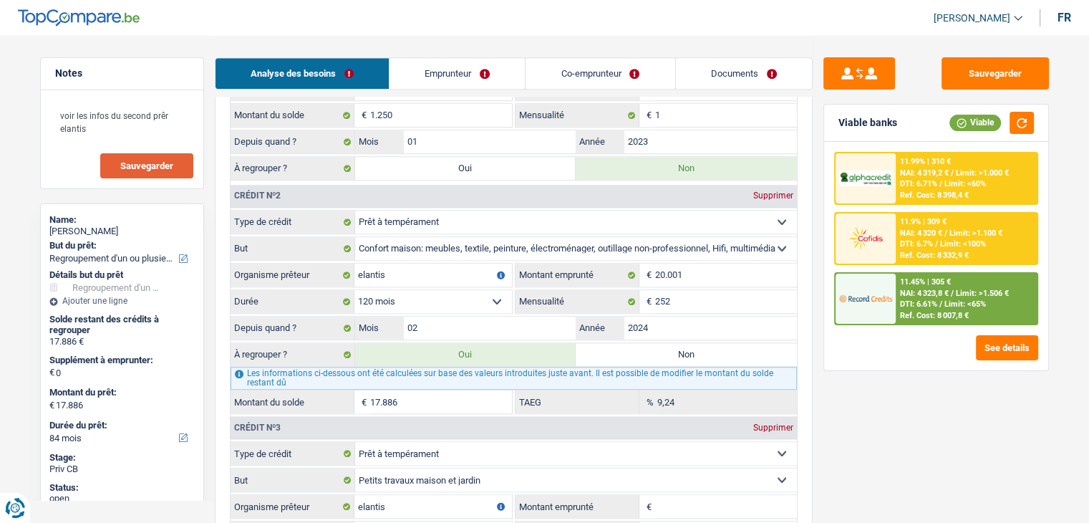
scroll to position [1432, 0]
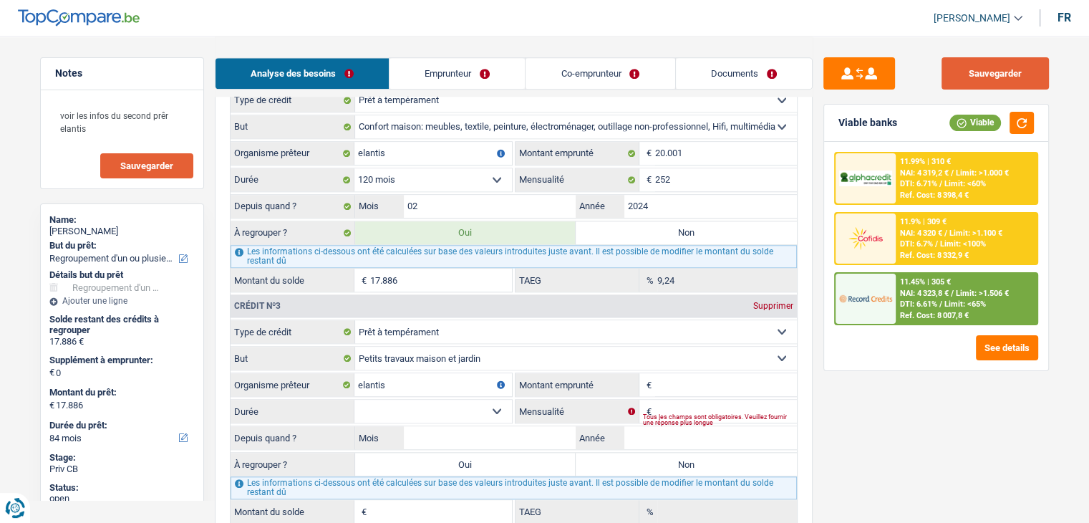
click at [1006, 63] on button "Sauvegarder" at bounding box center [994, 73] width 107 height 32
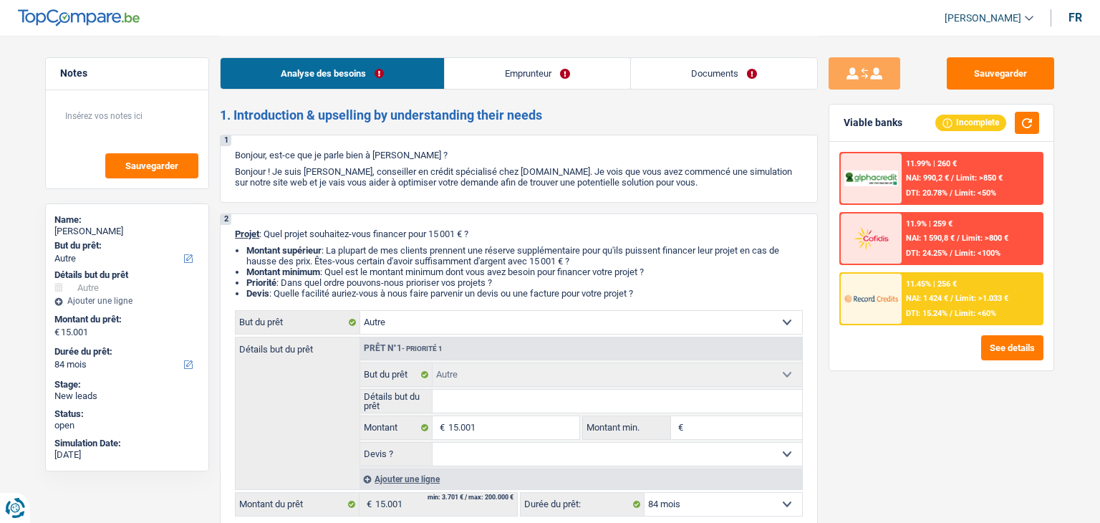
select select "other"
select select "84"
select select "other"
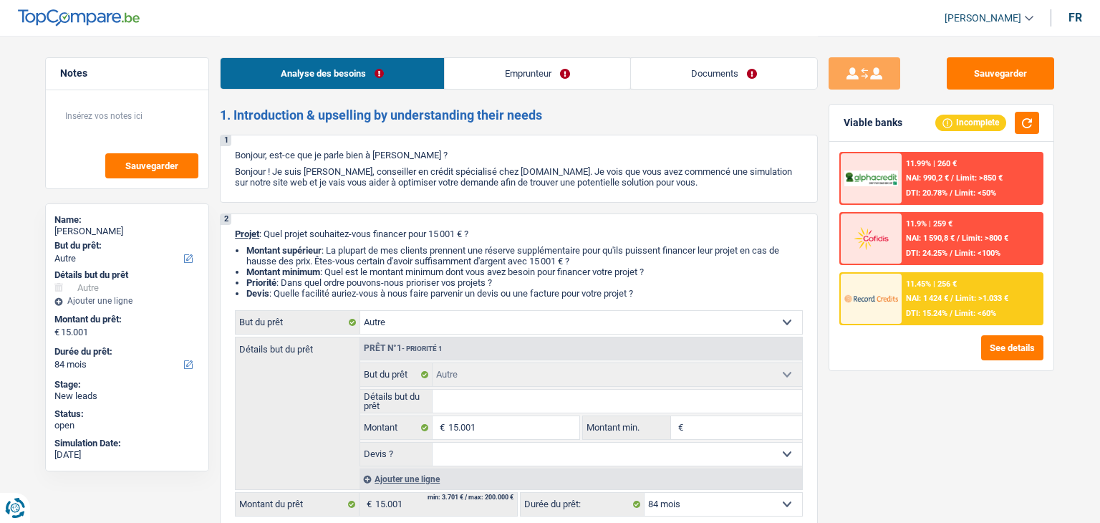
select select "84"
select select "worker"
select select "netSalary"
select select "liveWithParents"
select select "other"
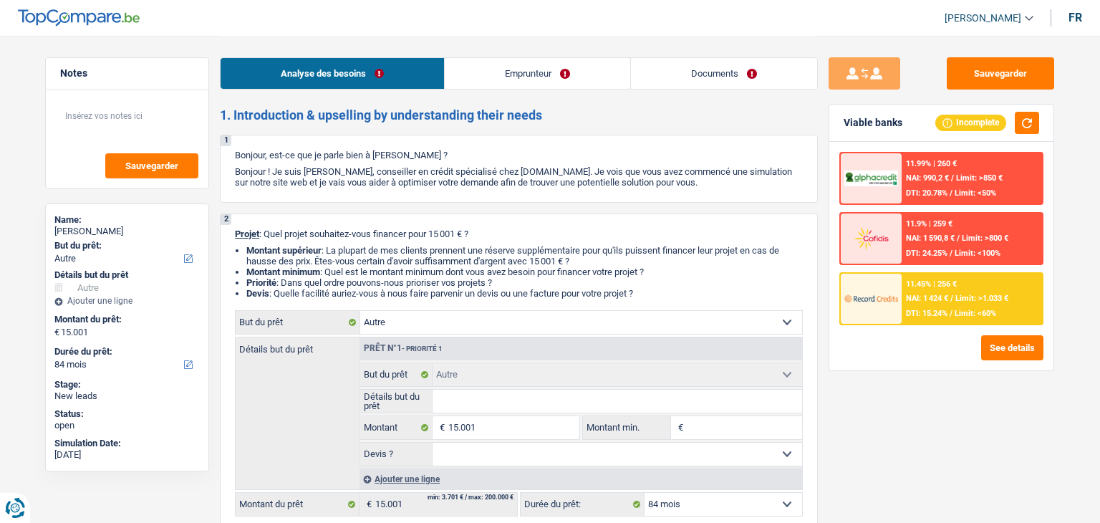
select select "other"
select select "84"
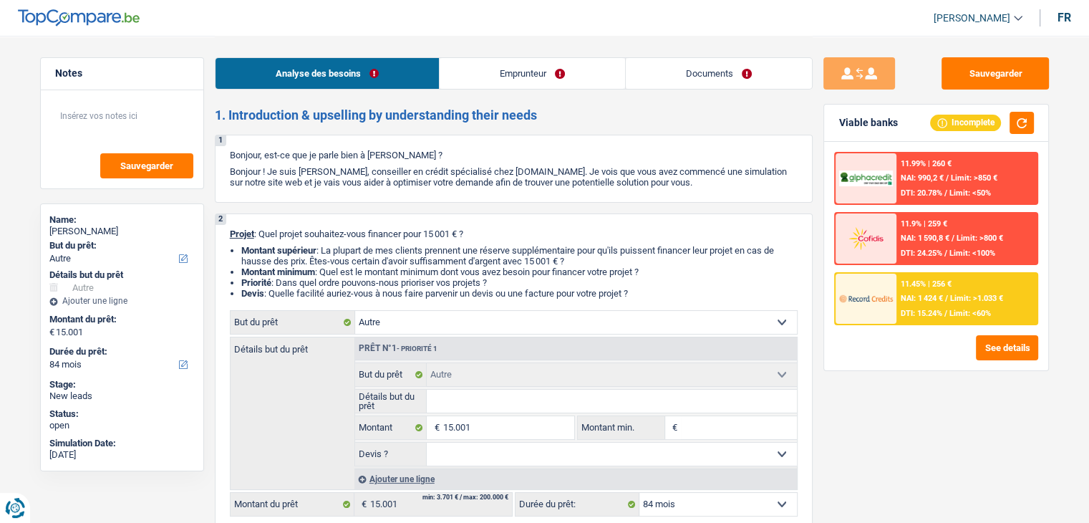
scroll to position [72, 0]
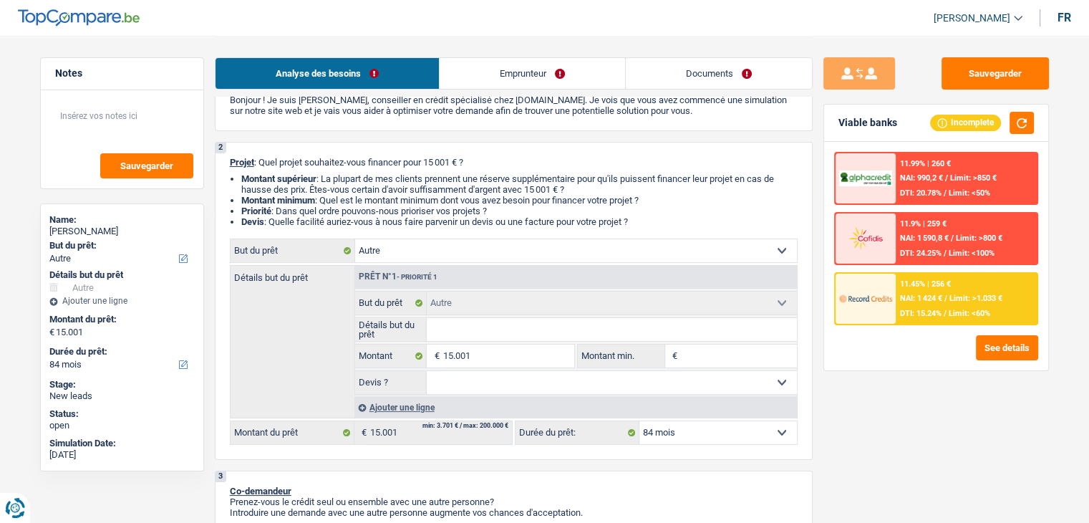
click at [686, 359] on input "Montant min." at bounding box center [739, 355] width 116 height 23
type input "1"
type input "15"
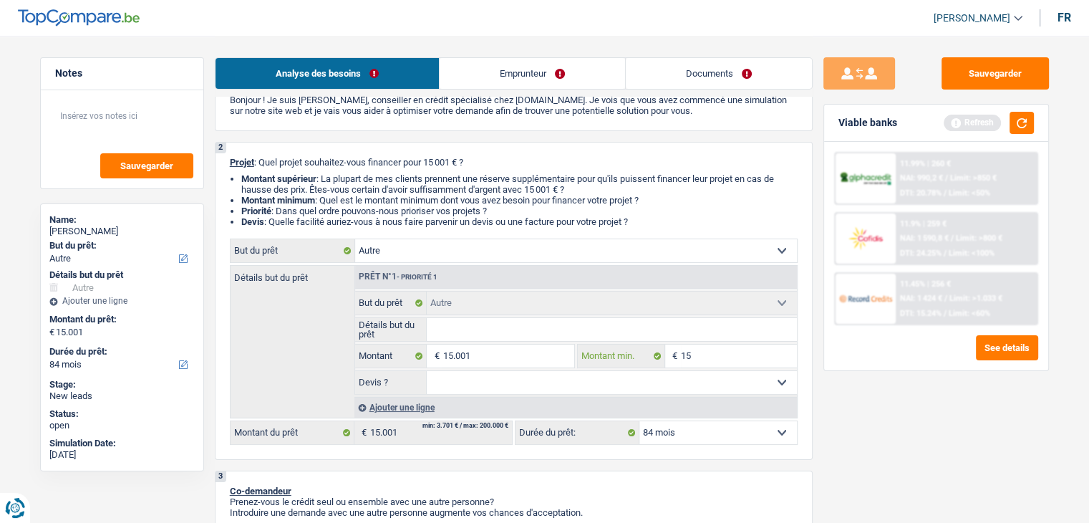
type input "150"
type input "1.500"
type input "15.001"
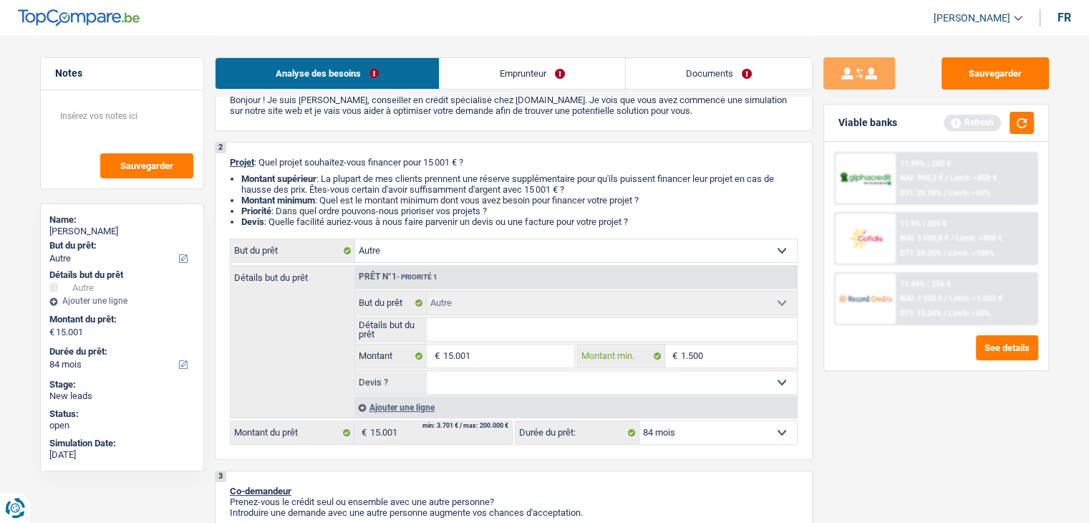
type input "15.001"
click at [1014, 121] on button "button" at bounding box center [1021, 123] width 24 height 22
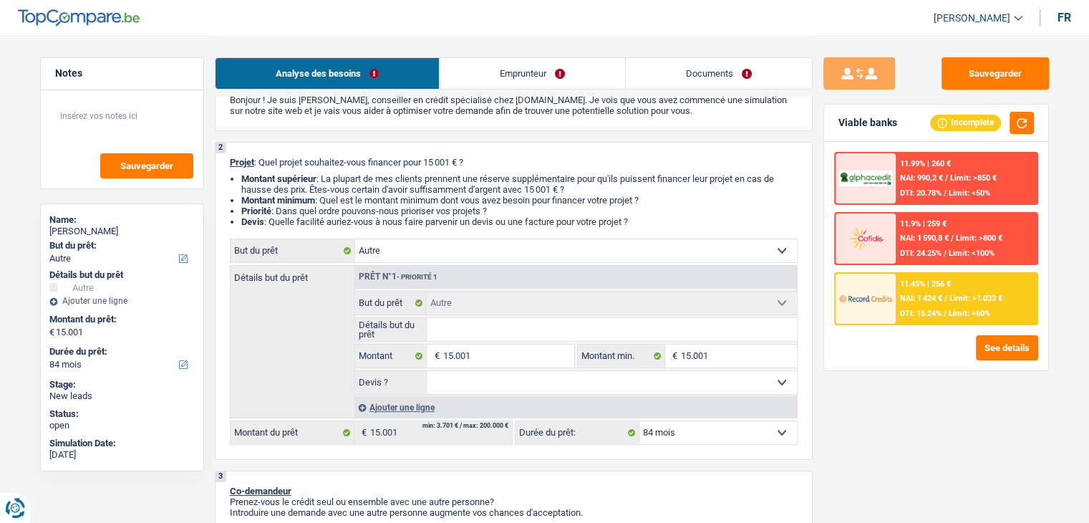
drag, startPoint x: 644, startPoint y: 220, endPoint x: 228, endPoint y: 164, distance: 419.6
click at [228, 164] on div "2 Projet : Quel projet souhaitez-vous financer pour 15 001 € ? Montant supérieu…" at bounding box center [514, 301] width 598 height 318
click at [490, 157] on p "Projet : Quel projet souhaitez-vous financer pour 15 001 € ?" at bounding box center [514, 162] width 568 height 11
click at [458, 251] on select "Confort maison: meubles, textile, peinture, électroménager, outillage non-profe…" at bounding box center [576, 250] width 442 height 23
select select "household"
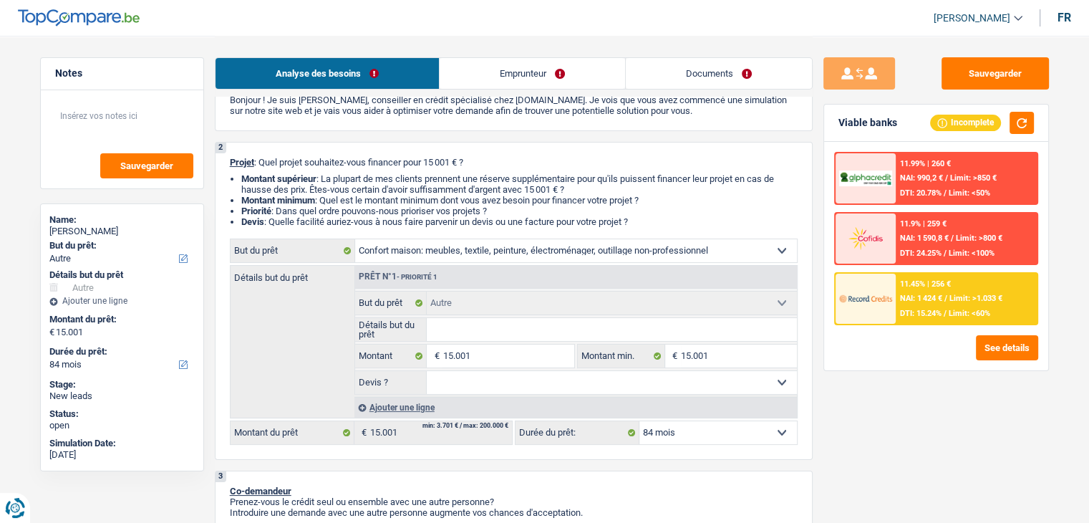
click at [355, 239] on select "Confort maison: meubles, textile, peinture, électroménager, outillage non-profe…" at bounding box center [576, 250] width 442 height 23
select select "household"
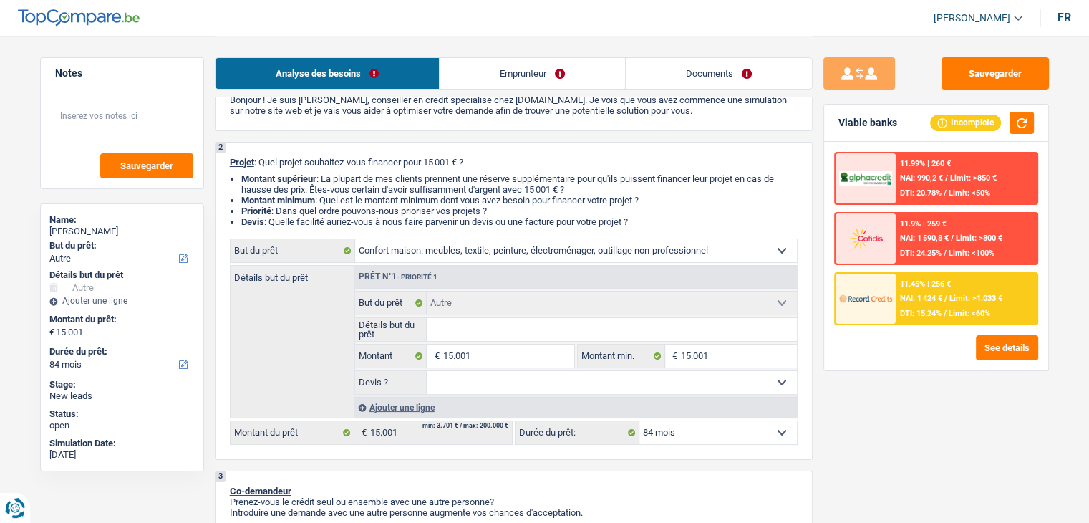
select select "household"
select select "other"
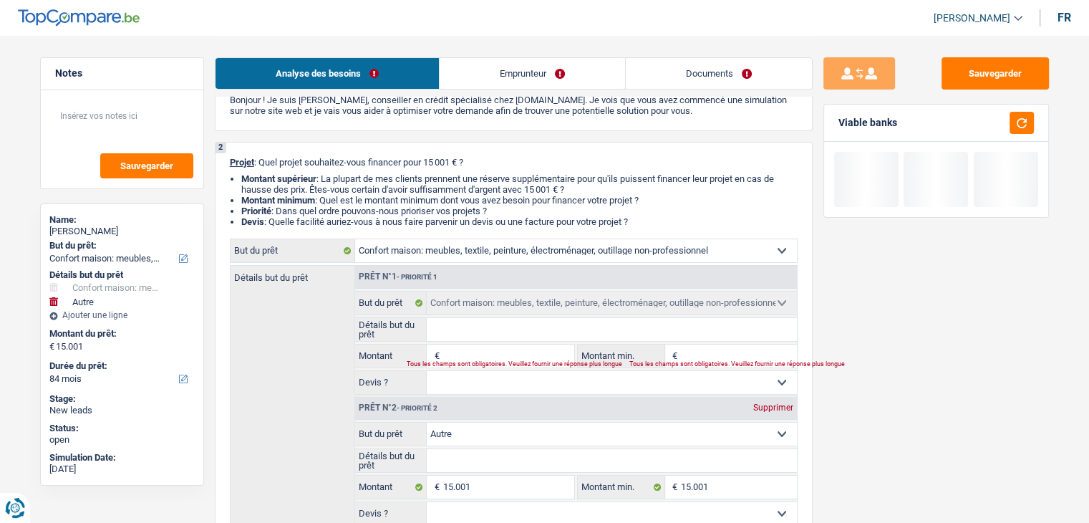
click at [763, 409] on div "Supprimer" at bounding box center [772, 407] width 47 height 9
type input "0"
select select
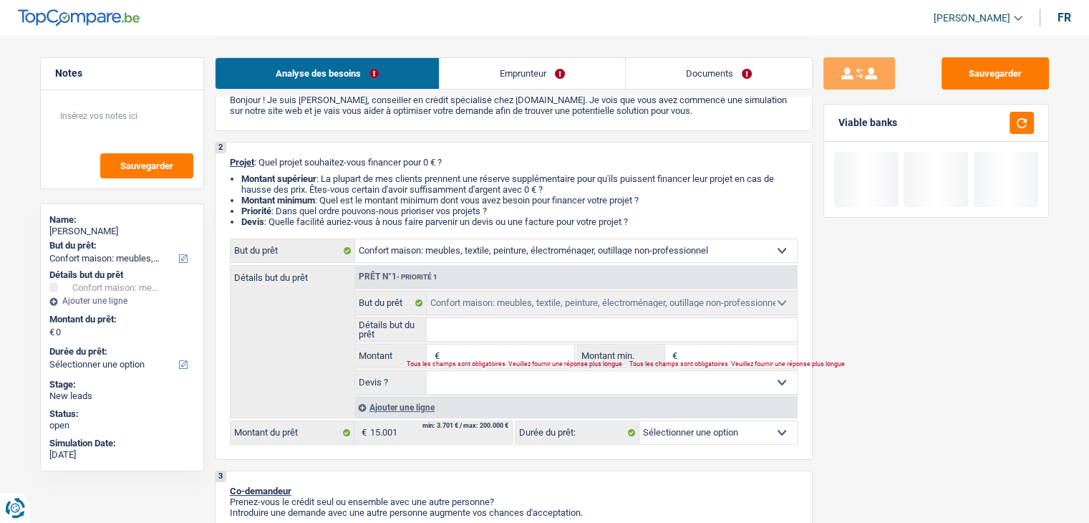
click at [458, 345] on input "Montant" at bounding box center [507, 355] width 131 height 23
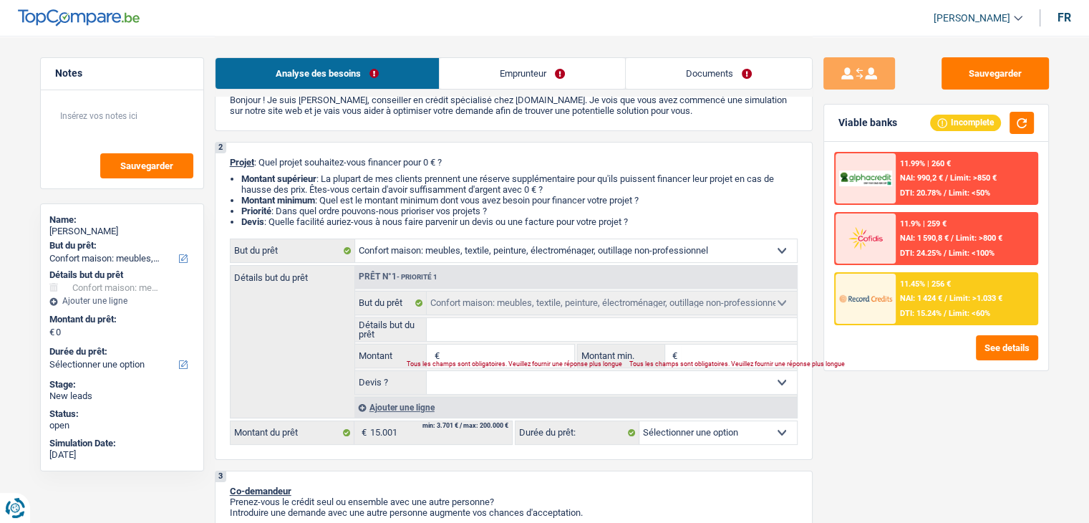
type input "1"
type input "15"
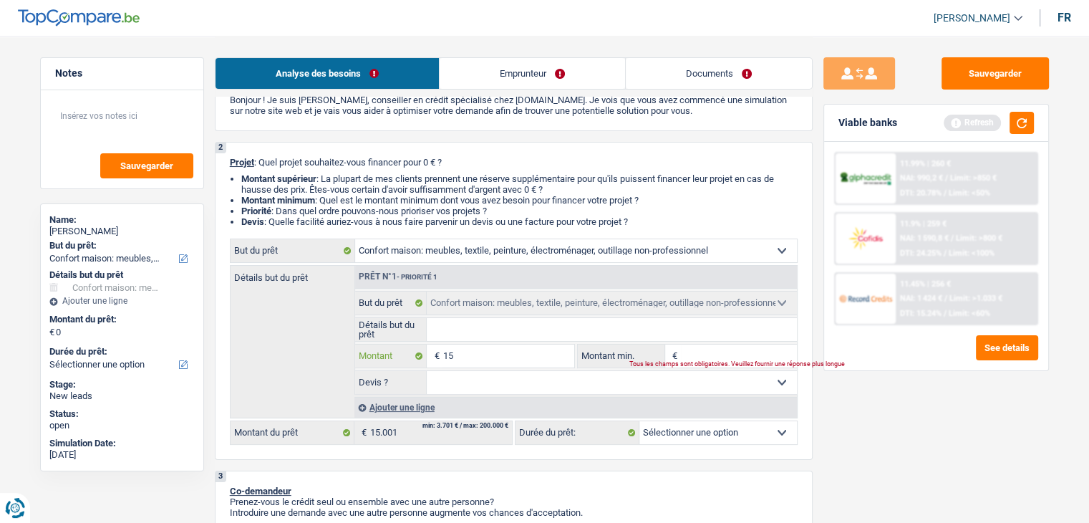
type input "150"
type input "1.500"
type input "15.001"
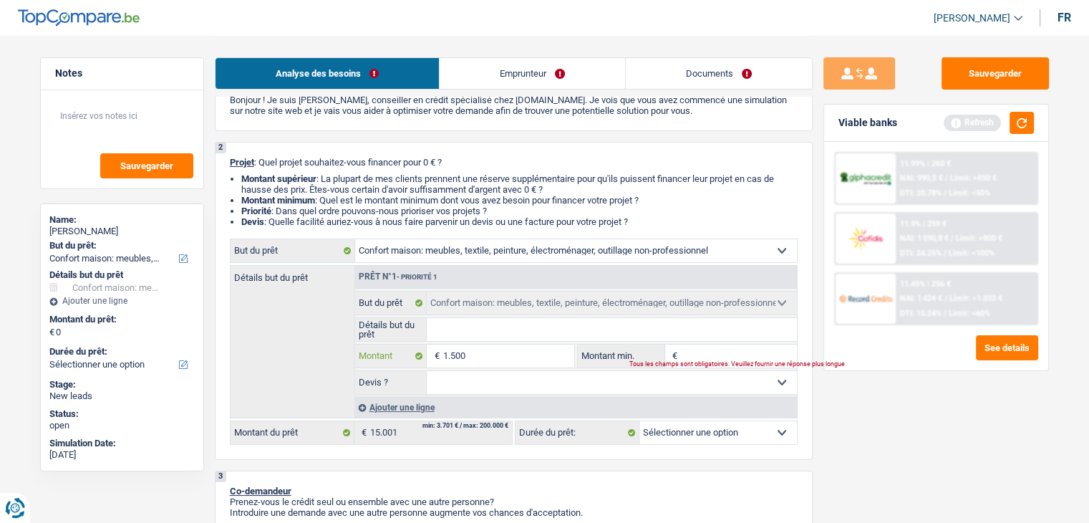
type input "15.001"
select select "84"
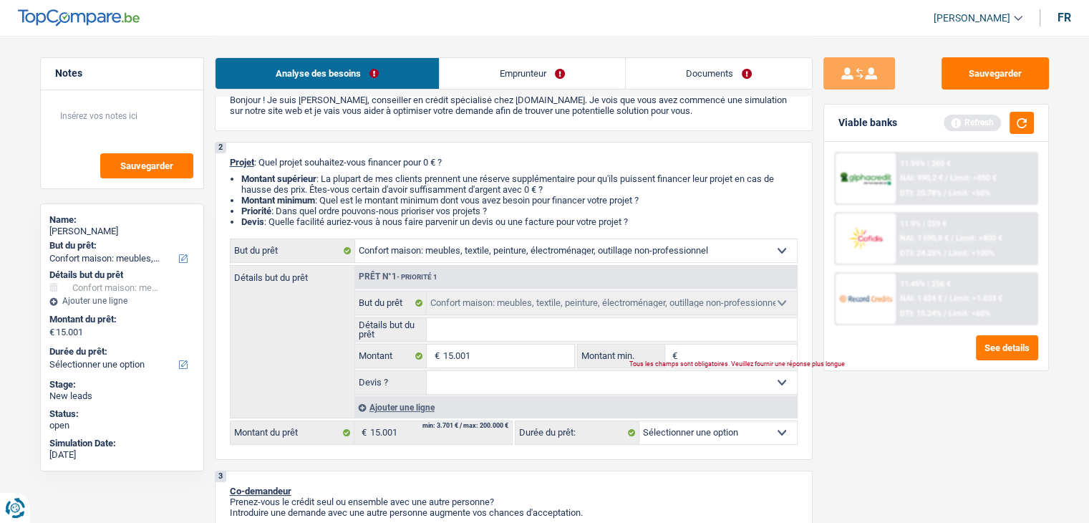
select select "84"
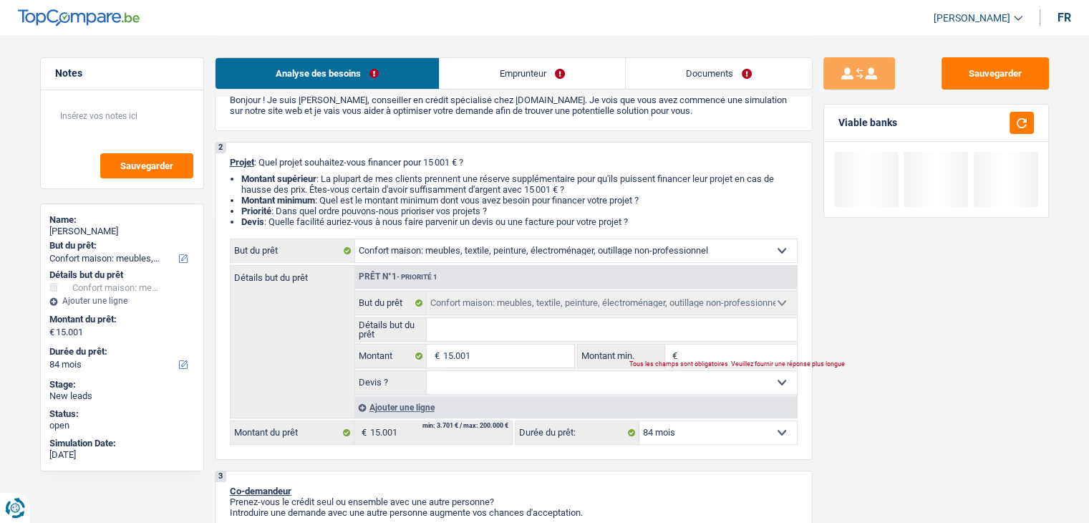
click at [692, 362] on div "Tous les champs sont obligatoires. Veuillez fournir une réponse plus longue" at bounding box center [704, 365] width 150 height 6
click at [694, 346] on input "Montant min." at bounding box center [739, 355] width 116 height 23
type input "1"
type input "15"
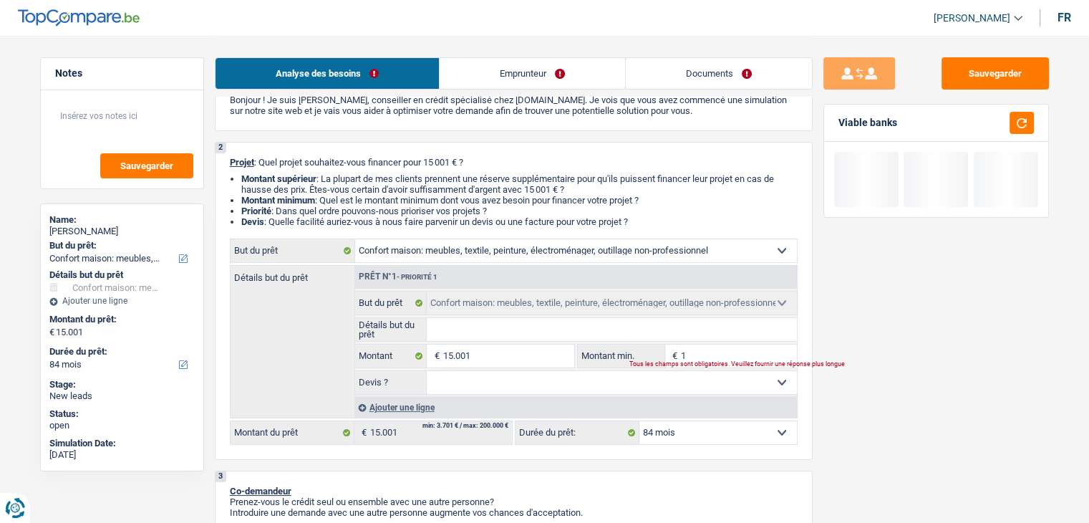
type input "15"
type input "150"
type input "1.500"
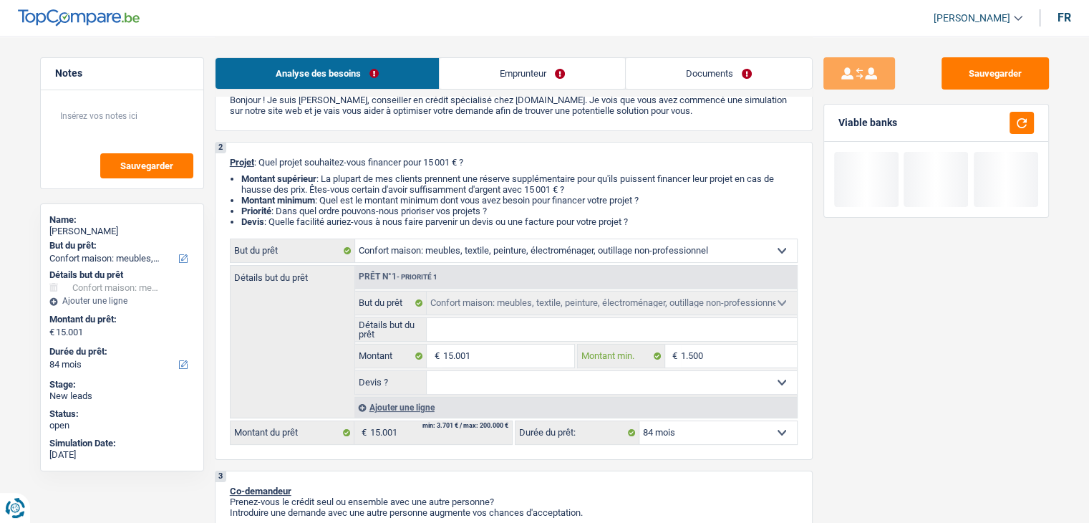
type input "15.001"
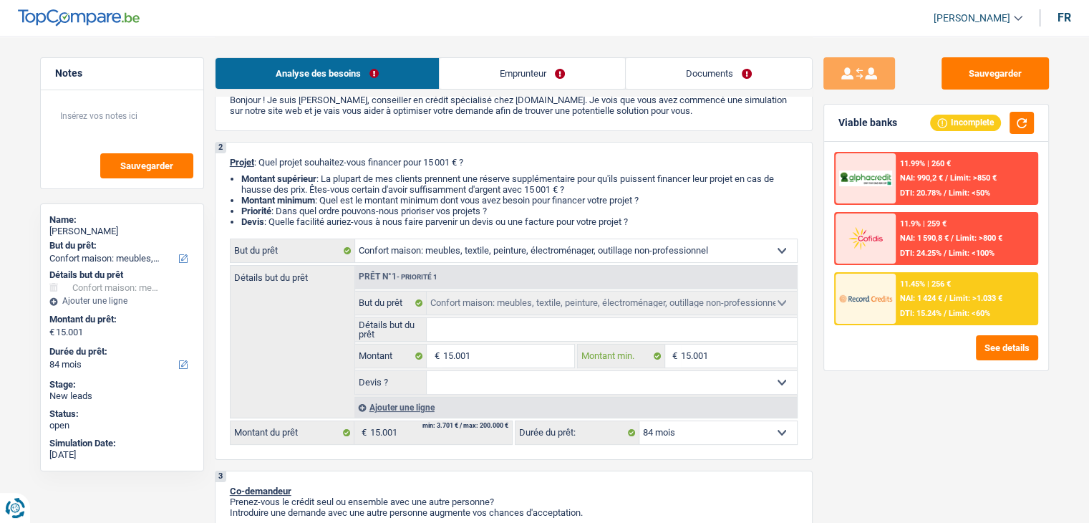
type input "15.001"
click at [684, 213] on li "Priorité : Dans quel ordre pouvons-nous prioriser vos projets ?" at bounding box center [519, 210] width 556 height 11
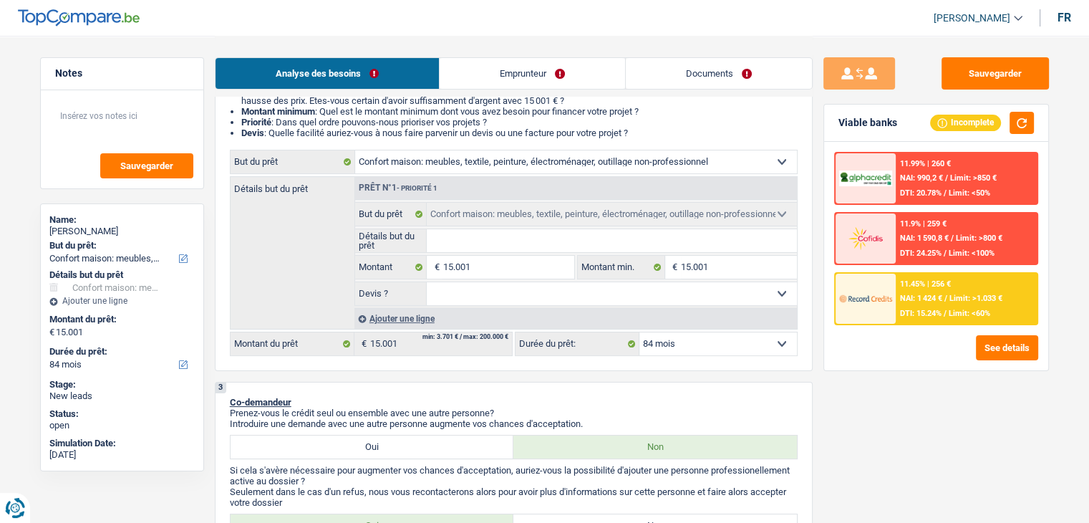
scroll to position [286, 0]
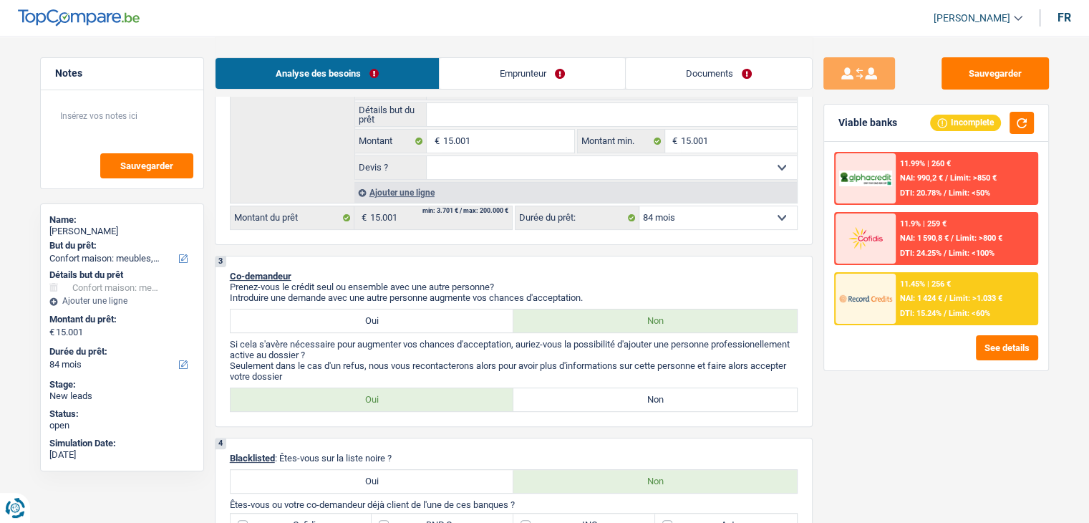
click at [567, 256] on div "3 Co-demandeur Prenez-vous le crédit seul ou ensemble avec une autre personne? …" at bounding box center [514, 341] width 598 height 171
click at [578, 402] on label "Non" at bounding box center [654, 399] width 283 height 23
click at [578, 402] on input "Non" at bounding box center [654, 399] width 283 height 23
radio input "true"
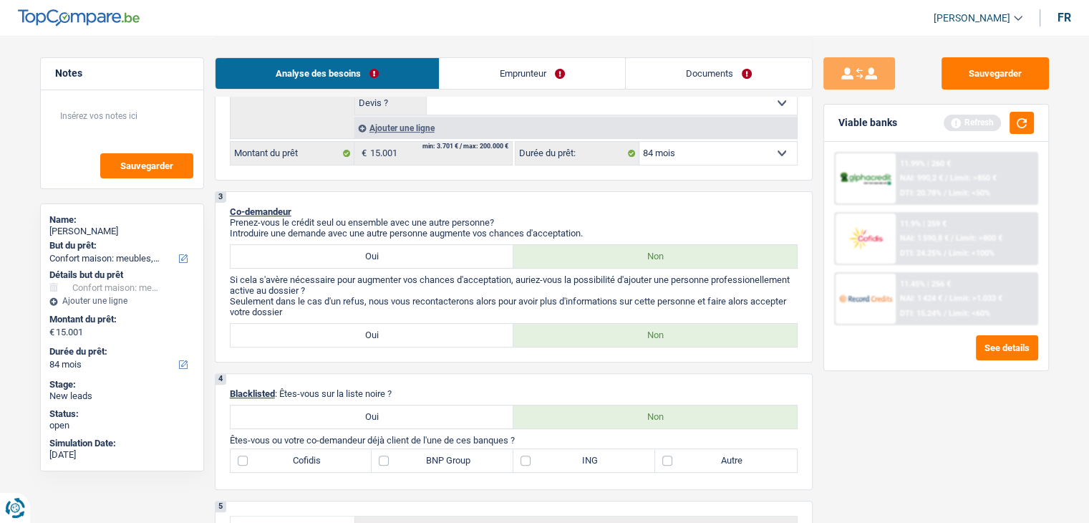
scroll to position [430, 0]
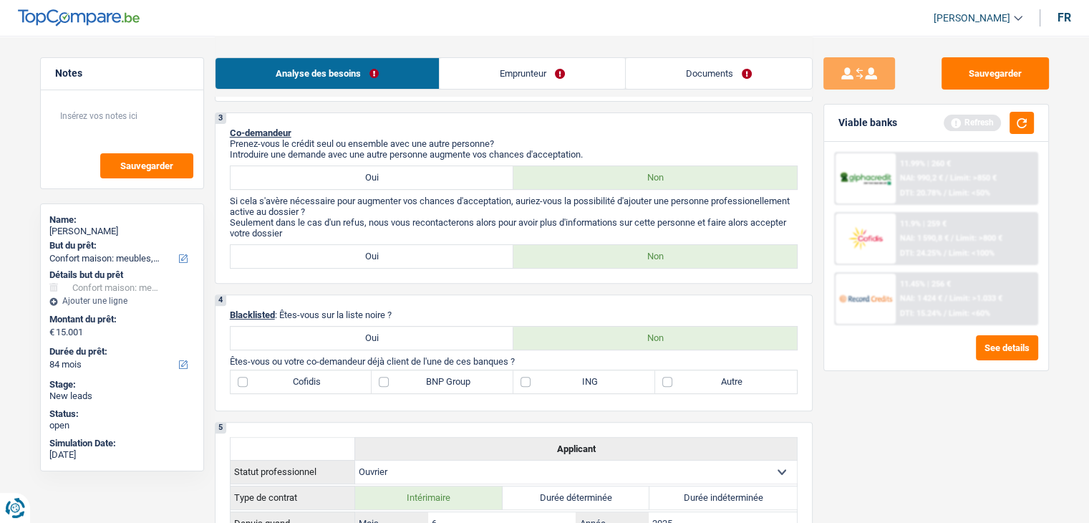
click at [1031, 108] on div "Viable banks Refresh" at bounding box center [936, 123] width 224 height 37
click at [1031, 118] on button "button" at bounding box center [1021, 123] width 24 height 22
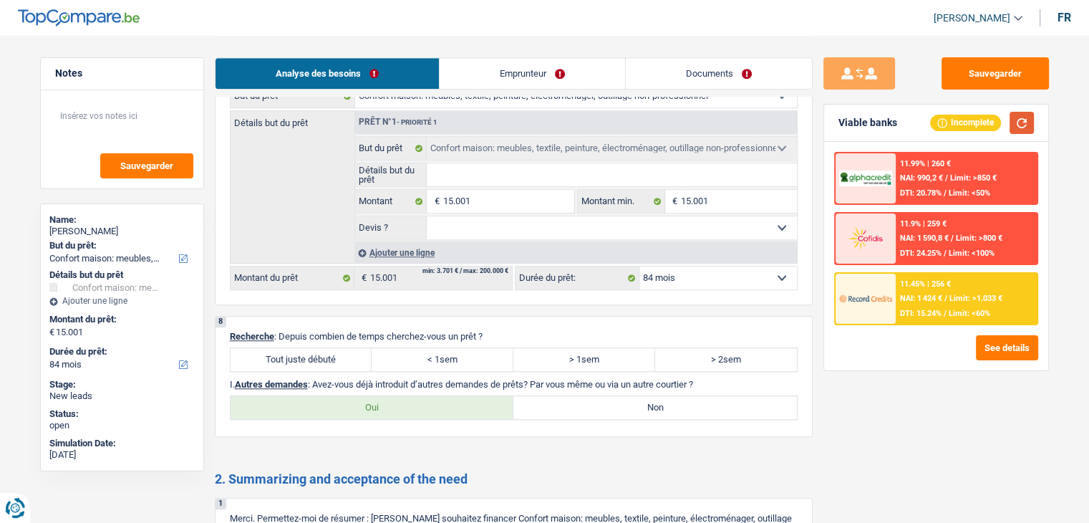
scroll to position [1289, 0]
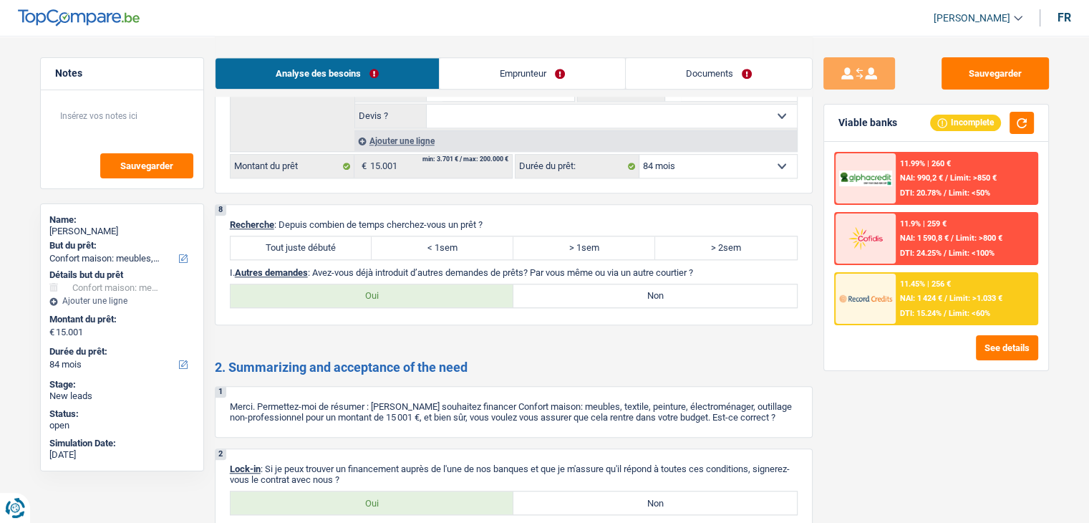
click at [317, 236] on label "Tout juste débuté" at bounding box center [302, 247] width 142 height 23
click at [317, 236] on input "Tout juste débuté" at bounding box center [302, 247] width 142 height 23
radio input "true"
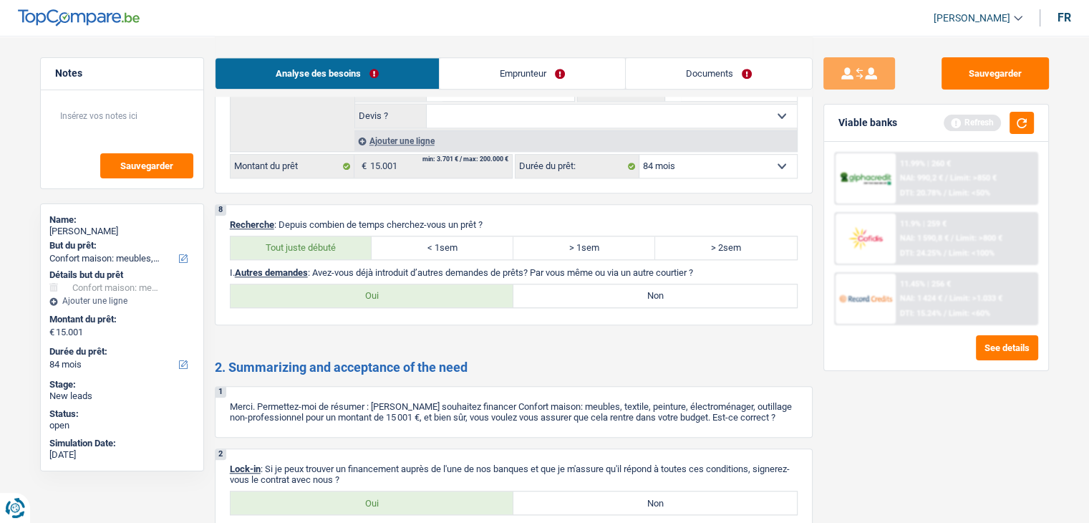
click at [588, 284] on label "Non" at bounding box center [654, 295] width 283 height 23
click at [588, 284] on input "Non" at bounding box center [654, 295] width 283 height 23
radio input "true"
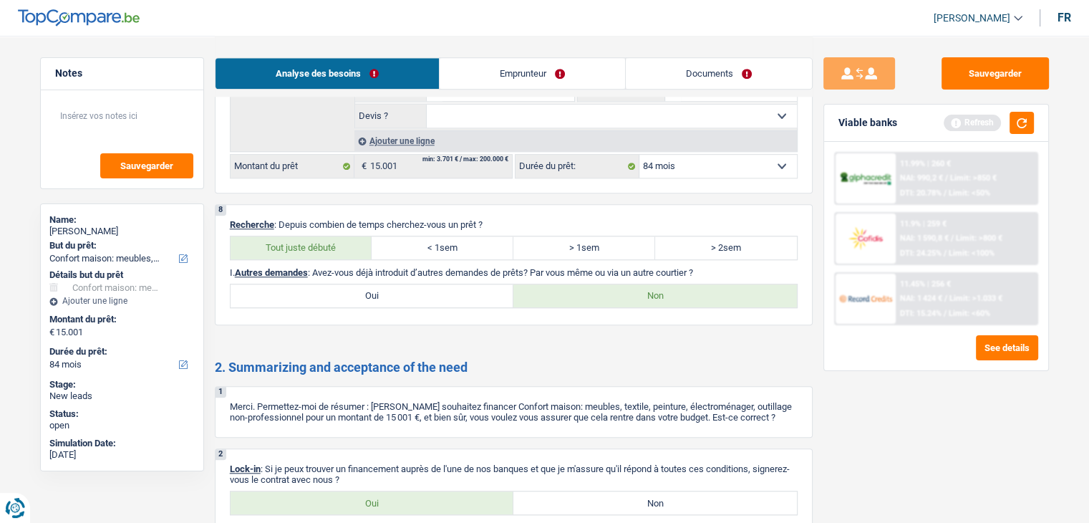
click at [392, 492] on label "Oui" at bounding box center [372, 502] width 283 height 23
click at [392, 492] on input "Oui" at bounding box center [372, 502] width 283 height 23
radio input "true"
drag, startPoint x: 503, startPoint y: 72, endPoint x: 570, endPoint y: 102, distance: 73.0
click at [503, 72] on link "Emprunteur" at bounding box center [532, 73] width 185 height 31
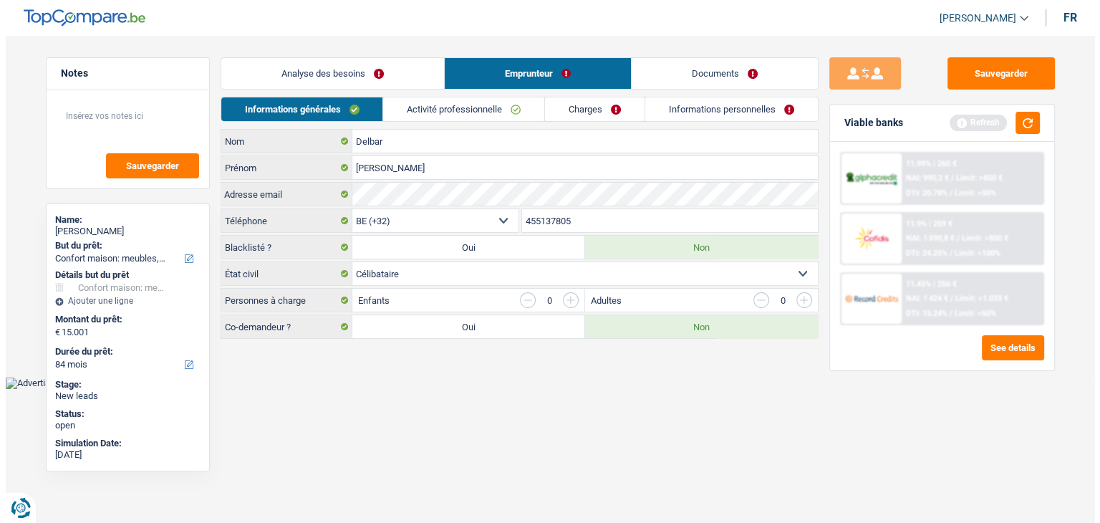
scroll to position [0, 0]
click at [1032, 124] on button "button" at bounding box center [1026, 123] width 24 height 22
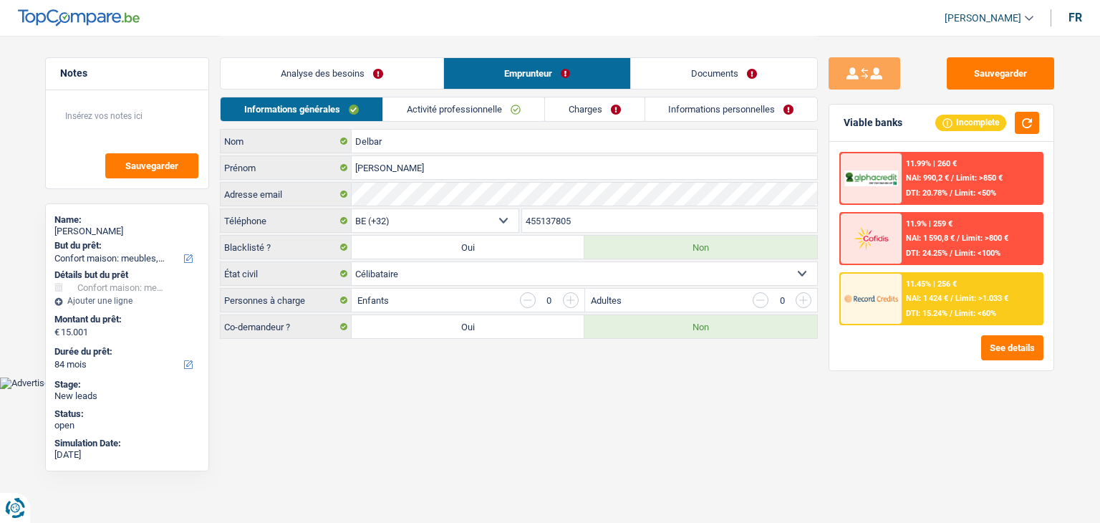
click at [484, 386] on html "Vous avez le contrôle de vos données Nous utilisons des cookies, tout comme nos…" at bounding box center [550, 194] width 1100 height 389
click at [1026, 121] on button "button" at bounding box center [1026, 123] width 24 height 22
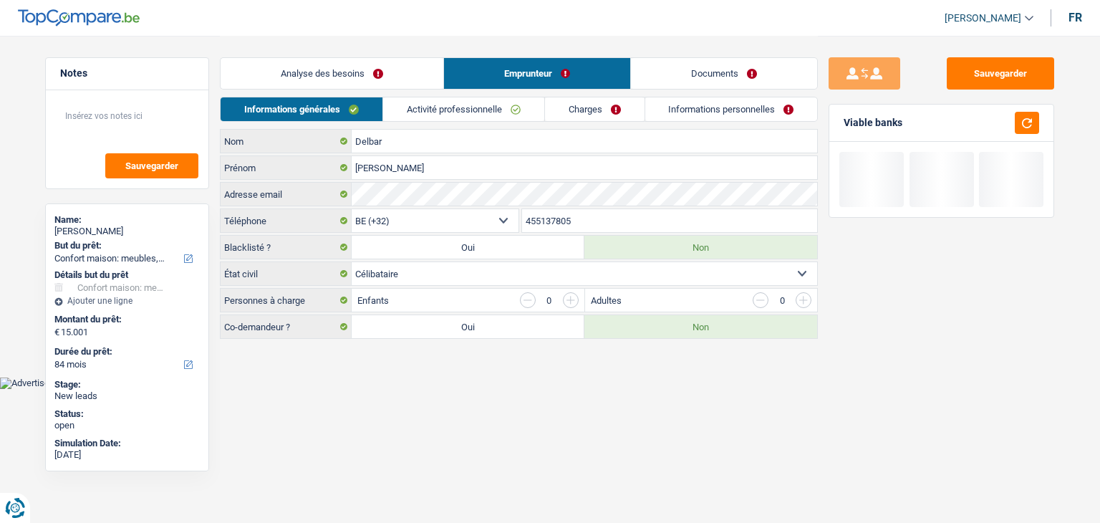
click at [446, 118] on link "Activité professionnelle" at bounding box center [463, 109] width 161 height 24
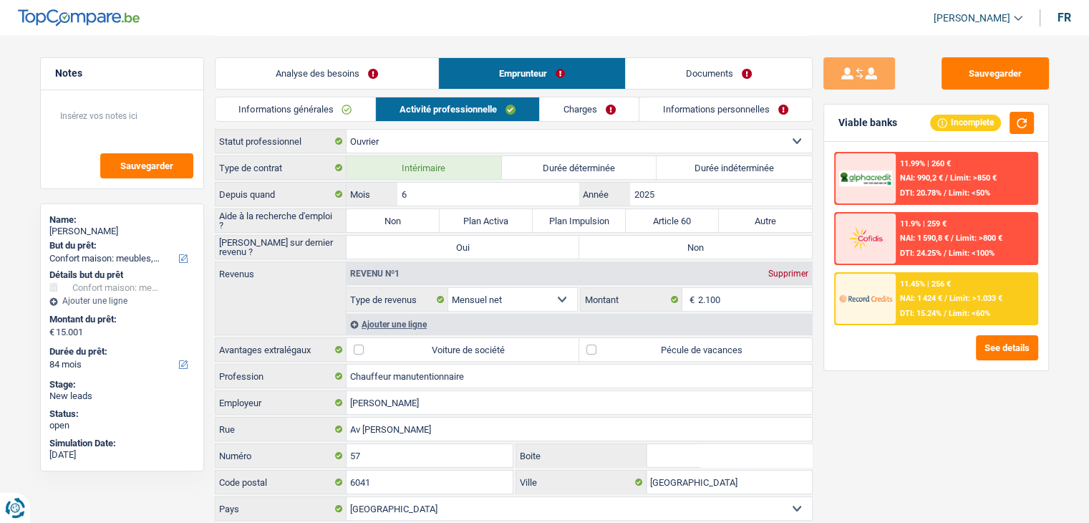
click at [327, 101] on link "Informations générales" at bounding box center [295, 109] width 160 height 24
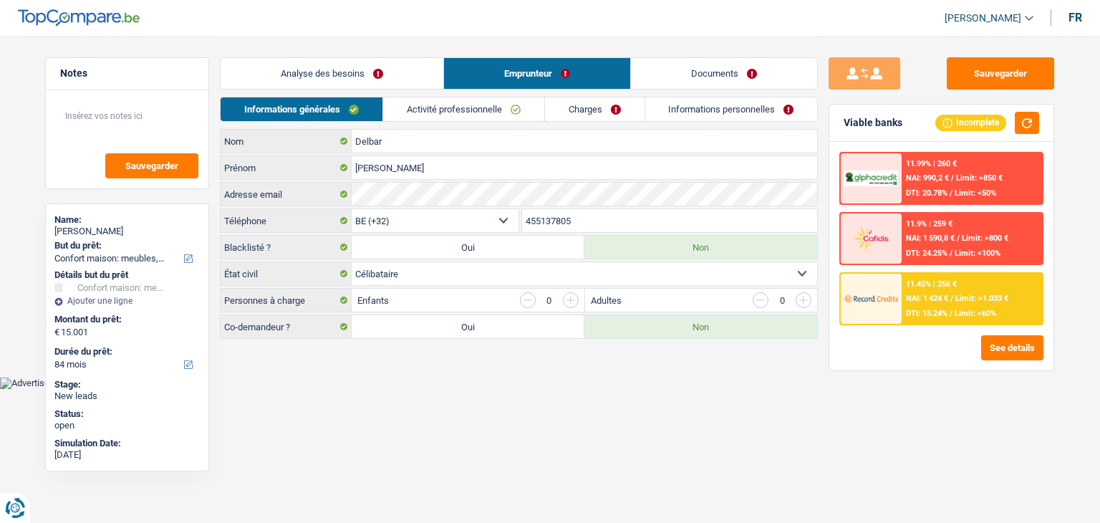
click at [423, 105] on link "Activité professionnelle" at bounding box center [463, 109] width 161 height 24
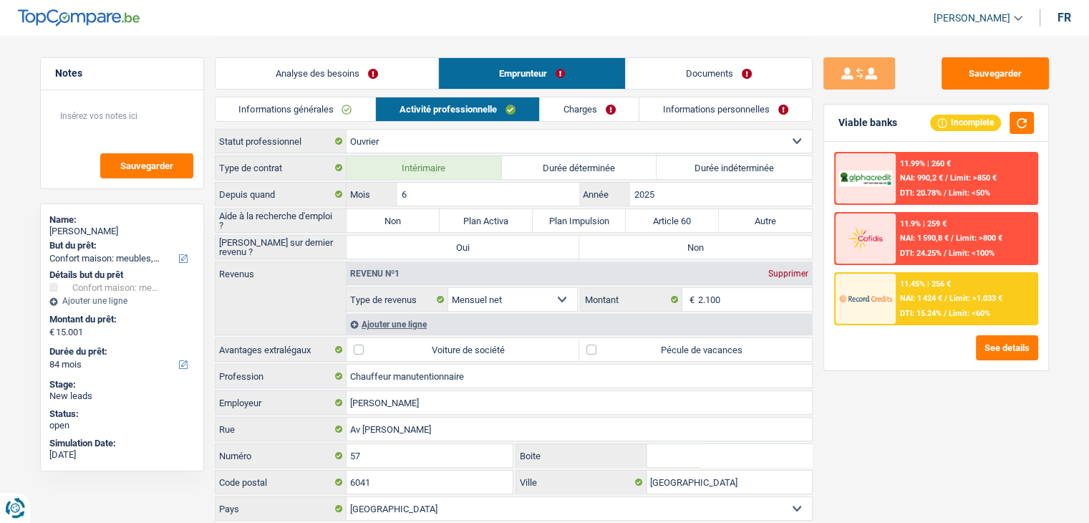
click at [928, 416] on div "Sauvegarder Viable banks Incomplete 11.99% | 260 € NAI: 990,2 € / Limit: >850 €…" at bounding box center [935, 278] width 247 height 442
click at [901, 381] on div "Sauvegarder Viable banks Incomplete 11.99% | 260 € NAI: 990,2 € / Limit: >850 €…" at bounding box center [935, 278] width 247 height 442
drag, startPoint x: 220, startPoint y: 195, endPoint x: 292, endPoint y: 186, distance: 72.8
click at [292, 186] on label "Depuis quand" at bounding box center [280, 194] width 131 height 23
click at [918, 388] on div "Sauvegarder Viable banks Incomplete 11.99% | 260 € NAI: 990,2 € / Limit: >850 €…" at bounding box center [935, 278] width 247 height 442
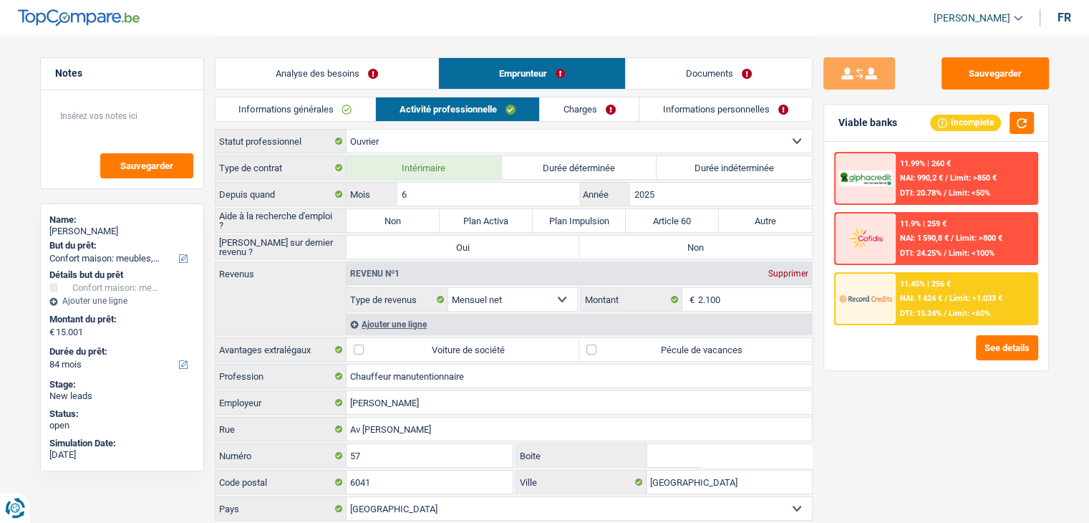
click at [395, 223] on label "Non" at bounding box center [392, 220] width 93 height 23
click at [395, 223] on input "Non" at bounding box center [392, 220] width 93 height 23
radio input "true"
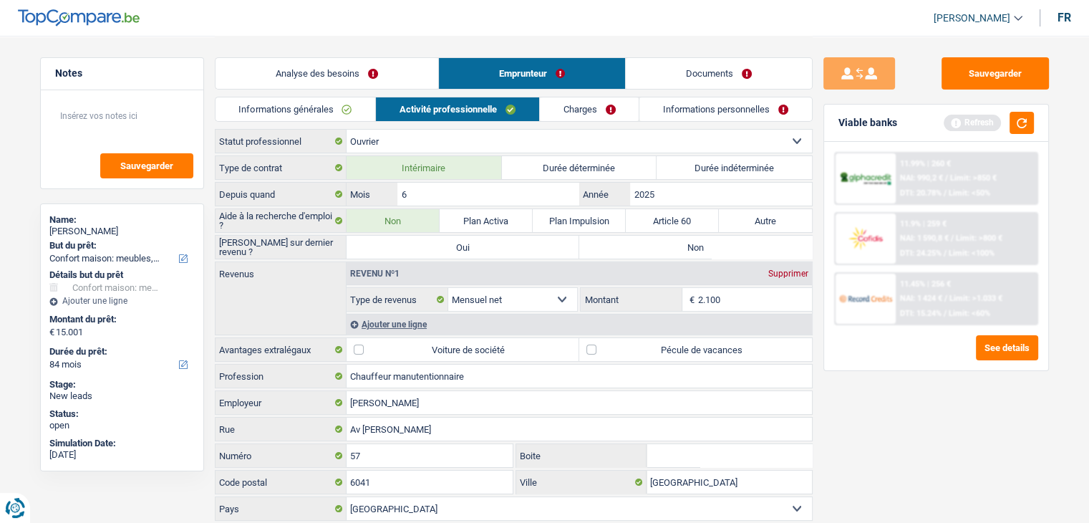
click at [862, 430] on div "Sauvegarder Viable banks Refresh 11.99% | 260 € NAI: 990,2 € / Limit: >850 € DT…" at bounding box center [935, 278] width 247 height 442
click at [121, 115] on textarea at bounding box center [122, 121] width 142 height 43
type textarea "fin juin"
click at [1029, 123] on button "button" at bounding box center [1021, 123] width 24 height 22
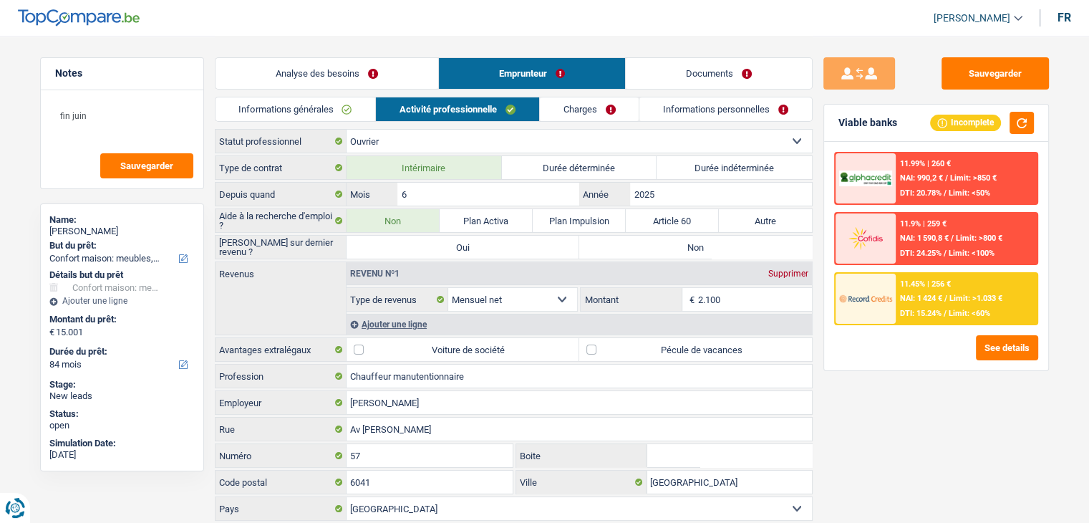
click at [845, 459] on div "Sauvegarder Viable banks Incomplete 11.99% | 260 € NAI: 990,2 € / Limit: >850 €…" at bounding box center [935, 278] width 247 height 442
click at [869, 416] on div "Sauvegarder Viable banks Incomplete 11.99% | 260 € NAI: 990,2 € / Limit: >850 €…" at bounding box center [935, 278] width 247 height 442
click at [747, 347] on label "Pécule de vacances" at bounding box center [695, 349] width 233 height 23
click at [747, 347] on input "Pécule de vacances" at bounding box center [695, 349] width 233 height 23
checkbox input "true"
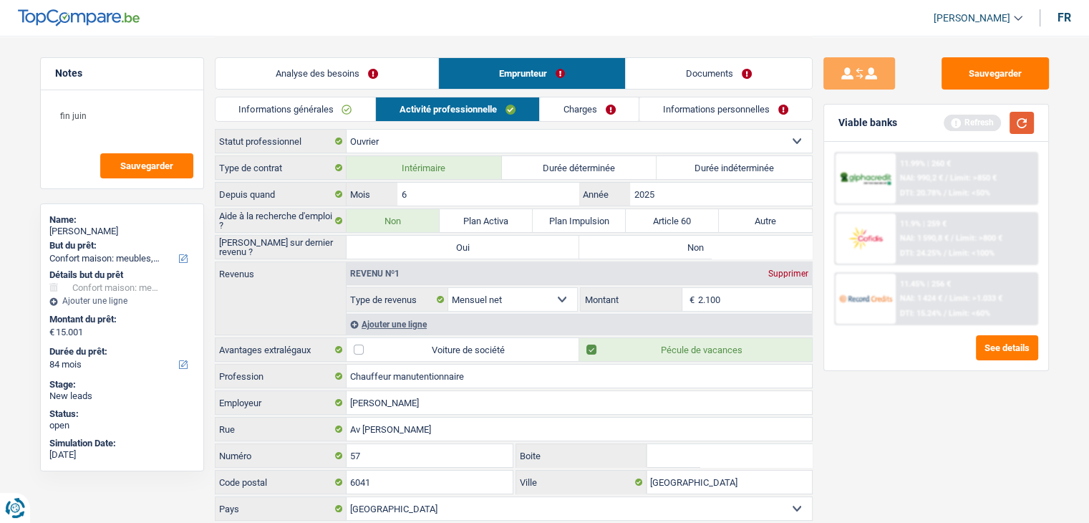
click at [1021, 121] on button "button" at bounding box center [1021, 123] width 24 height 22
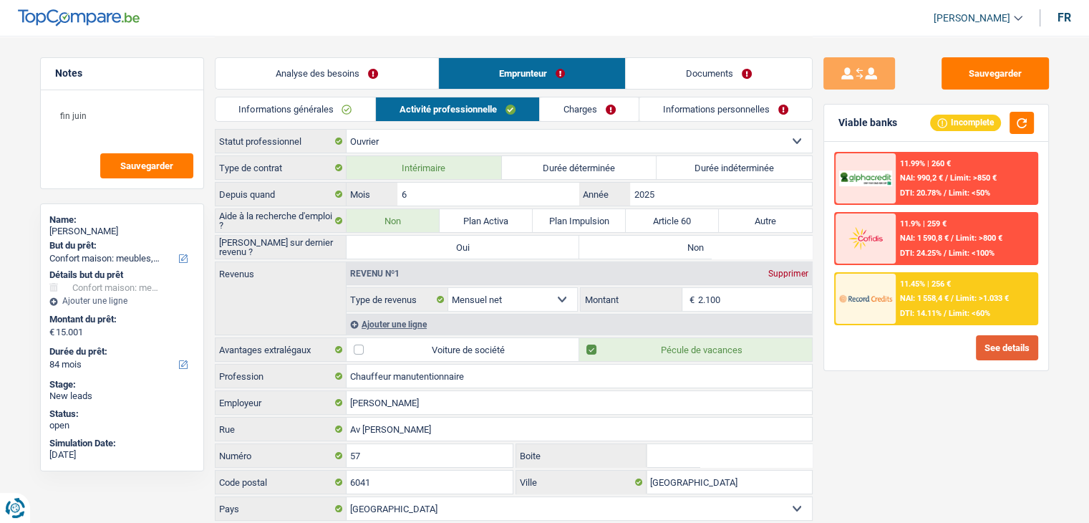
click at [1015, 344] on button "See details" at bounding box center [1007, 347] width 62 height 25
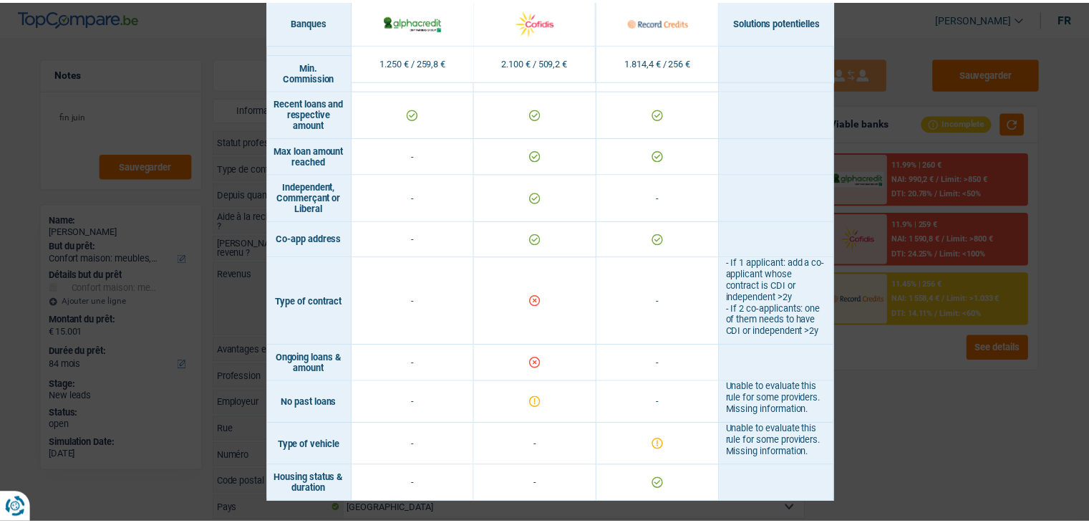
scroll to position [933, 0]
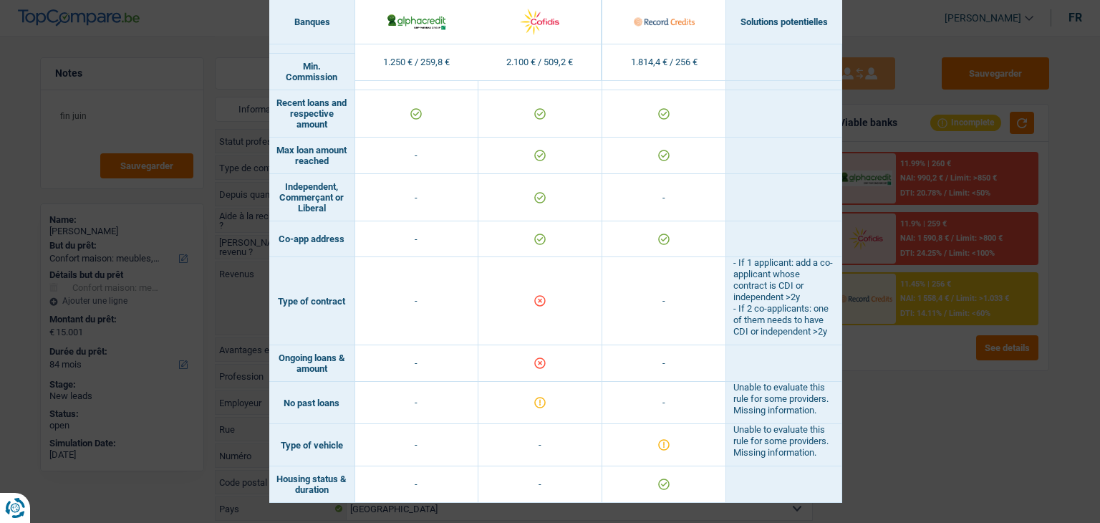
click at [935, 475] on div "Banks conditions × Banques Solutions potentielles Revenus / Charges 1.250 € / 2…" at bounding box center [550, 261] width 1100 height 523
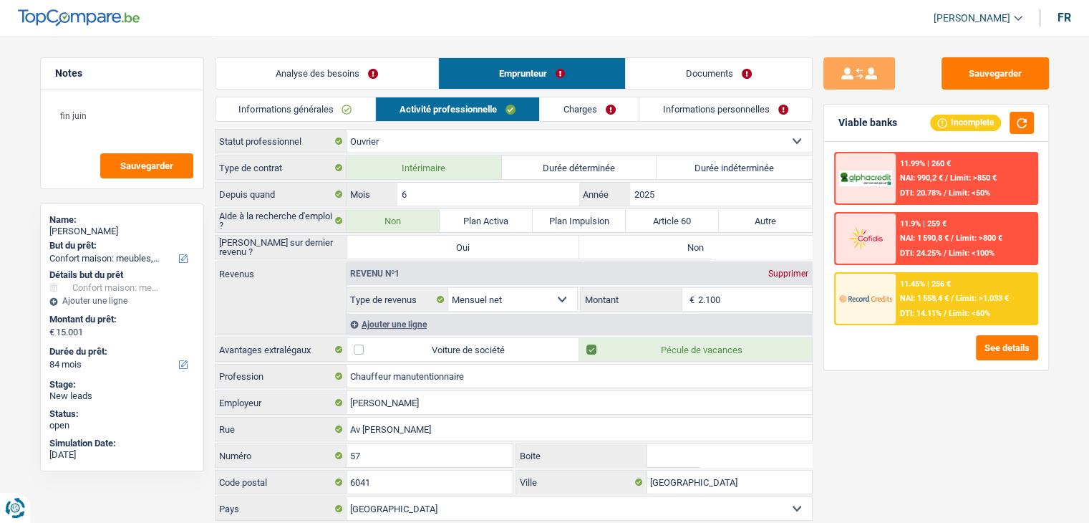
click at [644, 237] on label "Non" at bounding box center [695, 247] width 233 height 23
click at [644, 237] on input "Non" at bounding box center [695, 247] width 233 height 23
radio input "true"
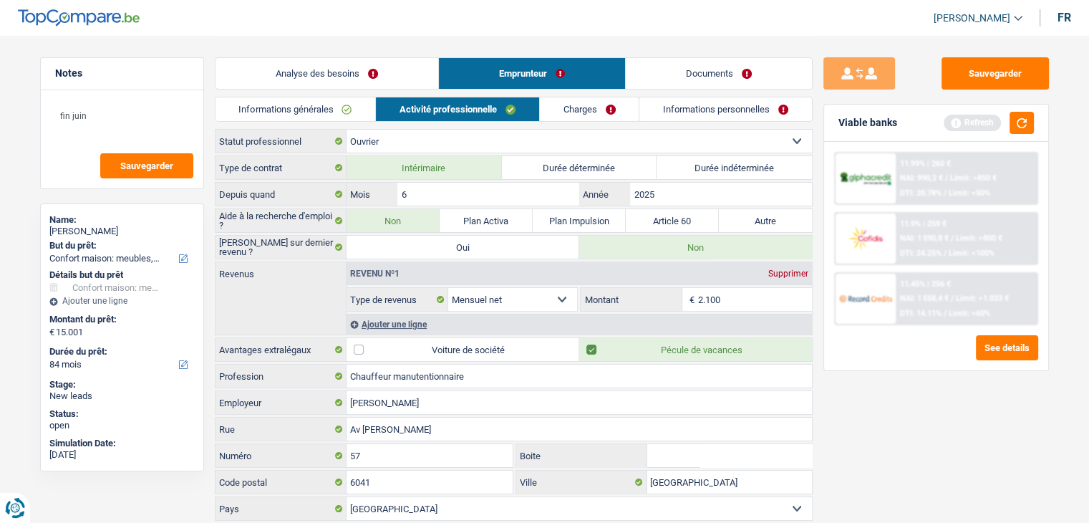
click at [567, 106] on link "Charges" at bounding box center [590, 109] width 100 height 24
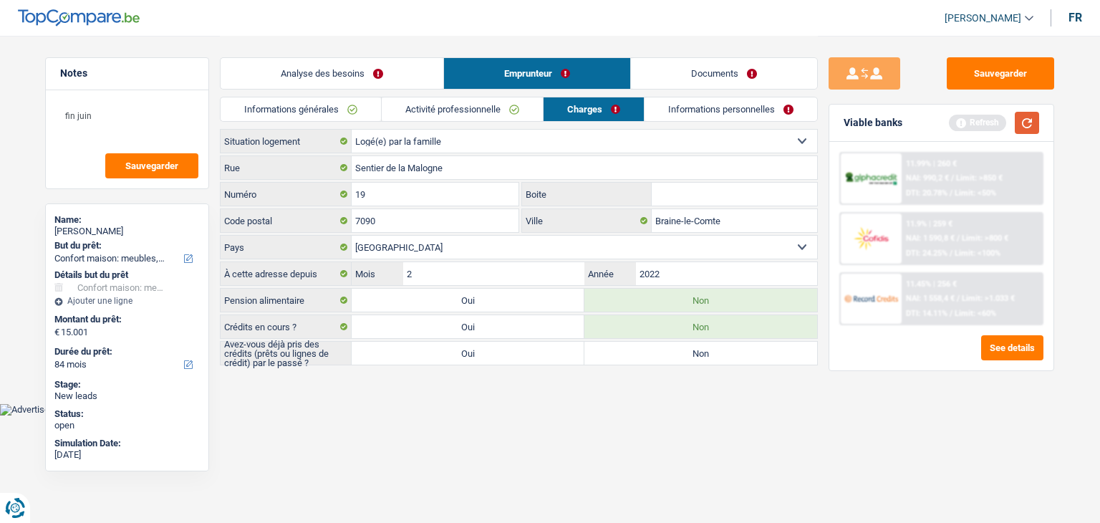
click at [1018, 127] on button "button" at bounding box center [1026, 123] width 24 height 22
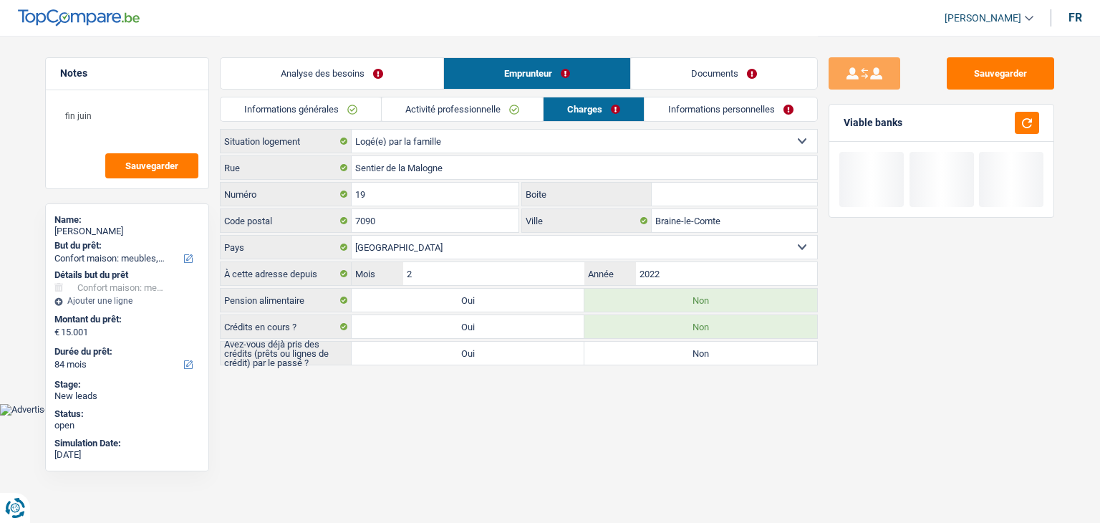
drag, startPoint x: 906, startPoint y: 126, endPoint x: 879, endPoint y: 127, distance: 26.5
click at [879, 127] on div "Viable banks" at bounding box center [941, 123] width 224 height 37
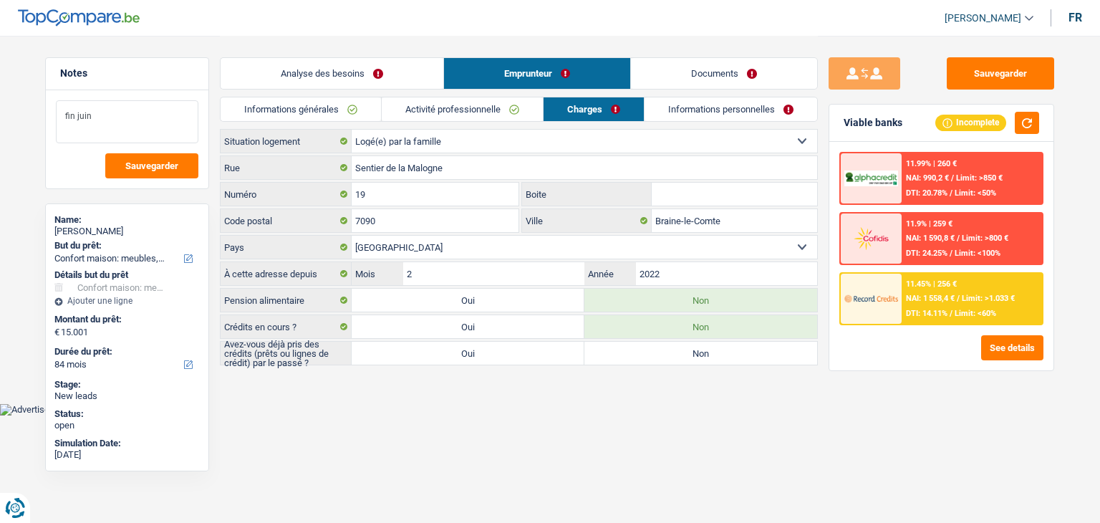
click at [120, 115] on textarea "fin juin" at bounding box center [127, 121] width 142 height 43
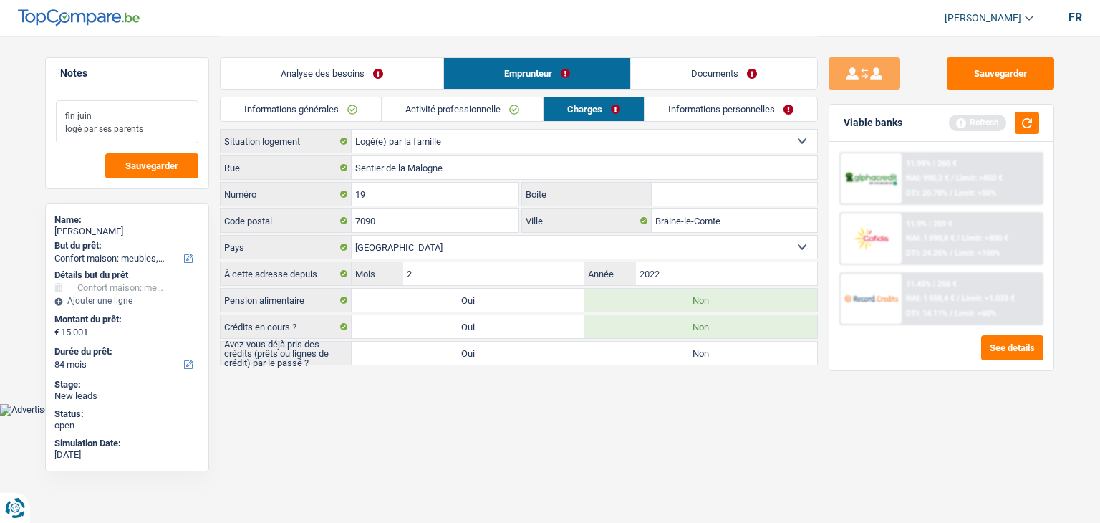
type textarea "fin juin logé par ses parents"
drag, startPoint x: 311, startPoint y: 353, endPoint x: 228, endPoint y: 339, distance: 84.9
click at [230, 341] on label "Avez-vous déjà pris des crédits (prêts ou lignes de crédit) par le passé ?" at bounding box center [285, 352] width 131 height 23
click at [228, 341] on label "Avez-vous déjà pris des crédits (prêts ou lignes de crédit) par le passé ?" at bounding box center [285, 352] width 131 height 23
click at [455, 341] on label "Oui" at bounding box center [467, 352] width 233 height 23
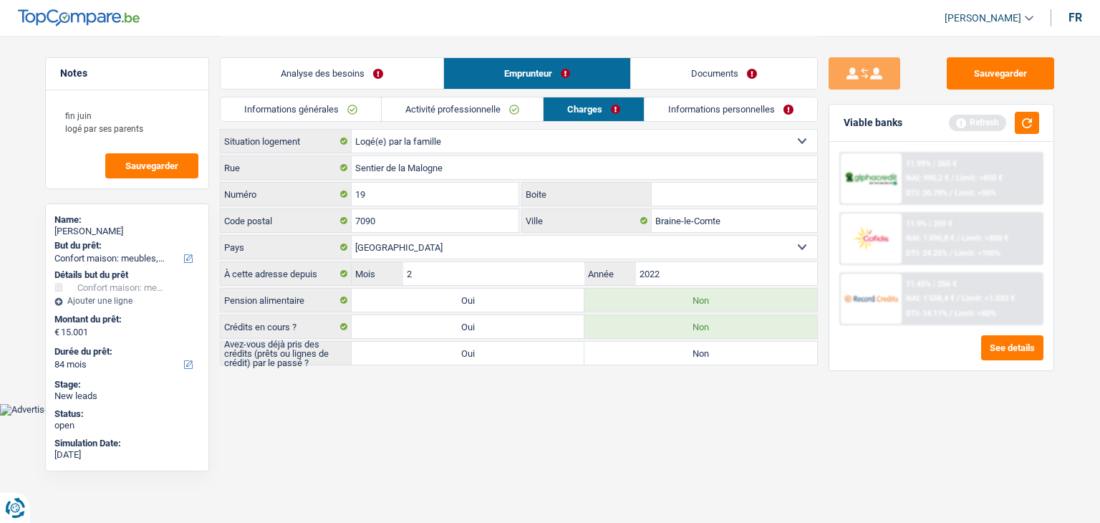
click at [455, 341] on input "Oui" at bounding box center [467, 352] width 233 height 23
radio input "true"
click at [1029, 117] on button "button" at bounding box center [1026, 123] width 24 height 22
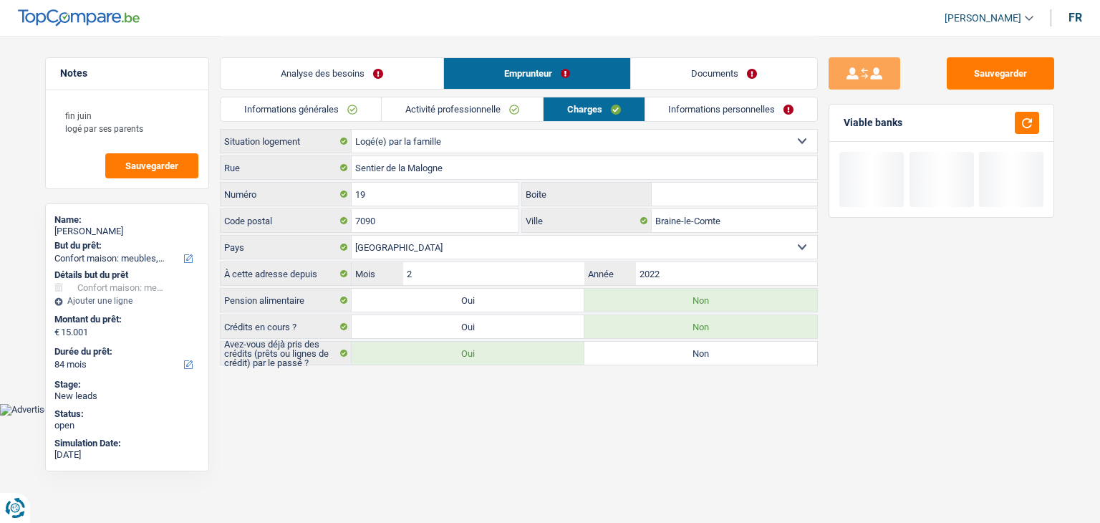
drag, startPoint x: 911, startPoint y: 123, endPoint x: 848, endPoint y: 116, distance: 63.4
click at [848, 116] on div "Viable banks" at bounding box center [941, 123] width 224 height 37
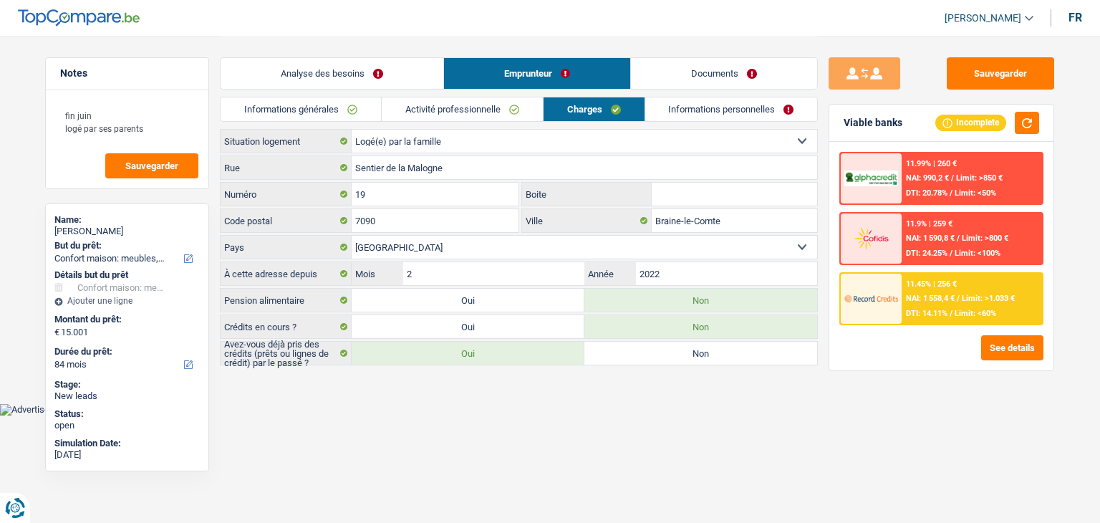
drag, startPoint x: 842, startPoint y: 121, endPoint x: 909, endPoint y: 126, distance: 67.5
click at [909, 126] on div "Viable banks Incomplete" at bounding box center [941, 123] width 224 height 37
drag, startPoint x: 908, startPoint y: 126, endPoint x: 842, endPoint y: 121, distance: 66.8
click at [842, 121] on div "Viable banks Incomplete" at bounding box center [941, 123] width 224 height 37
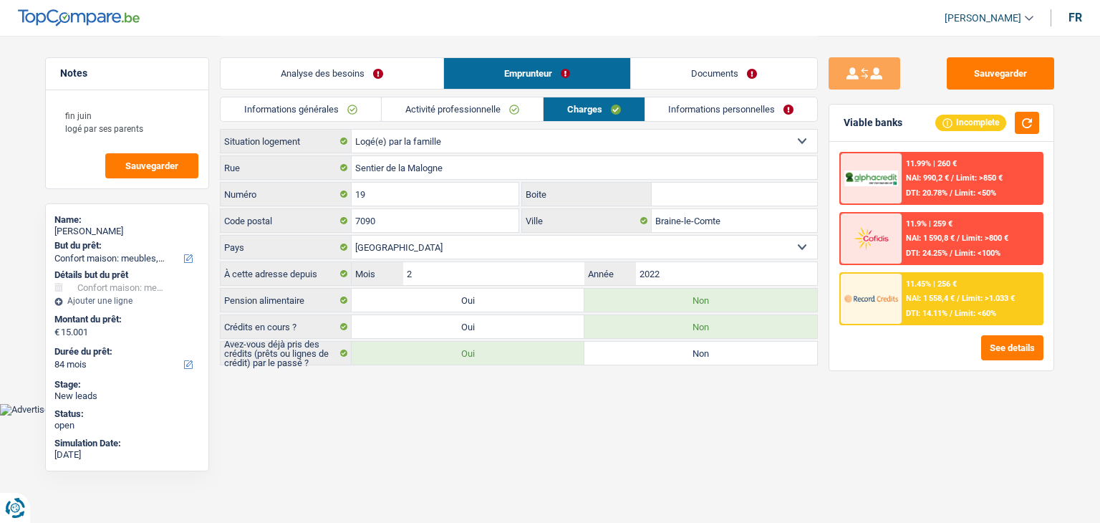
click at [842, 121] on div "Viable banks Incomplete" at bounding box center [941, 123] width 224 height 37
drag, startPoint x: 848, startPoint y: 120, endPoint x: 891, endPoint y: 123, distance: 43.0
click at [891, 123] on div "Viable banks Incomplete" at bounding box center [941, 123] width 224 height 37
click at [891, 123] on div "Viable banks" at bounding box center [872, 123] width 59 height 12
drag, startPoint x: 916, startPoint y: 123, endPoint x: 834, endPoint y: 118, distance: 82.5
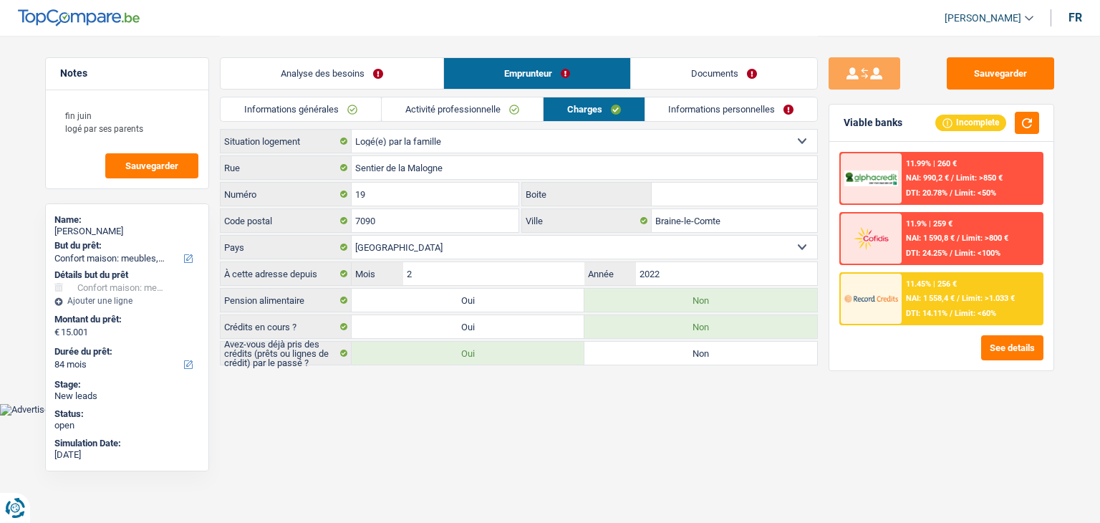
click at [834, 118] on div "Viable banks Incomplete" at bounding box center [941, 123] width 224 height 37
click at [788, 110] on link "Informations personnelles" at bounding box center [731, 109] width 173 height 24
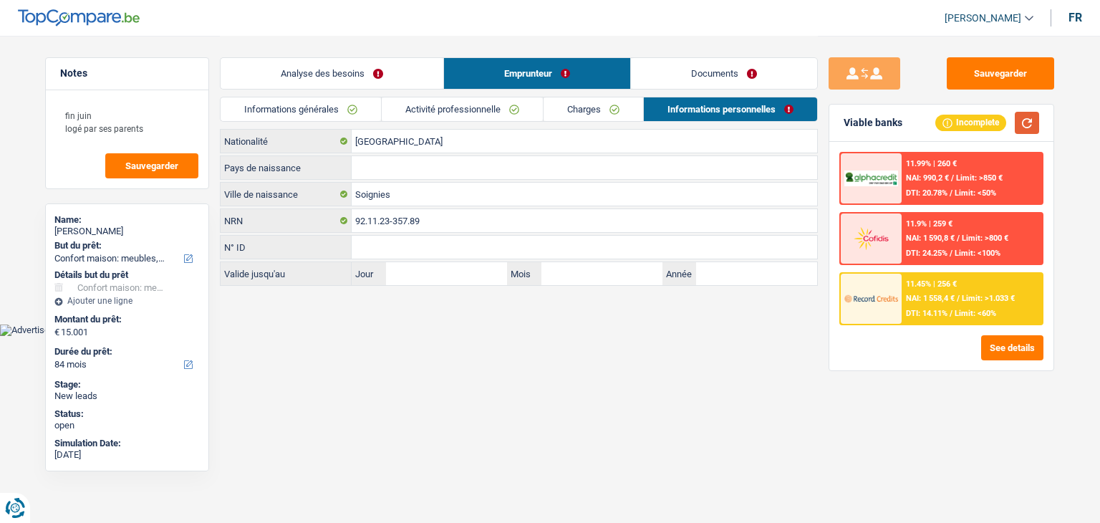
click at [1031, 124] on button "button" at bounding box center [1026, 123] width 24 height 22
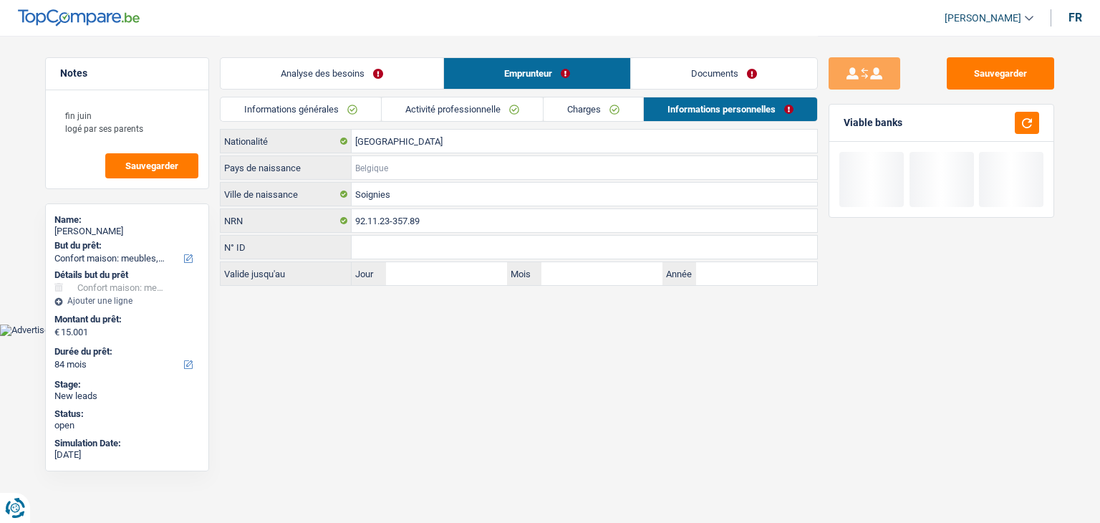
click at [470, 162] on input "Pays de naissance" at bounding box center [583, 167] width 465 height 23
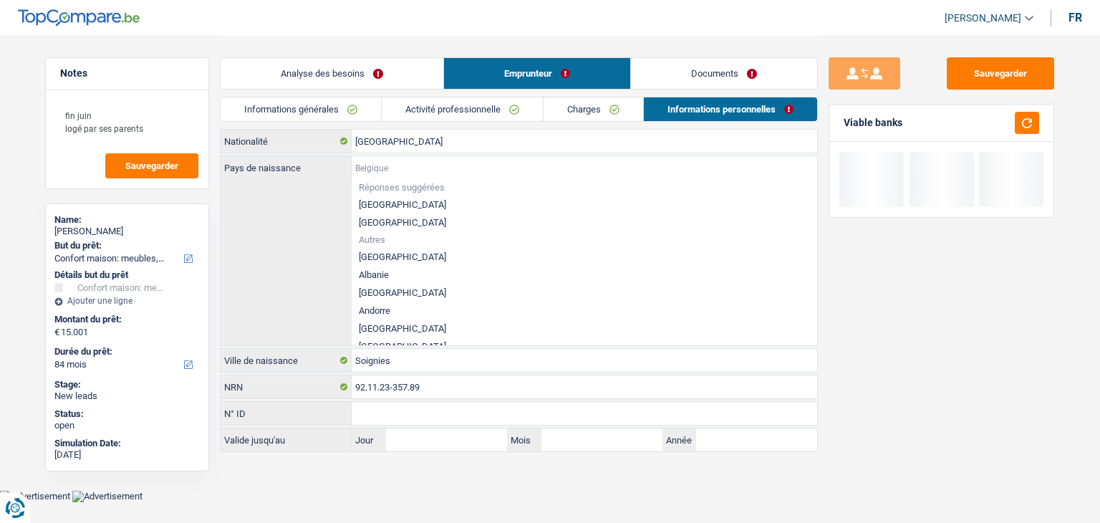
type input "B"
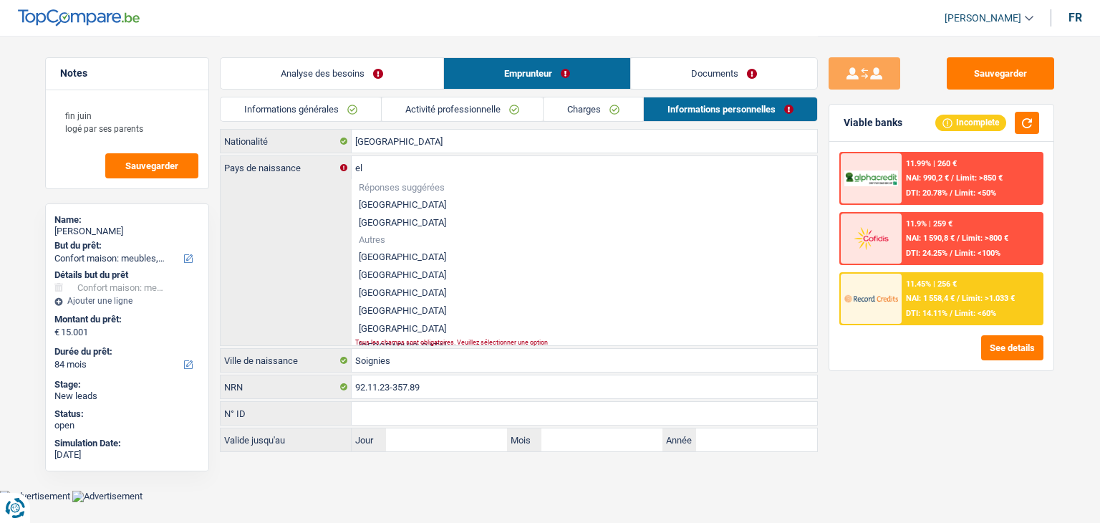
click at [392, 199] on li "[GEOGRAPHIC_DATA]" at bounding box center [583, 204] width 465 height 18
type input "[GEOGRAPHIC_DATA]"
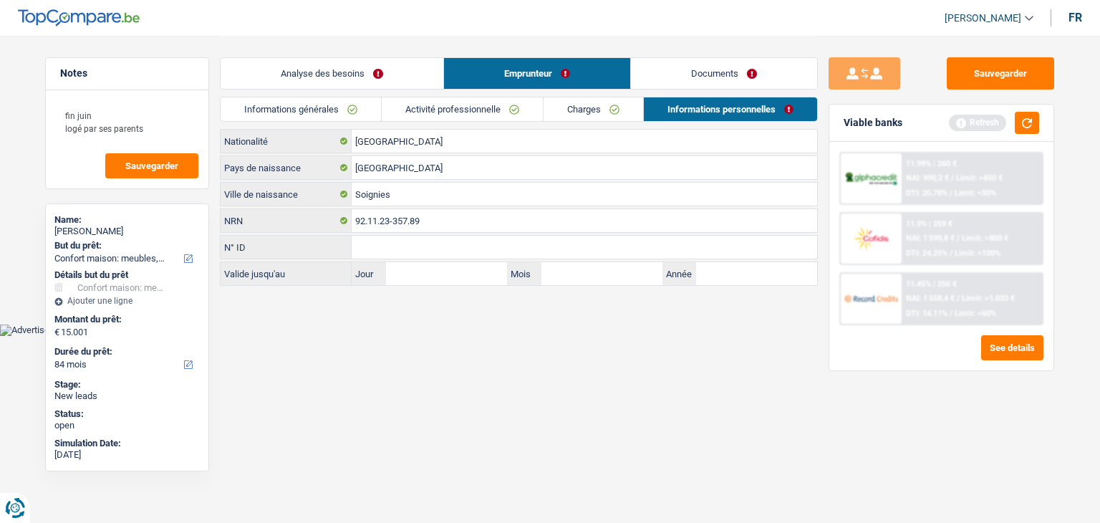
click at [1024, 134] on div "Viable banks Refresh" at bounding box center [941, 123] width 224 height 37
click at [1026, 122] on button "button" at bounding box center [1026, 123] width 24 height 22
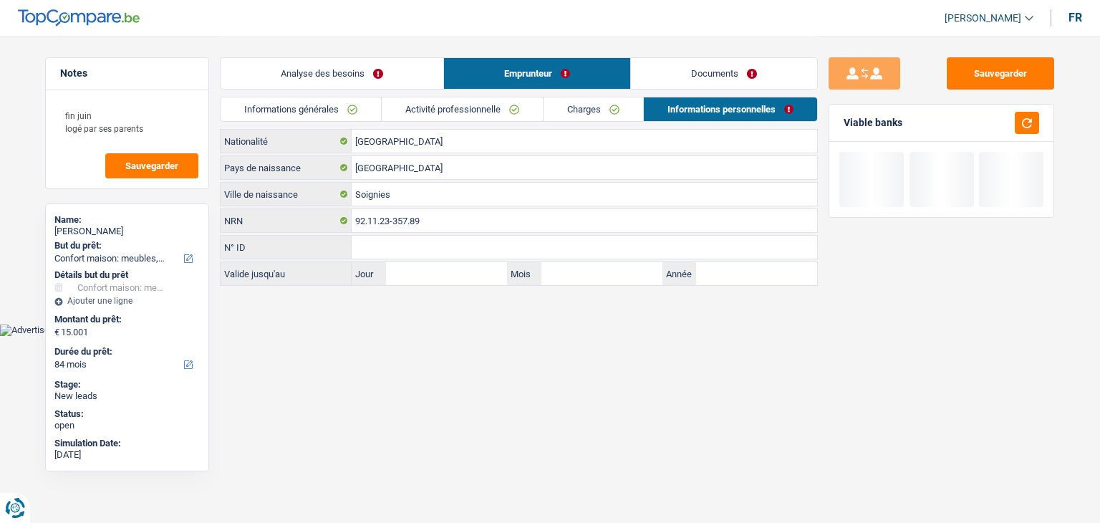
click at [278, 107] on link "Informations générales" at bounding box center [300, 109] width 160 height 24
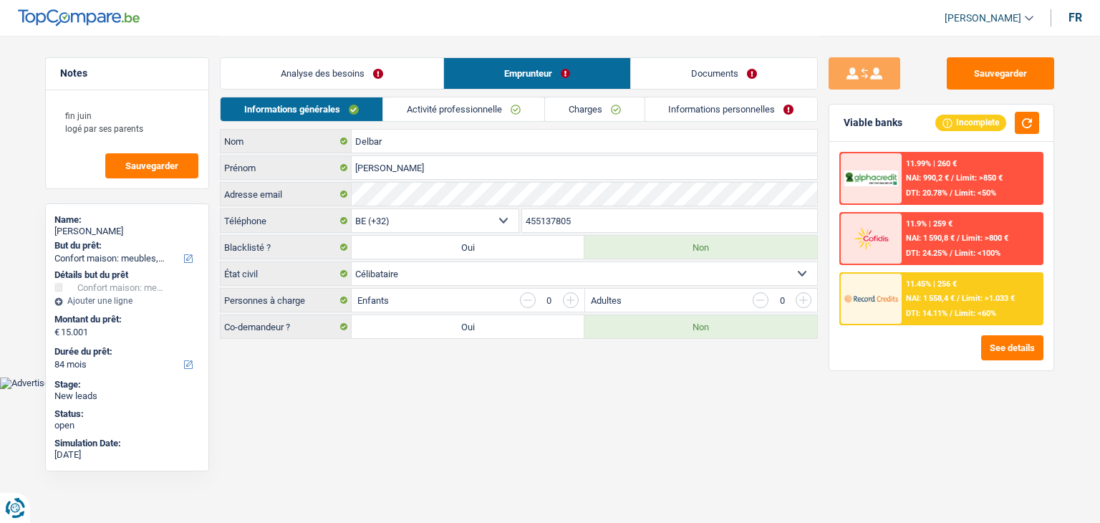
click at [331, 66] on link "Analyse des besoins" at bounding box center [331, 73] width 223 height 31
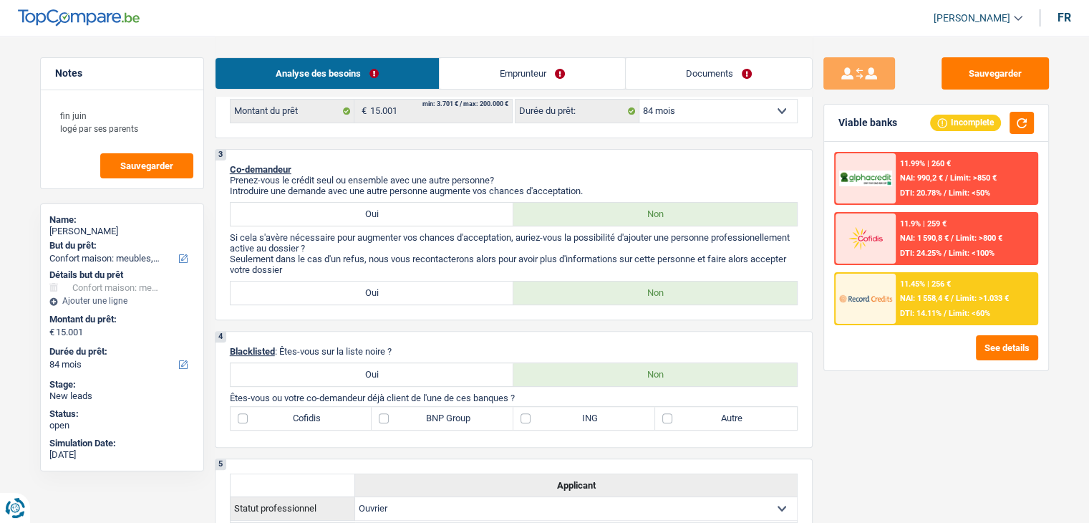
scroll to position [425, 0]
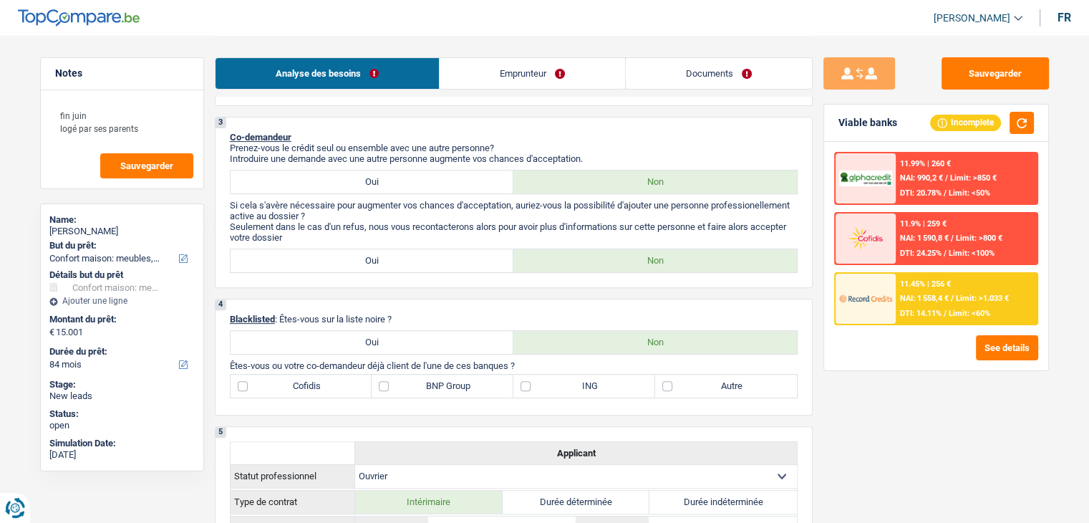
click at [438, 384] on label "BNP Group" at bounding box center [443, 385] width 142 height 23
click at [438, 384] on input "BNP Group" at bounding box center [443, 385] width 142 height 23
checkbox input "true"
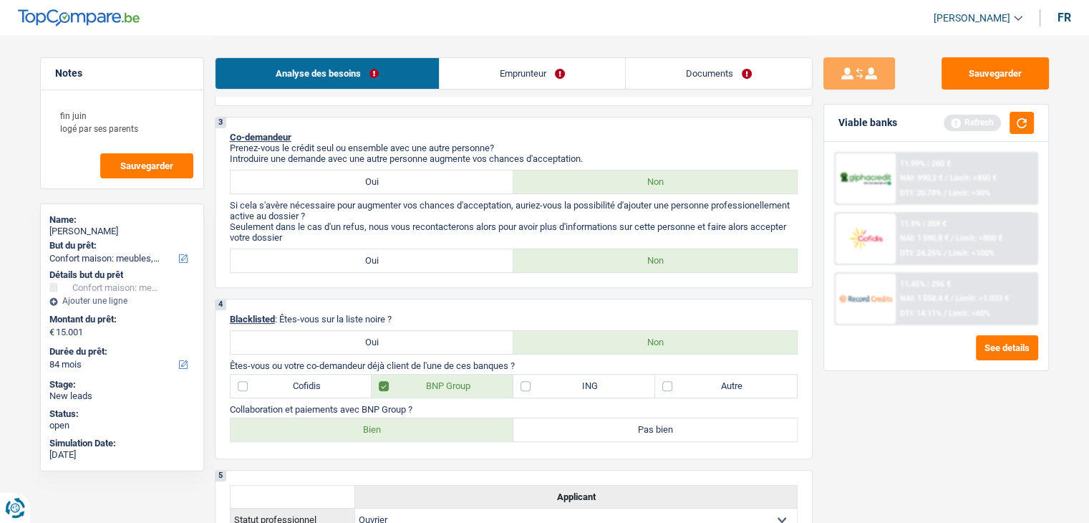
click at [429, 430] on label "Bien" at bounding box center [372, 429] width 283 height 23
click at [429, 430] on input "Bien" at bounding box center [372, 429] width 283 height 23
radio input "true"
click at [1022, 125] on button "button" at bounding box center [1021, 123] width 24 height 22
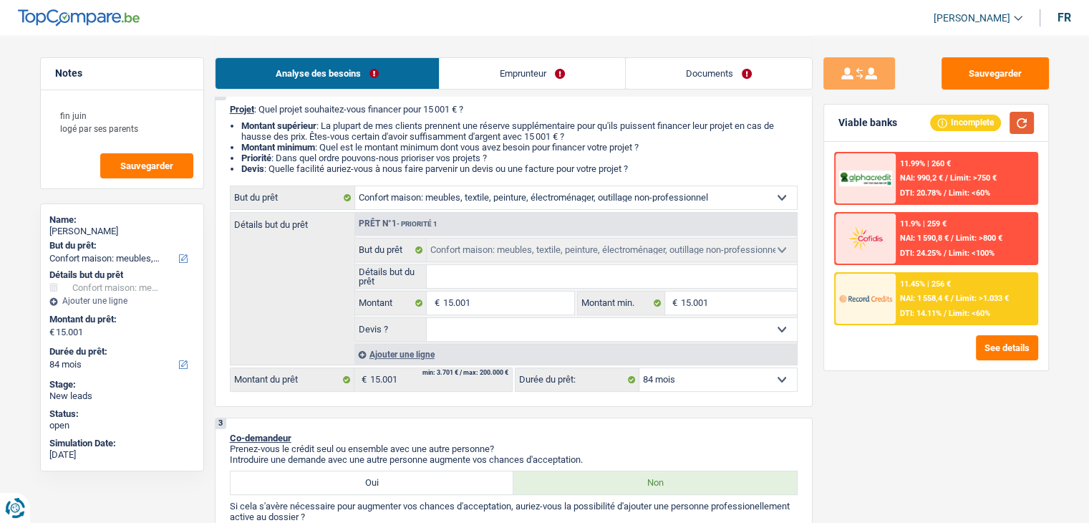
scroll to position [215, 0]
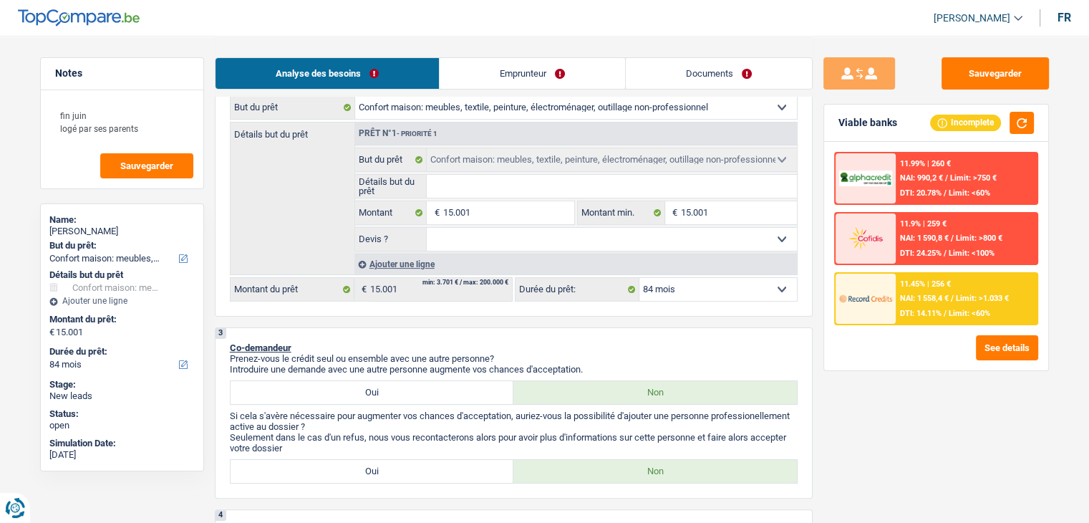
click at [698, 293] on select "12 mois 18 mois 24 mois 30 mois 36 mois 42 mois 48 mois 60 mois 72 mois 84 mois…" at bounding box center [717, 289] width 157 height 23
click at [503, 238] on select "Oui Non Non répondu Sélectionner une option" at bounding box center [612, 239] width 370 height 23
select select "false"
click at [427, 228] on select "Oui Non Non répondu Sélectionner une option" at bounding box center [612, 239] width 370 height 23
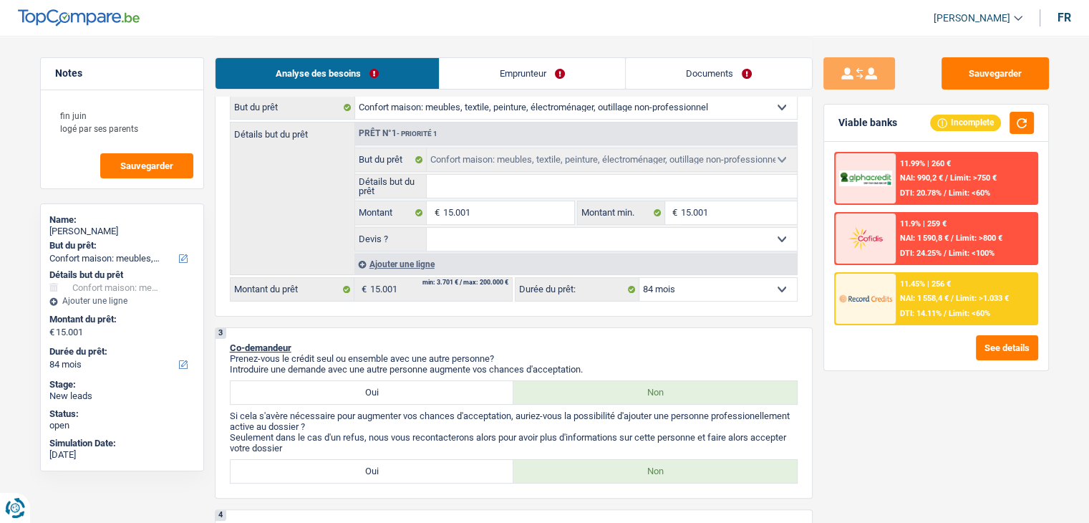
select select "false"
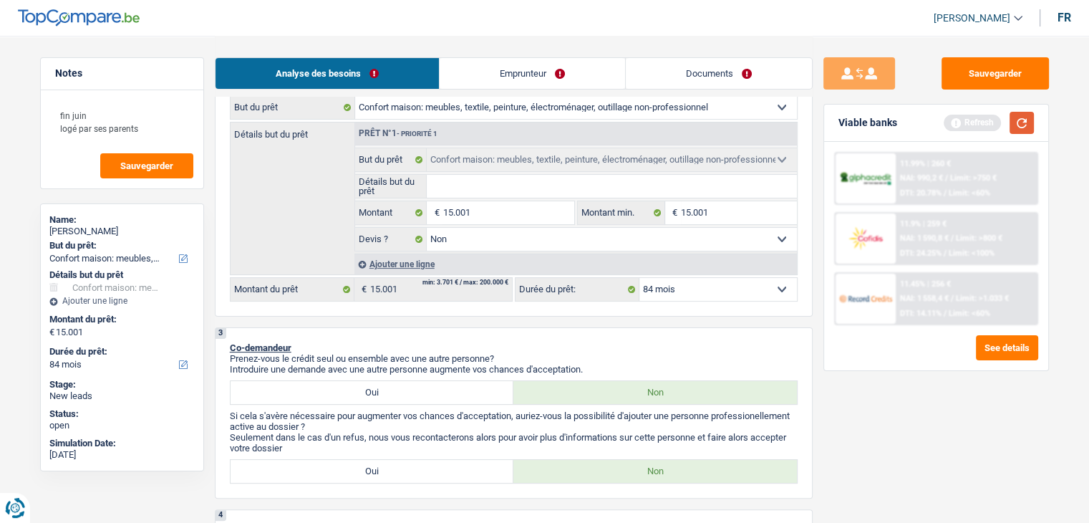
click at [1025, 115] on button "button" at bounding box center [1021, 123] width 24 height 22
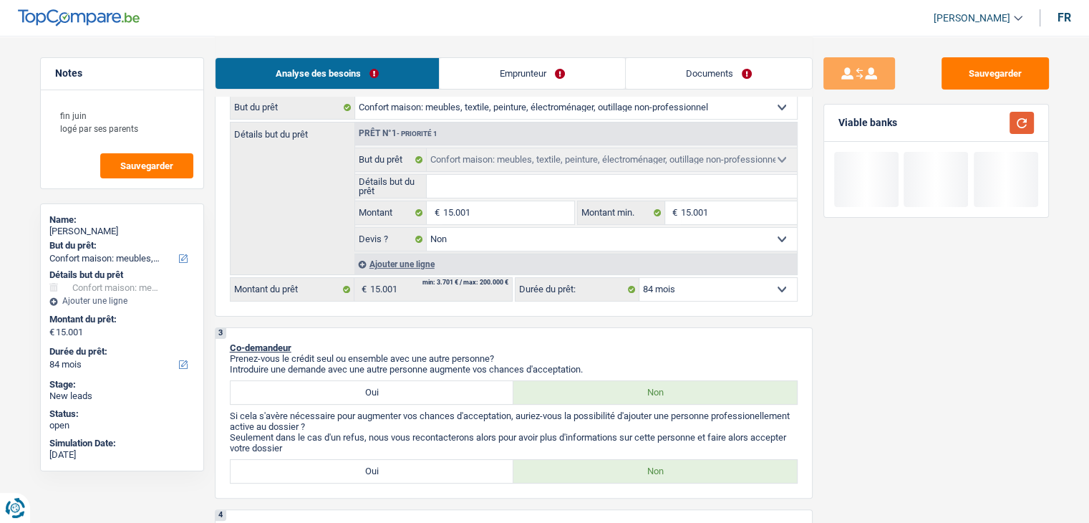
scroll to position [0, 0]
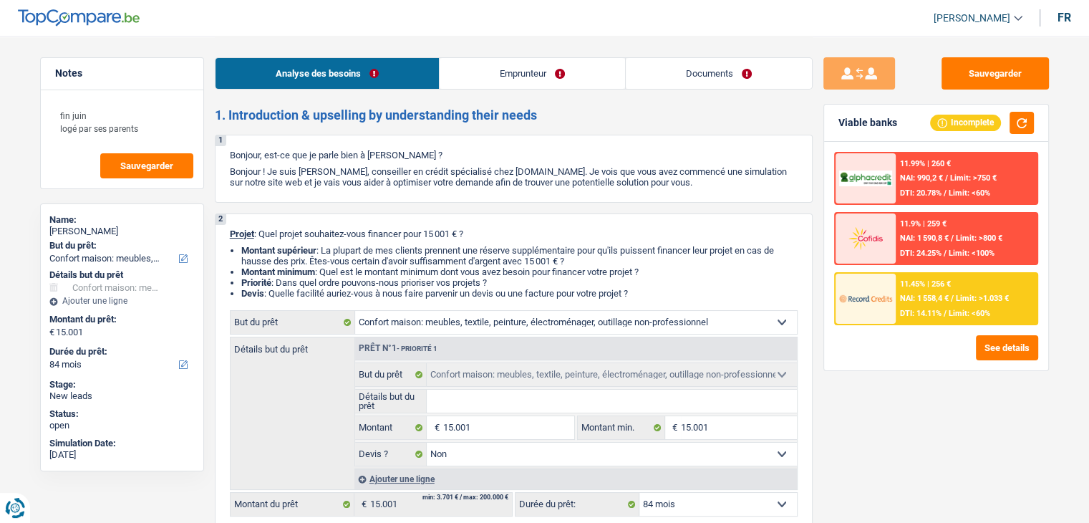
click at [730, 85] on link "Documents" at bounding box center [719, 73] width 186 height 31
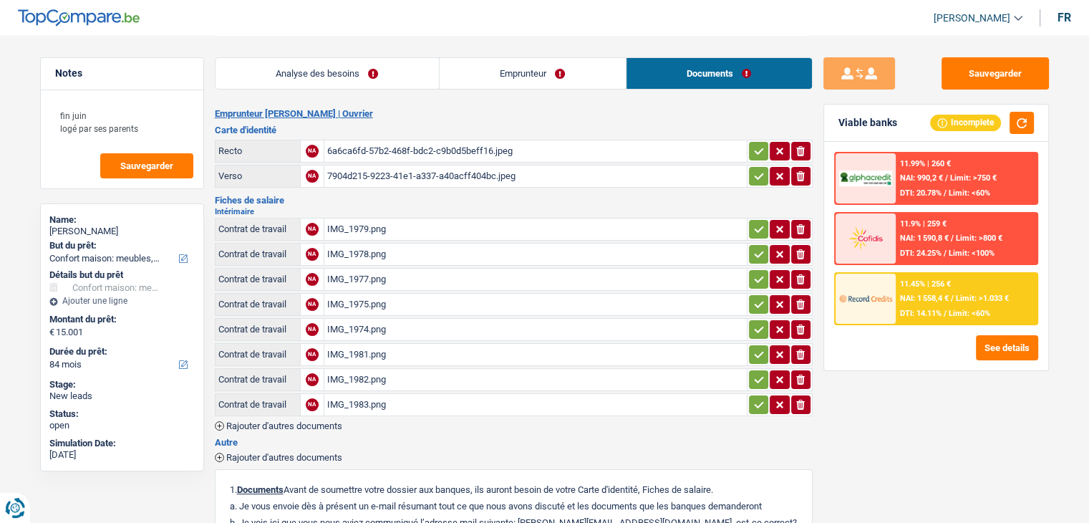
click at [373, 208] on h2 "Intérimaire" at bounding box center [514, 212] width 598 height 8
click at [382, 195] on h3 "Fiches de salaire" at bounding box center [514, 199] width 598 height 9
click at [407, 145] on div "6a6ca6fd-57b2-468f-bdc2-c9b0d5beff16.jpeg" at bounding box center [535, 150] width 417 height 21
click at [377, 175] on div "7904d215-9223-41e1-a337-a40acff404bc.jpeg" at bounding box center [535, 175] width 417 height 21
click at [372, 227] on div "IMG_1979.png" at bounding box center [535, 228] width 417 height 21
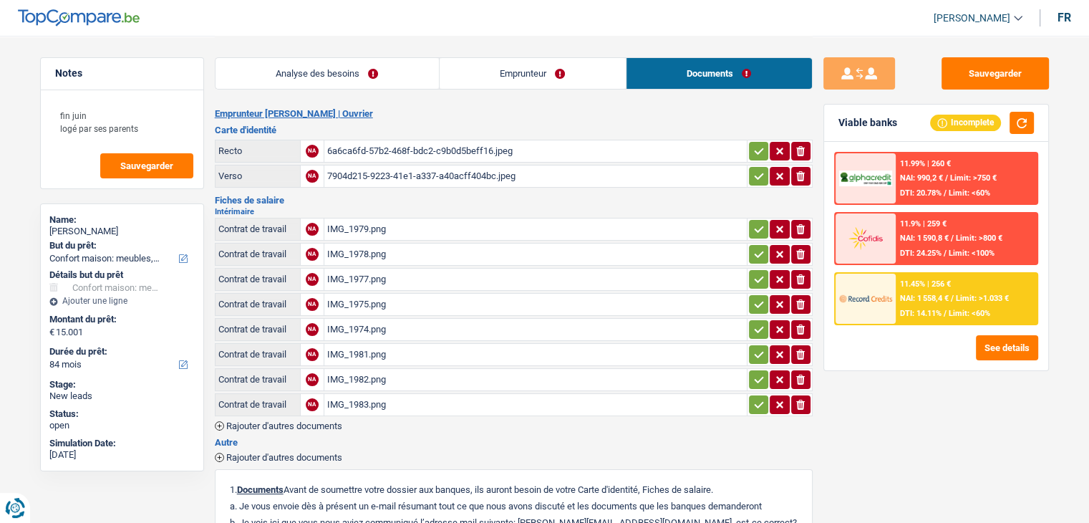
click at [374, 255] on div "IMG_1978.png" at bounding box center [535, 253] width 417 height 21
click at [367, 278] on div "IMG_1977.png" at bounding box center [535, 278] width 417 height 21
click at [356, 397] on div "IMG_1983.png" at bounding box center [535, 404] width 417 height 21
click at [370, 377] on div "IMG_1982.png" at bounding box center [535, 379] width 417 height 21
click at [354, 344] on div "IMG_1981.png" at bounding box center [535, 354] width 417 height 21
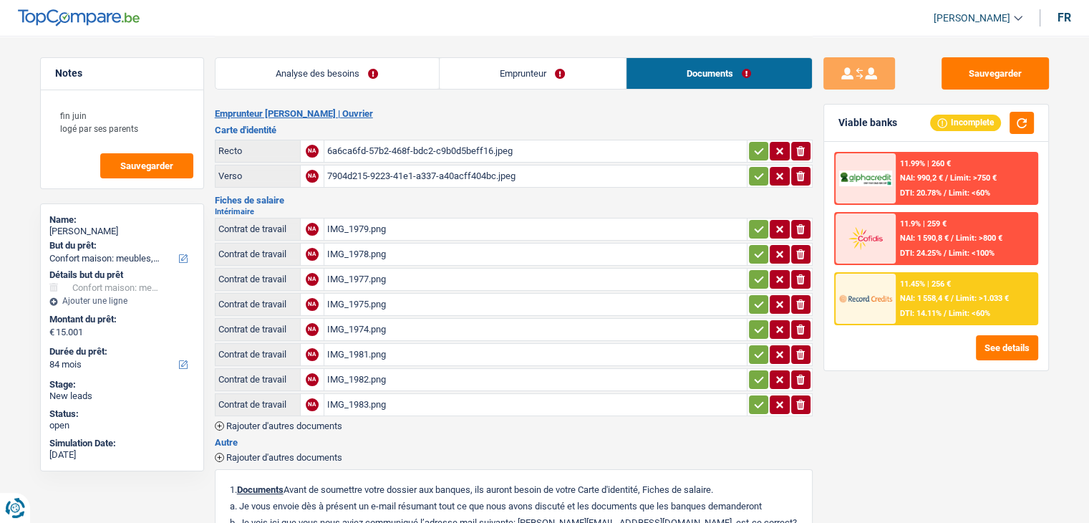
click at [361, 320] on div "IMG_1974.png" at bounding box center [535, 329] width 417 height 21
click at [349, 299] on div "IMG_1975.png" at bounding box center [535, 303] width 417 height 21
click at [367, 283] on div "IMG_1977.png" at bounding box center [535, 278] width 417 height 21
click at [363, 275] on div "IMG_1977.png" at bounding box center [535, 278] width 417 height 21
click at [380, 250] on div "IMG_1978.png" at bounding box center [535, 253] width 417 height 21
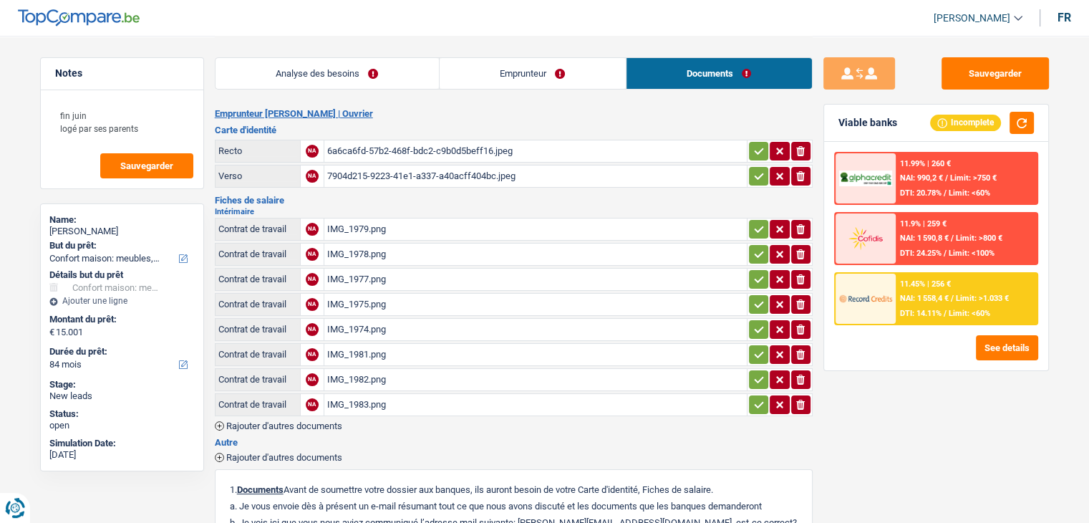
click at [372, 223] on div "IMG_1979.png" at bounding box center [535, 228] width 417 height 21
click at [351, 404] on div "IMG_1983.png" at bounding box center [535, 404] width 417 height 21
click at [355, 369] on div "IMG_1982.png" at bounding box center [535, 379] width 417 height 21
click at [356, 399] on div "IMG_1983.png" at bounding box center [535, 404] width 417 height 21
click at [351, 220] on div "IMG_1979.png" at bounding box center [535, 228] width 417 height 21
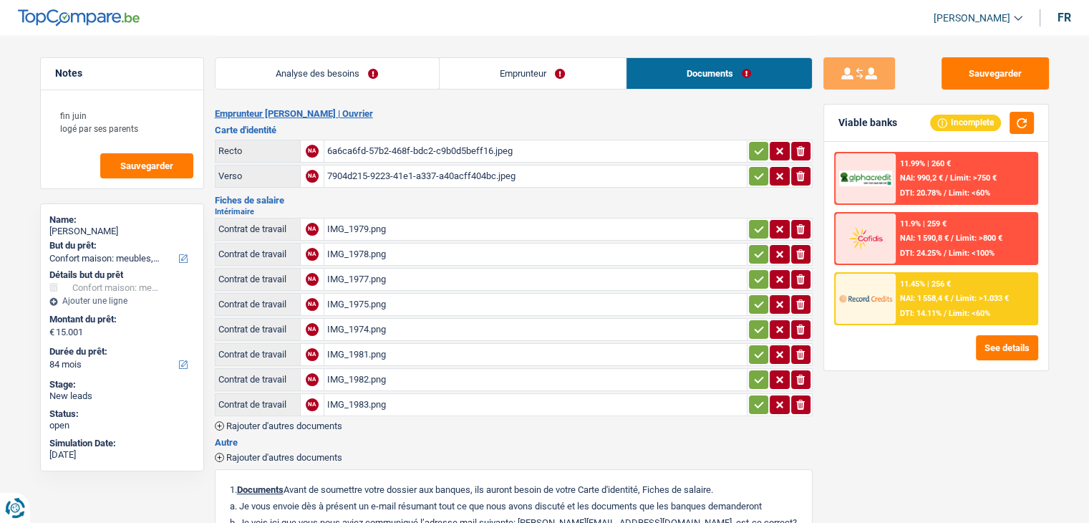
click at [381, 249] on div "IMG_1978.png" at bounding box center [535, 253] width 417 height 21
click at [375, 274] on div "IMG_1977.png" at bounding box center [535, 278] width 417 height 21
click at [372, 301] on div "IMG_1975.png" at bounding box center [535, 303] width 417 height 21
click at [368, 319] on div "IMG_1974.png" at bounding box center [535, 329] width 417 height 21
click at [375, 346] on div "IMG_1981.png" at bounding box center [535, 354] width 417 height 21
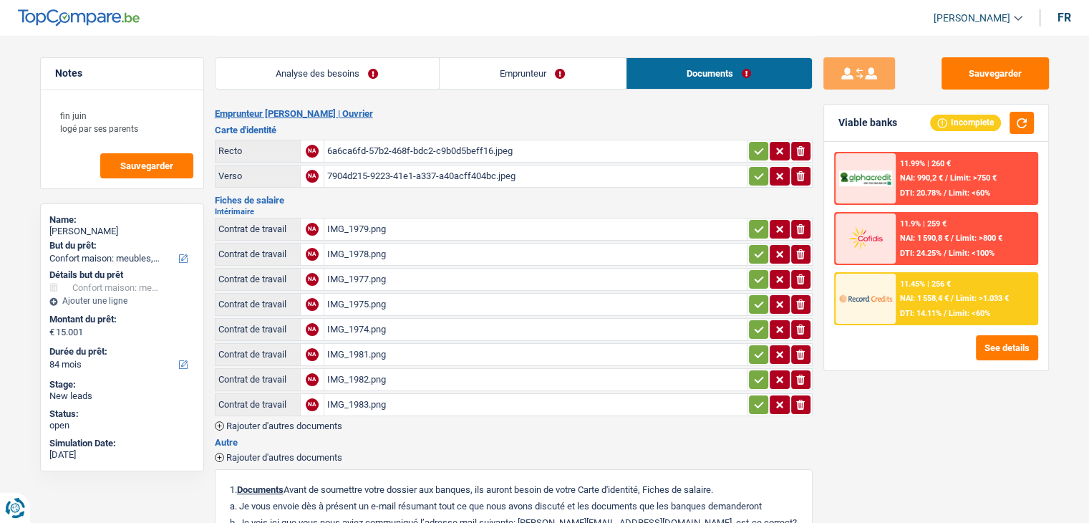
click at [367, 374] on div "IMG_1982.png" at bounding box center [535, 379] width 417 height 21
click at [365, 349] on div "IMG_1981.png" at bounding box center [535, 354] width 417 height 21
click at [379, 369] on div "IMG_1982.png" at bounding box center [535, 379] width 417 height 21
click at [364, 394] on div "IMG_1983.png" at bounding box center [535, 404] width 417 height 21
click at [1058, 521] on div "Sauvegarder Viable banks Incomplete 11.99% | 260 € NAI: 990,2 € / Limit: >750 €…" at bounding box center [936, 383] width 248 height 695
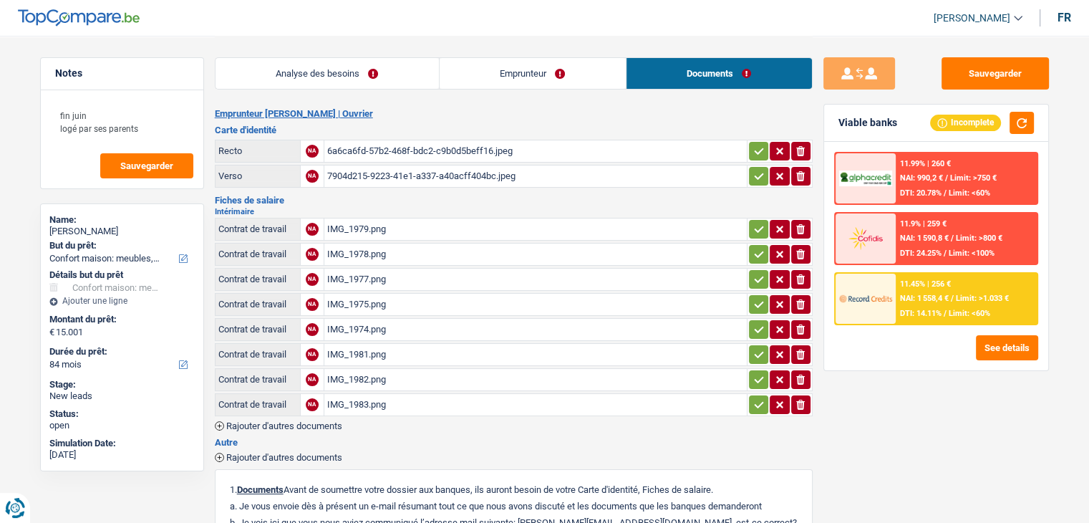
click at [376, 227] on div "IMG_1979.png" at bounding box center [535, 228] width 417 height 21
click at [372, 245] on div "IMG_1978.png" at bounding box center [535, 253] width 417 height 21
click at [369, 270] on div "IMG_1977.png" at bounding box center [535, 278] width 417 height 21
click at [358, 299] on div "IMG_1975.png" at bounding box center [535, 303] width 417 height 21
click at [359, 324] on div "IMG_1974.png" at bounding box center [535, 329] width 417 height 21
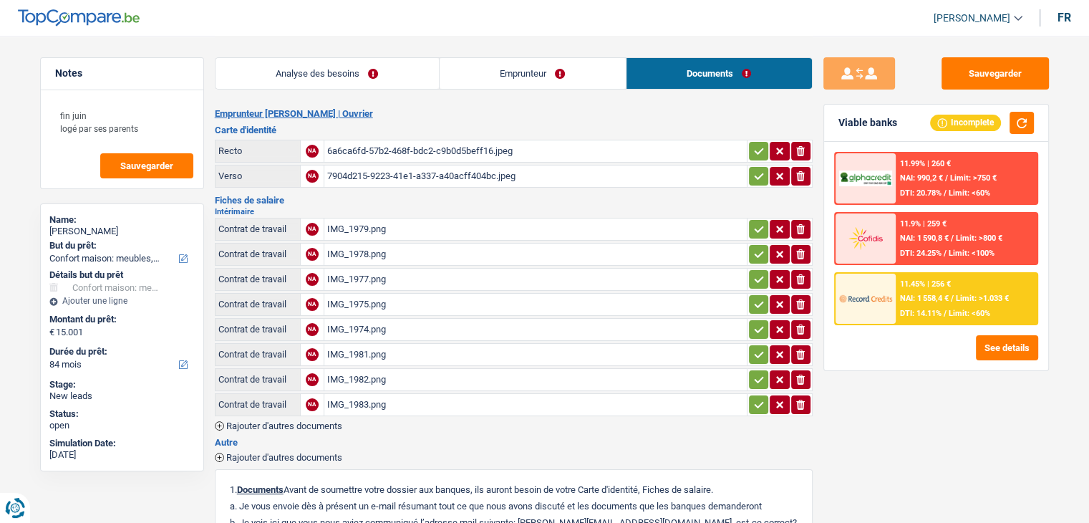
click at [362, 346] on div "IMG_1981.png" at bounding box center [535, 354] width 417 height 21
click at [351, 369] on div "IMG_1982.png" at bounding box center [535, 379] width 417 height 21
click at [359, 394] on div "IMG_1983.png" at bounding box center [535, 404] width 417 height 21
click at [364, 79] on link "Analyse des besoins" at bounding box center [326, 73] width 223 height 31
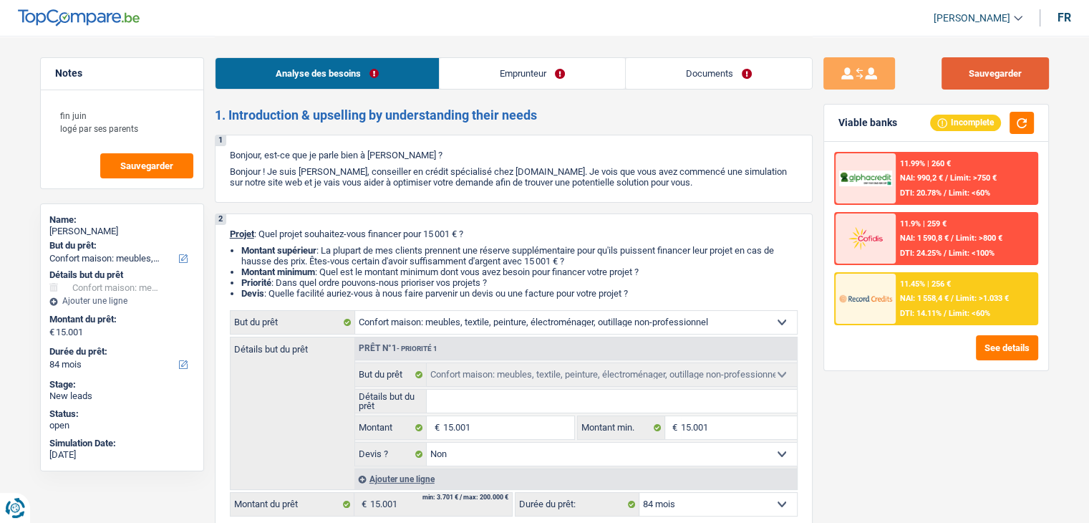
click at [970, 77] on button "Sauvegarder" at bounding box center [994, 73] width 107 height 32
click at [157, 125] on textarea "fin juin logé par ses parents" at bounding box center [122, 121] width 142 height 43
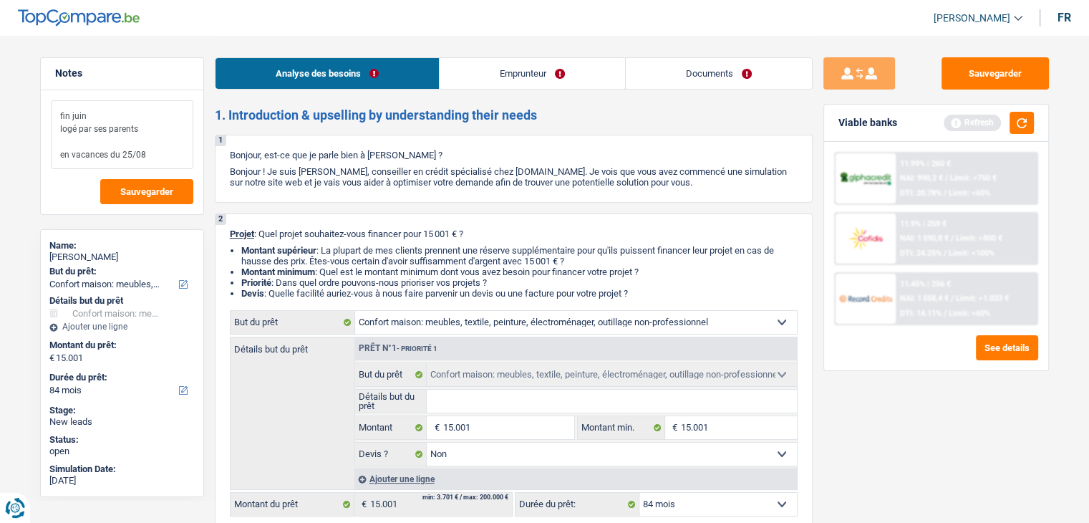
click at [159, 155] on textarea "fin juin logé par ses parents en vacances du 25/08" at bounding box center [122, 134] width 142 height 69
type textarea "fin juin logé par ses parents en vacances du 25/08"
click at [159, 157] on textarea "fin juin logé par ses parents en vacances du 25/08" at bounding box center [122, 134] width 142 height 69
click at [1012, 116] on button "button" at bounding box center [1021, 123] width 24 height 22
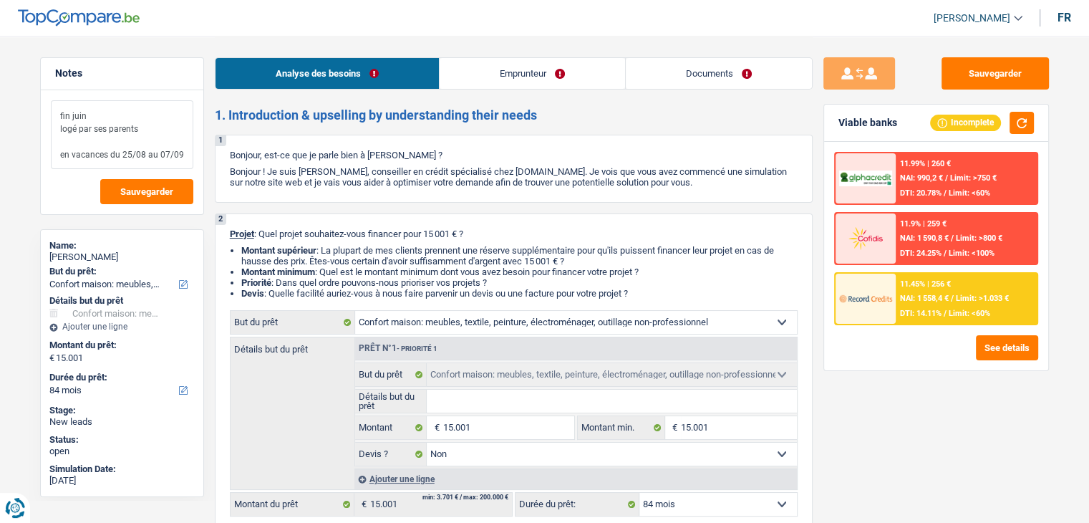
drag, startPoint x: 100, startPoint y: 112, endPoint x: 51, endPoint y: 112, distance: 48.7
click at [51, 112] on textarea "fin juin logé par ses parents en vacances du 25/08 au 07/09" at bounding box center [122, 134] width 142 height 69
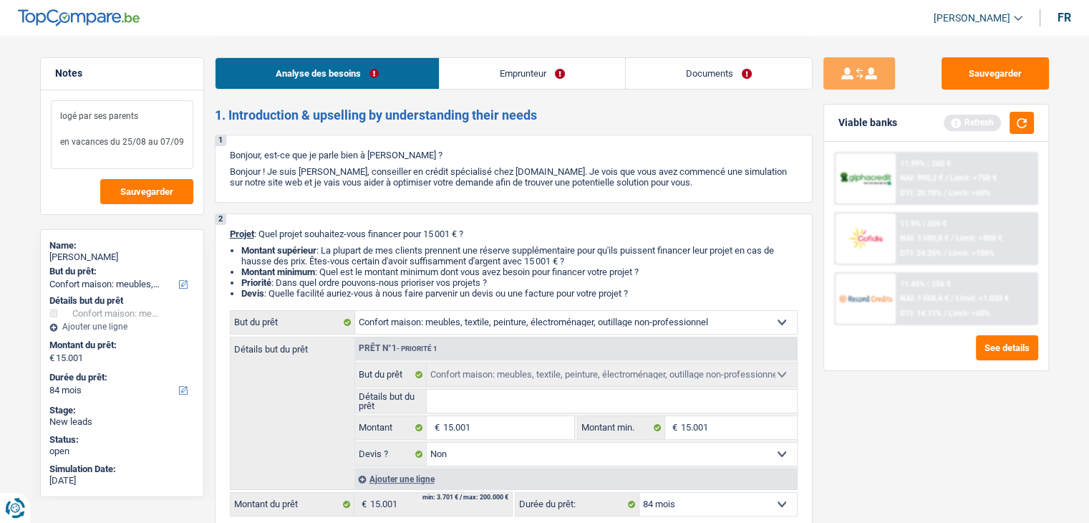
click at [57, 124] on textarea "logé par ses parents en vacances du 25/08 au 07/09" at bounding box center [122, 134] width 142 height 69
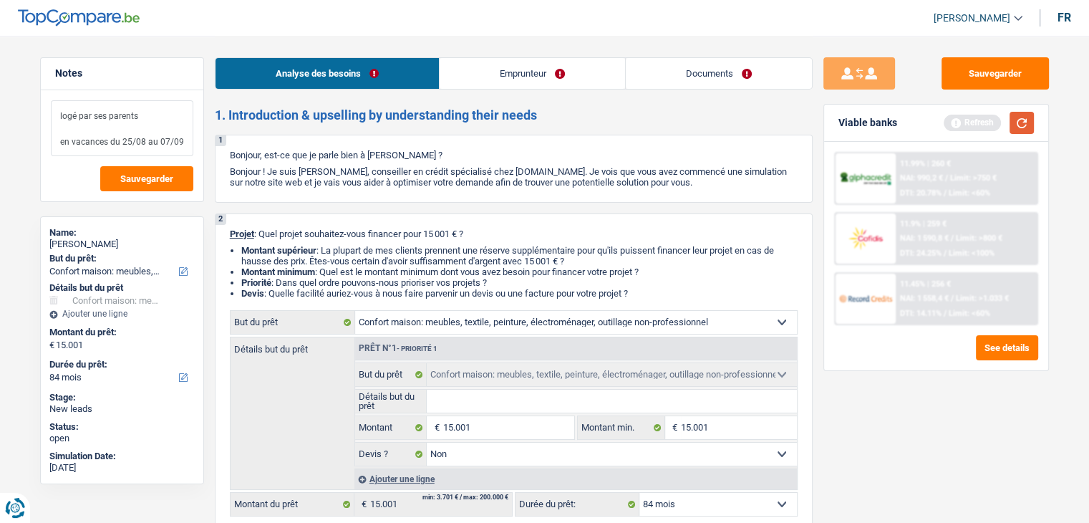
type textarea "logé par ses parents en vacances du 25/08 au 07/09"
click at [1023, 117] on button "button" at bounding box center [1021, 123] width 24 height 22
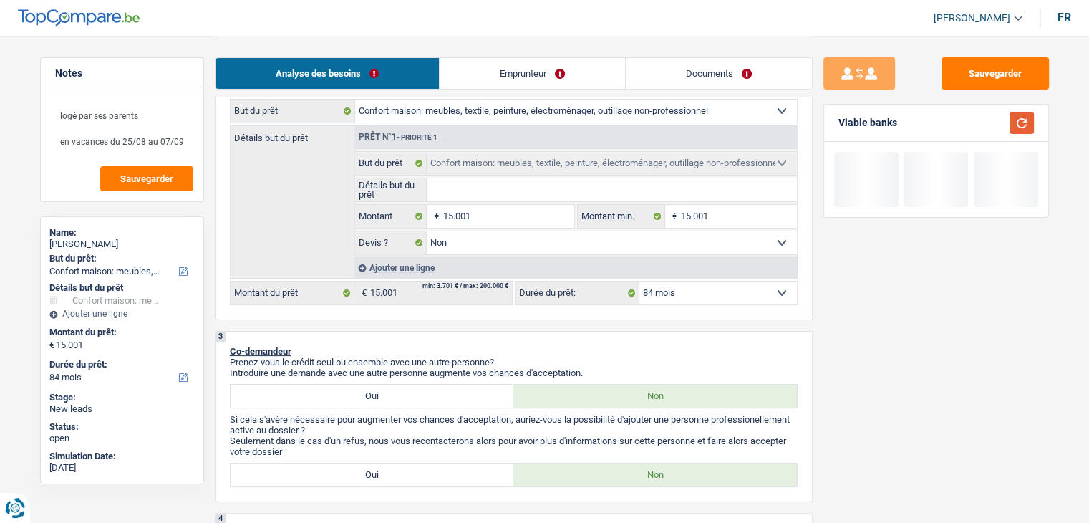
scroll to position [215, 0]
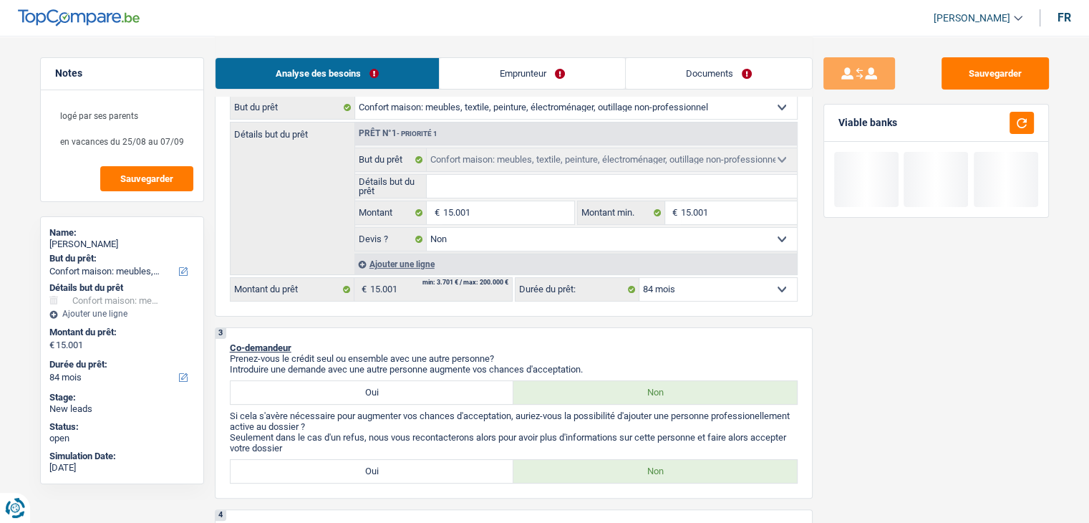
click at [475, 178] on input "Détails but du prêt" at bounding box center [612, 186] width 370 height 23
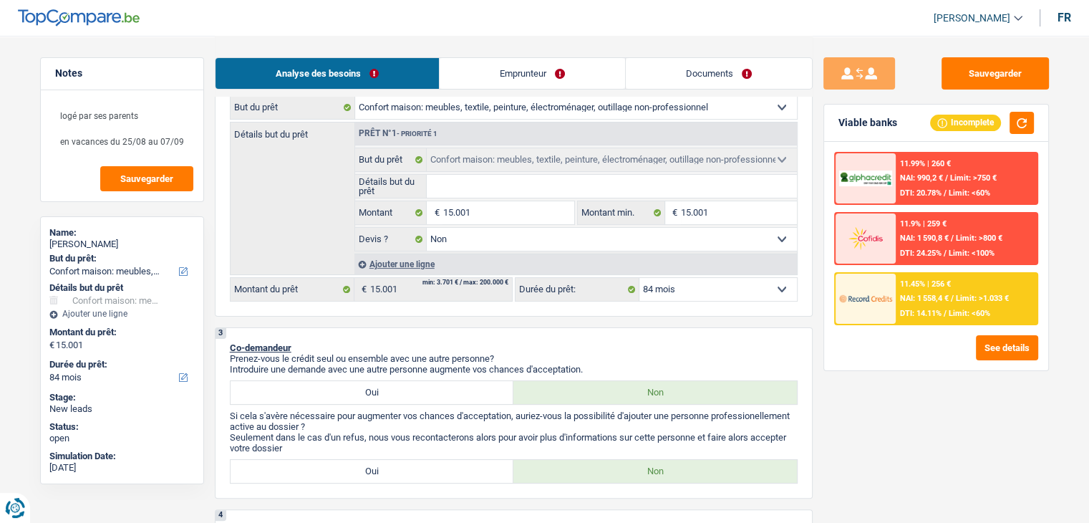
type input "a"
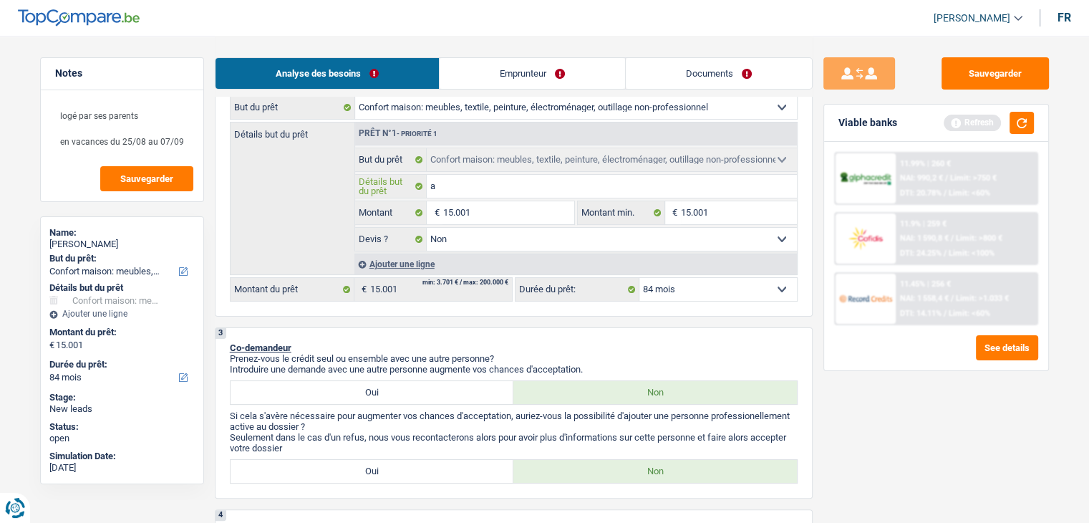
type input "am"
type input "ame"
type input "ameu"
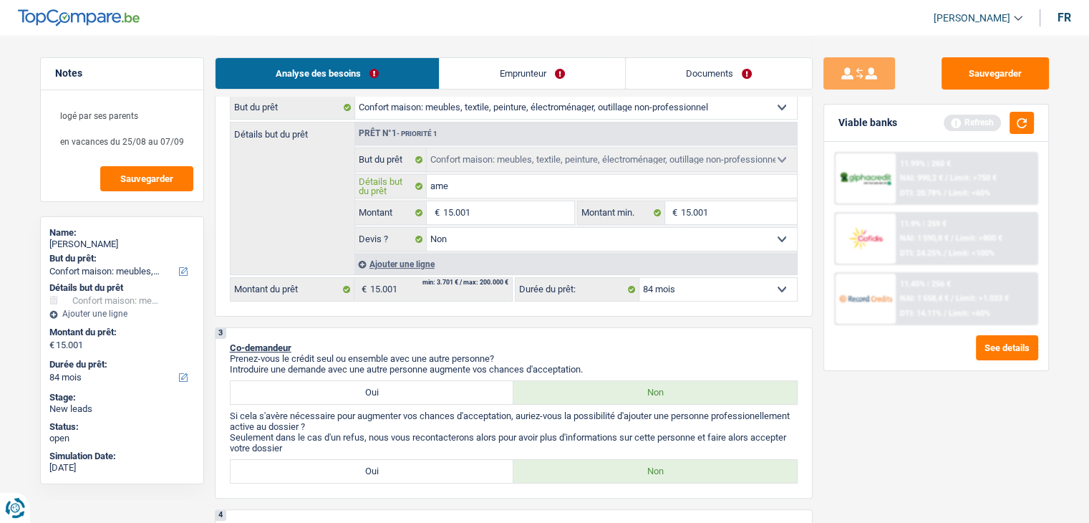
type input "ameu"
type input "ameub"
type input "ameubl"
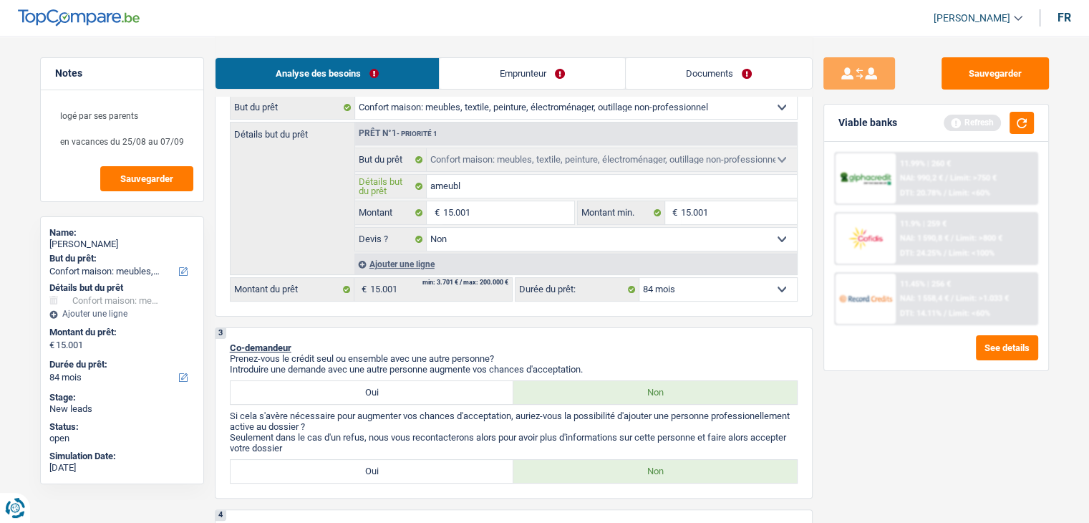
type input "ameuble"
type input "ameublem"
type input "ameubleme"
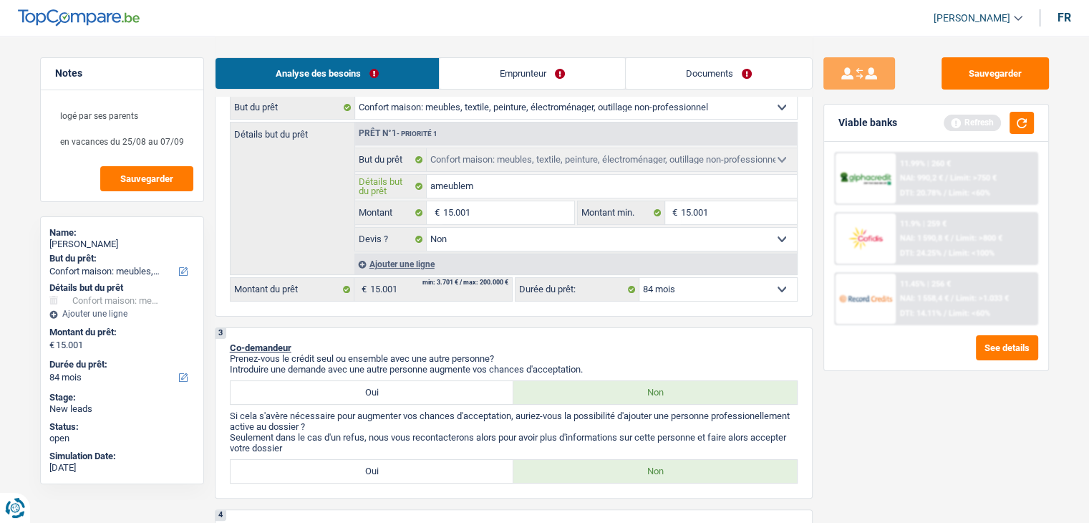
type input "ameubleme"
type input "ameublemen"
type input "ameublement"
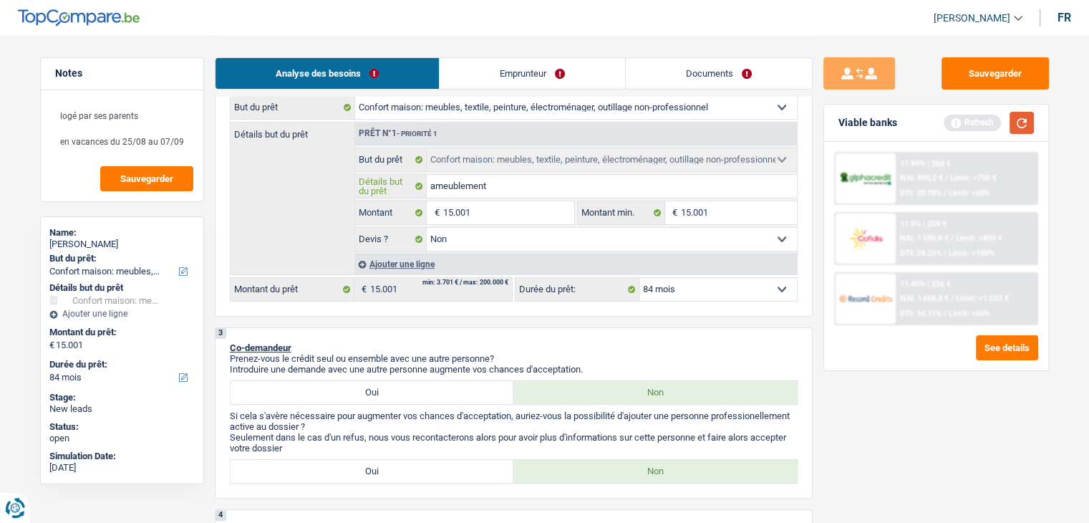
type input "ameublement"
click at [1027, 121] on button "button" at bounding box center [1021, 123] width 24 height 22
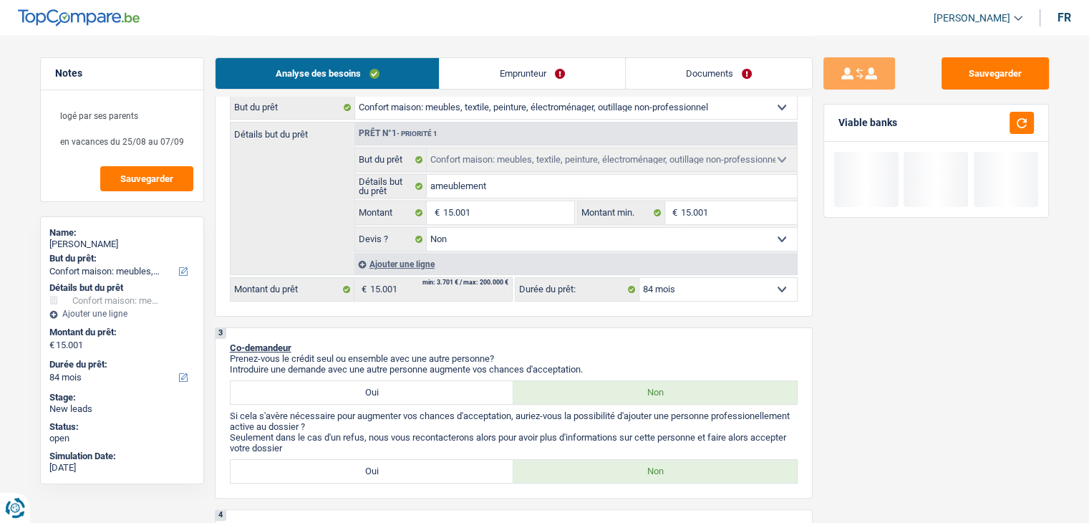
click at [558, 70] on link "Emprunteur" at bounding box center [532, 73] width 185 height 31
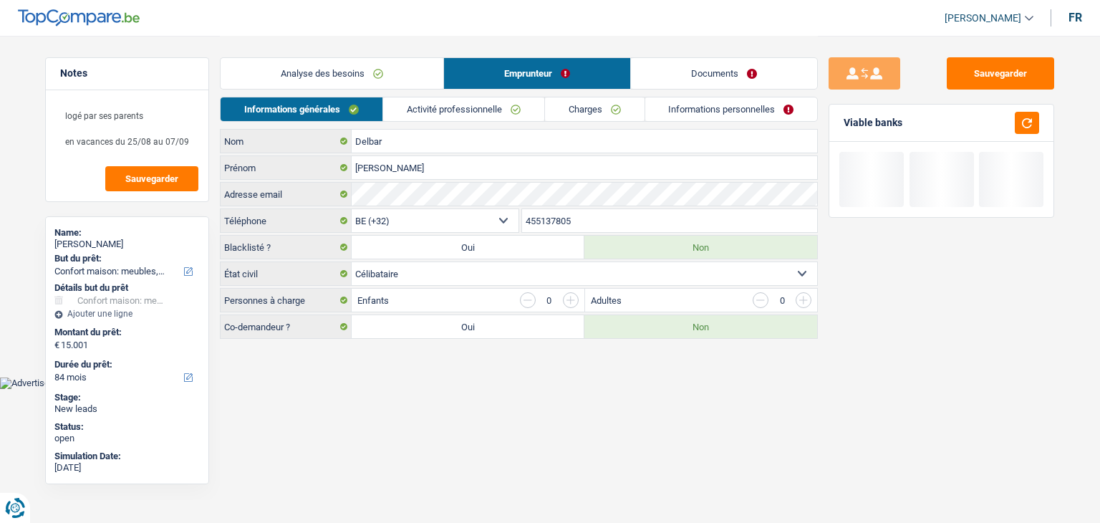
click at [418, 110] on link "Activité professionnelle" at bounding box center [463, 109] width 161 height 24
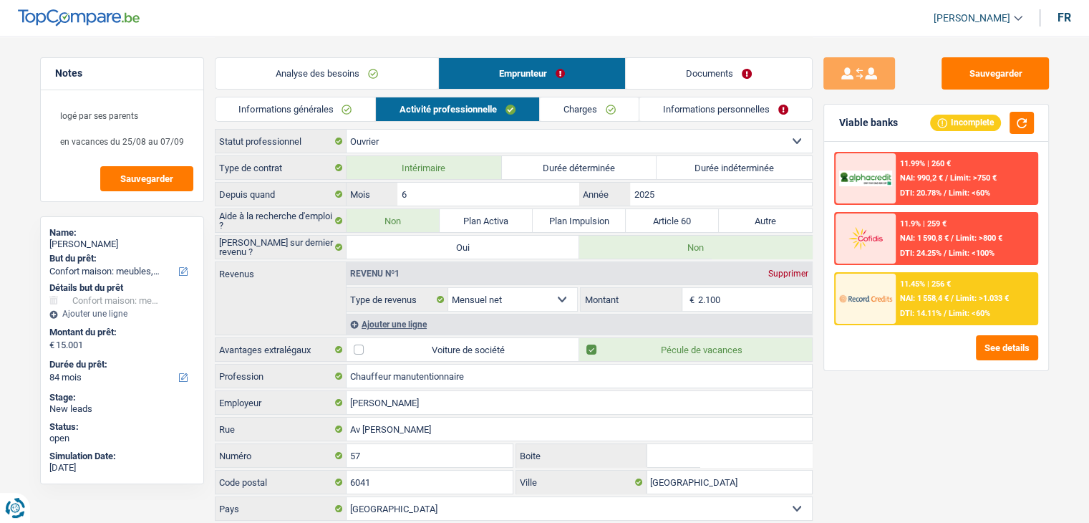
click at [589, 112] on link "Charges" at bounding box center [590, 109] width 100 height 24
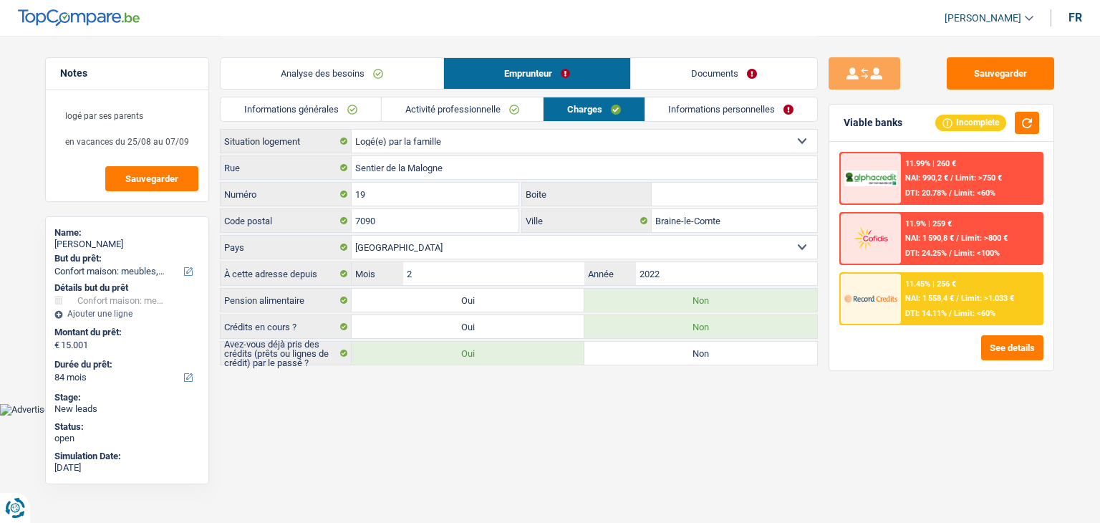
click at [765, 109] on link "Informations personnelles" at bounding box center [731, 109] width 173 height 24
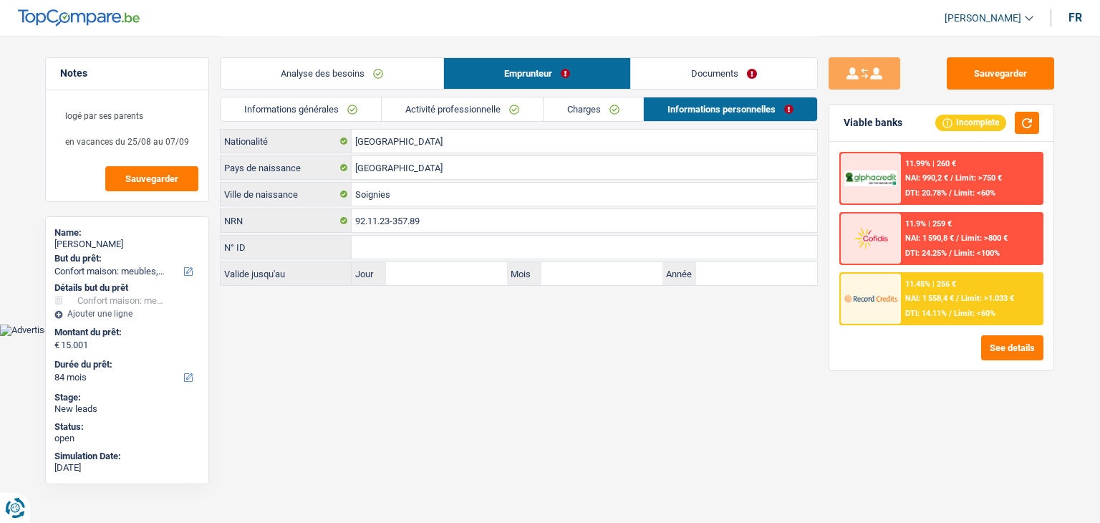
click at [732, 67] on link "Documents" at bounding box center [724, 73] width 186 height 31
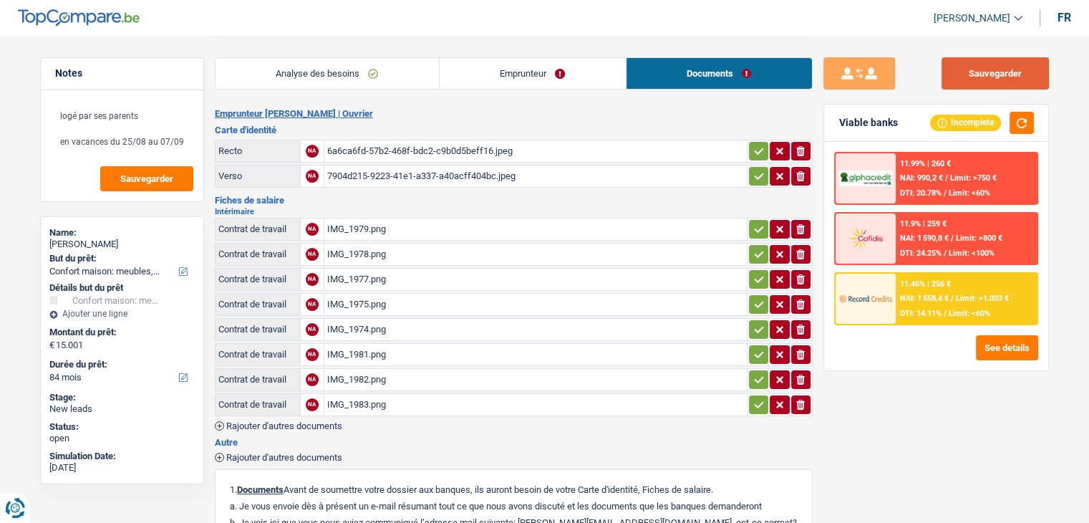
click at [1001, 58] on button "Sauvegarder" at bounding box center [994, 73] width 107 height 32
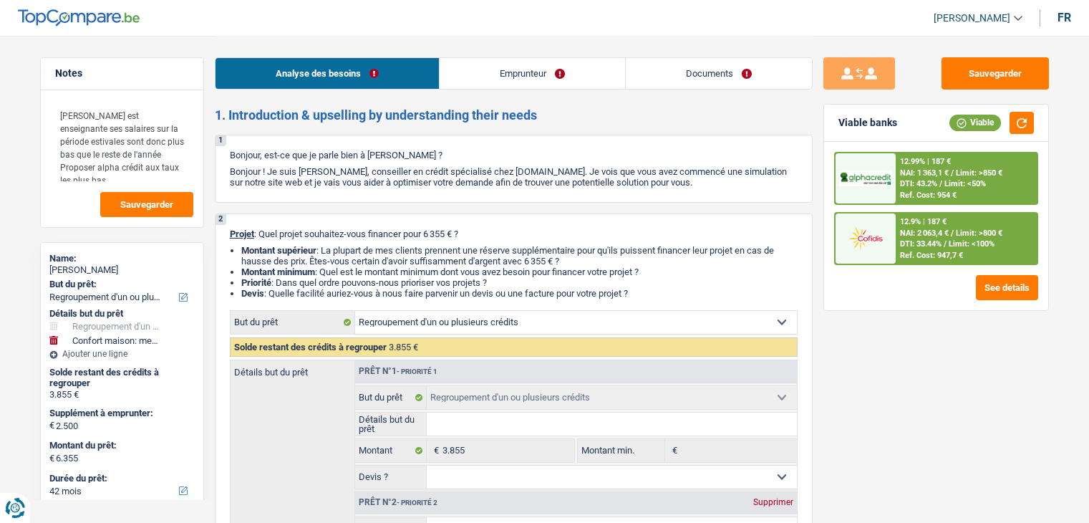
select select "refinancing"
select select "household"
select select "42"
select select "refinancing"
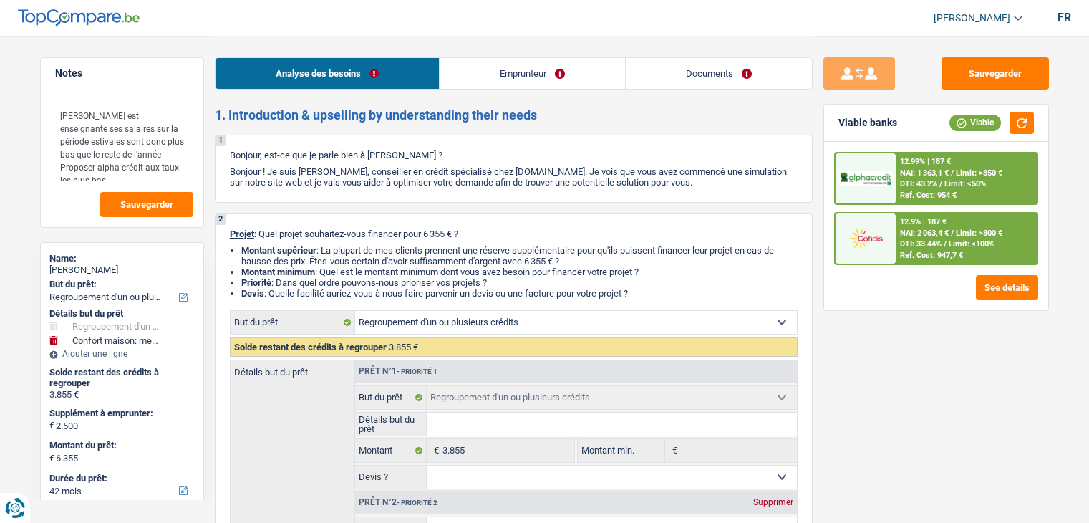
select select "refinancing"
select select "household"
select select "42"
select select "publicEmployee"
select select "familyAllowances"
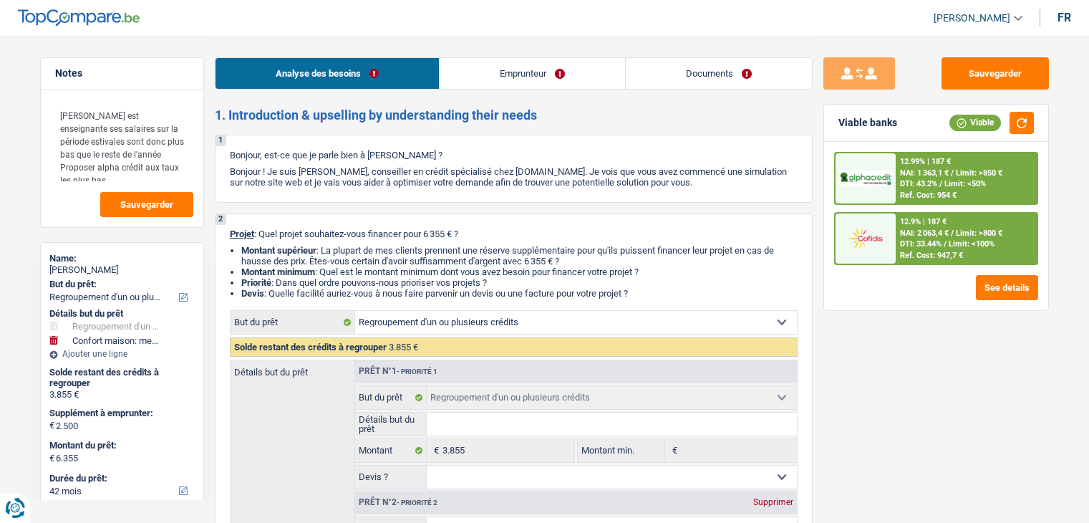
select select "netSalary"
select select "mealVouchers"
select select "rents"
select select "personalLoan"
select select "other"
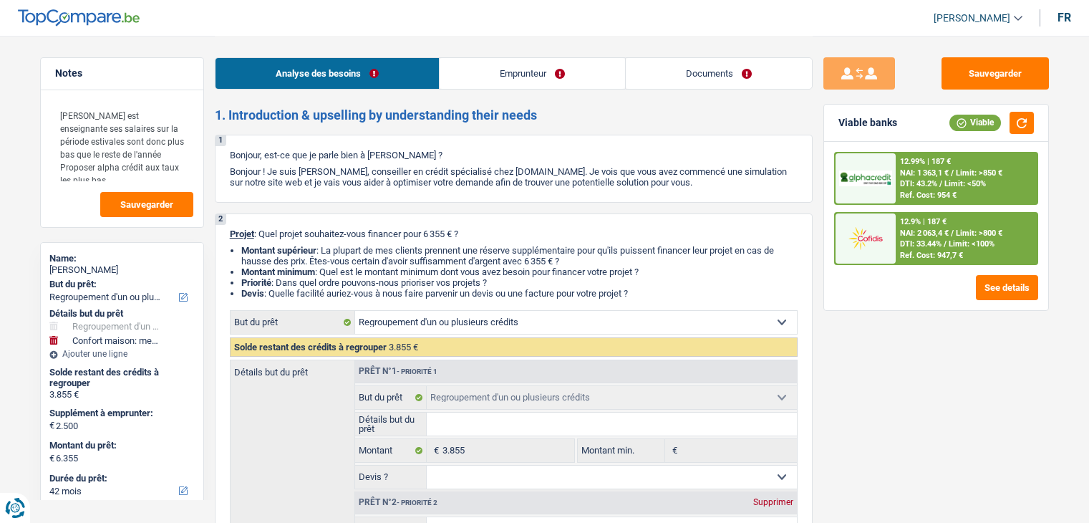
select select "48"
select select "refinancing"
select select "household"
select select "42"
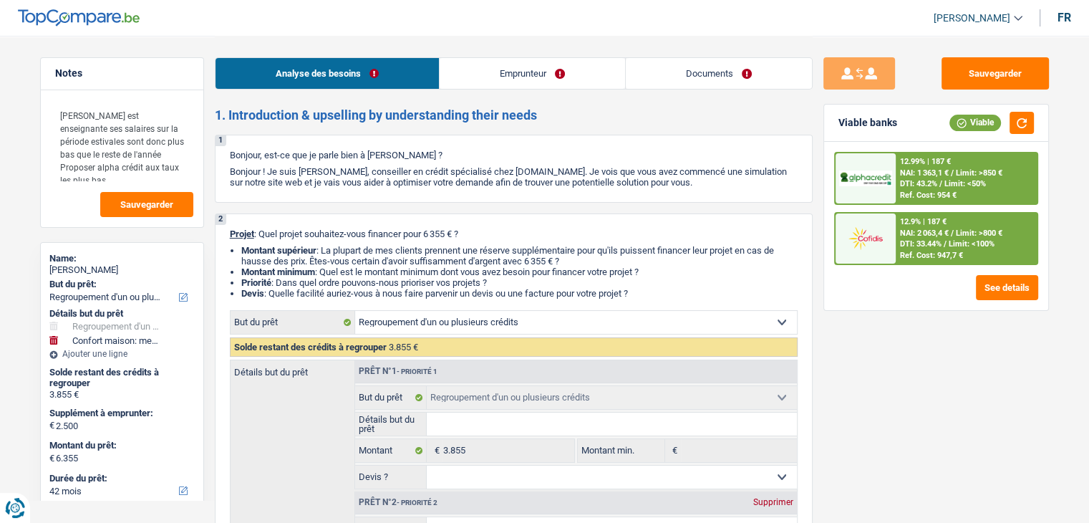
click at [489, 72] on link "Emprunteur" at bounding box center [532, 73] width 185 height 31
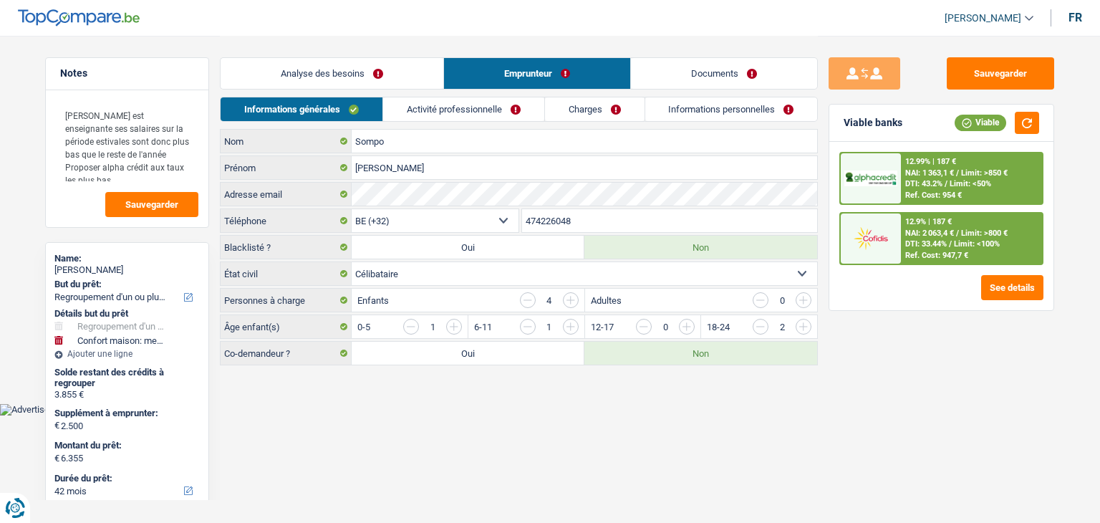
click at [681, 86] on link "Documents" at bounding box center [724, 73] width 186 height 31
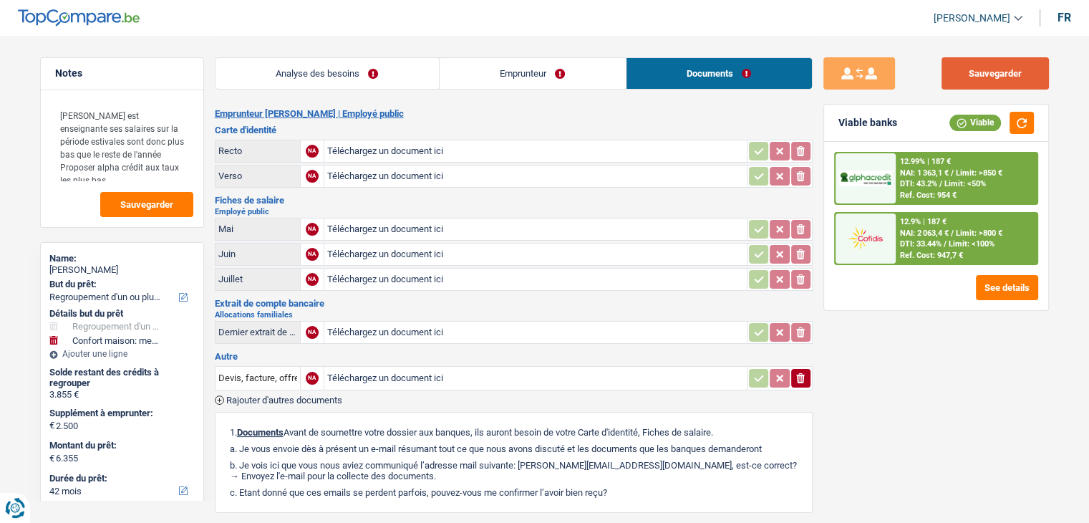
click at [947, 58] on button "Sauvegarder" at bounding box center [994, 73] width 107 height 32
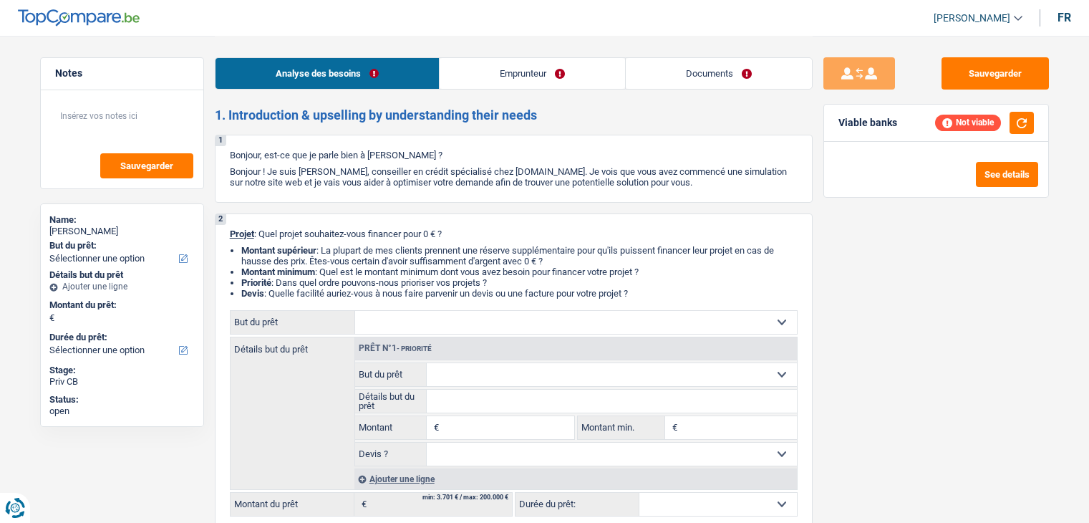
select select "worker"
select select "netSalary"
select select "liveWithParents"
select select "personalLoan"
select select "smallWorks"
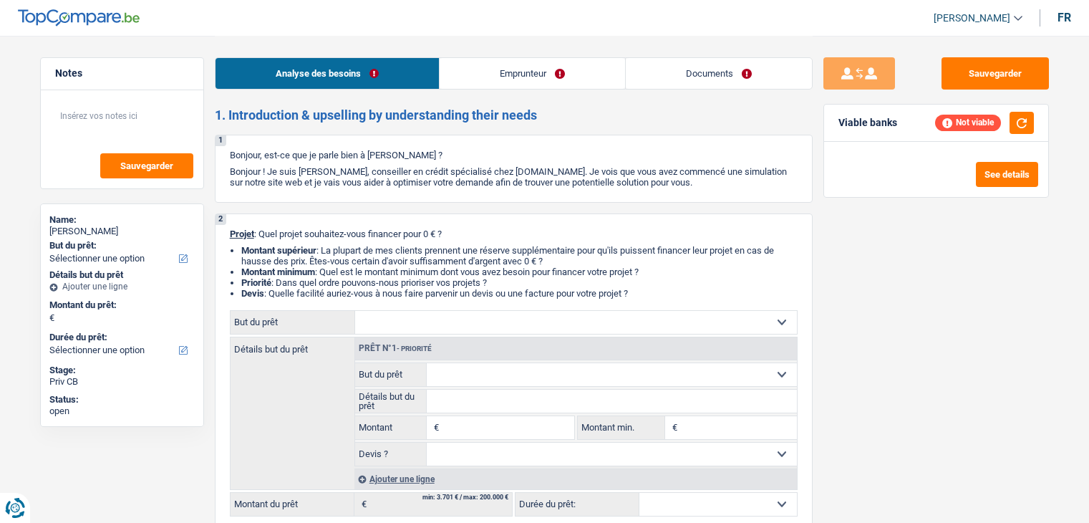
select select "36"
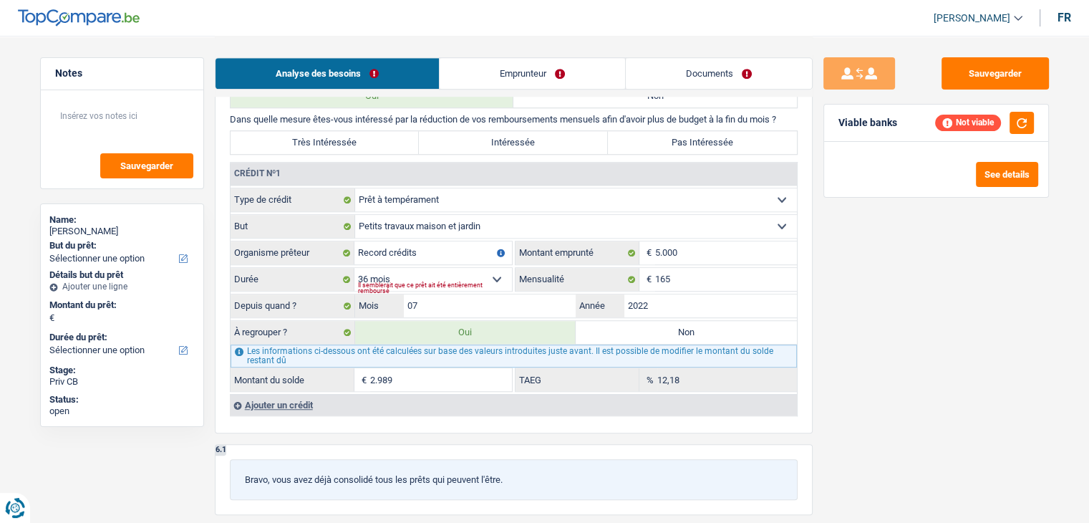
scroll to position [1002, 0]
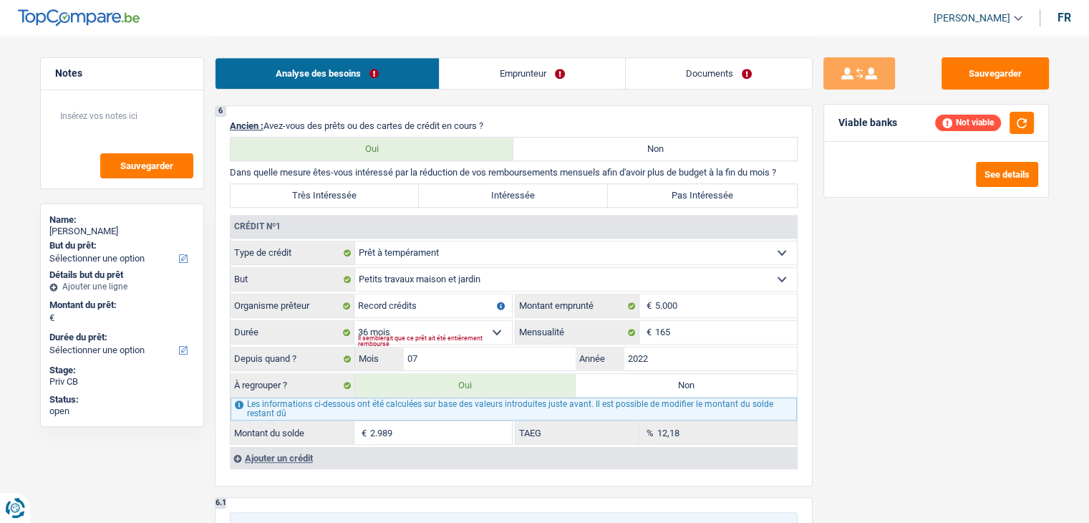
click at [891, 354] on div "Sauvegarder Viable banks Not viable See details" at bounding box center [935, 278] width 247 height 442
click at [616, 143] on label "Non" at bounding box center [654, 148] width 283 height 23
click at [616, 143] on input "Non" at bounding box center [654, 148] width 283 height 23
radio input "true"
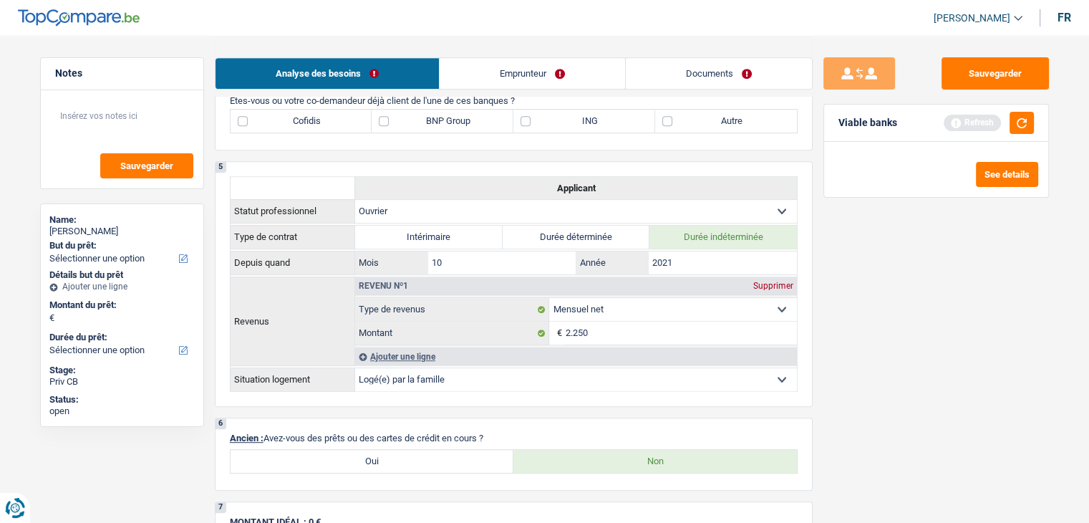
scroll to position [916, 0]
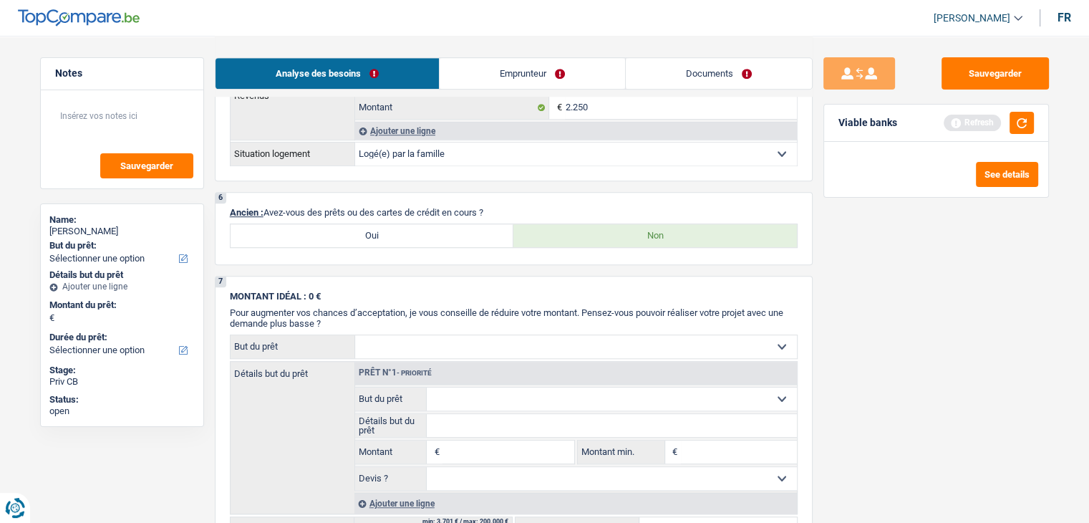
click at [408, 223] on div "Oui Non" at bounding box center [514, 235] width 568 height 24
click at [409, 224] on label "Oui" at bounding box center [372, 235] width 283 height 23
click at [409, 224] on input "Oui" at bounding box center [372, 235] width 283 height 23
radio input "true"
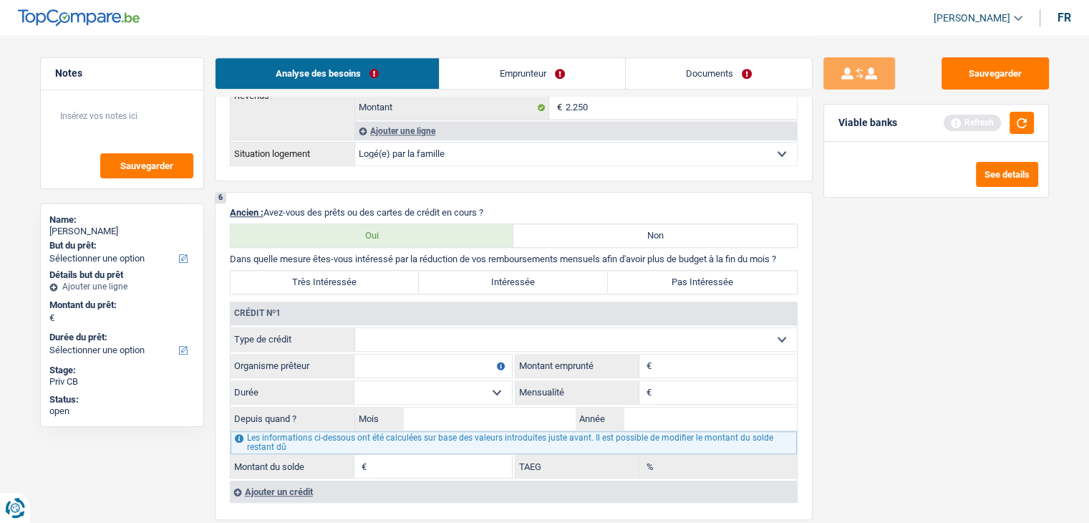
click at [668, 387] on input "Mensualité" at bounding box center [726, 392] width 142 height 23
type input "178"
click at [823, 373] on div "Sauvegarder Viable banks Refresh See details" at bounding box center [935, 278] width 247 height 442
click at [442, 341] on select "Carte ou ouverture de crédit Prêt hypothécaire Vente à tempérament Prêt à tempé…" at bounding box center [576, 339] width 442 height 23
select select "creditConsolidation"
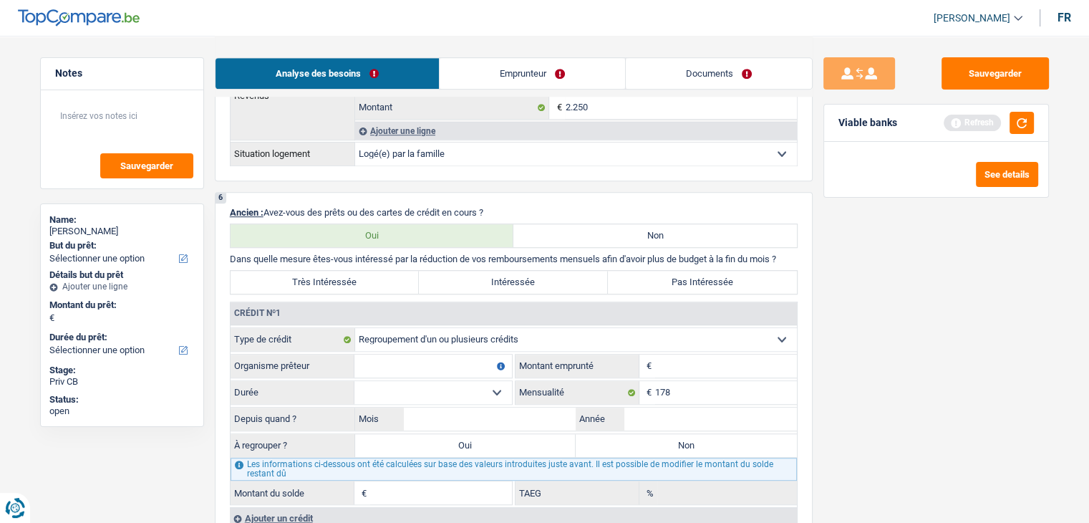
click at [828, 390] on div "Sauvegarder Viable banks Refresh See details" at bounding box center [935, 278] width 247 height 442
click at [1020, 127] on button "button" at bounding box center [1021, 123] width 24 height 22
click at [434, 394] on select "12 mois 18 mois 24 mois Sélectionner une option" at bounding box center [432, 392] width 157 height 23
click at [685, 341] on select "Carte ou ouverture de crédit Prêt hypothécaire Vente à tempérament Prêt à tempé…" at bounding box center [576, 339] width 442 height 23
click at [859, 399] on div "Sauvegarder Viable banks Not viable See details" at bounding box center [935, 278] width 247 height 442
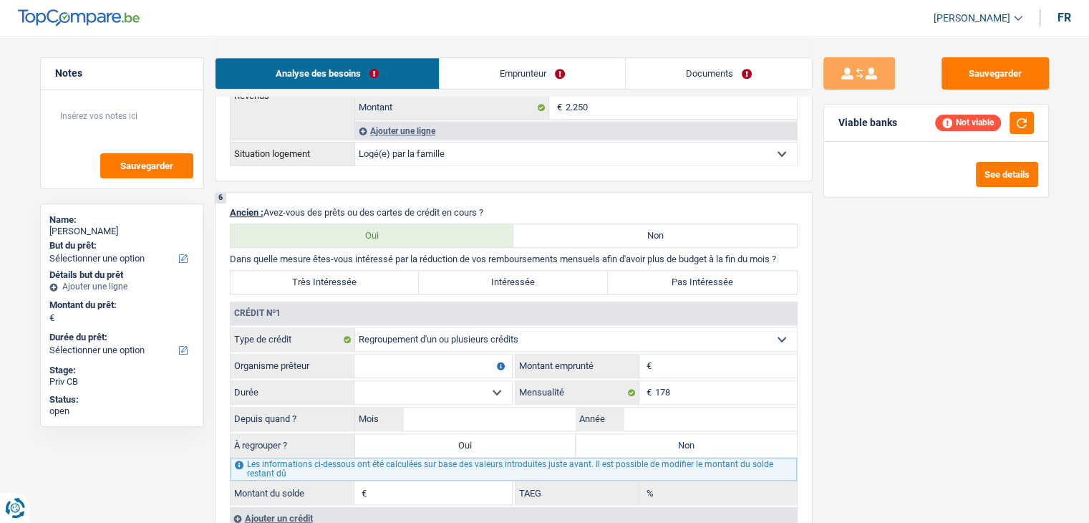
click at [729, 364] on input "Montant" at bounding box center [726, 365] width 142 height 23
type input "5.001"
click at [407, 385] on select "12 mois 18 mois 24 mois 30 mois 36 mois Sélectionner une option" at bounding box center [432, 392] width 157 height 23
click at [828, 384] on div "Sauvegarder Viable banks Refresh See details" at bounding box center [935, 278] width 247 height 442
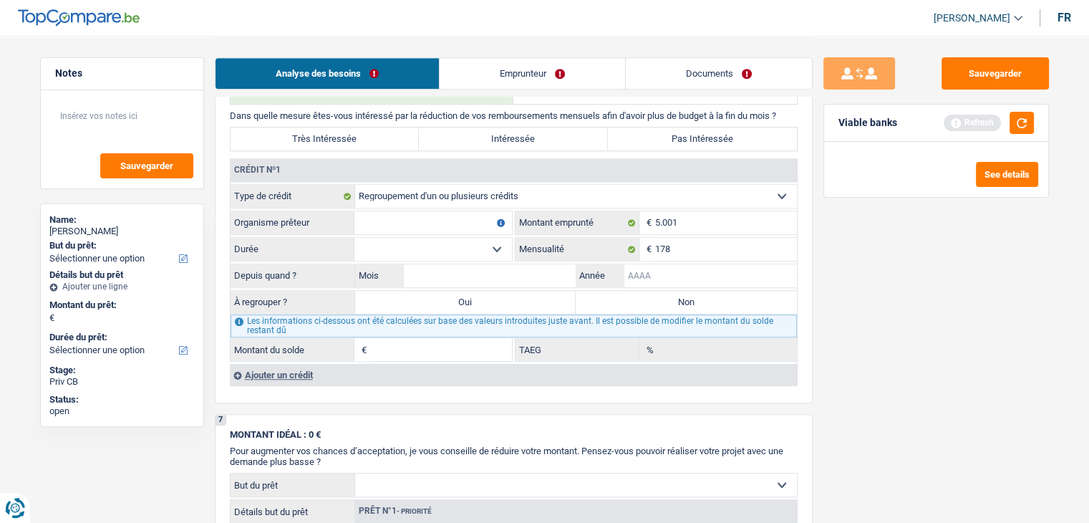
drag, startPoint x: 661, startPoint y: 262, endPoint x: 601, endPoint y: 258, distance: 61.0
click at [661, 264] on input "Année" at bounding box center [710, 275] width 173 height 23
click at [447, 238] on select "12 mois 18 mois 24 mois 30 mois 36 mois Sélectionner une option" at bounding box center [432, 249] width 157 height 23
select select "36"
click at [354, 238] on select "12 mois 18 mois 24 mois 30 mois 36 mois Sélectionner une option" at bounding box center [432, 249] width 157 height 23
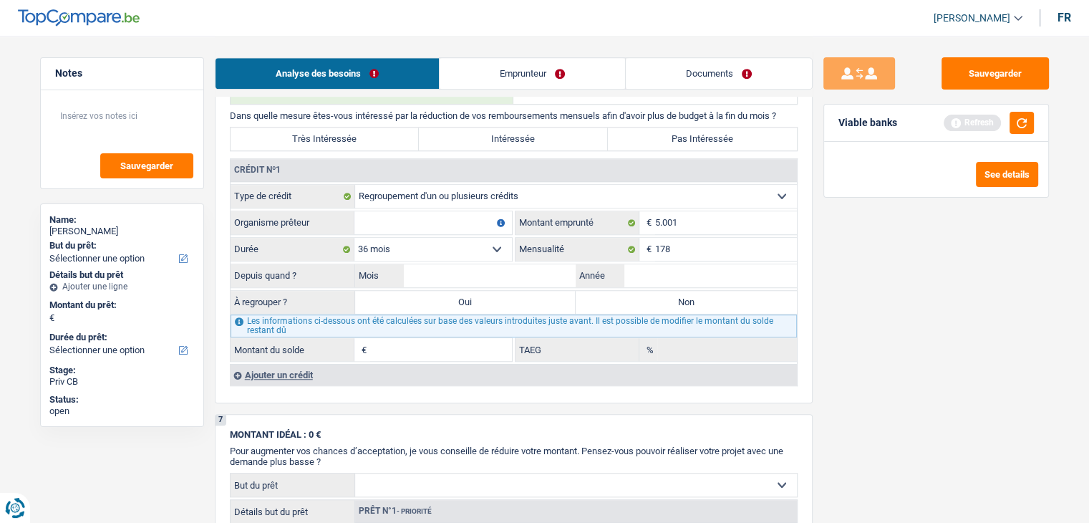
click at [408, 218] on input "Organisme prêteur" at bounding box center [432, 222] width 157 height 23
type input "elantis"
click at [851, 334] on div "Sauvegarder Viable banks Refresh See details" at bounding box center [935, 278] width 247 height 442
drag, startPoint x: 1012, startPoint y: 127, endPoint x: 599, endPoint y: 267, distance: 436.2
click at [1013, 127] on button "button" at bounding box center [1021, 123] width 24 height 22
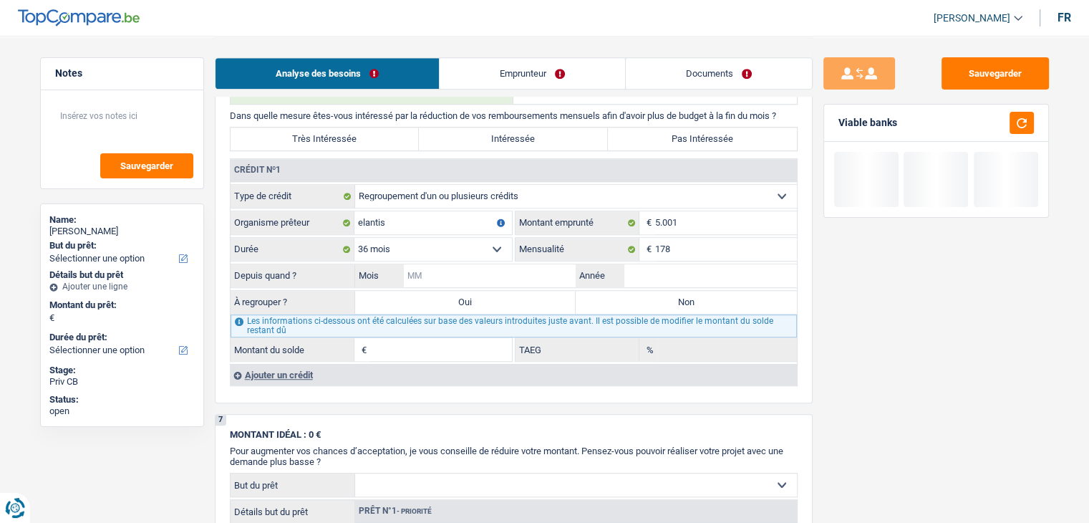
click at [454, 274] on input "Mois" at bounding box center [490, 275] width 173 height 23
click at [505, 276] on input "Mois" at bounding box center [490, 275] width 173 height 23
click at [656, 219] on input "5.001" at bounding box center [726, 222] width 142 height 23
type input "15.001"
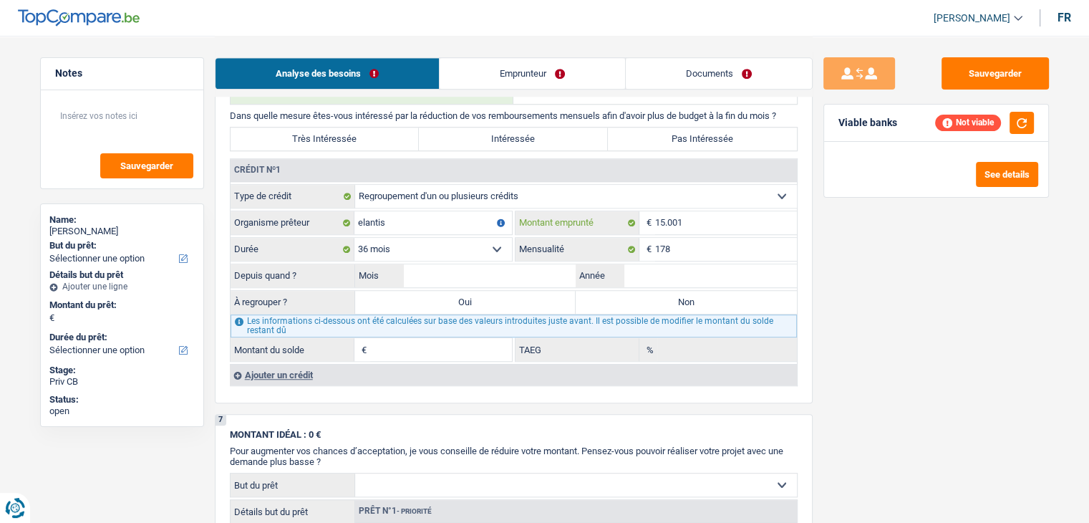
select select
type input "15.001"
click at [477, 239] on select "12 mois 18 mois 24 mois 30 mois 36 mois 42 mois 48 mois 60 mois 72 mois 84 mois…" at bounding box center [432, 249] width 157 height 23
select select "60"
click at [354, 238] on select "12 mois 18 mois 24 mois 30 mois 36 mois 42 mois 48 mois 60 mois 72 mois 84 mois…" at bounding box center [432, 249] width 157 height 23
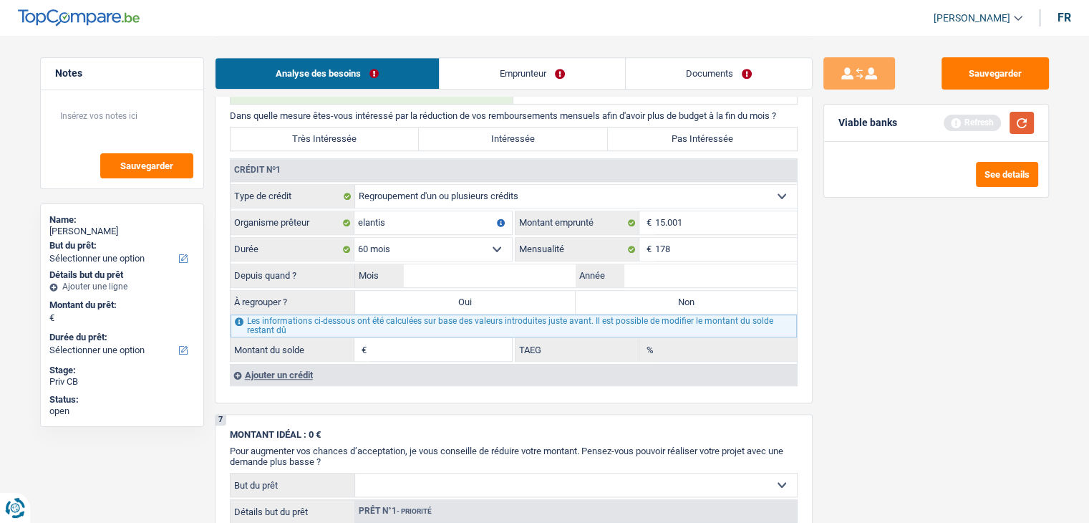
click at [1014, 125] on button "button" at bounding box center [1021, 123] width 24 height 22
click at [730, 239] on input "178" at bounding box center [726, 249] width 142 height 23
click at [684, 278] on input "Année" at bounding box center [710, 275] width 173 height 23
type input "2023"
click at [555, 270] on input "Mois" at bounding box center [490, 275] width 173 height 23
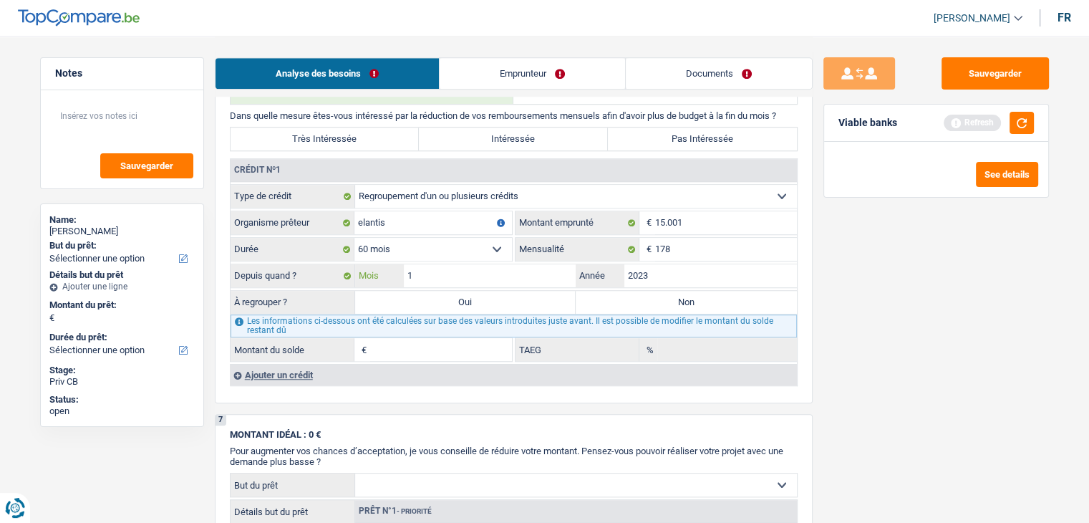
type input "11"
type input "8.372"
type input "0,00"
click at [951, 296] on div "Sauvegarder Viable banks Refresh See details" at bounding box center [935, 278] width 247 height 442
drag, startPoint x: 1027, startPoint y: 112, endPoint x: 994, endPoint y: 134, distance: 39.1
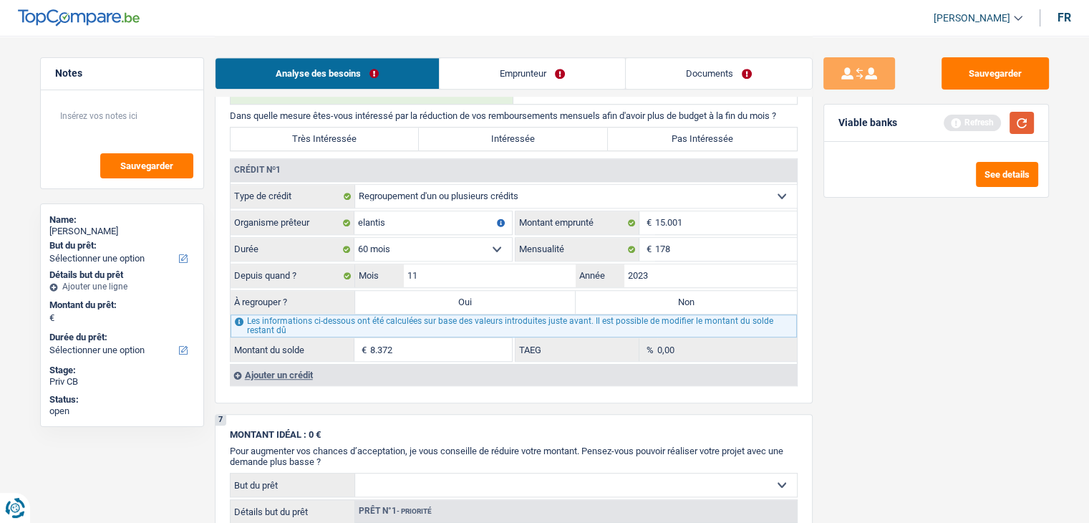
click at [1026, 112] on button "button" at bounding box center [1021, 123] width 24 height 22
click at [707, 245] on input "178" at bounding box center [726, 249] width 142 height 23
type input "1"
type input "328"
type input "10.446"
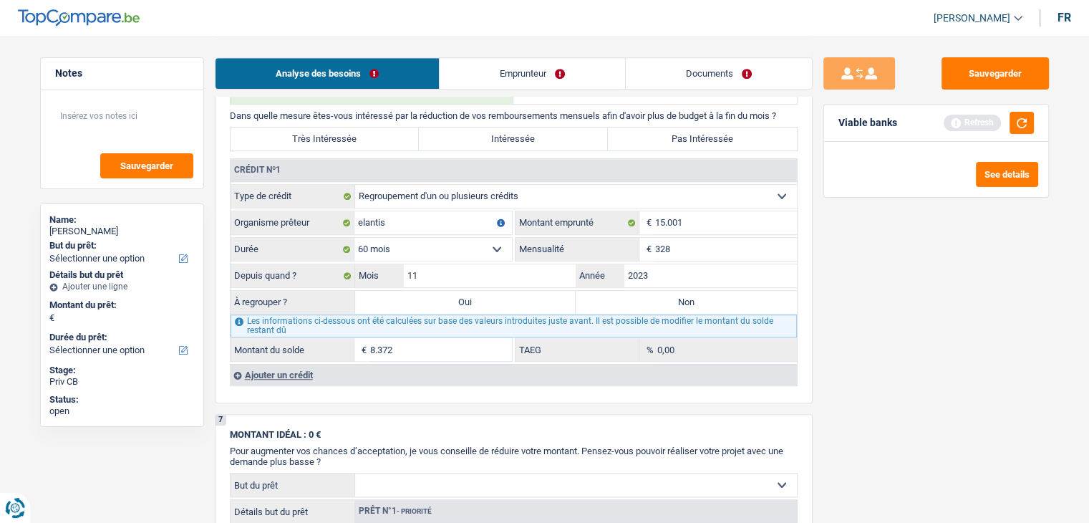
type input "11,84"
click at [856, 299] on div "Sauvegarder Viable banks Refresh See details" at bounding box center [935, 278] width 247 height 442
click at [1011, 112] on button "button" at bounding box center [1021, 123] width 24 height 22
click at [1014, 118] on button "button" at bounding box center [1021, 123] width 24 height 22
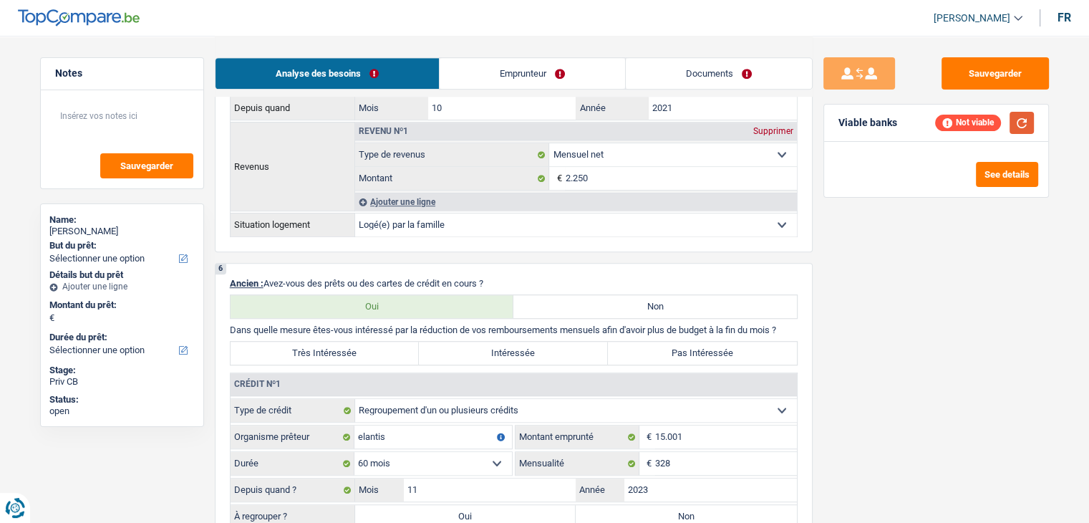
scroll to position [844, 0]
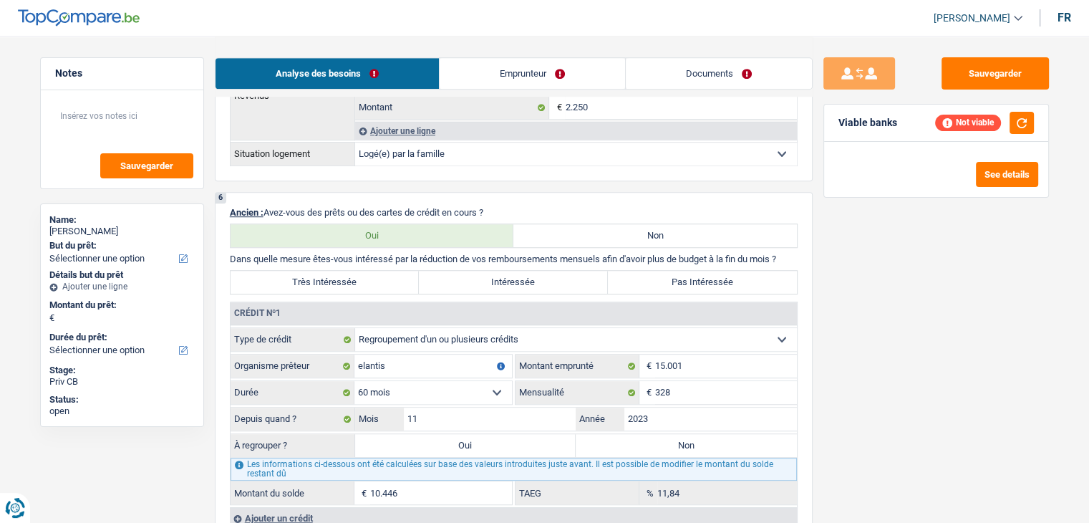
click at [493, 281] on label "Intéressée" at bounding box center [513, 282] width 189 height 23
click at [493, 281] on input "Intéressée" at bounding box center [513, 282] width 189 height 23
radio input "true"
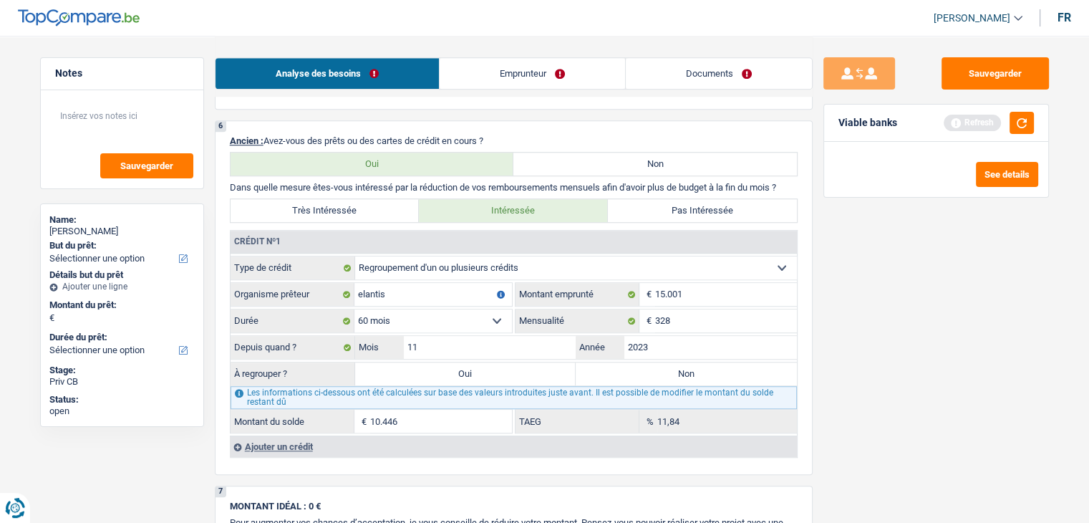
click at [458, 376] on label "Oui" at bounding box center [465, 373] width 221 height 23
click at [458, 376] on input "Oui" at bounding box center [465, 373] width 221 height 23
radio input "true"
type input "10.446"
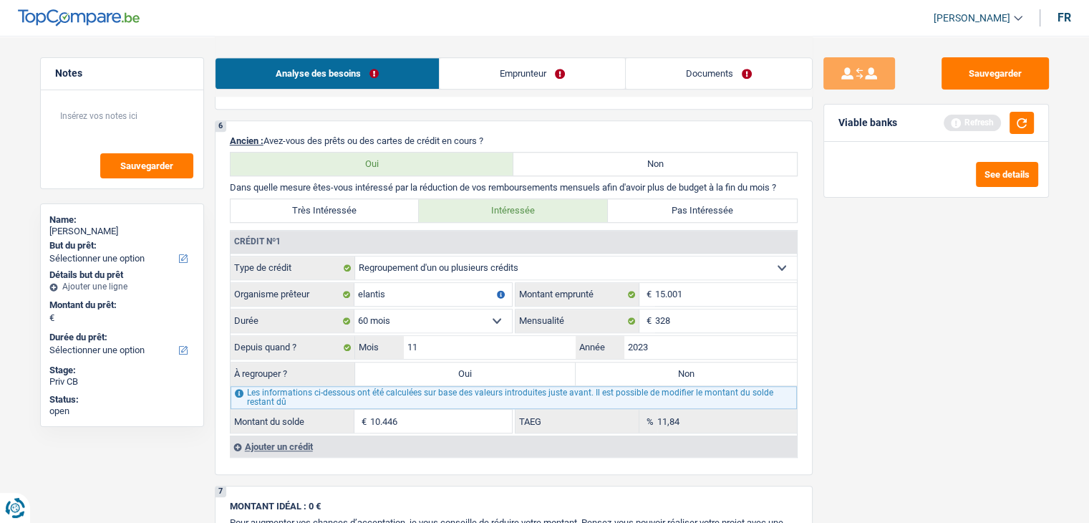
type input "10.446"
select select "refinancing"
select select "60"
select select "refinancing"
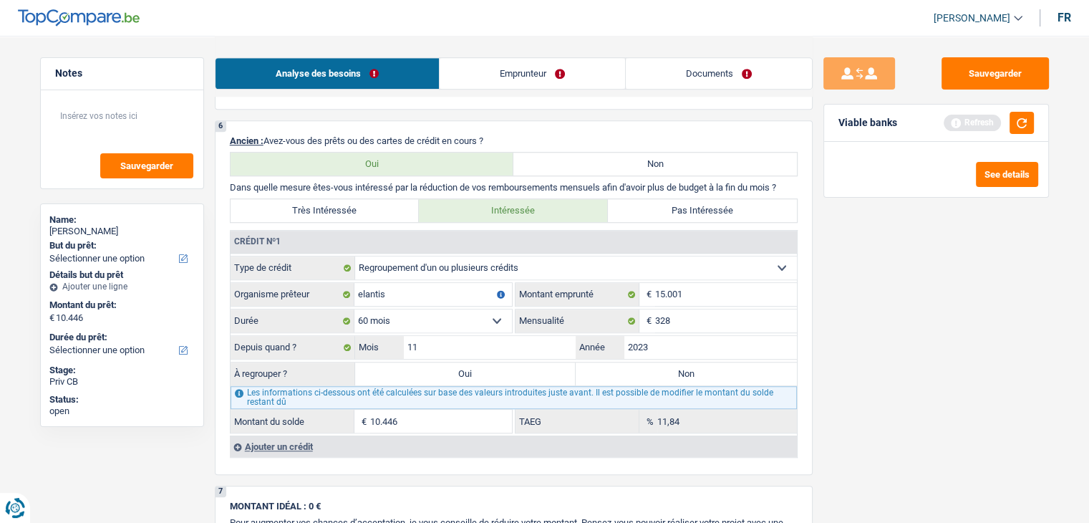
select select "60"
select select "refinancing"
select select "60"
select select "refinancing"
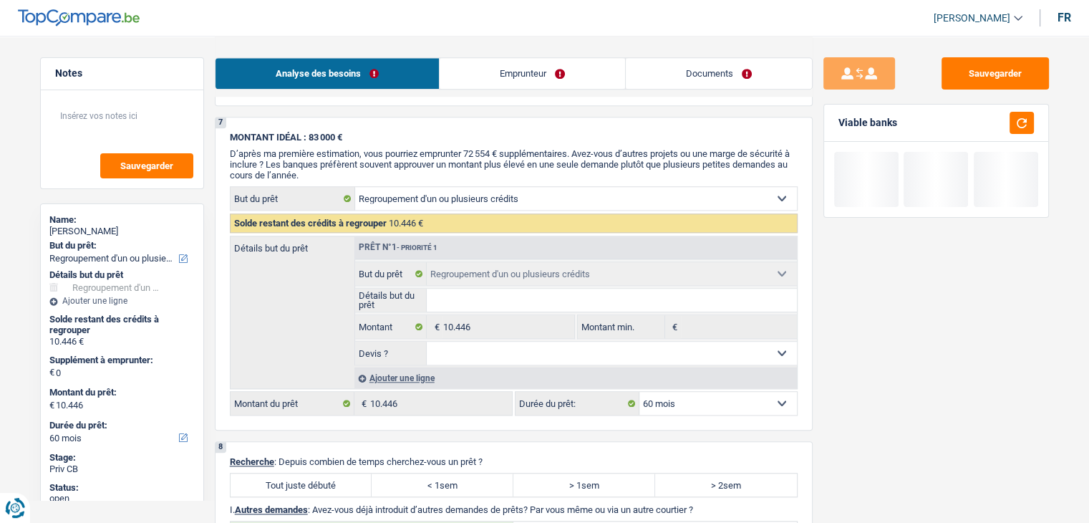
scroll to position [1631, 0]
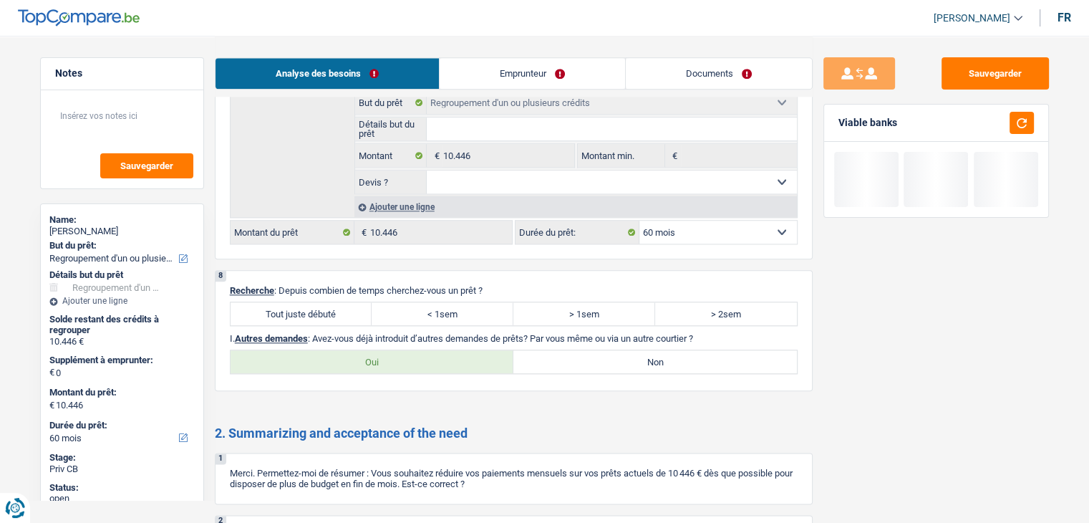
click at [339, 307] on label "Tout juste débuté" at bounding box center [302, 313] width 142 height 23
click at [339, 307] on input "Tout juste débuté" at bounding box center [302, 313] width 142 height 23
radio input "true"
click at [567, 357] on label "Non" at bounding box center [654, 361] width 283 height 23
click at [567, 357] on input "Non" at bounding box center [654, 361] width 283 height 23
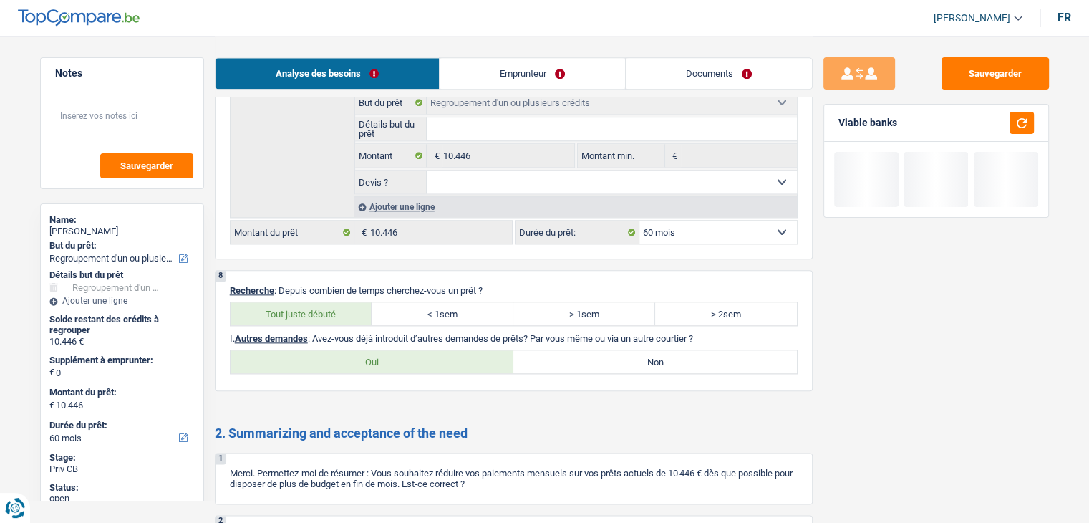
radio input "true"
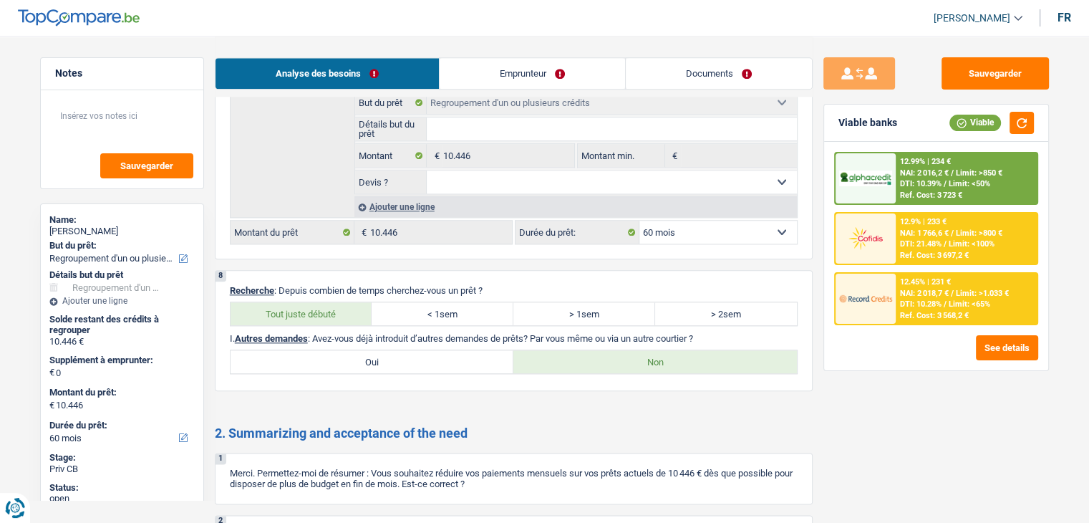
scroll to position [1833, 0]
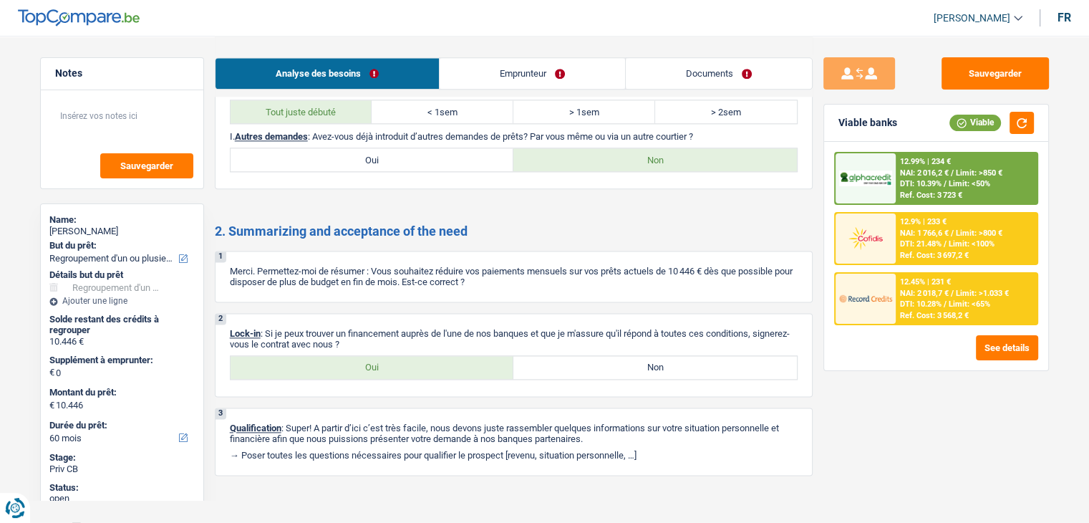
click at [389, 362] on label "Oui" at bounding box center [372, 367] width 283 height 23
click at [389, 362] on input "Oui" at bounding box center [372, 367] width 283 height 23
radio input "true"
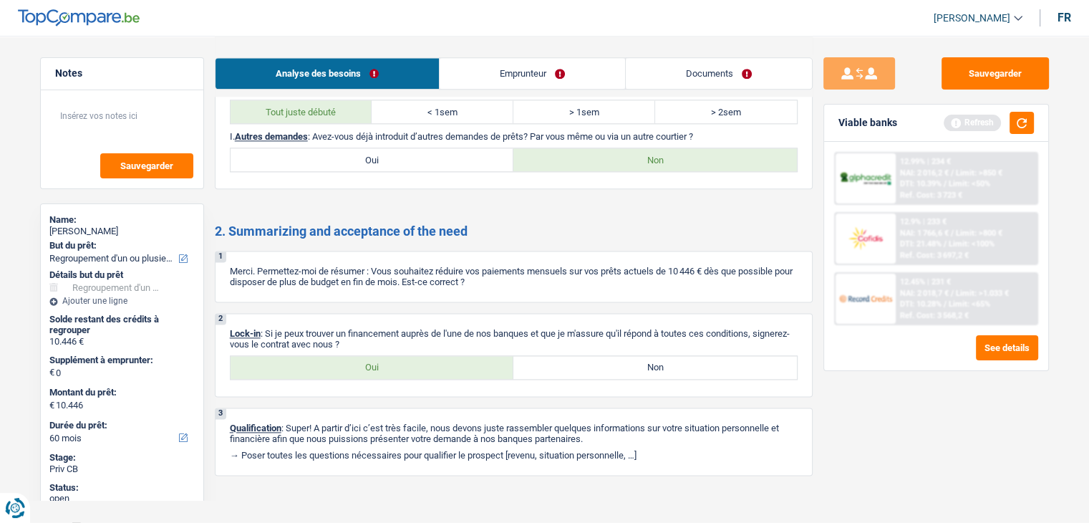
click at [508, 61] on link "Emprunteur" at bounding box center [532, 73] width 185 height 31
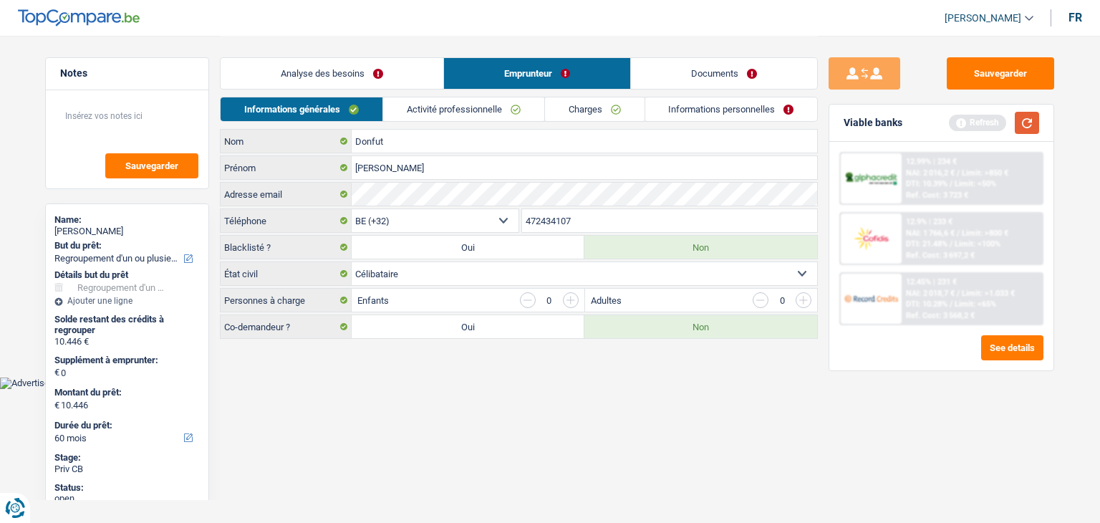
click at [1019, 127] on button "button" at bounding box center [1026, 123] width 24 height 22
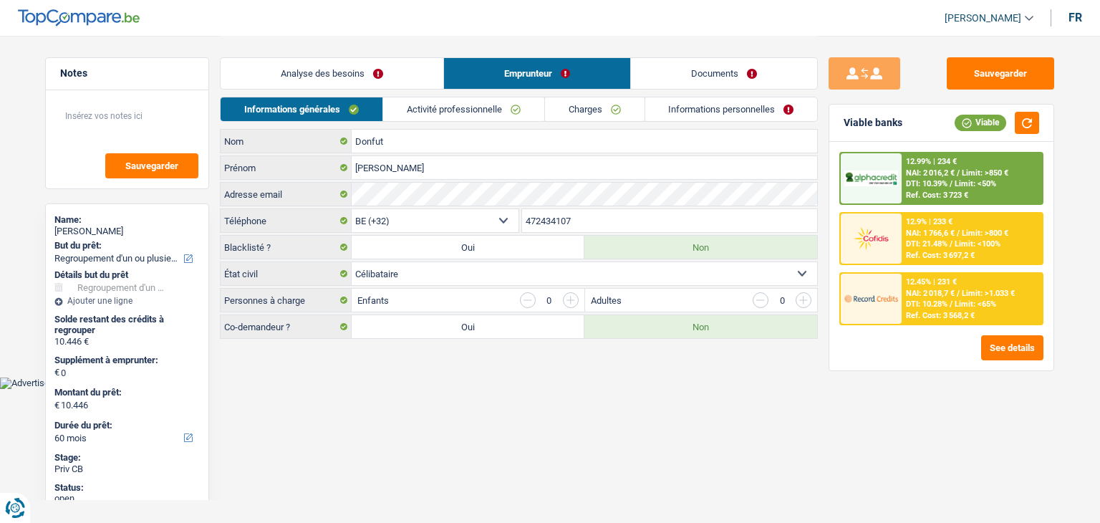
click at [402, 389] on html "Vous avez le contrôle de vos données Nous utilisons des cookies, tout comme nos…" at bounding box center [550, 194] width 1100 height 389
click at [585, 389] on html "Vous avez le contrôle de vos données Nous utilisons des cookies, tout comme nos…" at bounding box center [550, 194] width 1100 height 389
click at [1028, 121] on button "button" at bounding box center [1026, 123] width 24 height 22
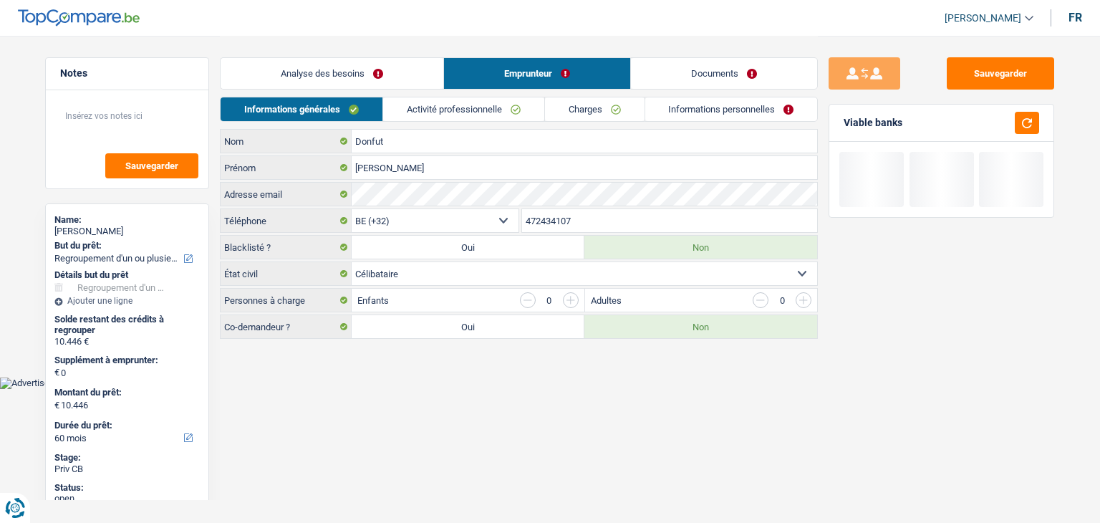
click at [493, 121] on link "Activité professionnelle" at bounding box center [463, 109] width 161 height 24
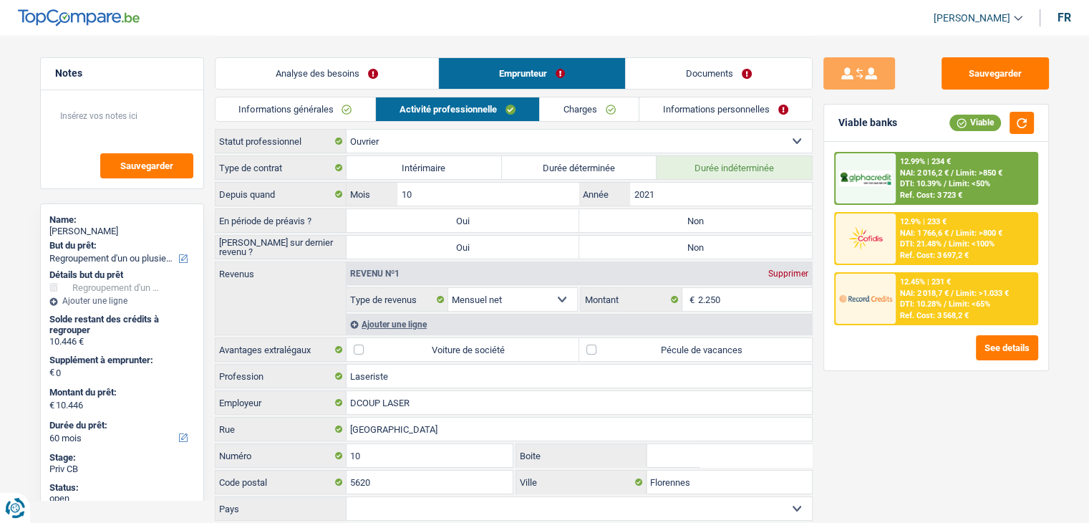
click at [870, 447] on div "Sauvegarder Viable banks Viable 12.99% | 234 € NAI: 2 016,2 € / Limit: >850 € D…" at bounding box center [935, 278] width 247 height 442
click at [844, 405] on div "Sauvegarder Viable banks Viable 12.99% | 234 € NAI: 2 016,2 € / Limit: >850 € D…" at bounding box center [935, 278] width 247 height 442
click at [727, 297] on input "2.250" at bounding box center [755, 299] width 114 height 23
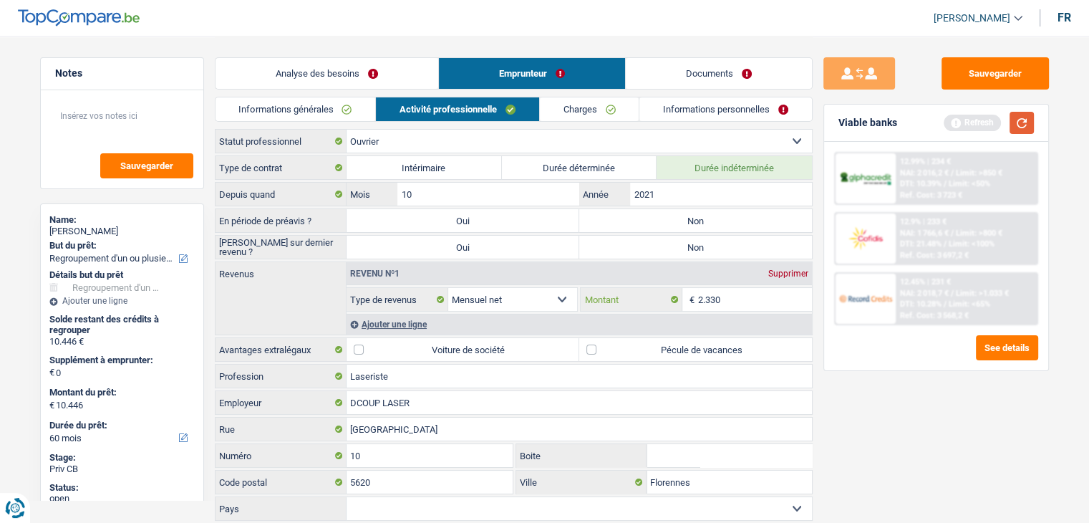
type input "2.330"
click at [1015, 129] on button "button" at bounding box center [1021, 123] width 24 height 22
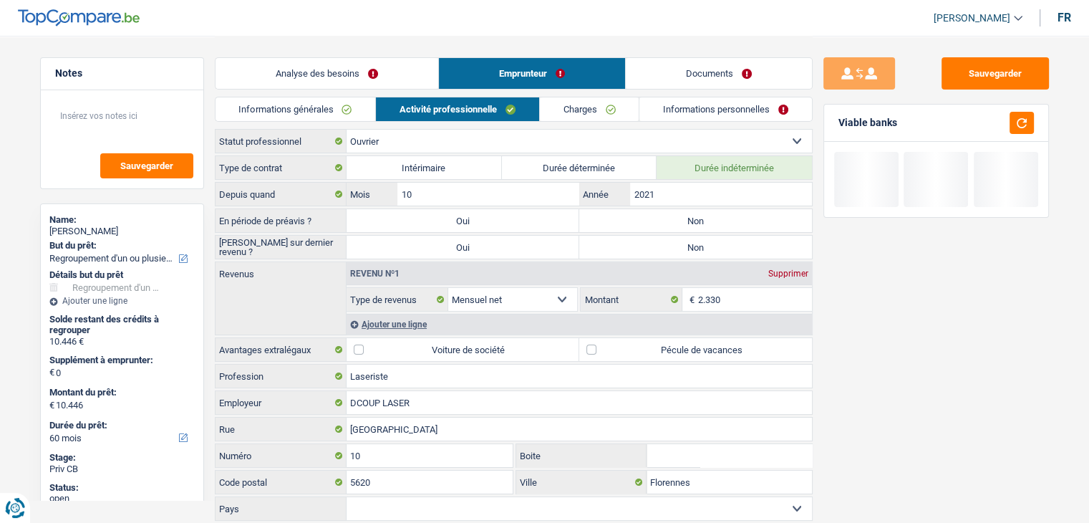
click at [623, 224] on label "Non" at bounding box center [695, 220] width 233 height 23
click at [623, 224] on input "Non" at bounding box center [695, 220] width 233 height 23
radio input "true"
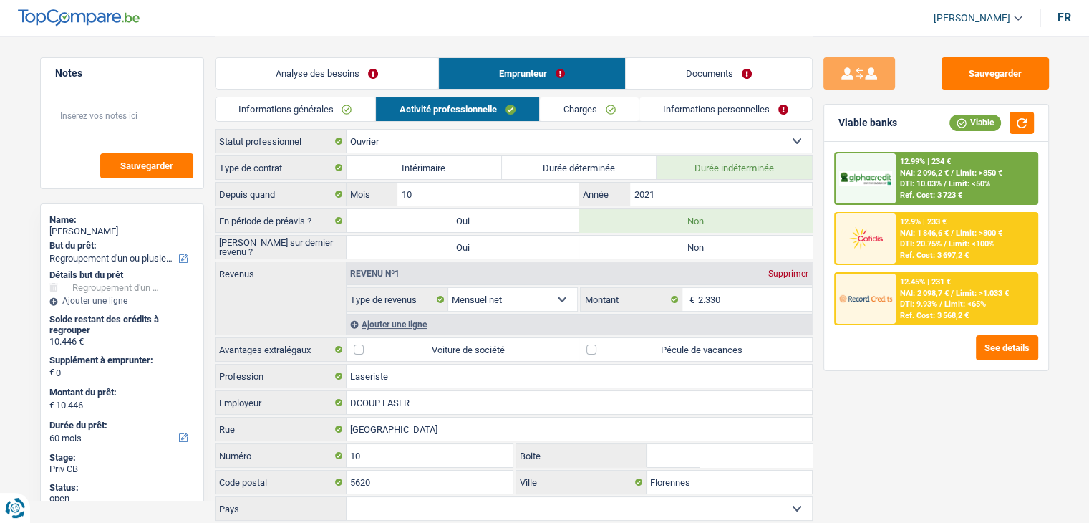
click at [419, 321] on div "Ajouter une ligne" at bounding box center [578, 324] width 465 height 21
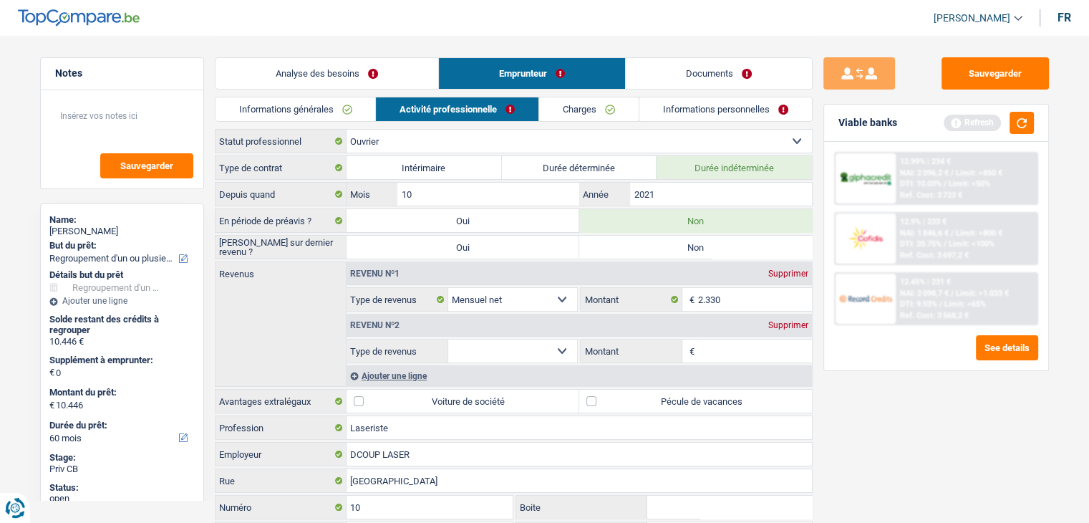
click at [767, 326] on div "Supprimer" at bounding box center [788, 325] width 47 height 9
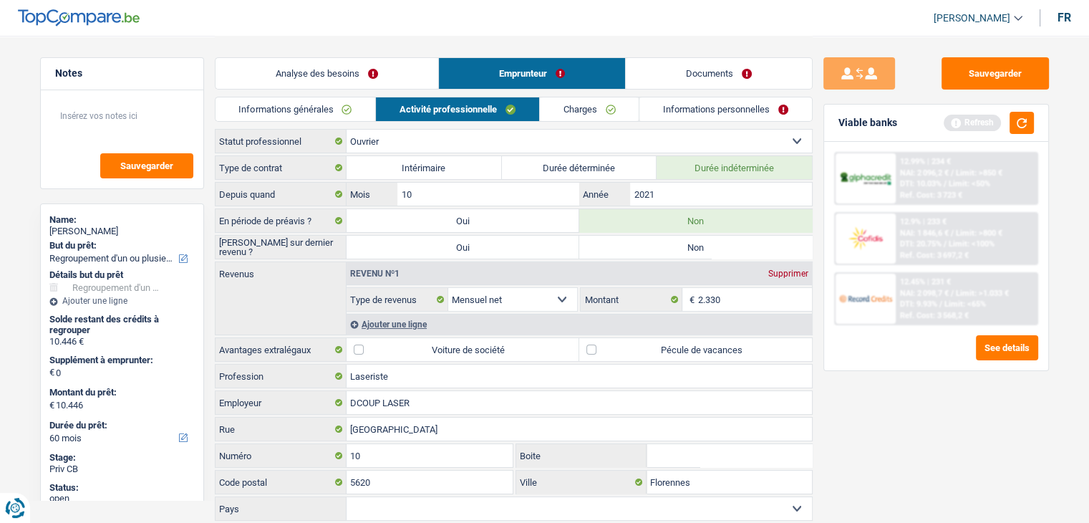
click at [432, 324] on div "Ajouter une ligne" at bounding box center [578, 324] width 465 height 21
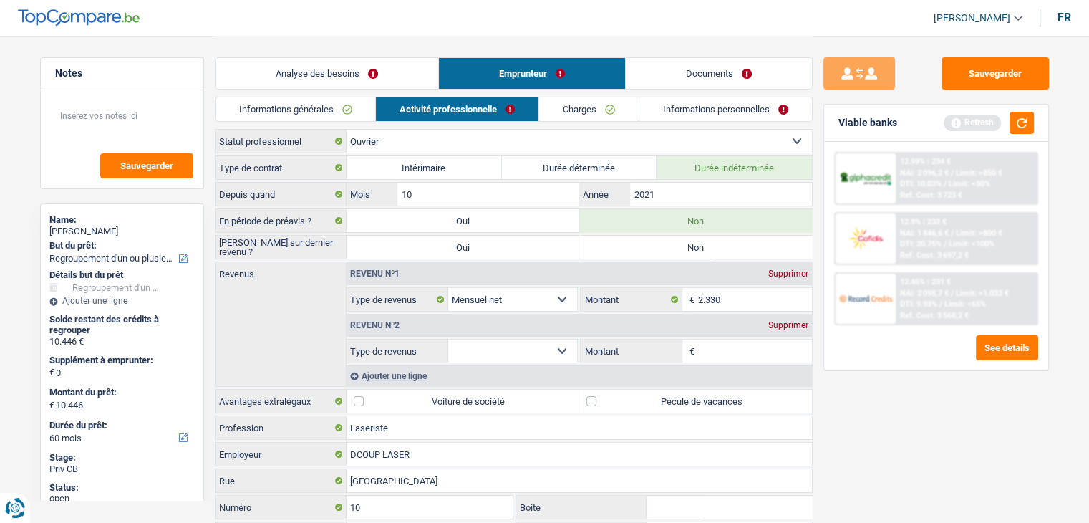
click at [509, 340] on select "Allocation d'handicap Allocations chômage Allocations familiales Chèques repas …" at bounding box center [513, 350] width 130 height 23
select select "mealVouchers"
click at [448, 339] on select "Allocation d'handicap Allocations chômage Allocations familiales Chèques repas …" at bounding box center [513, 350] width 130 height 23
click at [742, 340] on input "Montant par jour" at bounding box center [755, 350] width 114 height 23
type input "8,0"
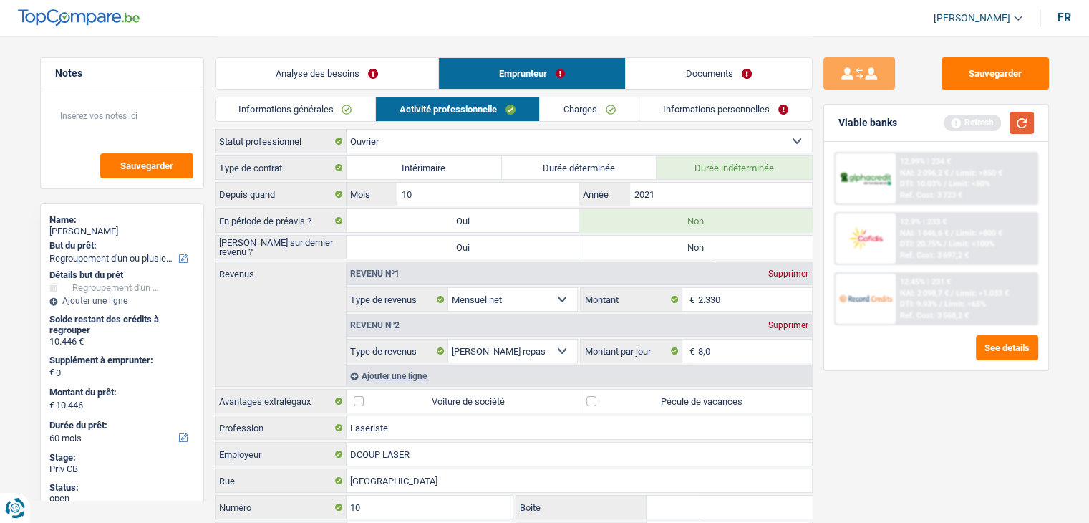
click at [1020, 122] on button "button" at bounding box center [1021, 123] width 24 height 22
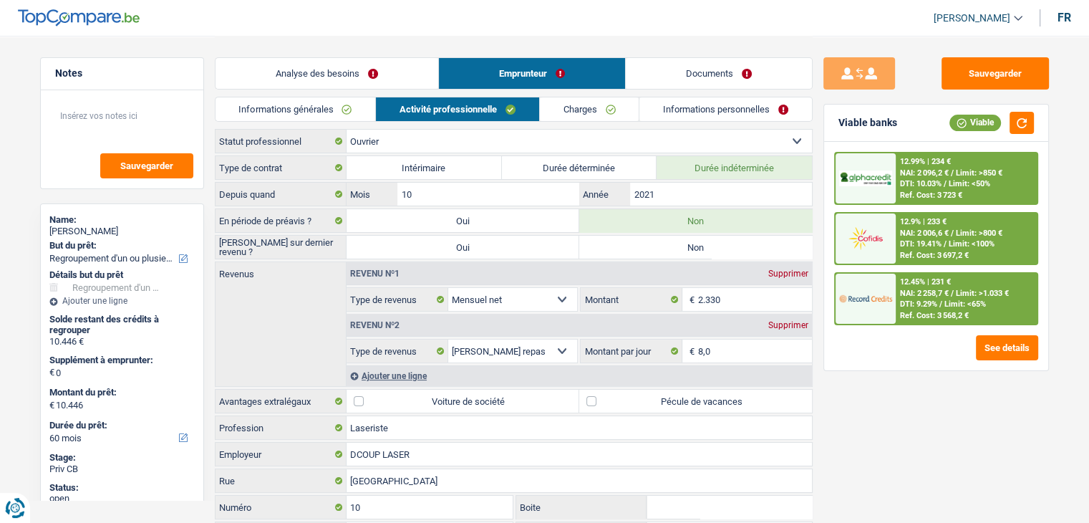
click at [863, 395] on div "Sauvegarder Viable banks Viable 12.99% | 234 € NAI: 2 096,2 € / Limit: >850 € D…" at bounding box center [935, 278] width 247 height 442
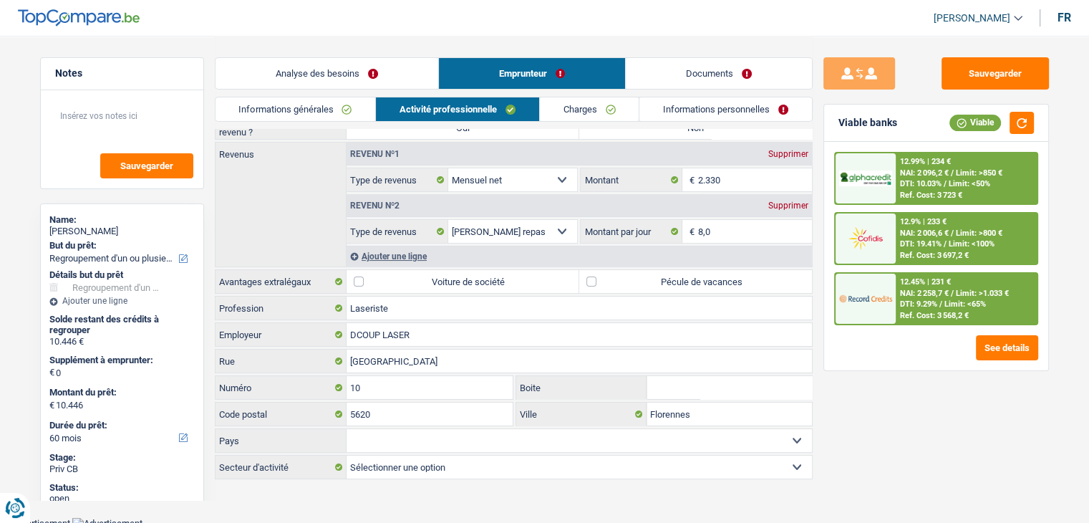
scroll to position [120, 0]
click at [654, 284] on label "Pécule de vacances" at bounding box center [695, 280] width 233 height 23
click at [654, 284] on input "Pécule de vacances" at bounding box center [695, 280] width 233 height 23
checkbox input "true"
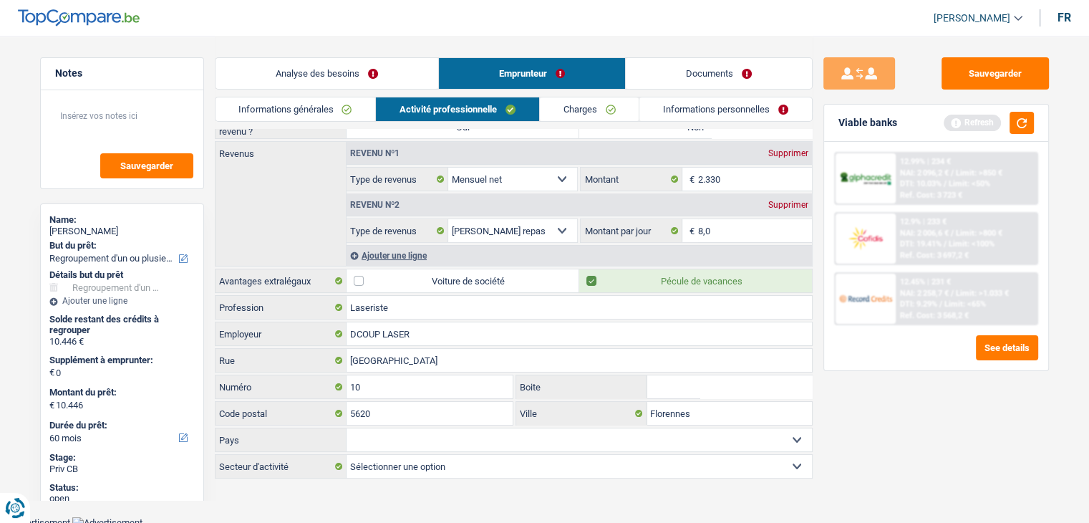
drag, startPoint x: 564, startPoint y: 104, endPoint x: 667, endPoint y: 130, distance: 106.3
click at [564, 104] on link "Charges" at bounding box center [590, 109] width 100 height 24
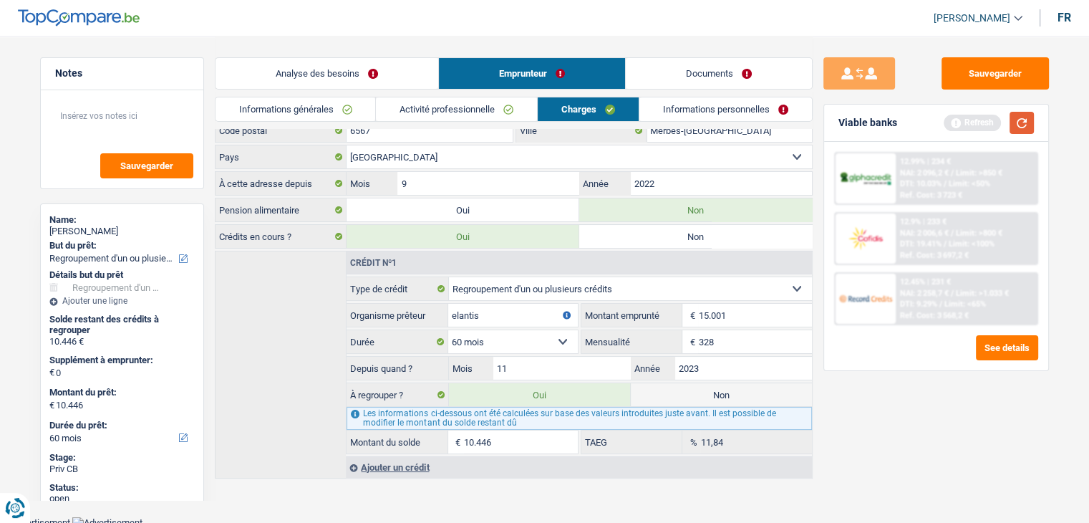
click at [1014, 117] on button "button" at bounding box center [1021, 123] width 24 height 22
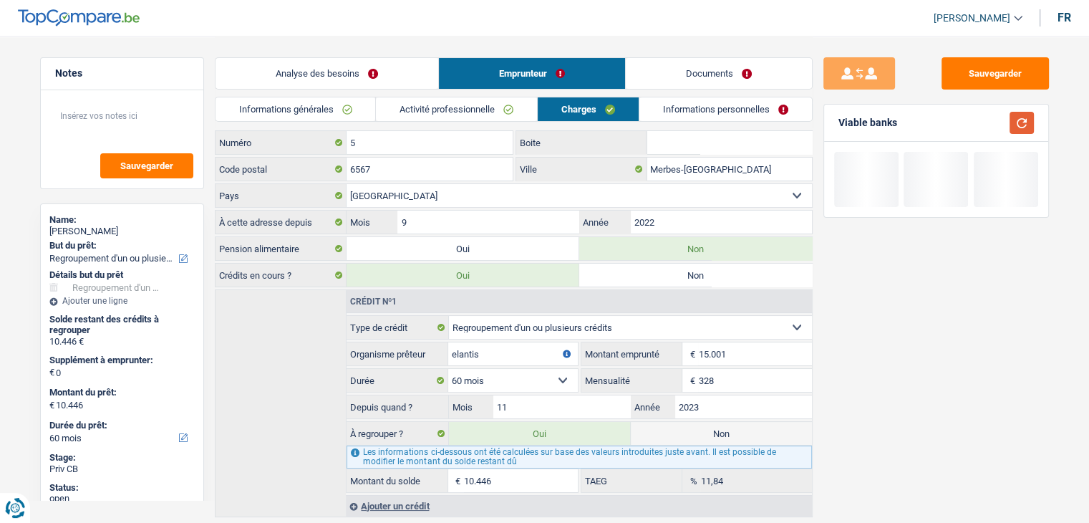
scroll to position [0, 0]
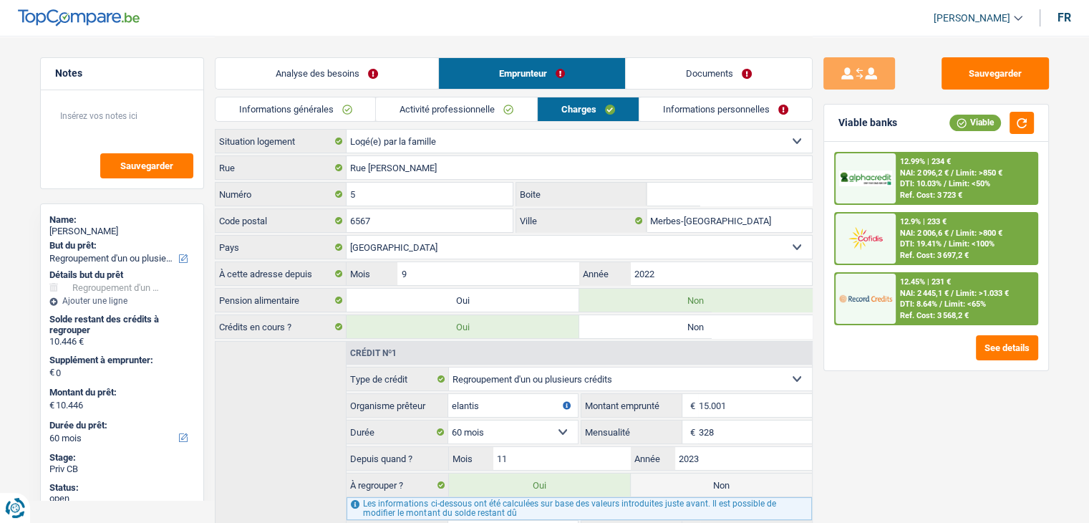
click at [959, 429] on div "Sauvegarder Viable banks Viable 12.99% | 234 € NAI: 2 096,2 € / Limit: >850 € D…" at bounding box center [935, 278] width 247 height 442
click at [709, 98] on link "Informations personnelles" at bounding box center [725, 109] width 173 height 24
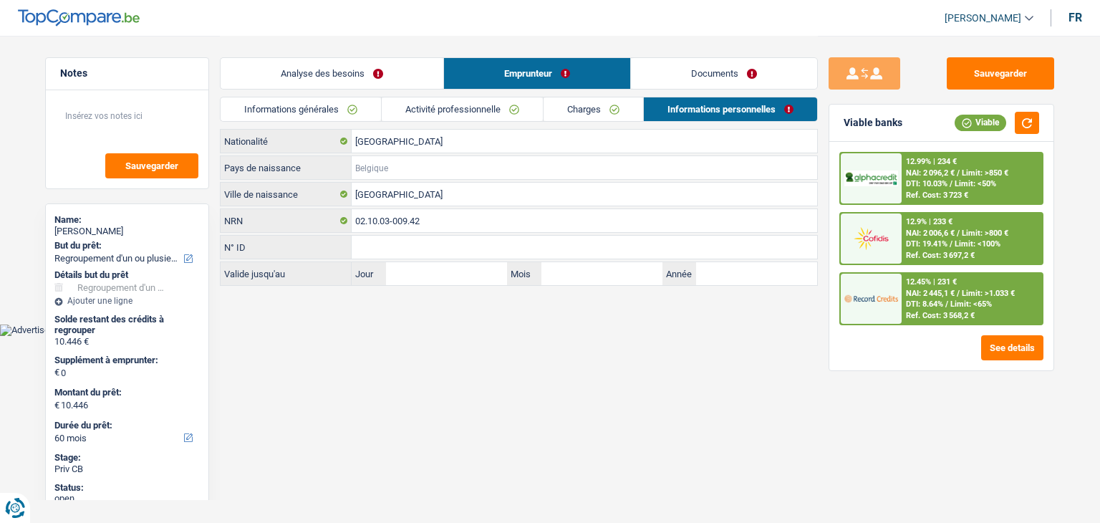
click at [428, 164] on input "Pays de naissance" at bounding box center [583, 167] width 465 height 23
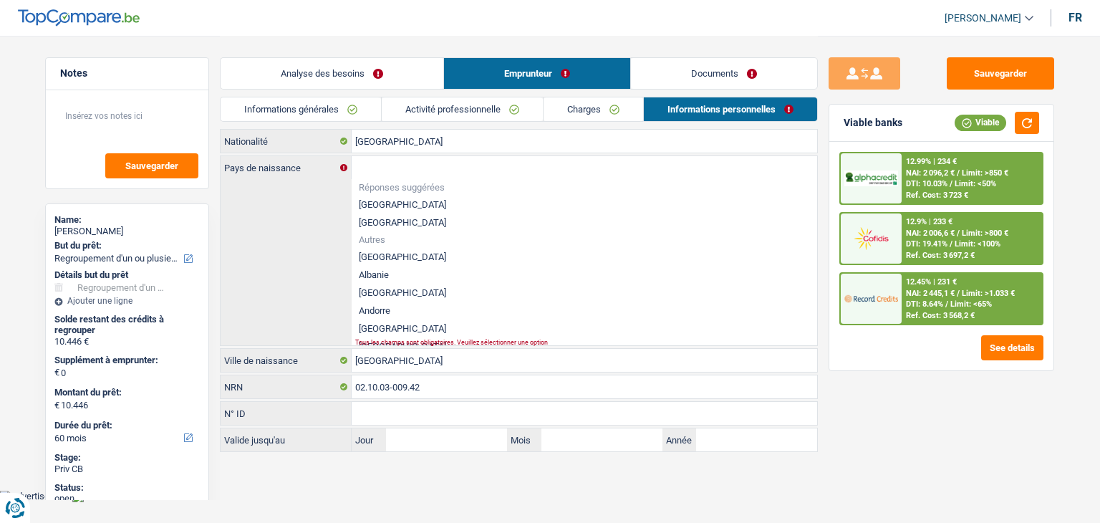
click at [379, 206] on li "[GEOGRAPHIC_DATA]" at bounding box center [583, 204] width 465 height 18
type input "[GEOGRAPHIC_DATA]"
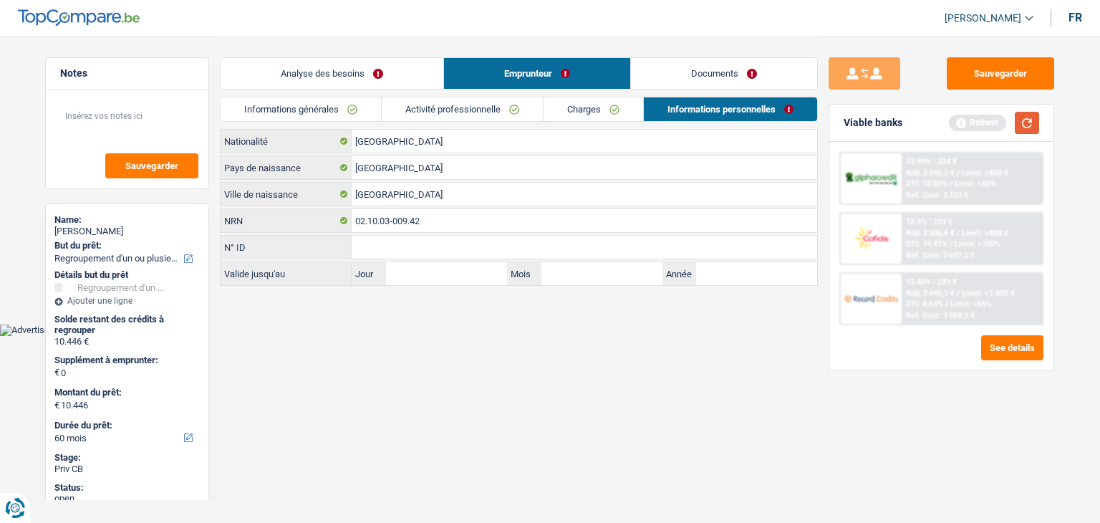
click at [1028, 133] on button "button" at bounding box center [1026, 123] width 24 height 22
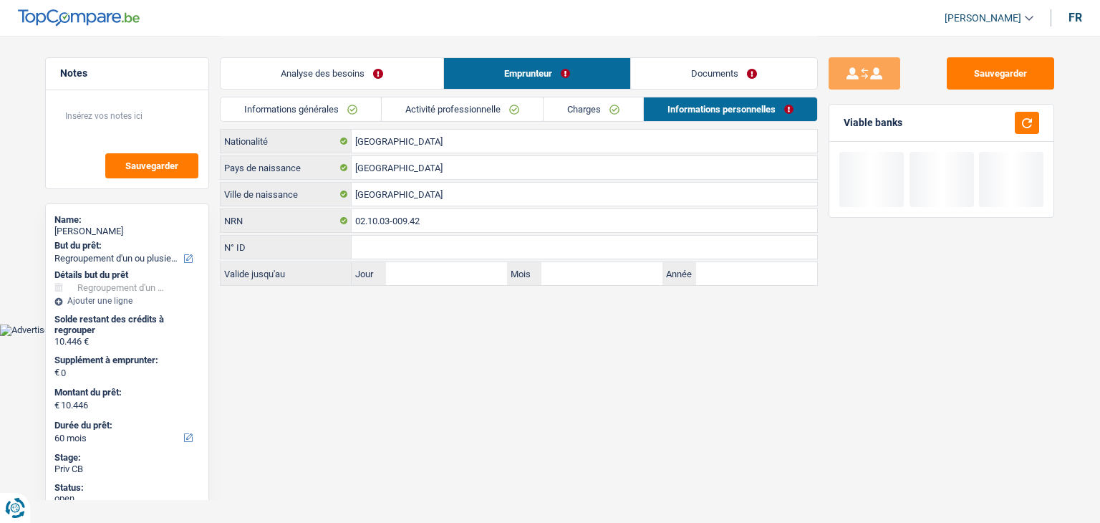
click at [295, 117] on link "Informations générales" at bounding box center [300, 109] width 160 height 24
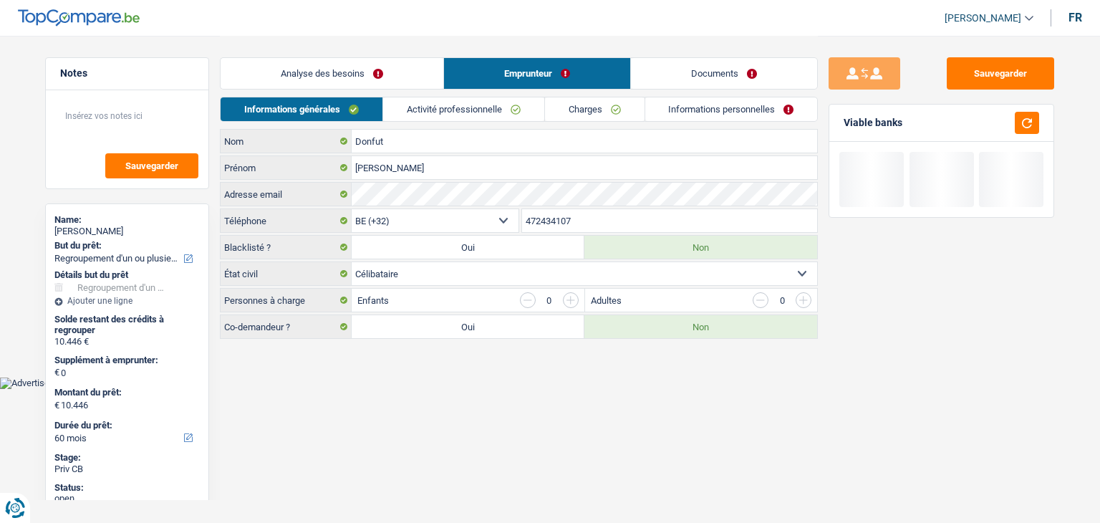
click at [300, 77] on link "Analyse des besoins" at bounding box center [331, 73] width 223 height 31
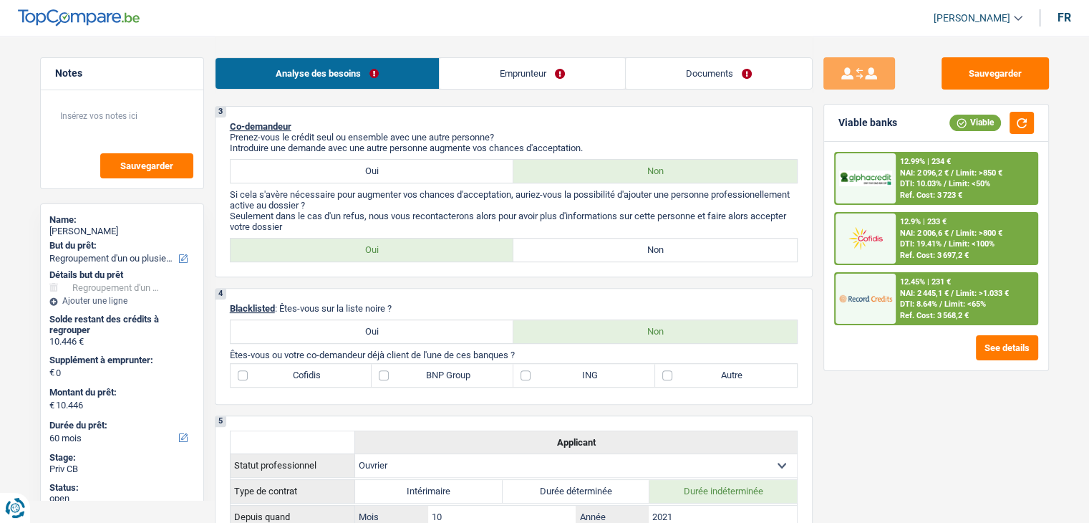
scroll to position [358, 0]
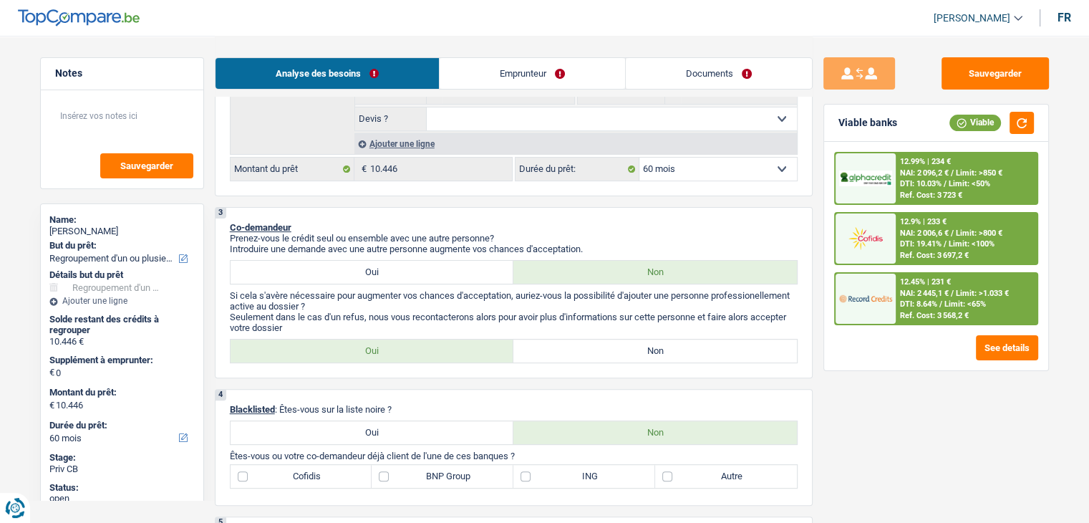
click at [570, 368] on div "3 Co-demandeur Prenez-vous le crédit seul ou ensemble avec une autre personne? …" at bounding box center [514, 292] width 598 height 171
click at [569, 353] on label "Non" at bounding box center [654, 350] width 283 height 23
click at [569, 353] on input "Non" at bounding box center [654, 350] width 283 height 23
radio input "true"
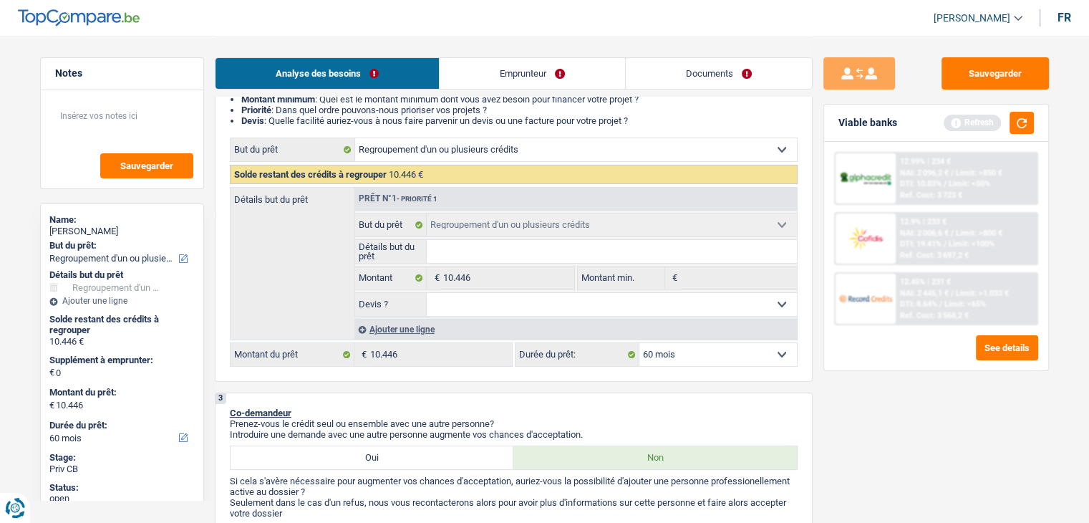
scroll to position [501, 0]
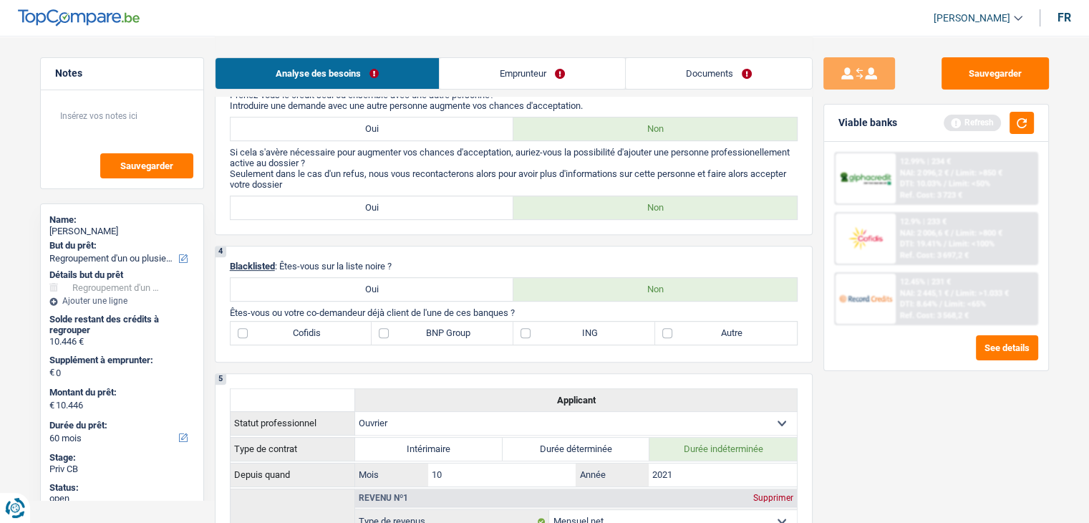
click at [553, 330] on label "ING" at bounding box center [584, 332] width 142 height 23
click at [553, 330] on input "ING" at bounding box center [584, 332] width 142 height 23
checkbox input "true"
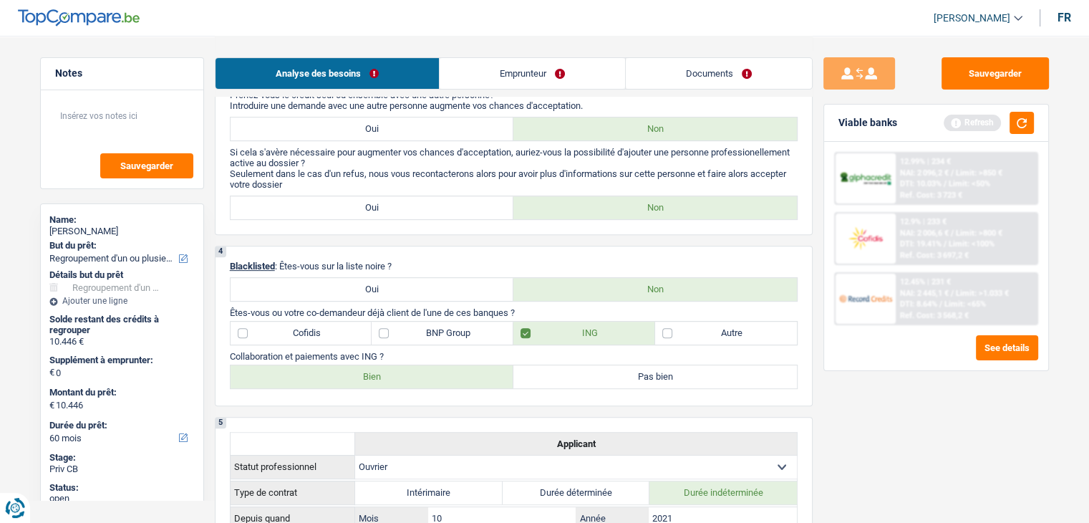
click at [342, 380] on label "Bien" at bounding box center [372, 376] width 283 height 23
click at [342, 380] on input "Bien" at bounding box center [372, 376] width 283 height 23
radio input "true"
click at [686, 330] on label "Autre" at bounding box center [726, 332] width 142 height 23
click at [686, 330] on input "Autre" at bounding box center [726, 332] width 142 height 23
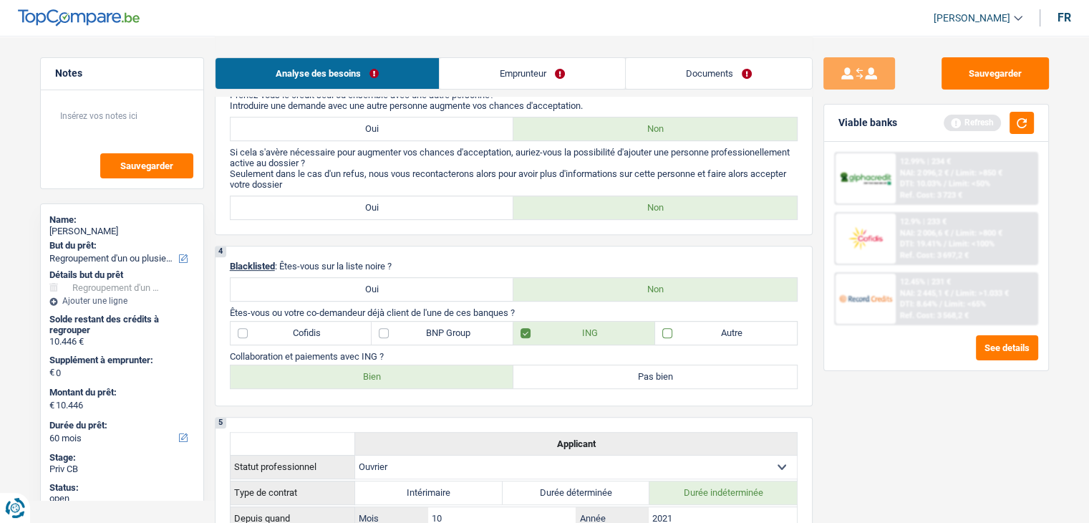
checkbox input "true"
click at [1018, 118] on button "button" at bounding box center [1021, 123] width 24 height 22
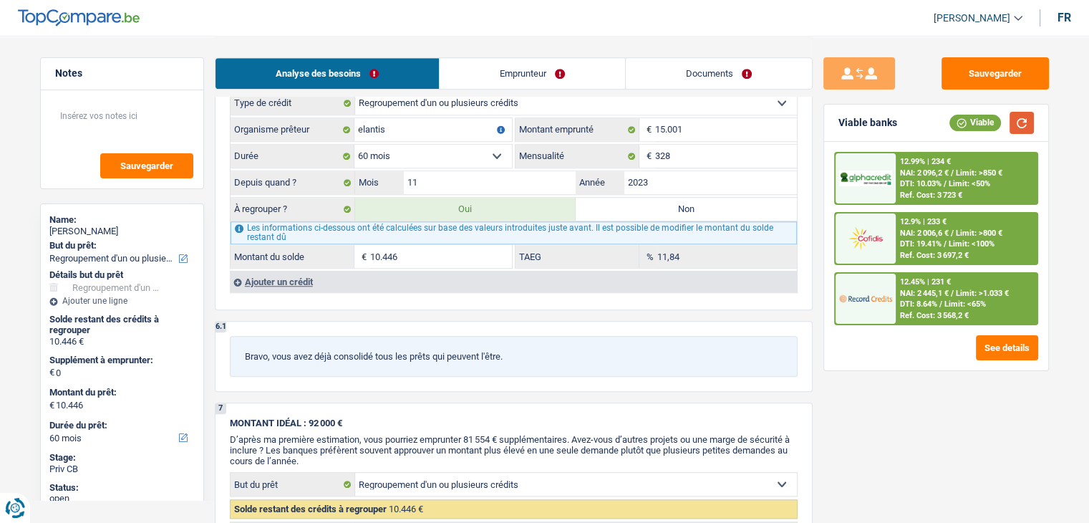
scroll to position [1145, 0]
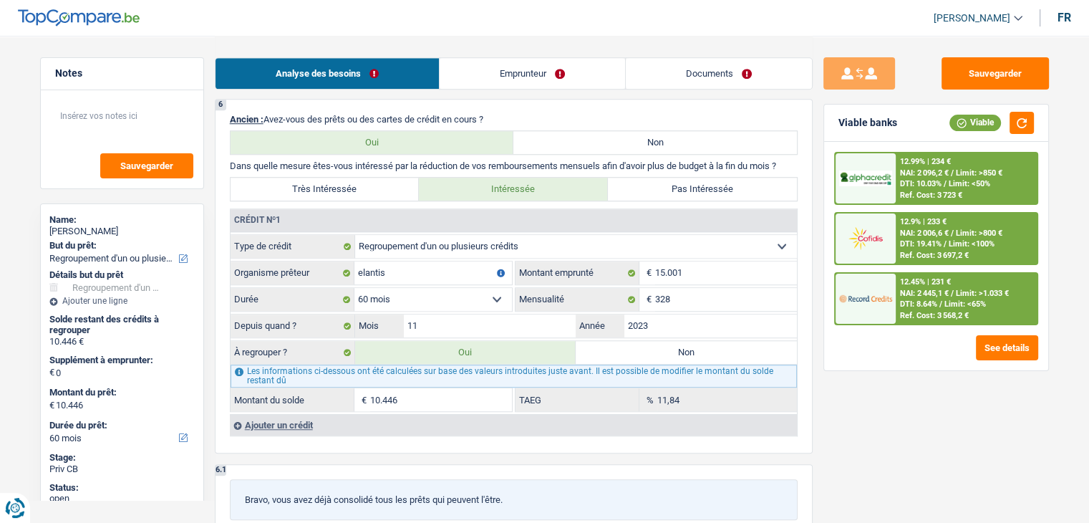
click at [891, 313] on div at bounding box center [865, 298] width 60 height 50
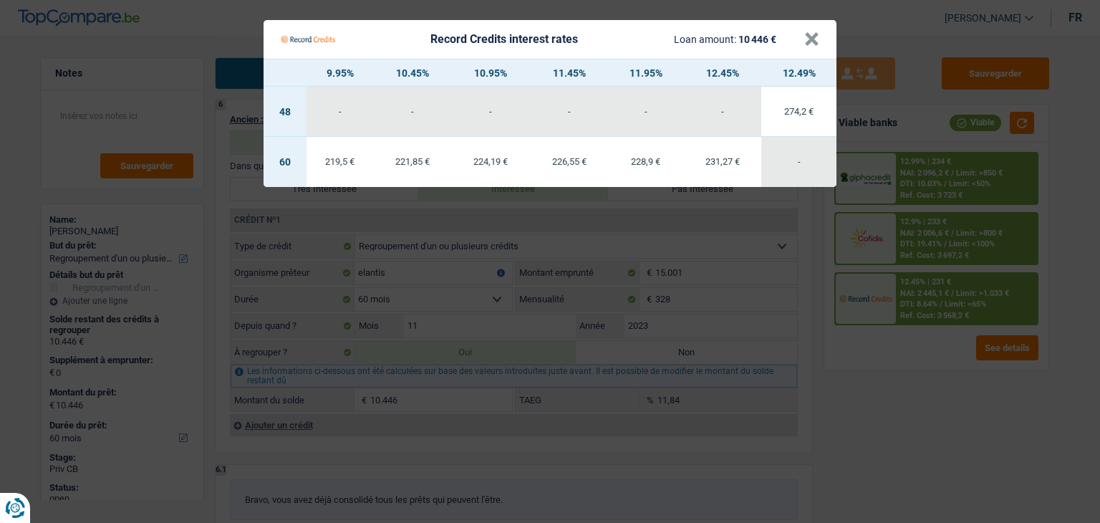
click at [859, 369] on Credits "Record Credits interest rates Loan amount: 10 446 € × 9.95% 10.45% 10.95% 11.45…" at bounding box center [550, 261] width 1100 height 523
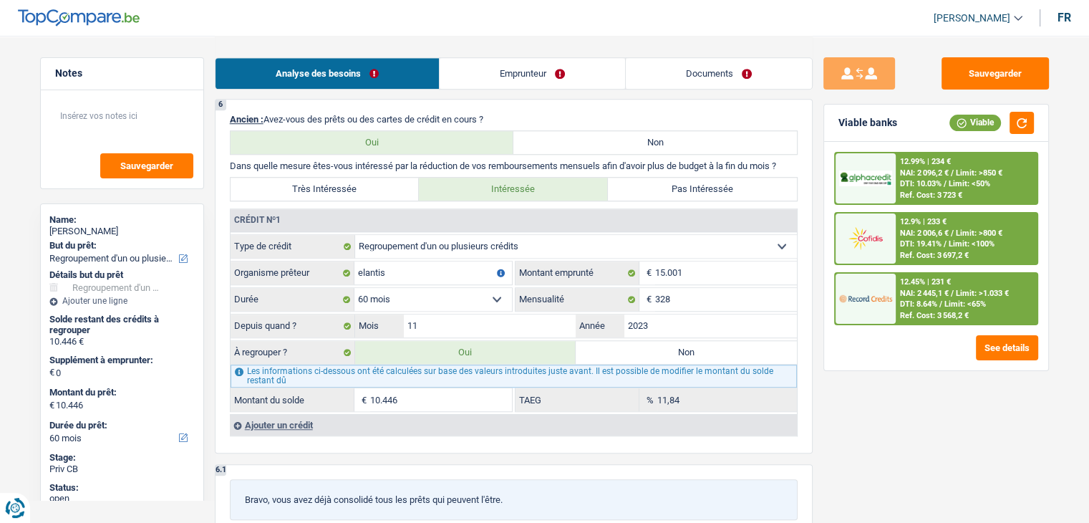
click at [864, 296] on img at bounding box center [865, 298] width 53 height 26
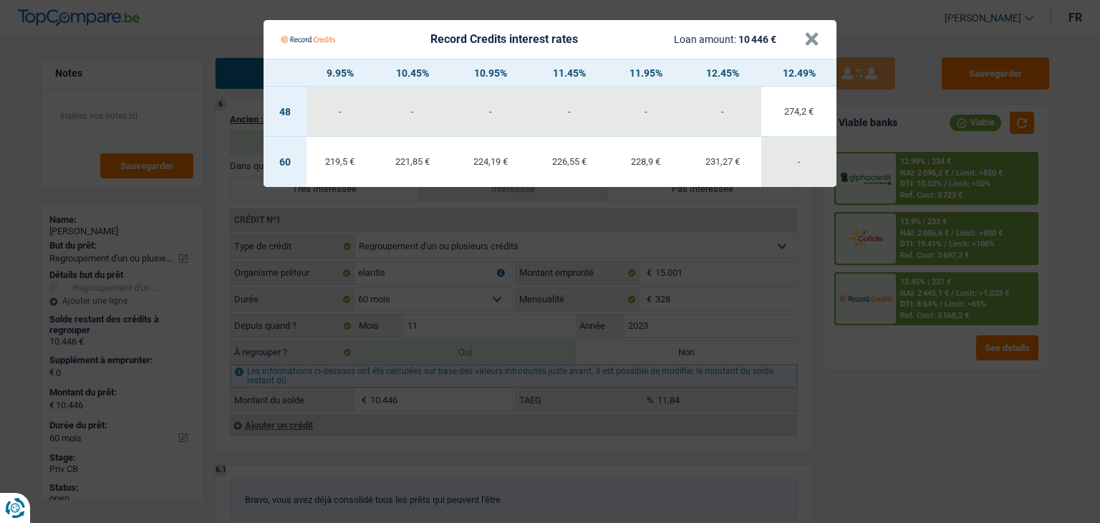
click at [888, 349] on Credits "Record Credits interest rates Loan amount: 10 446 € × 9.95% 10.45% 10.95% 11.45…" at bounding box center [550, 261] width 1100 height 523
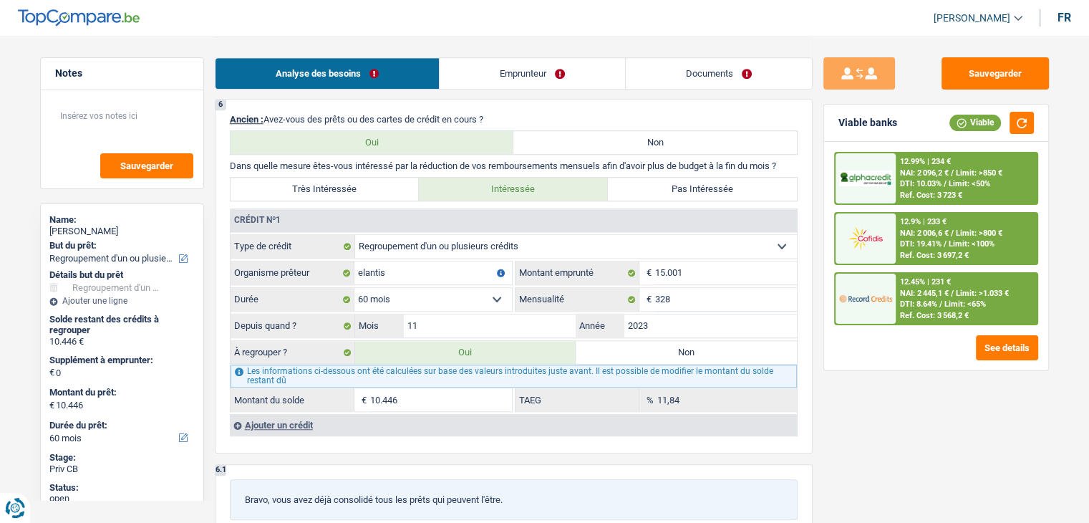
click at [902, 229] on span "NAI: 2 006,6 €" at bounding box center [924, 232] width 49 height 9
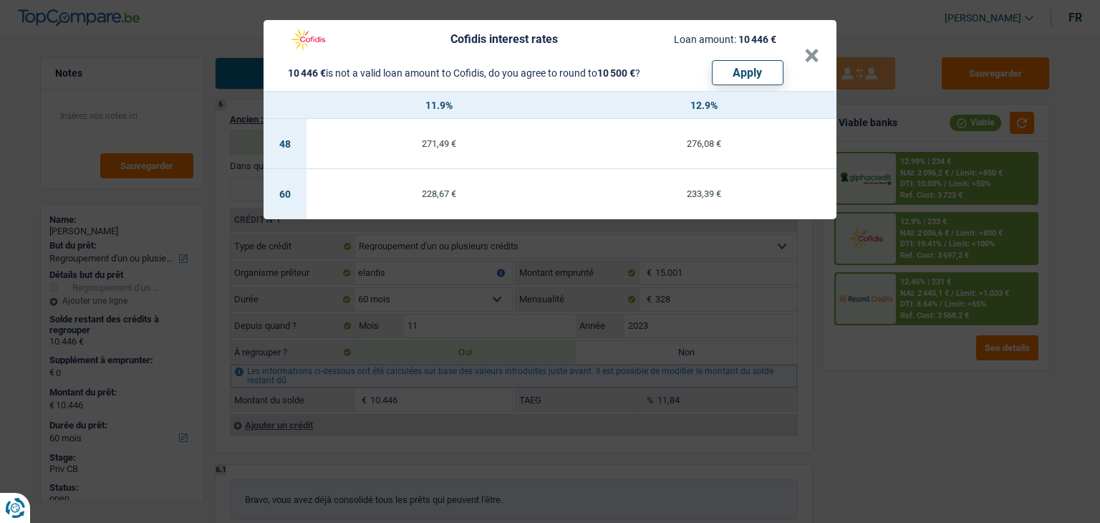
click at [923, 373] on div "Cofidis interest rates Loan amount: 10 446 € 10 446 € is not a valid loan amoun…" at bounding box center [550, 261] width 1100 height 523
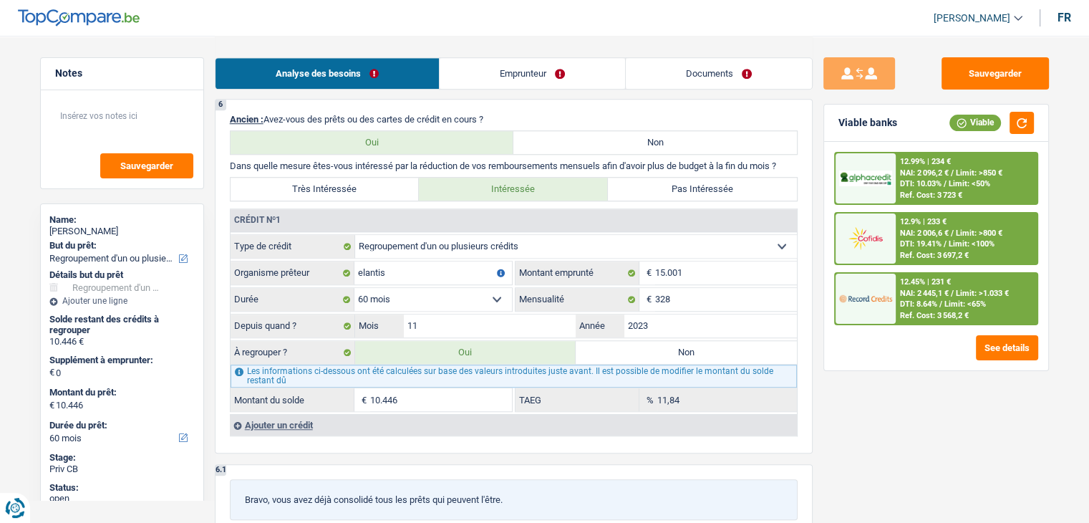
click at [913, 160] on div "12.99% | 234 €" at bounding box center [925, 161] width 51 height 9
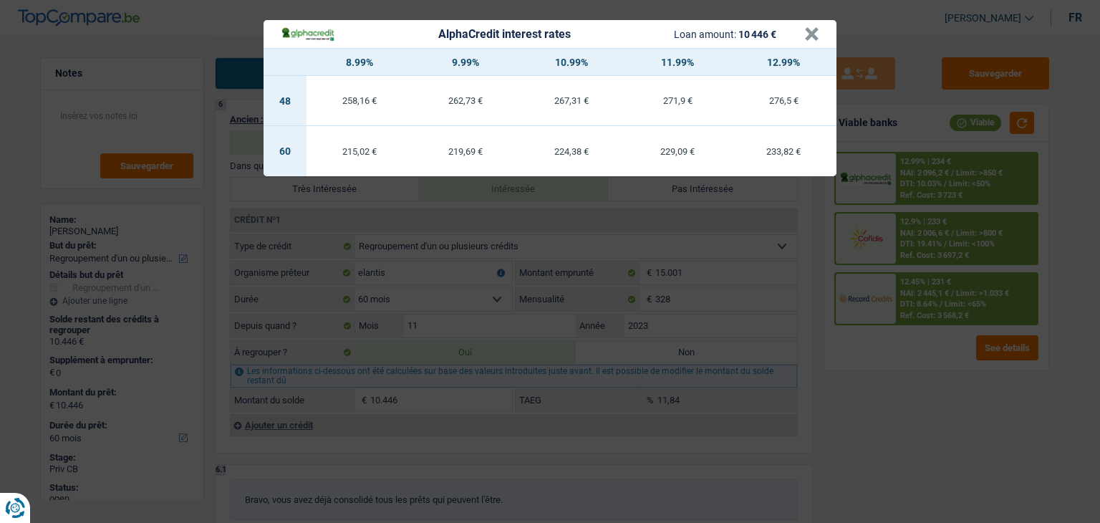
click at [890, 370] on div "AlphaCredit interest rates Loan amount: 10 446 € × 8.99% 9.99% 10.99% 11.99% 12…" at bounding box center [550, 261] width 1100 height 523
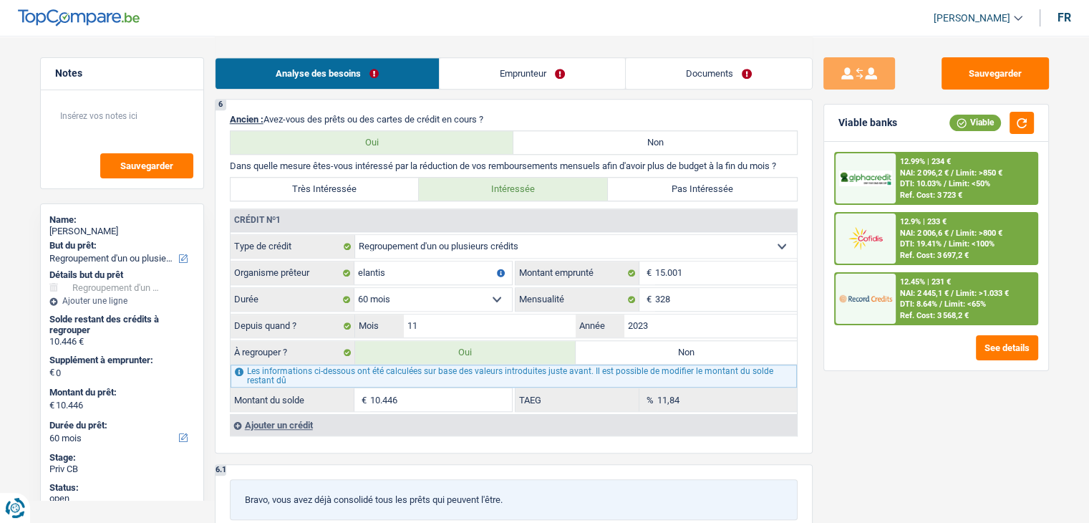
click at [901, 304] on span "DTI: 8.64%" at bounding box center [918, 303] width 37 height 9
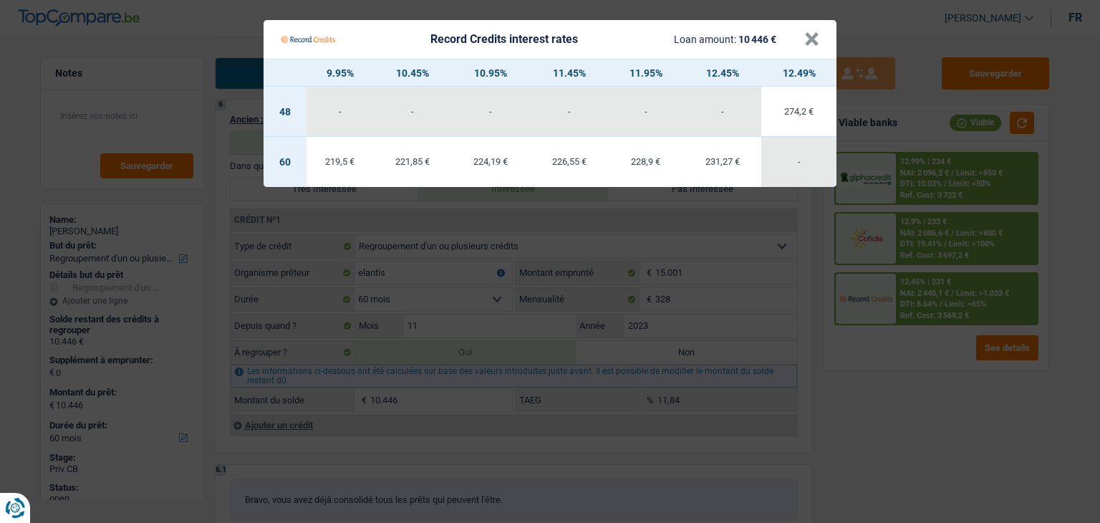
click at [906, 359] on Credits "Record Credits interest rates Loan amount: 10 446 € × 9.95% 10.45% 10.95% 11.45…" at bounding box center [550, 261] width 1100 height 523
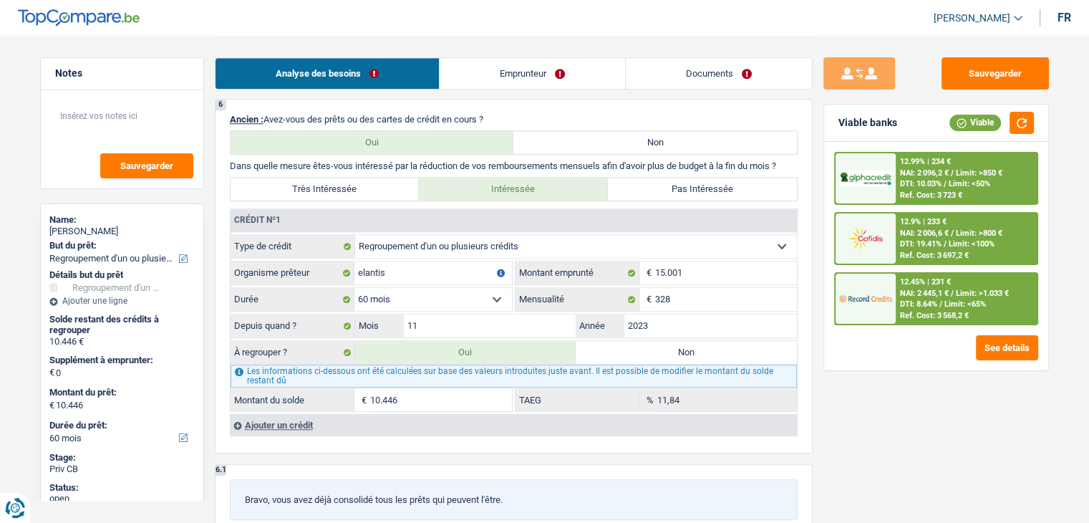
click at [883, 243] on img at bounding box center [865, 238] width 53 height 26
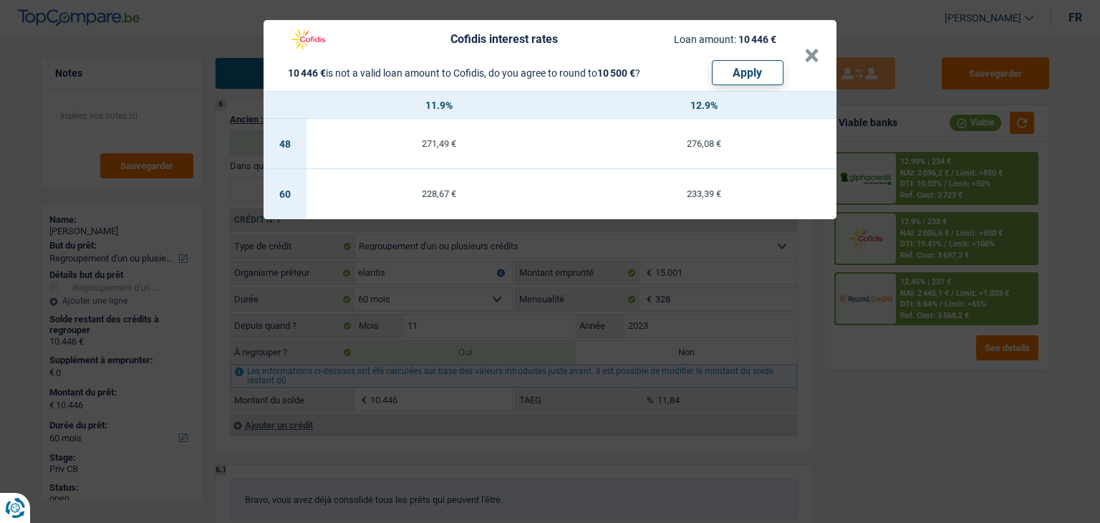
click at [900, 185] on div "Cofidis interest rates Loan amount: 10 446 € 10 446 € is not a valid loan amoun…" at bounding box center [550, 261] width 1100 height 523
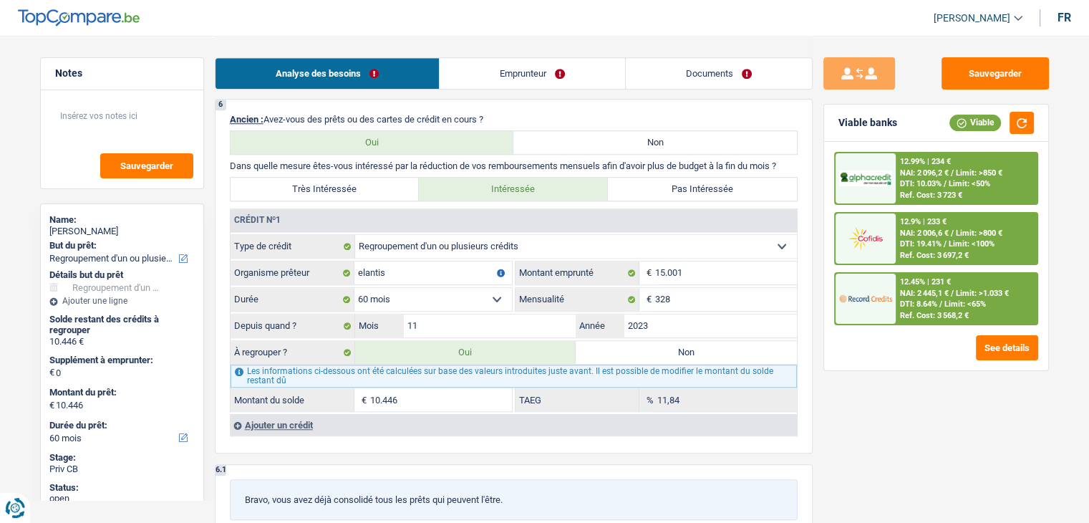
click at [900, 185] on span "DTI: 10.03%" at bounding box center [921, 183] width 42 height 9
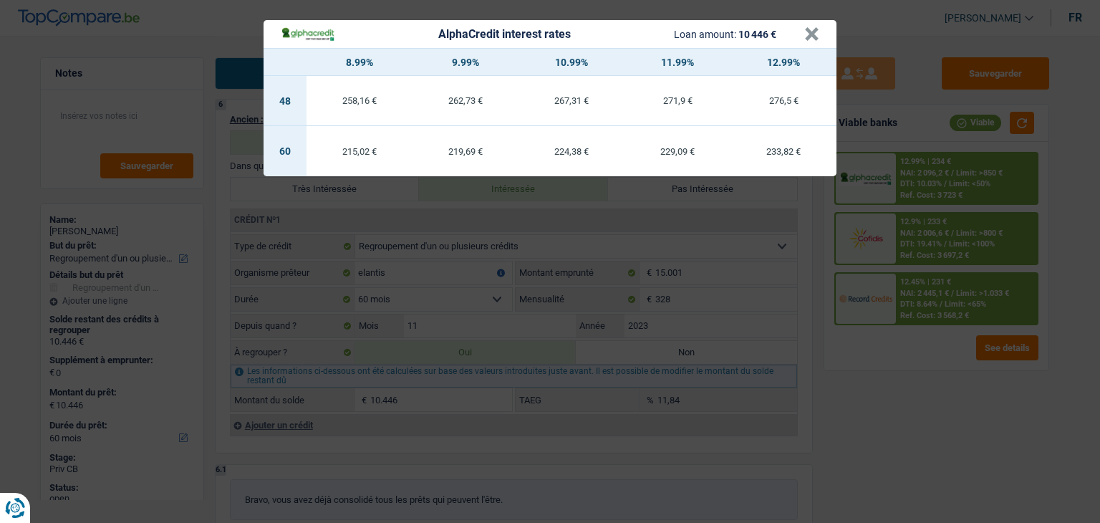
click at [907, 389] on div "AlphaCredit interest rates Loan amount: 10 446 € × 8.99% 9.99% 10.99% 11.99% 12…" at bounding box center [550, 261] width 1100 height 523
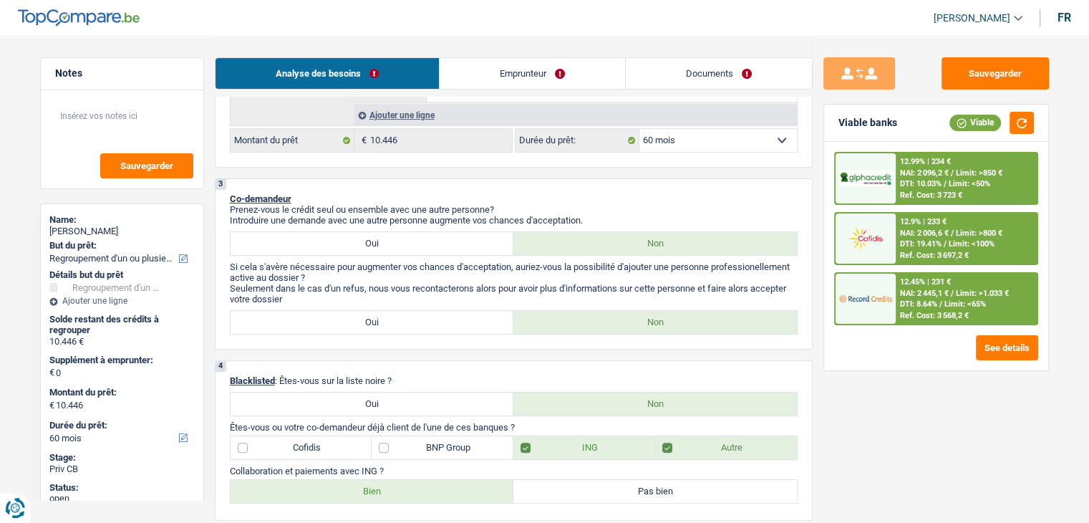
scroll to position [286, 0]
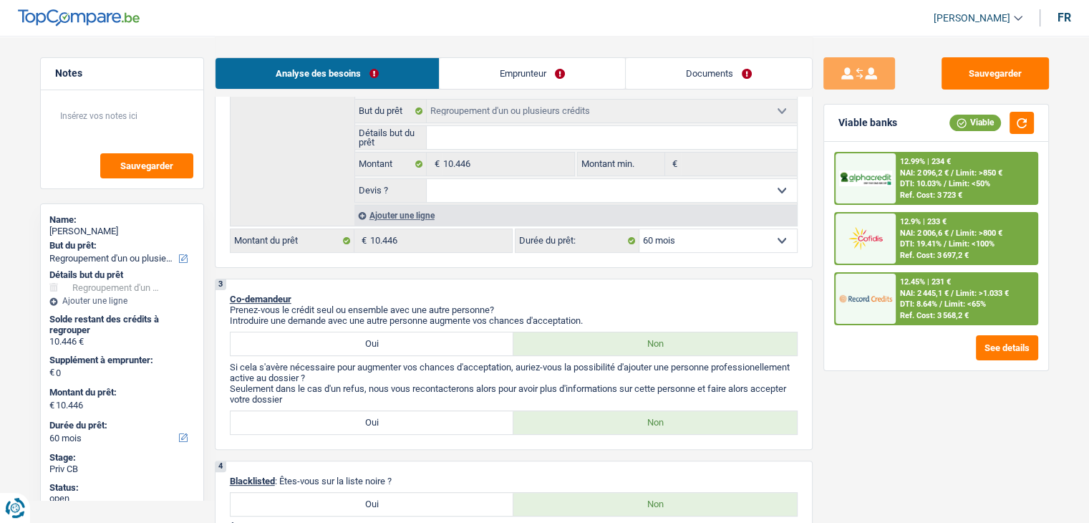
click at [727, 284] on div "3 Co-demandeur Prenez-vous le crédit seul ou ensemble avec une autre personne? …" at bounding box center [514, 363] width 598 height 171
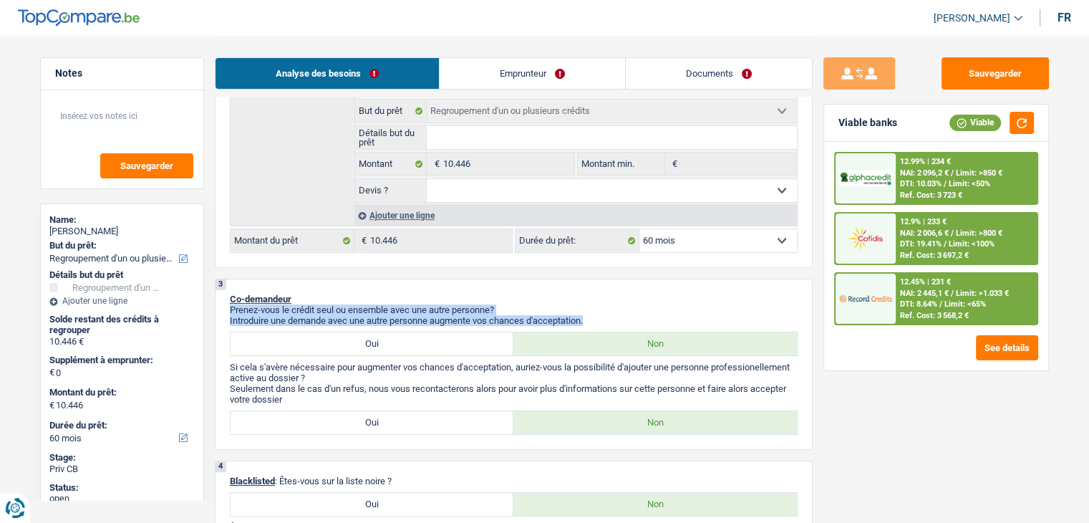
drag, startPoint x: 603, startPoint y: 319, endPoint x: 470, endPoint y: 288, distance: 136.5
click at [470, 288] on div "3 Co-demandeur Prenez-vous le crédit seul ou ensemble avec une autre personne? …" at bounding box center [514, 363] width 598 height 171
click at [573, 282] on div "3 Co-demandeur Prenez-vous le crédit seul ou ensemble avec une autre personne? …" at bounding box center [514, 363] width 598 height 171
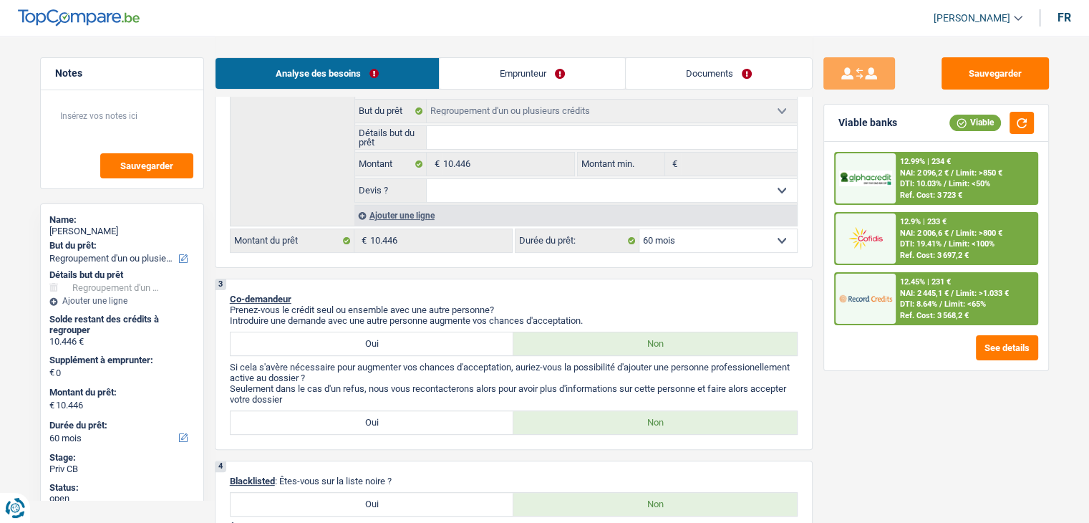
click at [636, 293] on p "Co-demandeur" at bounding box center [514, 298] width 568 height 11
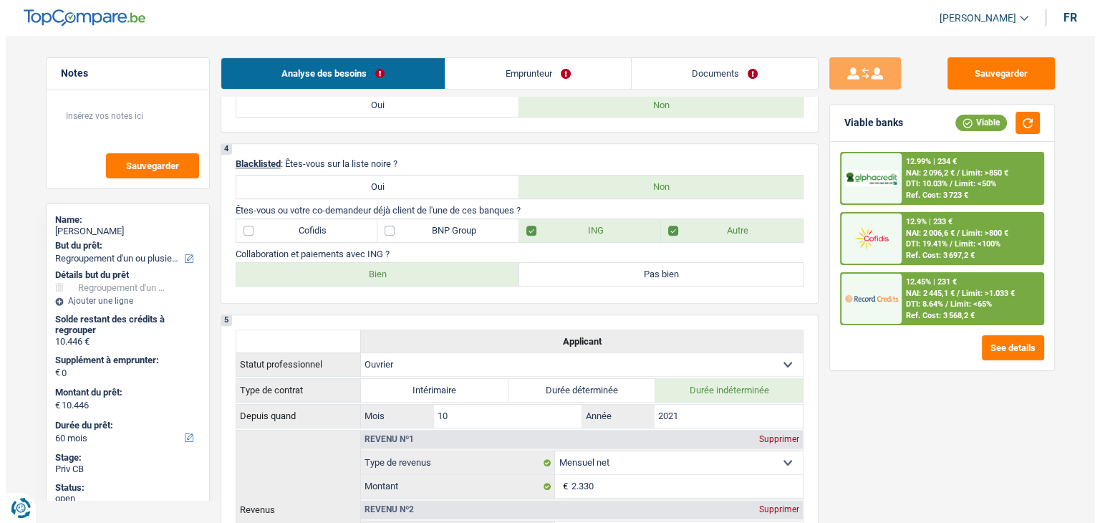
scroll to position [143, 0]
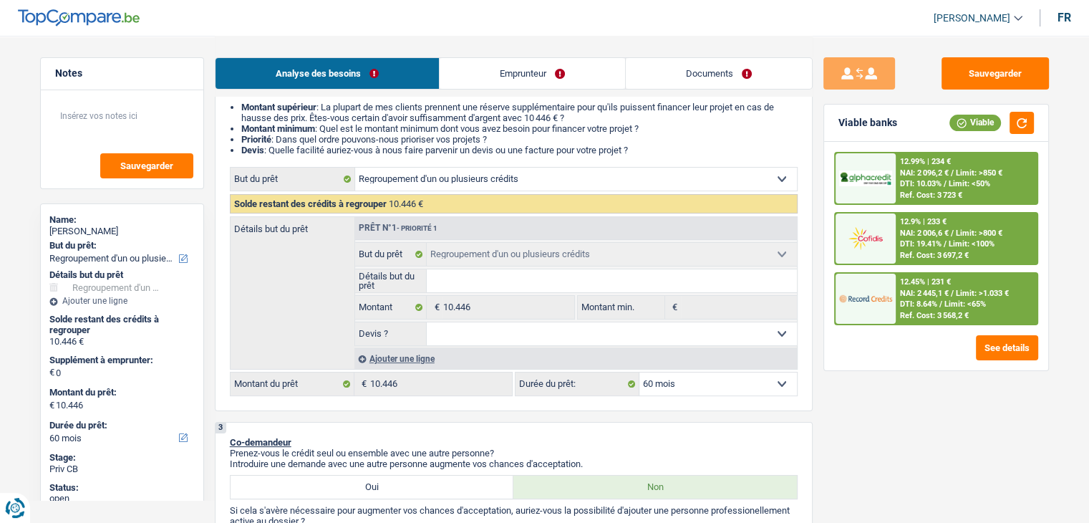
click at [691, 378] on select "12 mois 18 mois 24 mois 30 mois 36 mois 42 mois 48 mois 60 mois Sélectionner un…" at bounding box center [717, 383] width 157 height 23
select select "36"
click at [639, 372] on select "12 mois 18 mois 24 mois 30 mois 36 mois 42 mois 48 mois 60 mois Sélectionner un…" at bounding box center [717, 383] width 157 height 23
select select "36"
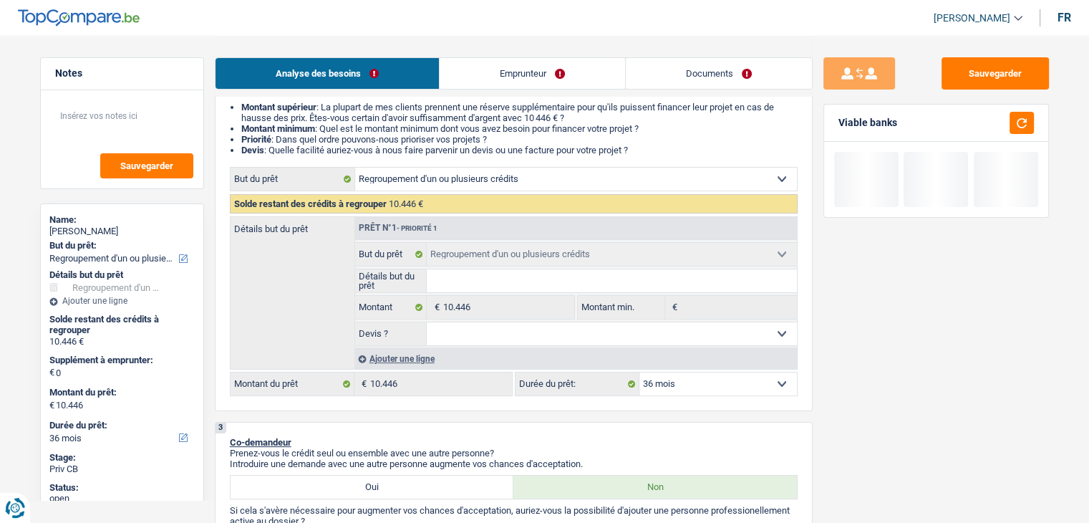
click at [1034, 132] on div "Viable banks" at bounding box center [936, 123] width 224 height 37
click at [1029, 124] on button "button" at bounding box center [1021, 123] width 24 height 22
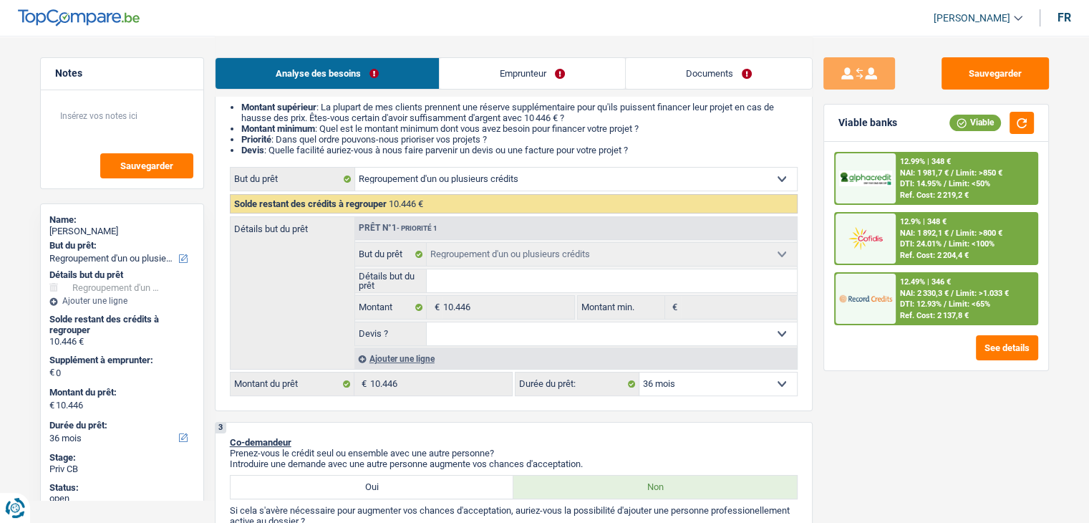
click at [903, 313] on div "Ref. Cost: 2 137,8 €" at bounding box center [934, 315] width 69 height 9
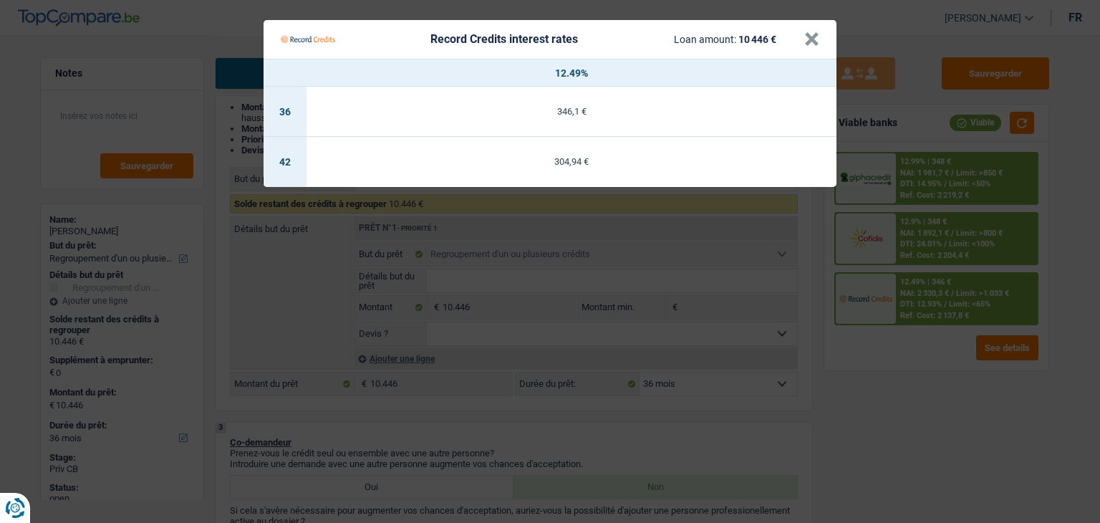
click at [886, 399] on Credits "Record Credits interest rates Loan amount: 10 446 € × 12.49% 36 346,1 € 42 304,…" at bounding box center [550, 261] width 1100 height 523
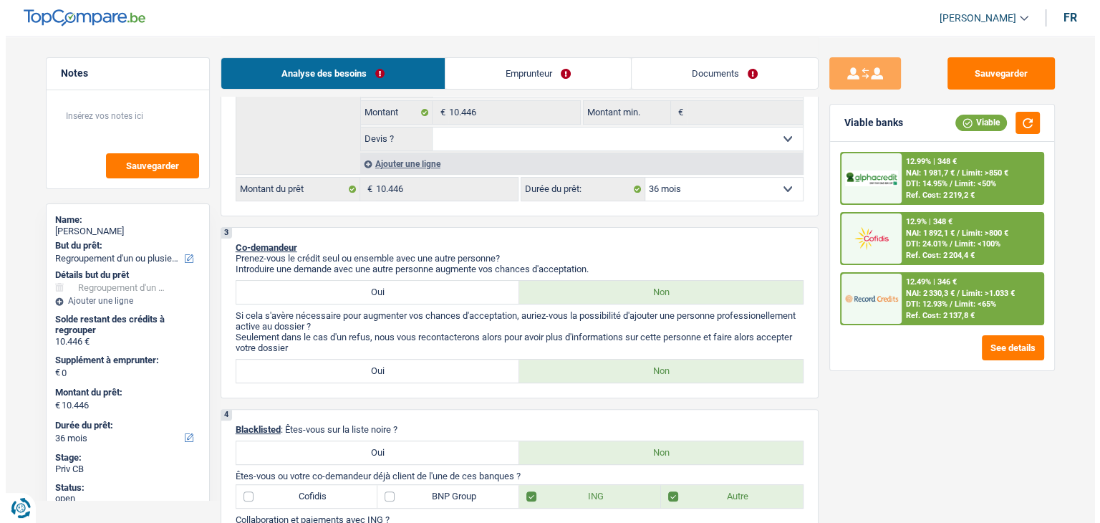
scroll to position [215, 0]
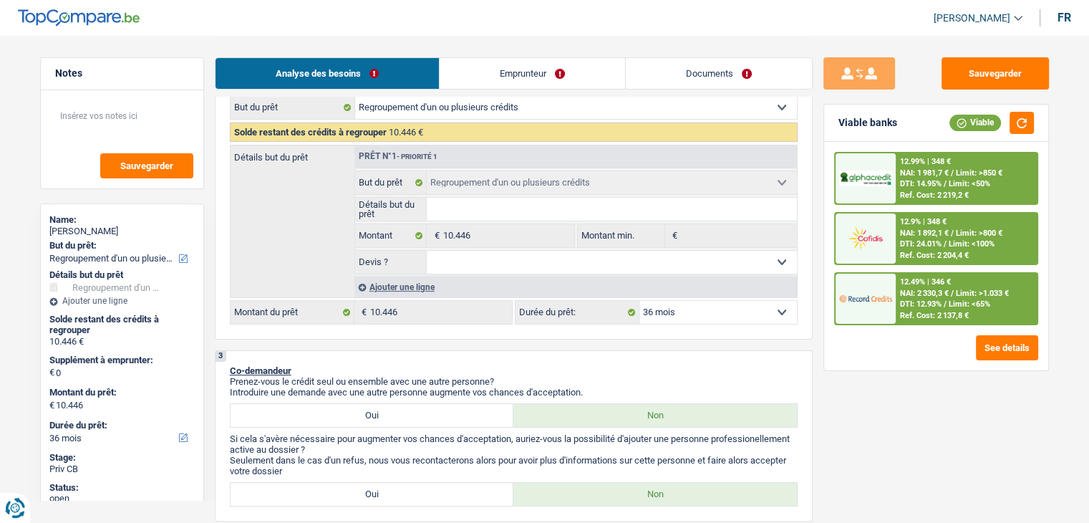
click at [891, 296] on img at bounding box center [865, 298] width 53 height 26
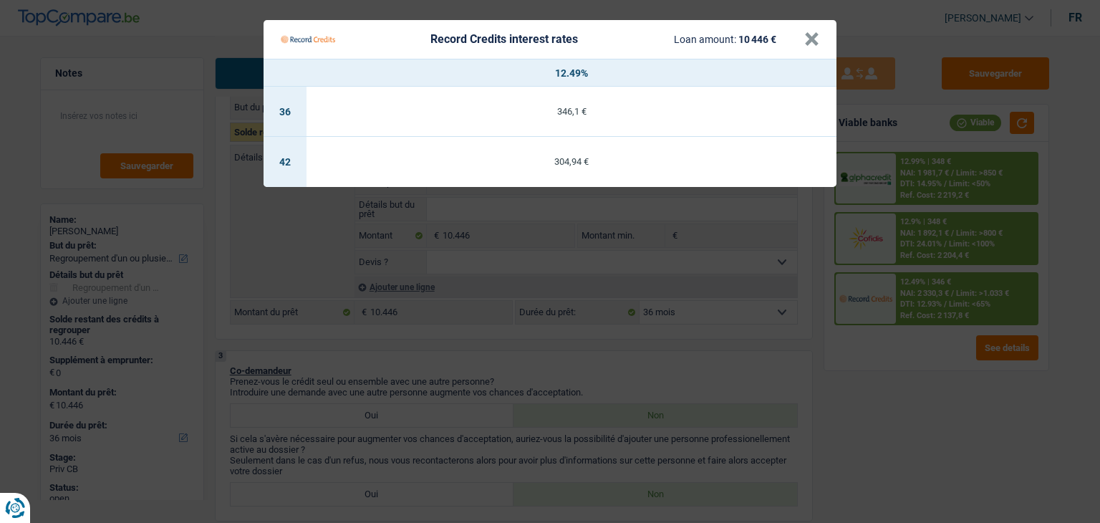
click at [885, 408] on Credits "Record Credits interest rates Loan amount: 10 446 € × 12.49% 36 346,1 € 42 304,…" at bounding box center [550, 261] width 1100 height 523
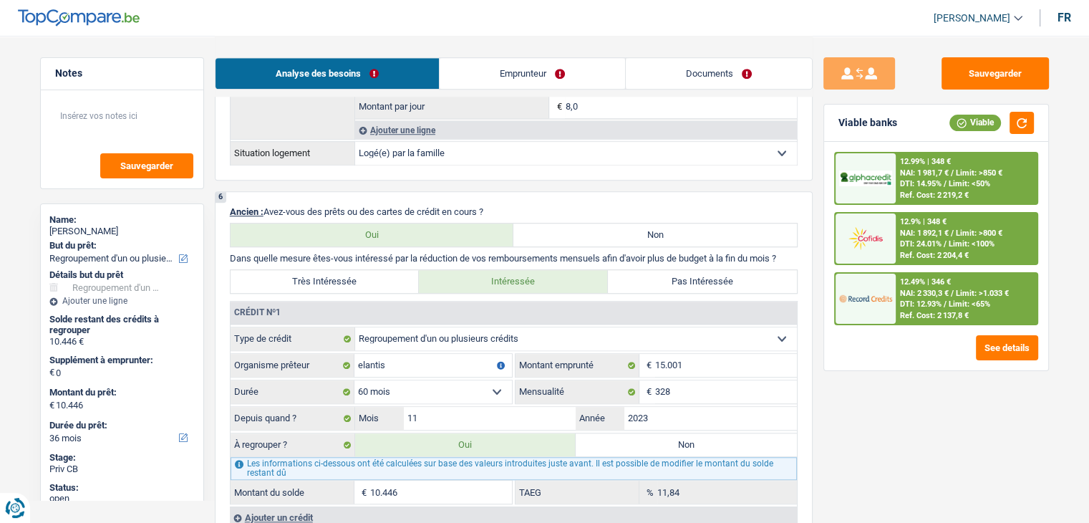
scroll to position [1074, 0]
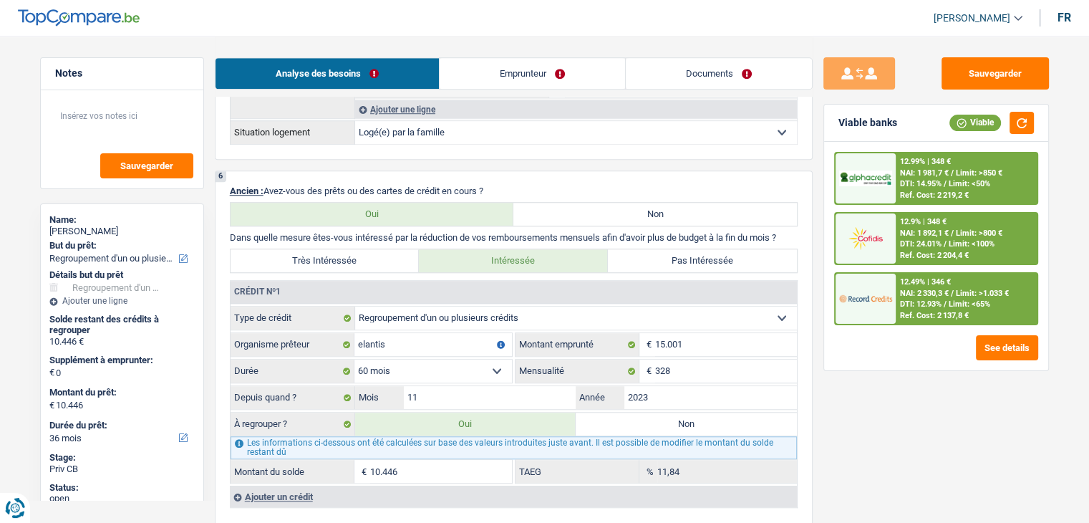
click at [923, 277] on div "12.49% | 346 €" at bounding box center [925, 281] width 51 height 9
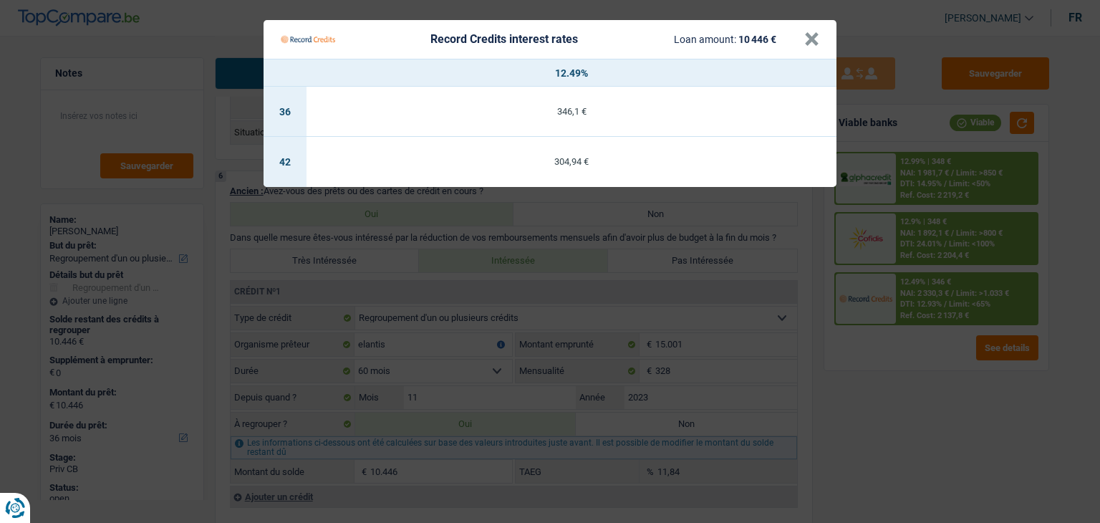
click at [913, 375] on Credits "Record Credits interest rates Loan amount: 10 446 € × 12.49% 36 346,1 € 42 304,…" at bounding box center [550, 261] width 1100 height 523
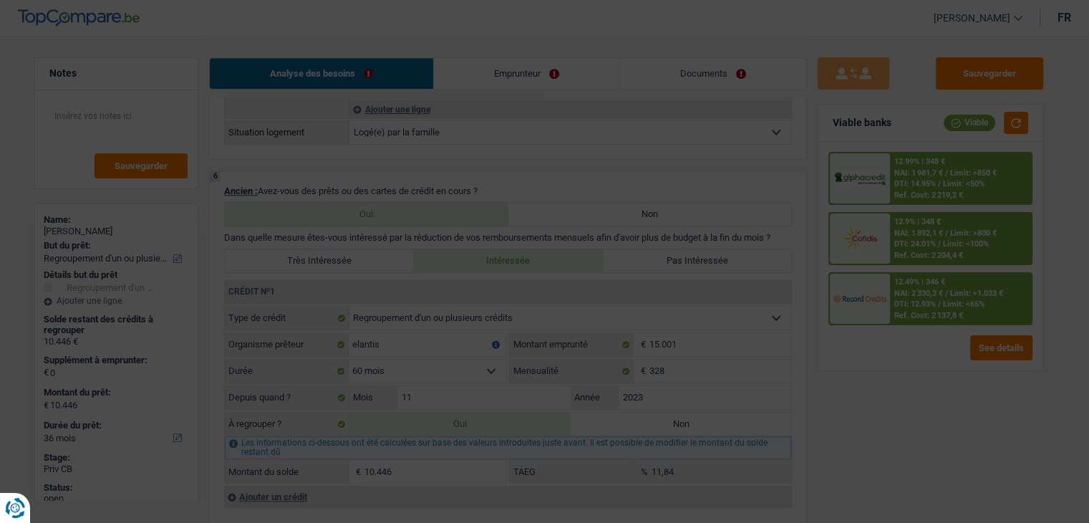
click at [920, 268] on div "12.99% | 348 € NAI: 1 981,7 € / Limit: >850 € DTI: 14.95% / Limit: <50% Ref. Co…" at bounding box center [930, 238] width 204 height 173
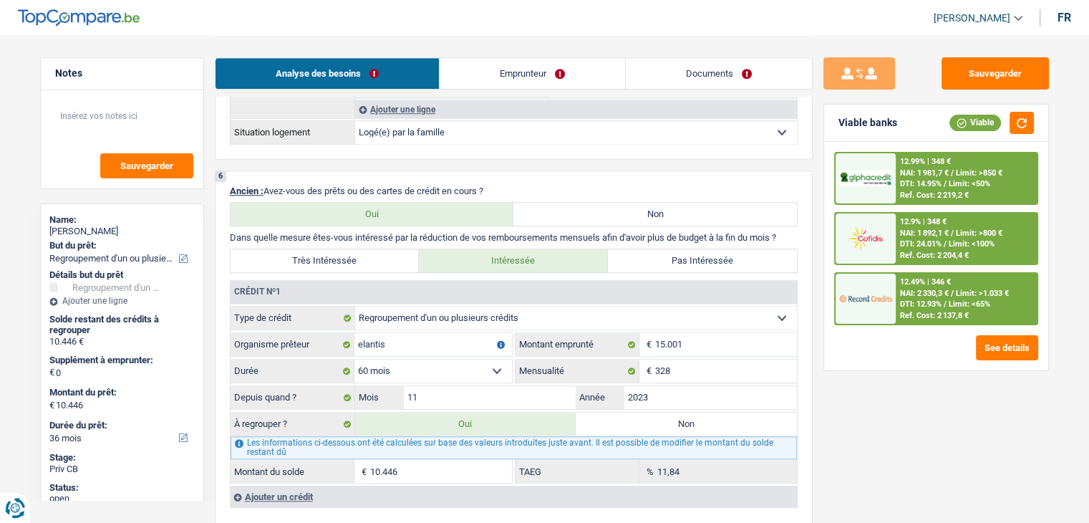
click at [916, 251] on div "Ref. Cost: 2 204,4 €" at bounding box center [934, 255] width 69 height 9
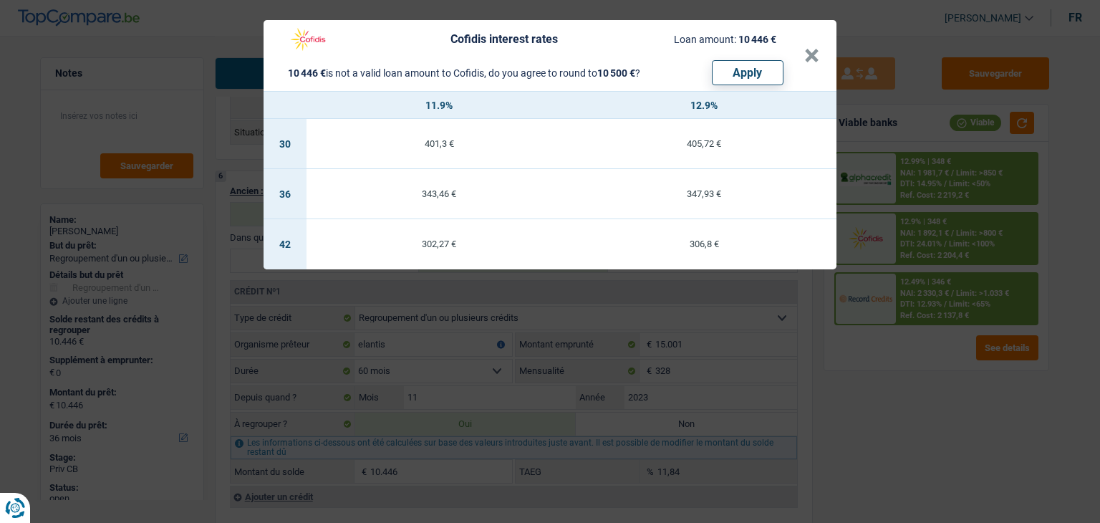
click at [891, 414] on div "Cofidis interest rates Loan amount: 10 446 € 10 446 € is not a valid loan amoun…" at bounding box center [550, 261] width 1100 height 523
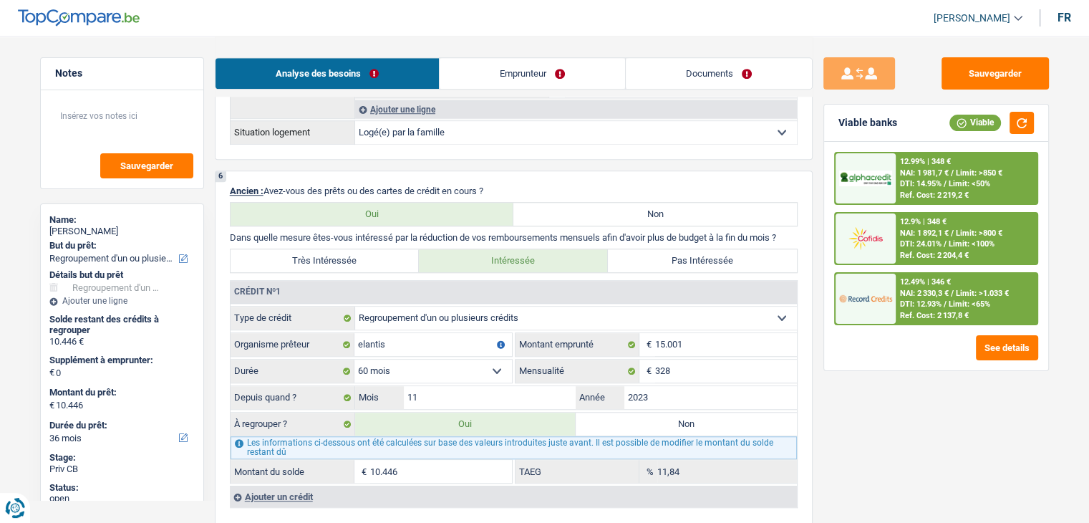
click at [905, 195] on div "Ref. Cost: 2 219,2 €" at bounding box center [934, 194] width 69 height 9
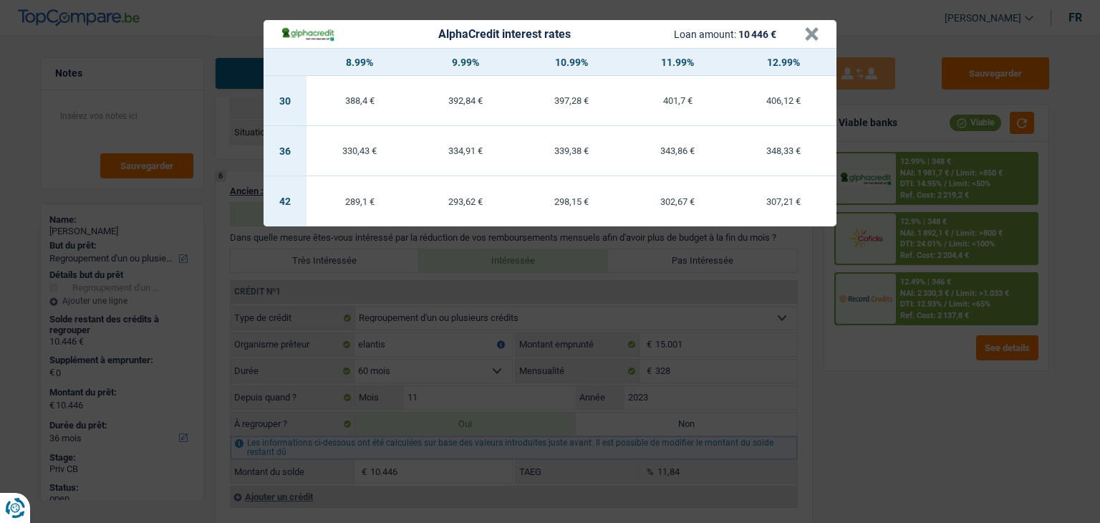
click at [911, 407] on div "AlphaCredit interest rates Loan amount: 10 446 € × 8.99% 9.99% 10.99% 11.99% 12…" at bounding box center [550, 261] width 1100 height 523
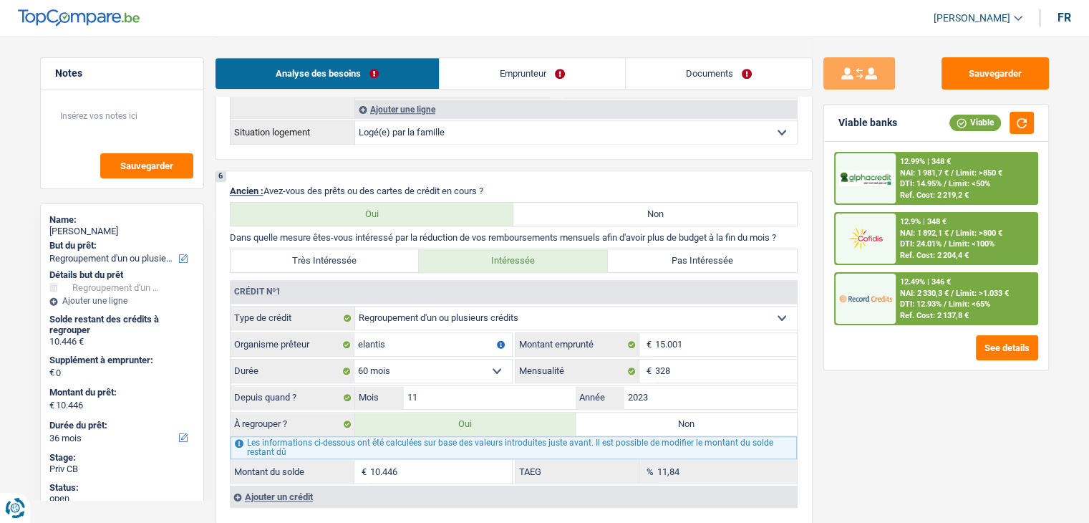
click at [911, 319] on div "12.49% | 346 € NAI: 2 330,3 € / Limit: >1.033 € DTI: 12.93% / Limit: <65% Ref. …" at bounding box center [966, 298] width 141 height 50
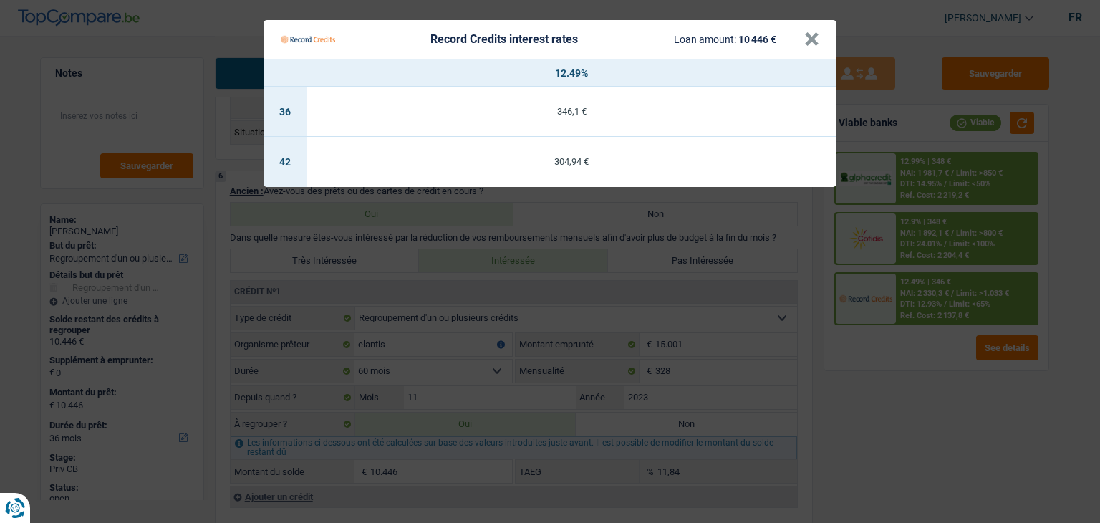
click at [923, 286] on Credits "Record Credits interest rates Loan amount: 10 446 € × 12.49% 36 346,1 € 42 304,…" at bounding box center [550, 261] width 1100 height 523
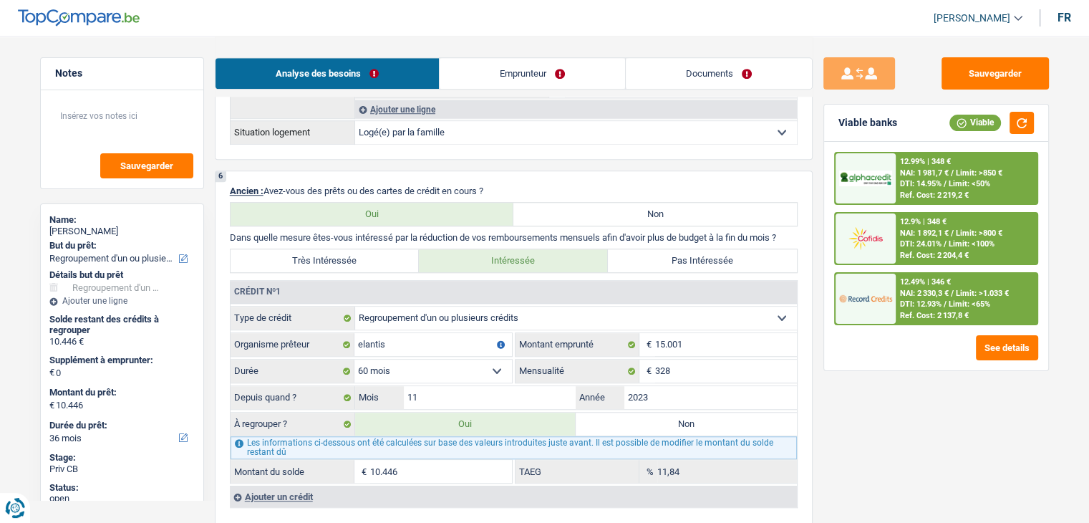
click at [913, 317] on div "Ref. Cost: 2 137,8 €" at bounding box center [934, 315] width 69 height 9
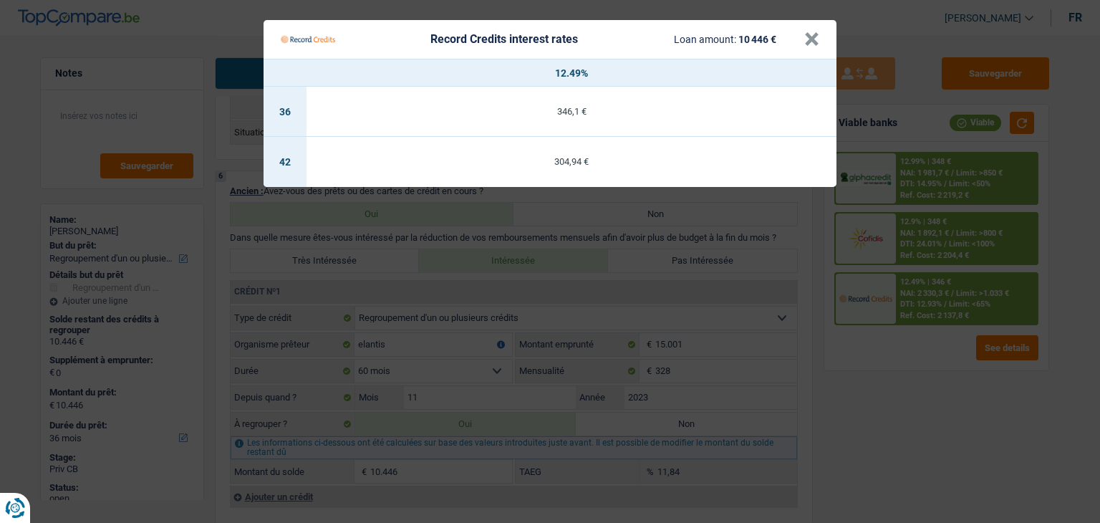
click at [896, 369] on Credits "Record Credits interest rates Loan amount: 10 446 € × 12.49% 36 346,1 € 42 304,…" at bounding box center [550, 261] width 1100 height 523
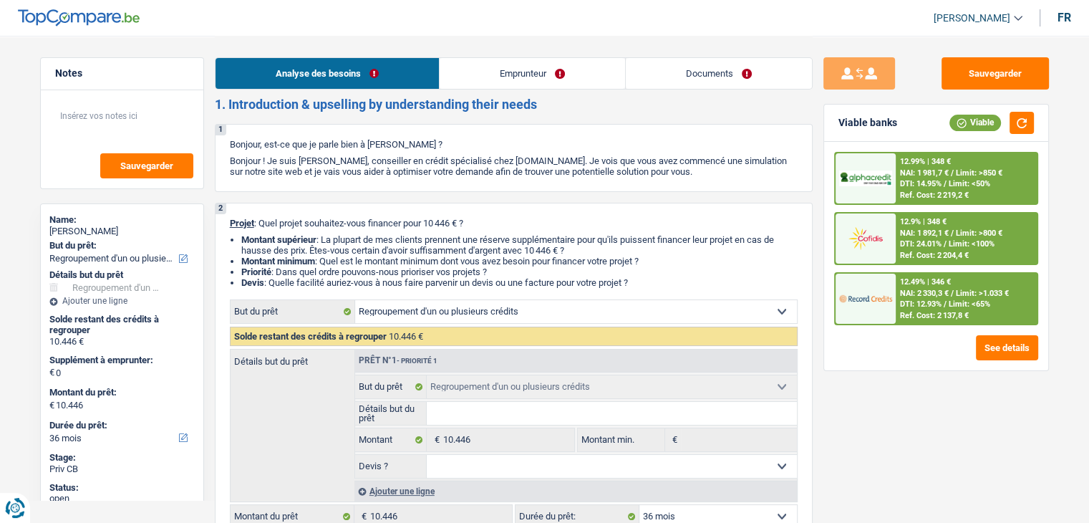
scroll to position [0, 0]
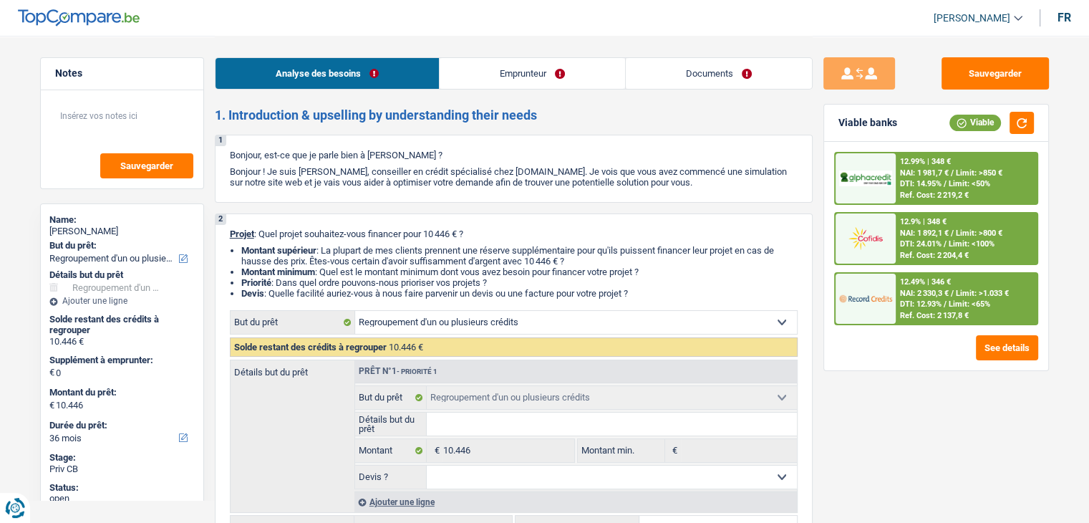
click at [651, 215] on div "2 Projet : Quel projet souhaitez-vous financer pour 10 446 € ? Montant supérieu…" at bounding box center [514, 383] width 598 height 341
click at [574, 89] on li "Emprunteur" at bounding box center [532, 73] width 186 height 32
click at [573, 76] on link "Emprunteur" at bounding box center [532, 73] width 185 height 31
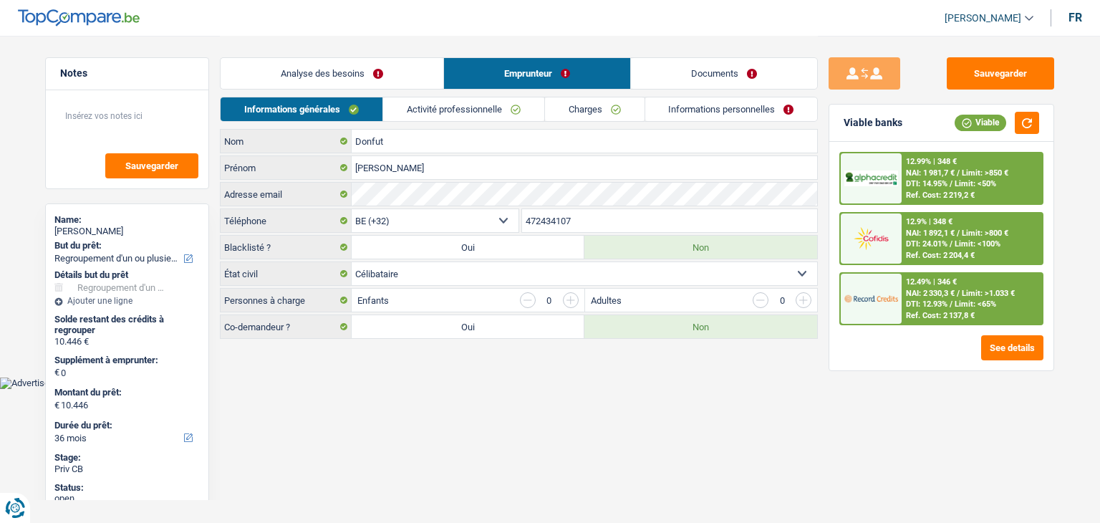
click at [908, 272] on div "12.49% | 346 € NAI: 2 330,3 € / Limit: >1.033 € DTI: 12.93% / Limit: <65% Ref. …" at bounding box center [941, 298] width 204 height 53
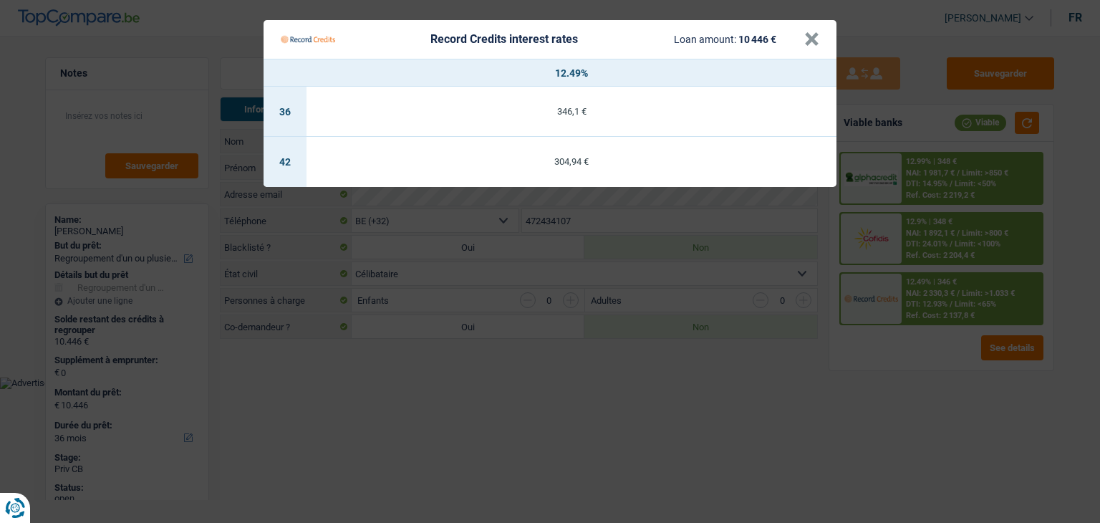
click at [585, 145] on td "304,94 €" at bounding box center [571, 162] width 530 height 50
select select "42"
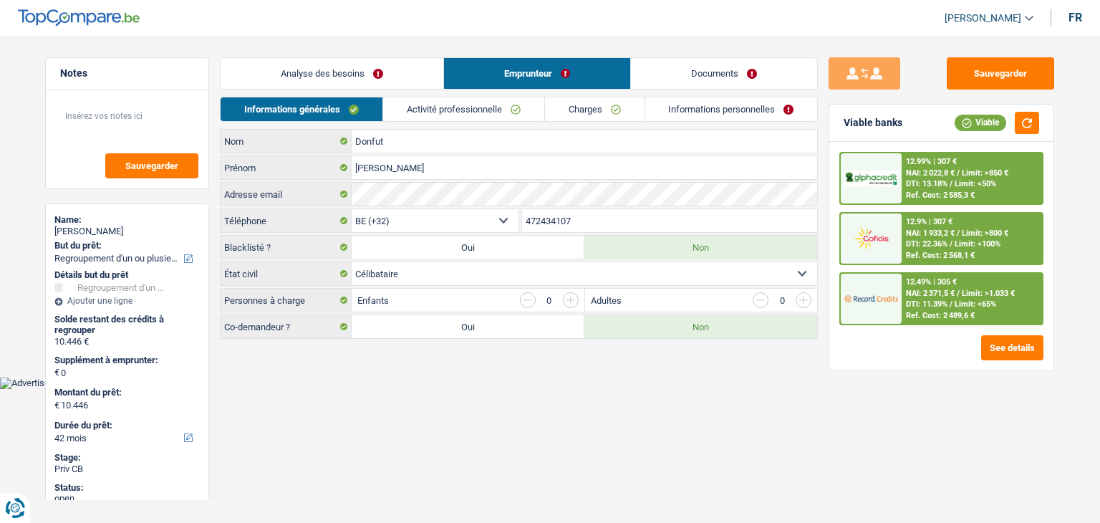
click at [676, 69] on link "Documents" at bounding box center [724, 73] width 186 height 31
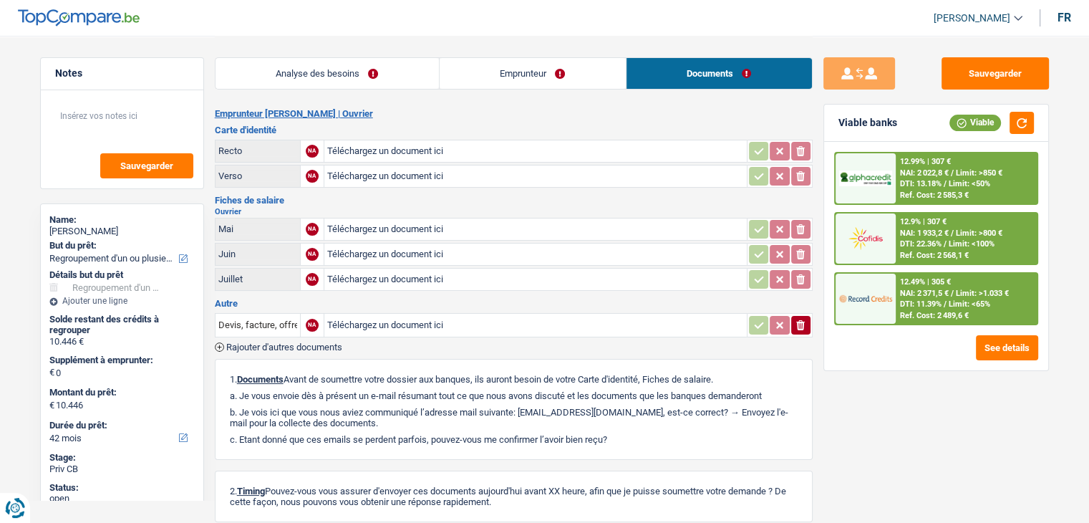
click at [370, 75] on link "Analyse des besoins" at bounding box center [326, 73] width 223 height 31
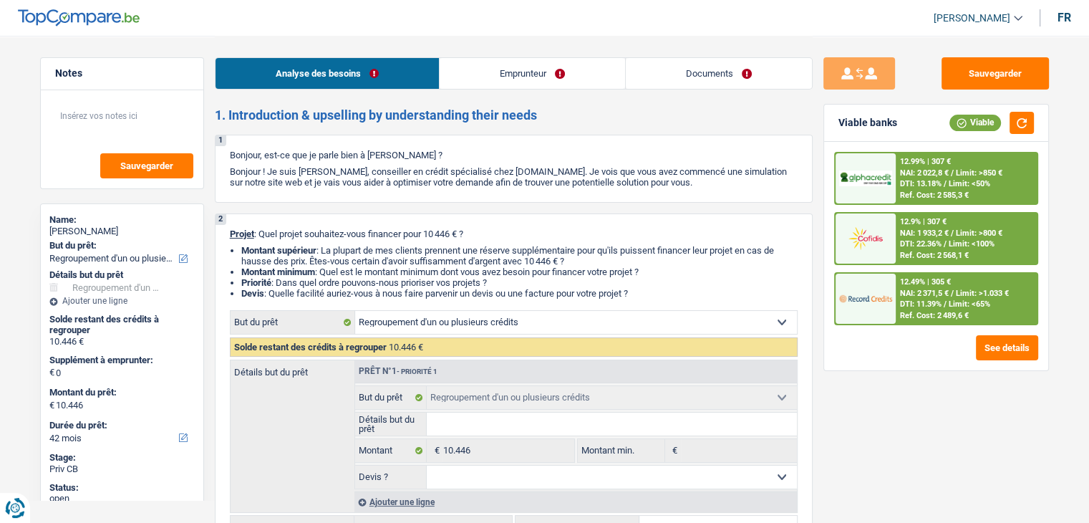
scroll to position [286, 0]
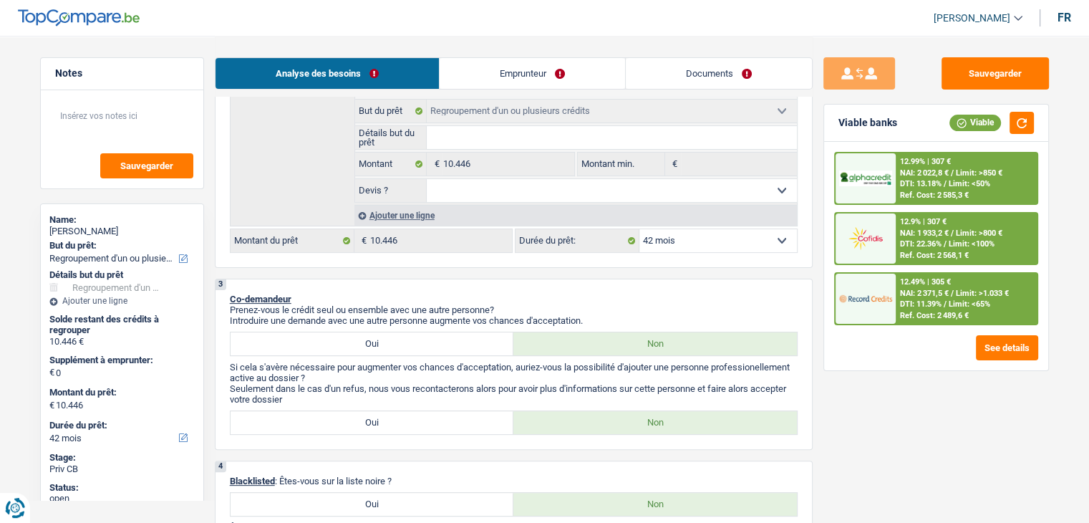
click at [472, 142] on input "Détails but du prêt" at bounding box center [612, 137] width 370 height 23
type input "r"
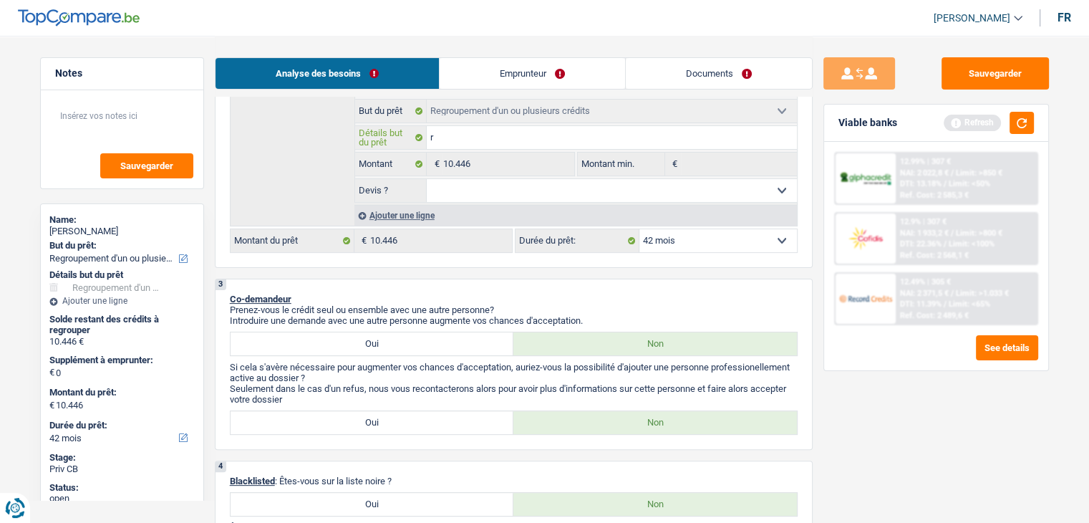
type input "ra"
type input "rac"
type input "rach"
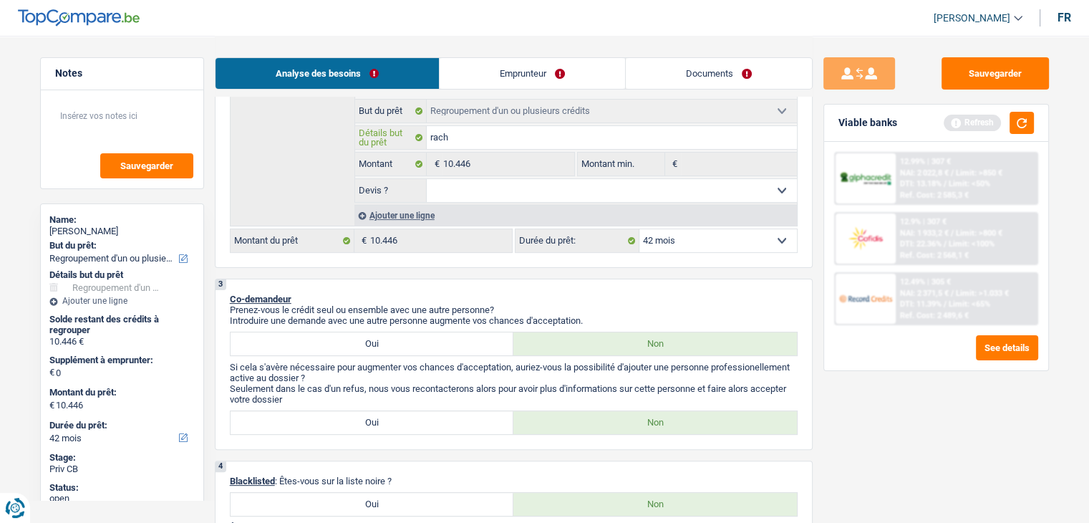
type input "rach"
type input "racha"
type input "rachat"
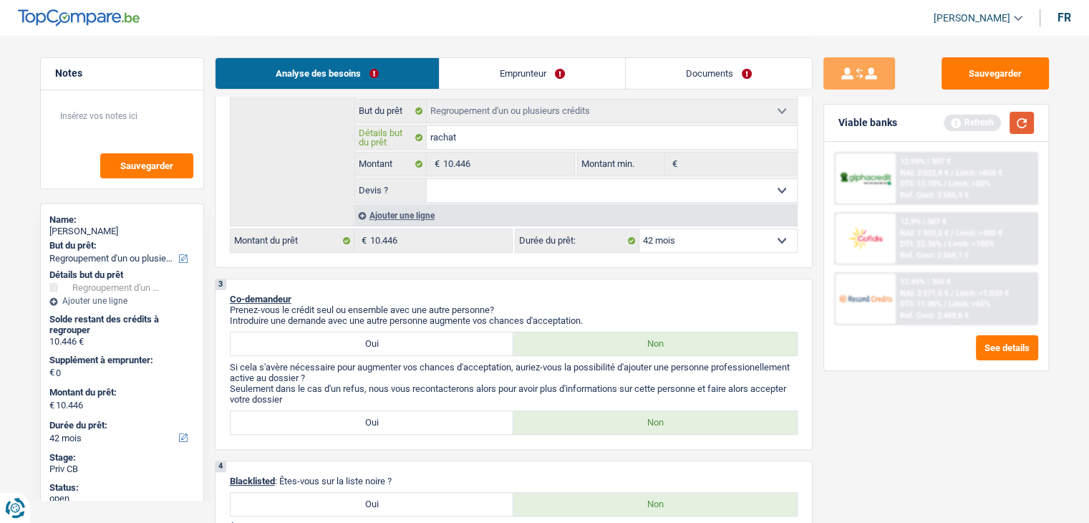
type input "rachat"
click at [1024, 125] on button "button" at bounding box center [1021, 123] width 24 height 22
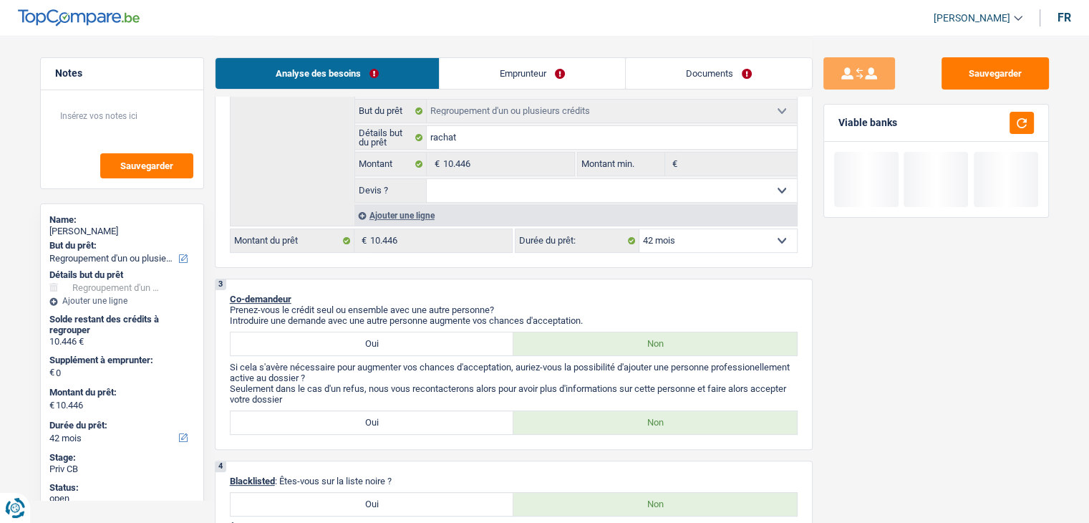
click at [77, 97] on div "Sauvegarder" at bounding box center [122, 139] width 162 height 98
click at [84, 111] on textarea at bounding box center [122, 121] width 142 height 43
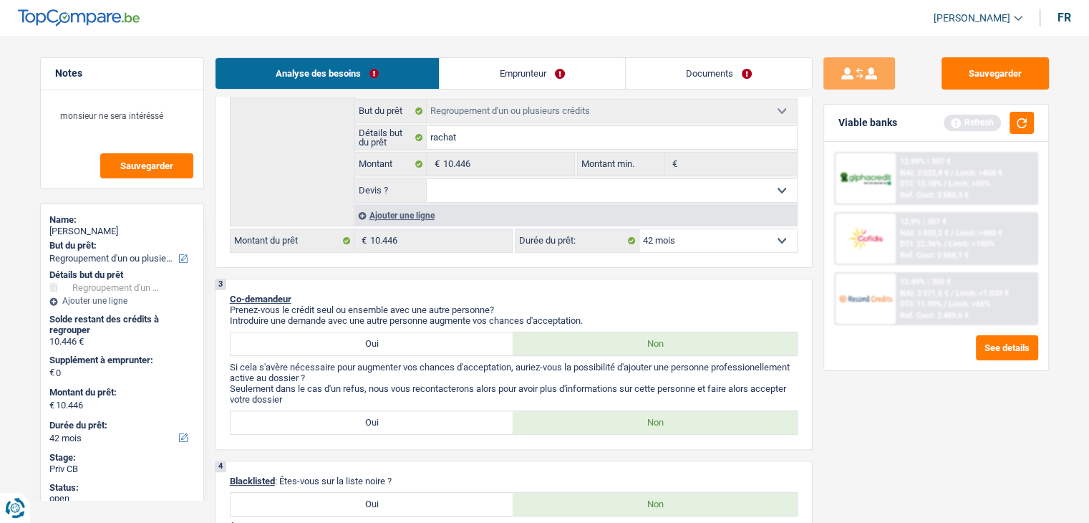
drag, startPoint x: 1034, startPoint y: 123, endPoint x: 1006, endPoint y: 130, distance: 28.0
click at [1033, 123] on div "Viable banks Refresh" at bounding box center [936, 123] width 224 height 37
click at [166, 107] on textarea "monsieur ne sera intéréssé" at bounding box center [122, 121] width 142 height 43
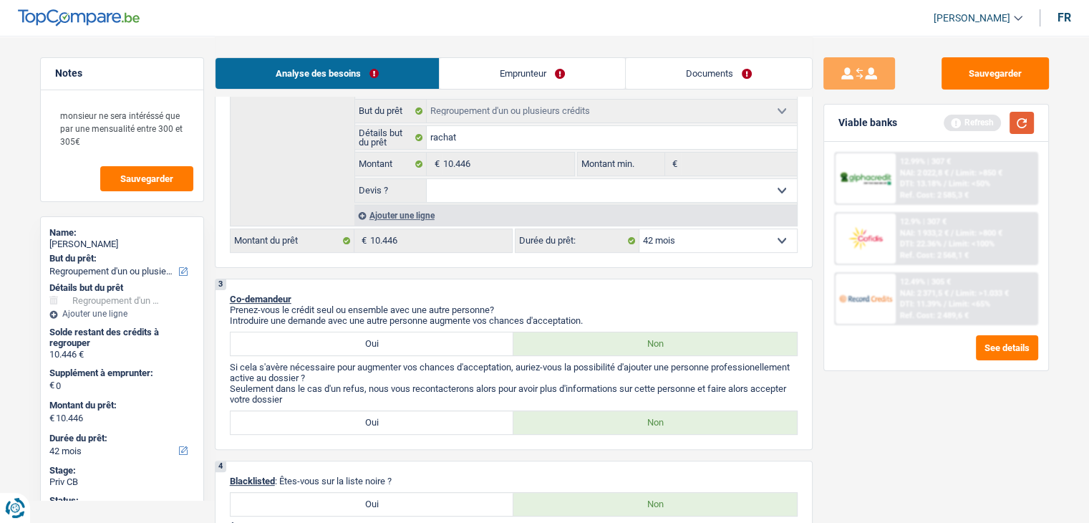
drag, startPoint x: 1024, startPoint y: 117, endPoint x: 947, endPoint y: 122, distance: 76.8
click at [1023, 117] on button "button" at bounding box center [1021, 123] width 24 height 22
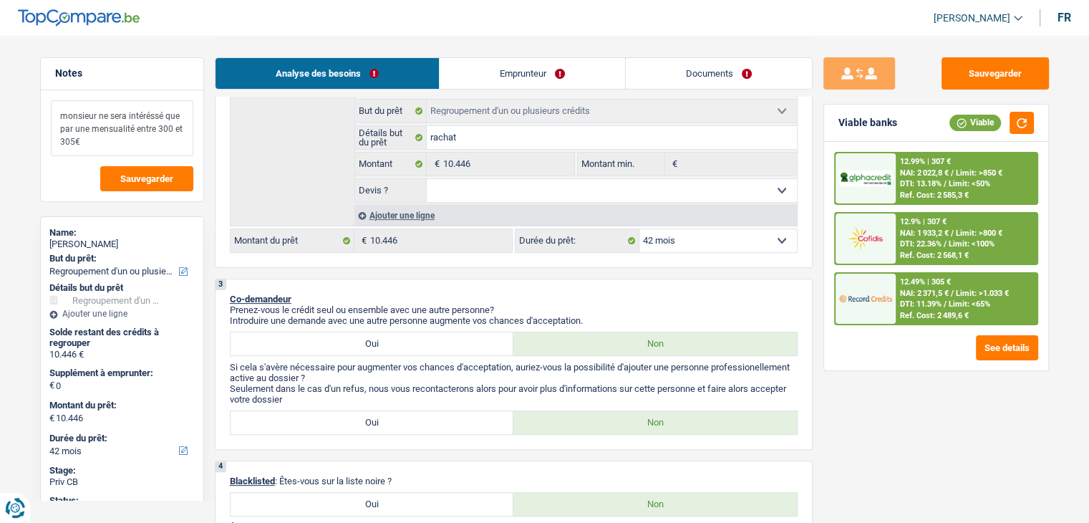
click at [169, 126] on textarea "monsieur ne sera intéréssé que par une mensualité entre 300 et 305€" at bounding box center [122, 128] width 142 height 56
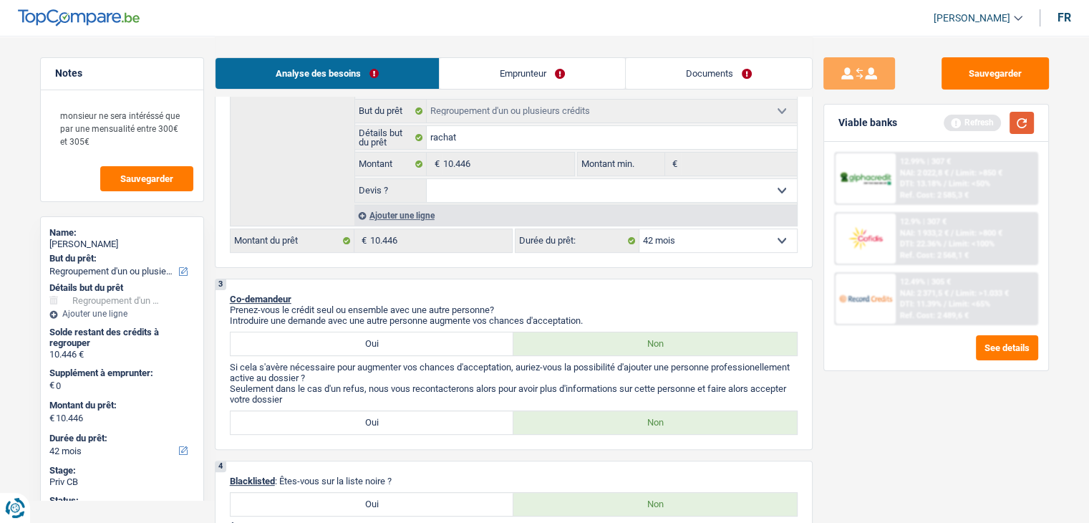
click at [1010, 125] on button "button" at bounding box center [1021, 123] width 24 height 22
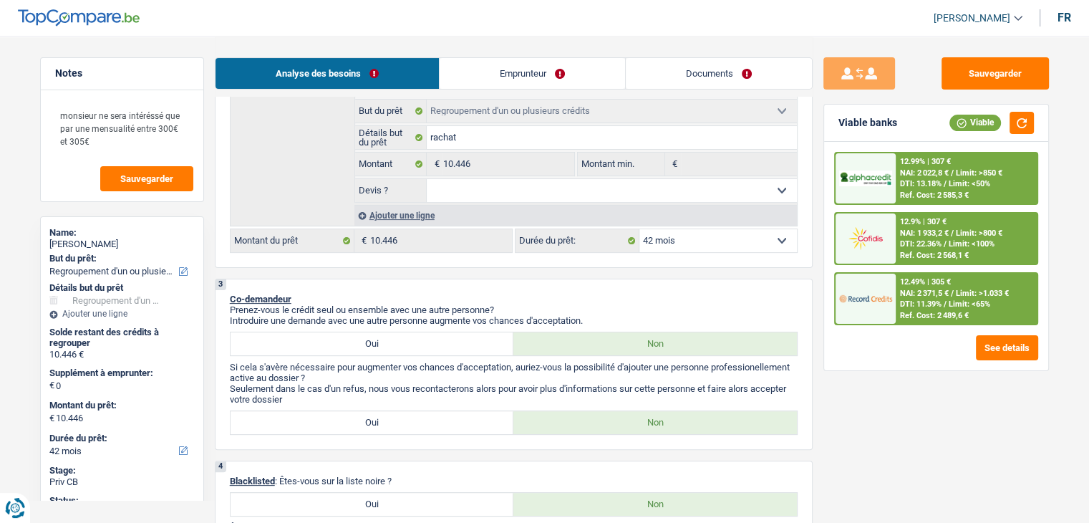
click at [969, 304] on span "Limit: <65%" at bounding box center [970, 303] width 42 height 9
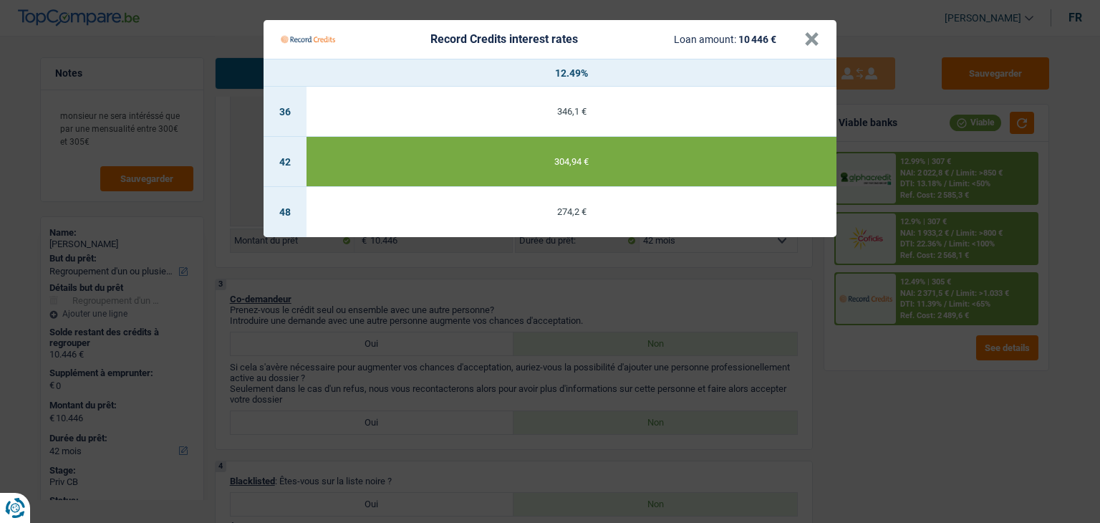
click at [918, 366] on Credits "Record Credits interest rates Loan amount: 10 446 € × 12.49% 36 346,1 € 42 304,…" at bounding box center [550, 261] width 1100 height 523
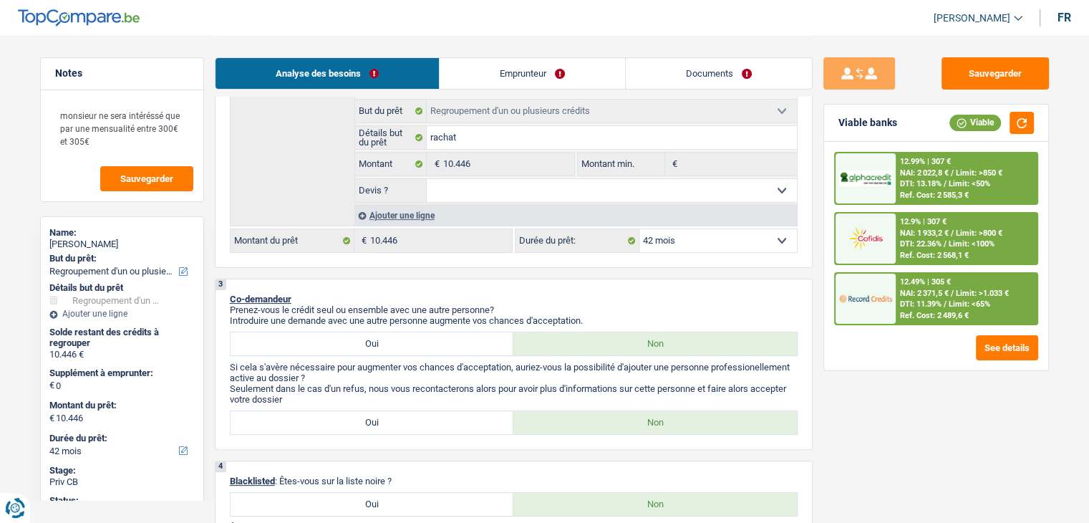
click at [911, 239] on span "DTI: 22.36%" at bounding box center [921, 243] width 42 height 9
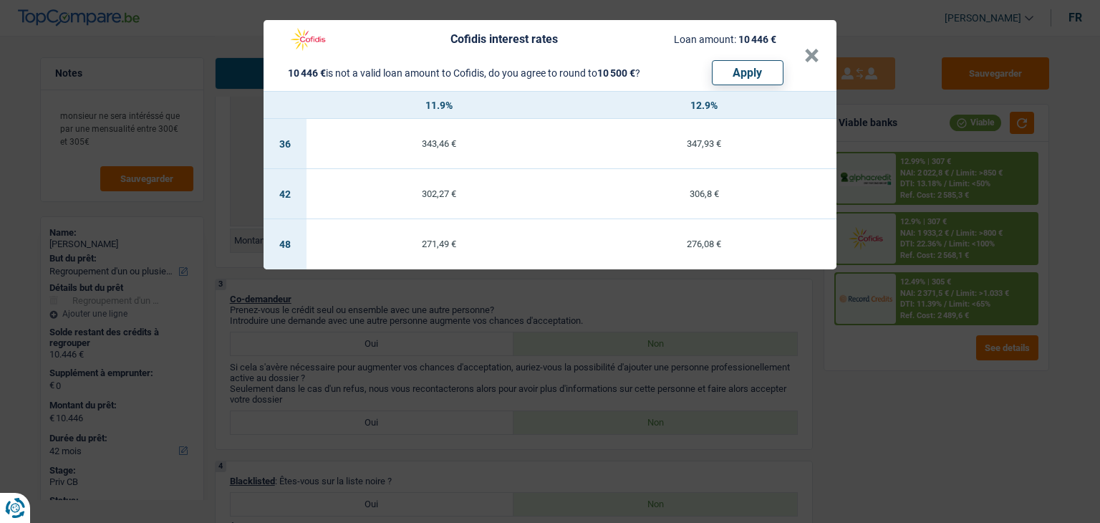
click at [945, 370] on div "Cofidis interest rates Loan amount: 10 446 € 10 446 € is not a valid loan amoun…" at bounding box center [550, 261] width 1100 height 523
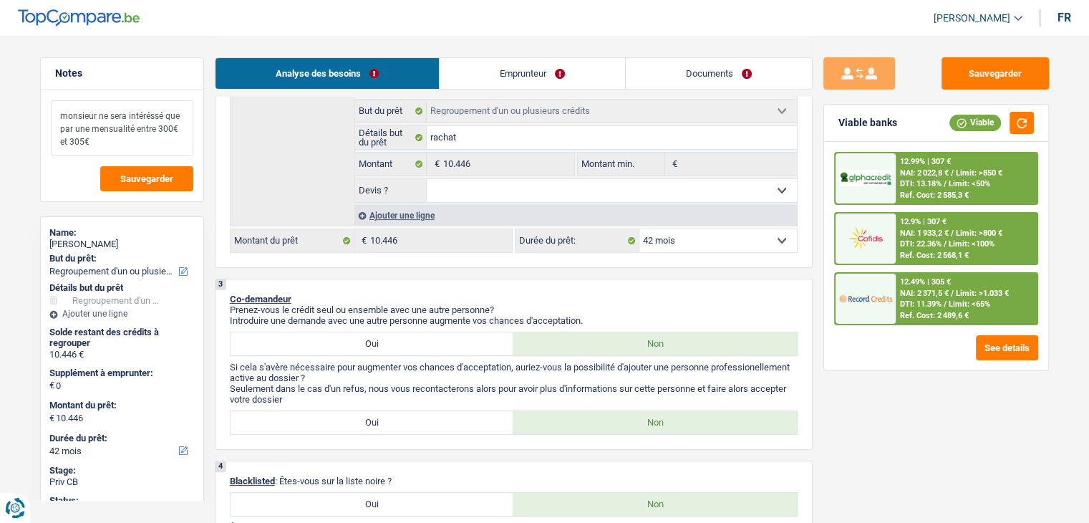
click at [142, 141] on textarea "monsieur ne sera intéréssé que par une mensualité entre 300€ et 305€" at bounding box center [122, 128] width 142 height 56
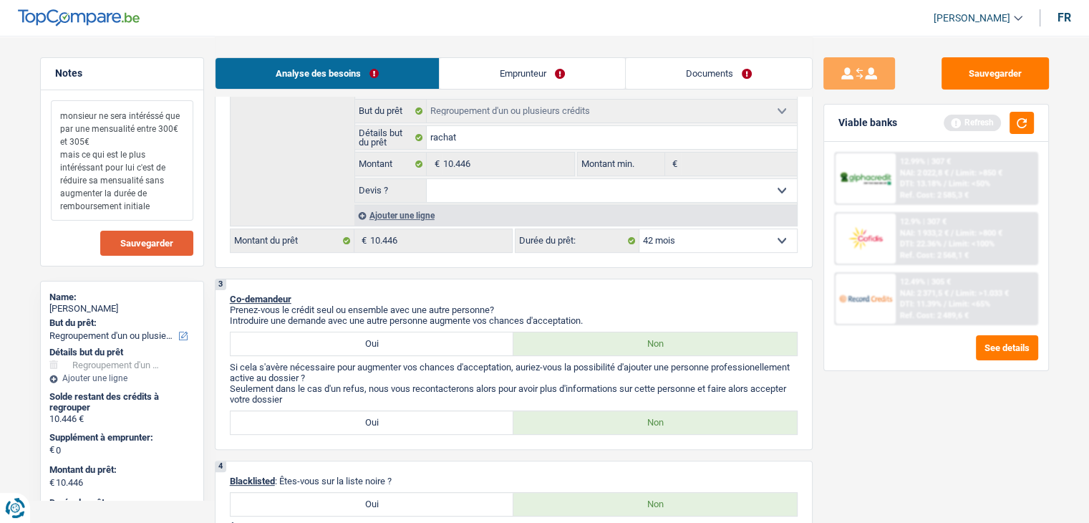
type textarea "monsieur ne sera intéréssé que par une mensualité entre 300€ et 305€ mais ce qu…"
click at [160, 241] on span "Sauvegarder" at bounding box center [146, 242] width 53 height 9
click at [1024, 126] on button "button" at bounding box center [1021, 123] width 24 height 22
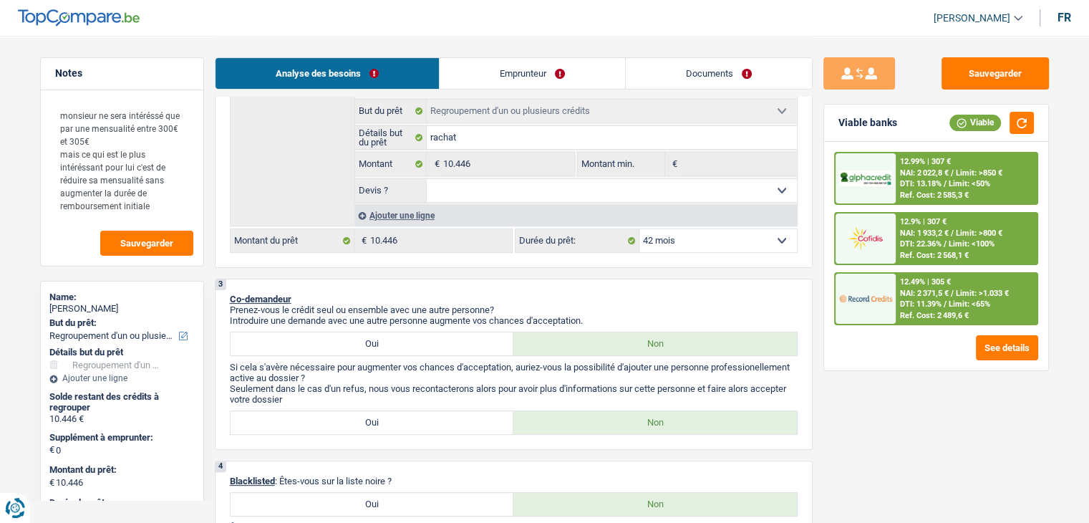
click at [659, 199] on select "Oui Non Non répondu Sélectionner une option" at bounding box center [612, 190] width 370 height 23
select select "yes"
click at [427, 179] on select "Oui Non Non répondu Sélectionner une option" at bounding box center [612, 190] width 370 height 23
select select "yes"
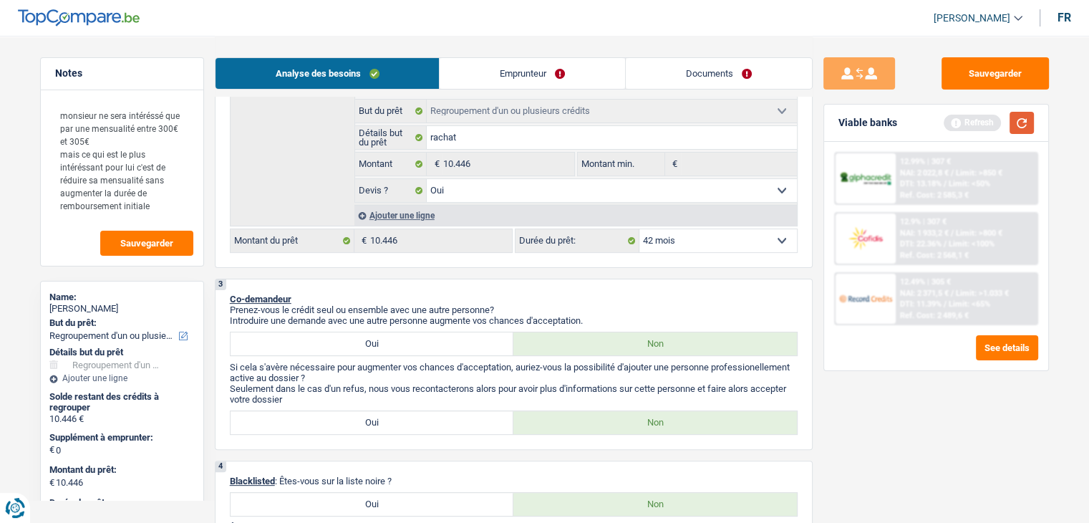
click at [1022, 122] on button "button" at bounding box center [1021, 123] width 24 height 22
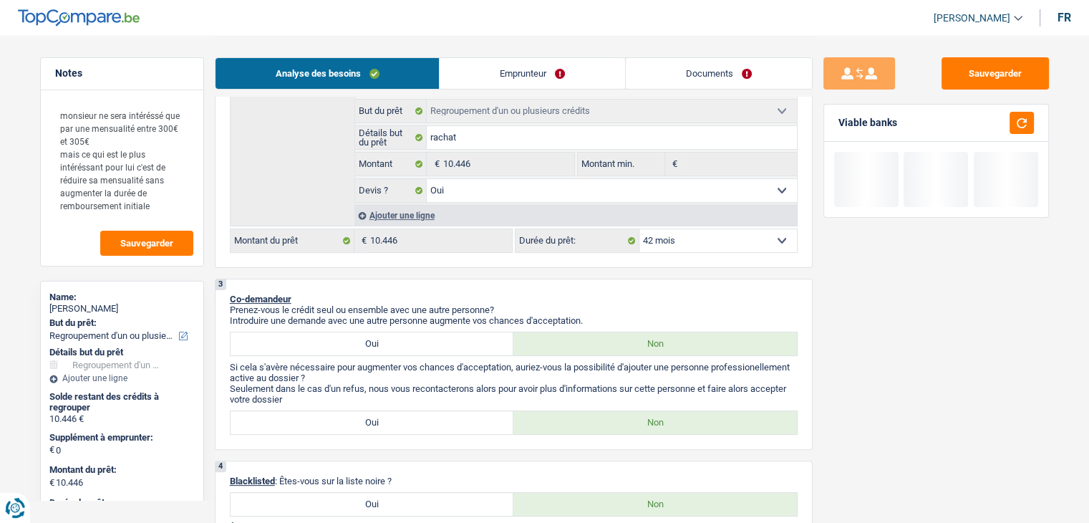
click at [695, 240] on select "12 mois 18 mois 24 mois 30 mois 36 mois 42 mois 48 mois 60 mois Sélectionner un…" at bounding box center [717, 240] width 157 height 23
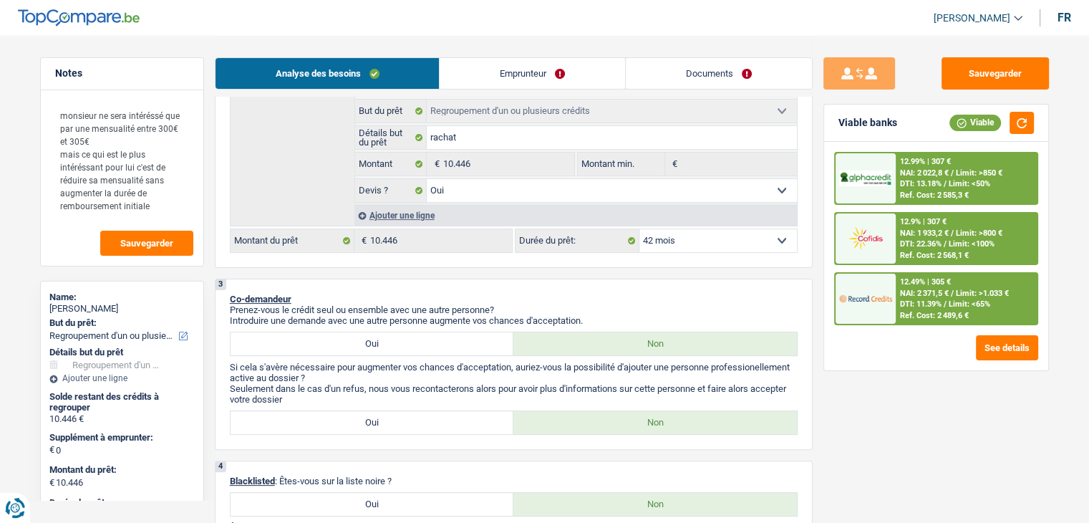
click at [695, 240] on select "12 mois 18 mois 24 mois 30 mois 36 mois 42 mois 48 mois 60 mois Sélectionner un…" at bounding box center [717, 240] width 157 height 23
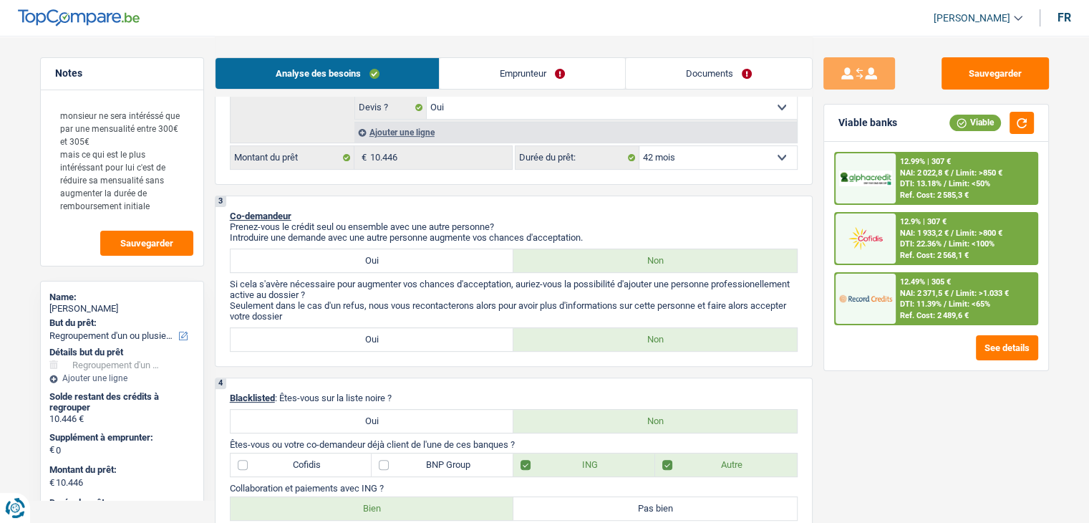
scroll to position [644, 0]
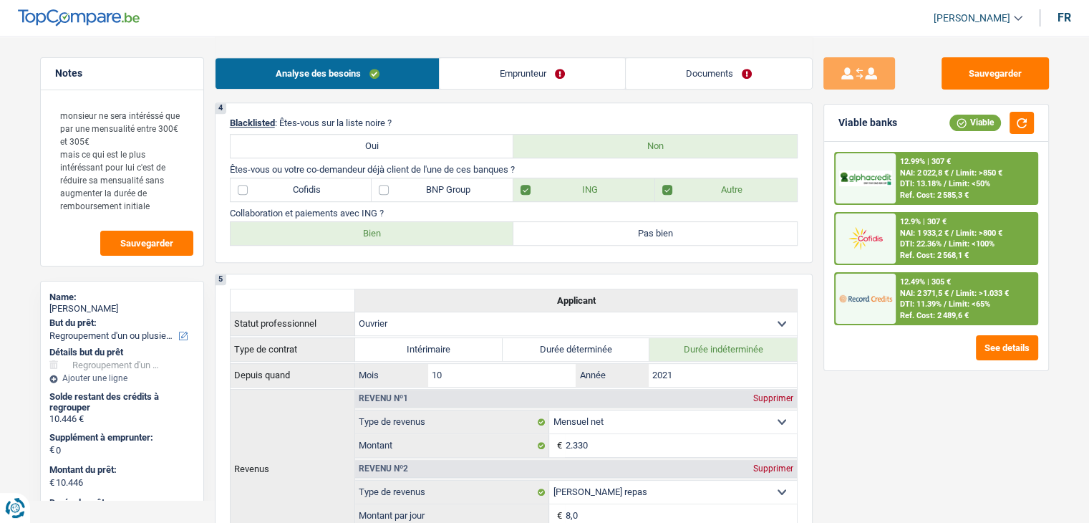
click at [901, 299] on span "DTI: 11.39%" at bounding box center [921, 303] width 42 height 9
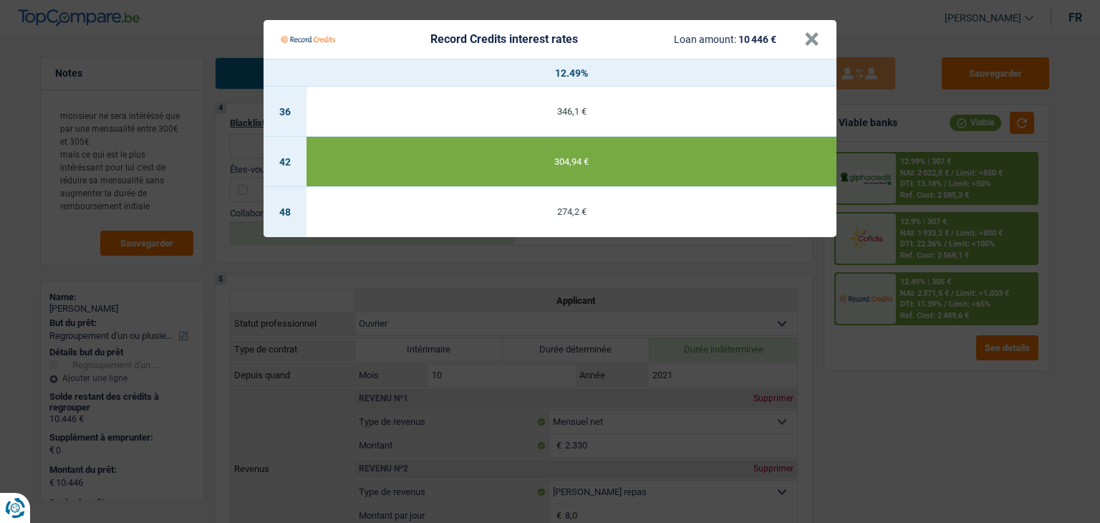
click at [903, 354] on Credits "Record Credits interest rates Loan amount: 10 446 € × 12.49% 36 346,1 € 42 304,…" at bounding box center [550, 261] width 1100 height 523
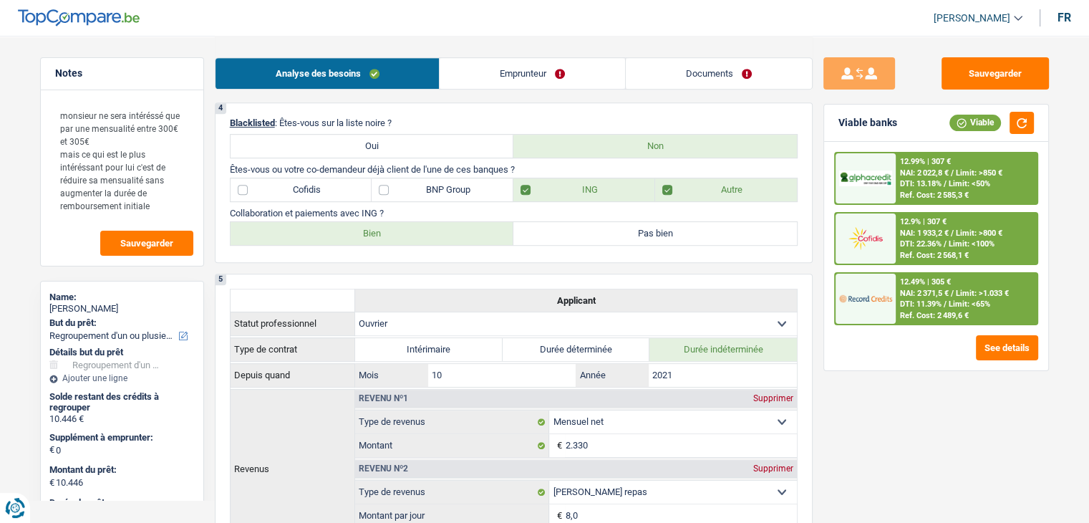
scroll to position [1074, 0]
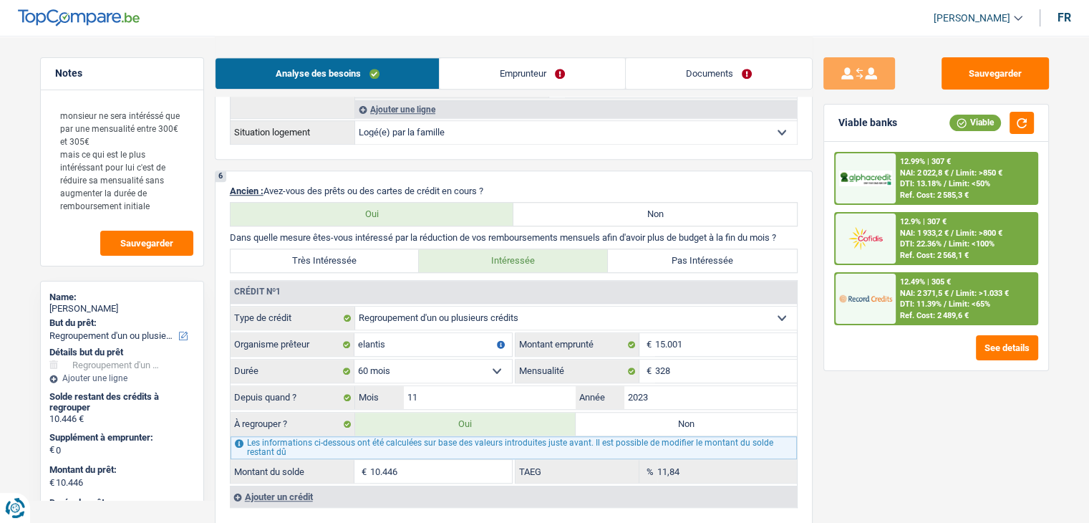
click at [893, 190] on div at bounding box center [865, 178] width 60 height 50
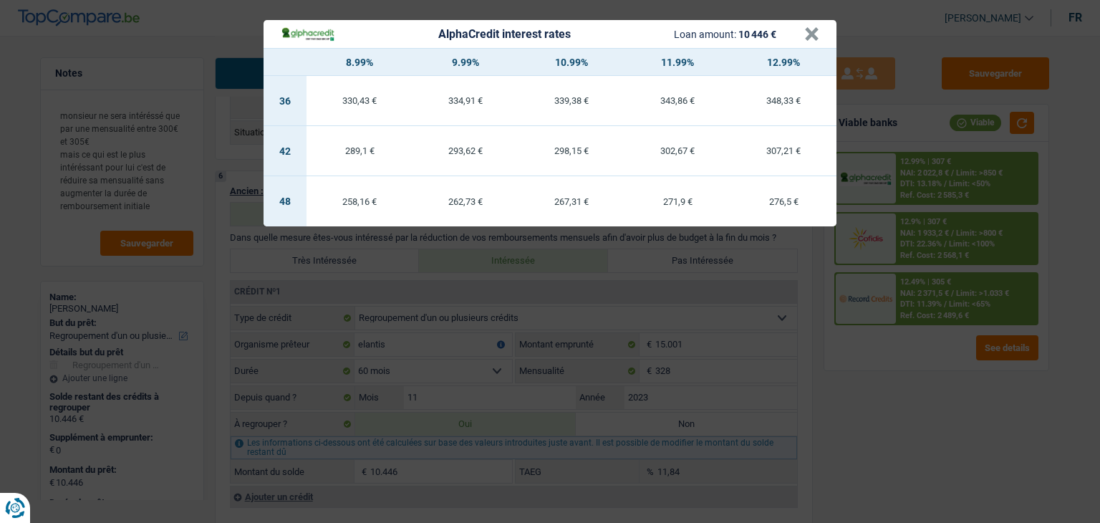
click at [910, 371] on div "AlphaCredit interest rates Loan amount: 10 446 € × 8.99% 9.99% 10.99% 11.99% 12…" at bounding box center [550, 261] width 1100 height 523
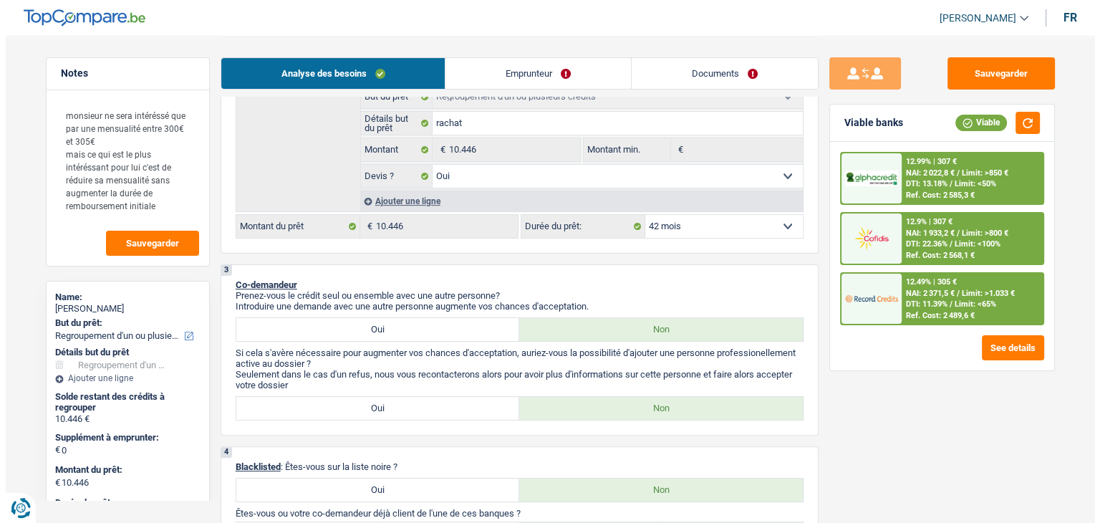
scroll to position [215, 0]
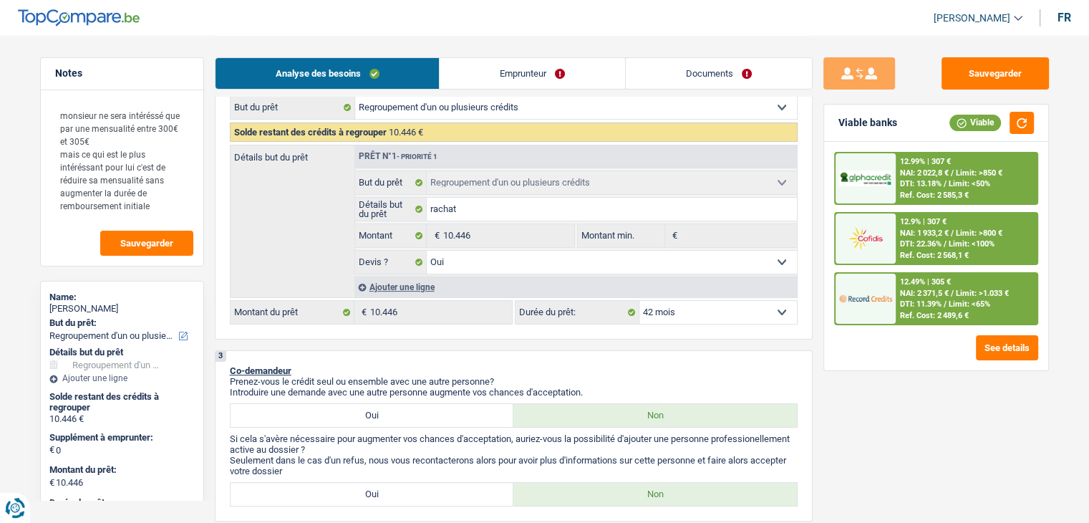
click at [707, 308] on select "12 mois 18 mois 24 mois 30 mois 36 mois 42 mois 48 mois 60 mois Sélectionner un…" at bounding box center [717, 312] width 157 height 23
select select "36"
click at [639, 301] on select "12 mois 18 mois 24 mois 30 mois 36 mois 42 mois 48 mois 60 mois Sélectionner un…" at bounding box center [717, 312] width 157 height 23
select select "36"
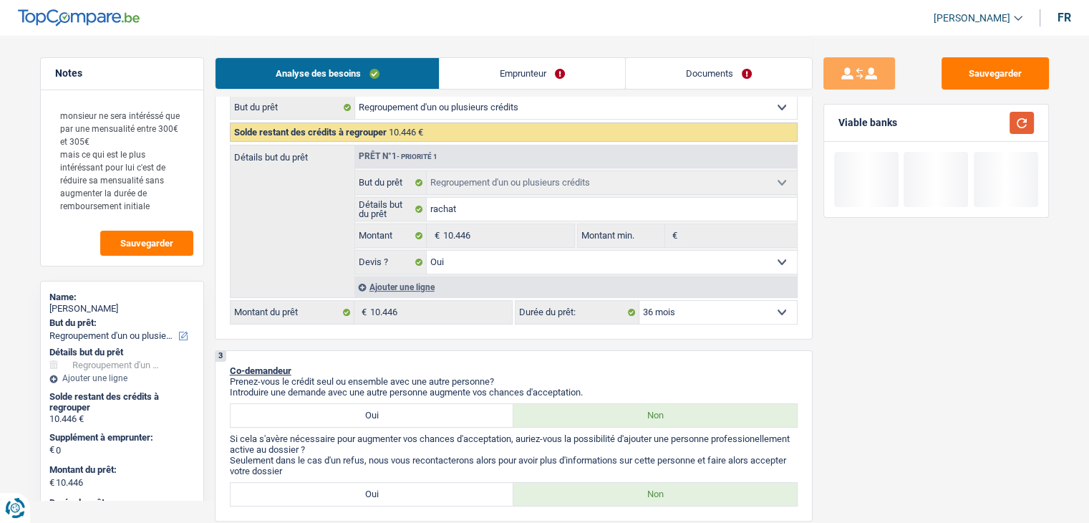
click at [1020, 115] on button "button" at bounding box center [1021, 123] width 24 height 22
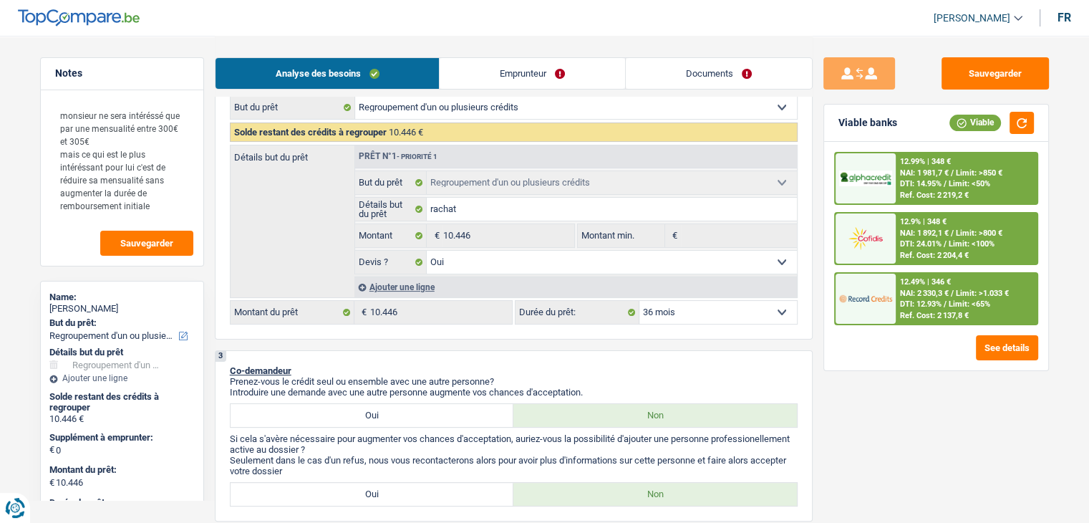
click at [936, 296] on span "NAI: 2 330,3 €" at bounding box center [924, 292] width 49 height 9
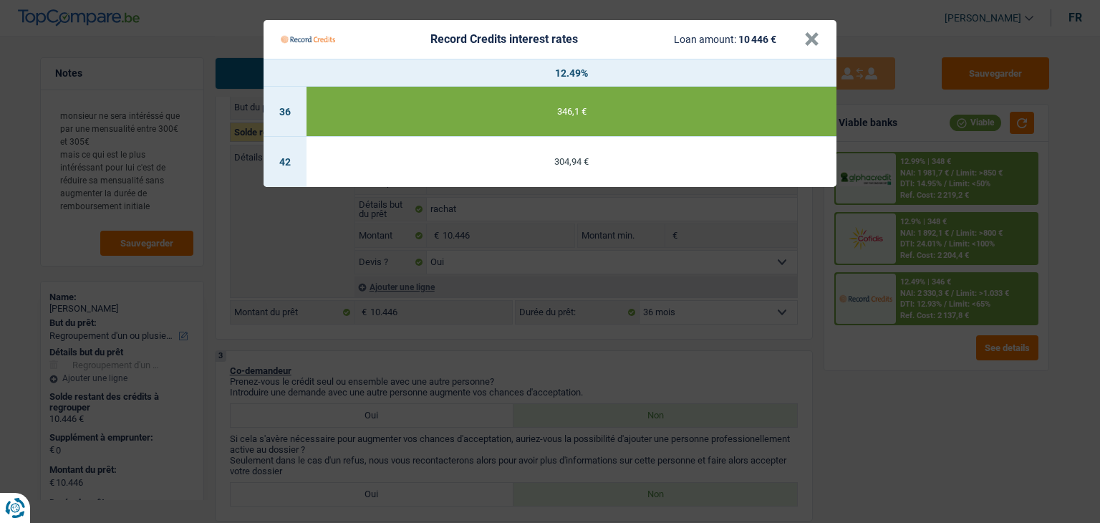
click at [911, 344] on Credits "Record Credits interest rates Loan amount: 10 446 € × 12.49% 36 346,1 € 42 304,…" at bounding box center [550, 261] width 1100 height 523
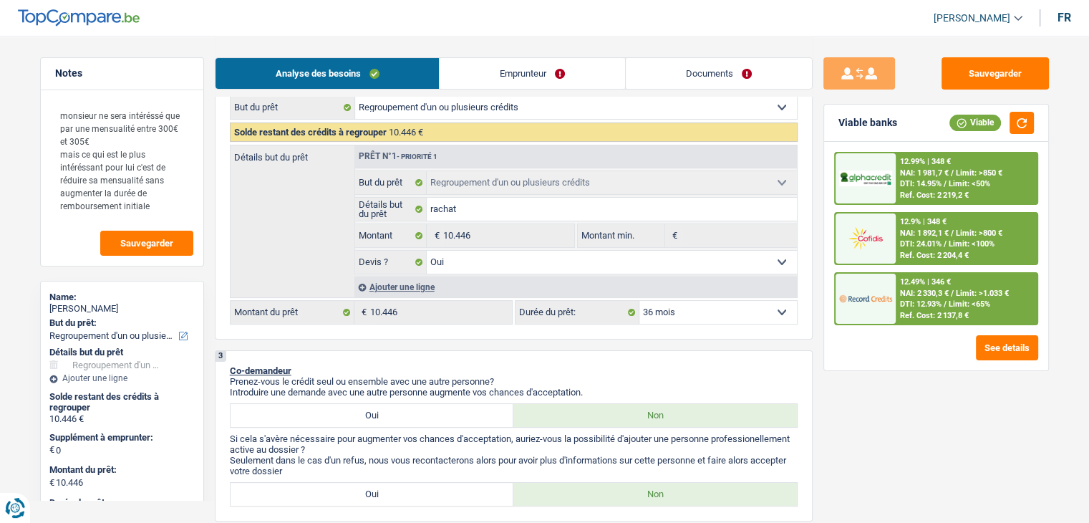
click at [904, 240] on span "DTI: 24.01%" at bounding box center [921, 243] width 42 height 9
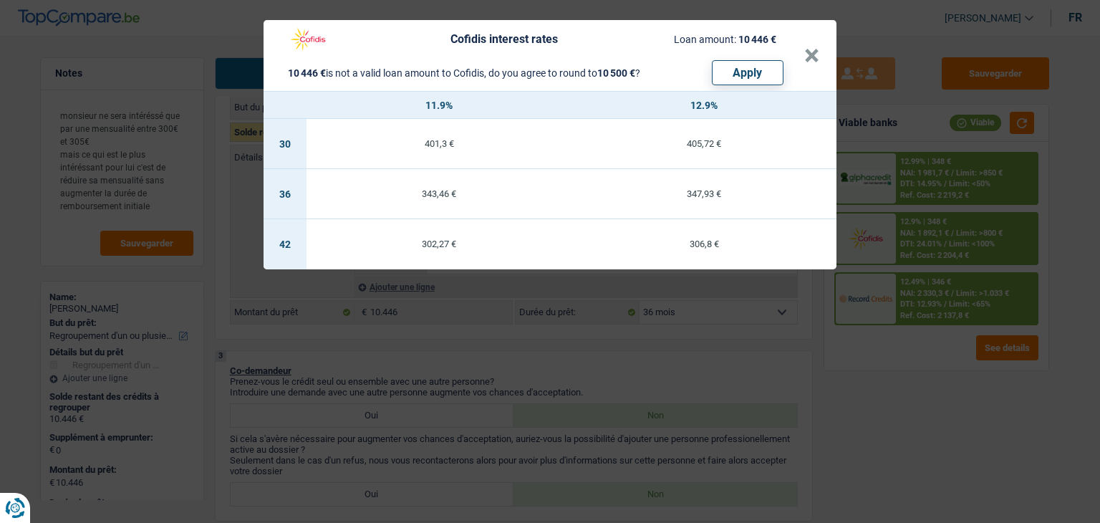
click at [928, 367] on div "Cofidis interest rates Loan amount: 10 446 € 10 446 € is not a valid loan amoun…" at bounding box center [550, 261] width 1100 height 523
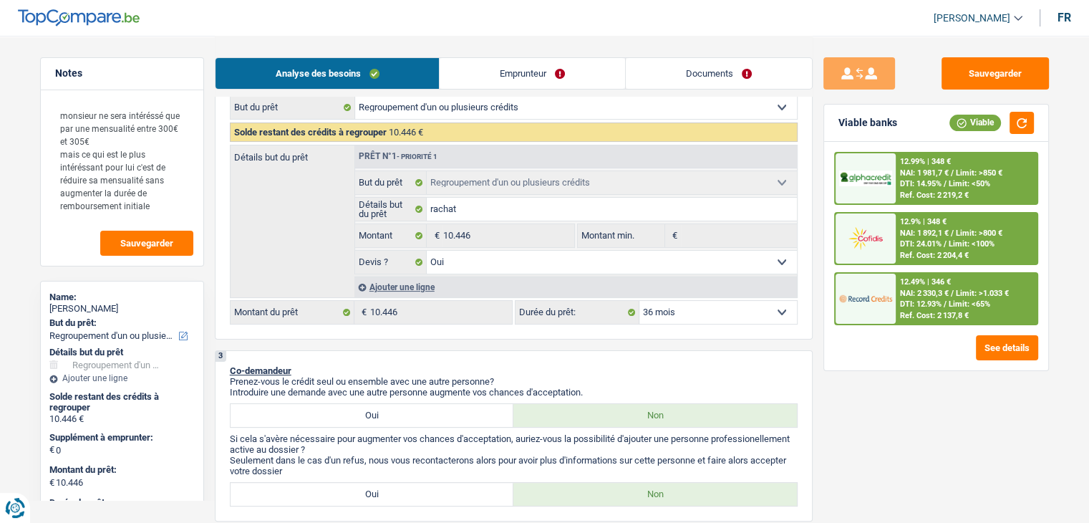
click at [923, 173] on span "NAI: 1 981,7 €" at bounding box center [924, 172] width 49 height 9
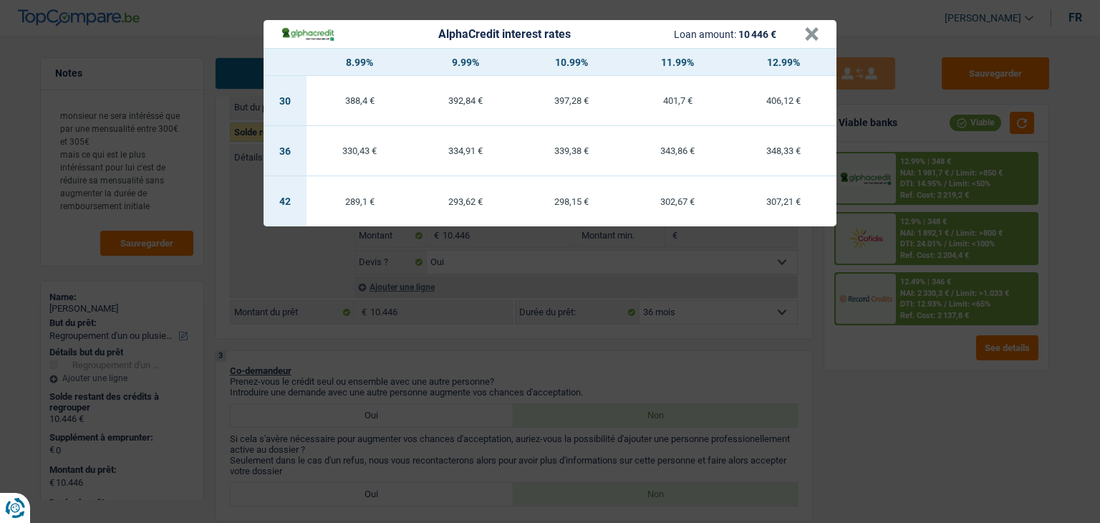
click at [939, 382] on div "AlphaCredit interest rates Loan amount: 10 446 € × 8.99% 9.99% 10.99% 11.99% 12…" at bounding box center [550, 261] width 1100 height 523
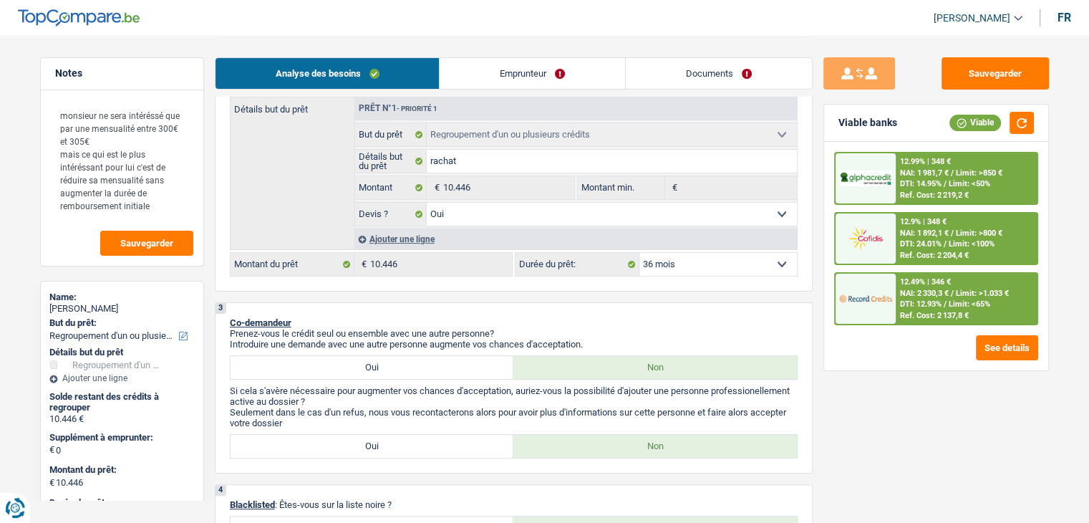
scroll to position [72, 0]
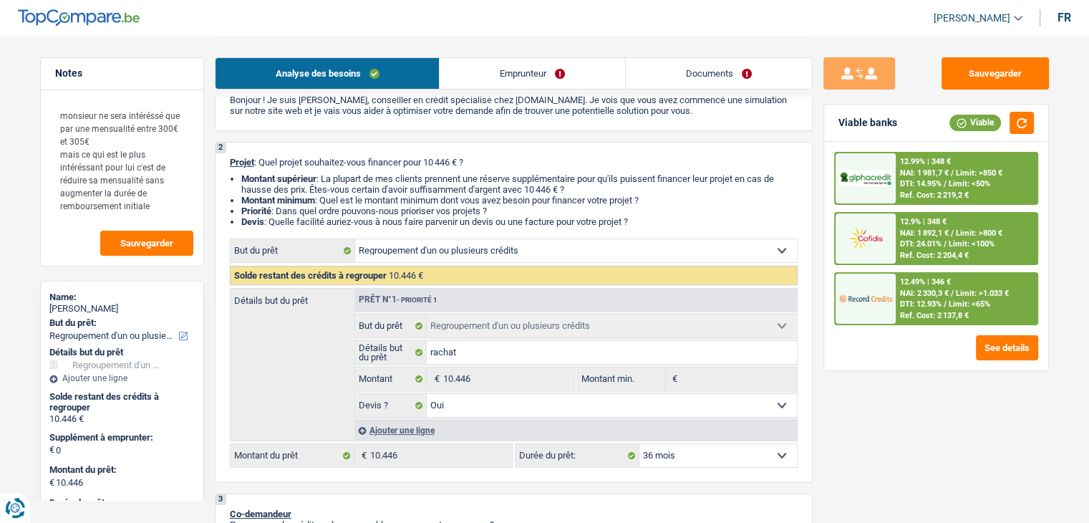
click at [901, 304] on span "DTI: 12.93%" at bounding box center [921, 303] width 42 height 9
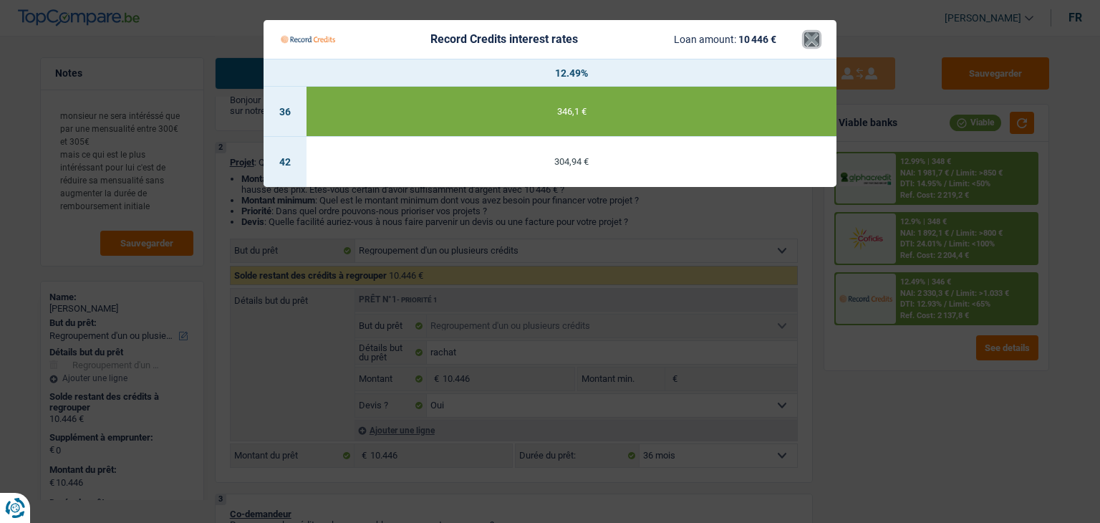
click at [805, 41] on button "×" at bounding box center [811, 39] width 15 height 14
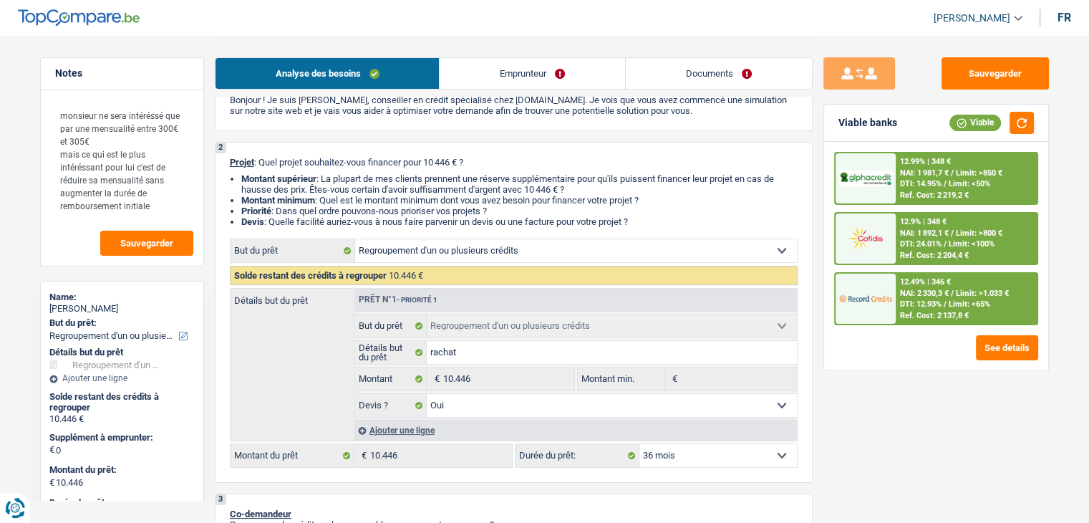
click at [919, 299] on span "DTI: 12.93%" at bounding box center [921, 303] width 42 height 9
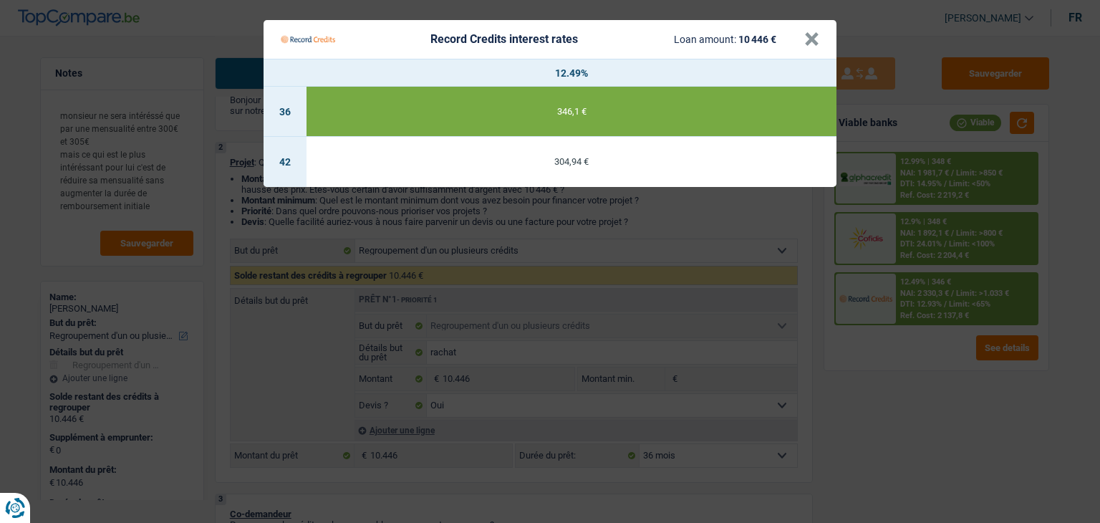
click at [582, 167] on td "304,94 €" at bounding box center [571, 162] width 530 height 50
select select "42"
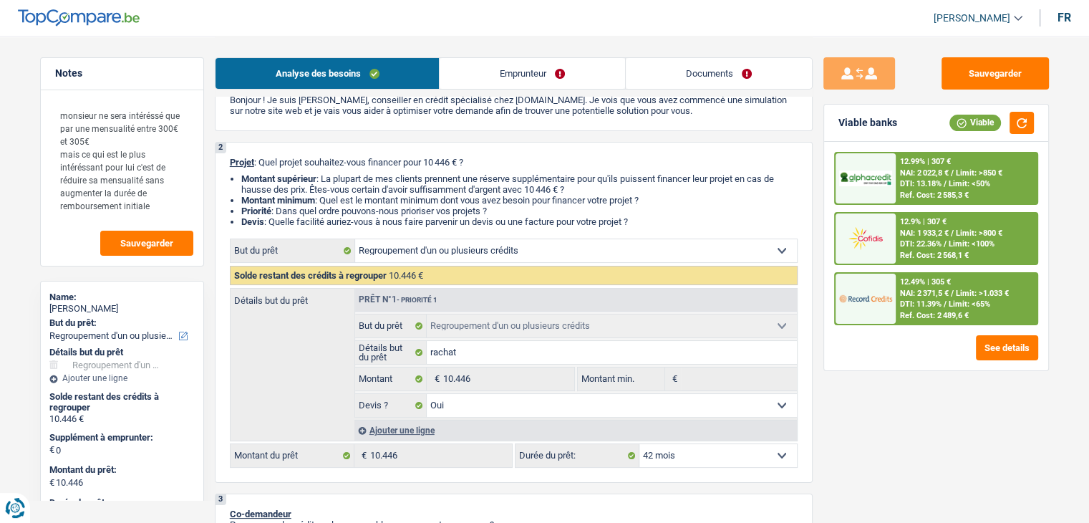
click at [880, 287] on img at bounding box center [865, 298] width 53 height 26
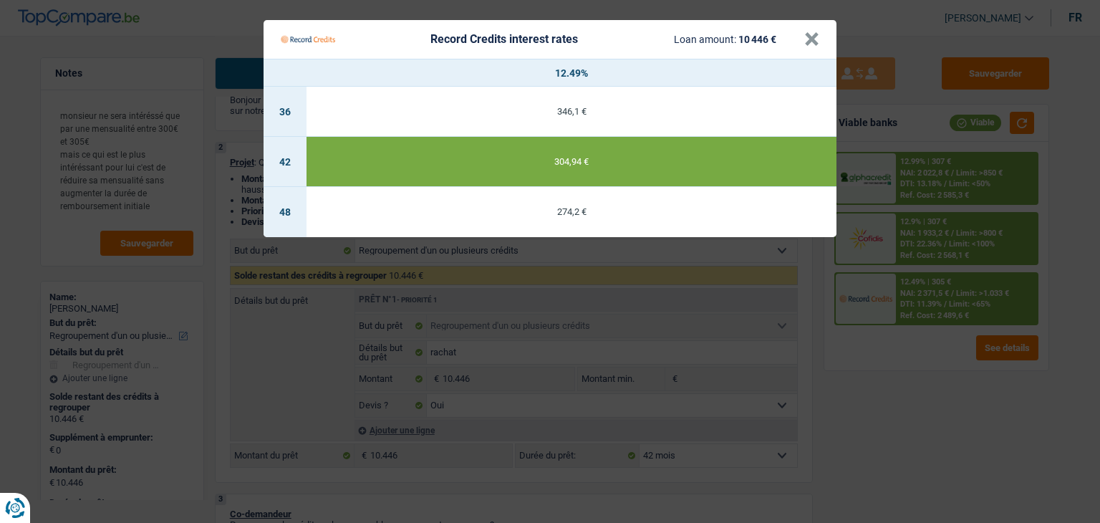
click at [913, 400] on Credits "Record Credits interest rates Loan amount: 10 446 € × 12.49% 36 346,1 € 42 304,…" at bounding box center [550, 261] width 1100 height 523
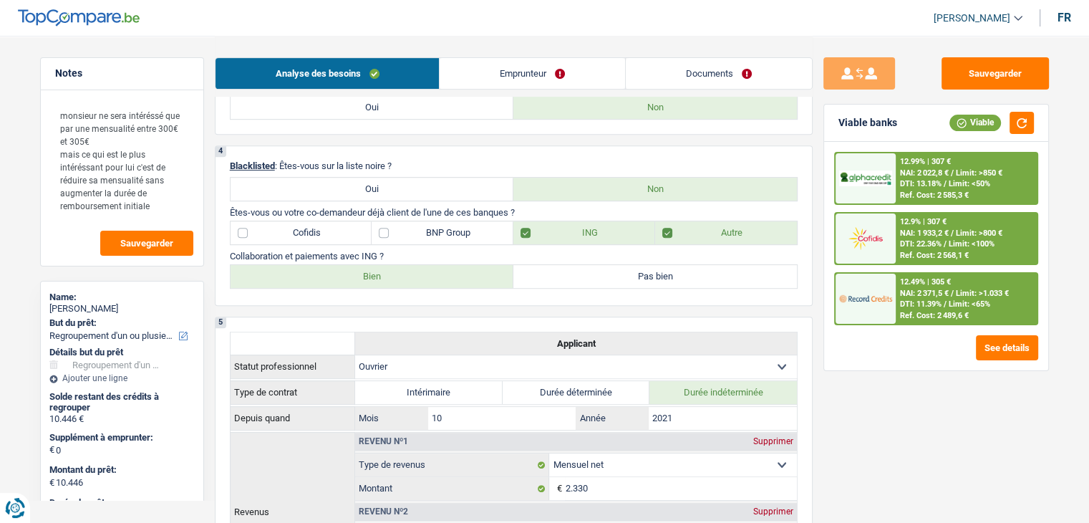
scroll to position [644, 0]
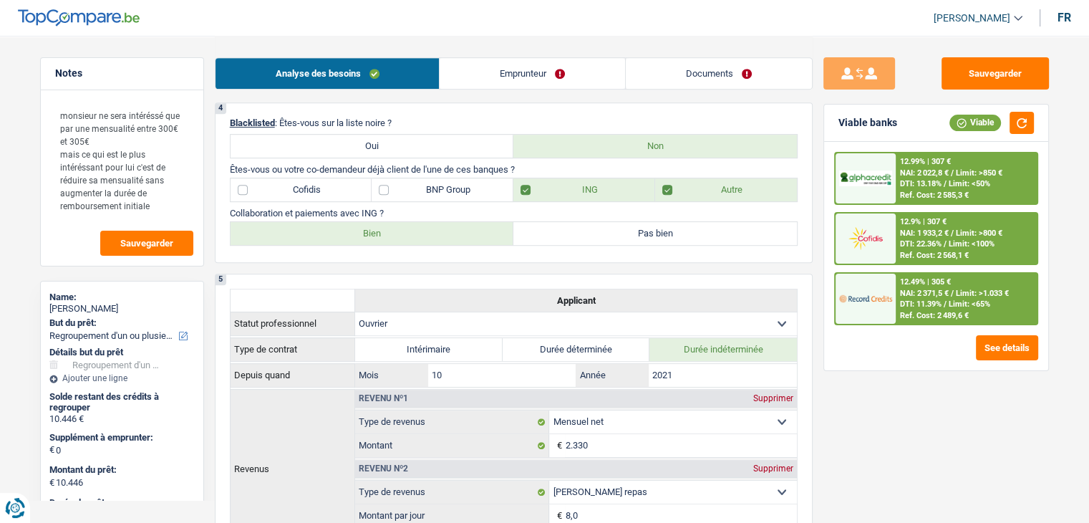
click at [921, 293] on span "NAI: 2 371,5 €" at bounding box center [924, 292] width 49 height 9
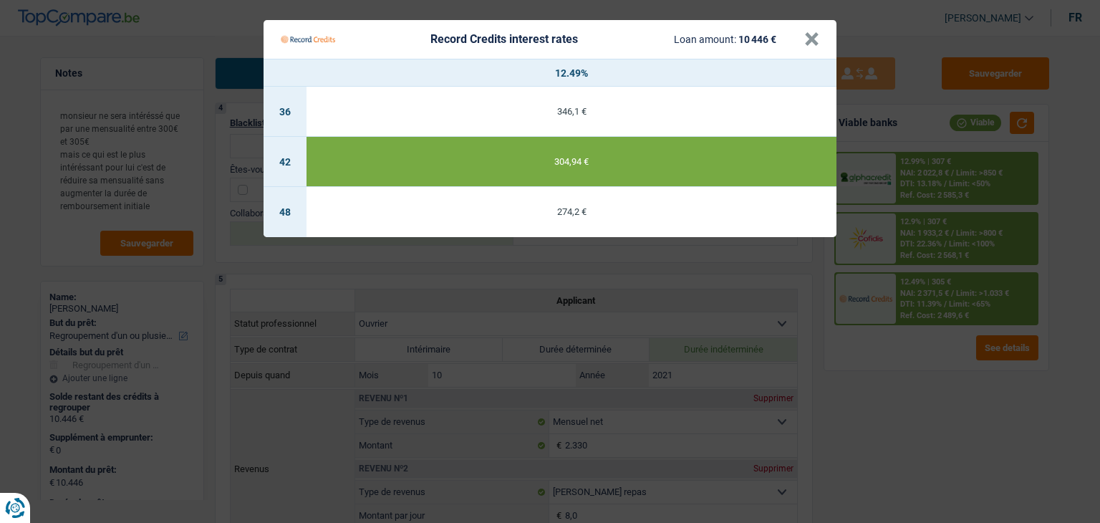
click at [916, 370] on Credits "Record Credits interest rates Loan amount: 10 446 € × 12.49% 36 346,1 € 42 304,…" at bounding box center [550, 261] width 1100 height 523
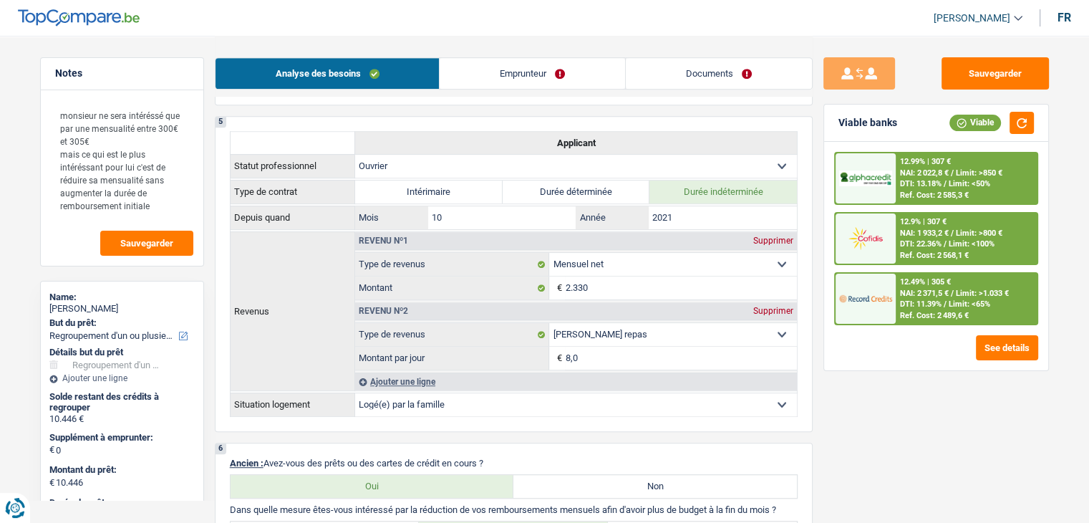
scroll to position [1088, 0]
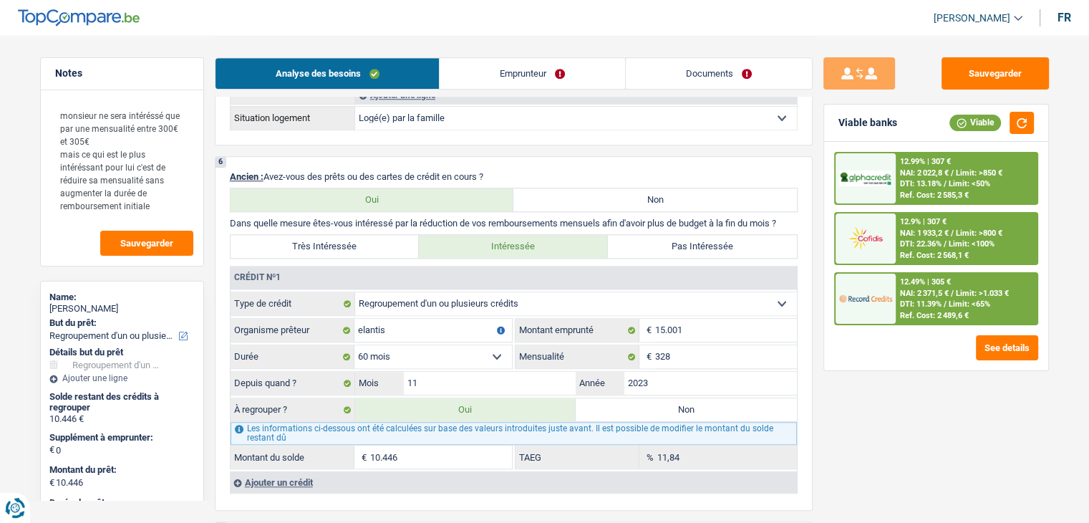
click at [864, 424] on div "Sauvegarder Viable banks Viable 12.99% | 307 € NAI: 2 022,8 € / Limit: >850 € D…" at bounding box center [935, 278] width 247 height 442
click at [901, 236] on span "NAI: 1 933,2 €" at bounding box center [924, 232] width 49 height 9
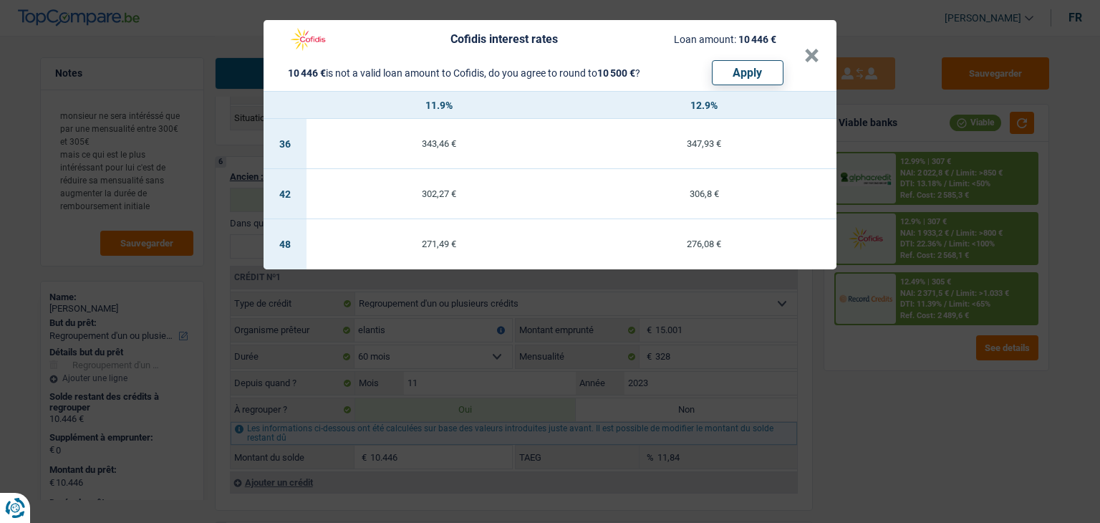
click at [902, 367] on div "Cofidis interest rates Loan amount: 10 446 € 10 446 € is not a valid loan amoun…" at bounding box center [550, 261] width 1100 height 523
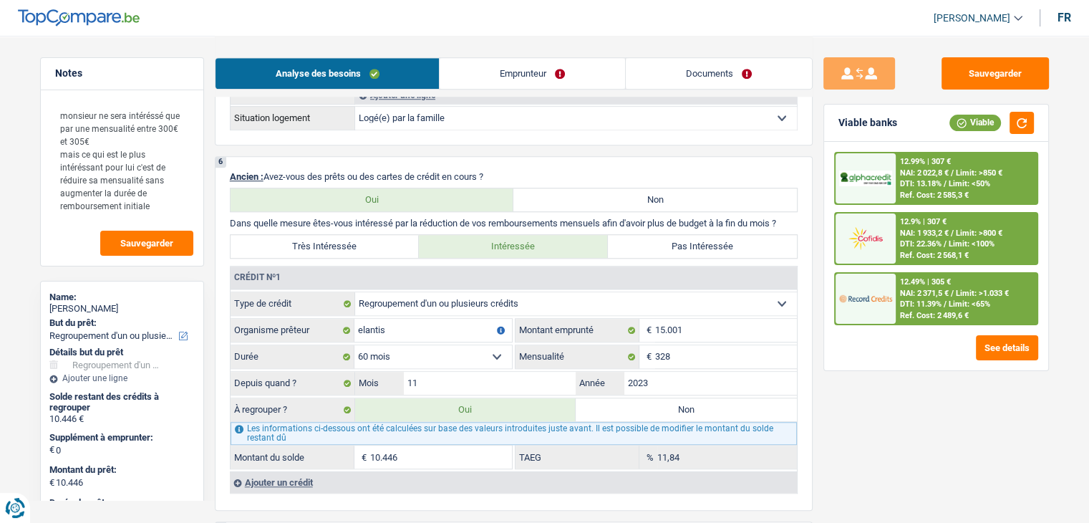
click at [913, 294] on span "NAI: 2 371,5 €" at bounding box center [924, 292] width 49 height 9
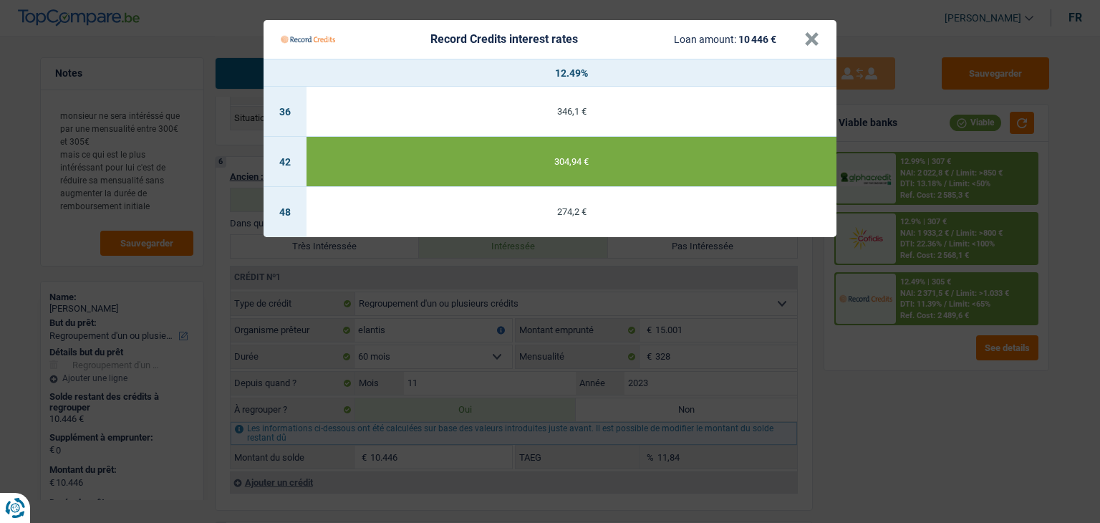
click at [921, 384] on Credits "Record Credits interest rates Loan amount: 10 446 € × 12.49% 36 346,1 € 42 304,…" at bounding box center [550, 261] width 1100 height 523
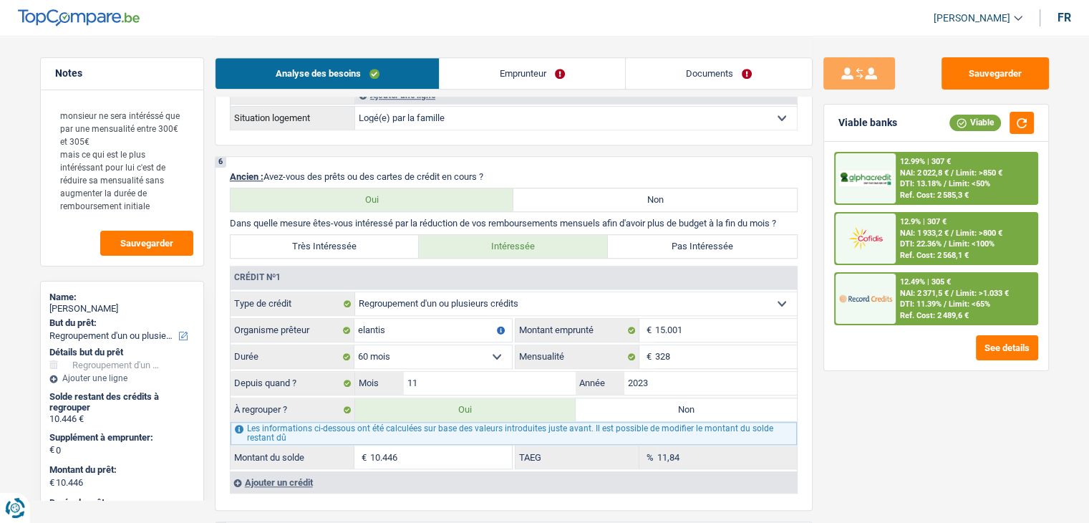
click at [913, 173] on span "NAI: 2 022,8 €" at bounding box center [924, 172] width 49 height 9
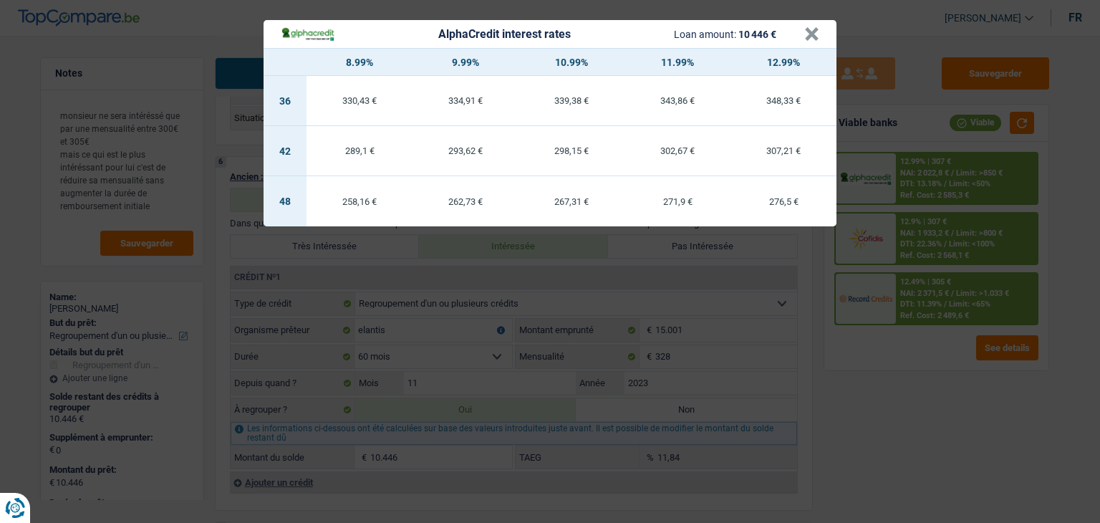
click at [455, 155] on div "293,62 €" at bounding box center [465, 150] width 106 height 9
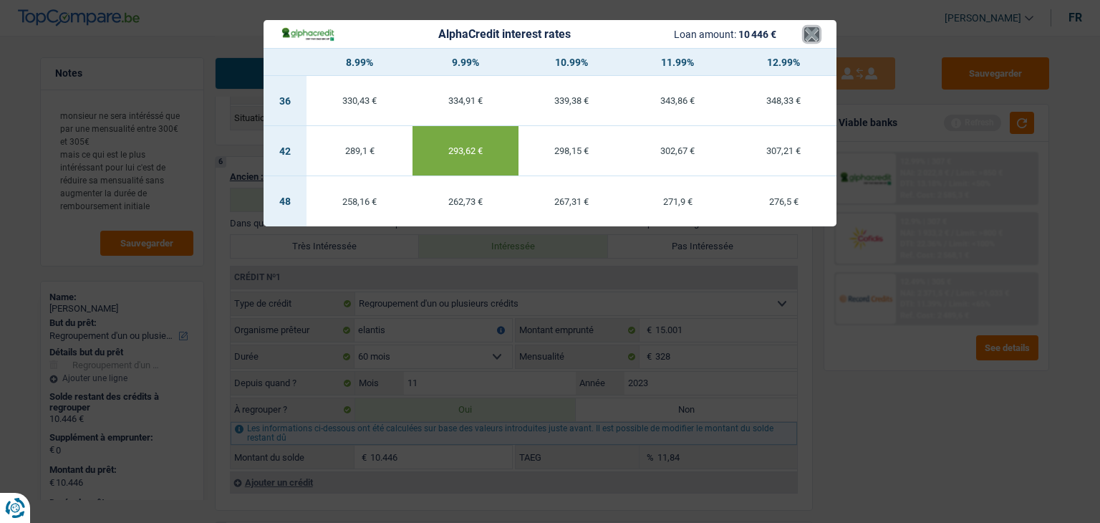
click at [817, 35] on button "×" at bounding box center [811, 34] width 15 height 14
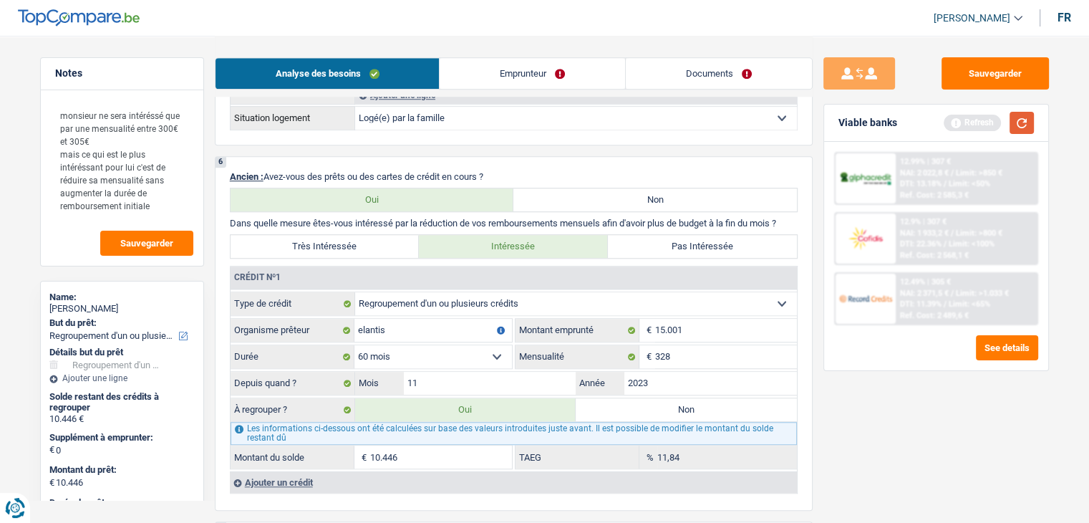
click at [1022, 114] on button "button" at bounding box center [1021, 123] width 24 height 22
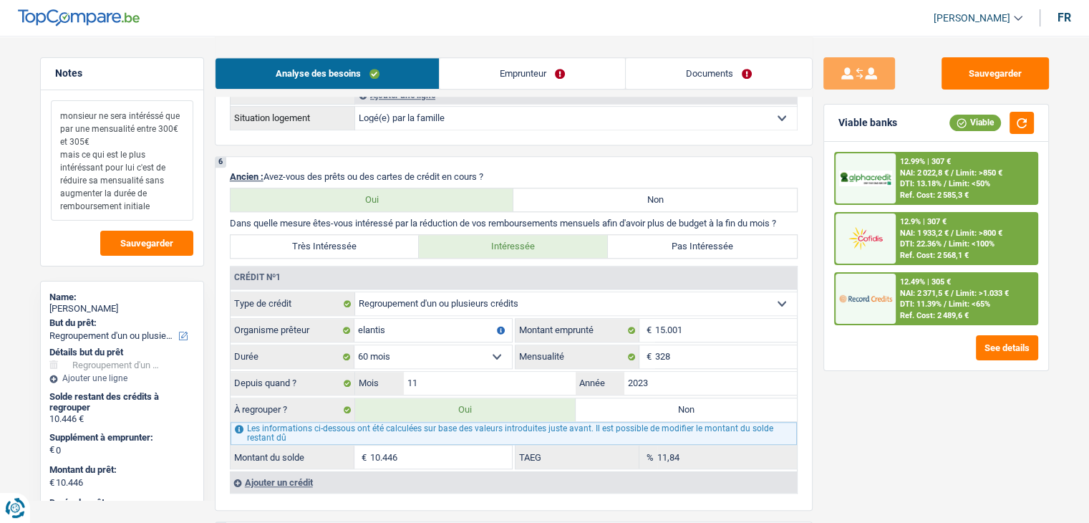
drag, startPoint x: 106, startPoint y: 142, endPoint x: 43, endPoint y: 107, distance: 72.1
click at [43, 107] on div "monsieur ne sera intéréssé que par une mensualité entre 300€ et 305€ mais ce qu…" at bounding box center [122, 177] width 162 height 175
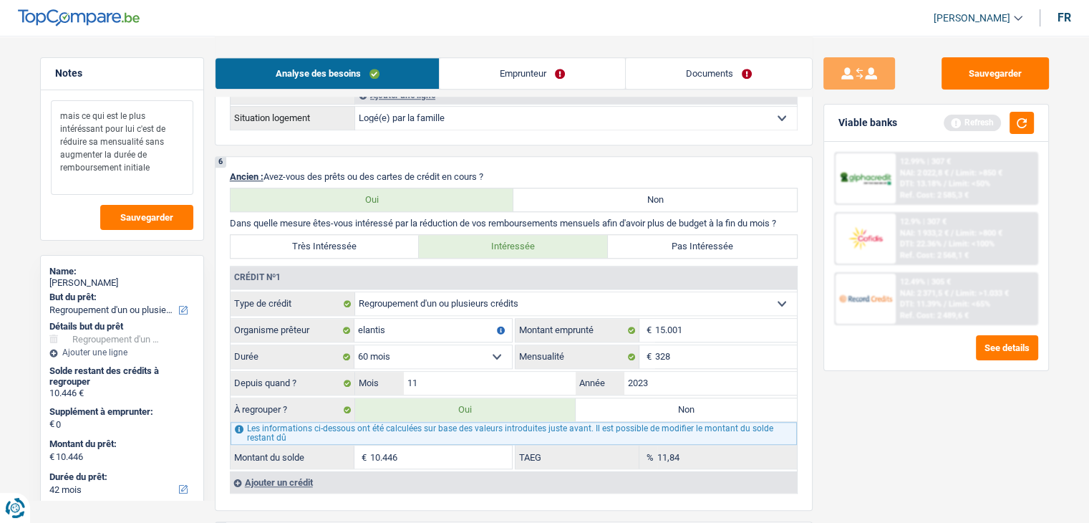
drag, startPoint x: 73, startPoint y: 130, endPoint x: 30, endPoint y: 131, distance: 43.0
click at [31, 131] on div "Notes mais ce qui est le plus intéréssant pour lui c'est de réduire sa mensuali…" at bounding box center [121, 278] width 185 height 442
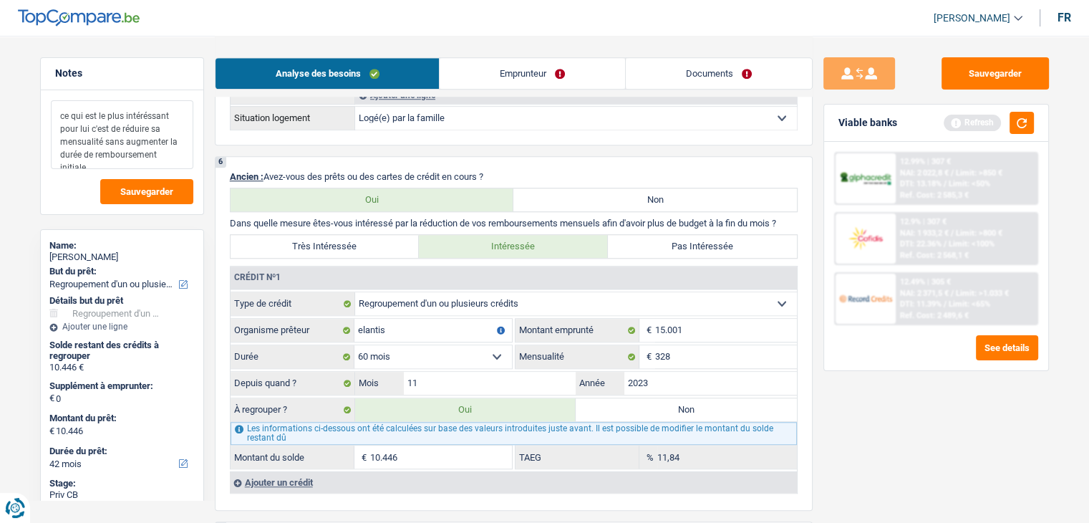
type textarea "ce qui est le plus intéréssant pour lui c'est de réduire sa mensualité sans aug…"
click at [1022, 134] on div "Viable banks Refresh" at bounding box center [936, 123] width 224 height 37
click at [1022, 132] on button "button" at bounding box center [1021, 123] width 24 height 22
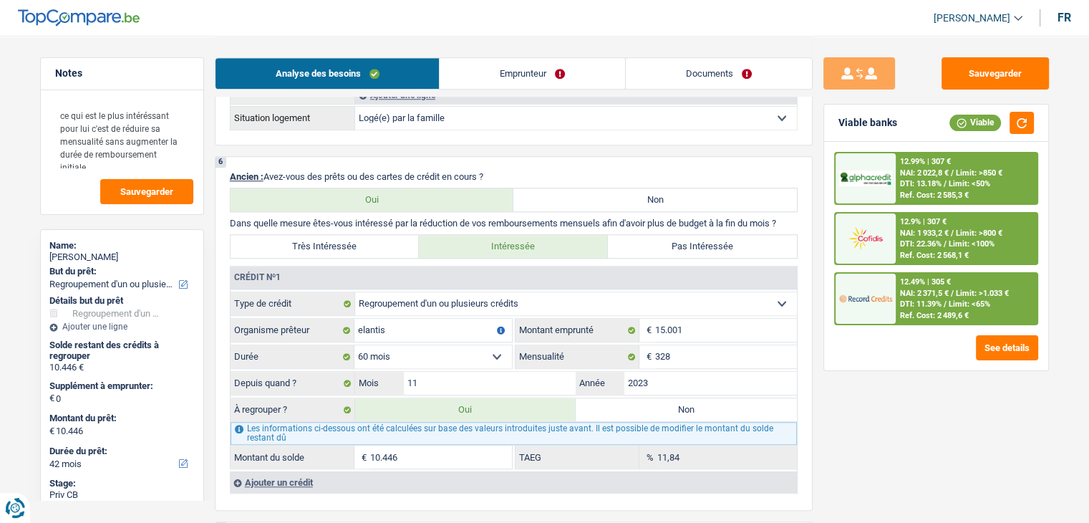
click at [929, 173] on span "NAI: 2 022,8 €" at bounding box center [924, 172] width 49 height 9
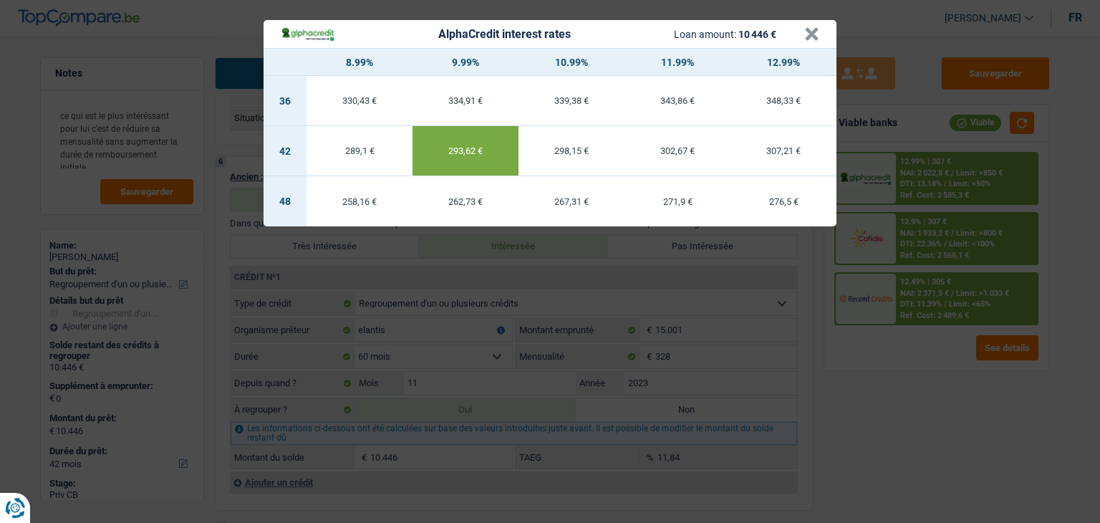
click at [899, 414] on div "AlphaCredit interest rates Loan amount: 10 446 € × 8.99% 9.99% 10.99% 11.99% 12…" at bounding box center [550, 261] width 1100 height 523
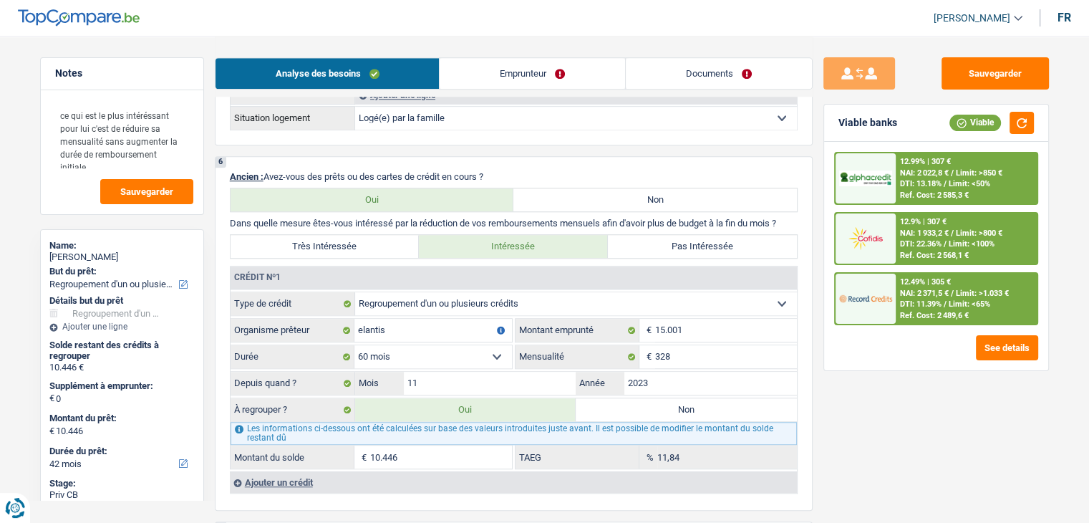
click at [812, 186] on div "Sauvegarder Viable banks Viable 12.99% | 307 € NAI: 2 022,8 € / Limit: >850 € D…" at bounding box center [935, 278] width 247 height 442
click at [824, 299] on div "12.99% | 307 € NAI: 2 022,8 € / Limit: >850 € DTI: 13.18% / Limit: <50% Ref. Co…" at bounding box center [936, 256] width 224 height 228
click at [994, 81] on button "Sauvegarder" at bounding box center [994, 73] width 107 height 32
click at [894, 184] on div at bounding box center [865, 178] width 60 height 50
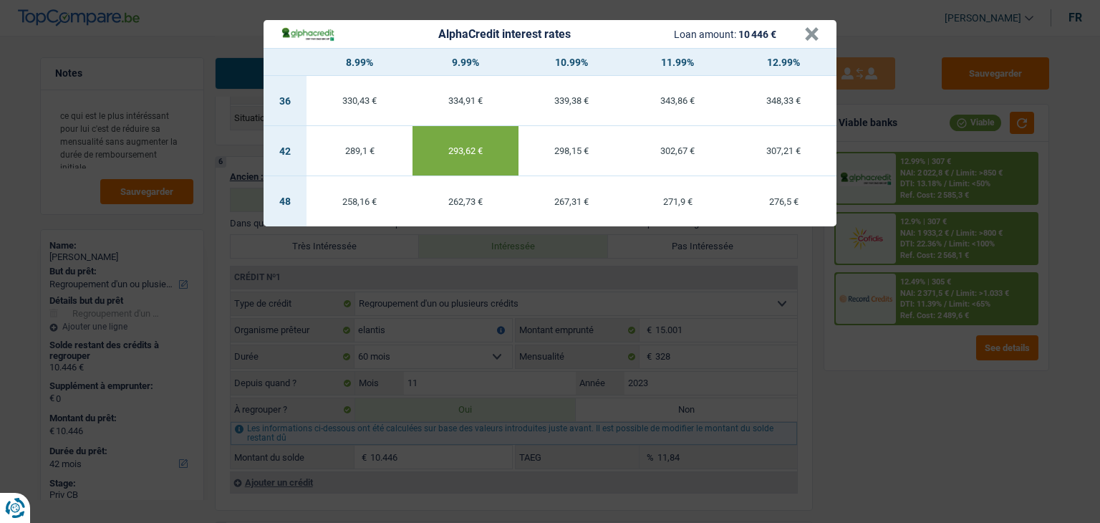
click at [629, 269] on div "AlphaCredit interest rates Loan amount: 10 446 € × 8.99% 9.99% 10.99% 11.99% 12…" at bounding box center [550, 261] width 1100 height 523
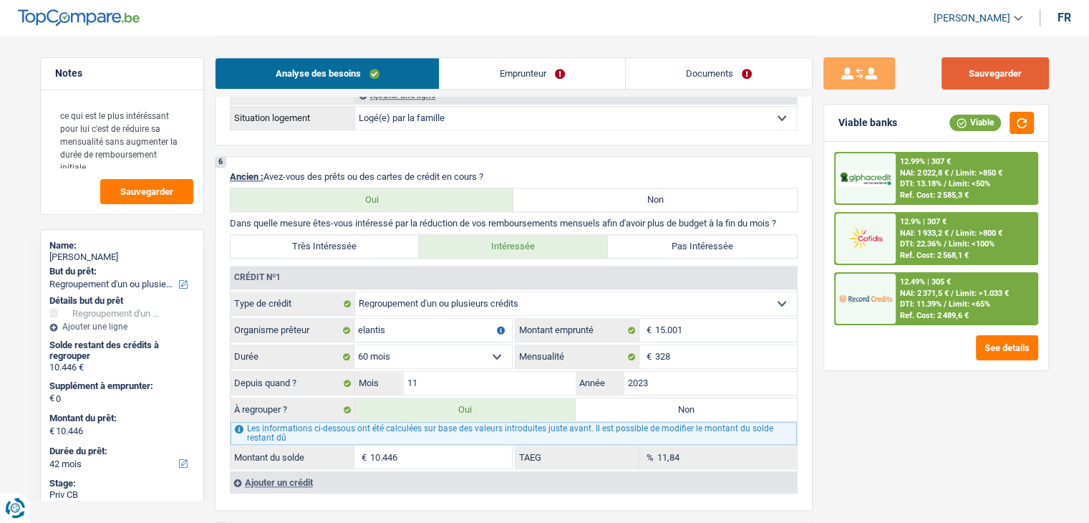
click at [1002, 81] on button "Sauvegarder" at bounding box center [994, 73] width 107 height 32
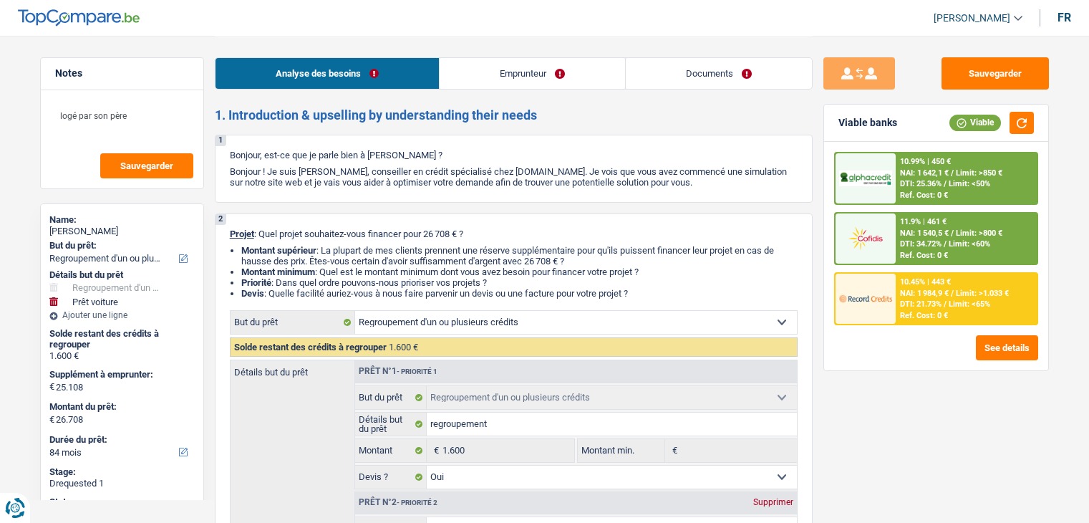
select select "refinancing"
select select "car"
select select "84"
select select "refinancing"
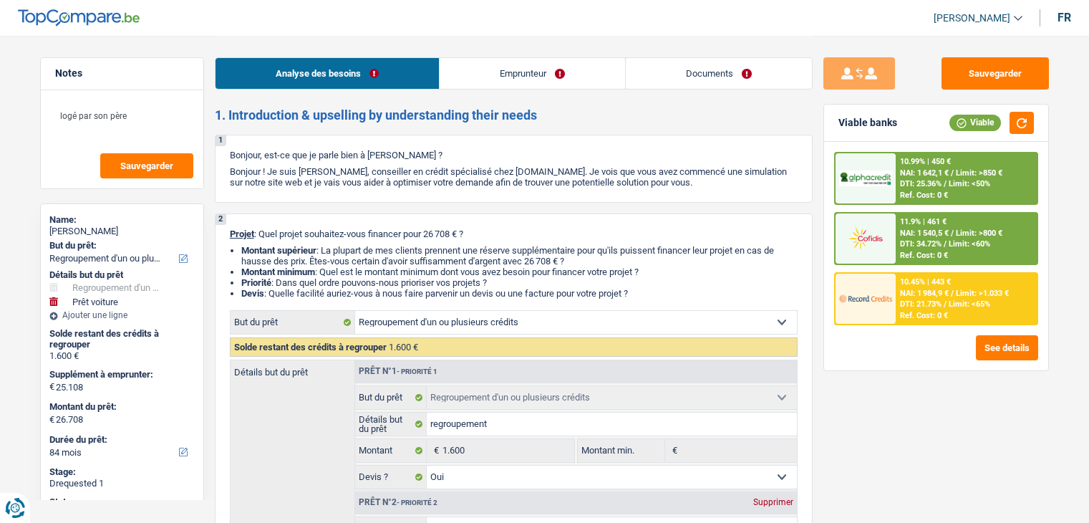
select select "refinancing"
select select "yes"
select select "car"
select select "yes"
select select "84"
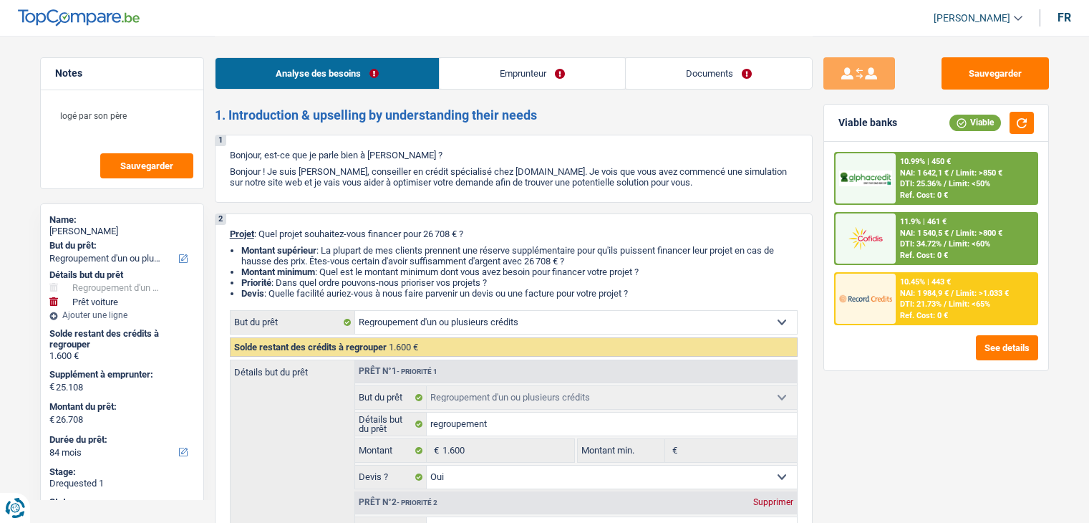
select select "worker"
select select "netSalary"
select select "mealVouchers"
select select "liveWithParents"
select select "cardOrCredit"
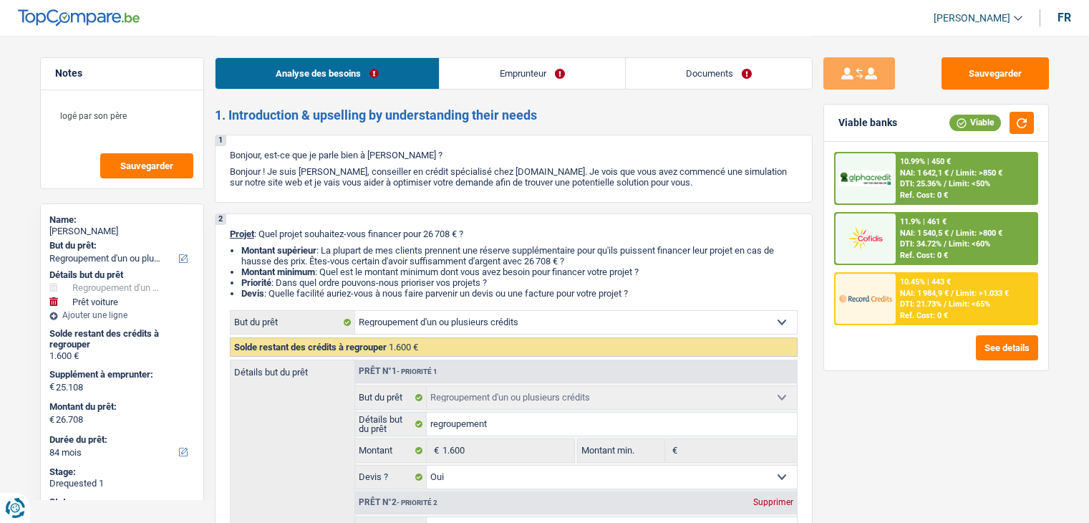
select select "cardOrCredit"
select select "refinancing"
select select "yes"
select select "car"
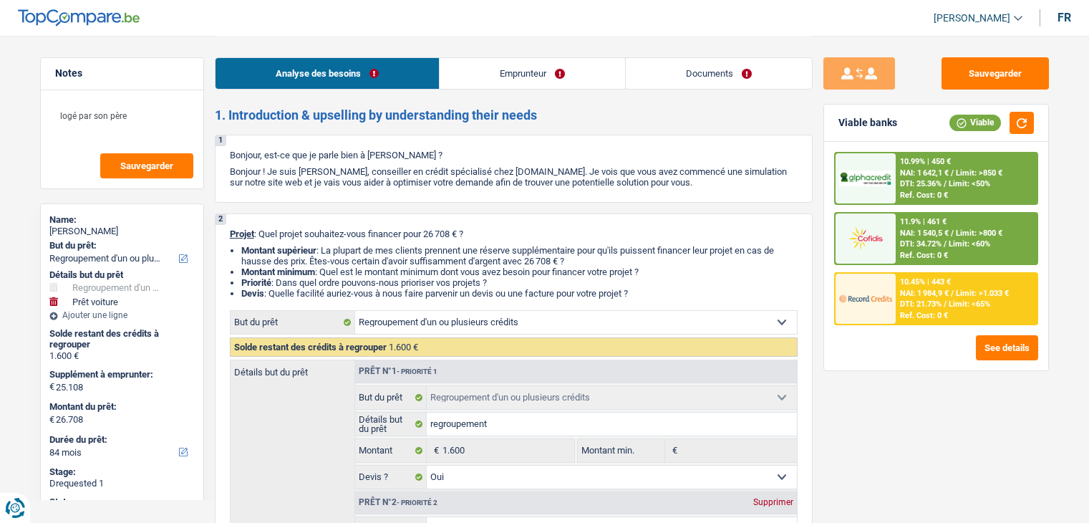
select select "yes"
select select "84"
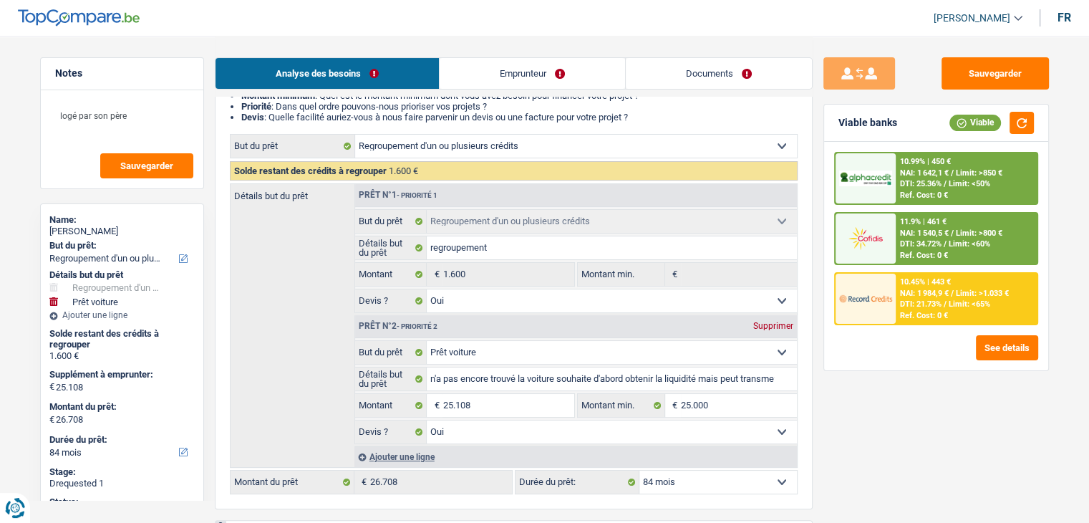
scroll to position [286, 0]
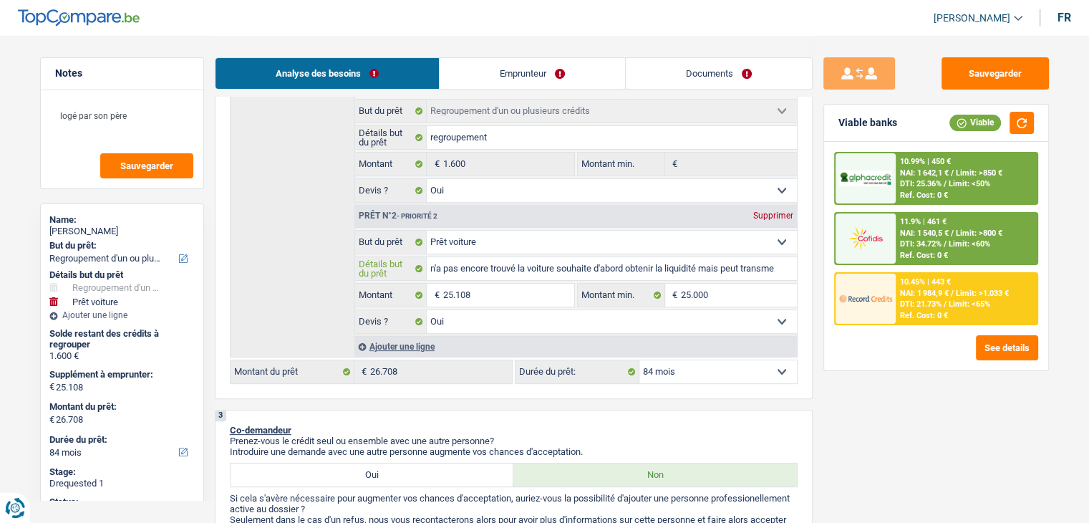
click at [767, 271] on input "n'a pas encore trouvé la voiture souhaite d'abord obtenir la liquidité mais peu…" at bounding box center [612, 268] width 370 height 23
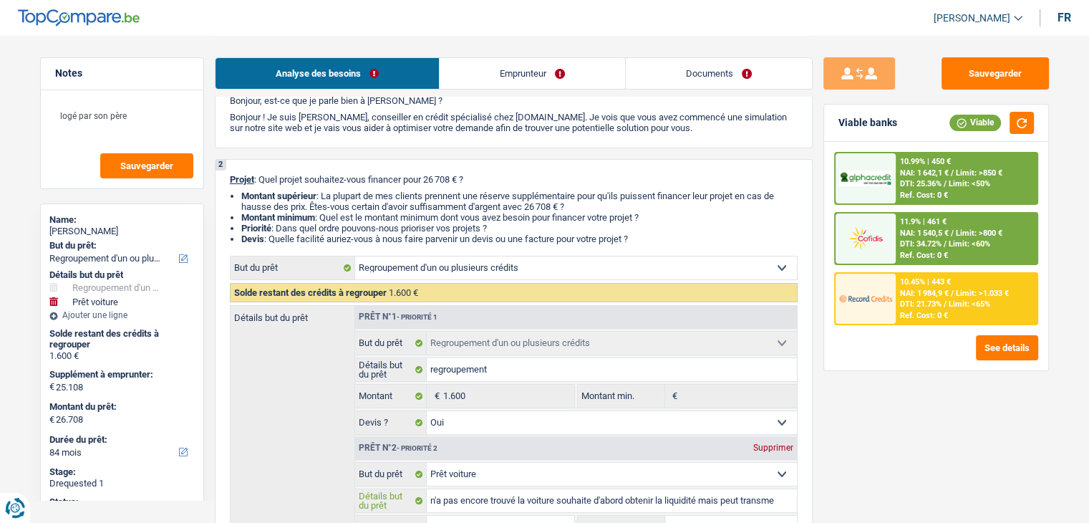
scroll to position [0, 0]
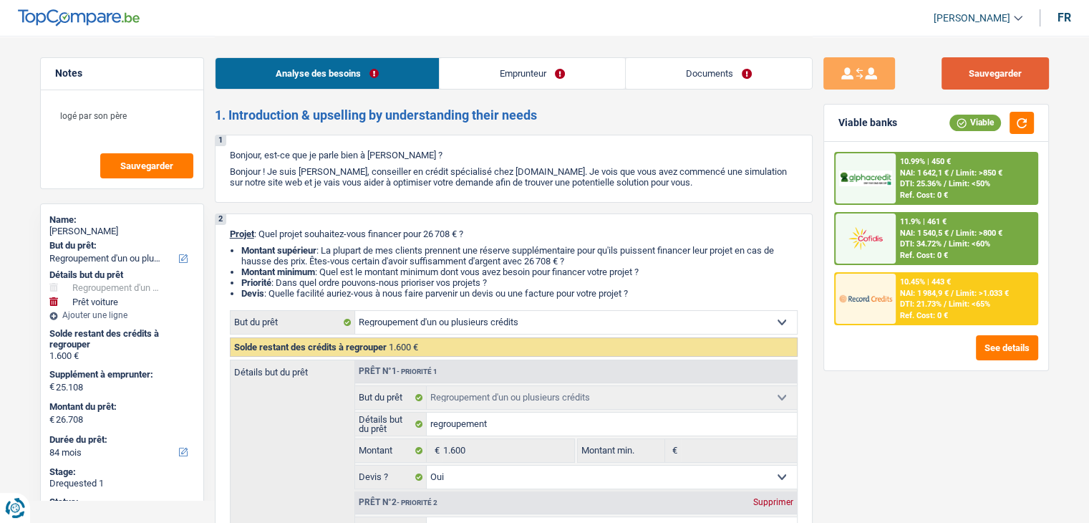
click at [979, 77] on button "Sauvegarder" at bounding box center [994, 73] width 107 height 32
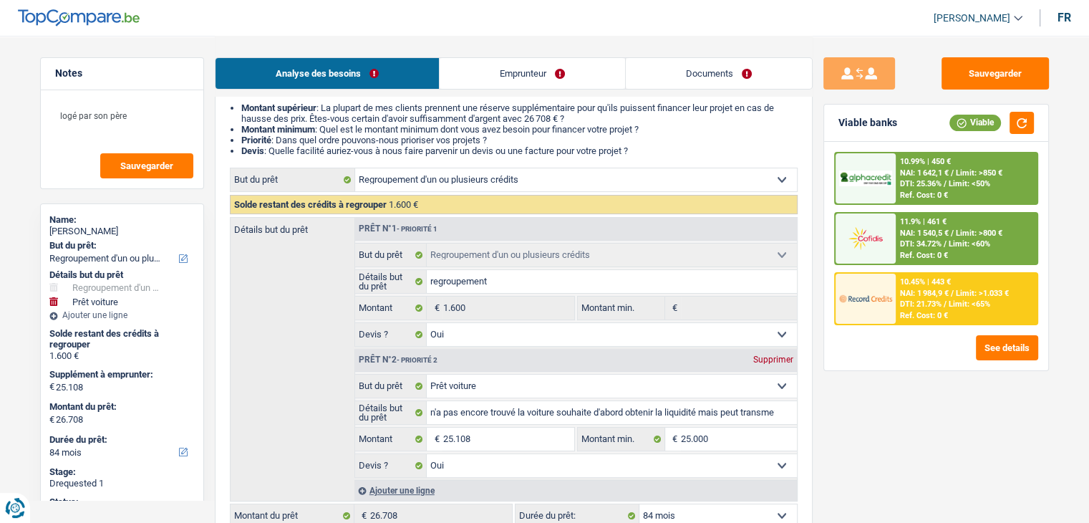
scroll to position [143, 0]
click at [552, 172] on select "Confort maison: meubles, textile, peinture, électroménager, outillage non-profe…" at bounding box center [576, 179] width 442 height 23
click at [552, 170] on select "Confort maison: meubles, textile, peinture, électroménager, outillage non-profe…" at bounding box center [576, 179] width 442 height 23
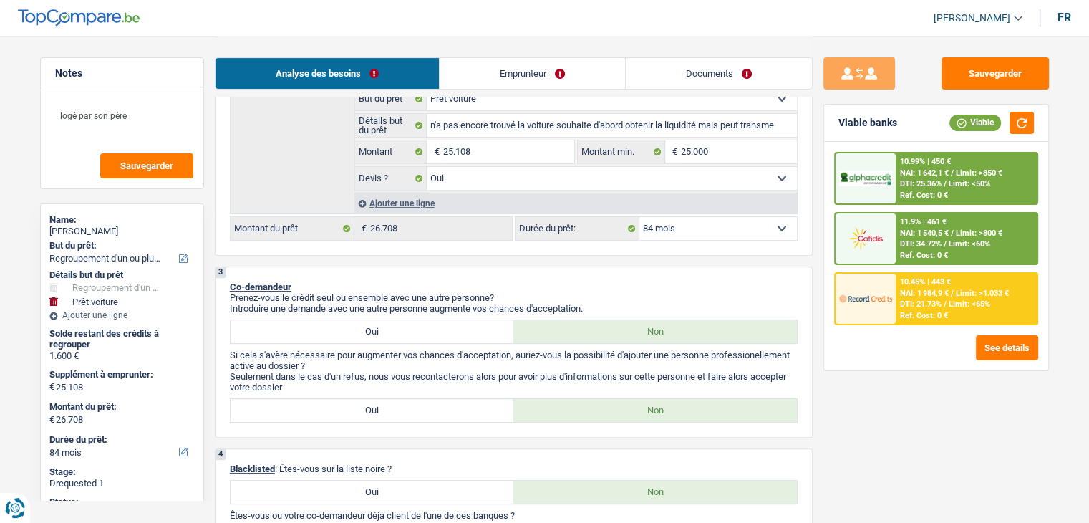
click at [616, 286] on p "Co-demandeur" at bounding box center [514, 286] width 568 height 11
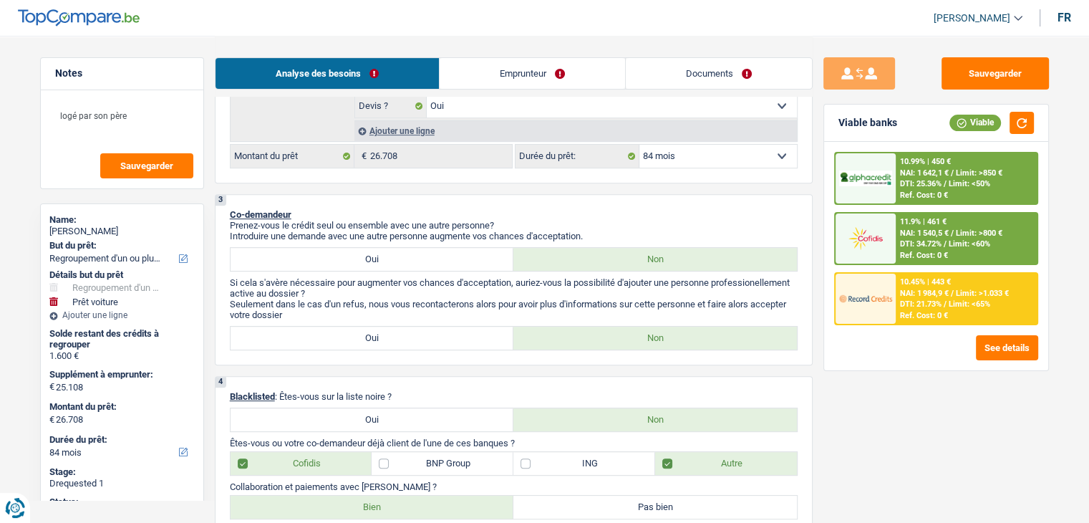
scroll to position [644, 0]
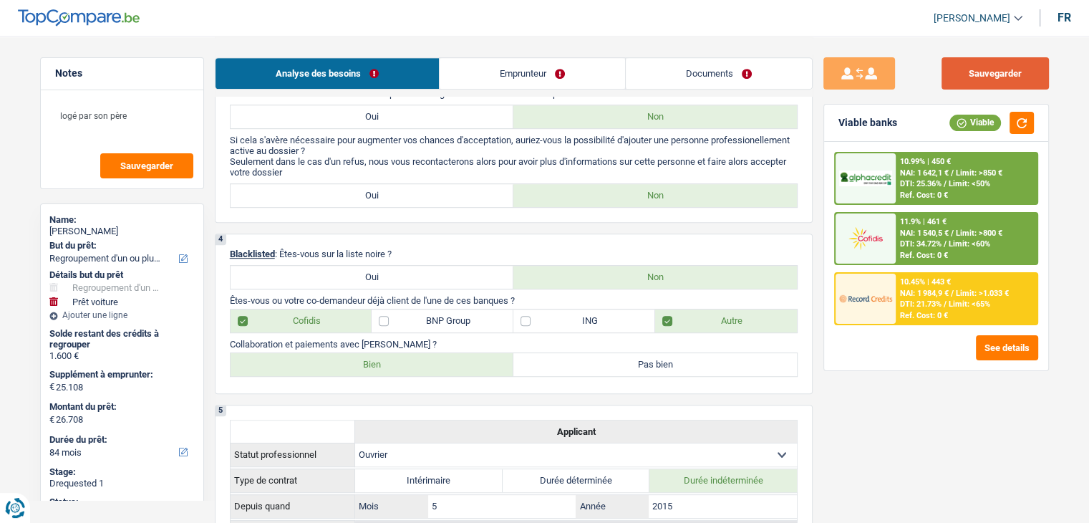
click at [954, 77] on button "Sauvegarder" at bounding box center [994, 73] width 107 height 32
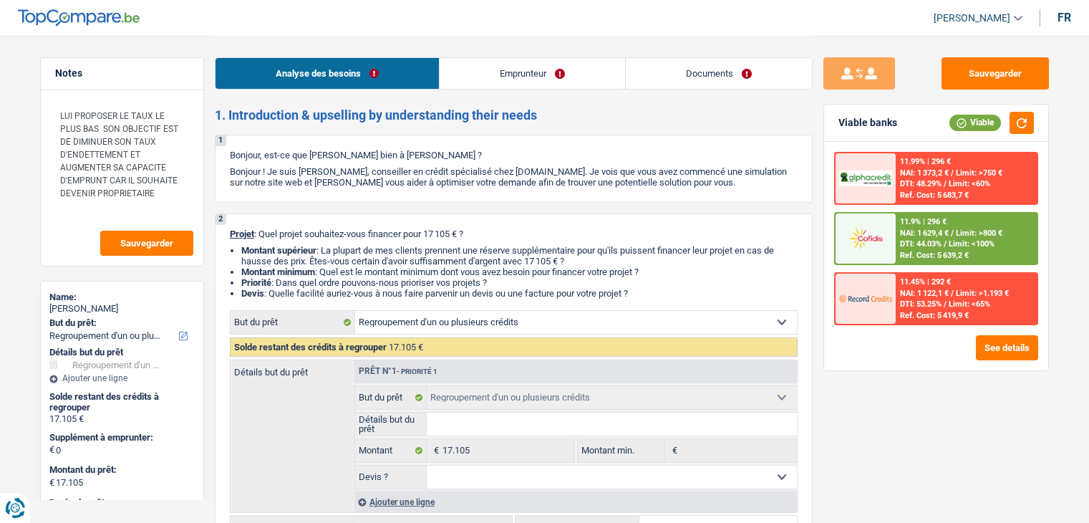
select select "refinancing"
select select "84"
select select "refinancing"
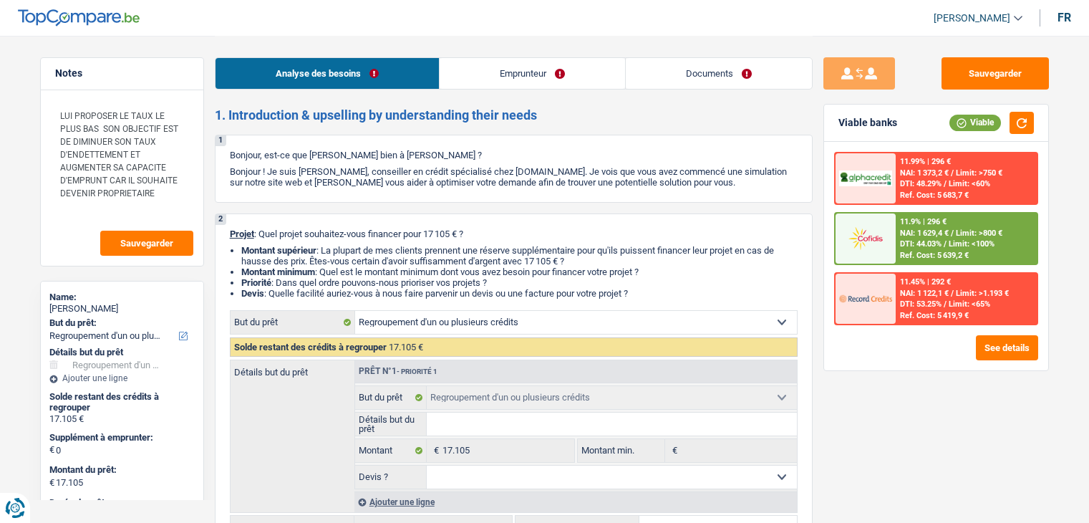
select select "84"
select select "worker"
select select "familyAllowances"
select select "netSalary"
select select "rents"
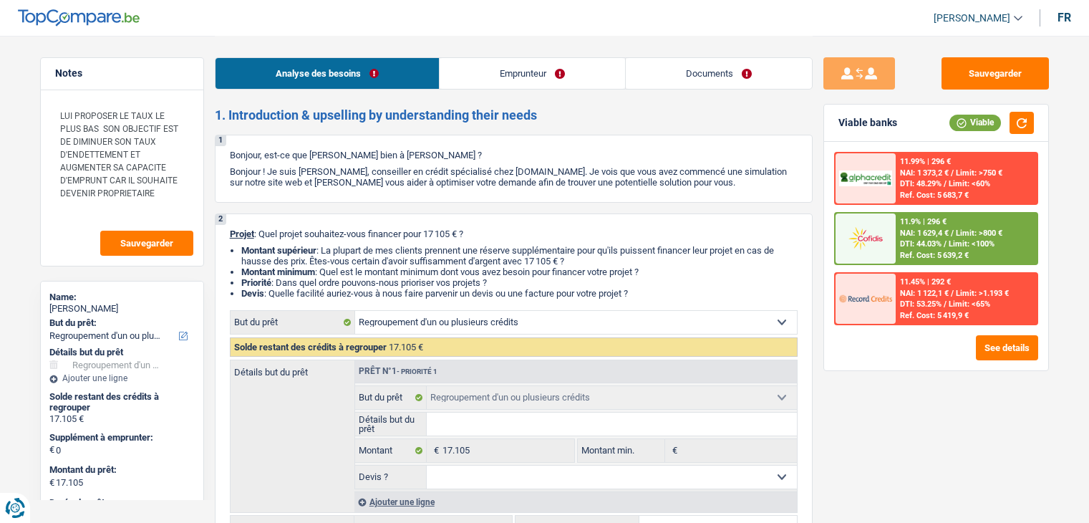
select select "carLoan"
select select "48"
select select "personalLoan"
select select "hobbies"
select select "48"
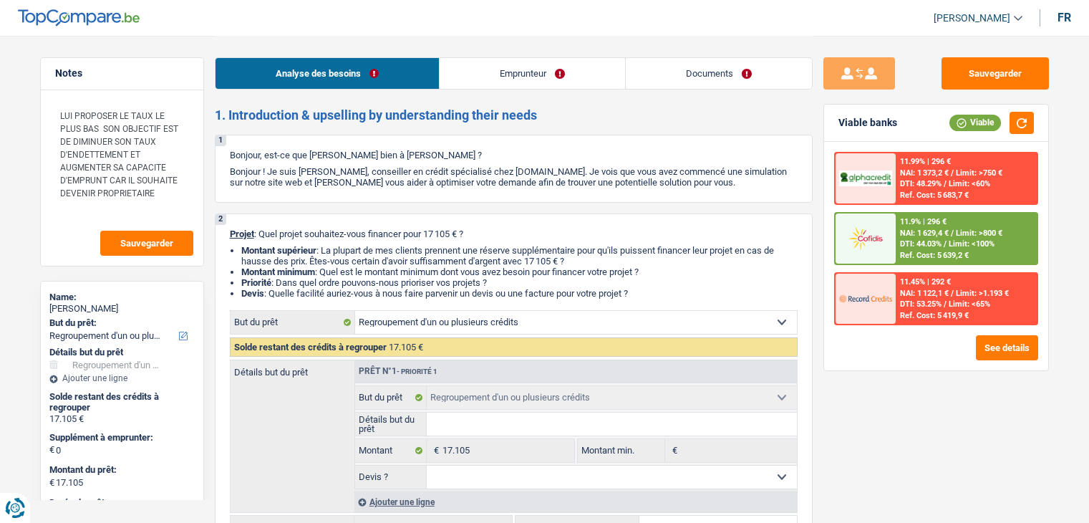
select select "cardOrCredit"
select select "refinancing"
select select "84"
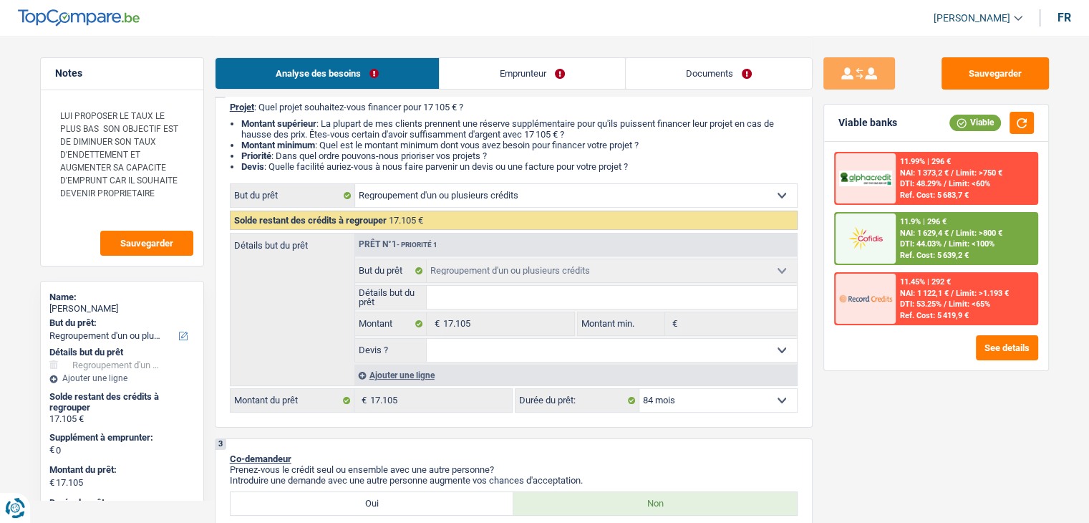
scroll to position [215, 0]
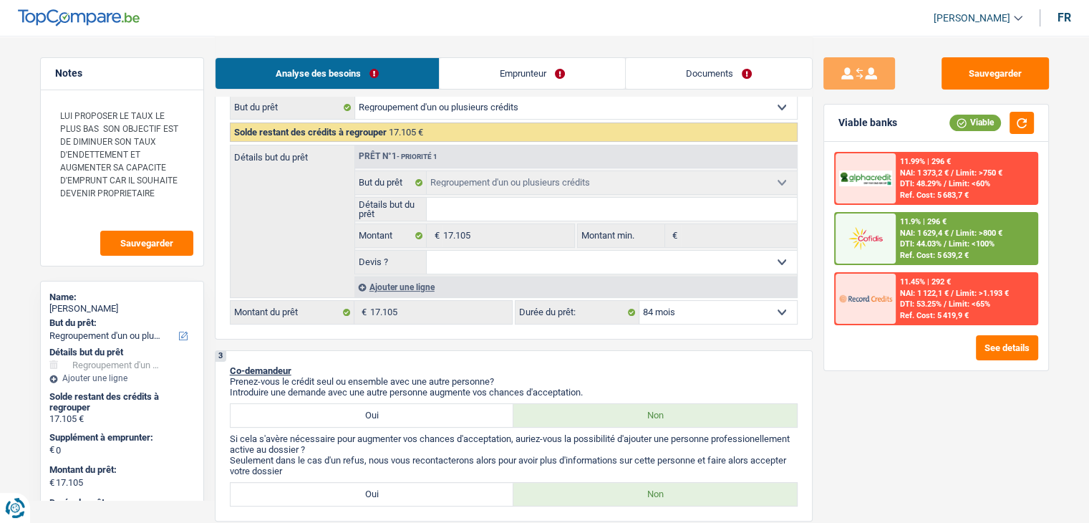
click at [884, 229] on img at bounding box center [865, 238] width 53 height 26
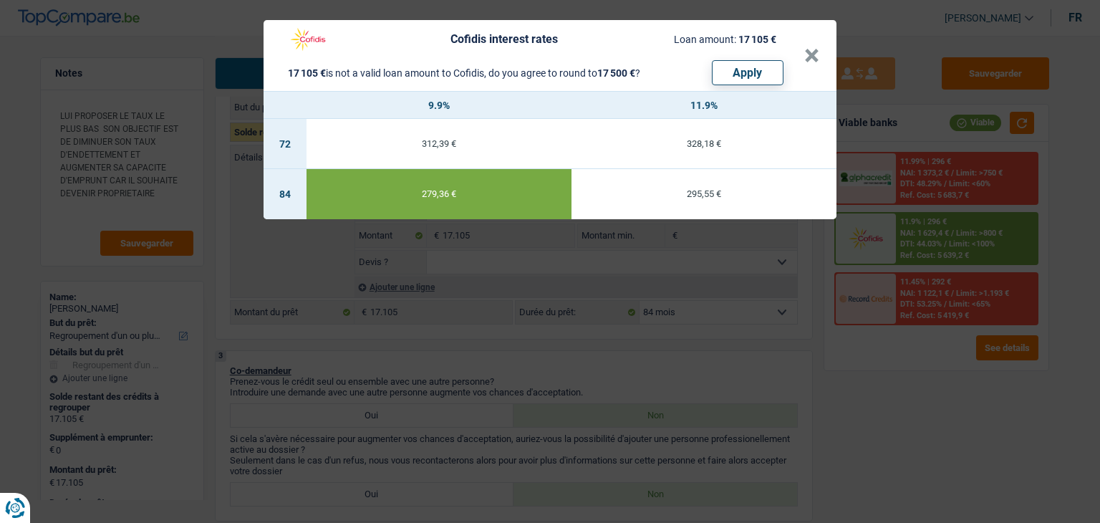
click at [865, 425] on div "Cofidis interest rates Loan amount: 17 105 € 17 105 € is not a valid loan amoun…" at bounding box center [550, 261] width 1100 height 523
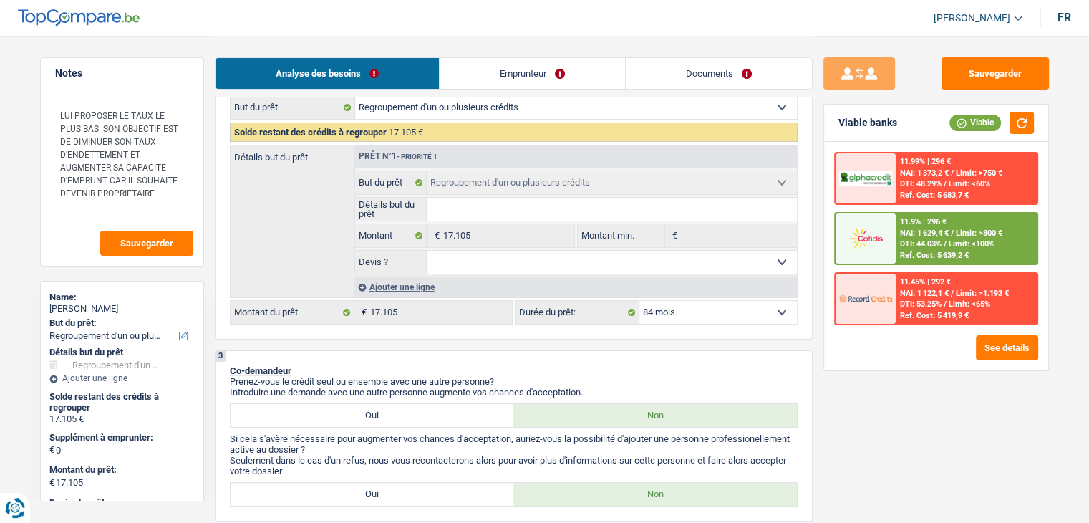
click at [478, 62] on link "Emprunteur" at bounding box center [532, 73] width 185 height 31
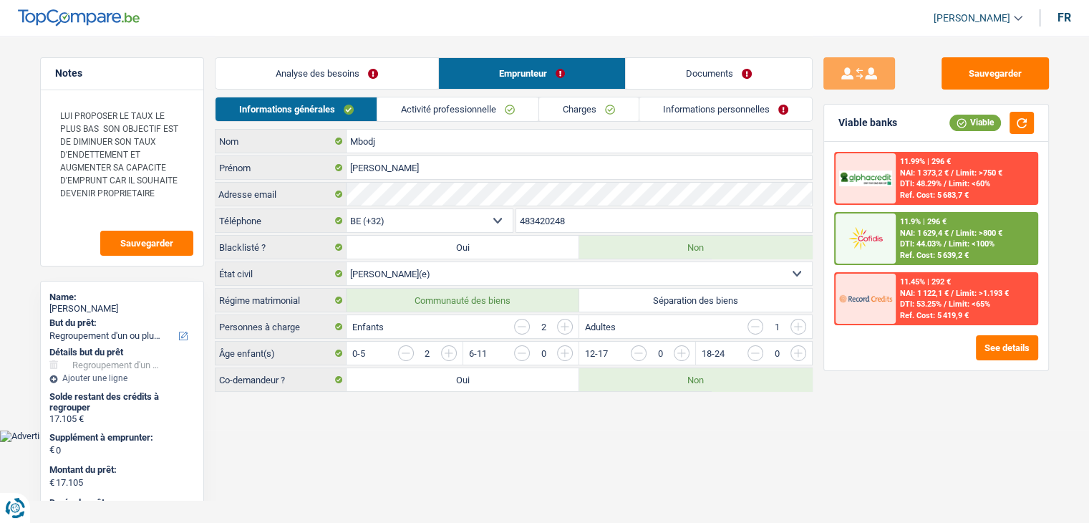
scroll to position [0, 0]
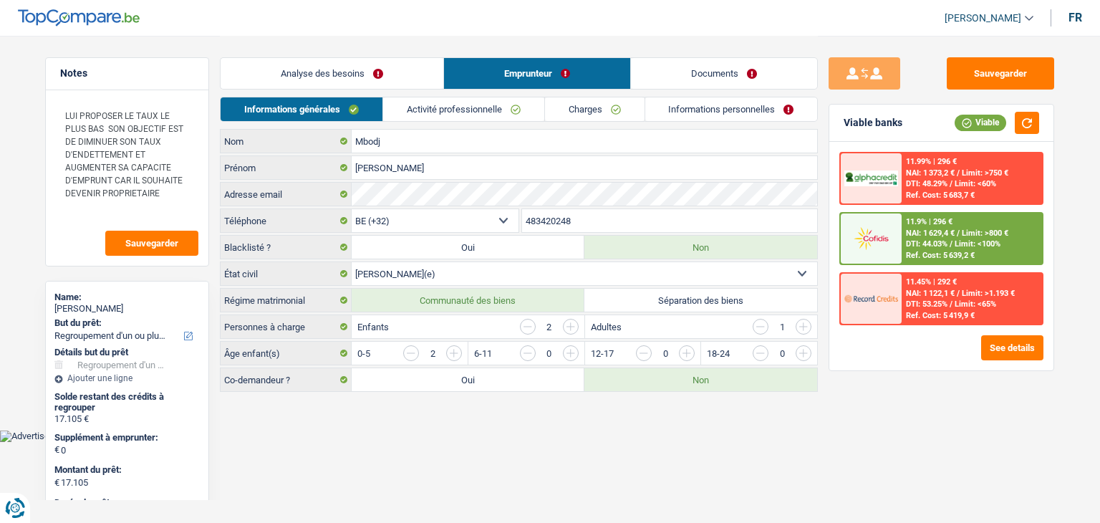
click at [387, 77] on link "Analyse des besoins" at bounding box center [331, 73] width 223 height 31
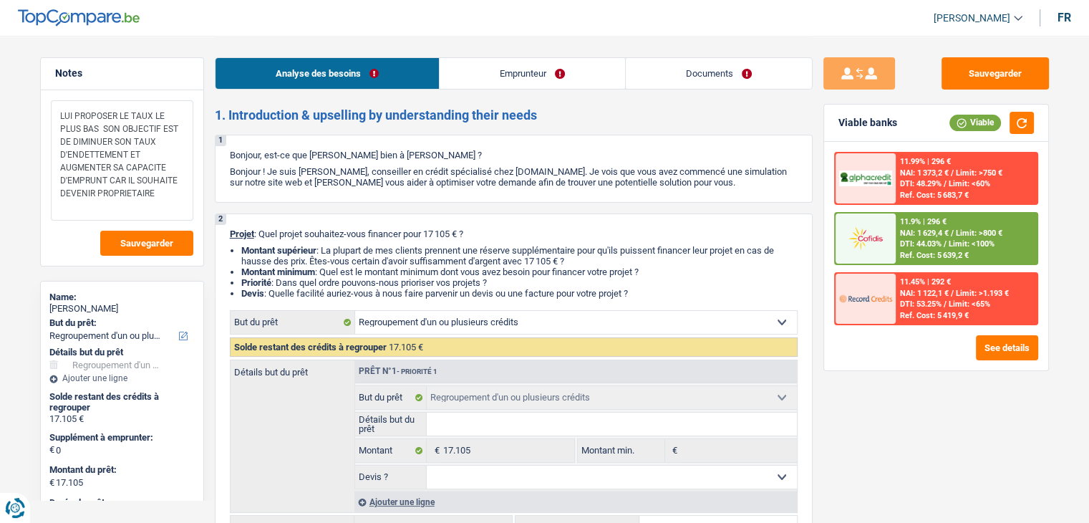
drag, startPoint x: 58, startPoint y: 116, endPoint x: 135, endPoint y: 137, distance: 79.4
click at [135, 137] on textarea "LUI PROPOSER LE TAUX LE PLUS BAS SON OBJECTIF EST DE DIMINUER SON TAUX D'ENDETT…" at bounding box center [122, 160] width 142 height 120
select select "refinancing"
select select "84"
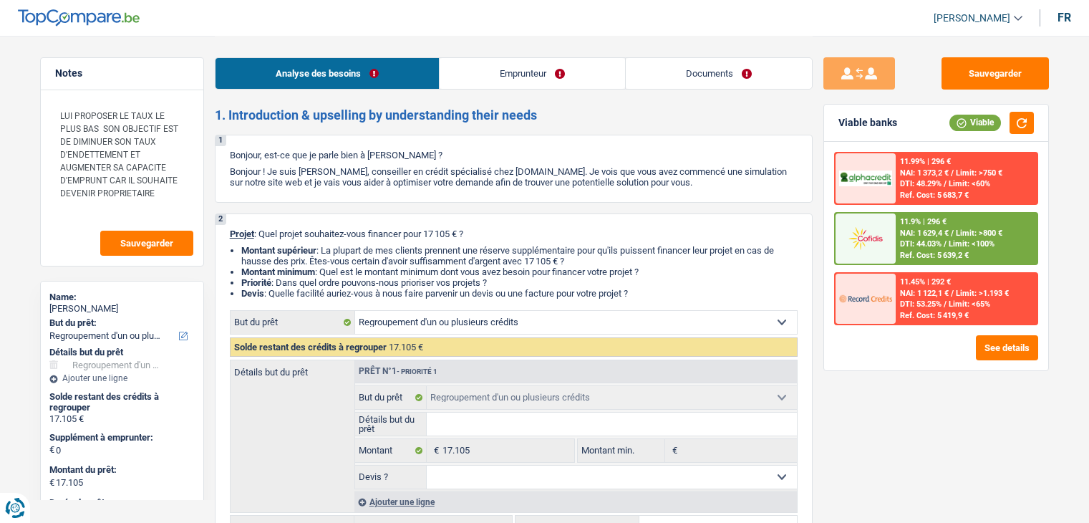
select select "refinancing"
select select "84"
select select "worker"
select select "familyAllowances"
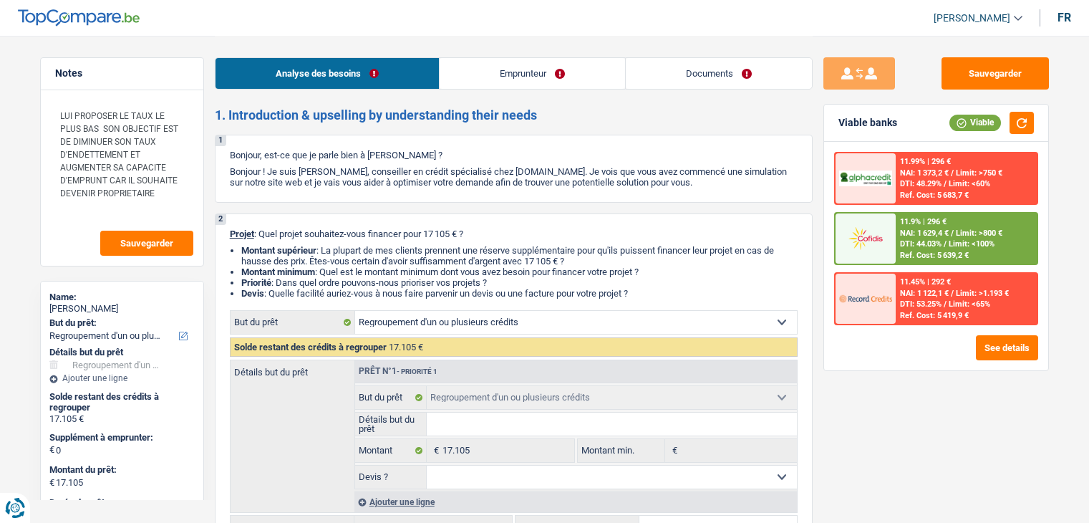
select select "netSalary"
select select "rents"
select select "carLoan"
select select "48"
select select "personalLoan"
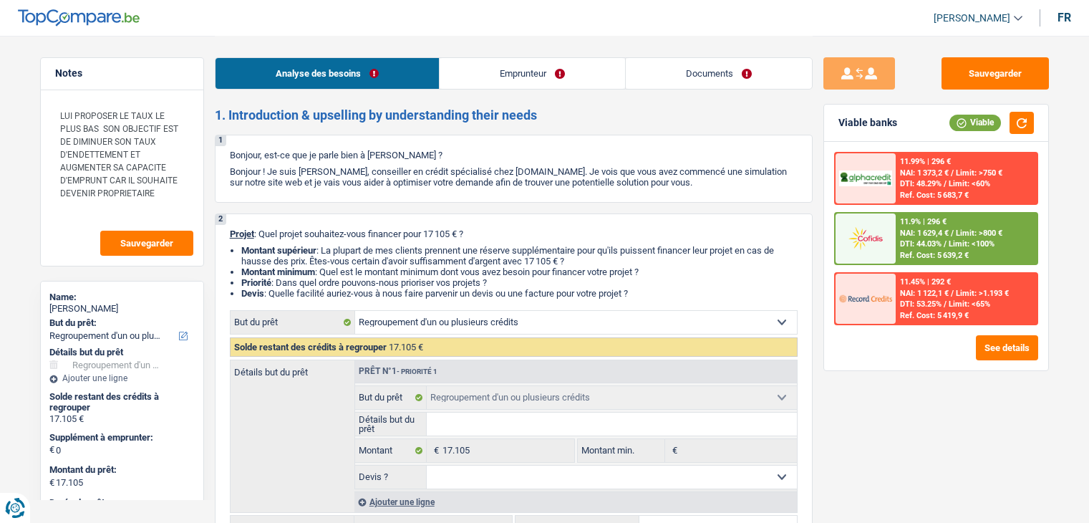
select select "hobbies"
select select "48"
select select "cardOrCredit"
select select "refinancing"
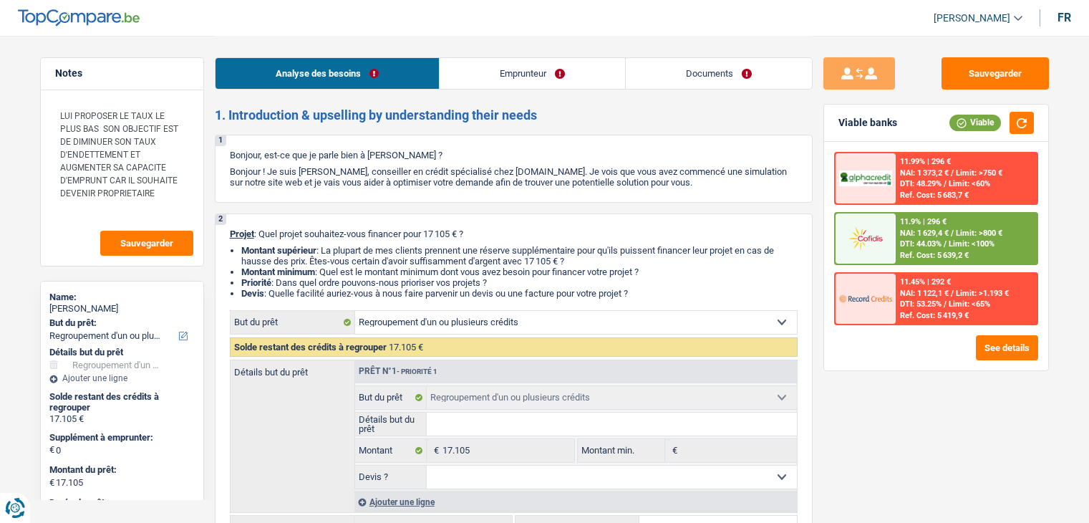
select select "refinancing"
select select "84"
click at [642, 84] on link "Documents" at bounding box center [719, 73] width 186 height 31
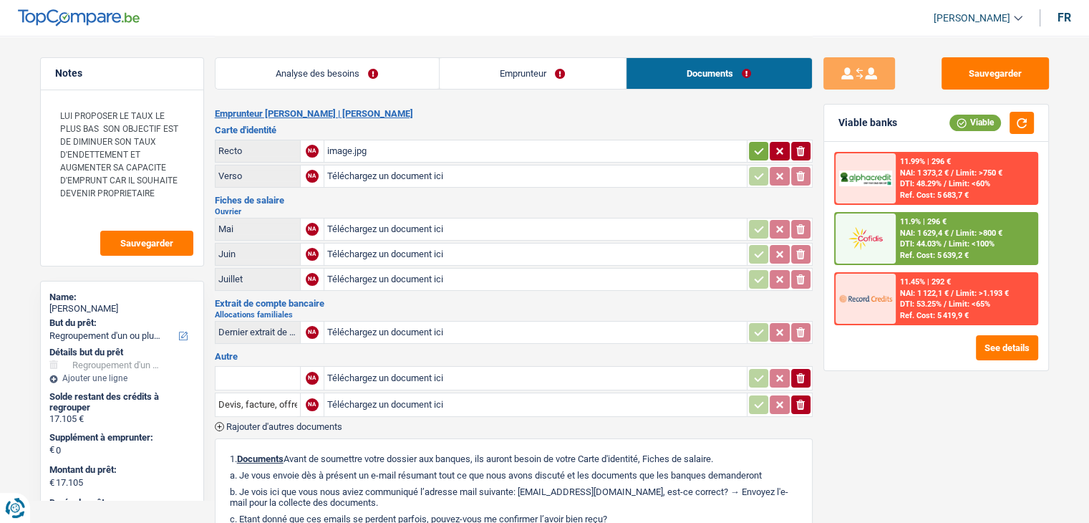
click at [405, 179] on input "Téléchargez un document ici" at bounding box center [535, 175] width 417 height 21
type input "C:\fakepath\id recto mbodj.pdf"
click at [351, 150] on div "image.jpg" at bounding box center [535, 150] width 417 height 21
click at [367, 176] on div "id recto mbodj.pdf" at bounding box center [535, 175] width 417 height 21
click at [316, 173] on div "A" at bounding box center [312, 176] width 13 height 13
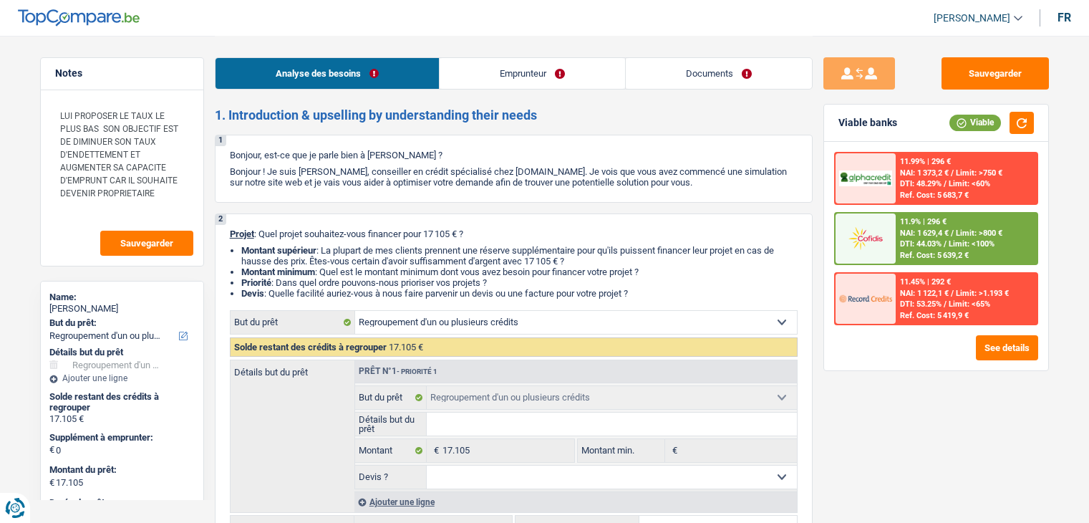
select select "refinancing"
select select "84"
click at [722, 64] on link "Documents" at bounding box center [719, 73] width 186 height 31
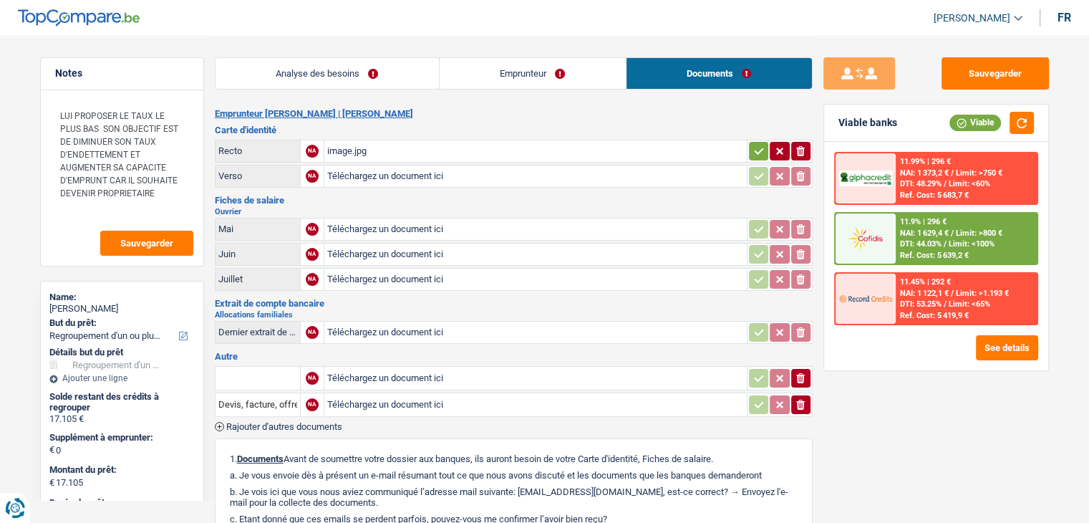
click at [371, 178] on input "Téléchargez un document ici" at bounding box center [535, 175] width 417 height 21
type input "C:\fakepath\id recto mbodj.jpg"
click at [350, 170] on div "id recto mbodj.jpg" at bounding box center [535, 175] width 417 height 21
click at [387, 146] on div "image.jpg" at bounding box center [535, 150] width 417 height 21
click at [366, 169] on div "id recto mbodj.jpg" at bounding box center [535, 175] width 417 height 21
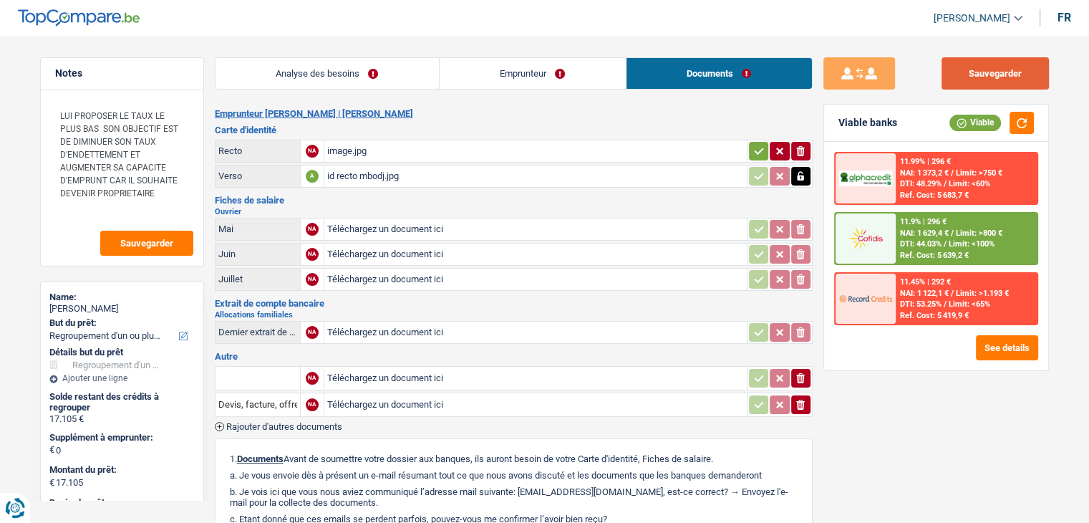
click at [954, 79] on button "Sauvegarder" at bounding box center [994, 73] width 107 height 32
click at [974, 71] on button "Sauvegarder" at bounding box center [994, 73] width 107 height 32
click at [356, 78] on link "Analyse des besoins" at bounding box center [326, 73] width 223 height 31
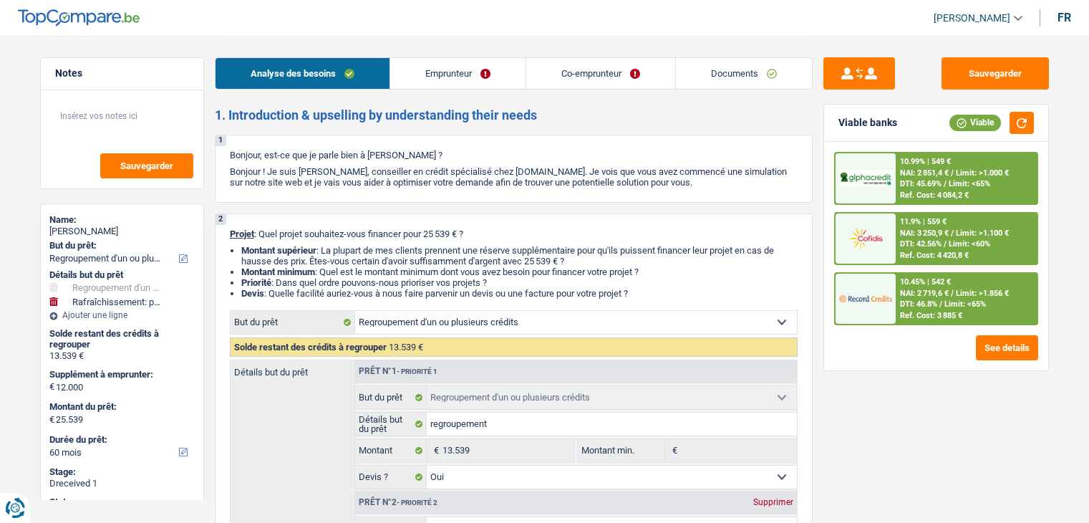
select select "refinancing"
select select "houseOrGarden"
select select "60"
select select "refinancing"
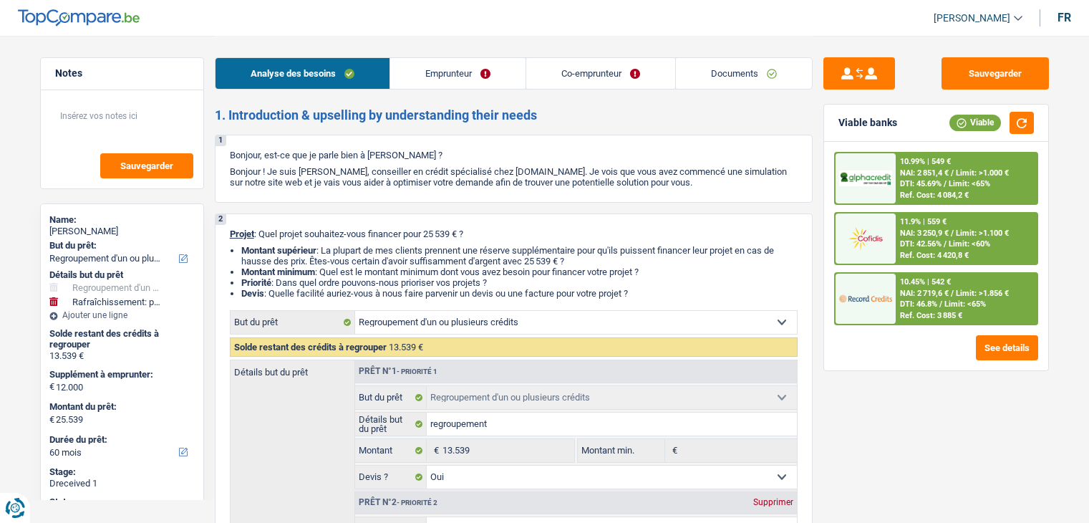
select select "refinancing"
select select "yes"
select select "houseOrGarden"
select select "not_answered"
select select "60"
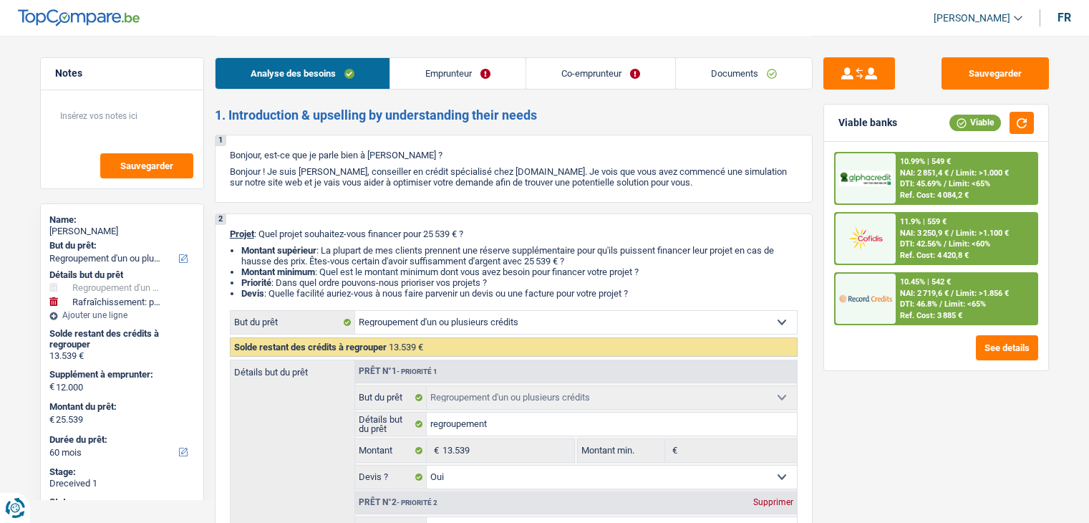
select select "worker"
select select "familyAllowances"
select select "mealVouchers"
select select "netSalary"
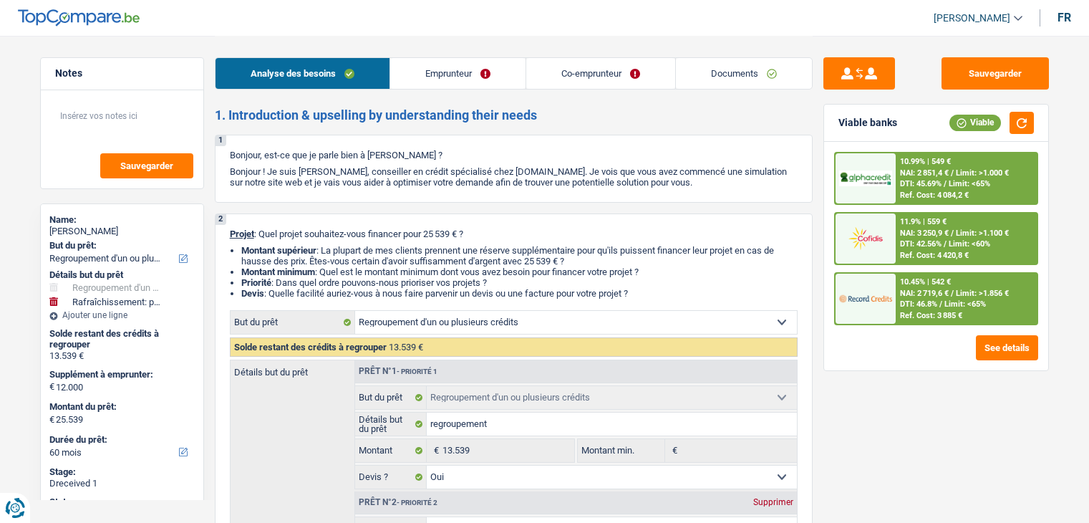
select select "netSalary"
select select "ownerWithMortgage"
select select "mortgage"
select select "420"
select select "personalLoan"
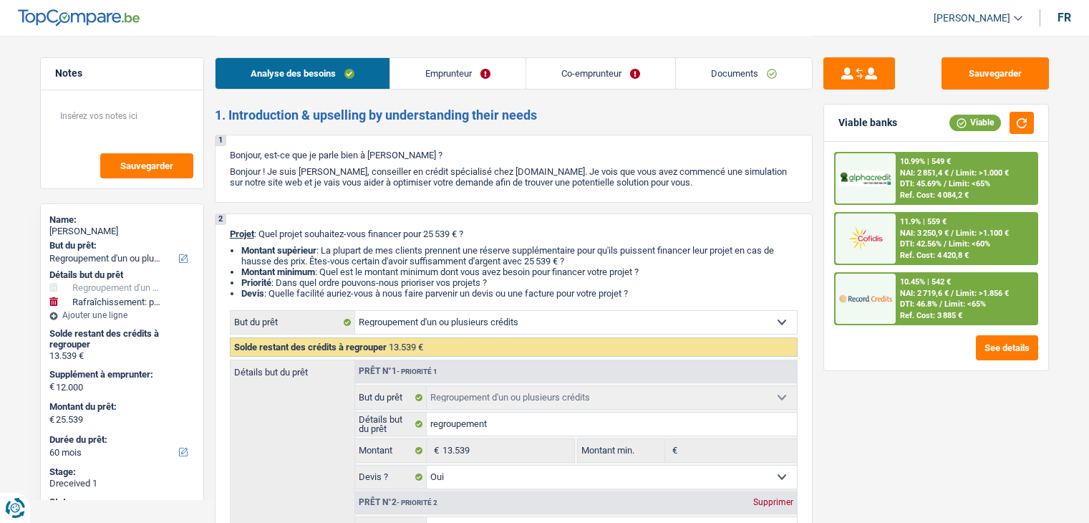
select select "hobbies"
select select "60"
select select "carLoan"
select select "60"
select select "refinancing"
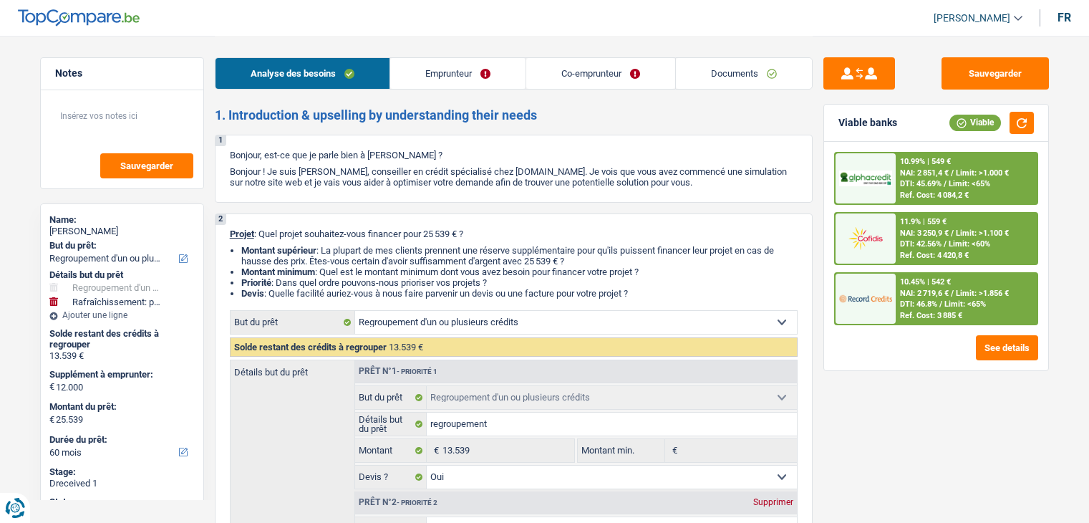
select select "refinancing"
select select "yes"
select select "houseOrGarden"
select select "not_answered"
select select "60"
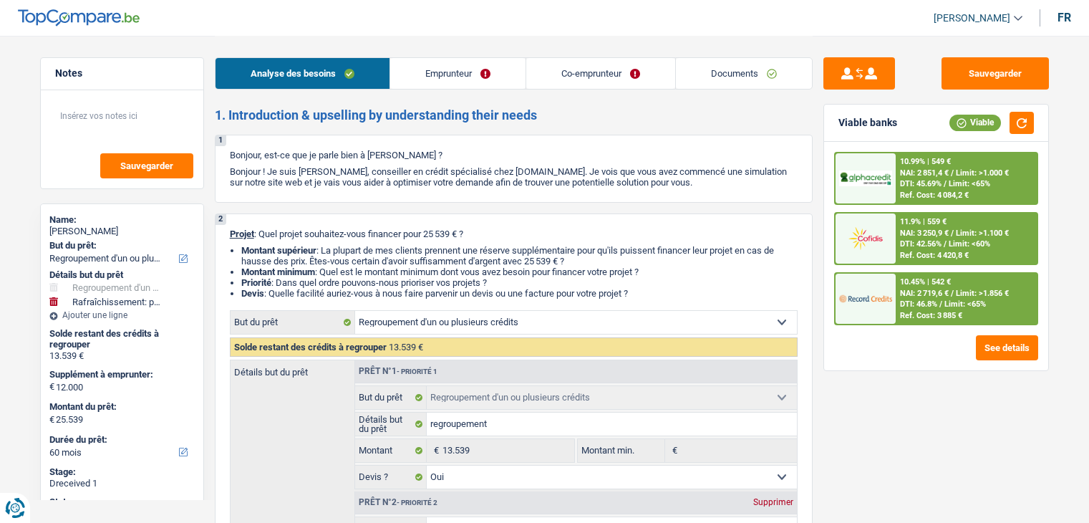
select select "32"
select select "married"
click at [495, 67] on link "Emprunteur" at bounding box center [457, 73] width 135 height 31
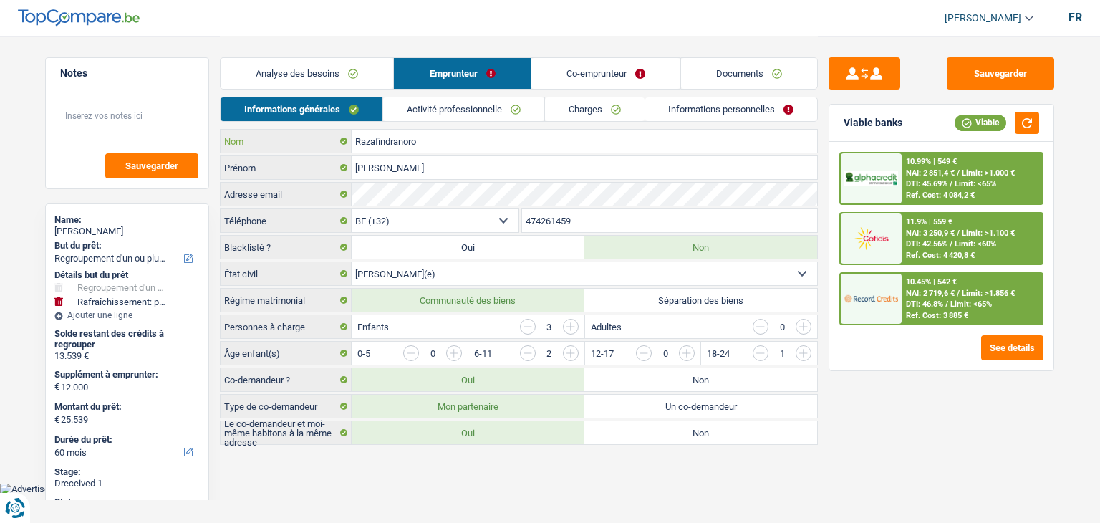
drag, startPoint x: 424, startPoint y: 146, endPoint x: 319, endPoint y: 143, distance: 105.3
click at [319, 143] on div "Razafindranoro Nom" at bounding box center [518, 141] width 596 height 23
click at [299, 65] on link "Analyse des besoins" at bounding box center [306, 73] width 173 height 31
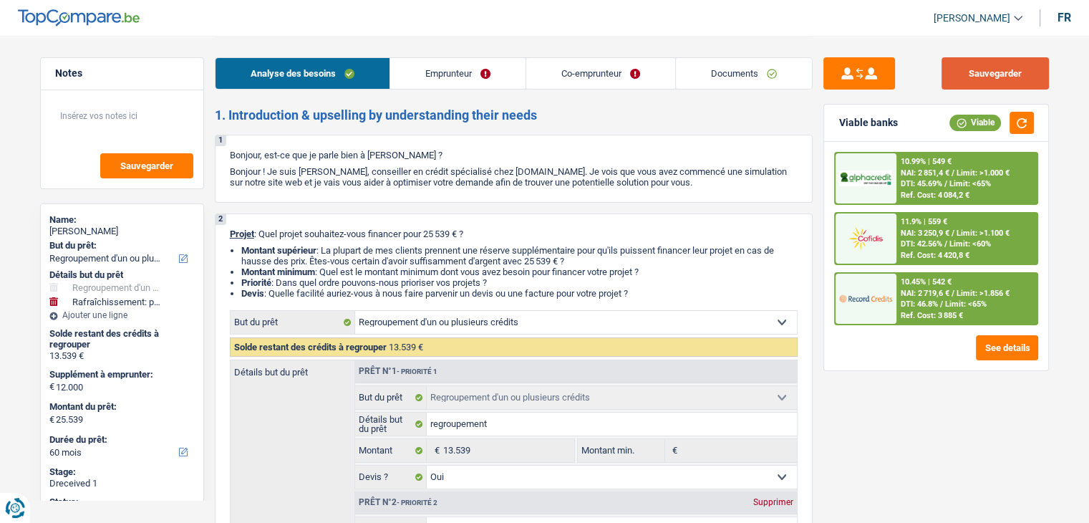
click at [951, 67] on button "Sauvegarder" at bounding box center [994, 73] width 107 height 32
